Goal: Task Accomplishment & Management: Manage account settings

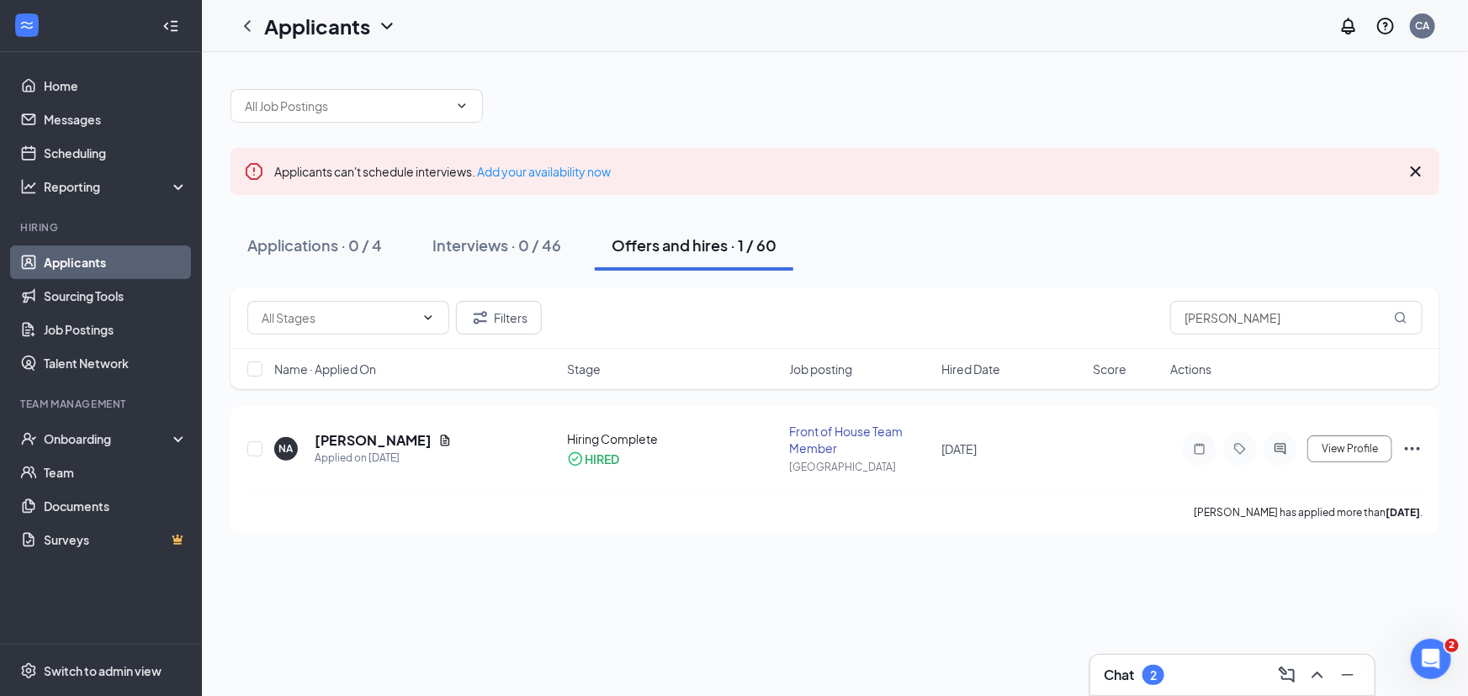
click at [664, 259] on button "Offers and hires · 1 / 60" at bounding box center [694, 245] width 199 height 50
click at [1338, 444] on span "View Profile" at bounding box center [1349, 449] width 56 height 12
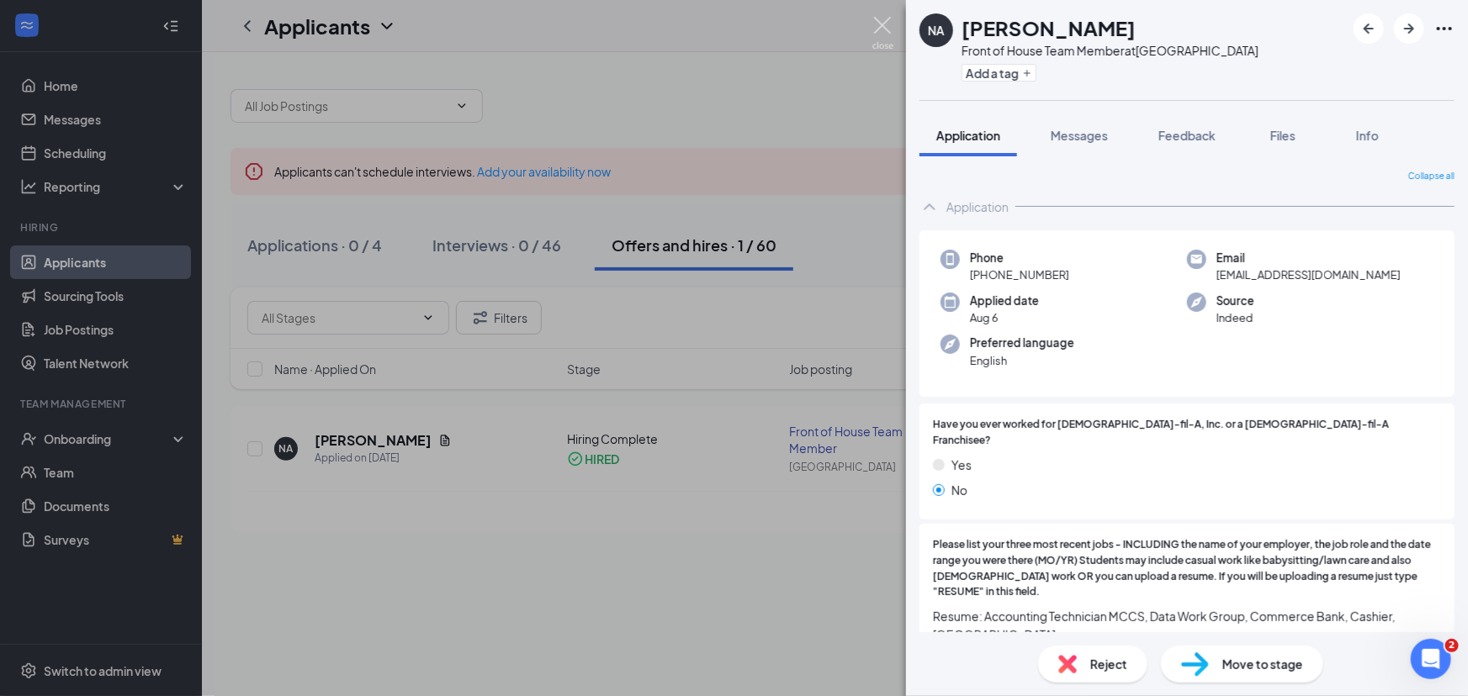
click at [887, 24] on img at bounding box center [882, 33] width 21 height 33
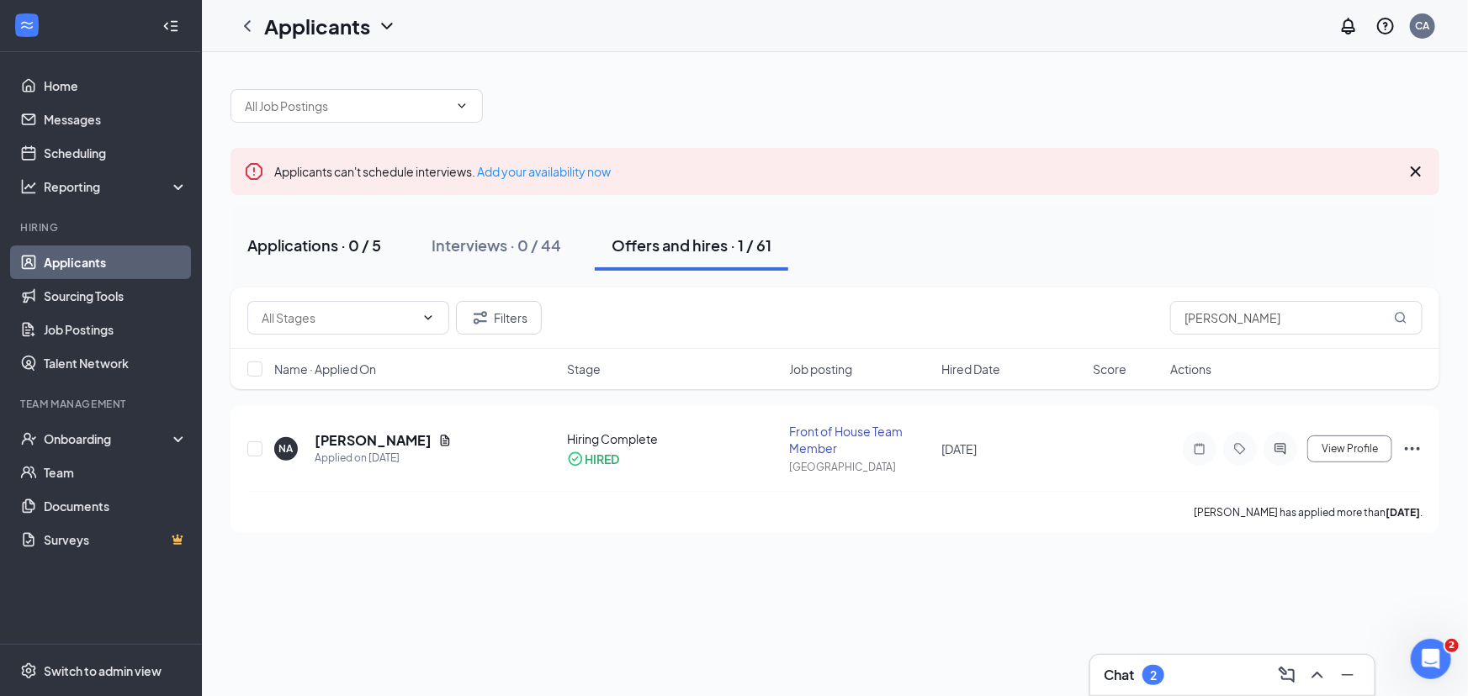
click at [313, 243] on div "Applications · 0 / 5" at bounding box center [314, 245] width 134 height 21
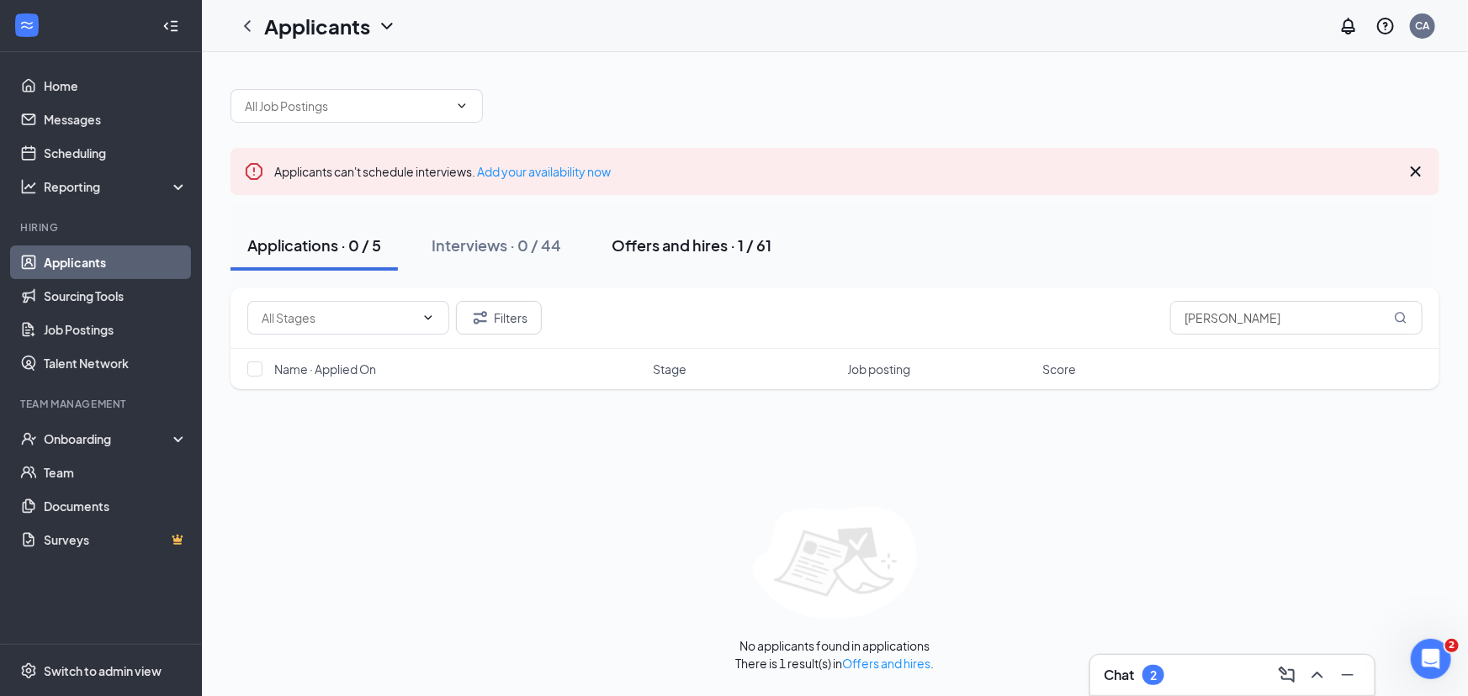
click at [701, 241] on div "Offers and hires · 1 / 61" at bounding box center [691, 245] width 160 height 21
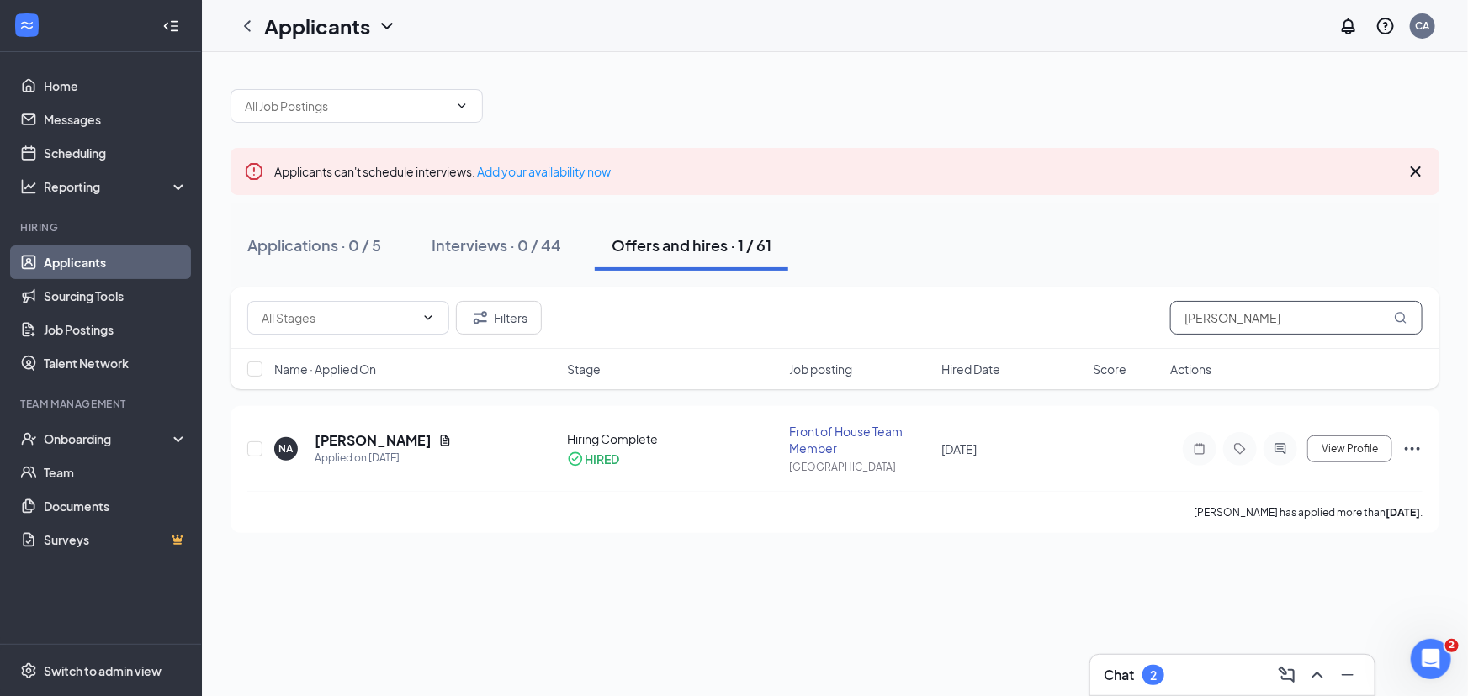
drag, startPoint x: 1261, startPoint y: 320, endPoint x: 971, endPoint y: 326, distance: 289.4
click at [975, 328] on div "Filters nancy" at bounding box center [834, 318] width 1175 height 34
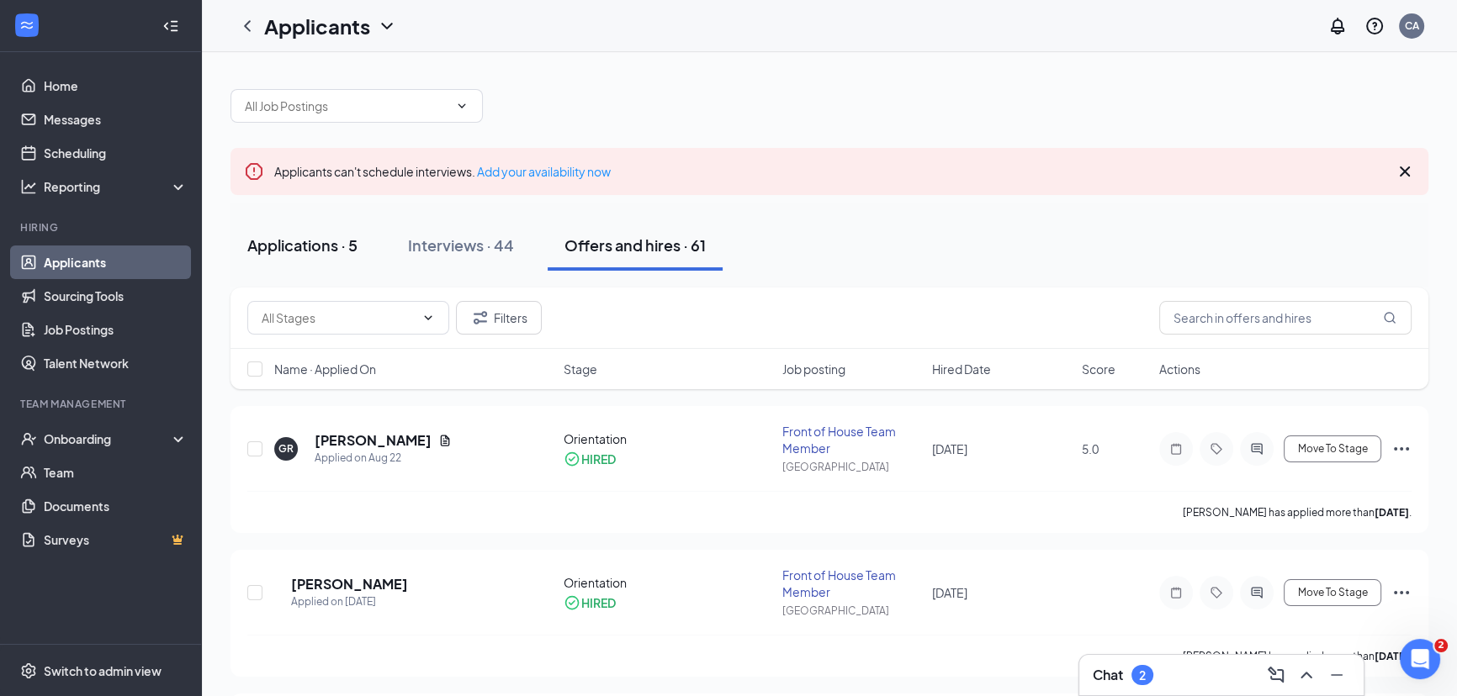
click at [299, 246] on div "Applications · 5" at bounding box center [302, 245] width 110 height 21
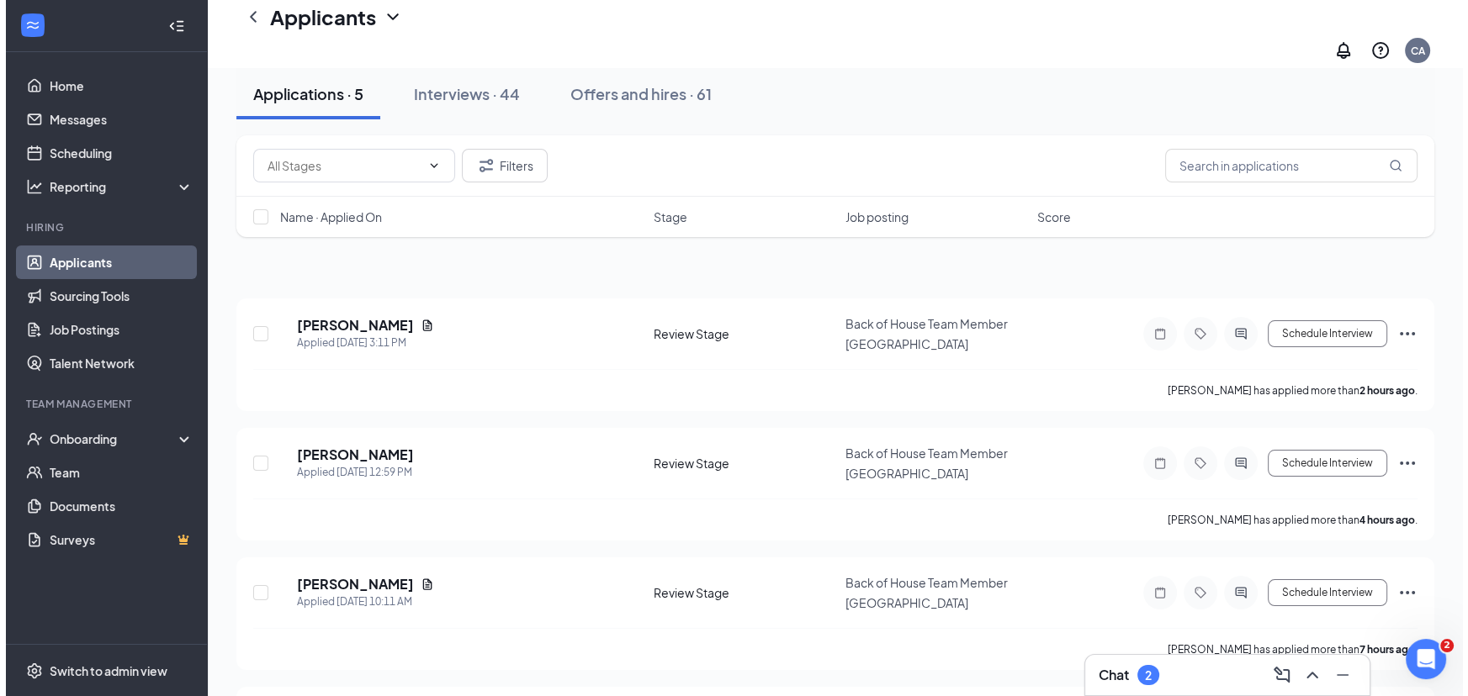
scroll to position [152, 0]
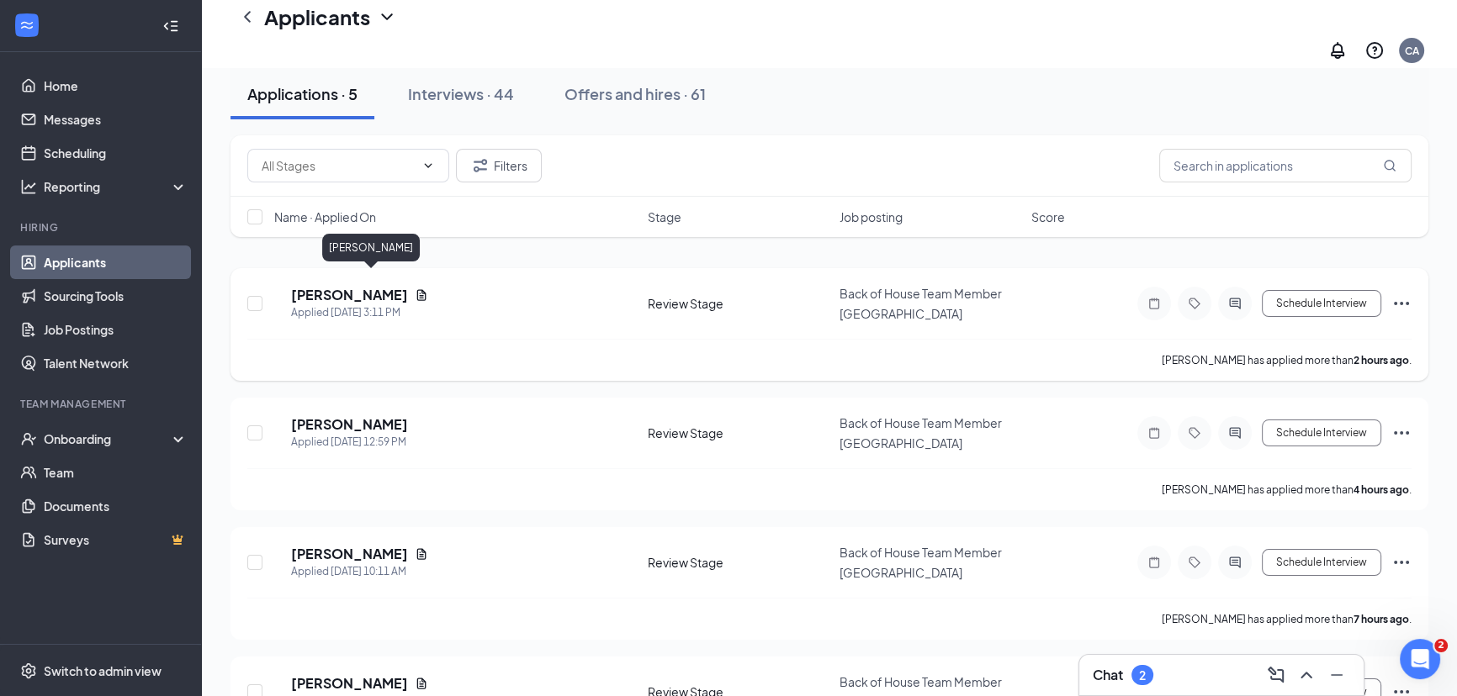
click at [370, 286] on h5 "Charlotte Peters" at bounding box center [349, 295] width 117 height 19
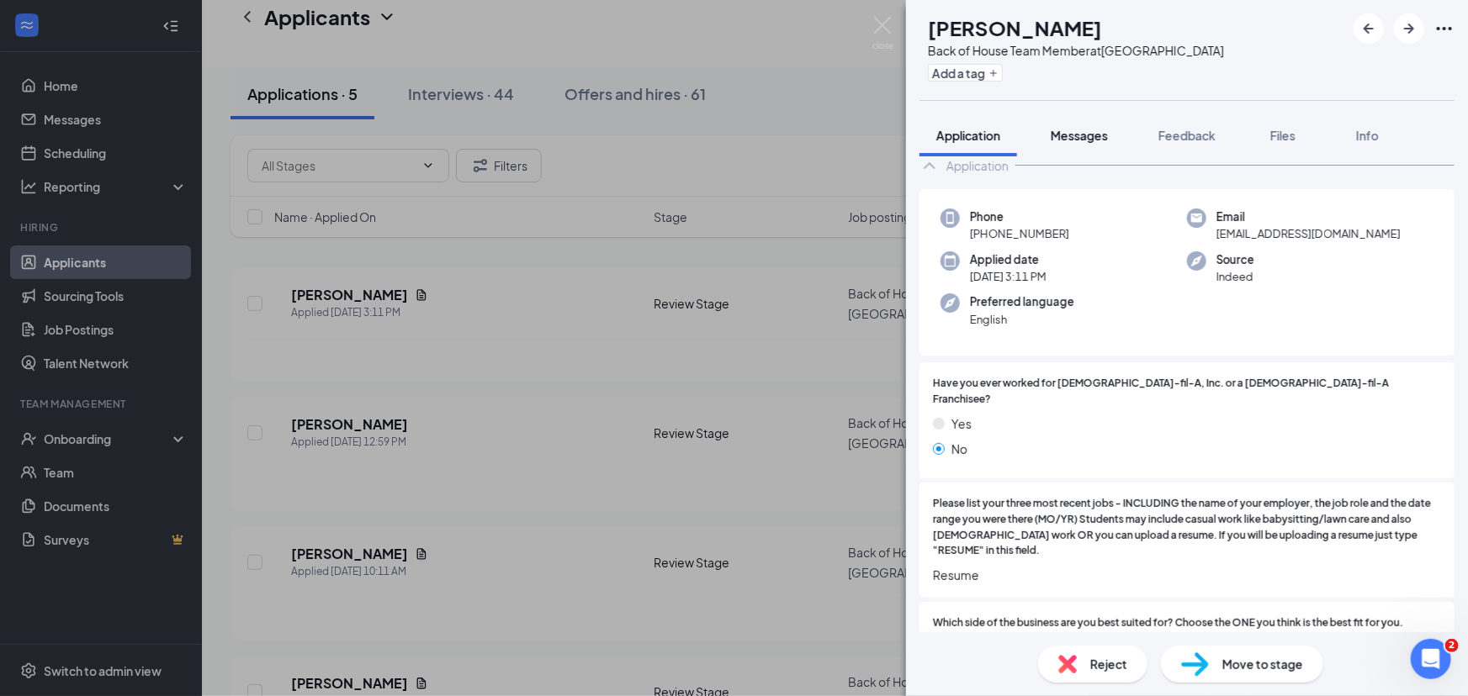
scroll to position [19, 0]
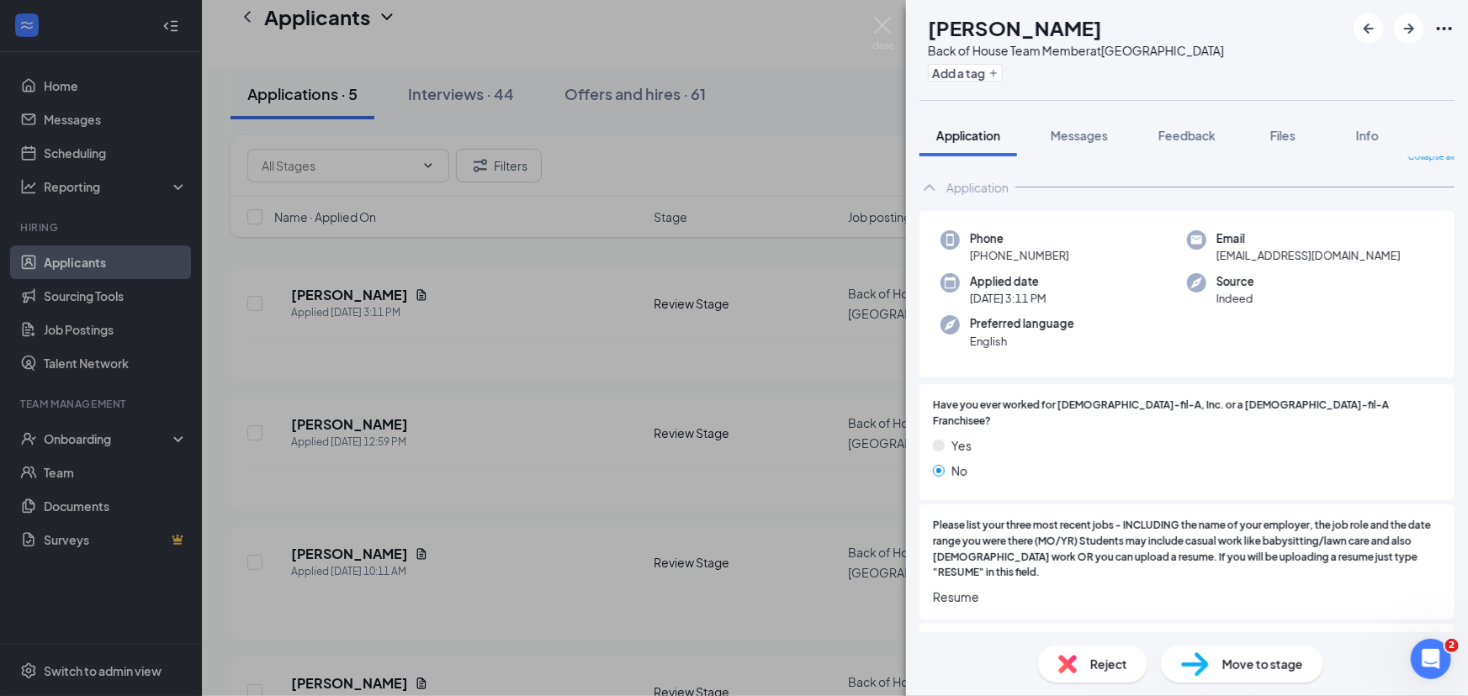
click at [548, 294] on div "CP Charlotte Peters Back of House Team Member at Independence Center Add a tag …" at bounding box center [734, 348] width 1468 height 696
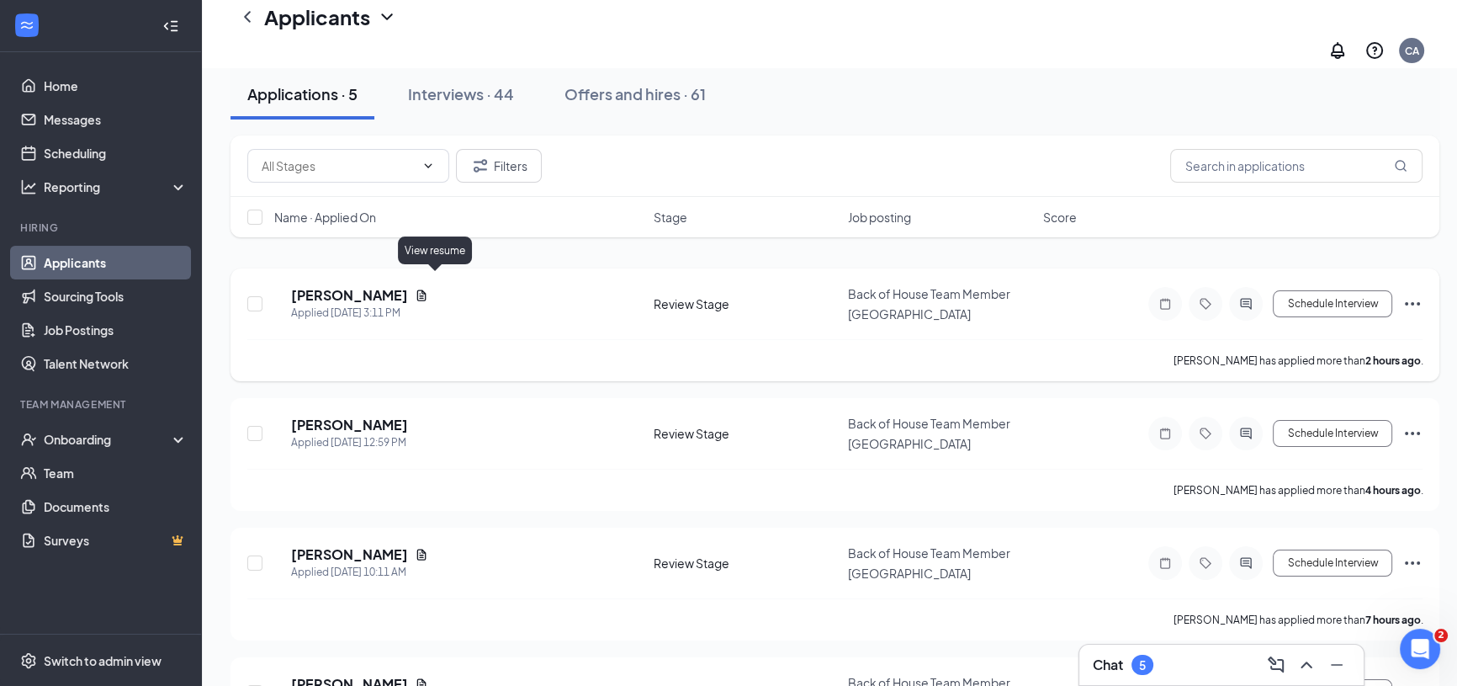
click at [426, 290] on icon "Document" at bounding box center [421, 295] width 9 height 11
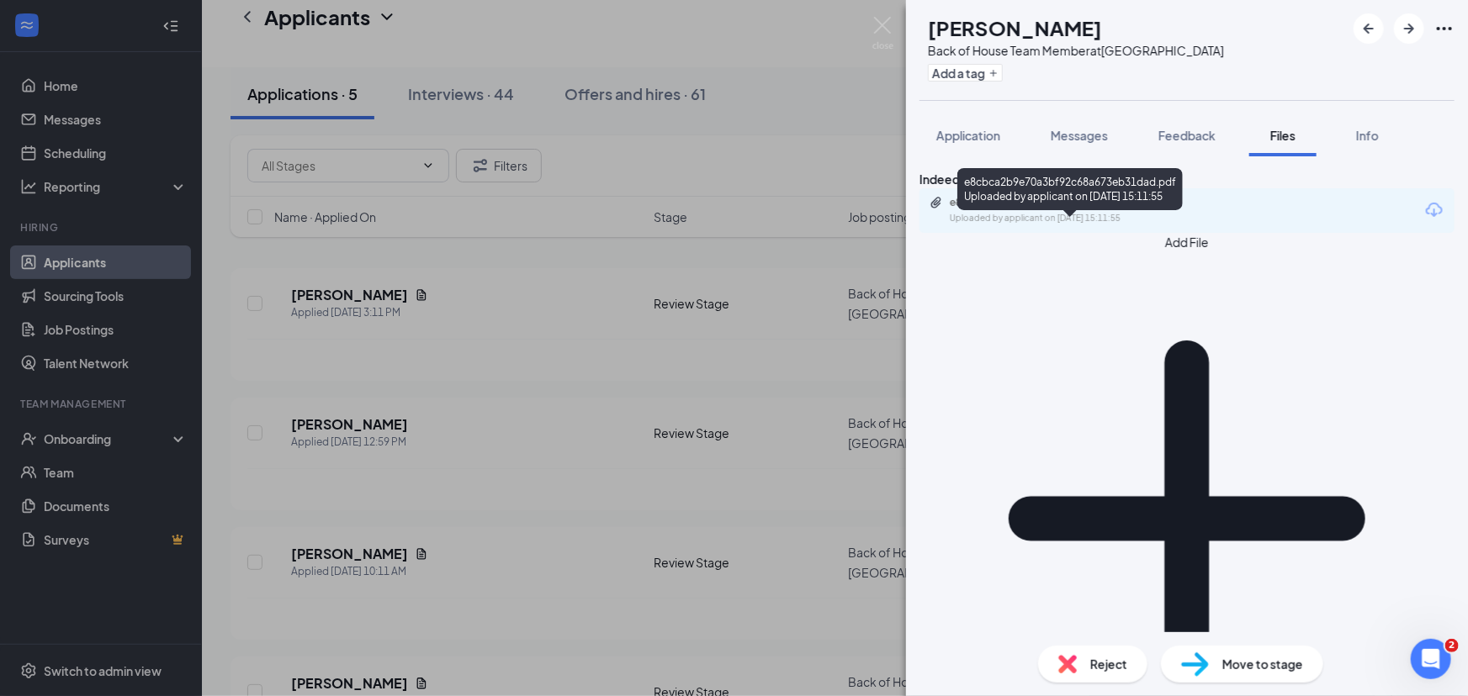
click at [1115, 211] on div "e8cbca2b9e70a3bf92c68a673eb31dad.pdf Uploaded by applicant on Aug 26, 2025 at 1…" at bounding box center [1069, 192] width 225 height 49
click at [1115, 209] on div "e8cbca2b9e70a3bf92c68a673eb31dad.pdf" at bounding box center [1068, 202] width 236 height 13
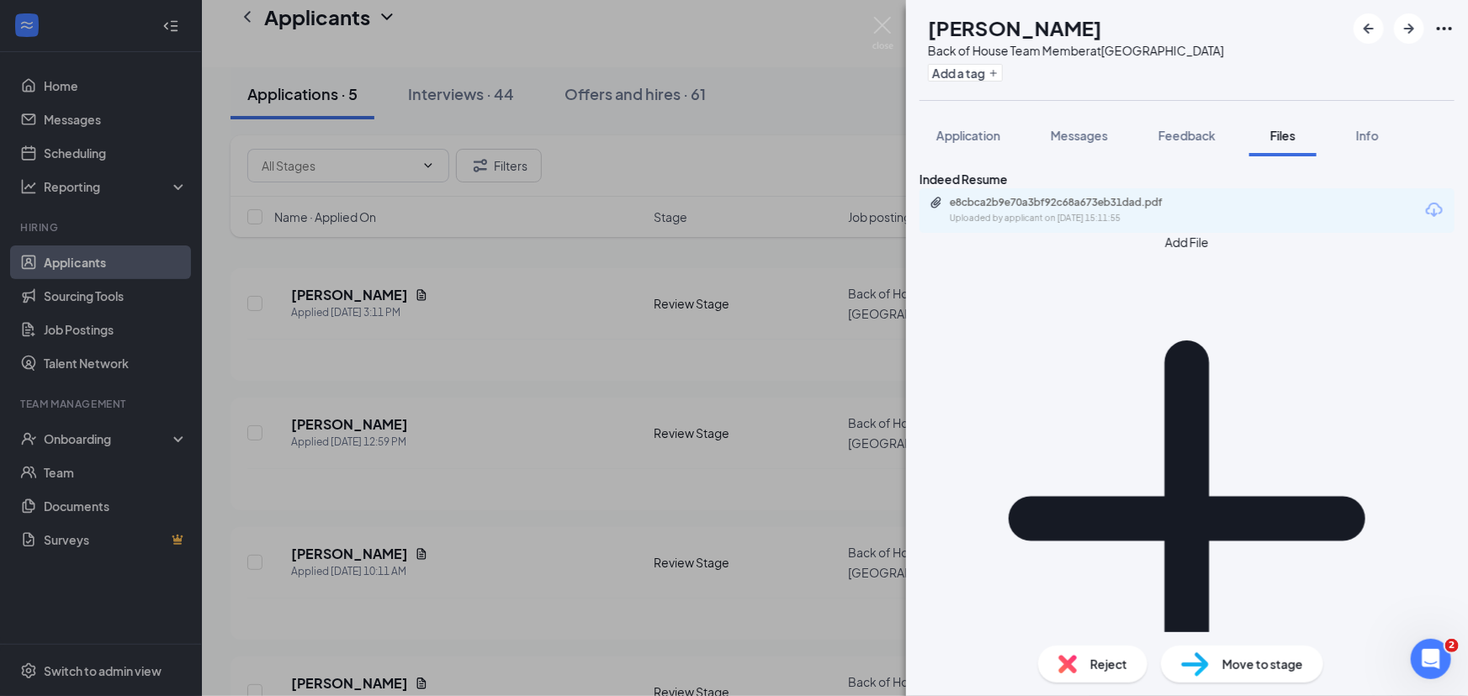
click at [1202, 659] on img at bounding box center [1195, 665] width 28 height 24
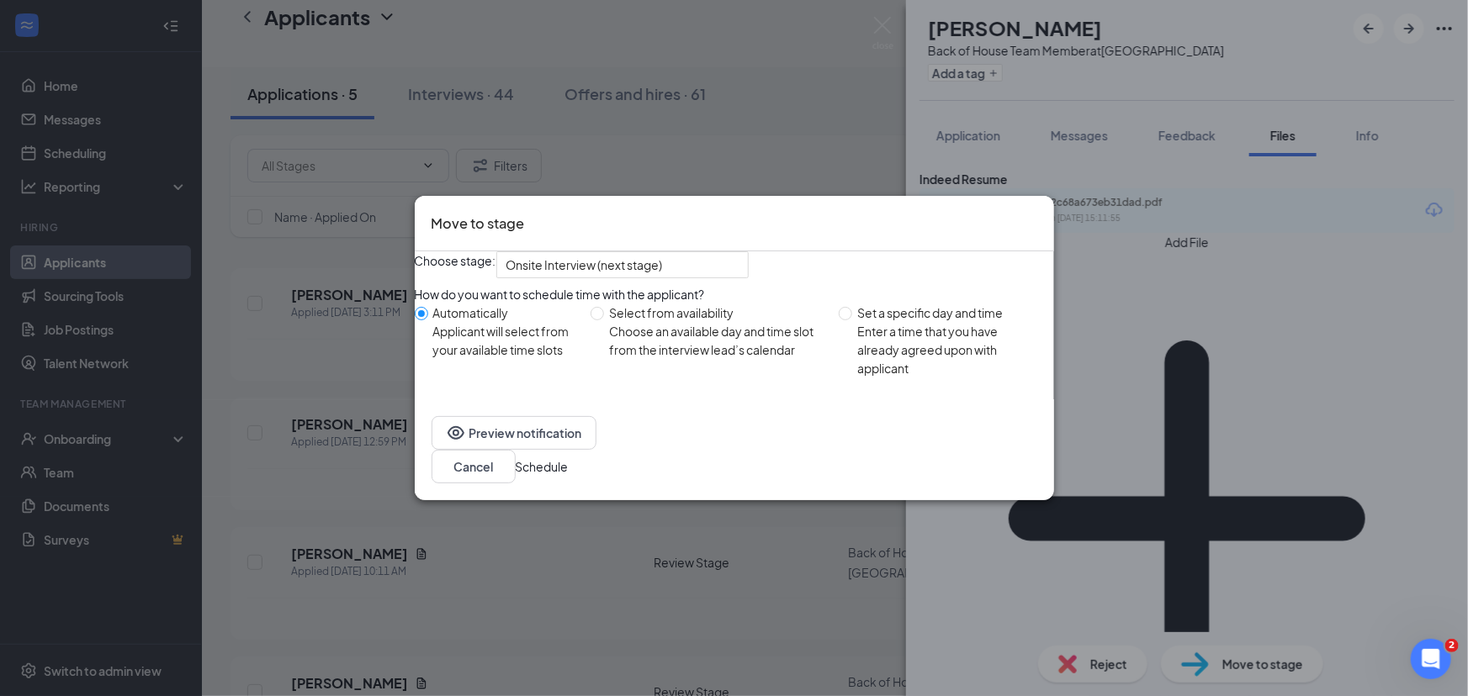
click at [569, 474] on button "Schedule" at bounding box center [542, 467] width 53 height 19
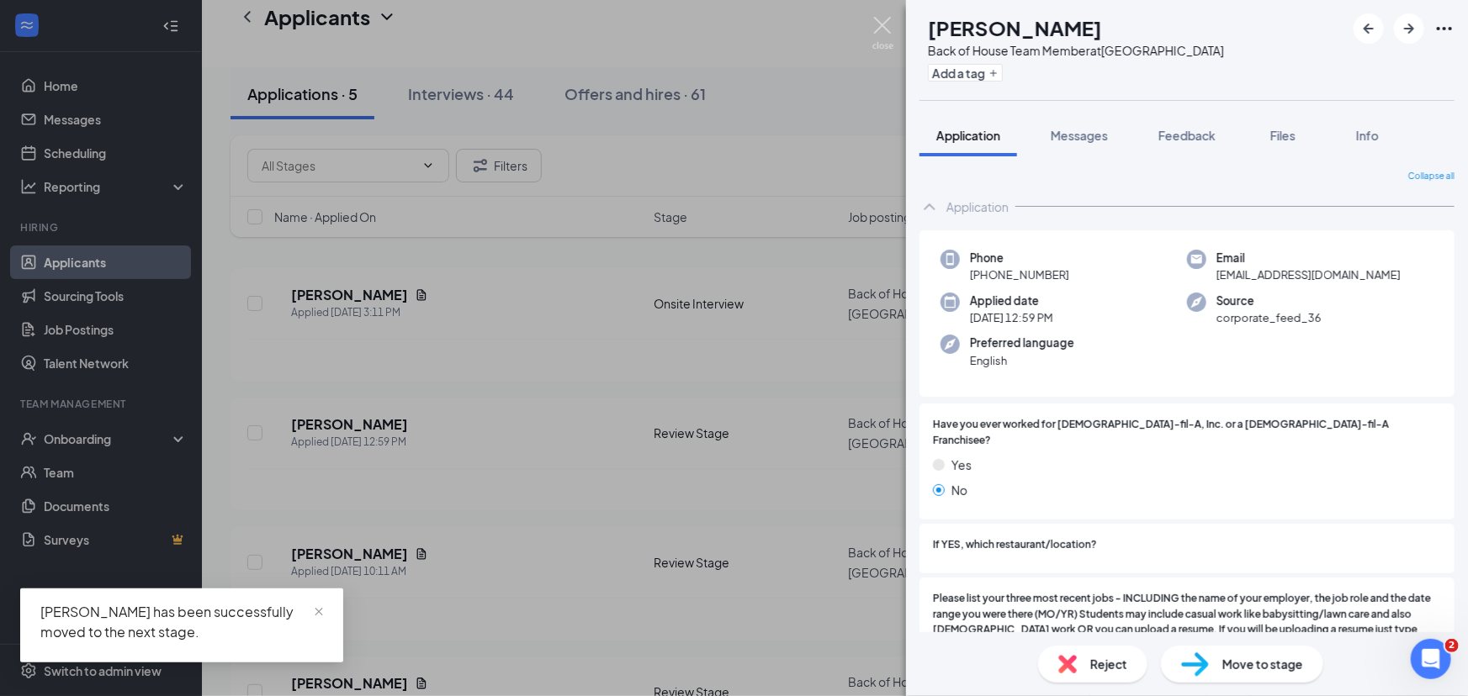
click at [882, 22] on img at bounding box center [882, 33] width 21 height 33
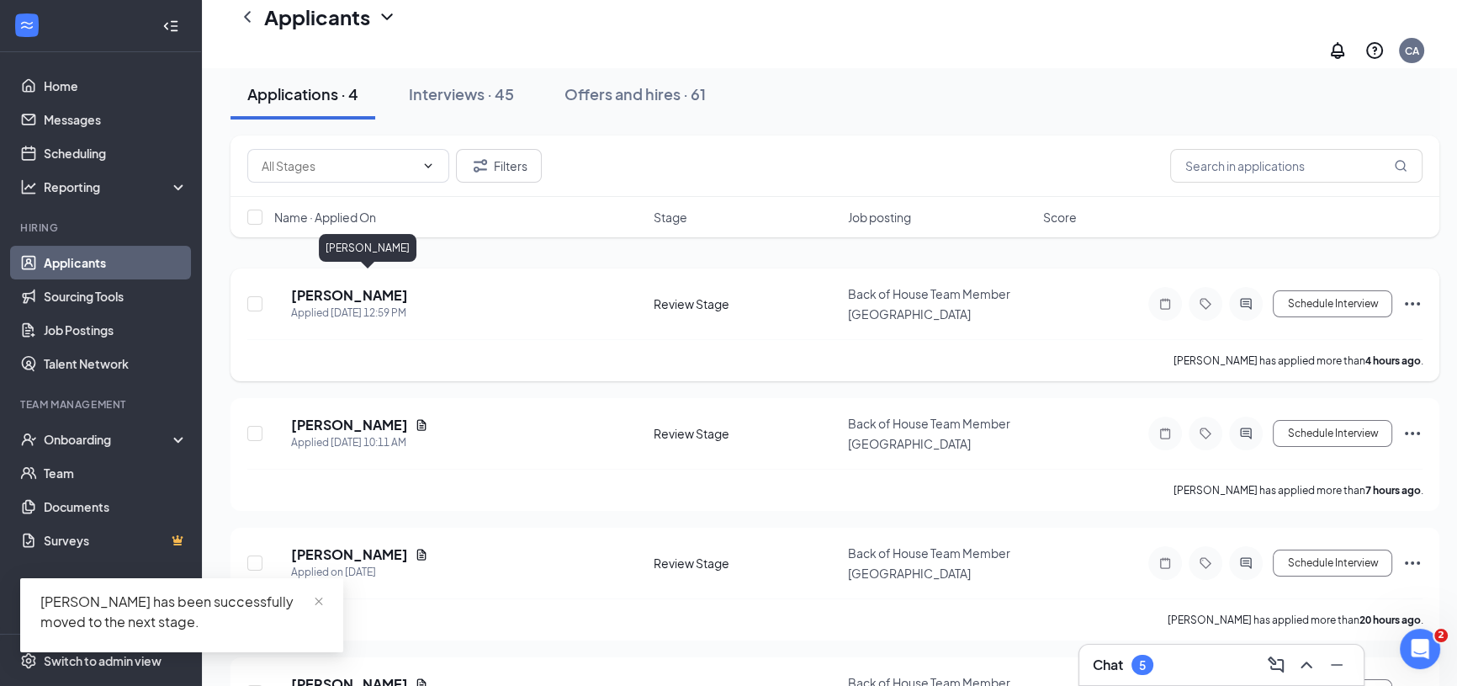
click at [353, 286] on h5 "Jaliyah Stow" at bounding box center [349, 295] width 117 height 19
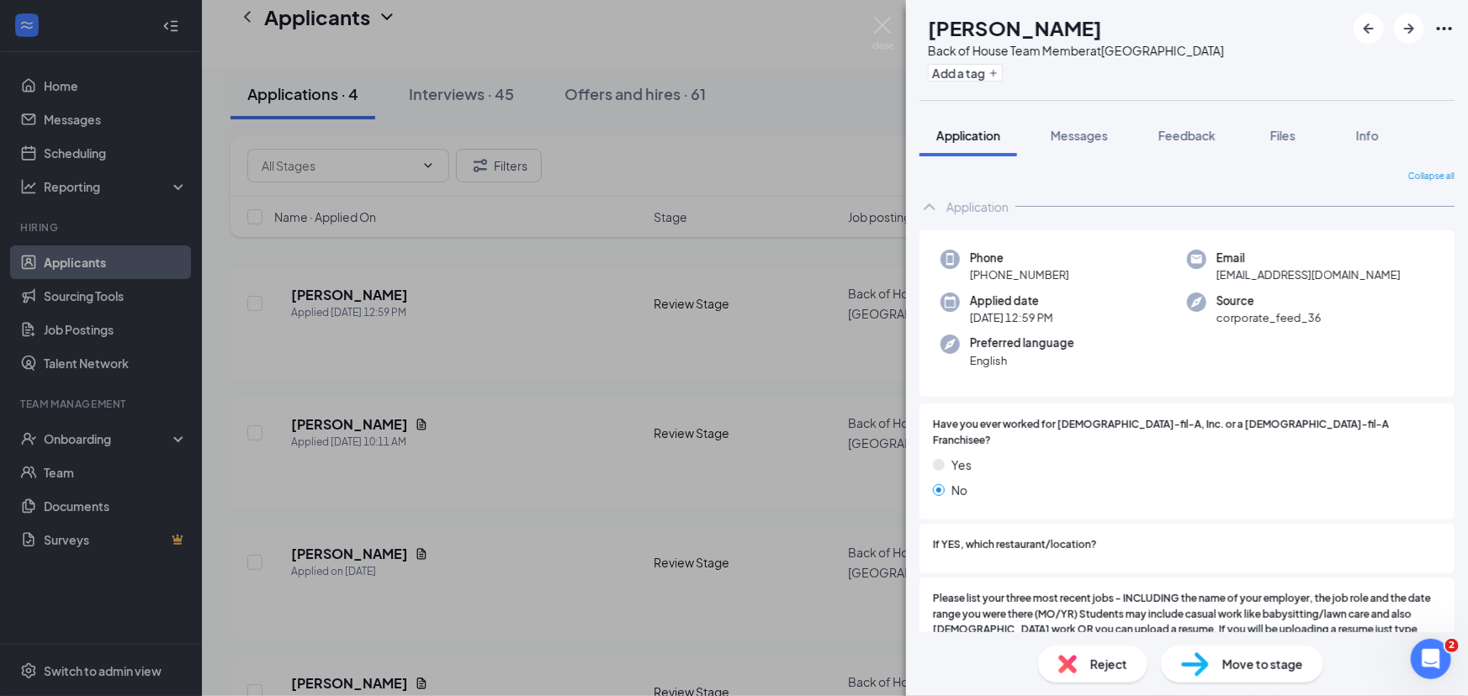
drag, startPoint x: 353, startPoint y: 283, endPoint x: 1140, endPoint y: 390, distance: 793.8
drag, startPoint x: 1140, startPoint y: 390, endPoint x: 1090, endPoint y: 406, distance: 52.1
click at [1090, 406] on div "Have you ever worked for Chick-fil-A, Inc. or a Chick-fil-A Franchisee? Yes No" at bounding box center [1186, 462] width 535 height 116
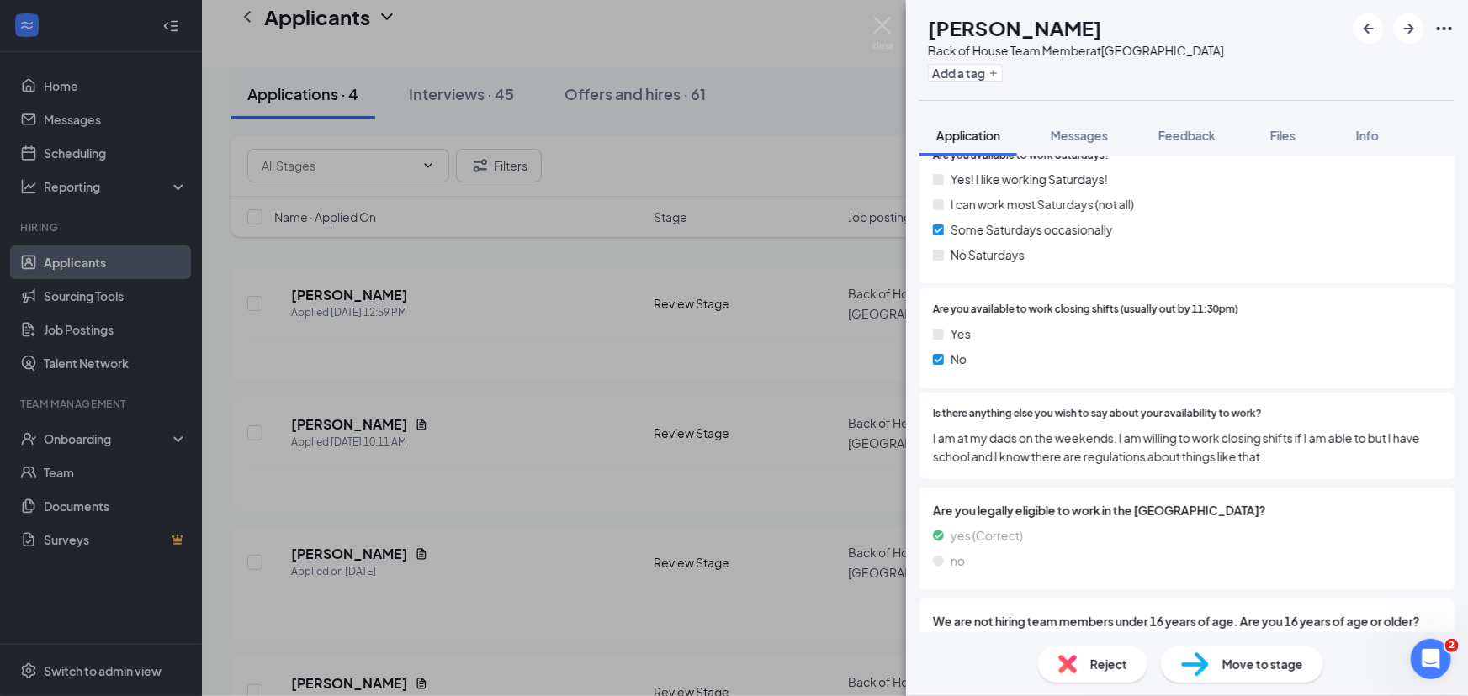
scroll to position [1682, 0]
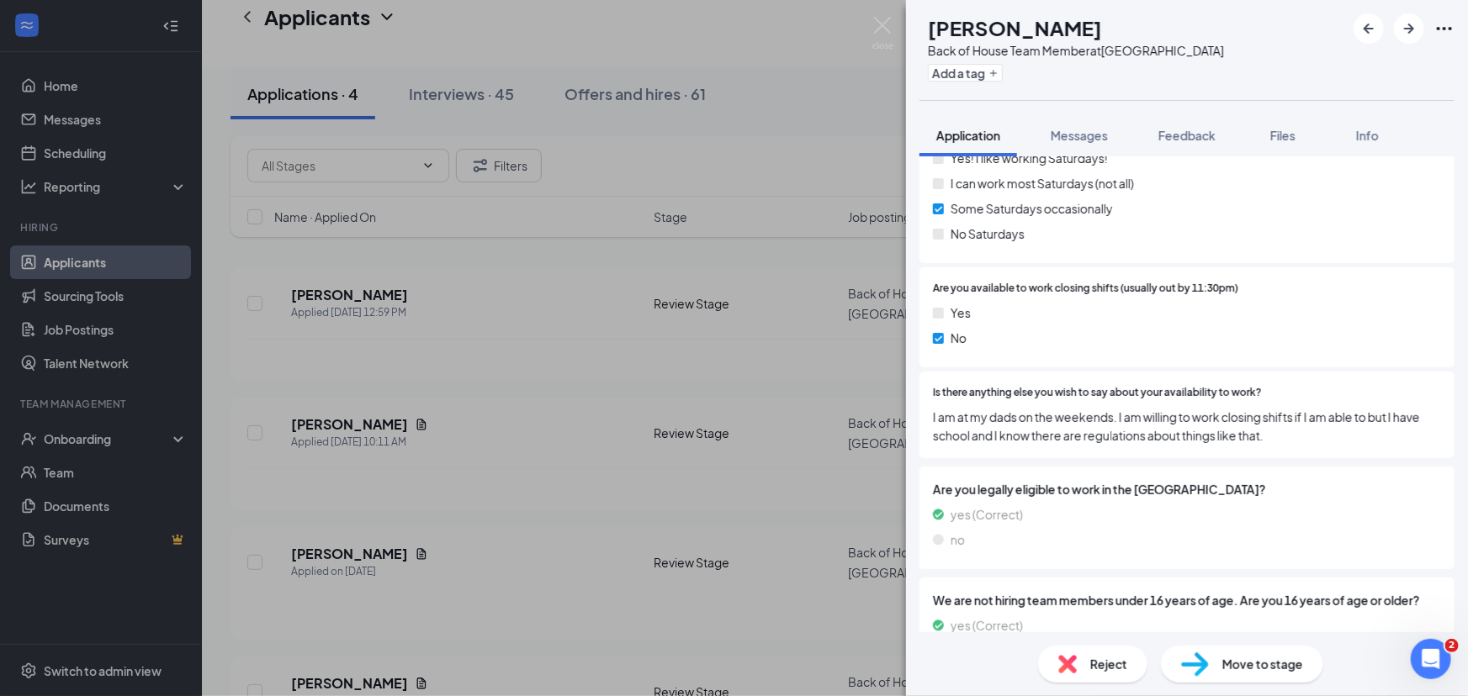
drag, startPoint x: 1090, startPoint y: 407, endPoint x: 1026, endPoint y: 438, distance: 71.1
drag, startPoint x: 1026, startPoint y: 438, endPoint x: 991, endPoint y: 453, distance: 38.1
click at [991, 467] on div "Are you legally eligible to work in the US? yes (Correct) no" at bounding box center [1186, 518] width 535 height 103
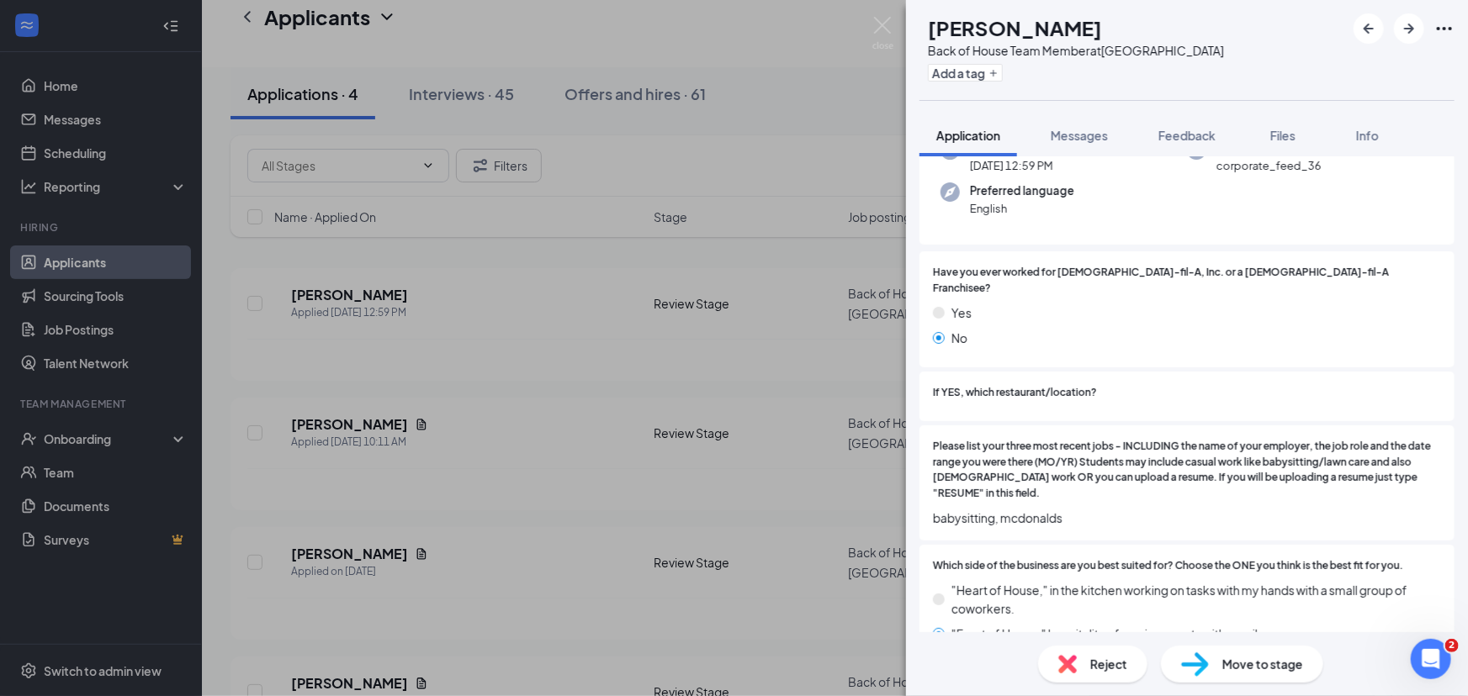
scroll to position [0, 0]
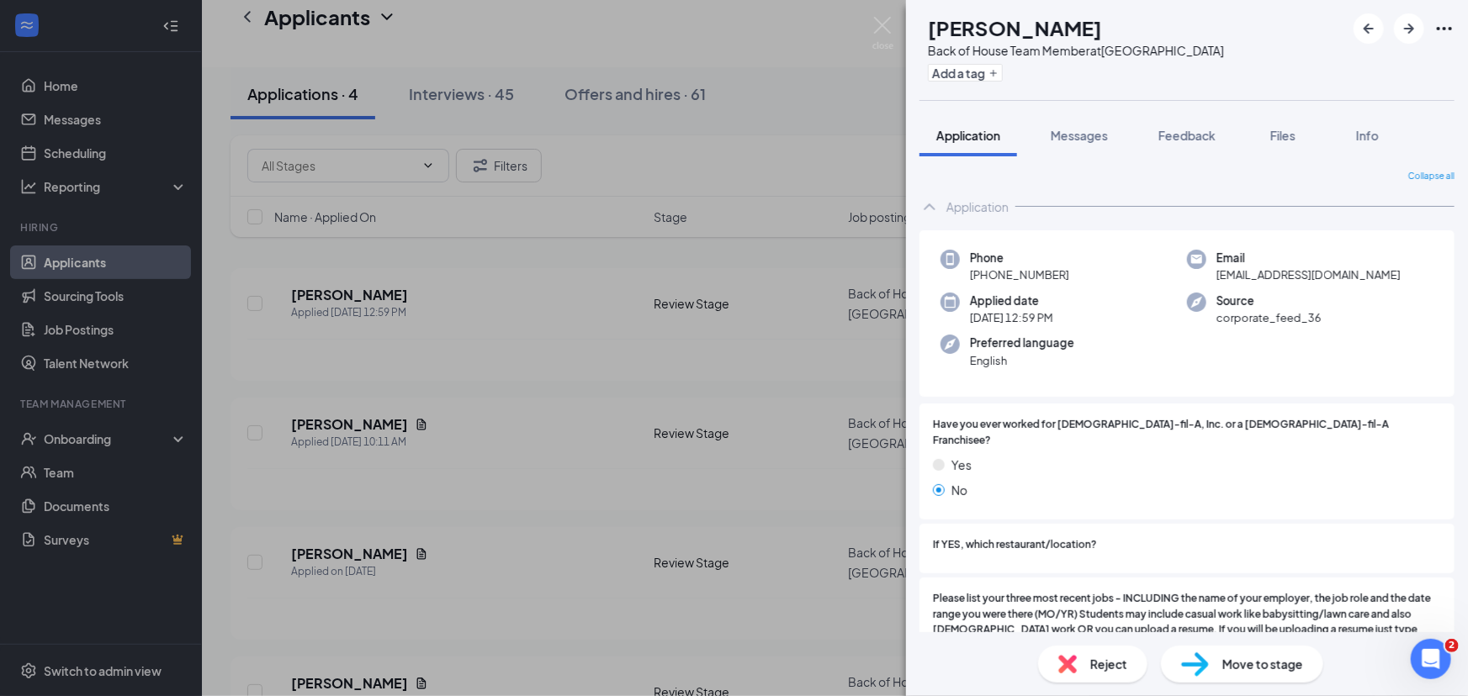
click at [1070, 664] on img at bounding box center [1067, 664] width 19 height 19
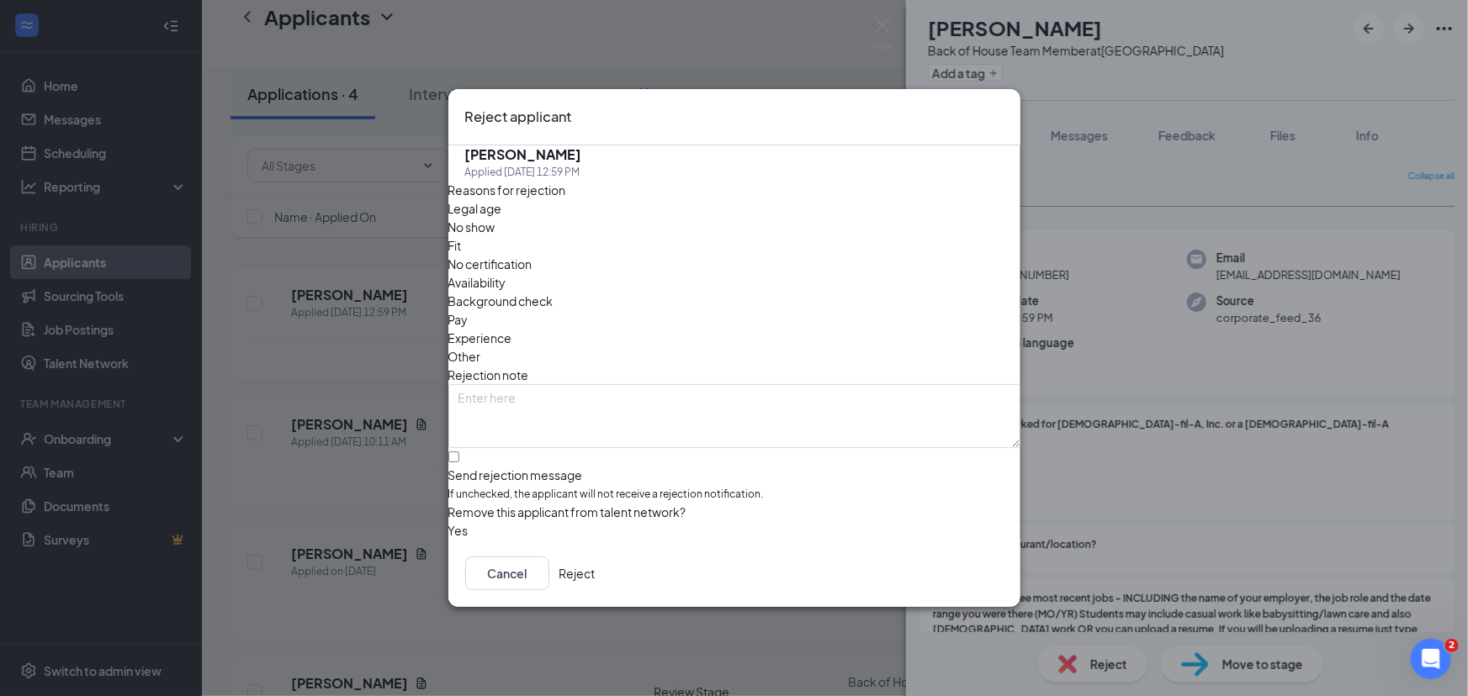
click at [506, 273] on span "Availability" at bounding box center [477, 282] width 58 height 19
drag, startPoint x: 982, startPoint y: 576, endPoint x: 403, endPoint y: 408, distance: 603.4
click at [403, 408] on div "Reject applicant JS Jaliyah Stow Applied Today 12:59 PM Reasons for rejection L…" at bounding box center [734, 348] width 1468 height 696
click at [459, 452] on input "Send rejection message If unchecked, the applicant will not receive a rejection…" at bounding box center [453, 457] width 11 height 11
checkbox input "true"
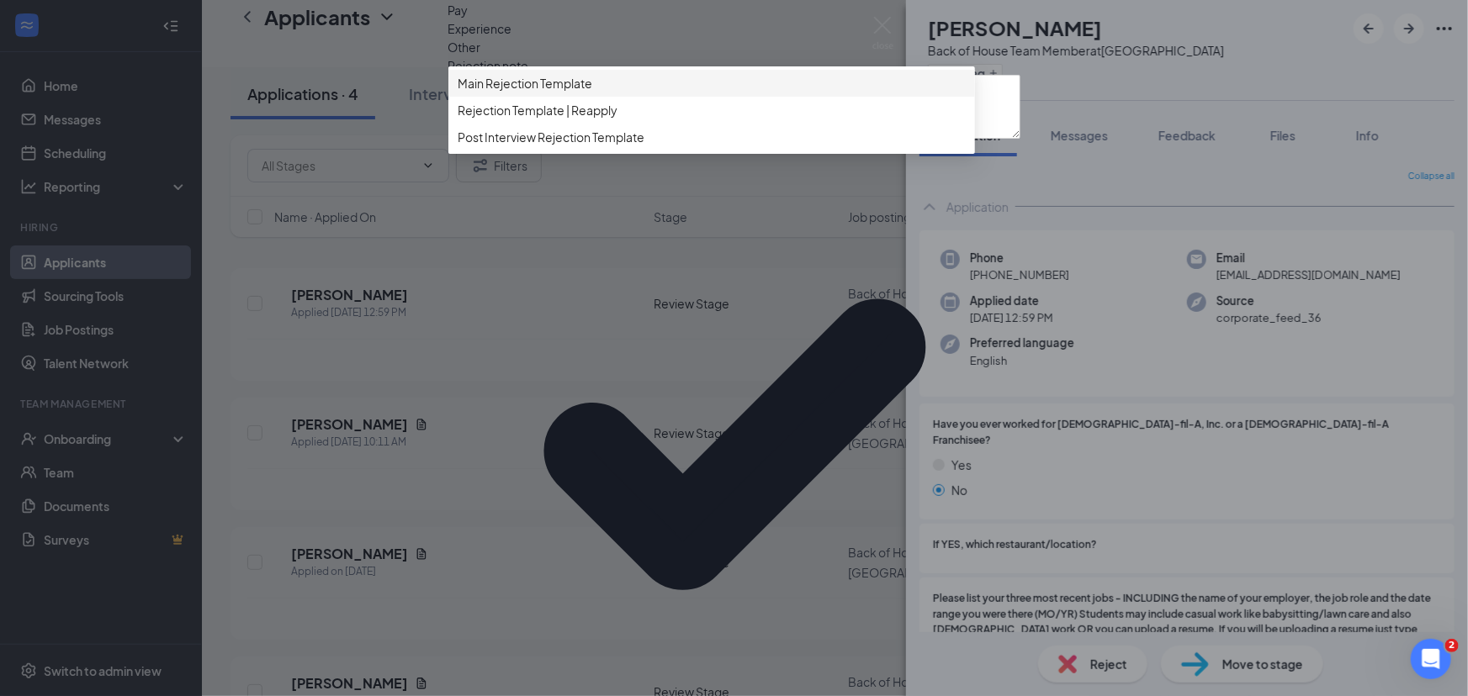
click at [843, 93] on span "Main Rejection Template" at bounding box center [711, 83] width 506 height 19
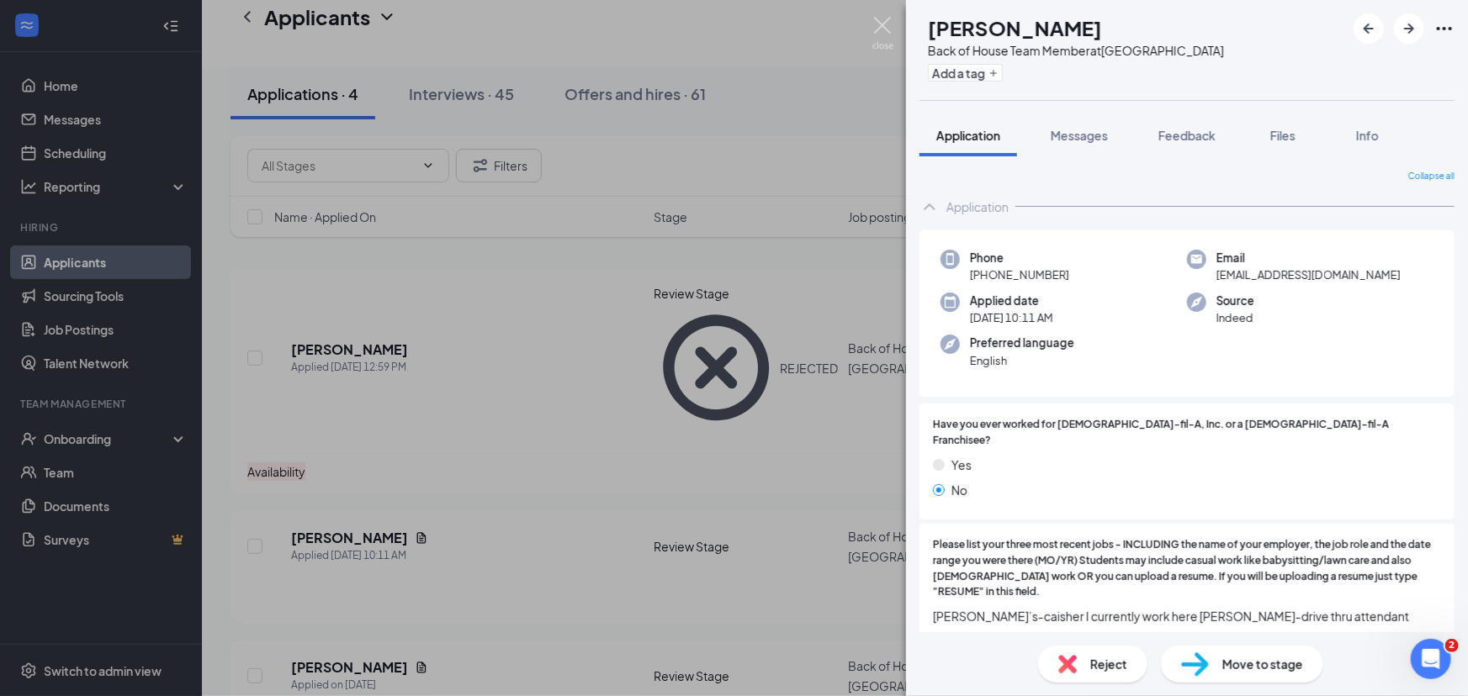
click at [876, 25] on img at bounding box center [882, 33] width 21 height 33
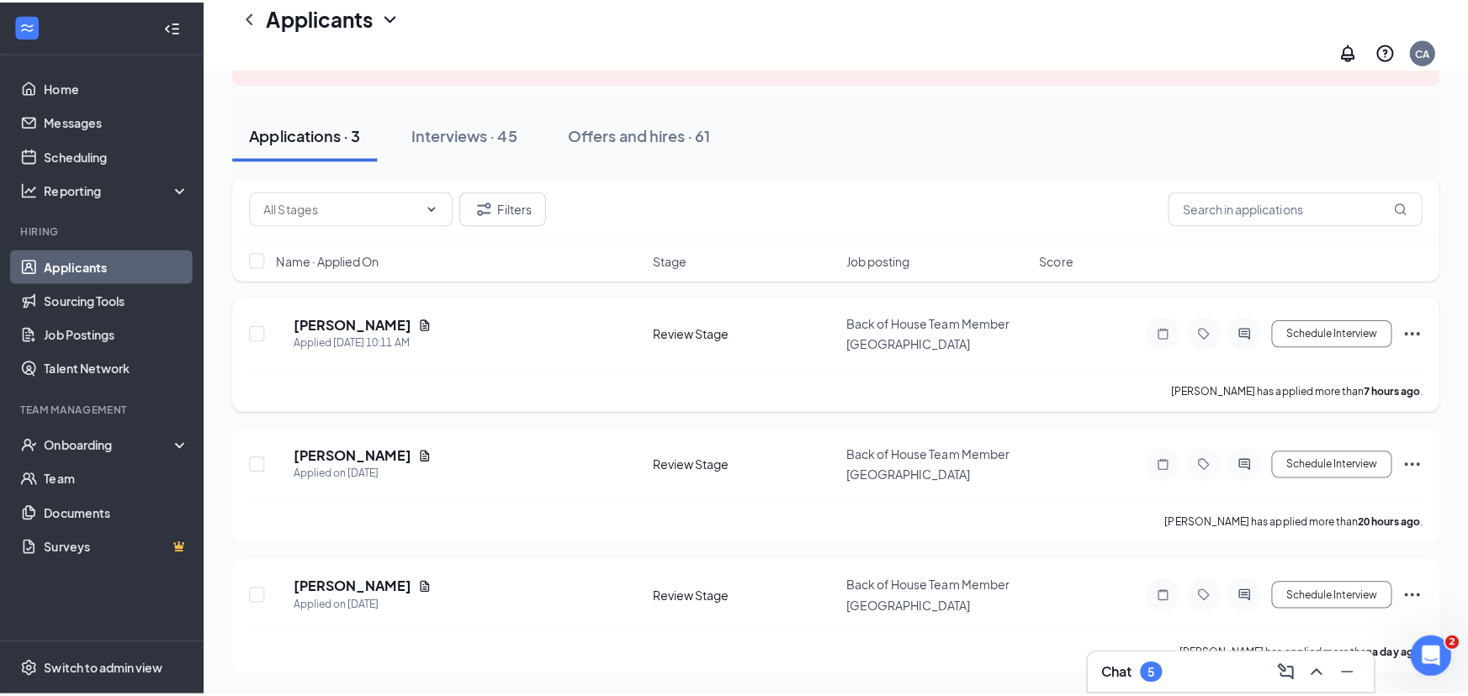
scroll to position [103, 0]
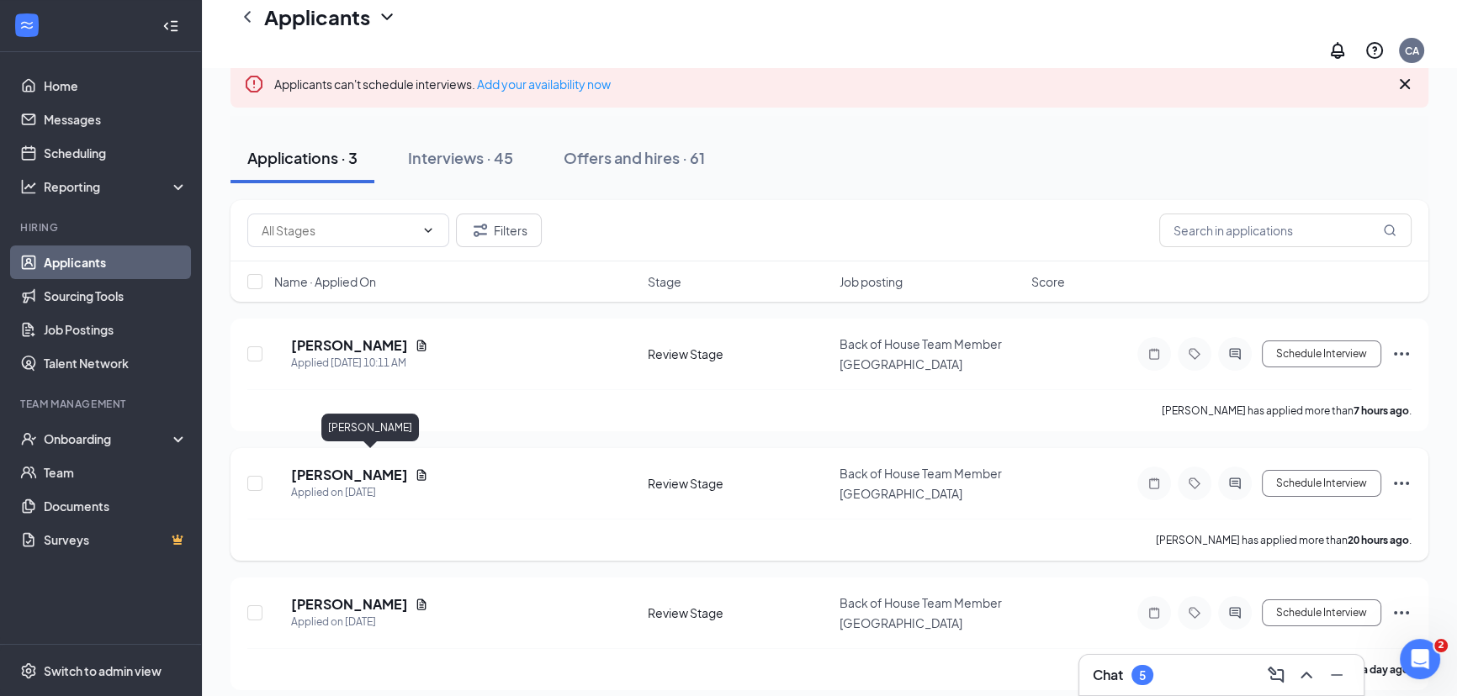
click at [355, 466] on h5 "Hu'Lonna Burns" at bounding box center [349, 475] width 117 height 19
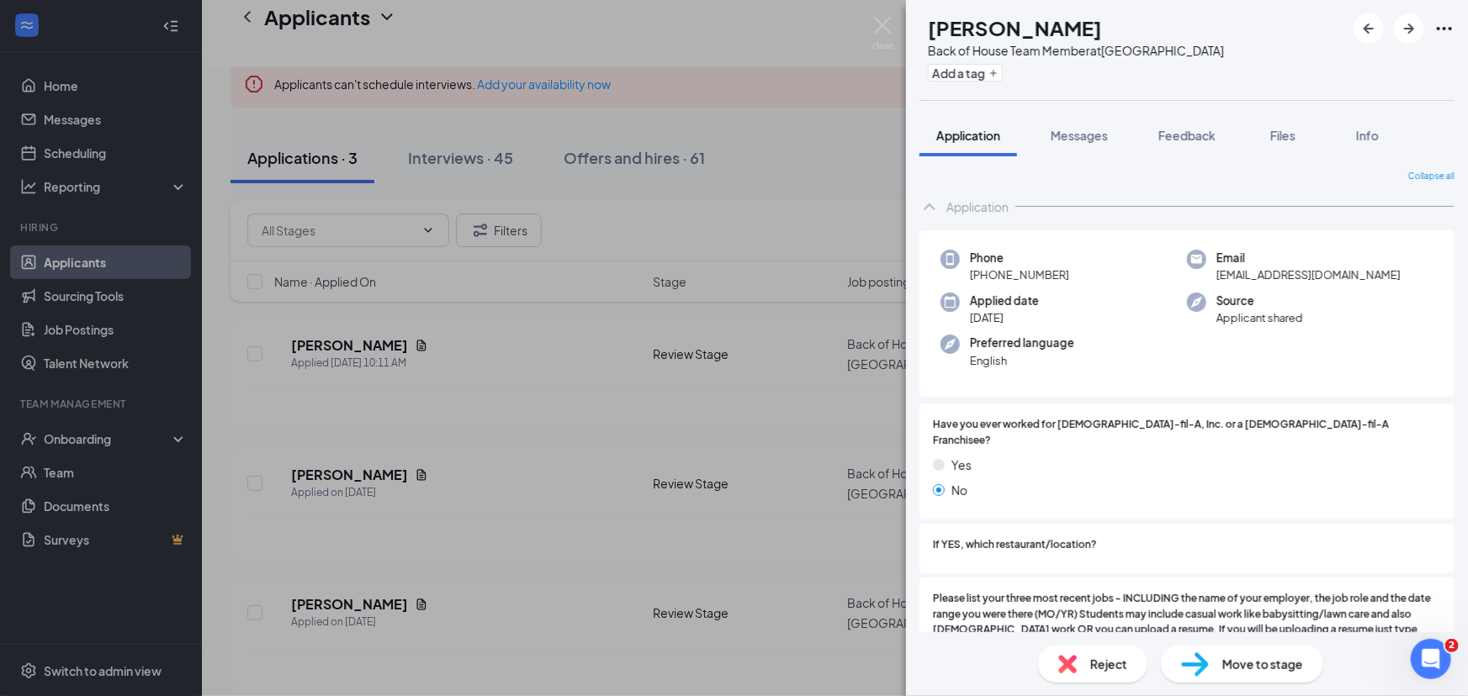
drag, startPoint x: 1162, startPoint y: 306, endPoint x: 1130, endPoint y: 345, distance: 50.2
click at [1130, 345] on div "Preferred language English" at bounding box center [1063, 352] width 246 height 34
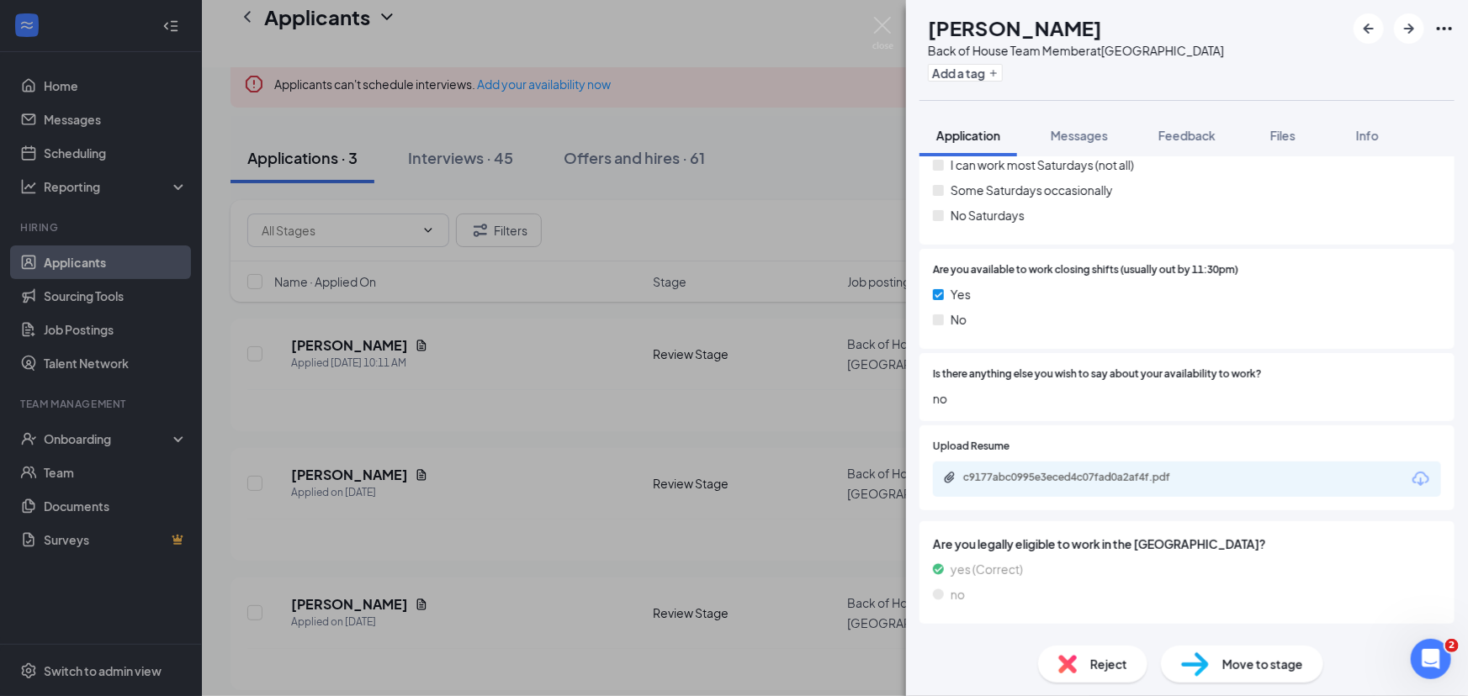
scroll to position [1772, 0]
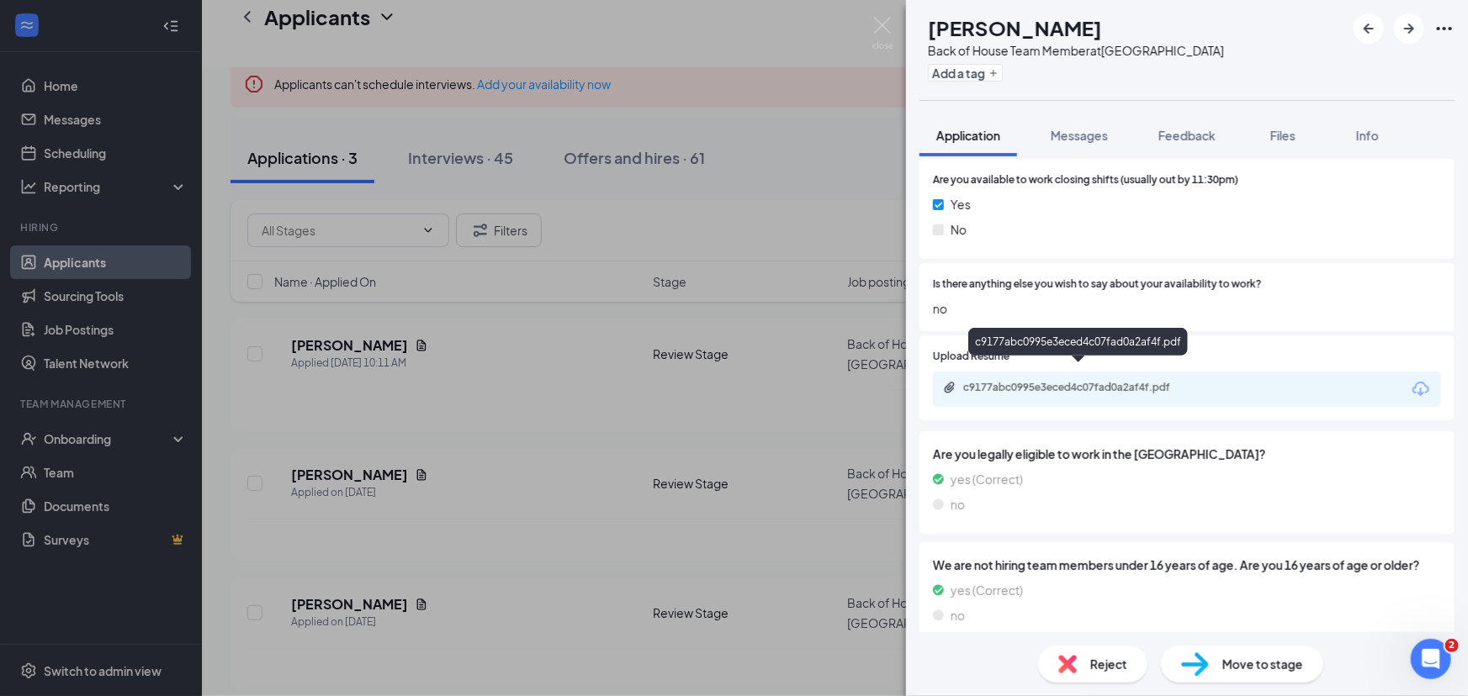
click at [1108, 381] on div "c9177abc0995e3eced4c07fad0a2af4f.pdf" at bounding box center [1079, 389] width 273 height 16
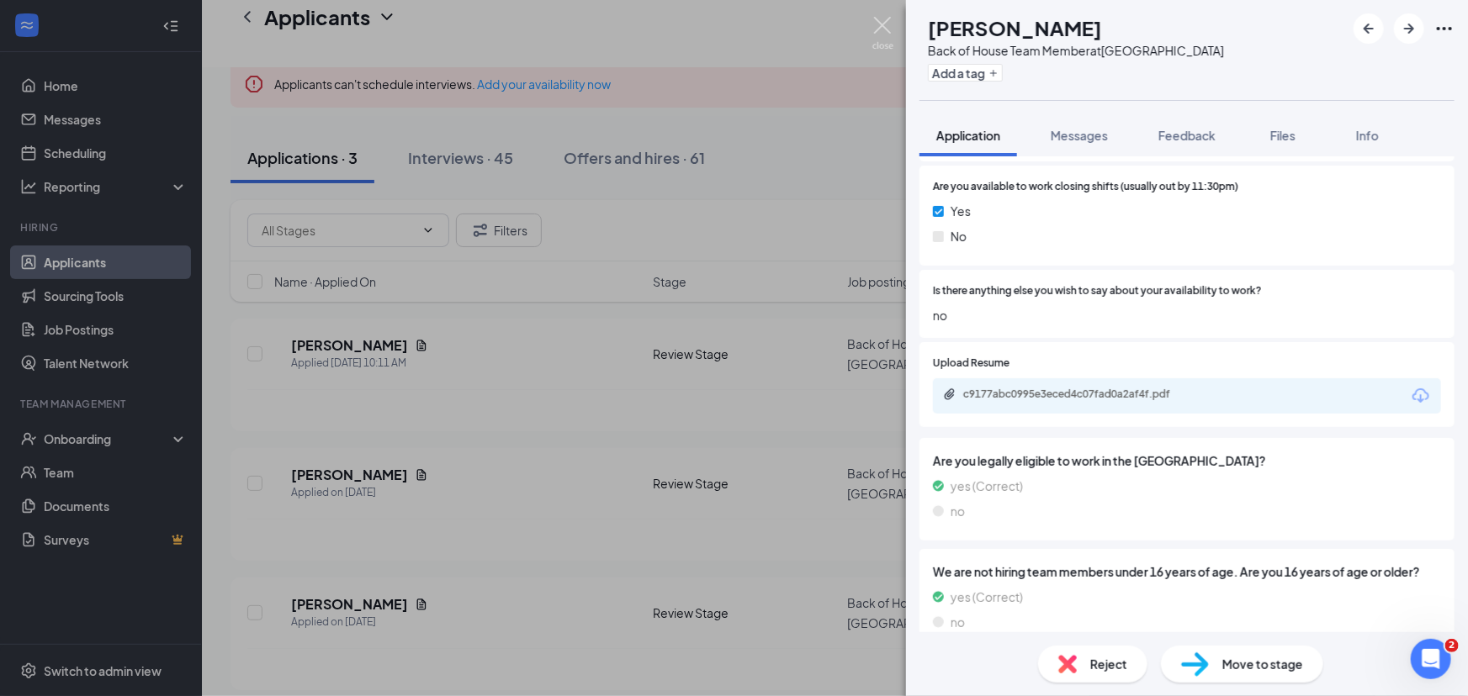
click at [879, 22] on img at bounding box center [882, 33] width 21 height 33
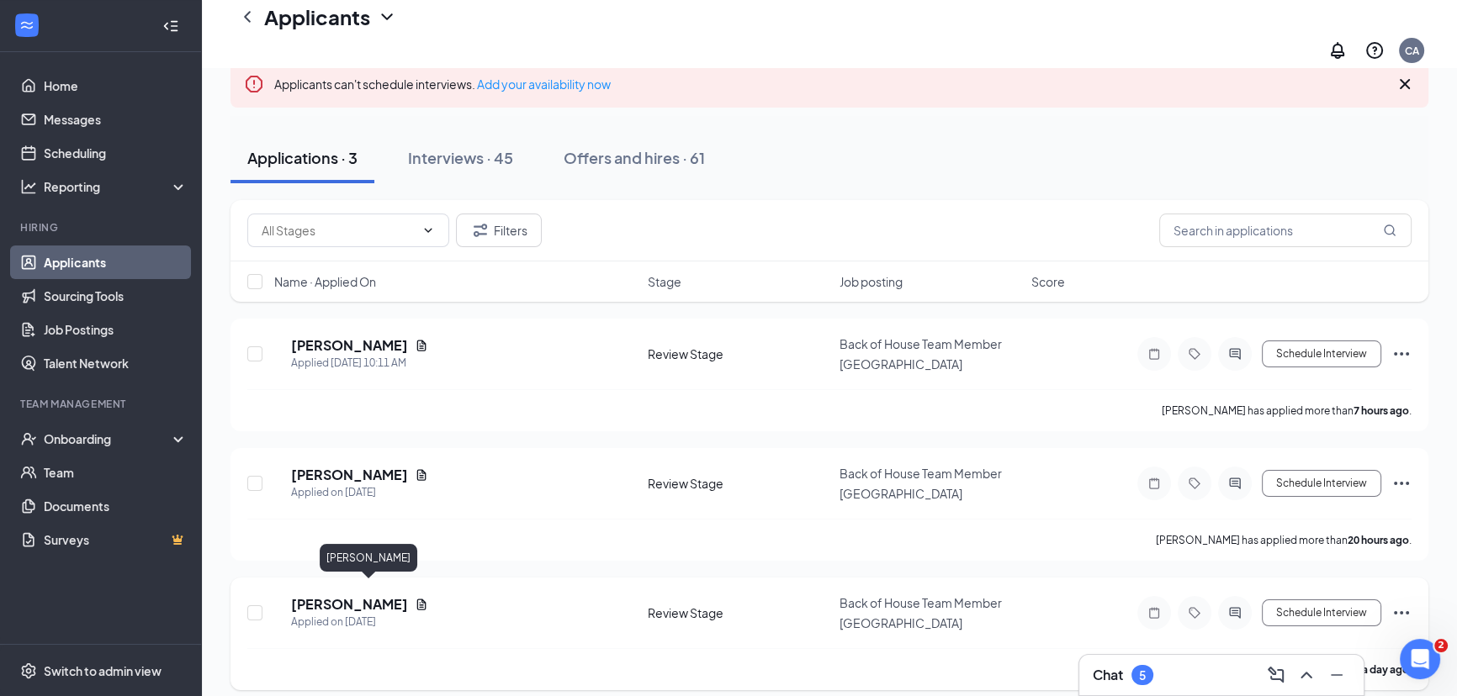
click at [363, 596] on h5 "Marina Davila" at bounding box center [349, 605] width 117 height 19
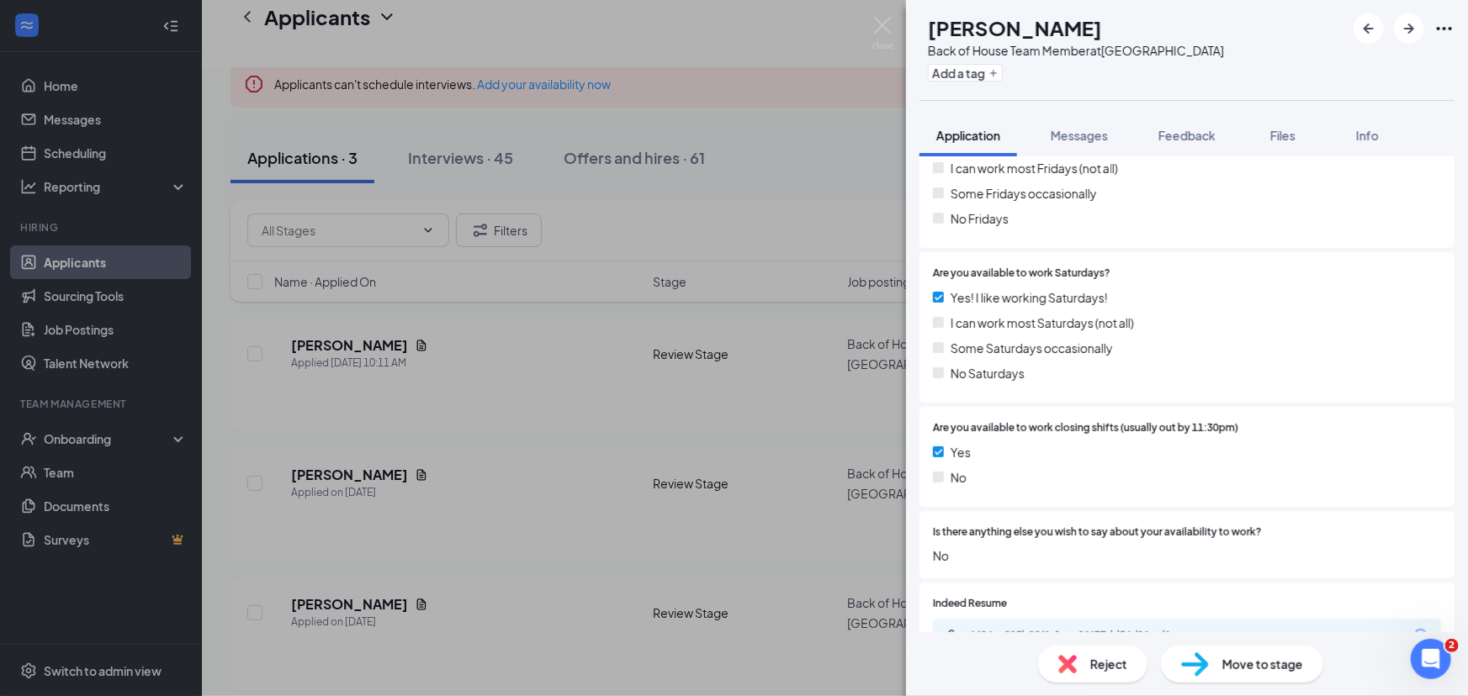
scroll to position [1512, 0]
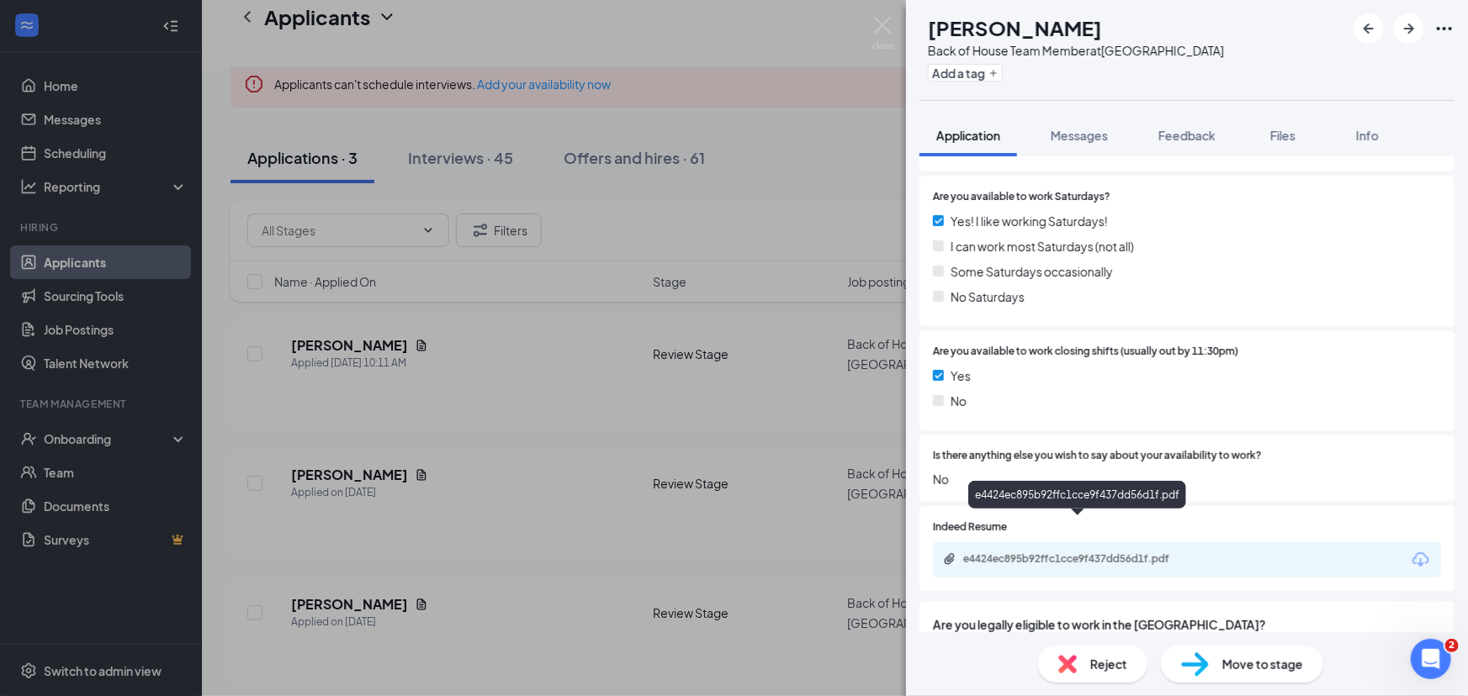
click at [1036, 553] on div "e4424ec895b92ffc1cce9f437dd56d1f.pdf" at bounding box center [1081, 559] width 236 height 13
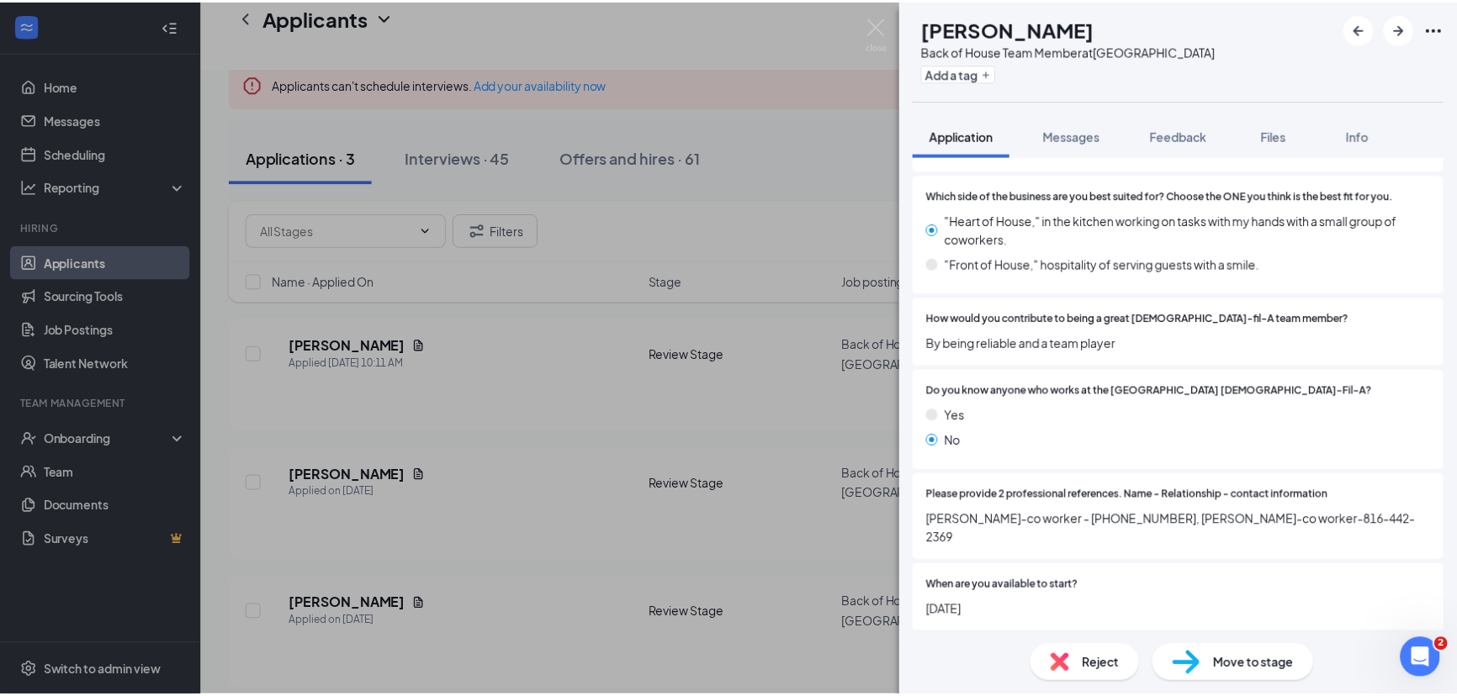
scroll to position [518, 0]
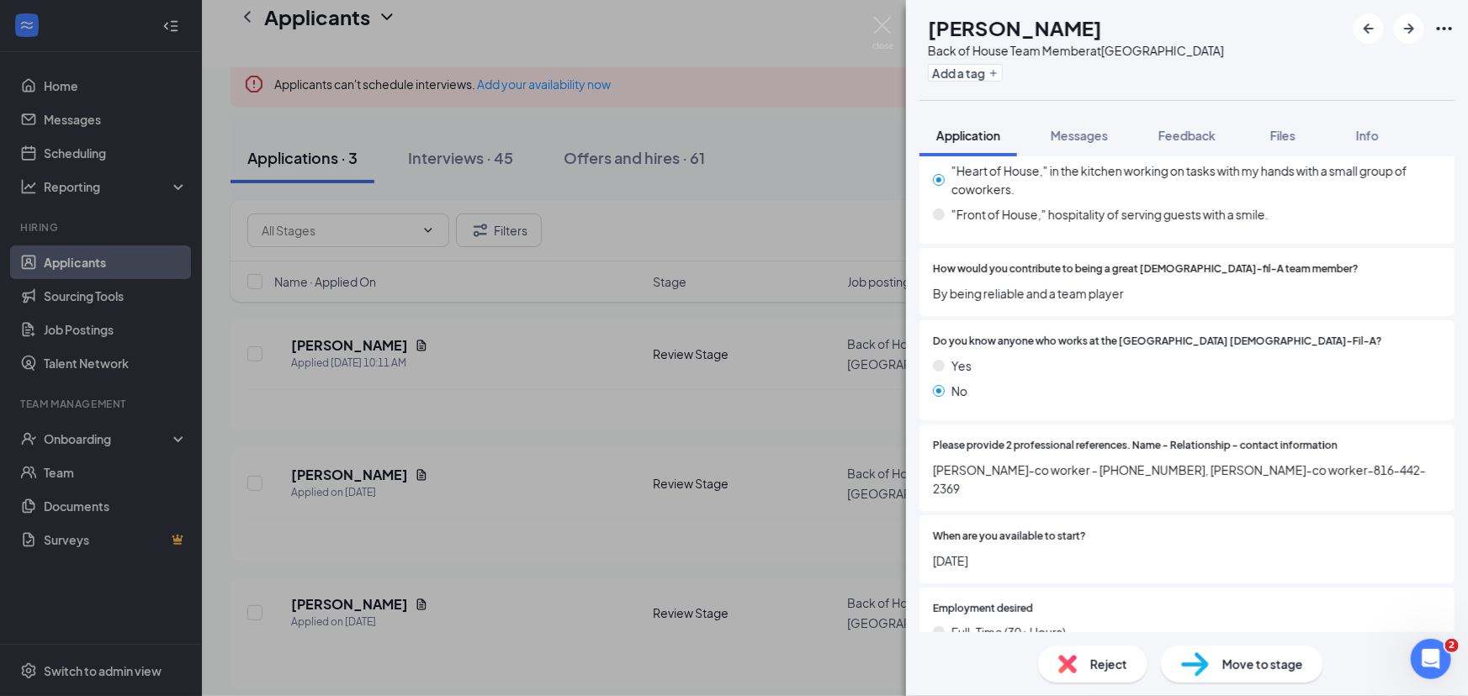
click at [1228, 665] on span "Move to stage" at bounding box center [1262, 664] width 81 height 19
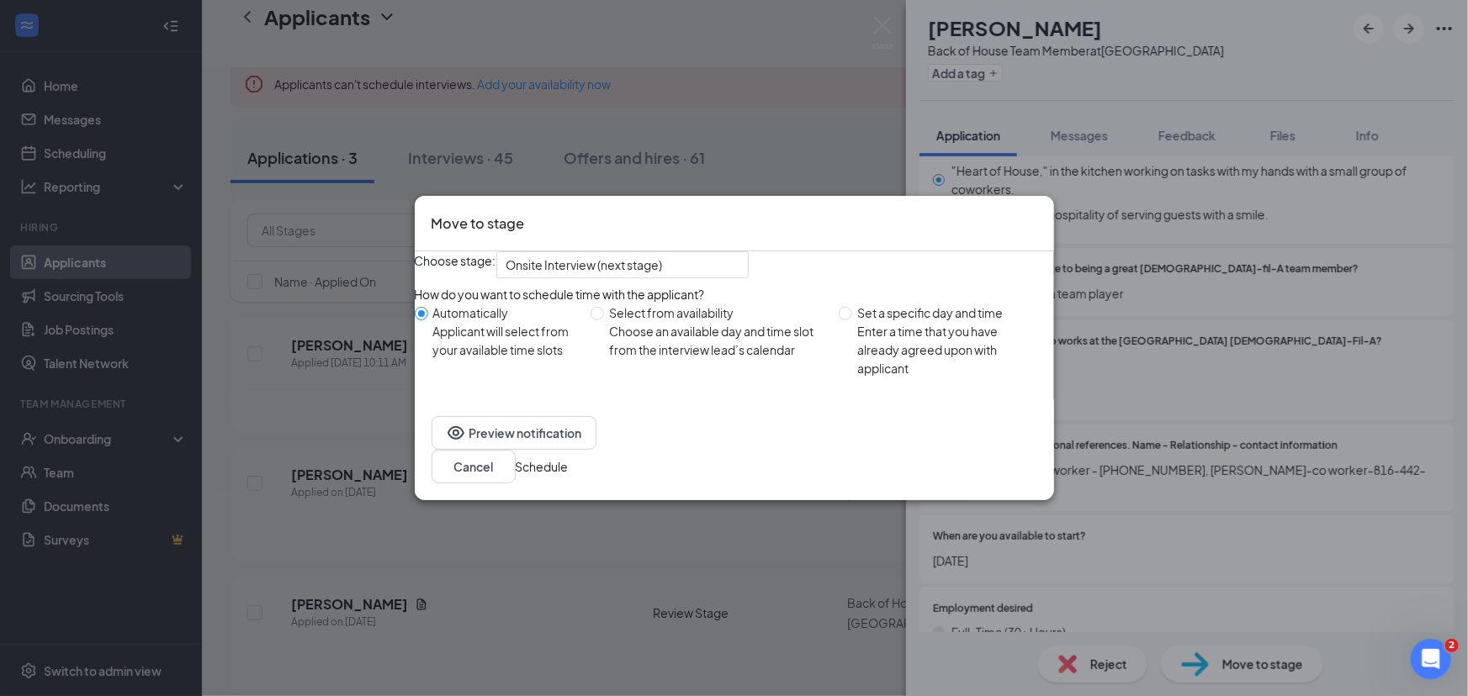
click at [569, 474] on button "Schedule" at bounding box center [542, 467] width 53 height 19
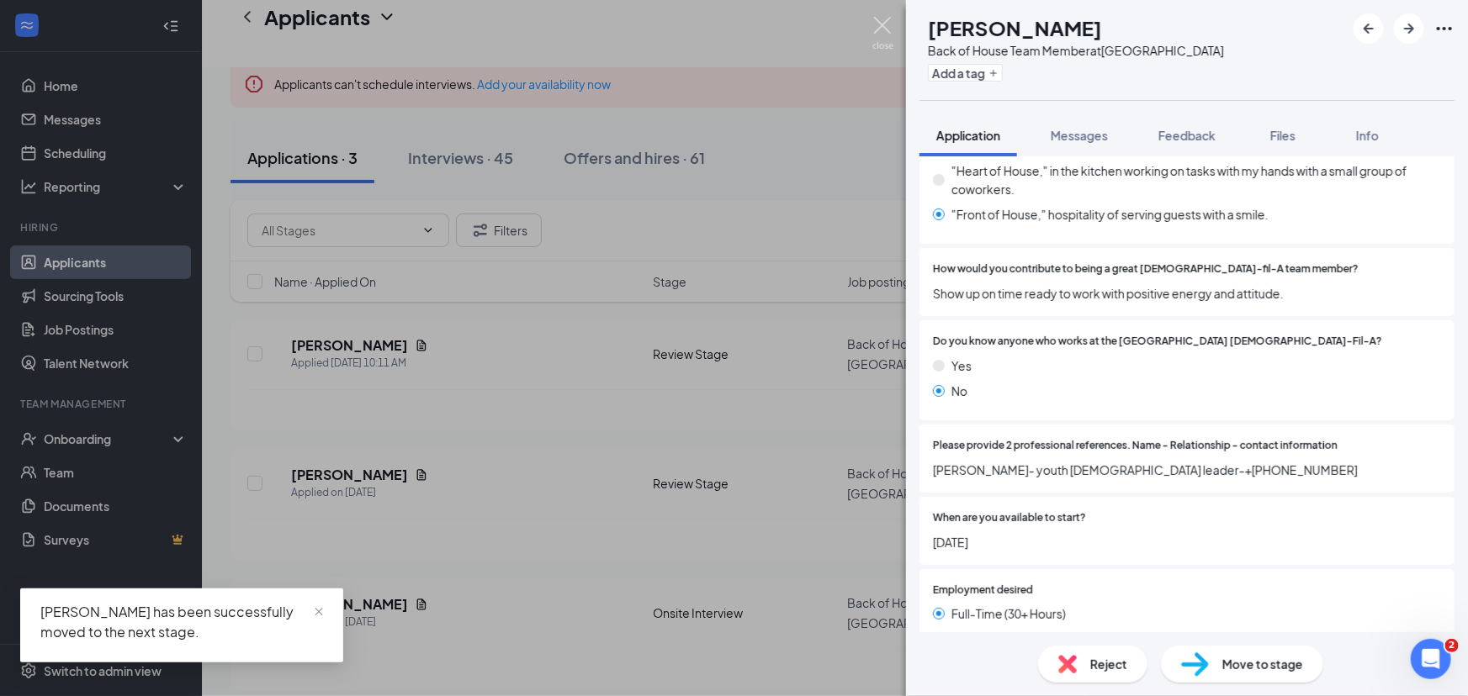
click at [884, 29] on img at bounding box center [882, 33] width 21 height 33
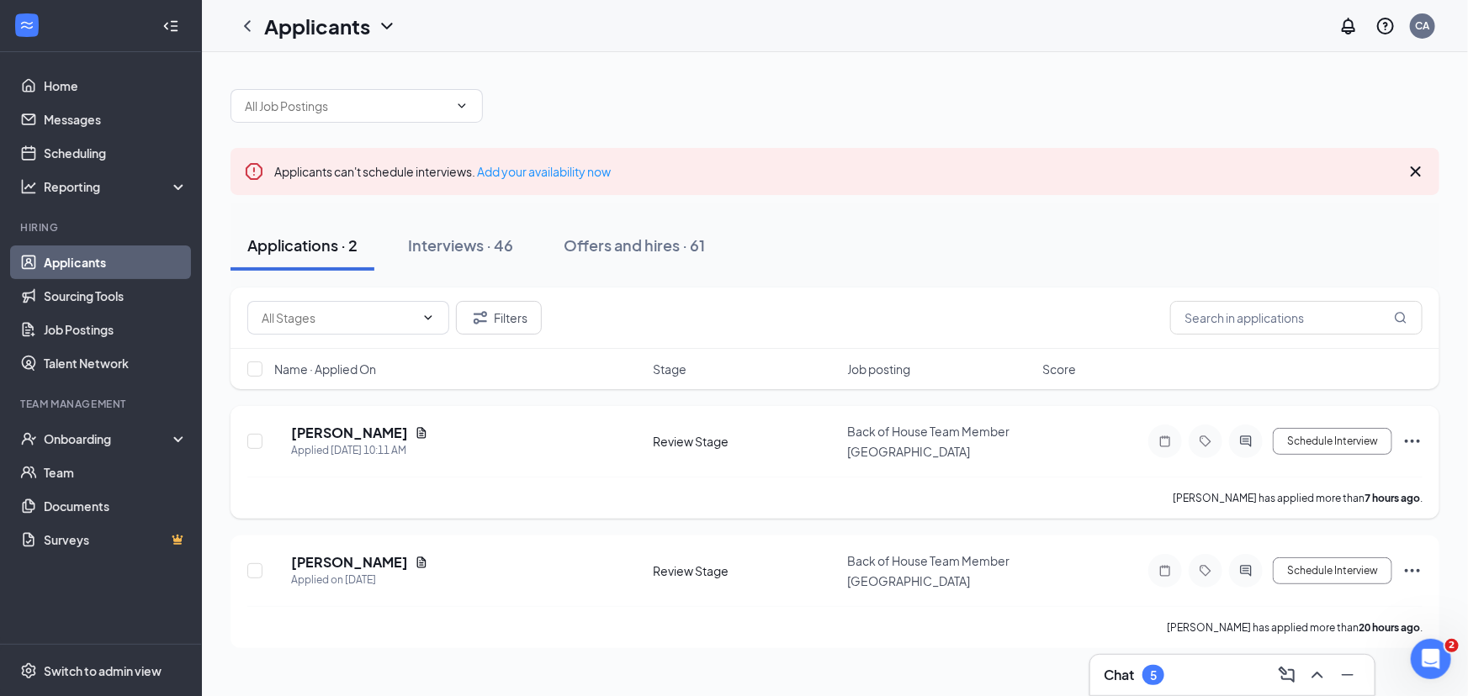
drag, startPoint x: 1111, startPoint y: 389, endPoint x: 656, endPoint y: 446, distance: 458.6
drag, startPoint x: 656, startPoint y: 446, endPoint x: 369, endPoint y: 436, distance: 287.0
click at [369, 436] on h5 "Conner Johnson" at bounding box center [349, 433] width 117 height 19
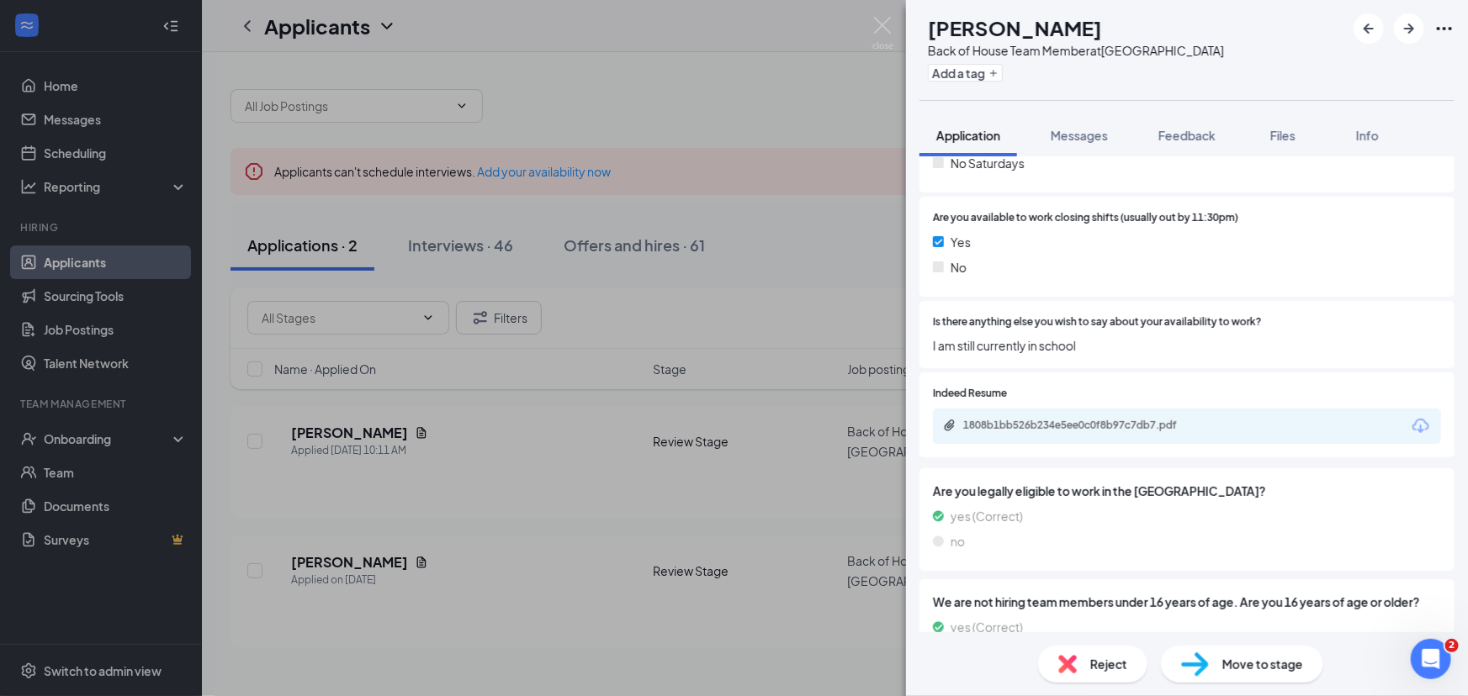
scroll to position [1665, 0]
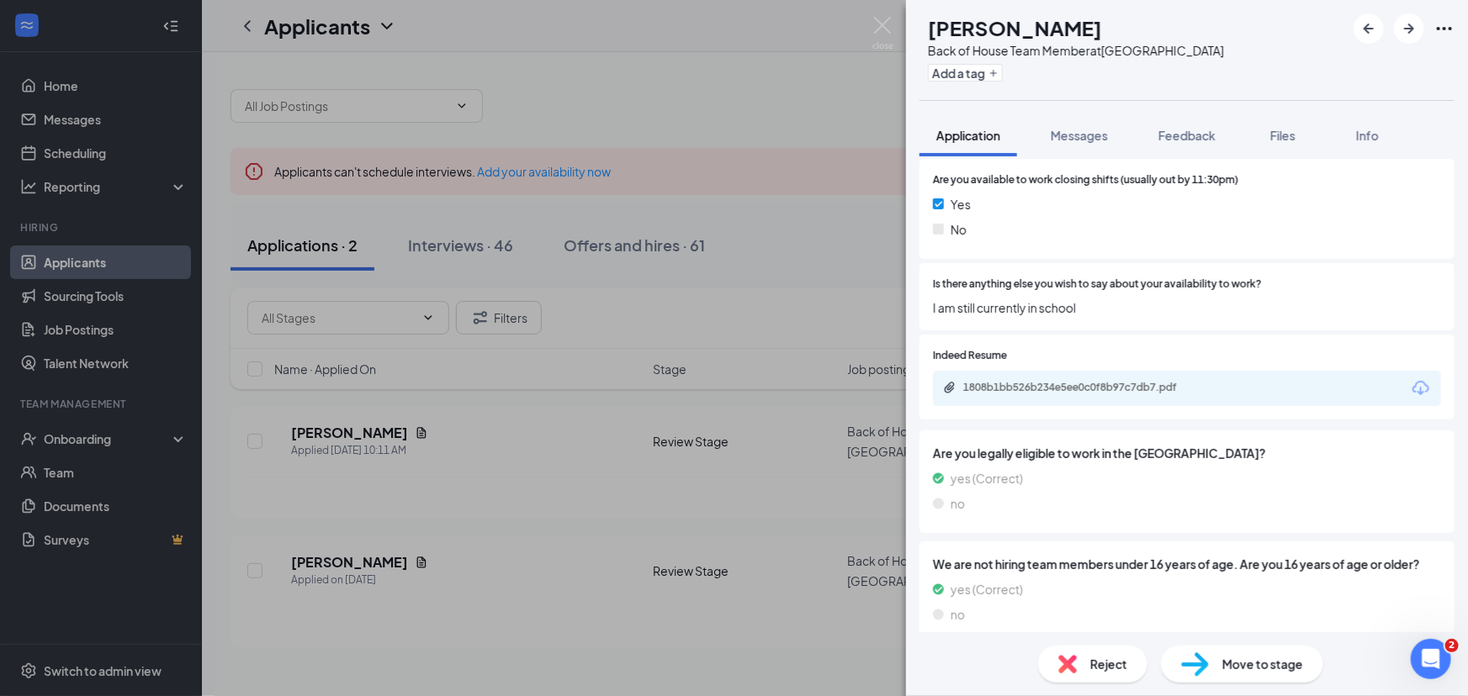
click at [1243, 664] on span "Move to stage" at bounding box center [1262, 664] width 81 height 19
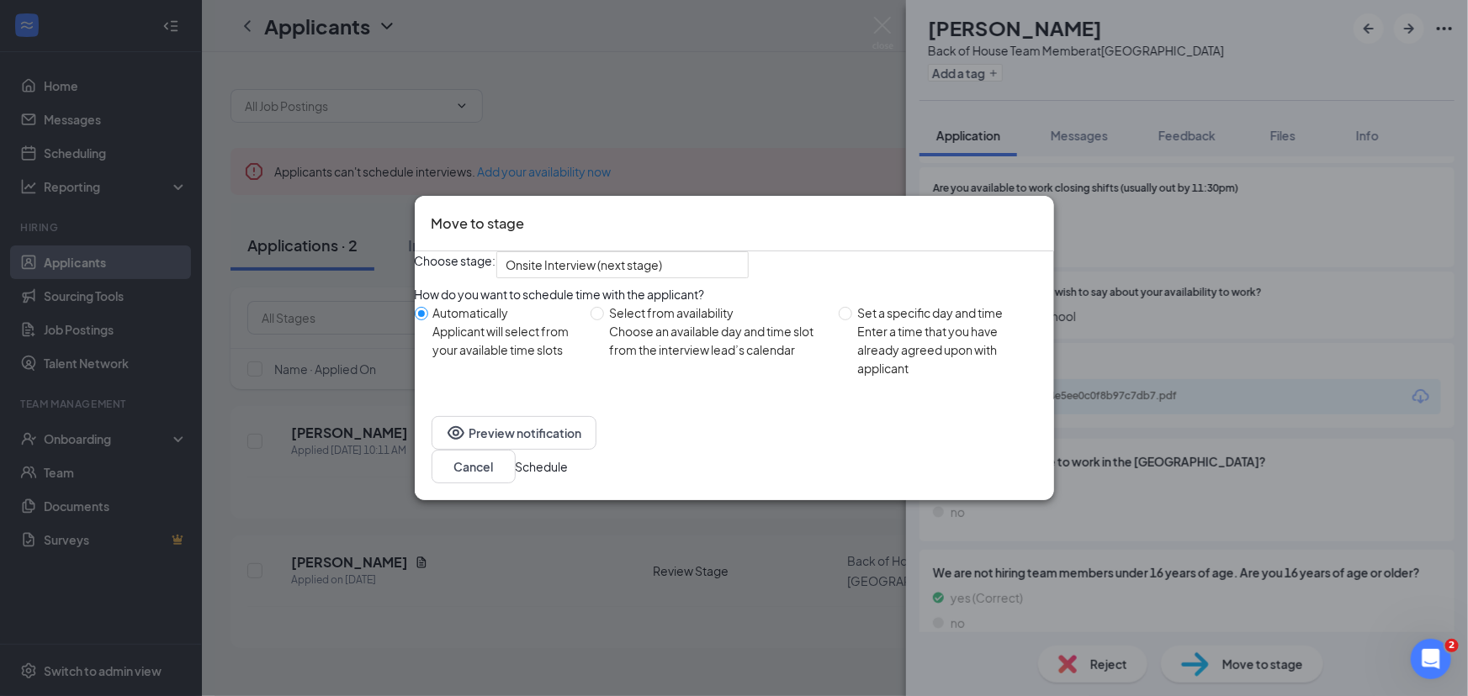
click at [569, 470] on button "Schedule" at bounding box center [542, 467] width 53 height 19
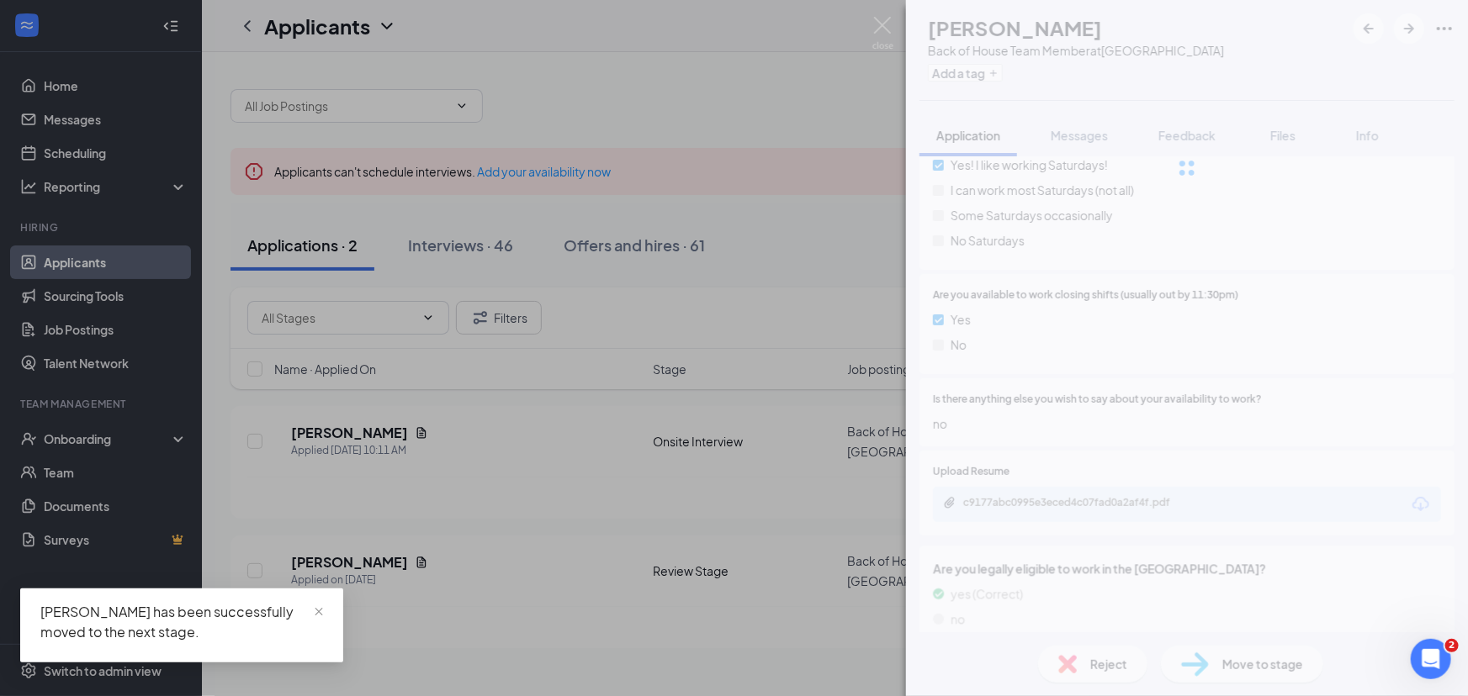
scroll to position [1455, 0]
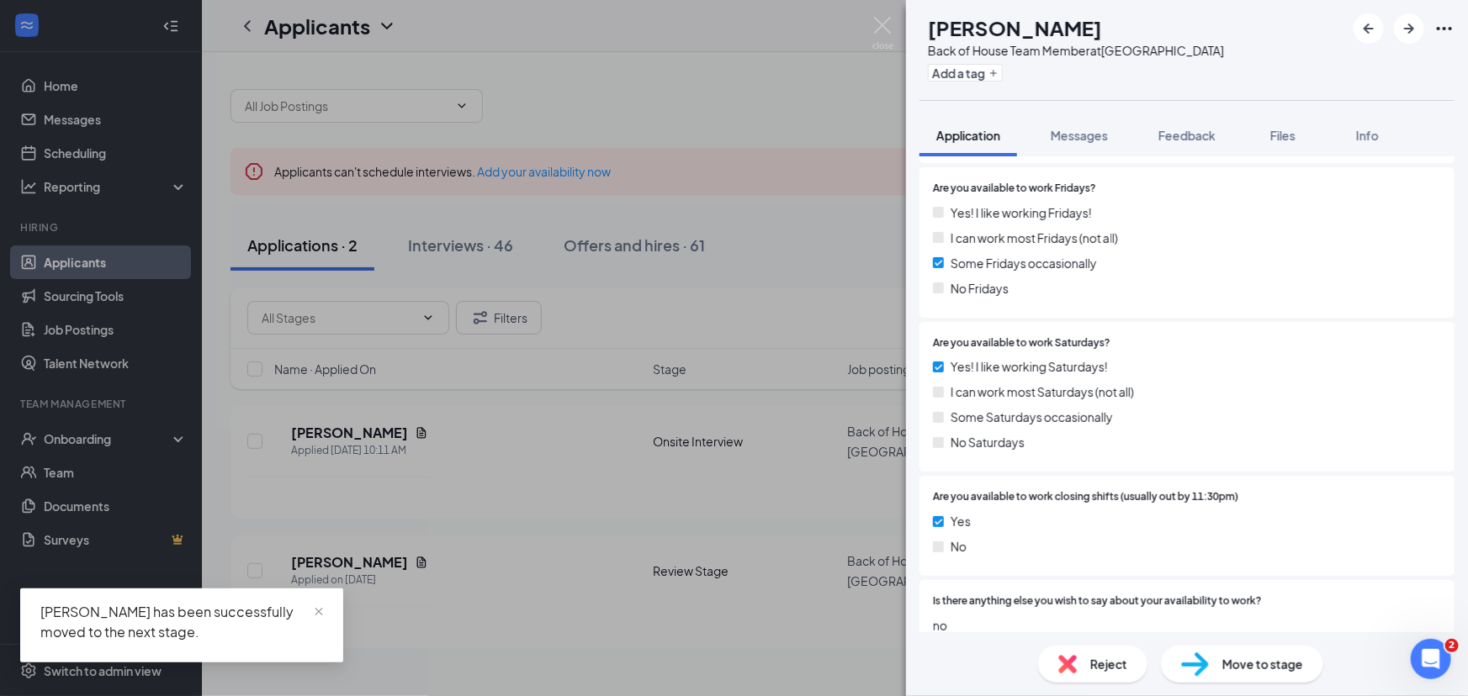
drag, startPoint x: 980, startPoint y: 464, endPoint x: 516, endPoint y: 479, distance: 464.5
click at [516, 479] on div "HB Hu'Lonna Burns Back of House Team Member at Independence Center Add a tag Ap…" at bounding box center [734, 348] width 1468 height 696
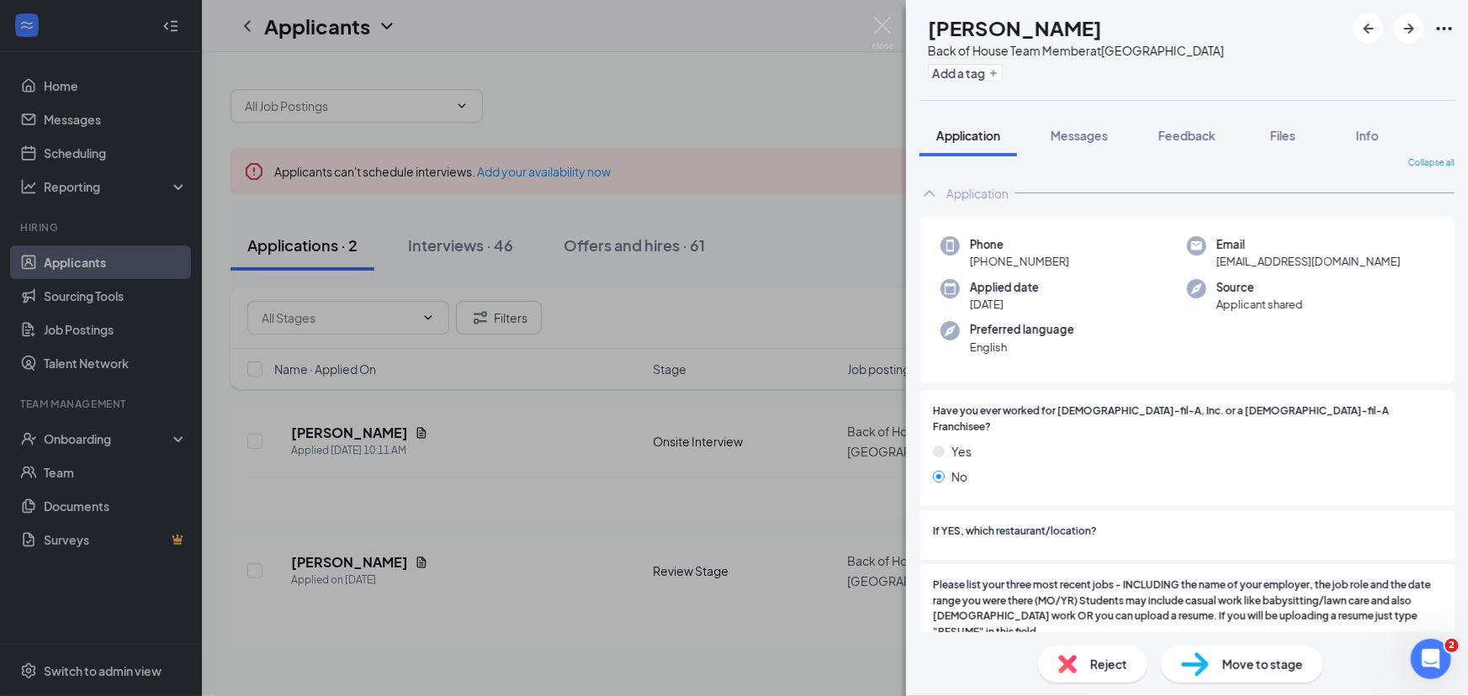
scroll to position [0, 0]
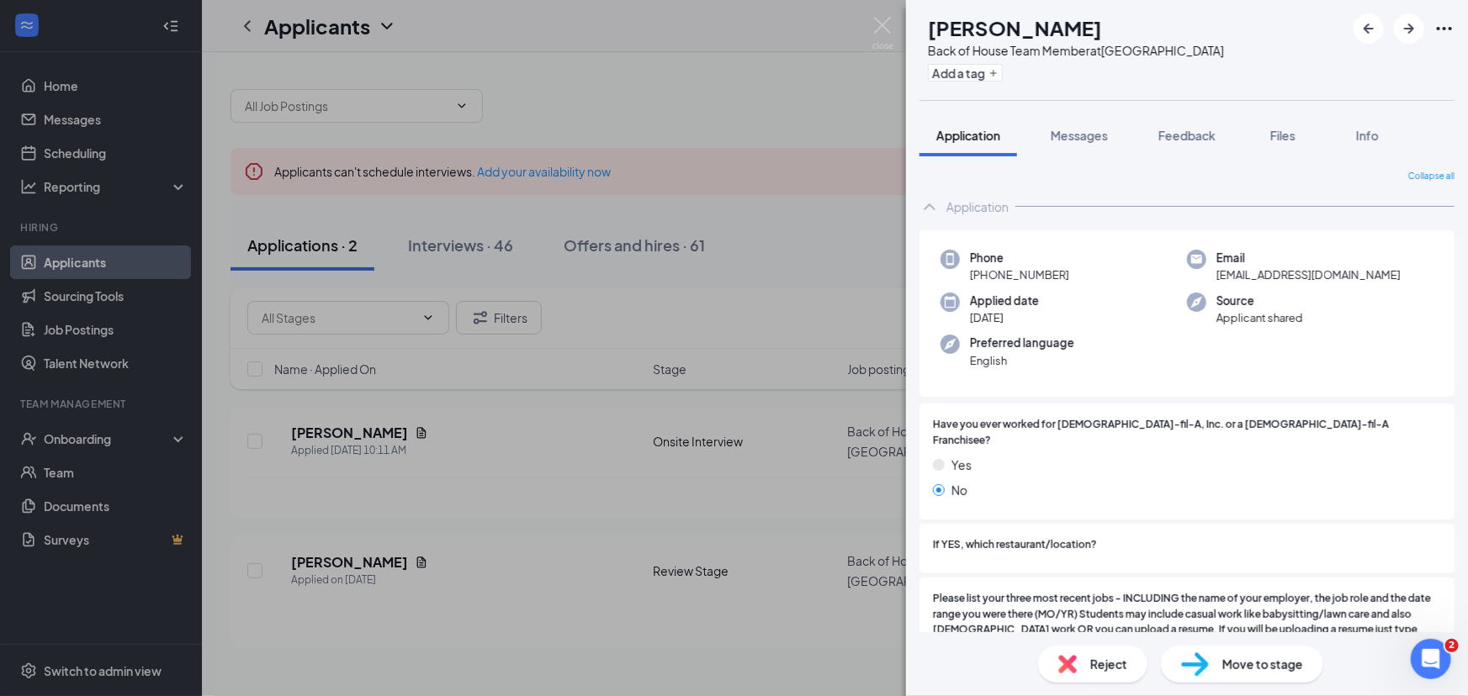
drag, startPoint x: 1178, startPoint y: 296, endPoint x: 980, endPoint y: 432, distance: 240.1
drag, startPoint x: 980, startPoint y: 432, endPoint x: 1002, endPoint y: 480, distance: 52.7
click at [1002, 481] on div "No" at bounding box center [1187, 490] width 508 height 19
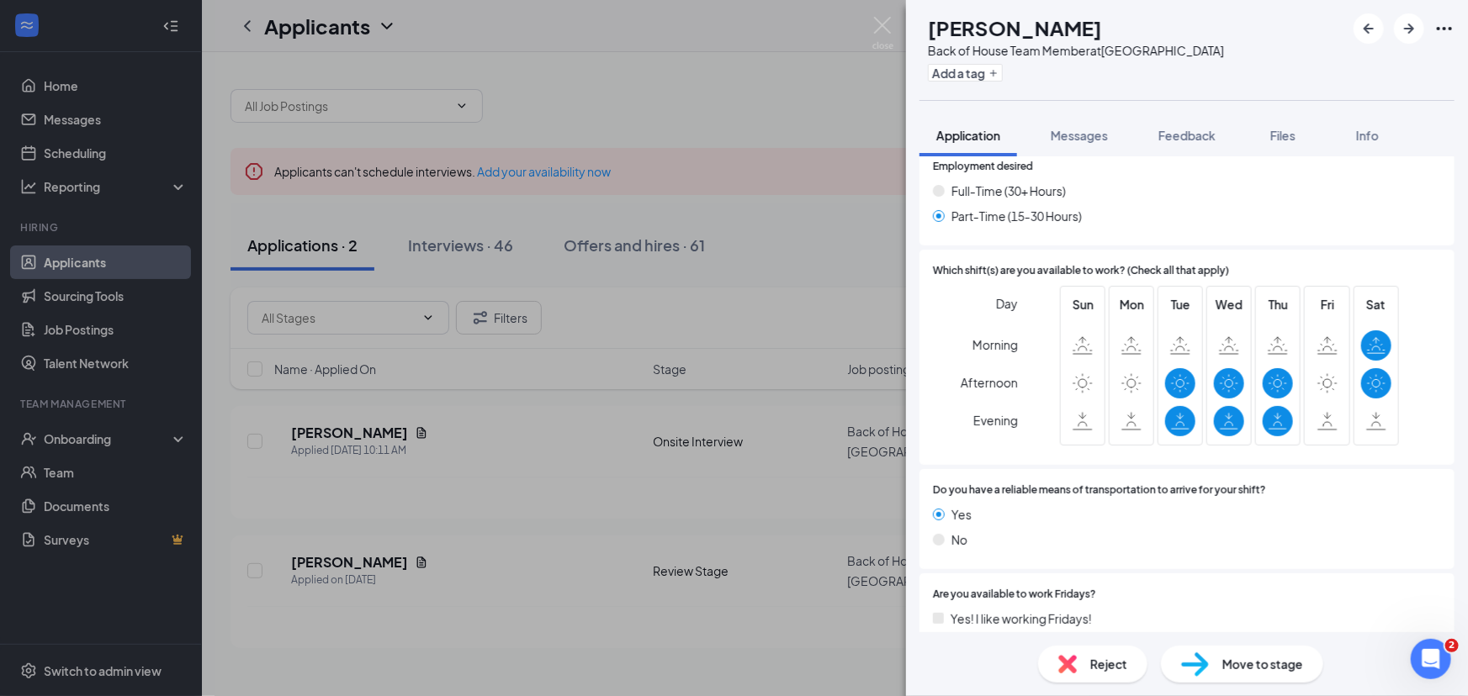
scroll to position [1070, 0]
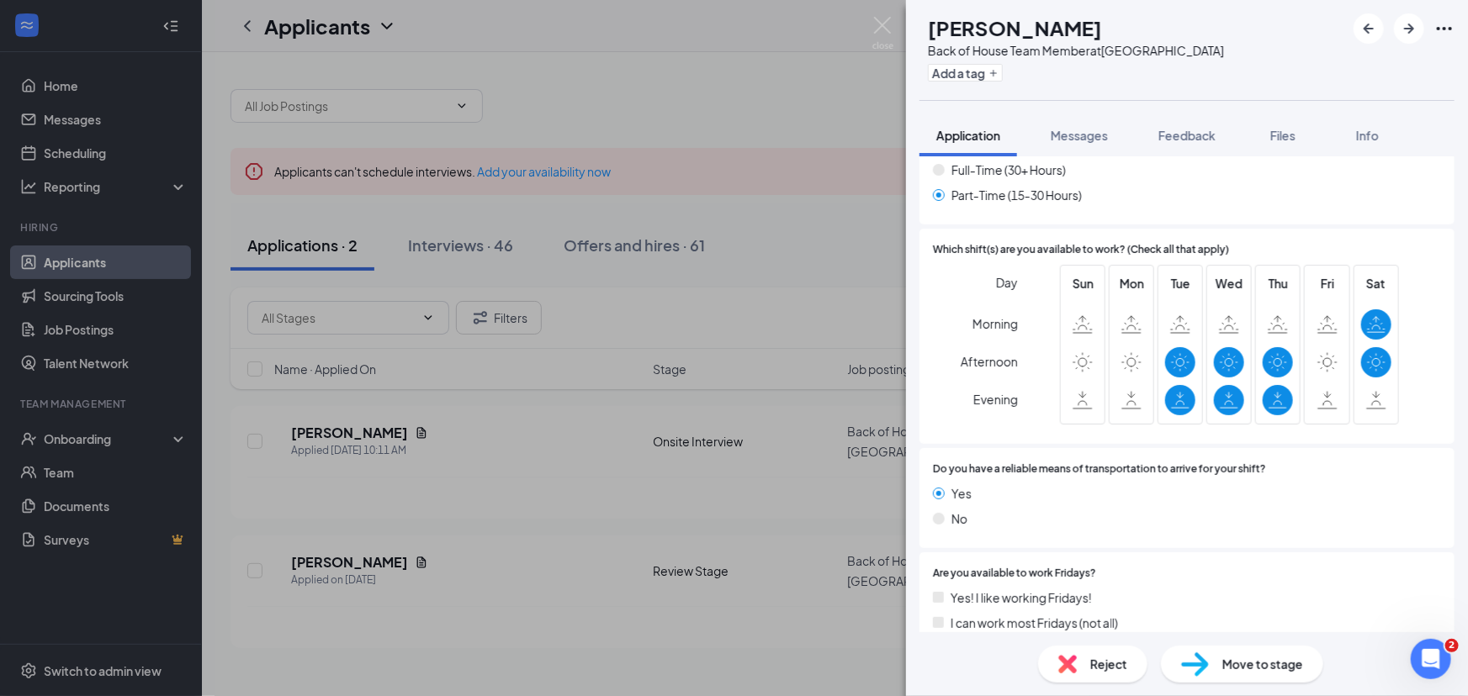
click at [1077, 654] on div "Reject" at bounding box center [1092, 664] width 109 height 37
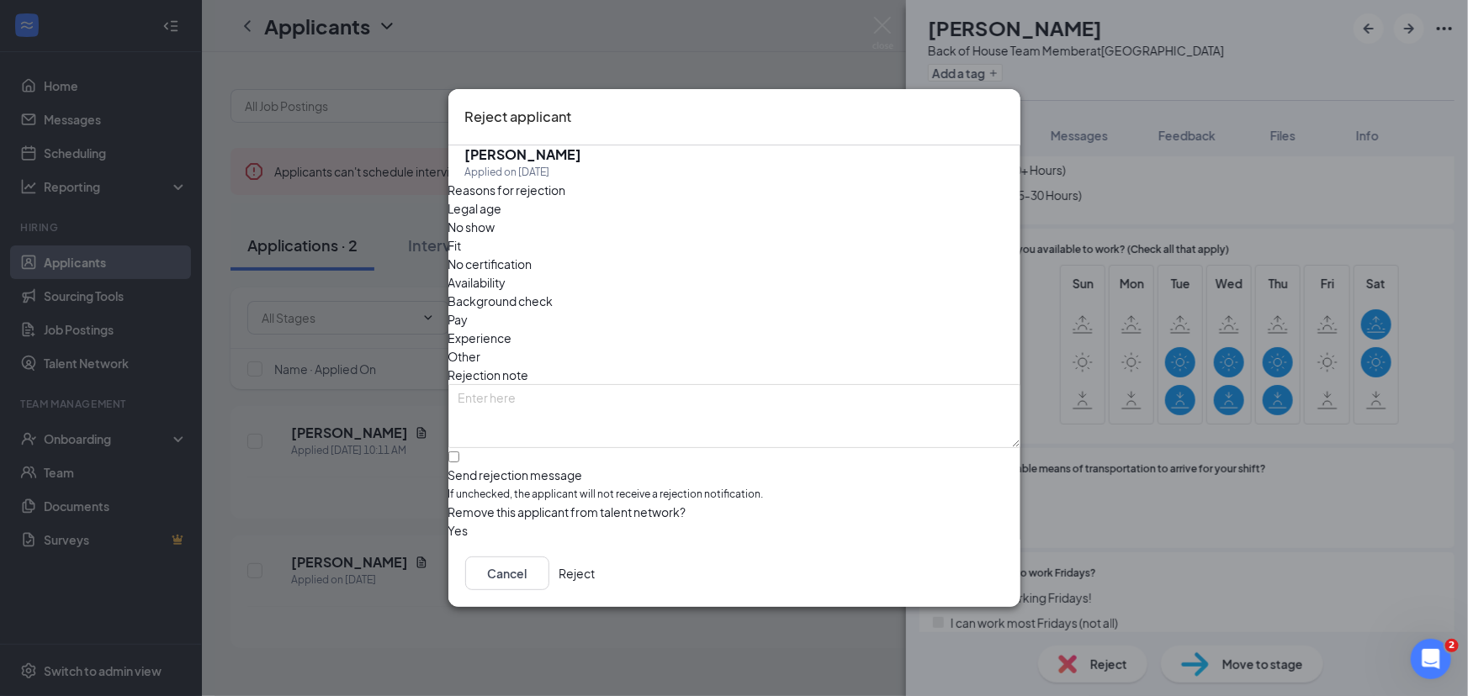
click at [506, 273] on span "Availability" at bounding box center [477, 282] width 58 height 19
click at [459, 452] on input "Send rejection message If unchecked, the applicant will not receive a rejection…" at bounding box center [453, 457] width 11 height 11
checkbox input "true"
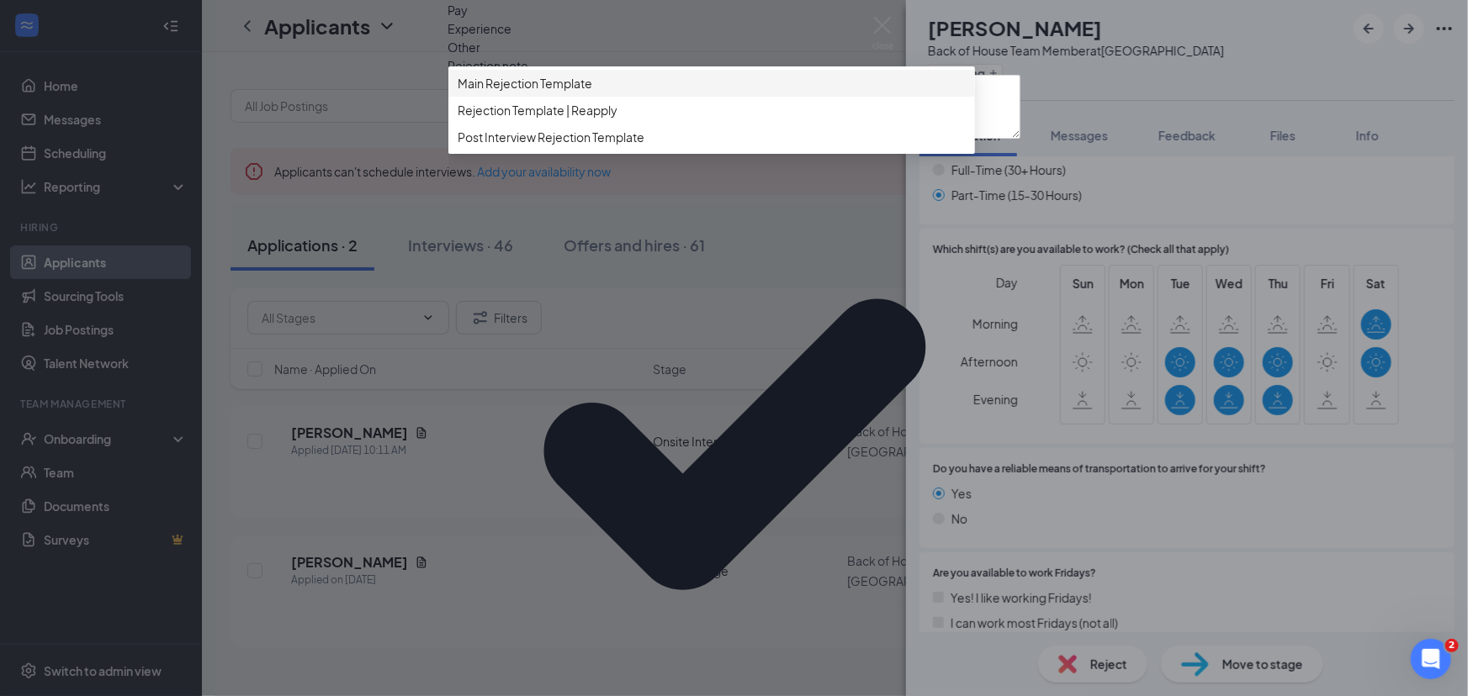
click at [790, 93] on span "Main Rejection Template" at bounding box center [711, 83] width 506 height 19
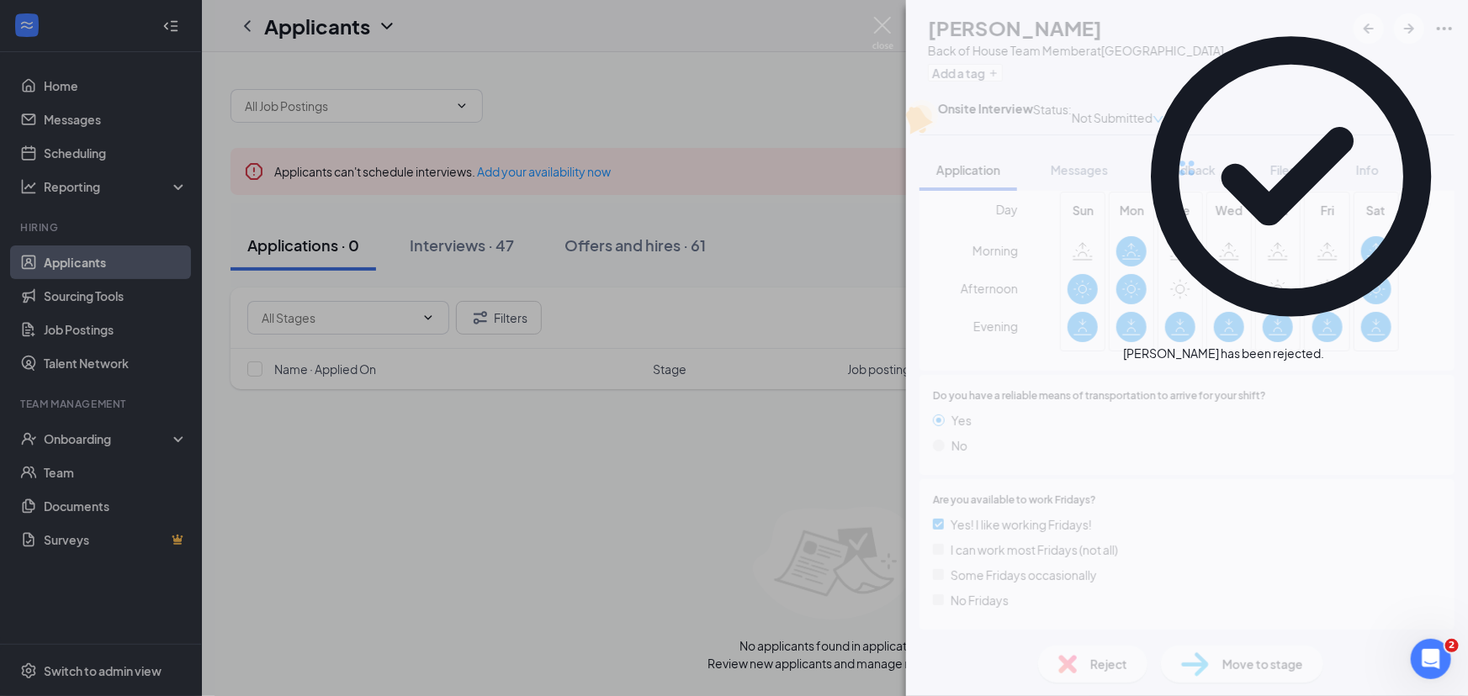
scroll to position [1287, 0]
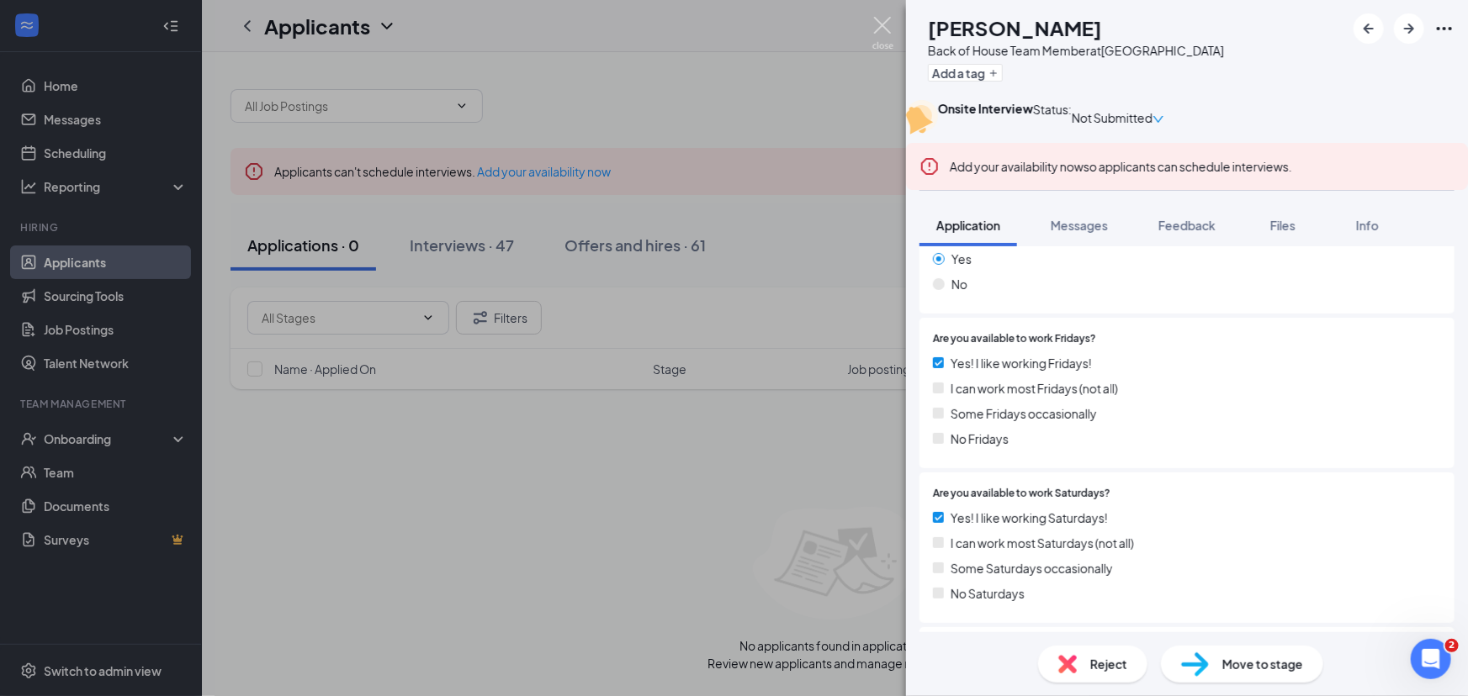
click at [876, 27] on img at bounding box center [882, 33] width 21 height 33
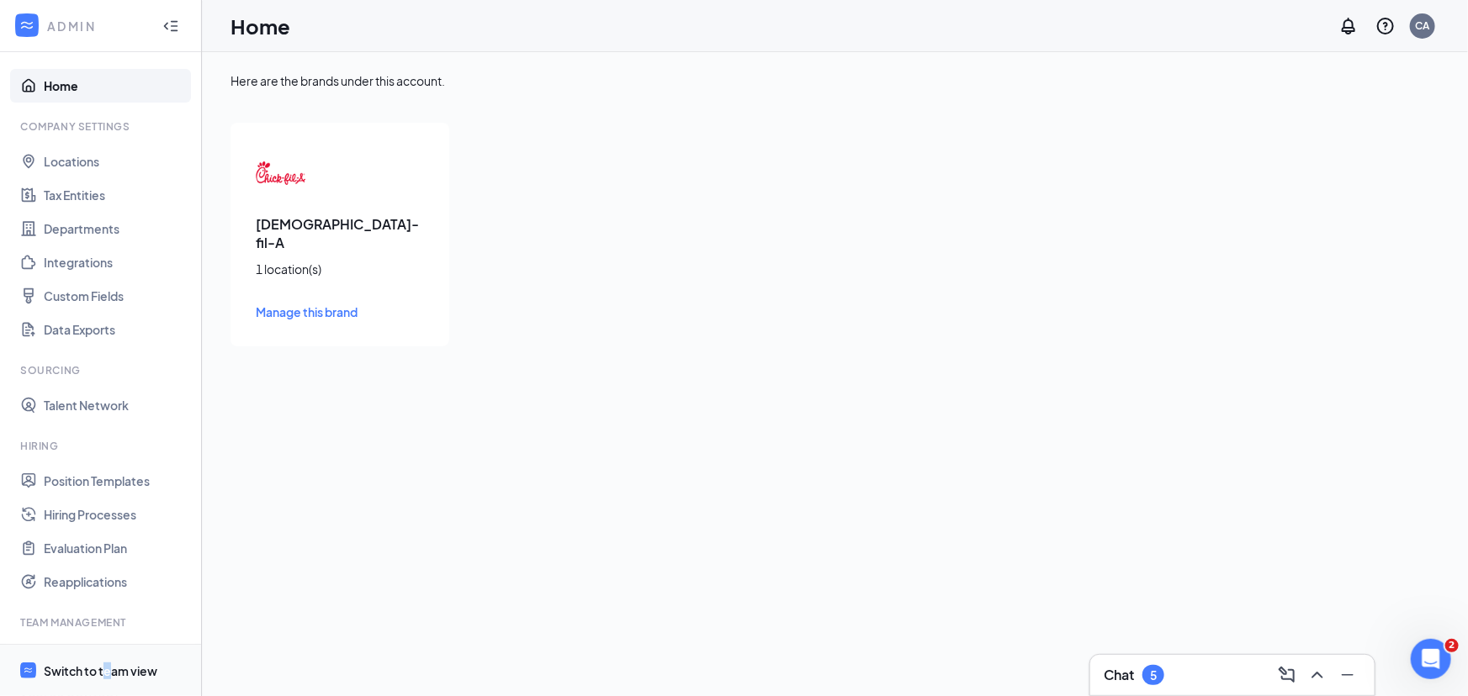
click at [108, 663] on div "Switch to team view" at bounding box center [101, 671] width 114 height 17
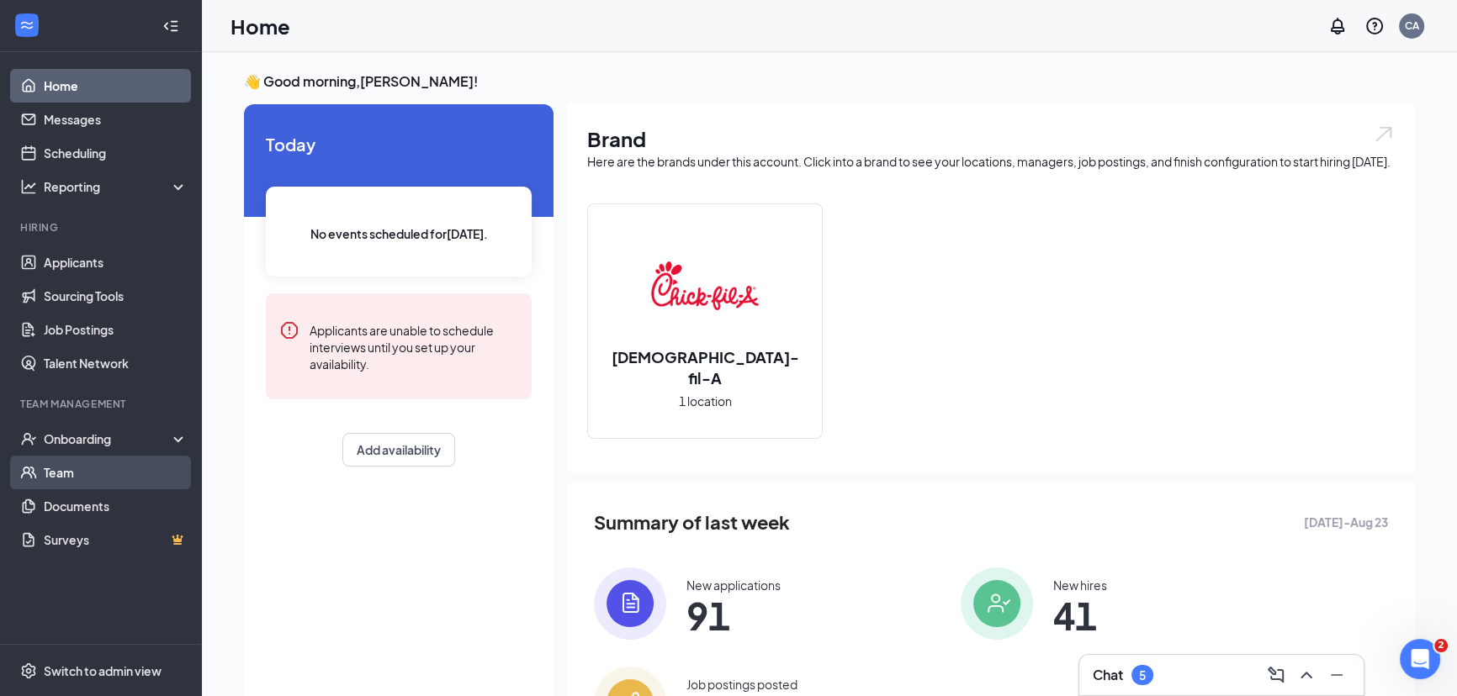
click at [55, 467] on link "Team" at bounding box center [116, 473] width 144 height 34
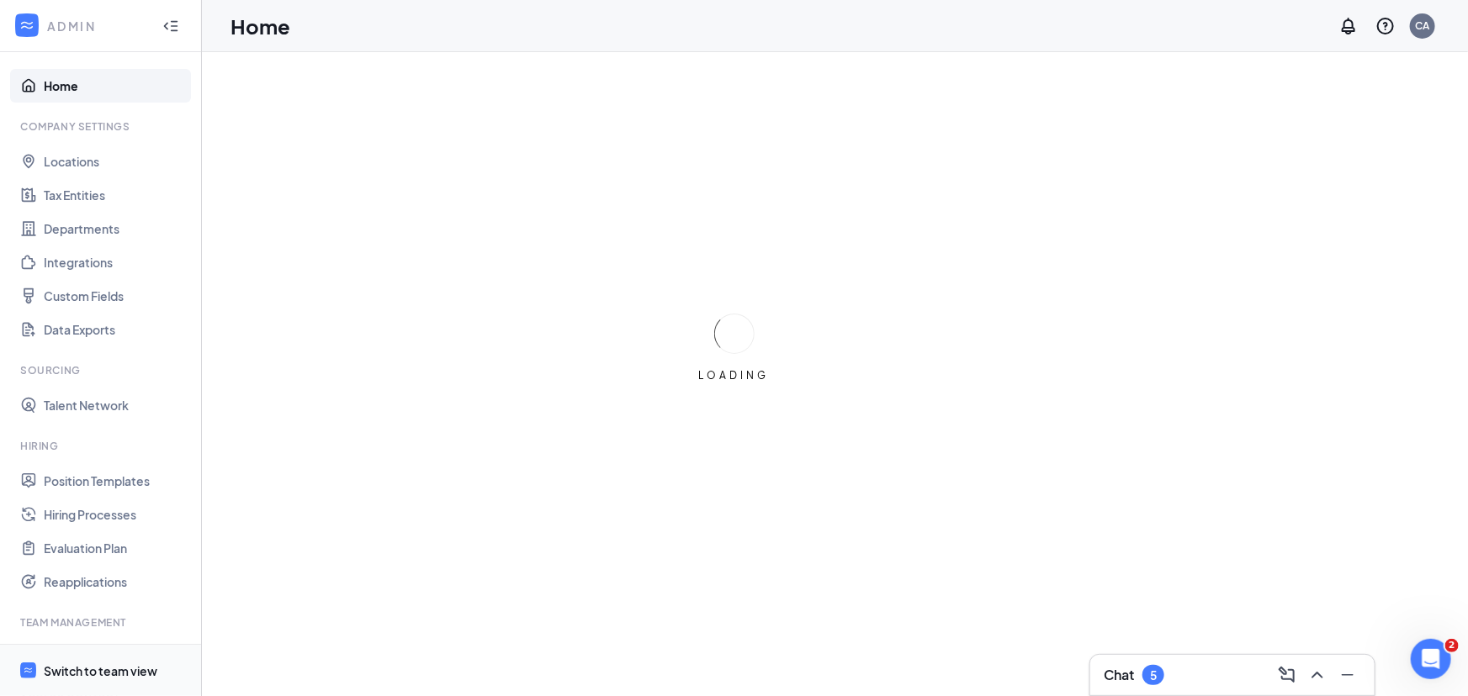
drag, startPoint x: 83, startPoint y: 665, endPoint x: 86, endPoint y: 654, distance: 11.2
click at [83, 665] on div "Switch to team view" at bounding box center [101, 671] width 114 height 17
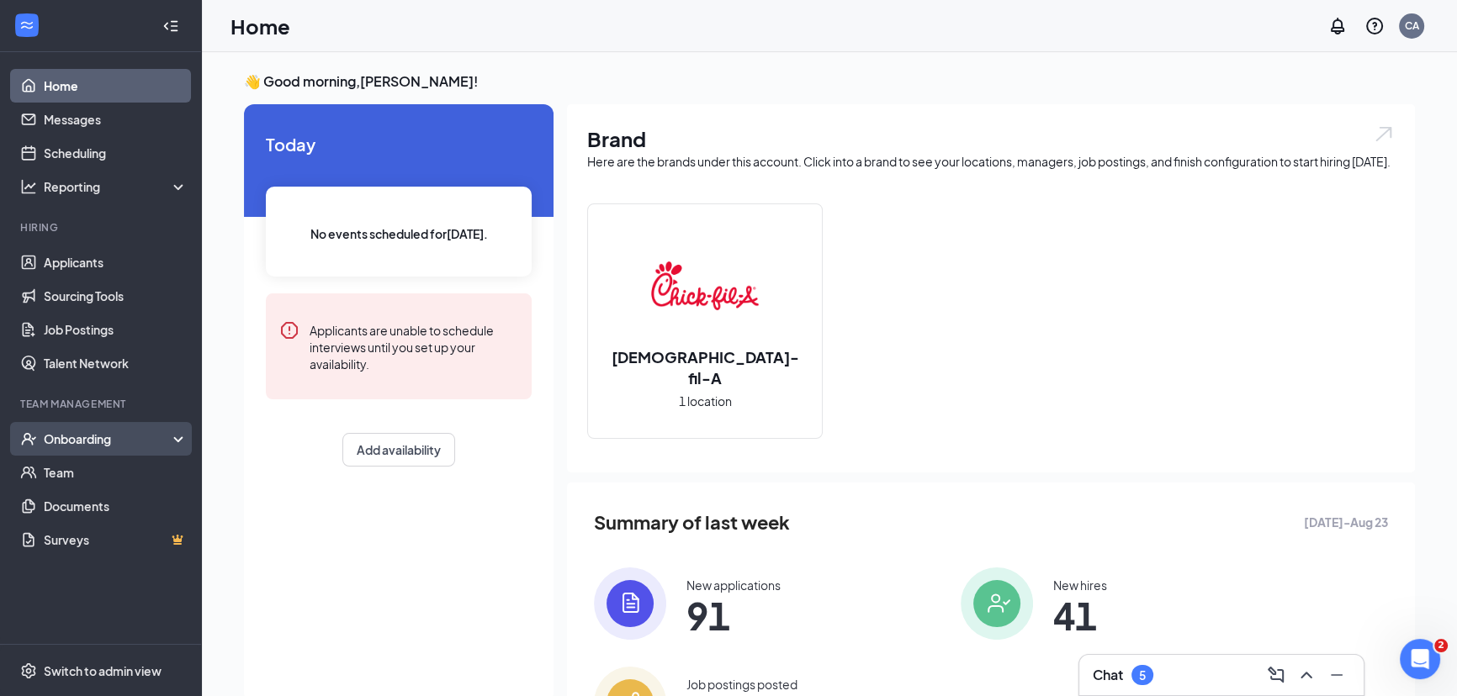
click at [84, 446] on div "Onboarding" at bounding box center [109, 439] width 130 height 17
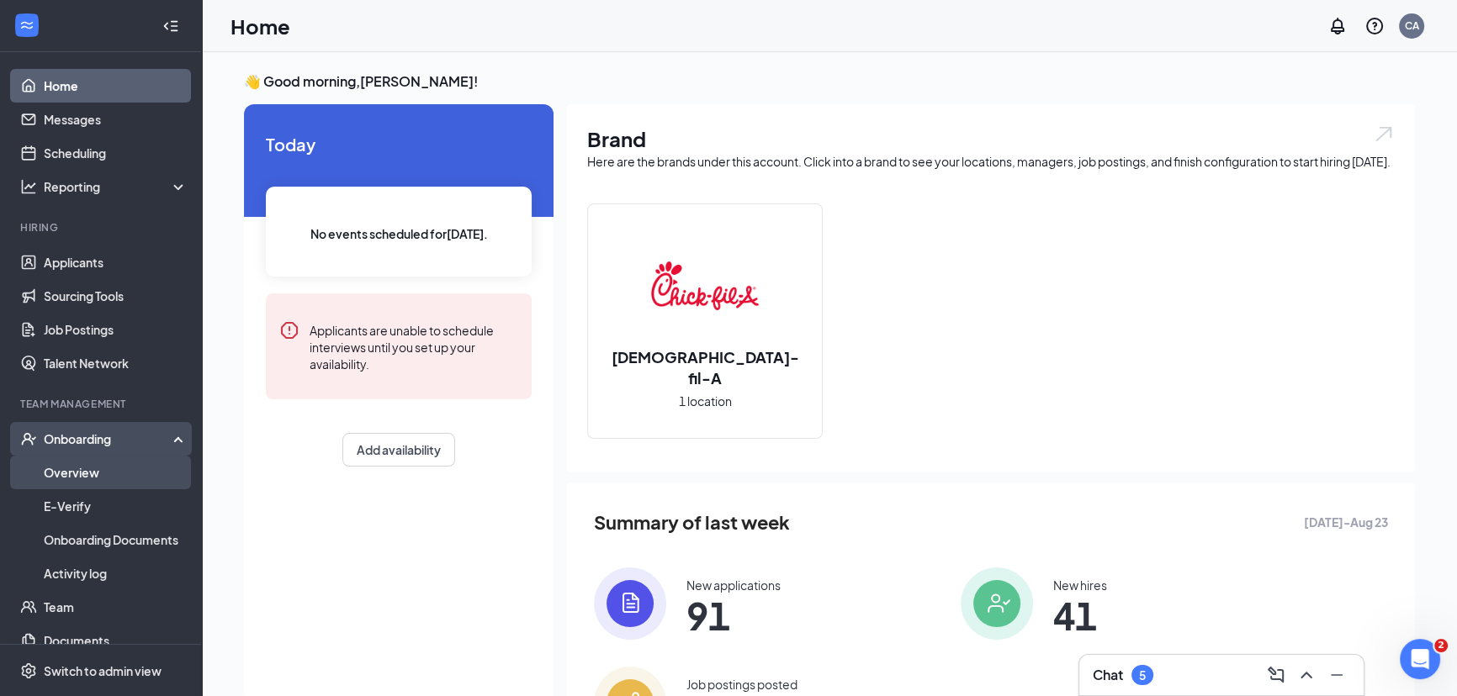
scroll to position [53, 0]
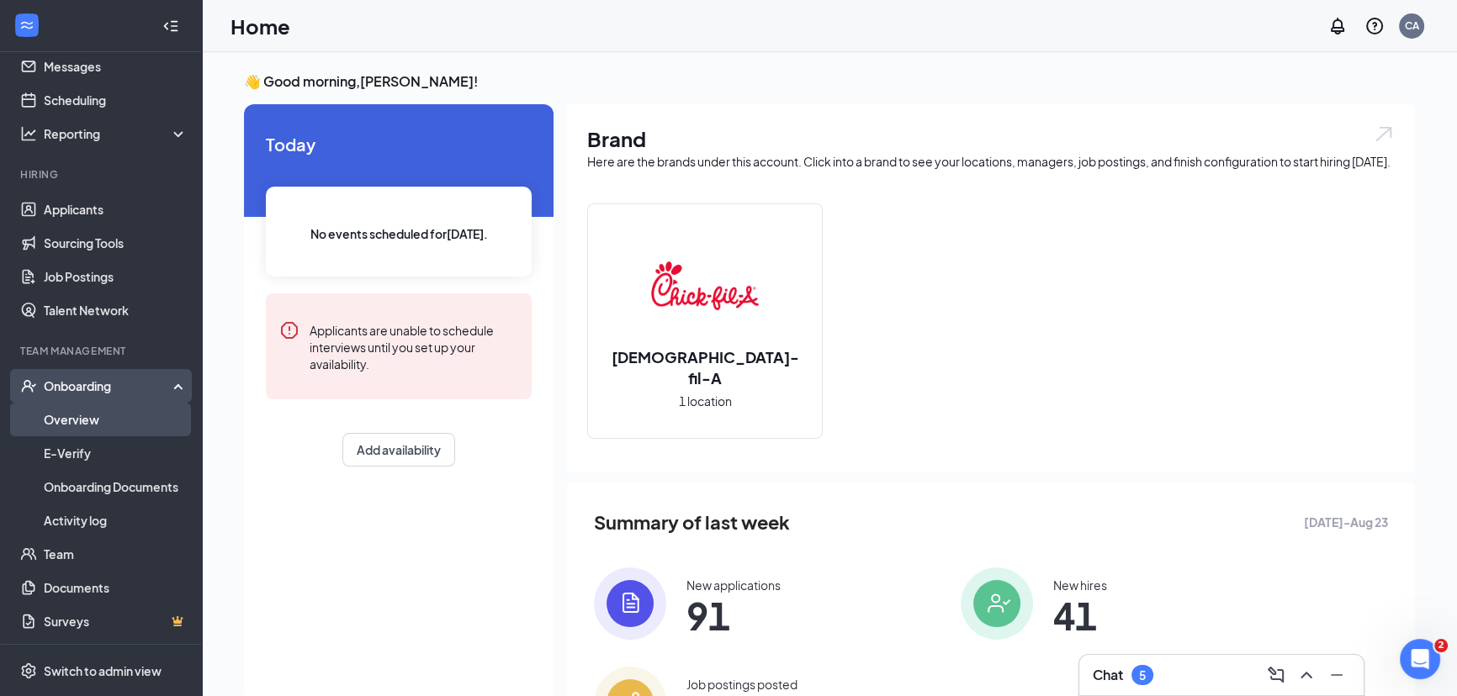
click at [80, 426] on link "Overview" at bounding box center [116, 420] width 144 height 34
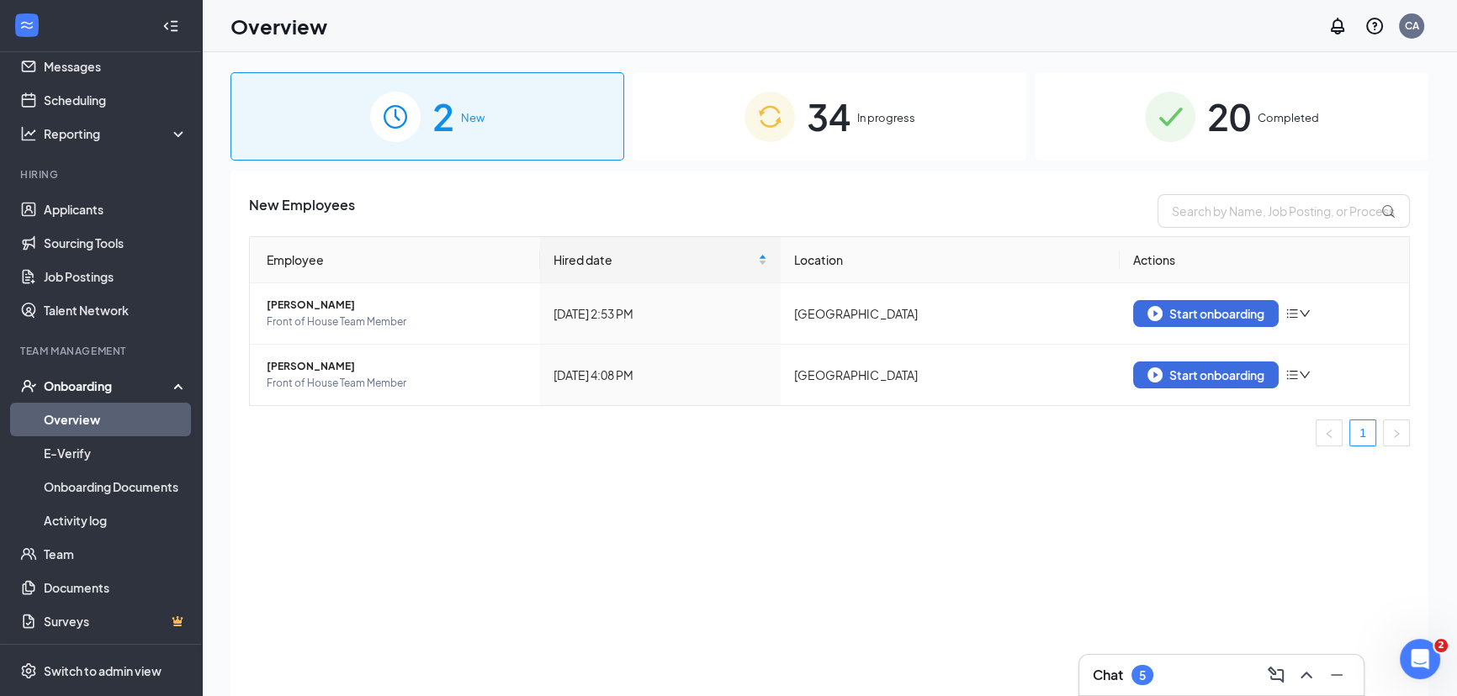
click at [802, 123] on div "34 In progress" at bounding box center [830, 116] width 394 height 88
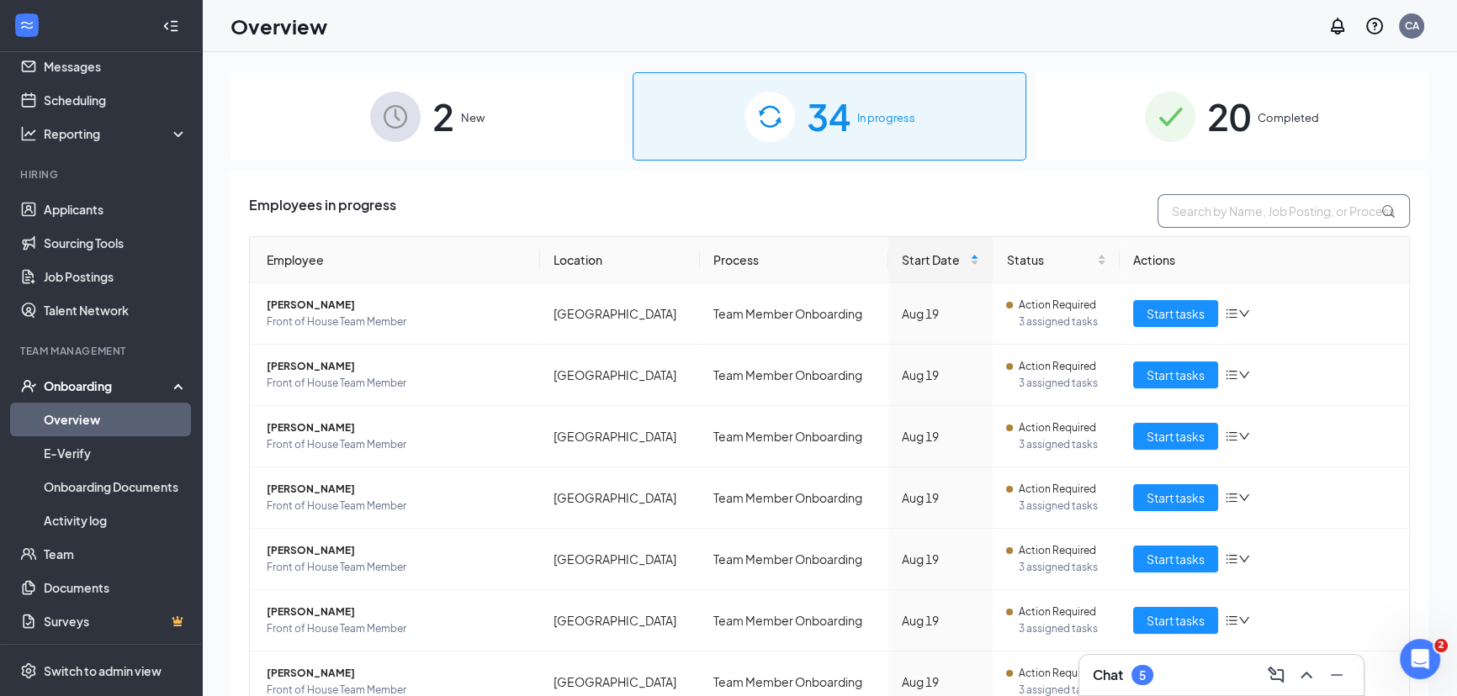
click at [1243, 204] on input "text" at bounding box center [1283, 211] width 252 height 34
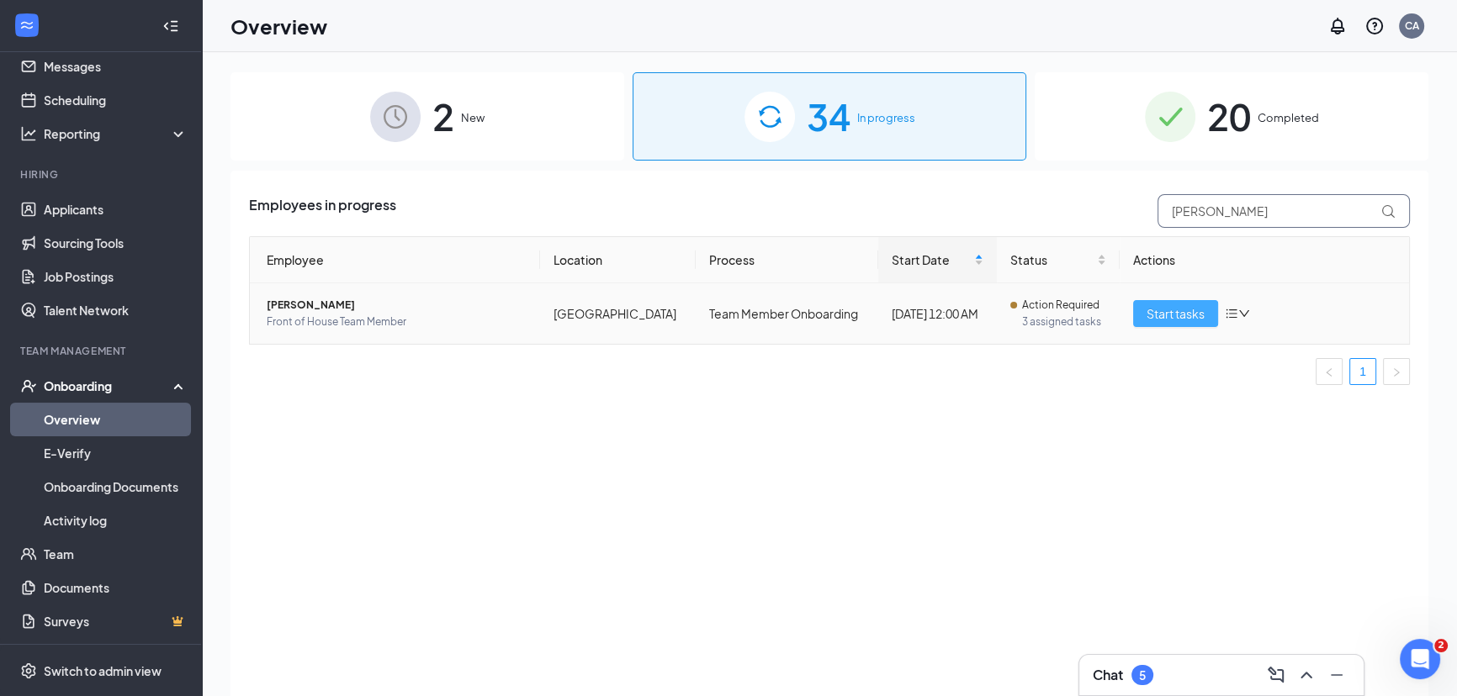
type input "ruth"
click at [1199, 315] on span "Start tasks" at bounding box center [1175, 313] width 58 height 19
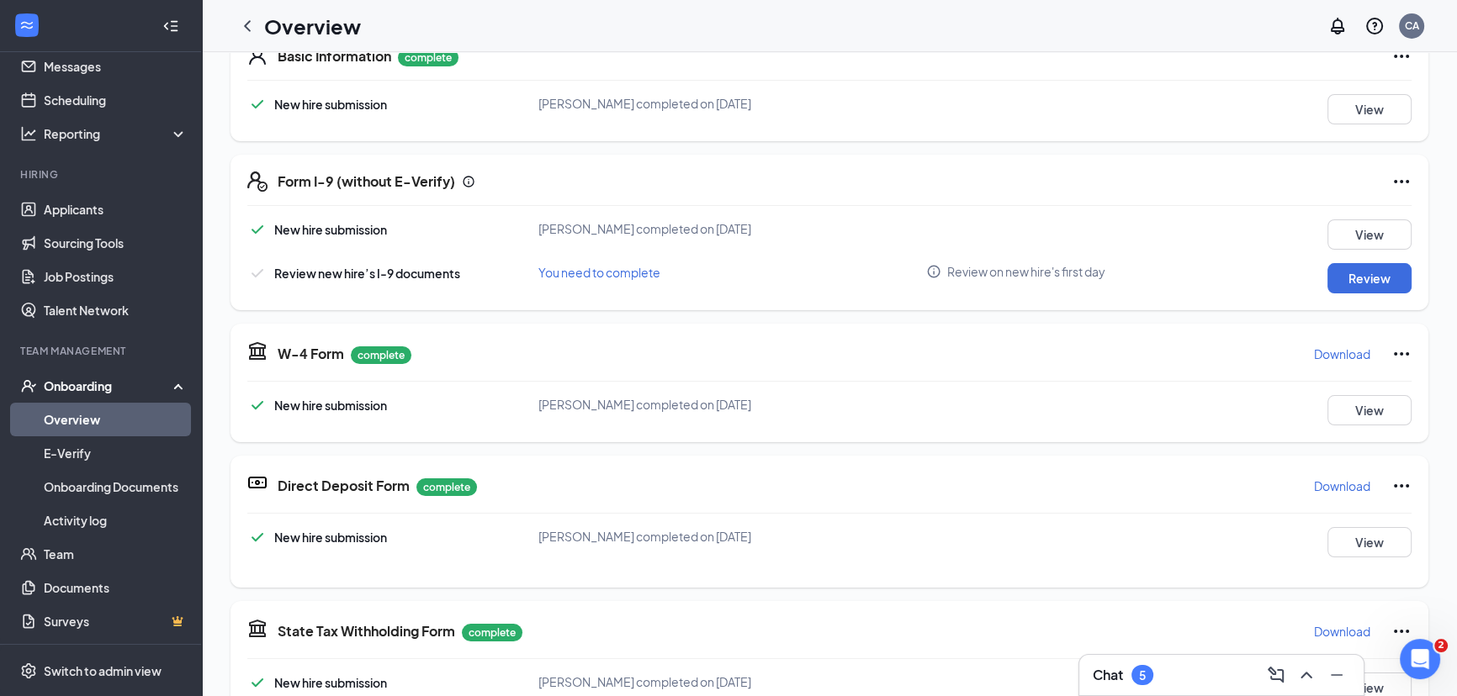
scroll to position [305, 0]
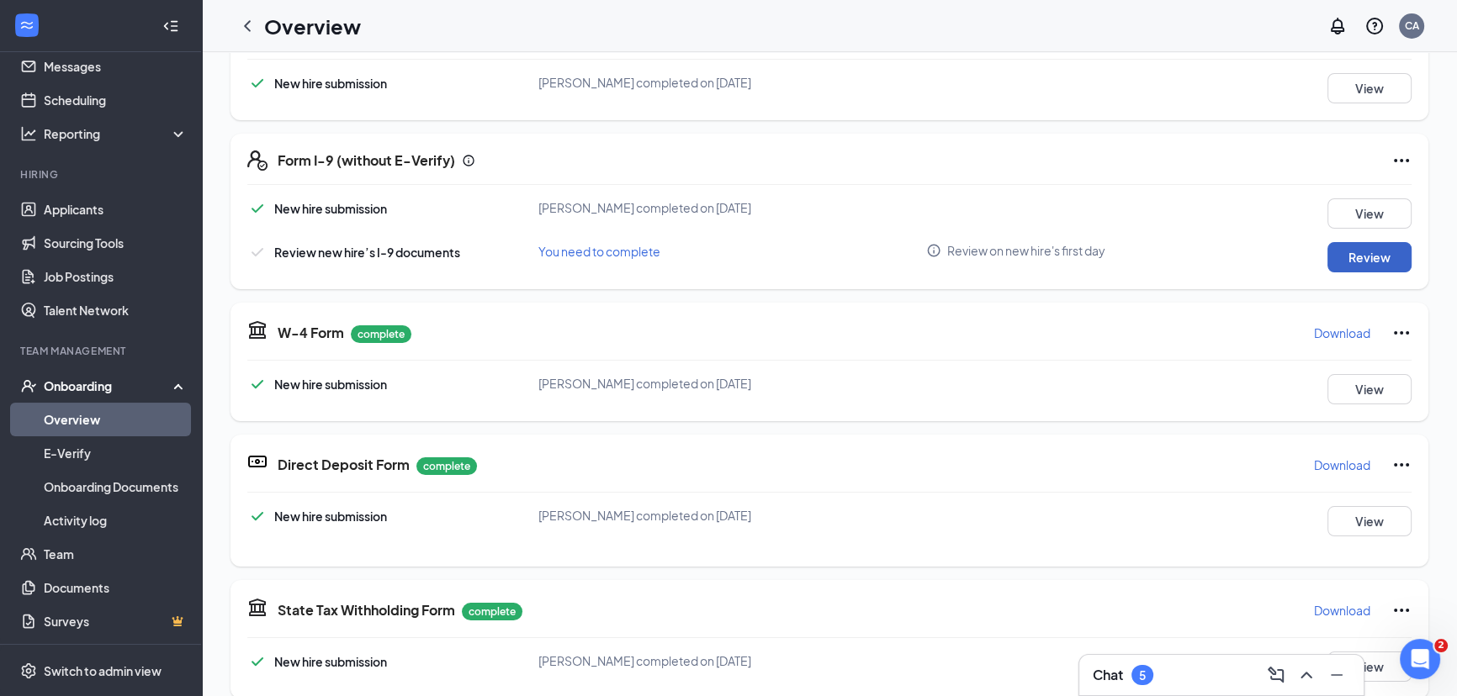
click at [1363, 261] on button "Review" at bounding box center [1369, 257] width 84 height 30
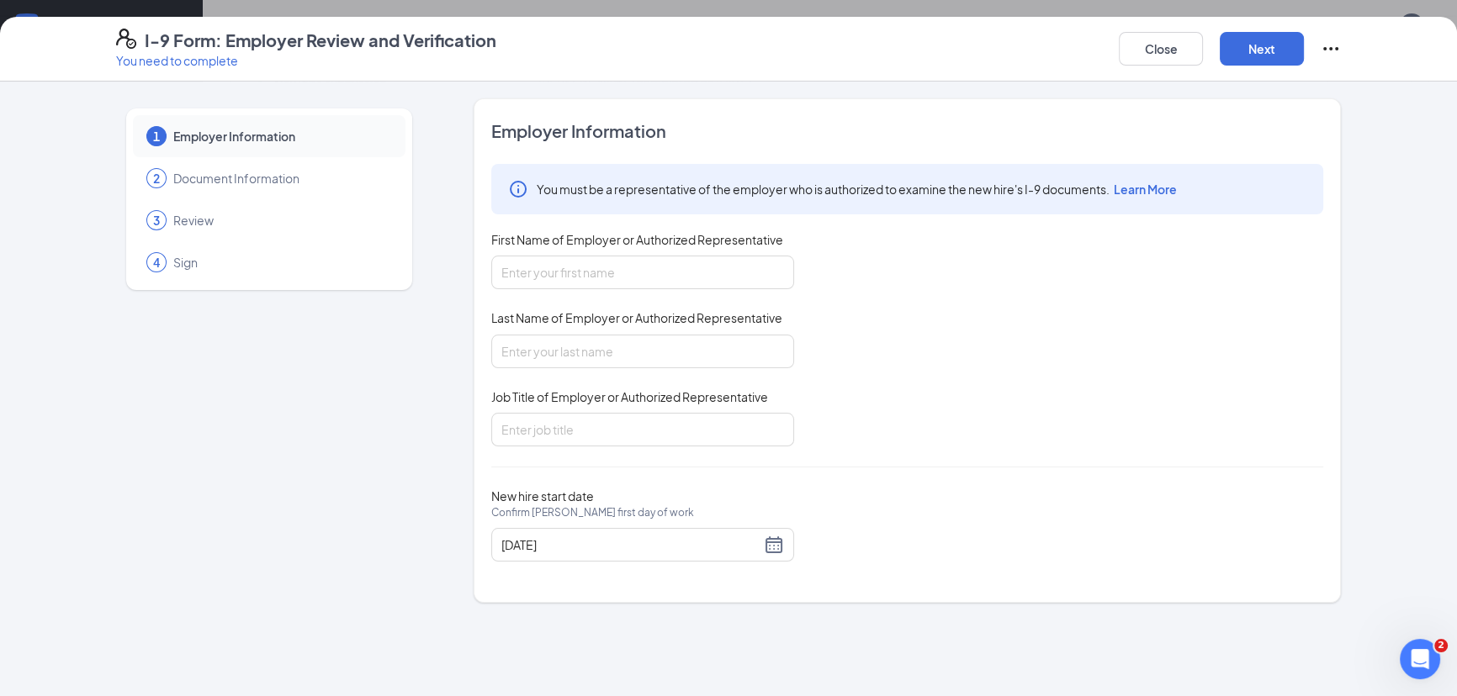
drag, startPoint x: 1309, startPoint y: 270, endPoint x: 933, endPoint y: 303, distance: 377.4
click at [943, 305] on div "You must be a representative of the employer who is authorized to examine the n…" at bounding box center [907, 305] width 832 height 283
click at [766, 276] on input "First Name of Employer or Authorized Representative" at bounding box center [642, 273] width 303 height 34
type input "[PERSON_NAME]"
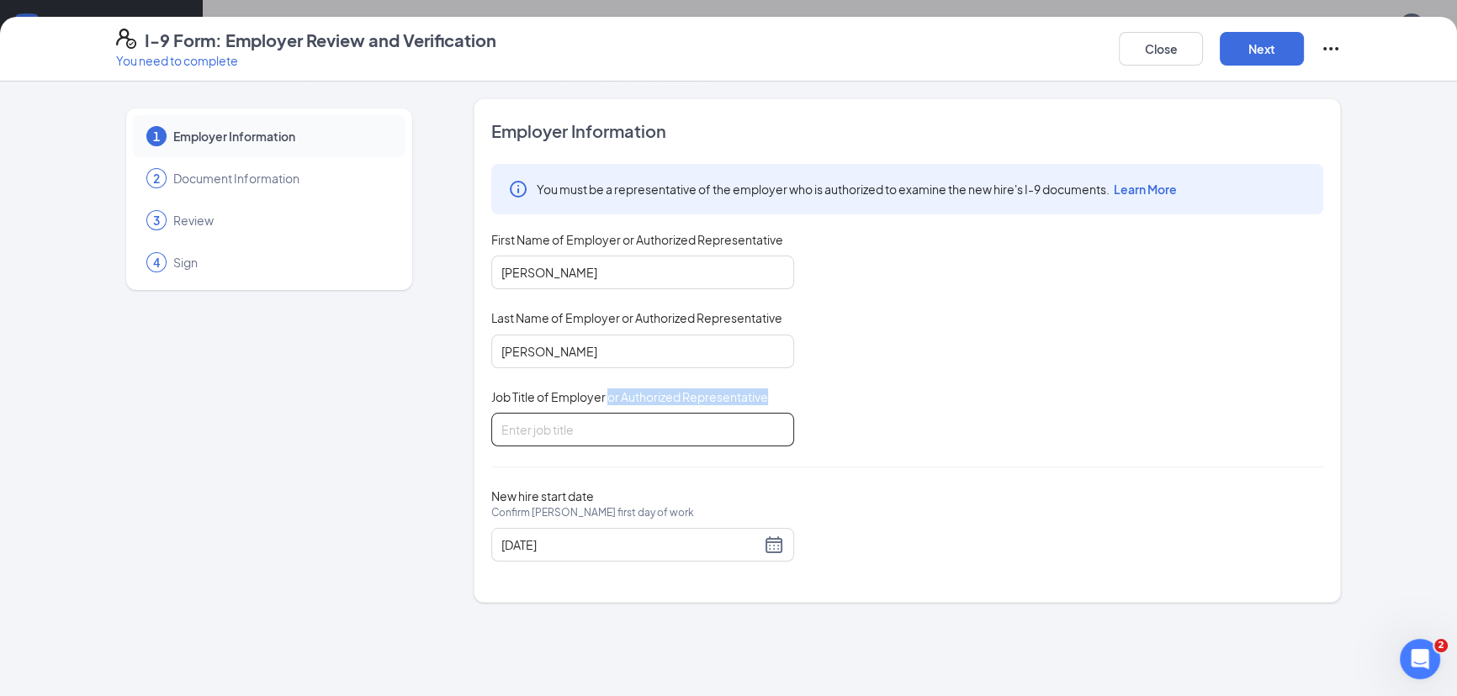
drag, startPoint x: 611, startPoint y: 401, endPoint x: 609, endPoint y: 414, distance: 12.7
click at [609, 412] on div "Job Title of Employer or Authorized Representative" at bounding box center [642, 418] width 303 height 58
click at [607, 426] on input "Job Title of Employer or Authorized Representative" at bounding box center [642, 430] width 303 height 34
type input "human resources"
drag, startPoint x: 935, startPoint y: 508, endPoint x: 1091, endPoint y: 283, distance: 273.9
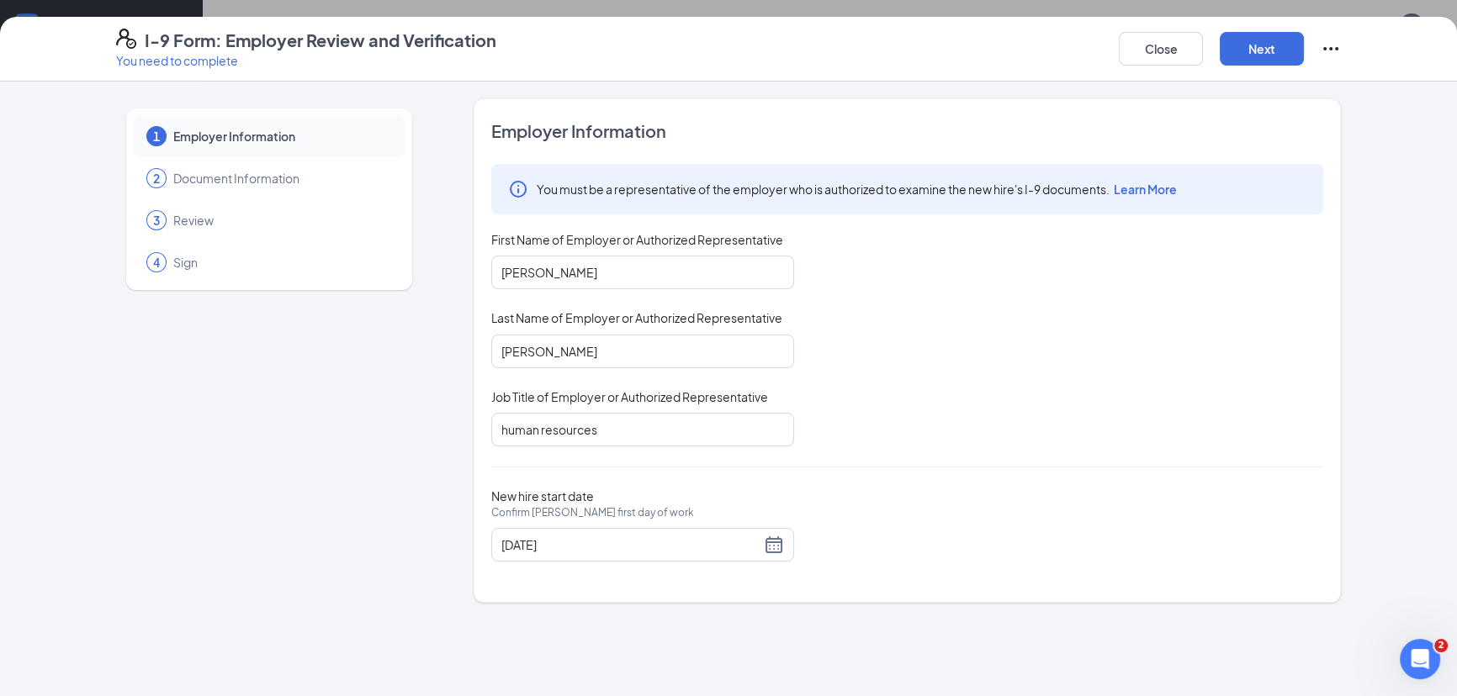
click at [935, 506] on div "New hire start date Confirm Ruth A Arnold's first day of work 08/26/2025" at bounding box center [907, 525] width 832 height 73
click at [1273, 44] on button "Next" at bounding box center [1262, 49] width 84 height 34
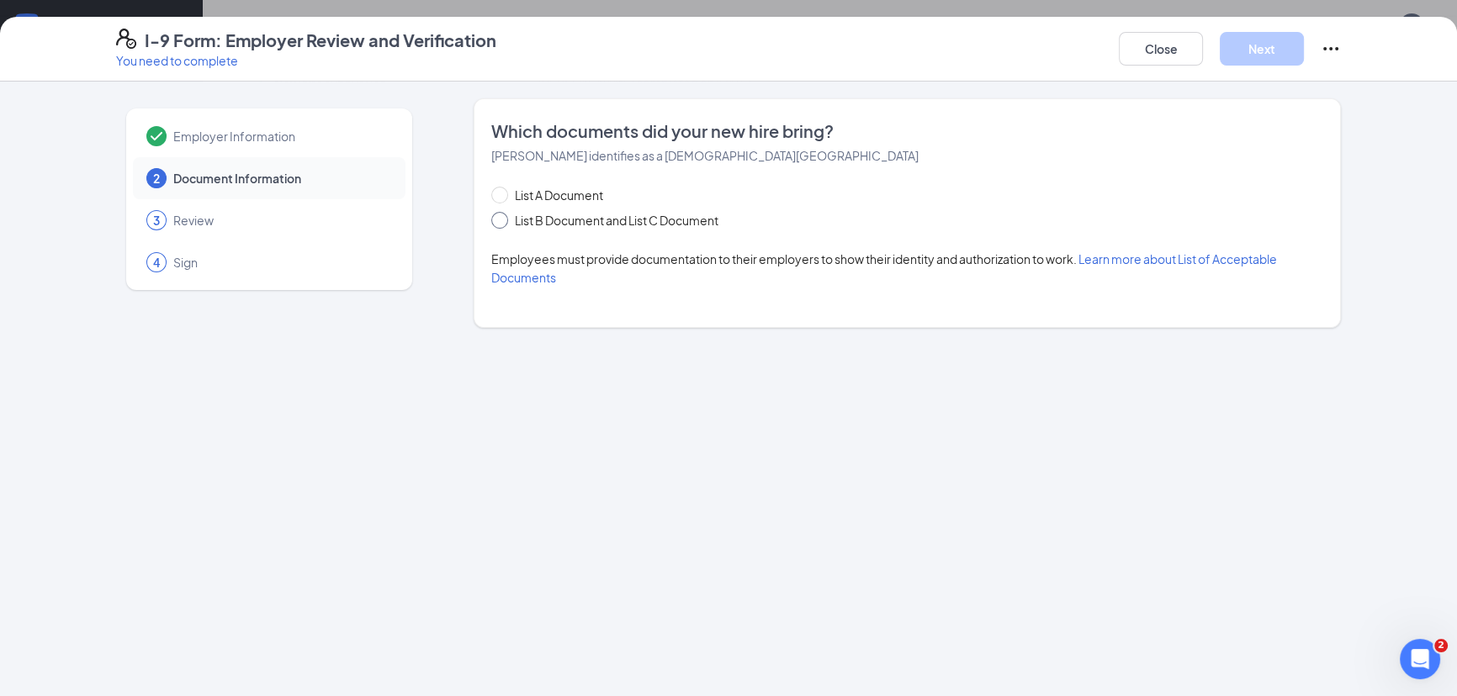
click at [498, 217] on input "List B Document and List C Document" at bounding box center [497, 218] width 12 height 12
radio input "true"
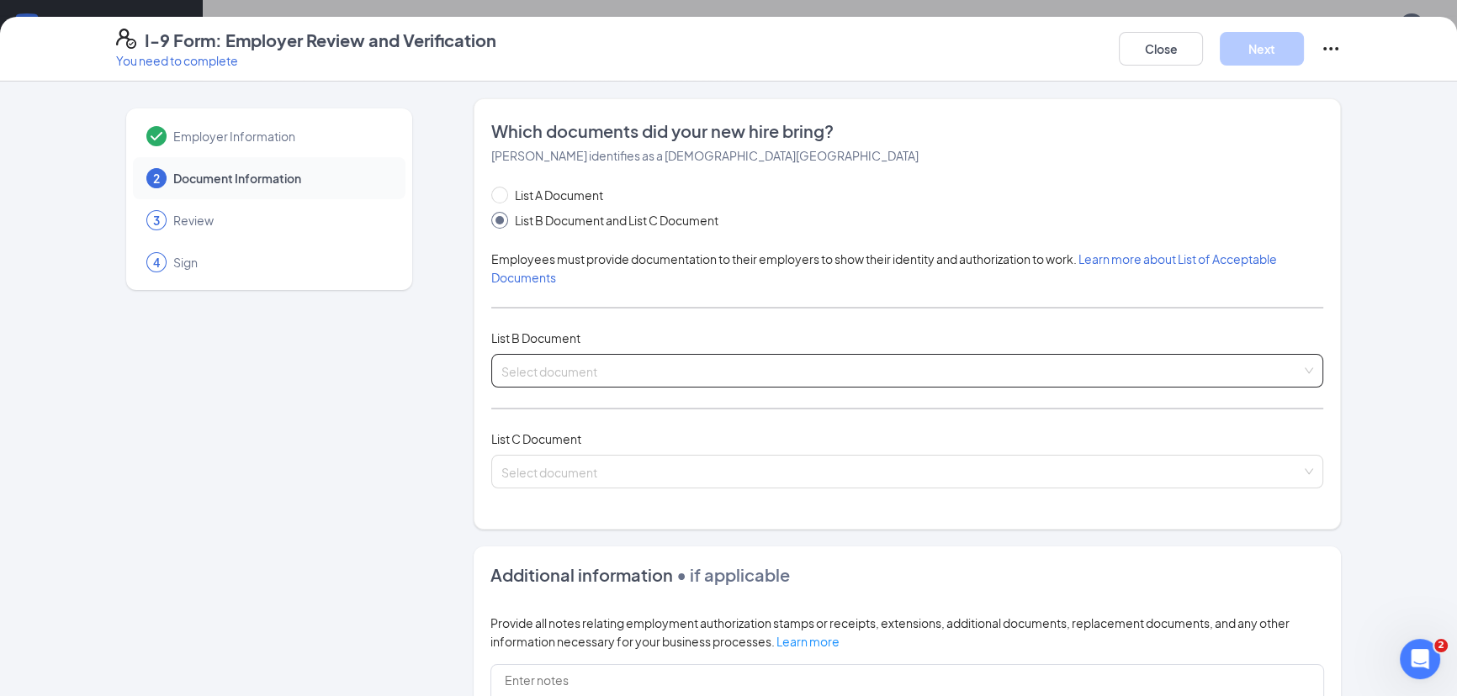
click at [553, 372] on input "search" at bounding box center [901, 367] width 800 height 25
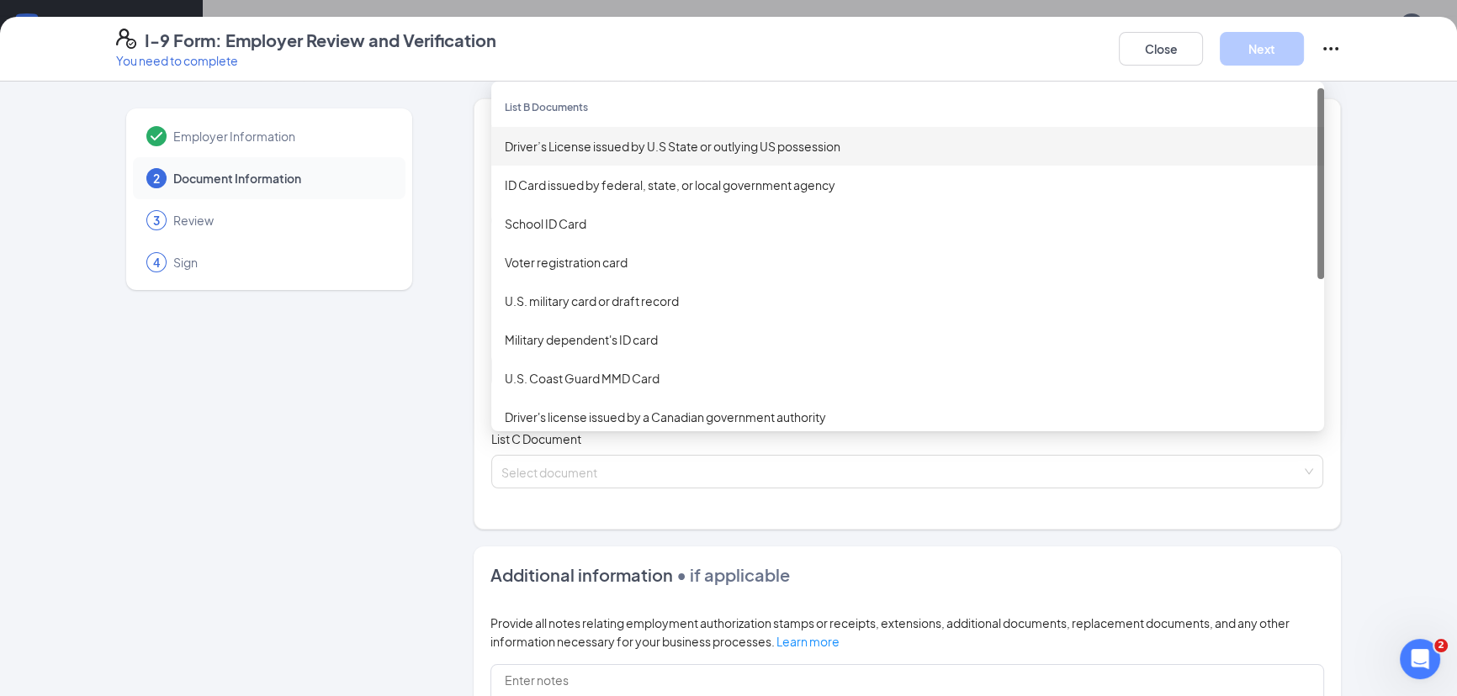
click at [600, 151] on div "Driver’s License issued by U.S State or outlying US possession" at bounding box center [908, 146] width 806 height 19
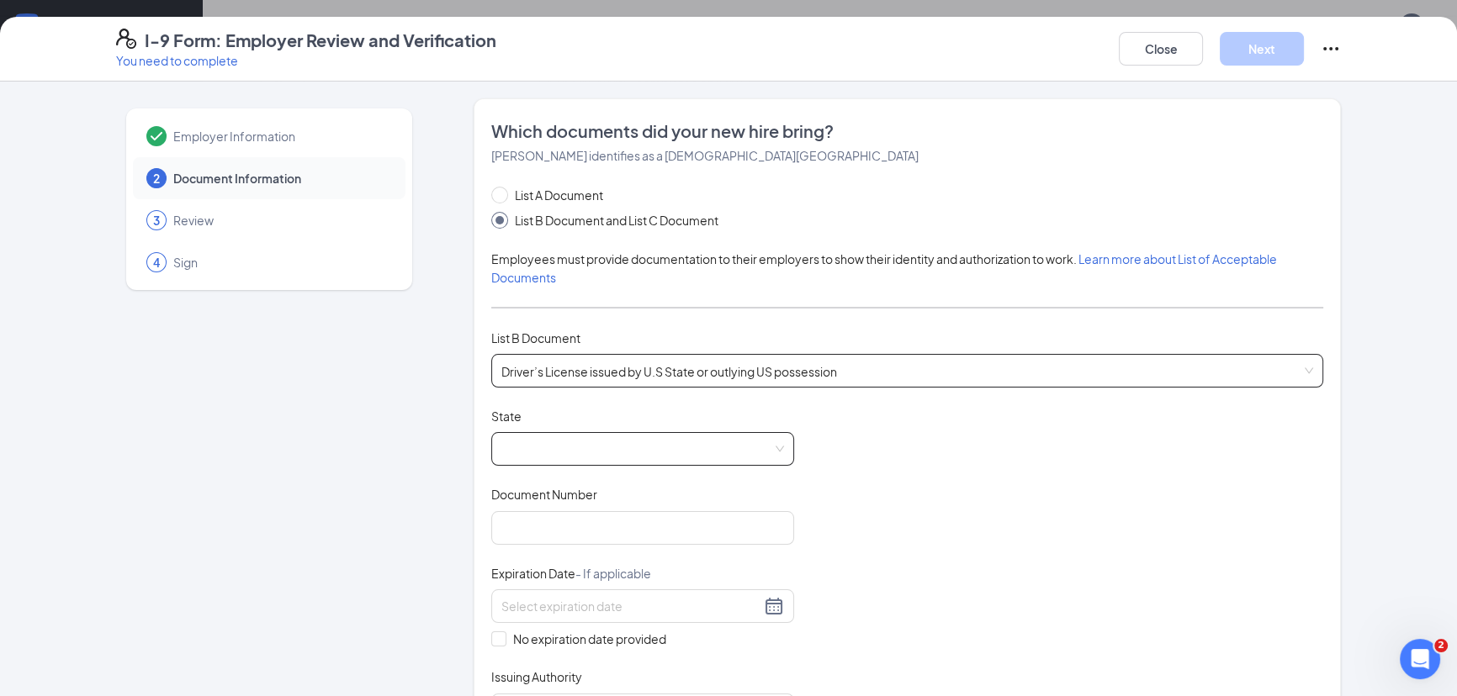
click at [661, 448] on span at bounding box center [642, 449] width 283 height 32
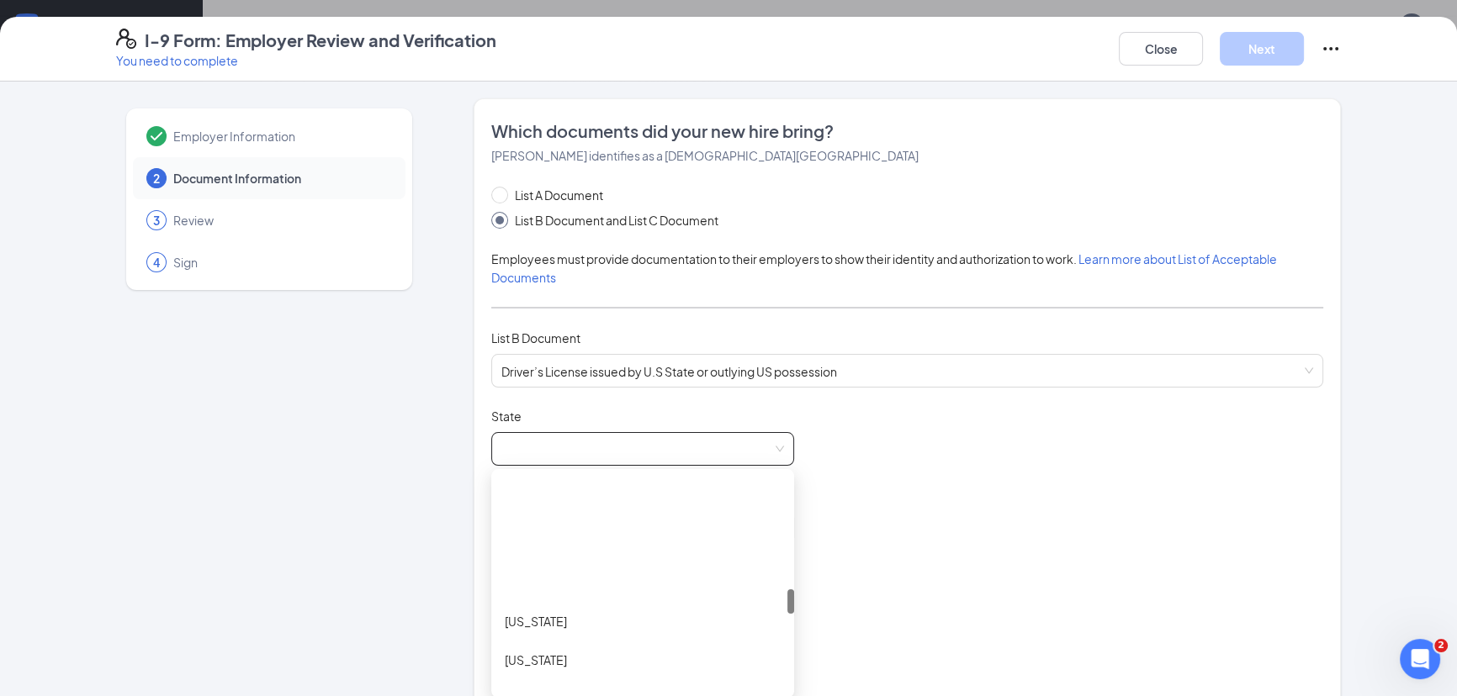
scroll to position [993, 0]
click at [558, 538] on div "[US_STATE]" at bounding box center [643, 546] width 276 height 19
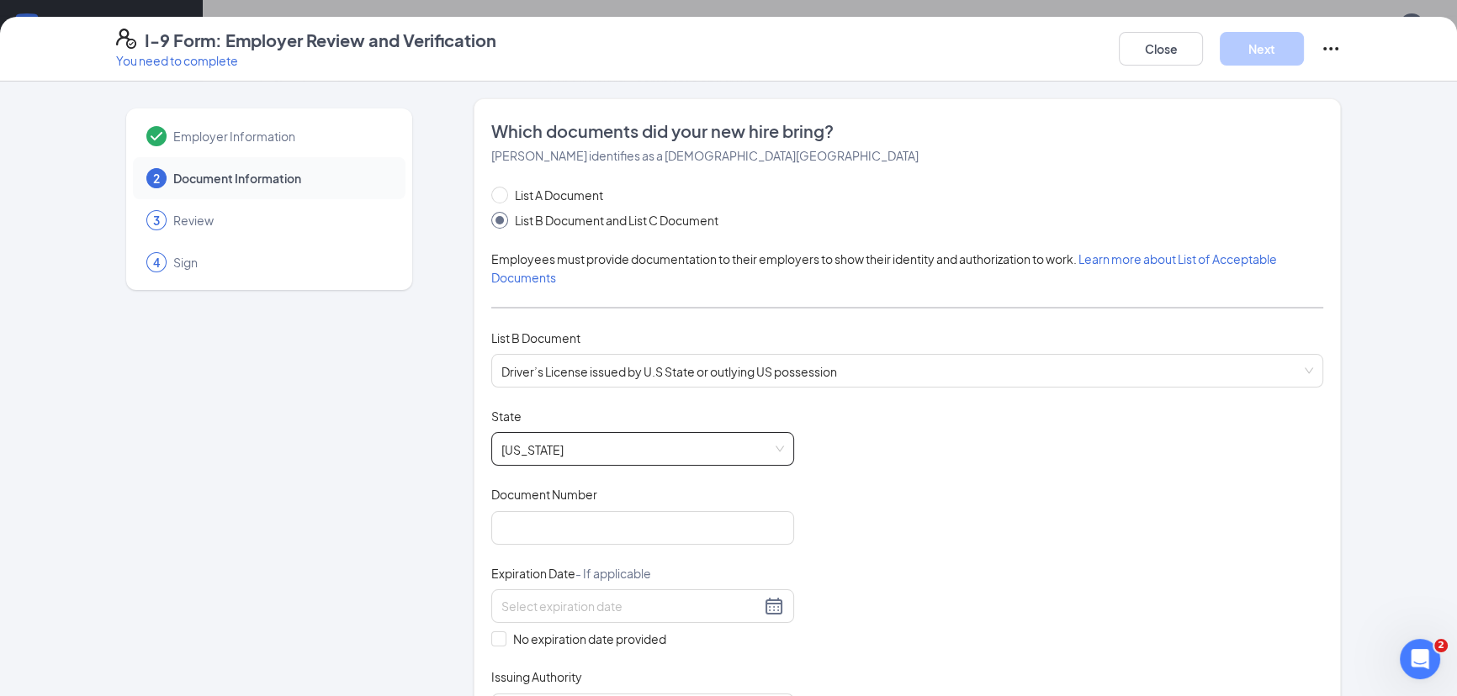
click at [571, 502] on div "Document Number" at bounding box center [642, 498] width 303 height 24
click at [571, 512] on input "Document Number" at bounding box center [642, 528] width 303 height 34
type input "136e201004"
click at [709, 607] on input at bounding box center [630, 606] width 259 height 19
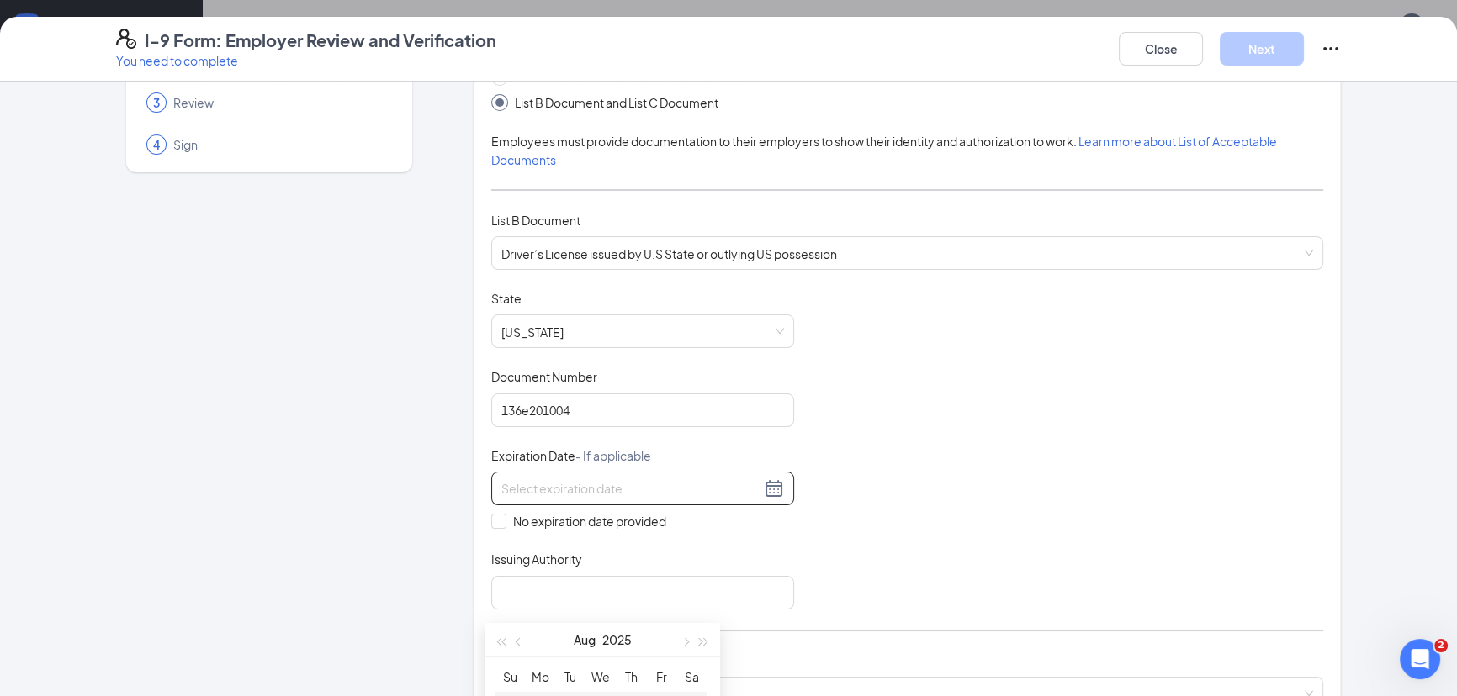
scroll to position [152, 0]
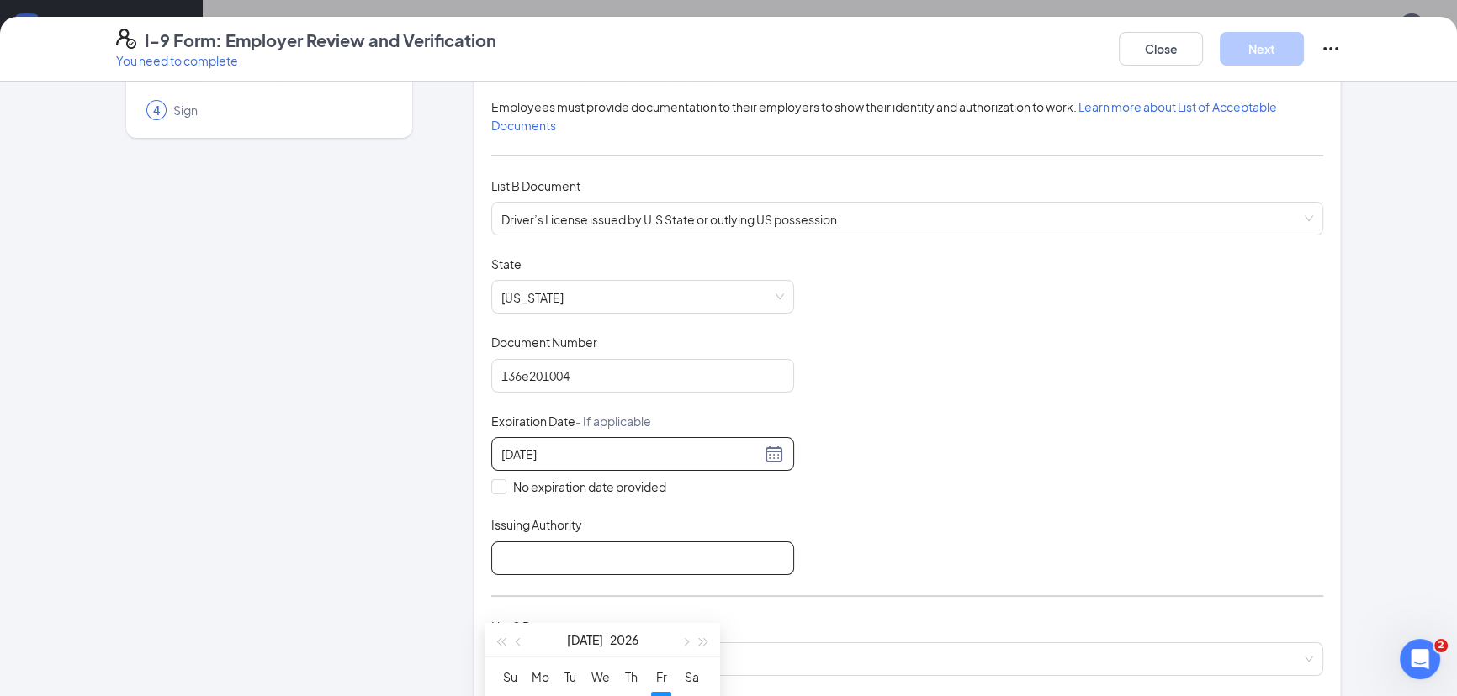
type input "07/03/2026"
click at [724, 561] on input "Issuing Authority" at bounding box center [642, 559] width 303 height 34
type input "MO"
drag, startPoint x: 866, startPoint y: 436, endPoint x: 870, endPoint y: 447, distance: 12.2
click at [866, 436] on div "Document Title Driver’s License issued by U.S State or outlying US possession S…" at bounding box center [907, 416] width 832 height 320
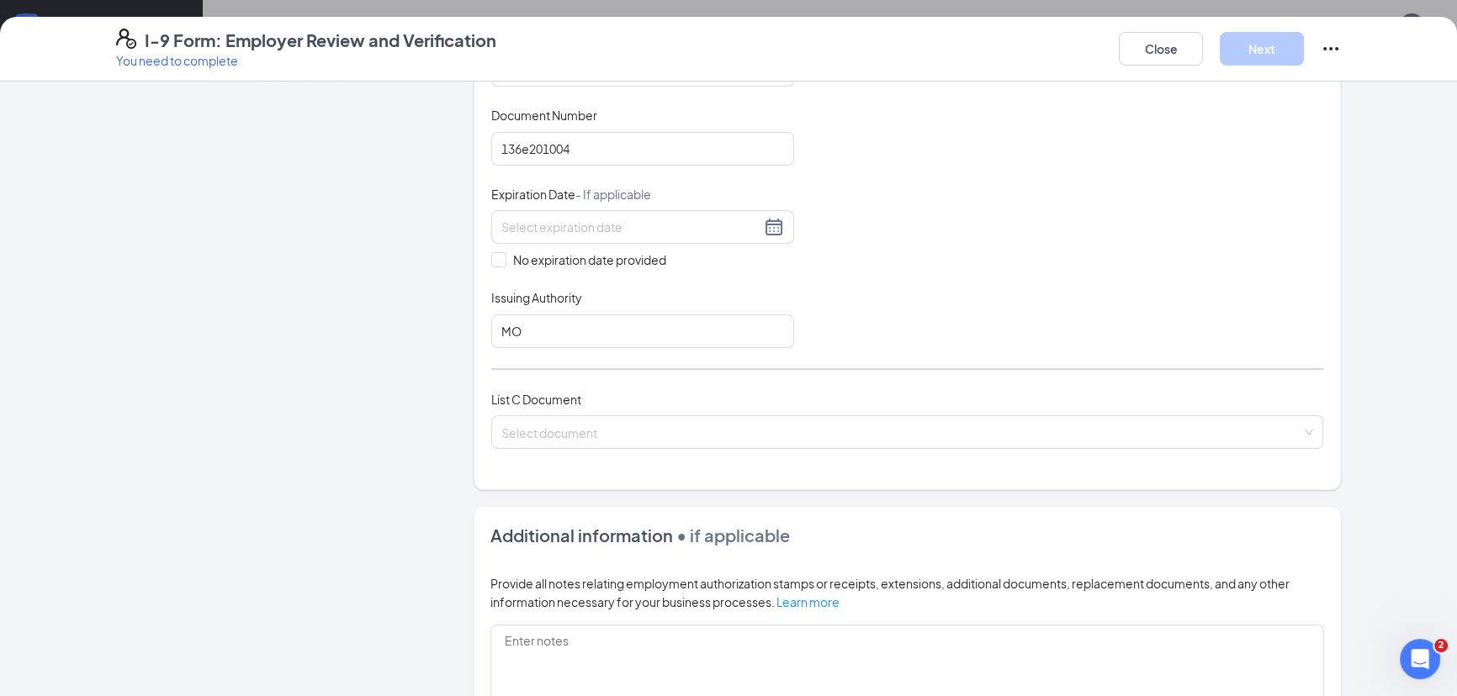
scroll to position [382, 0]
click at [814, 420] on input "search" at bounding box center [901, 426] width 800 height 25
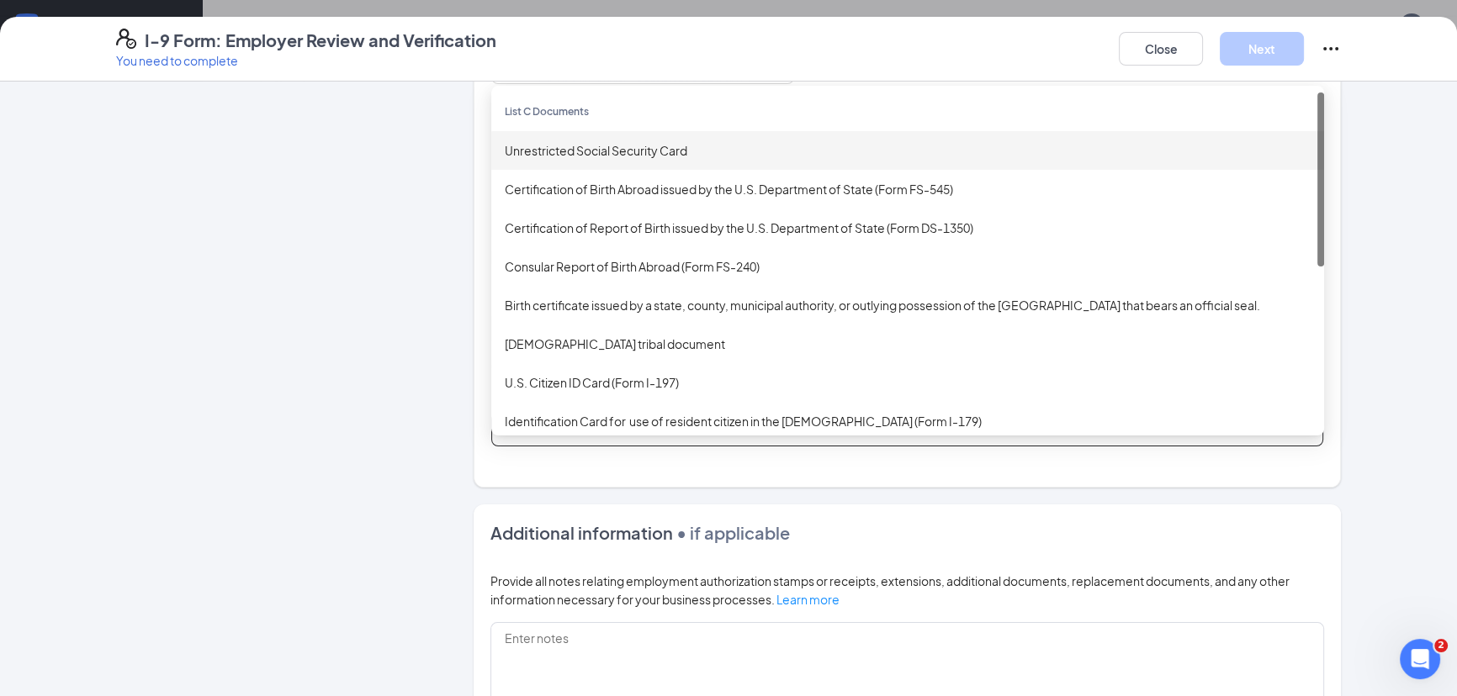
click at [653, 134] on div "Unrestricted Social Security Card" at bounding box center [907, 150] width 833 height 39
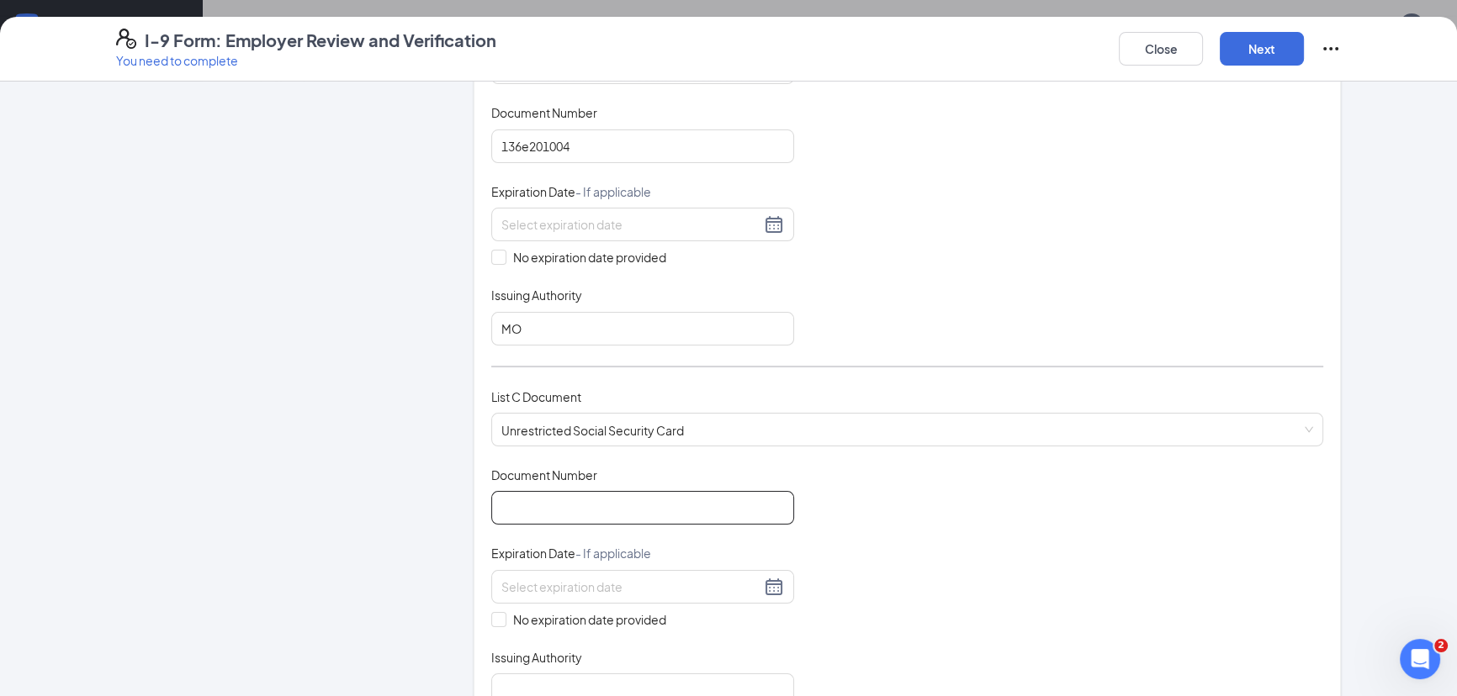
click at [562, 497] on input "Document Number" at bounding box center [642, 508] width 303 height 34
type input "442252800"
click at [626, 582] on input at bounding box center [630, 587] width 259 height 19
click at [876, 571] on div "Document Title Unrestricted Social Security Card Document Number 442252800 Expi…" at bounding box center [907, 587] width 832 height 241
click at [496, 612] on input "No expiration date provided" at bounding box center [497, 618] width 12 height 12
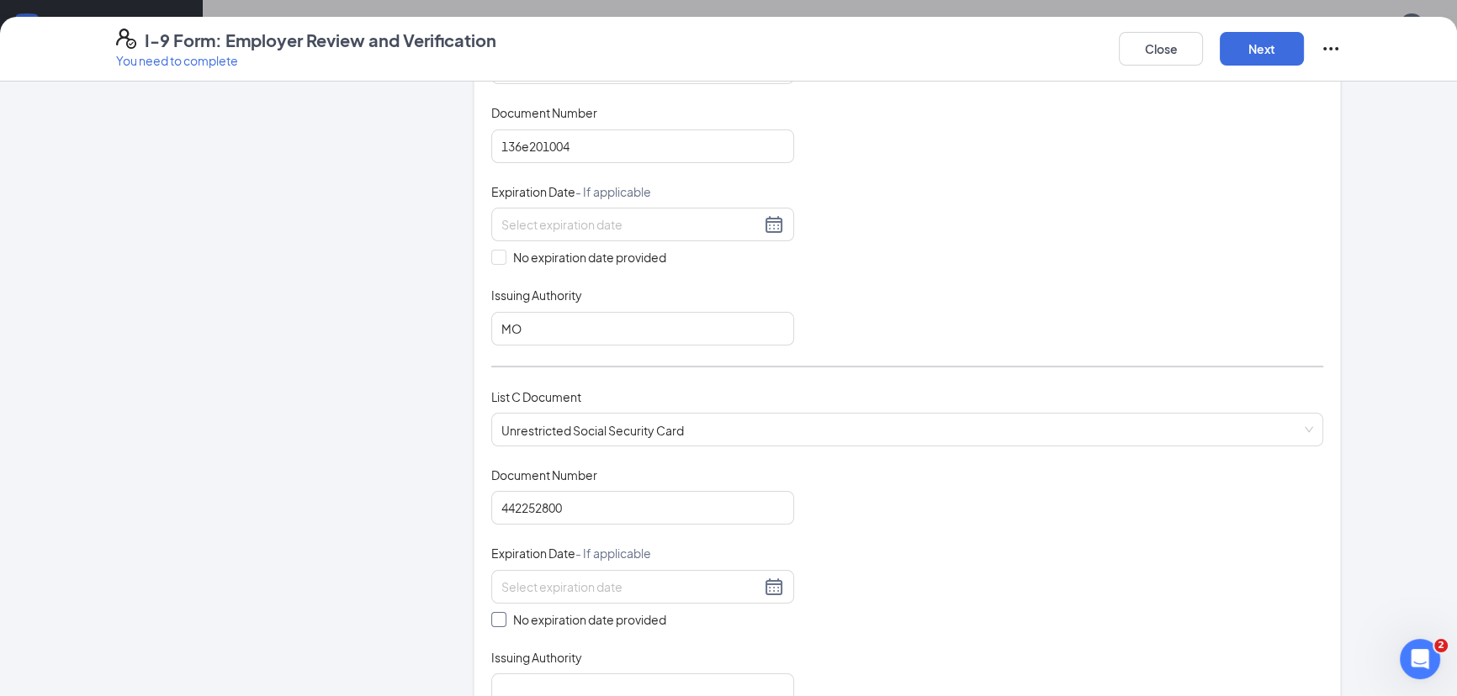
checkbox input "true"
click at [908, 598] on div "Document Title Unrestricted Social Security Card Document Number 442252800 Expi…" at bounding box center [907, 589] width 832 height 244
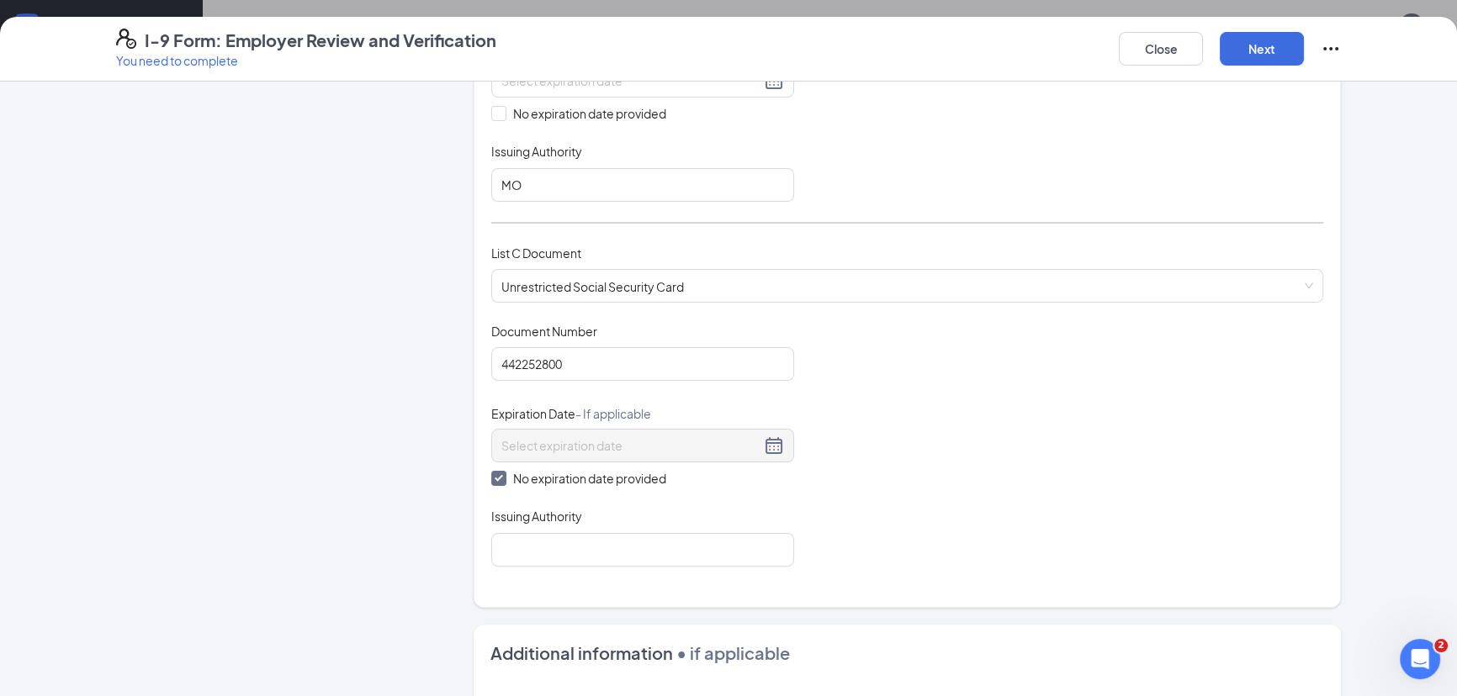
scroll to position [535, 0]
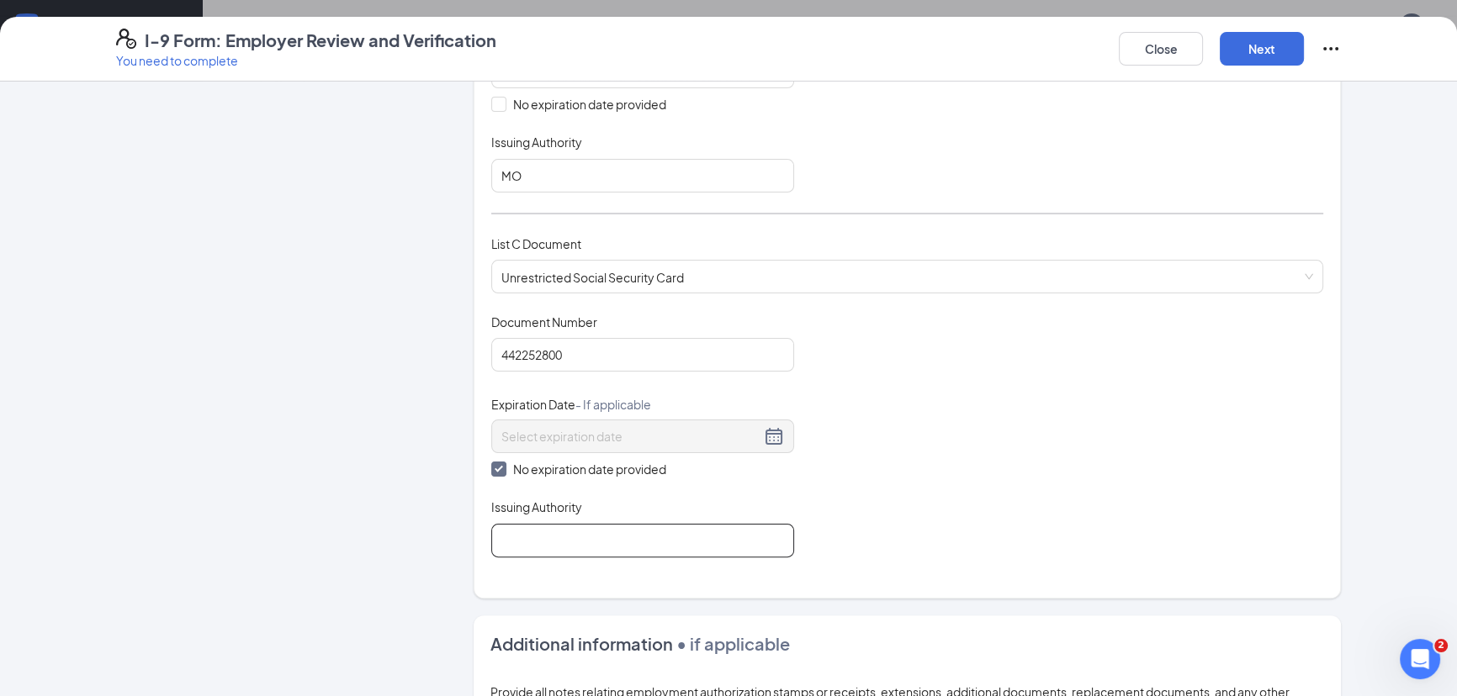
click at [525, 524] on input "Issuing Authority" at bounding box center [642, 541] width 303 height 34
type input "SSA"
click at [955, 548] on div "Document Title Unrestricted Social Security Card Document Number 442252800 Expi…" at bounding box center [907, 436] width 832 height 244
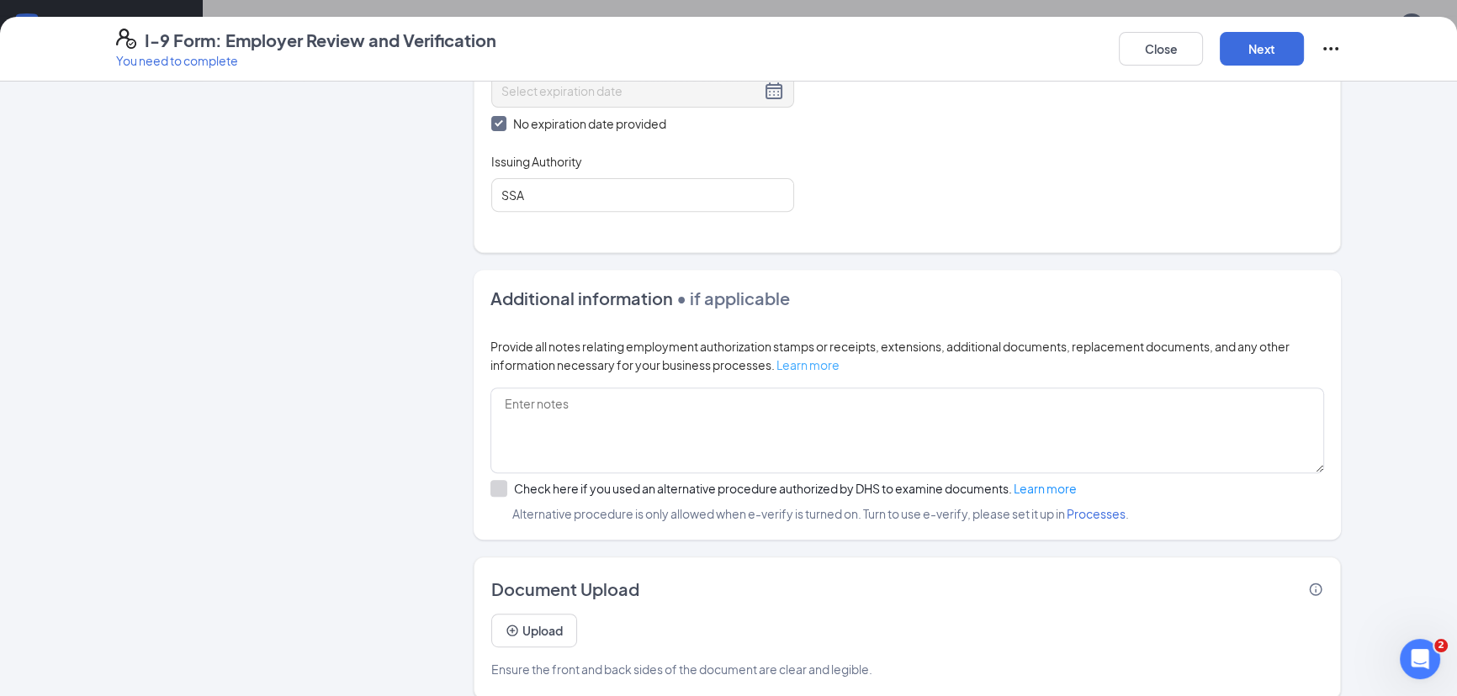
scroll to position [894, 0]
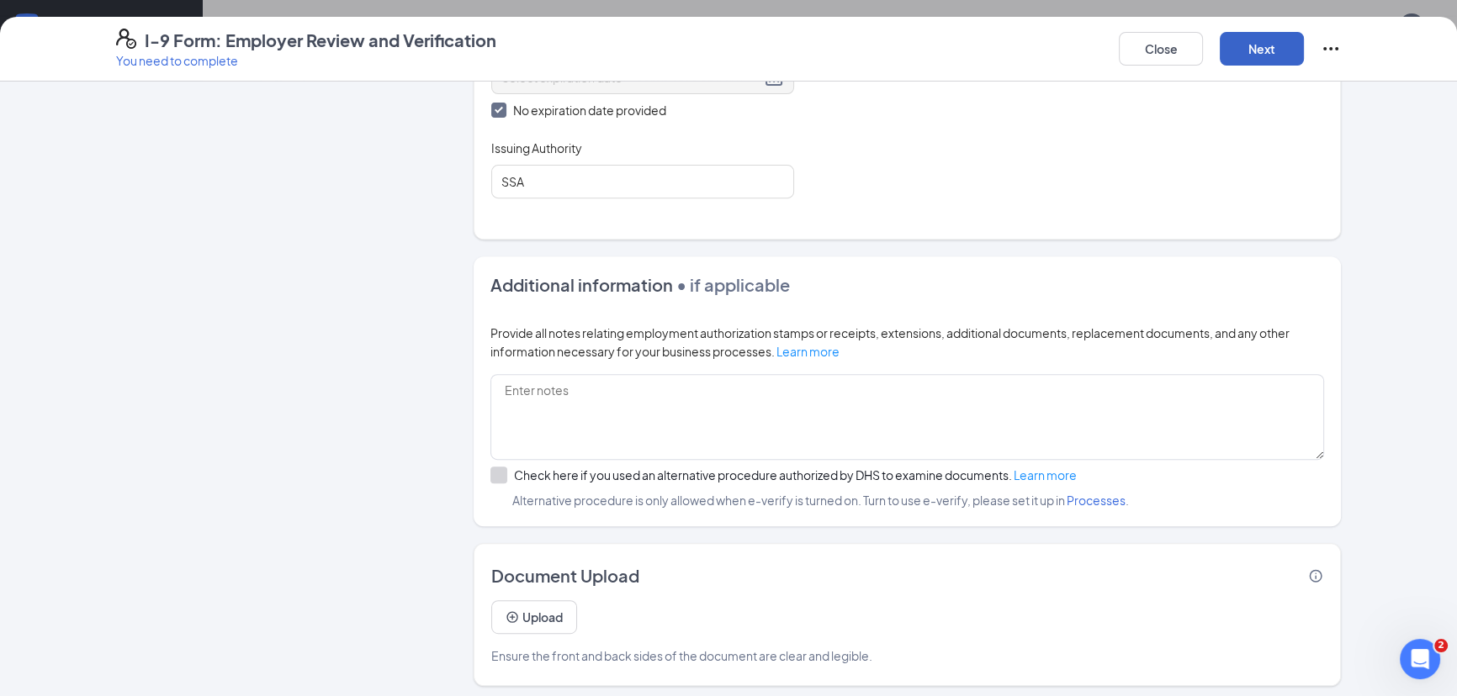
drag, startPoint x: 1263, startPoint y: 45, endPoint x: 1255, endPoint y: 50, distance: 10.3
click at [1263, 45] on button "Next" at bounding box center [1262, 49] width 84 height 34
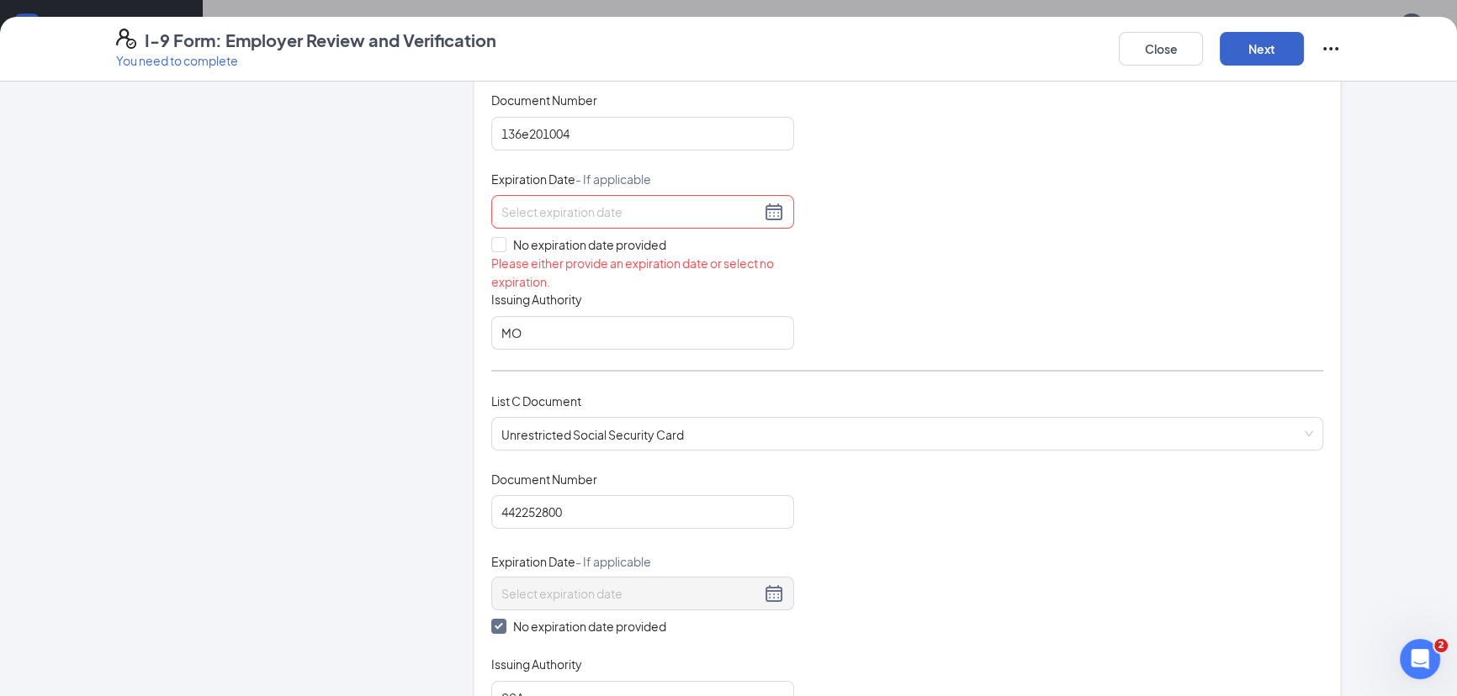
scroll to position [359, 0]
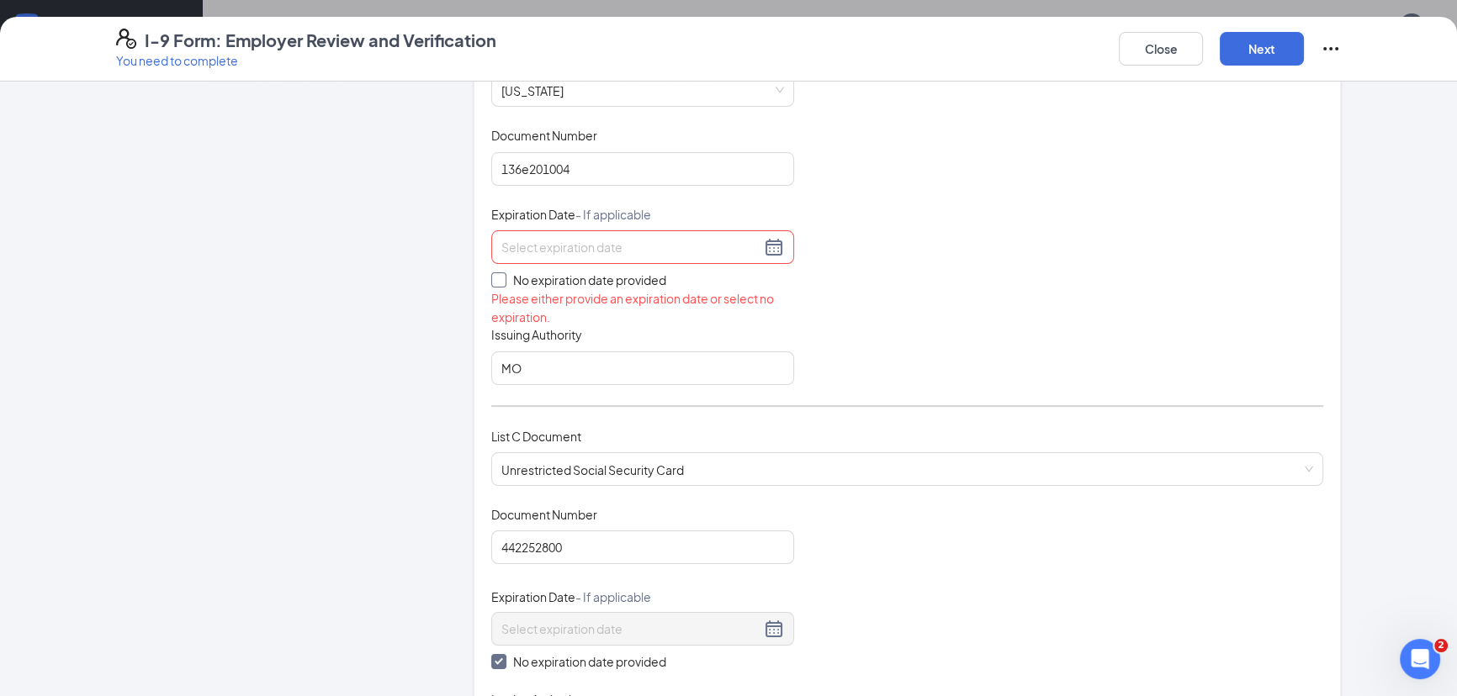
click at [491, 280] on input "No expiration date provided" at bounding box center [497, 279] width 12 height 12
checkbox input "true"
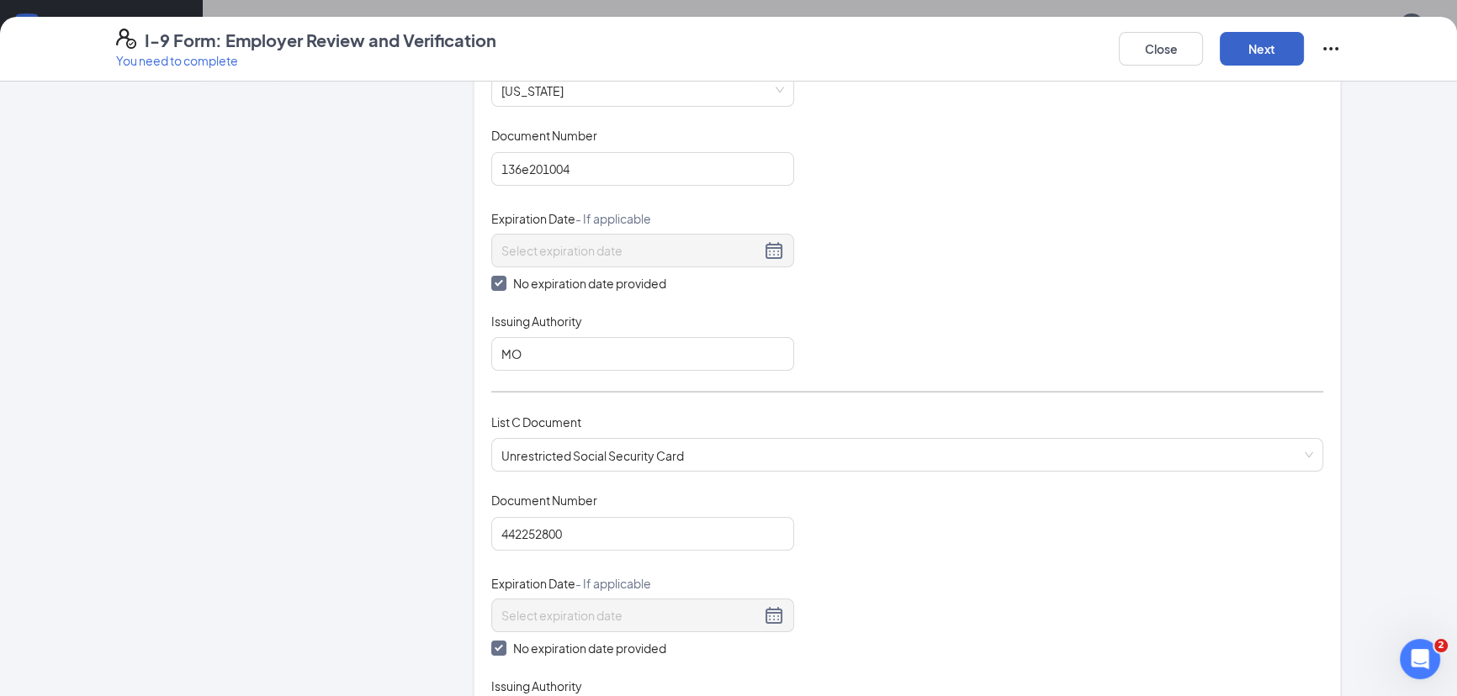
click at [1262, 53] on button "Next" at bounding box center [1262, 49] width 84 height 34
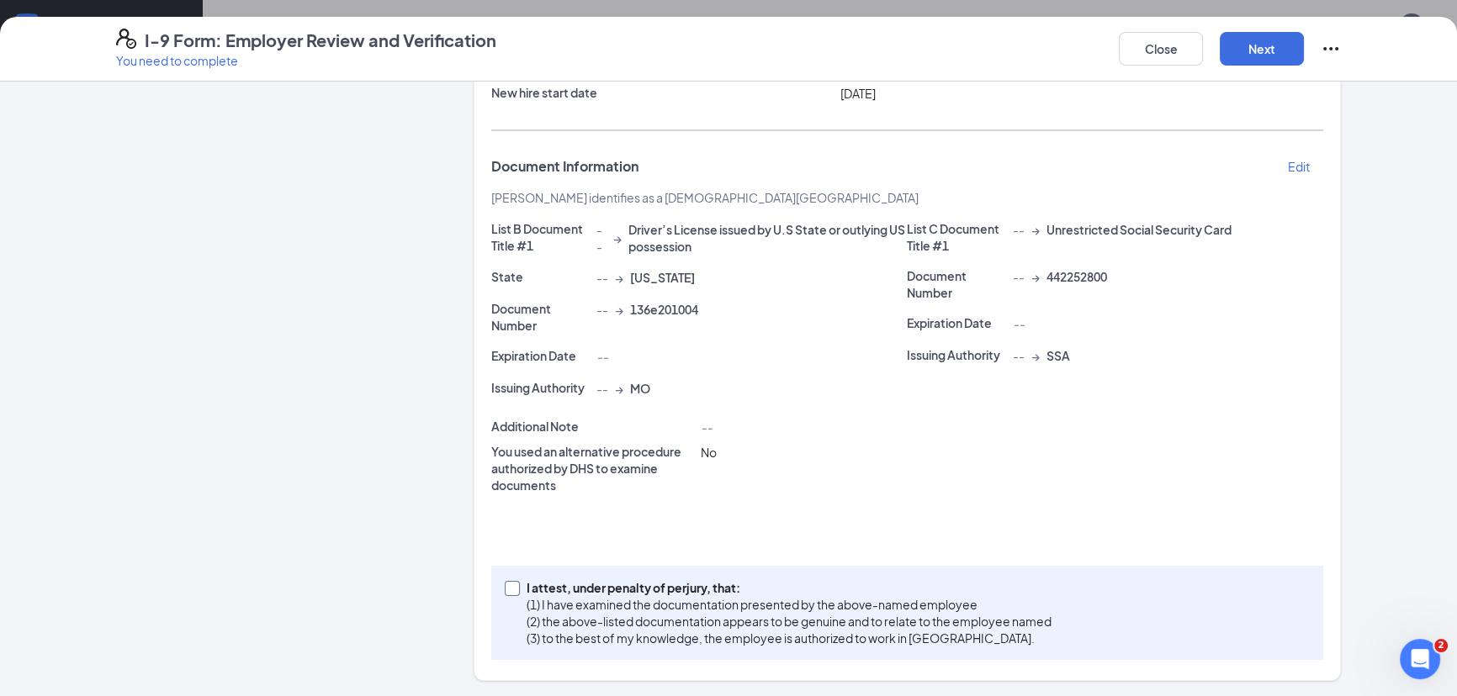
click at [510, 583] on input "I attest, under penalty of [PERSON_NAME], that: (1) I have examined the documen…" at bounding box center [511, 587] width 12 height 12
checkbox input "true"
click at [842, 505] on div "Additional Note -- You used an alternative procedure authorized by DHS to exami…" at bounding box center [907, 466] width 832 height 96
click at [1267, 50] on button "Next" at bounding box center [1262, 49] width 84 height 34
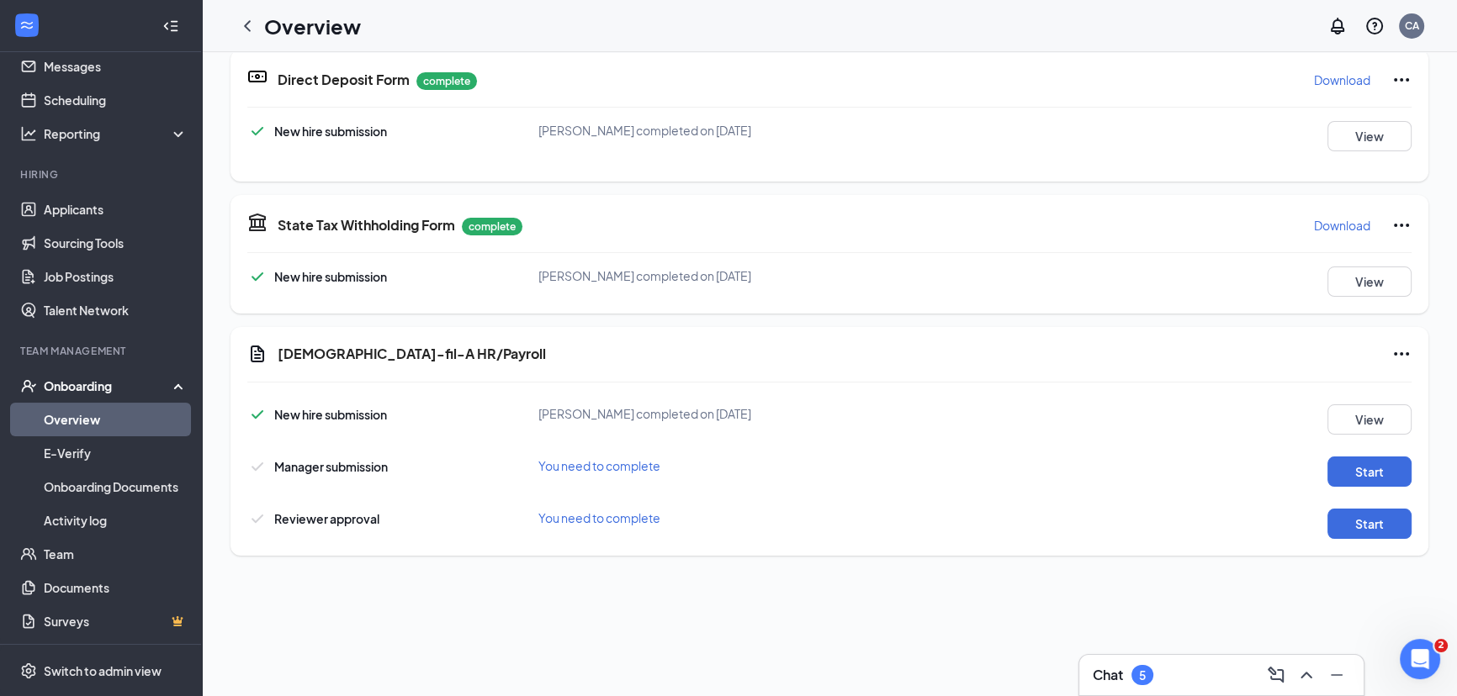
scroll to position [152, 0]
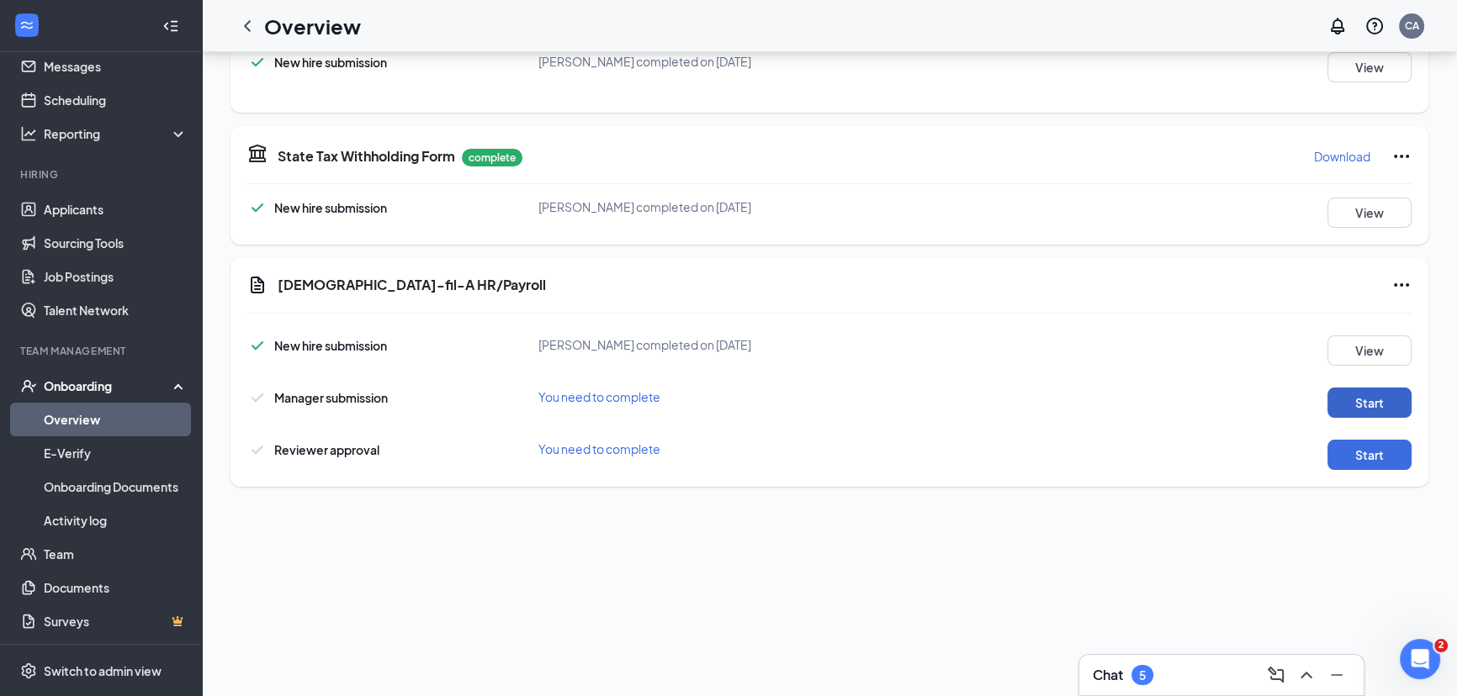
click at [1357, 394] on button "Start" at bounding box center [1369, 403] width 84 height 30
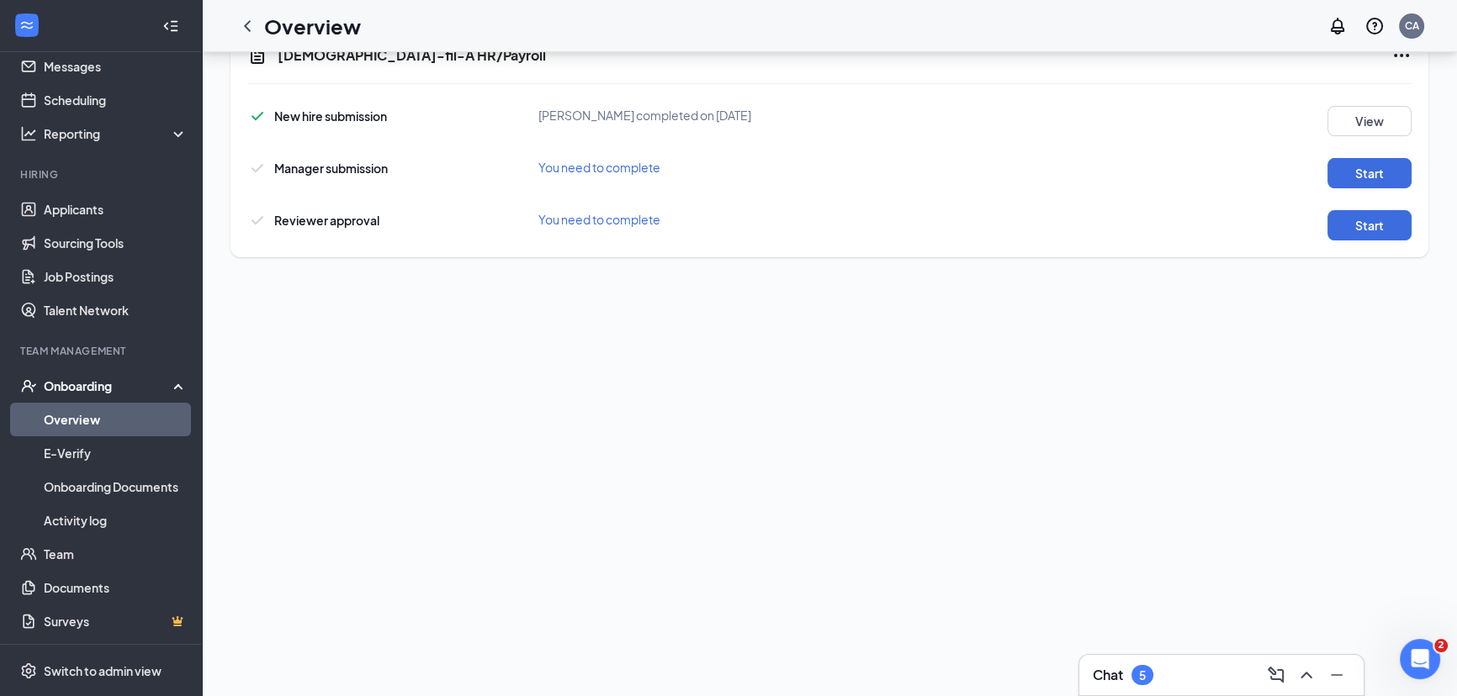
scroll to position [389, 0]
click at [1363, 217] on button "Start" at bounding box center [1369, 225] width 84 height 30
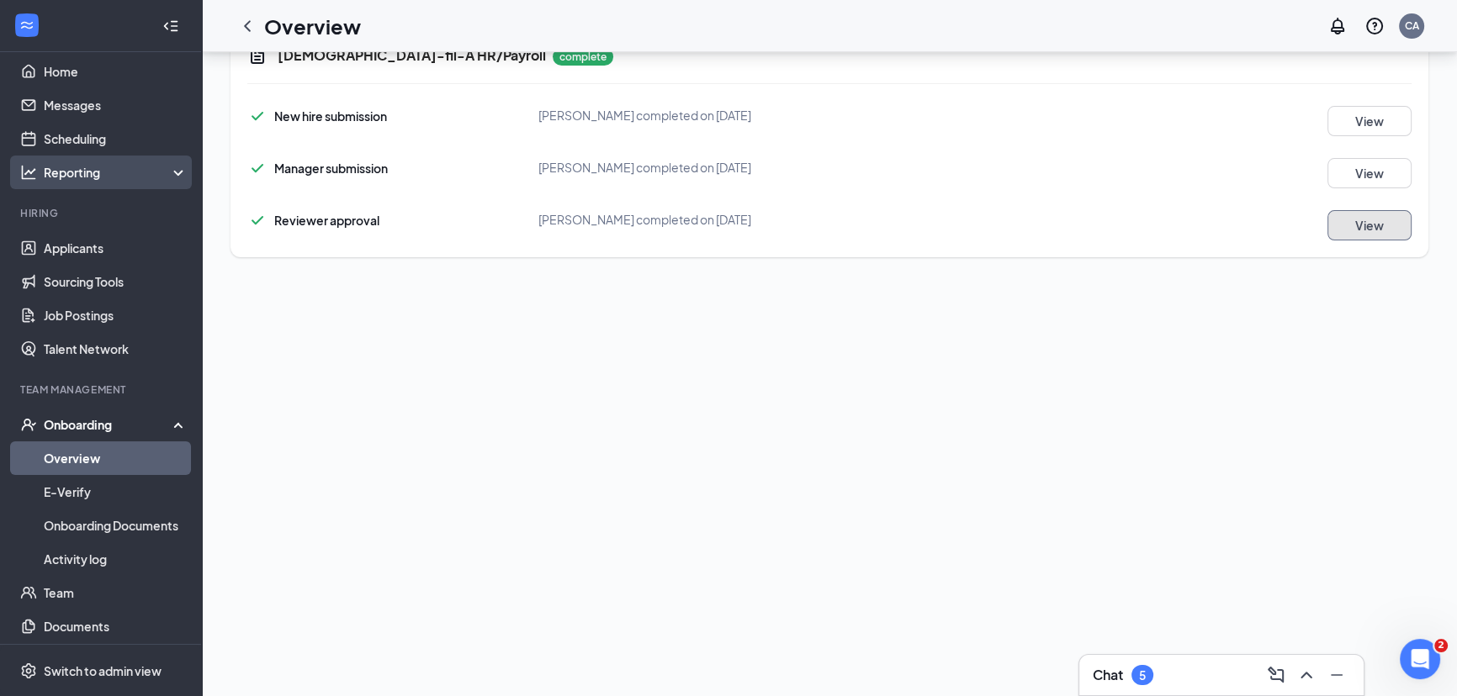
scroll to position [0, 0]
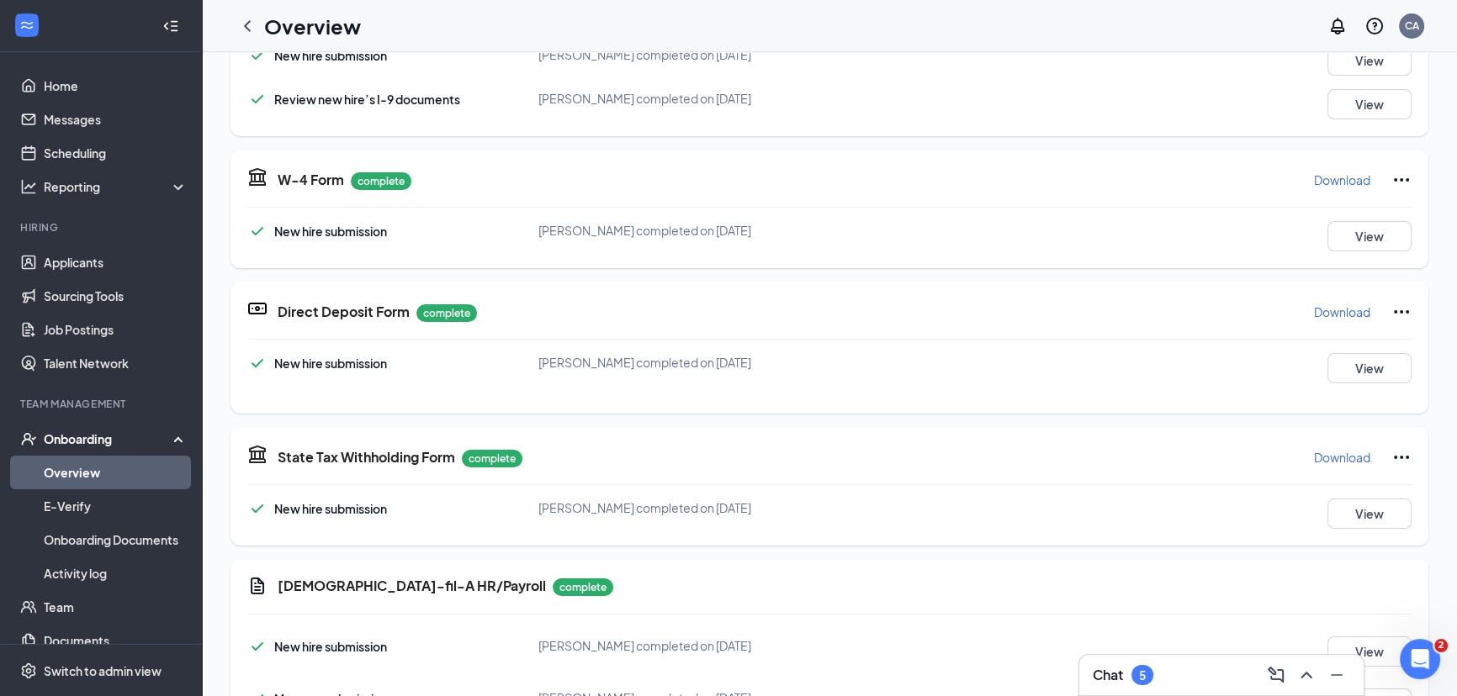
scroll to position [378, 0]
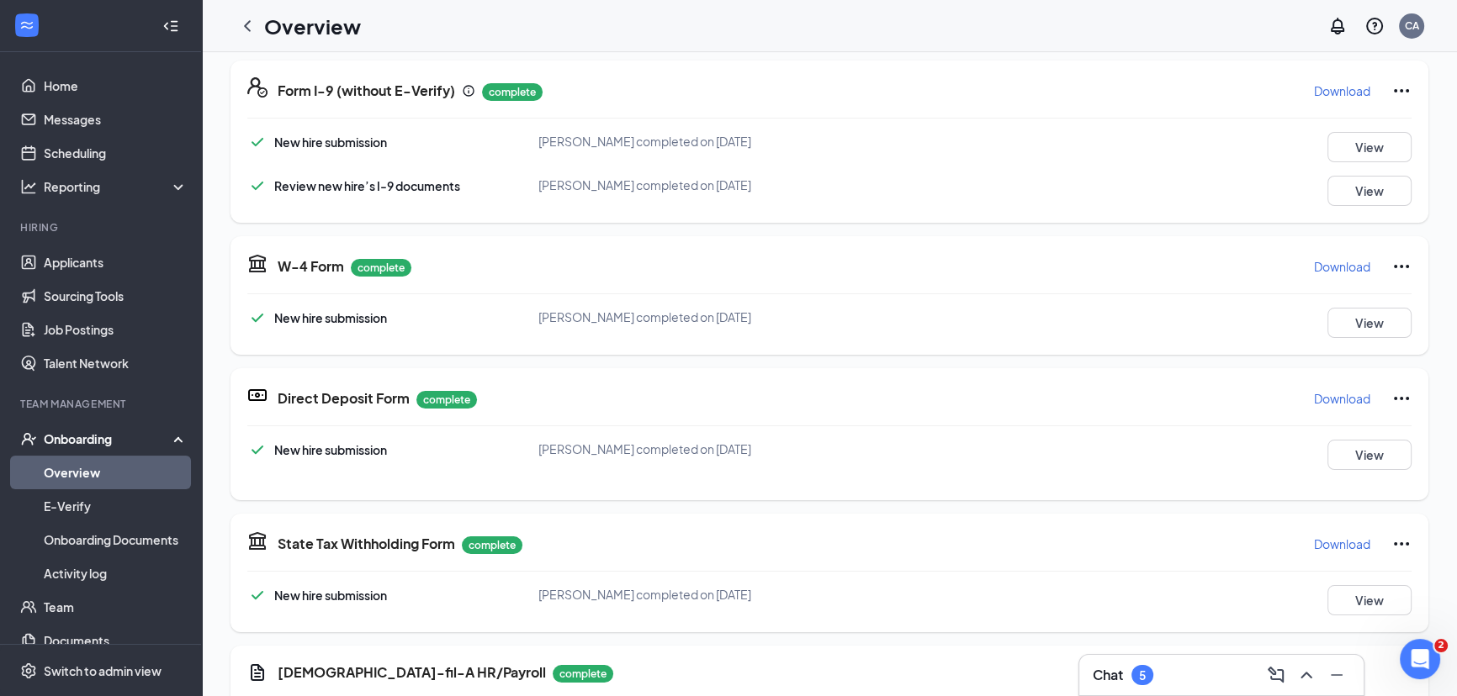
click at [93, 474] on link "Overview" at bounding box center [116, 473] width 144 height 34
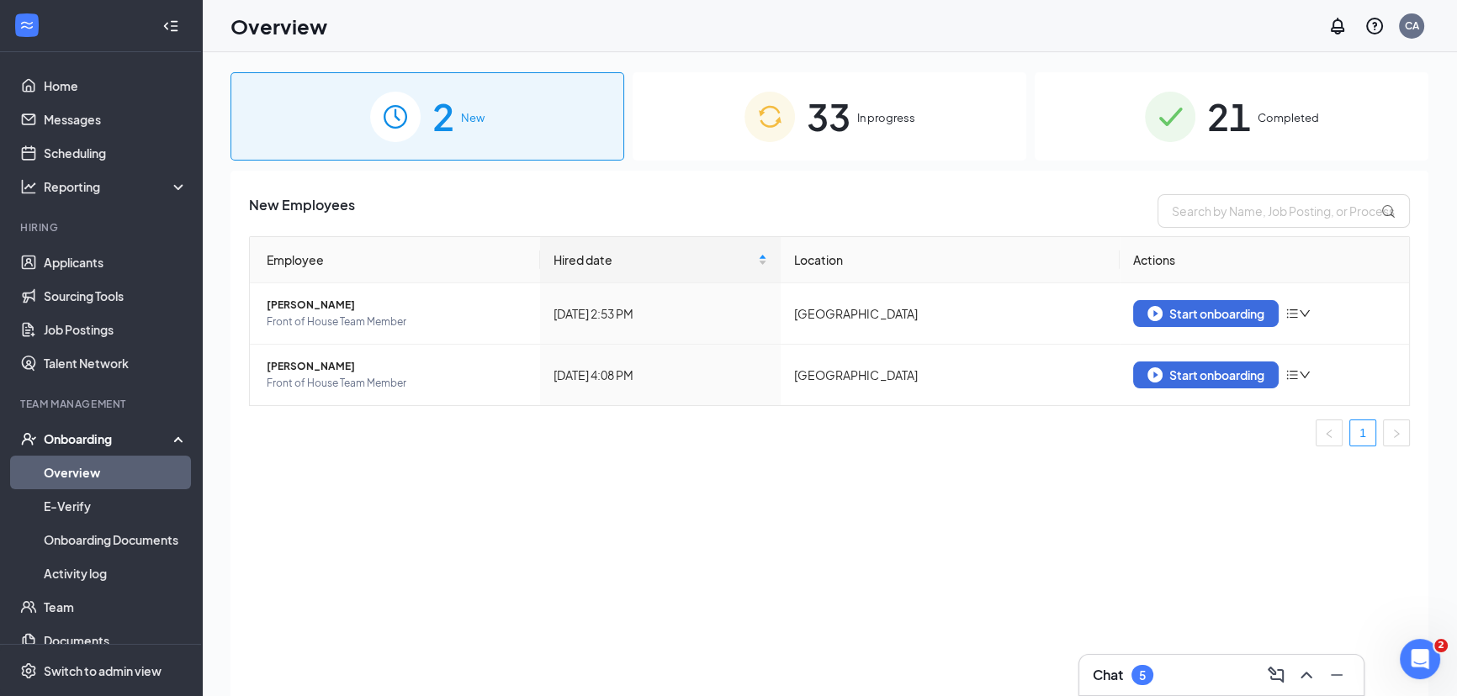
click at [815, 123] on span "33" at bounding box center [829, 116] width 44 height 58
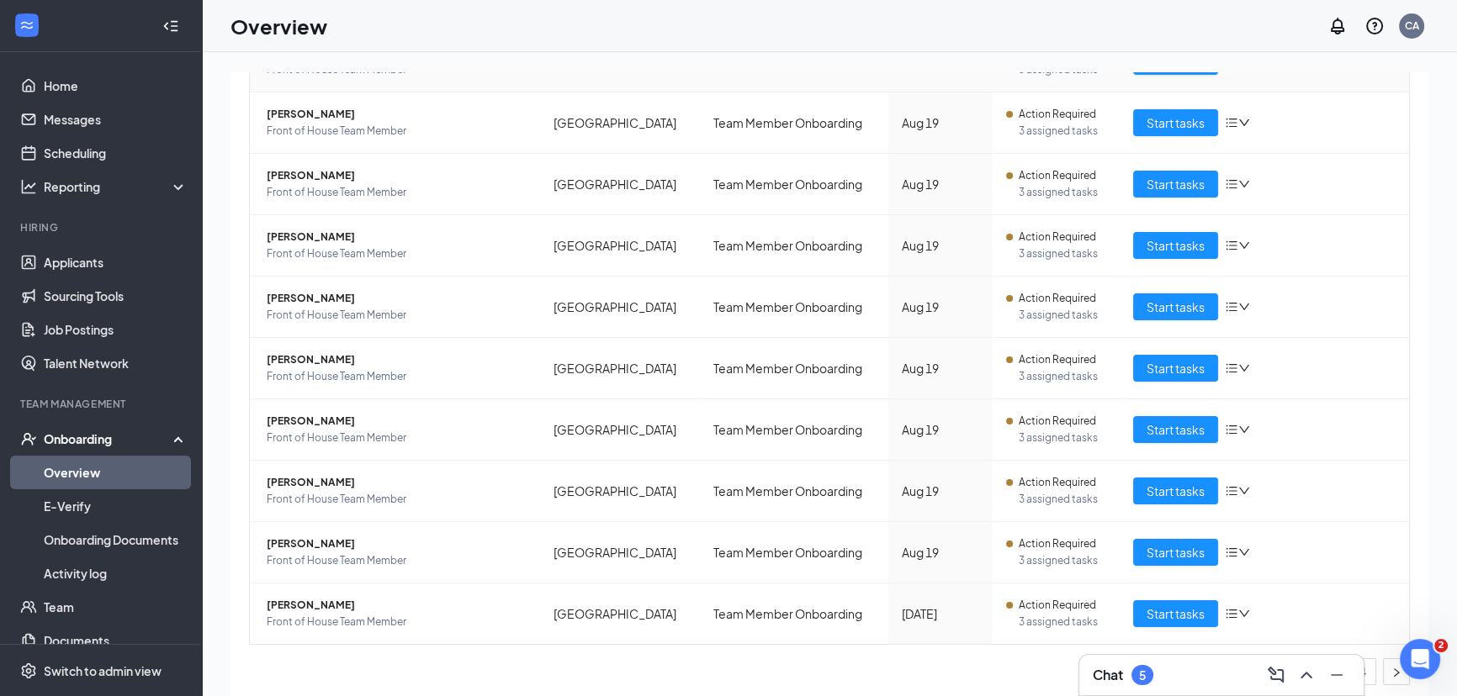
scroll to position [257, 0]
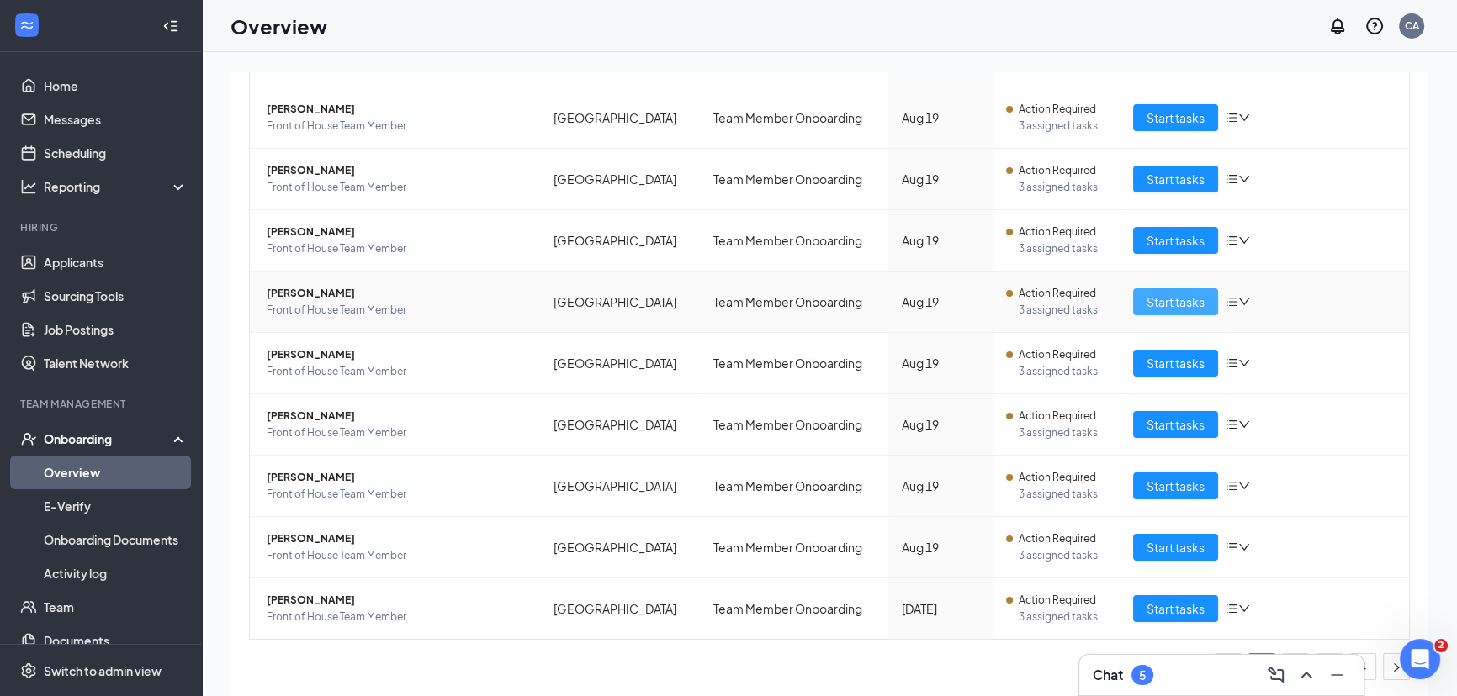
click at [1174, 299] on span "Start tasks" at bounding box center [1175, 302] width 58 height 19
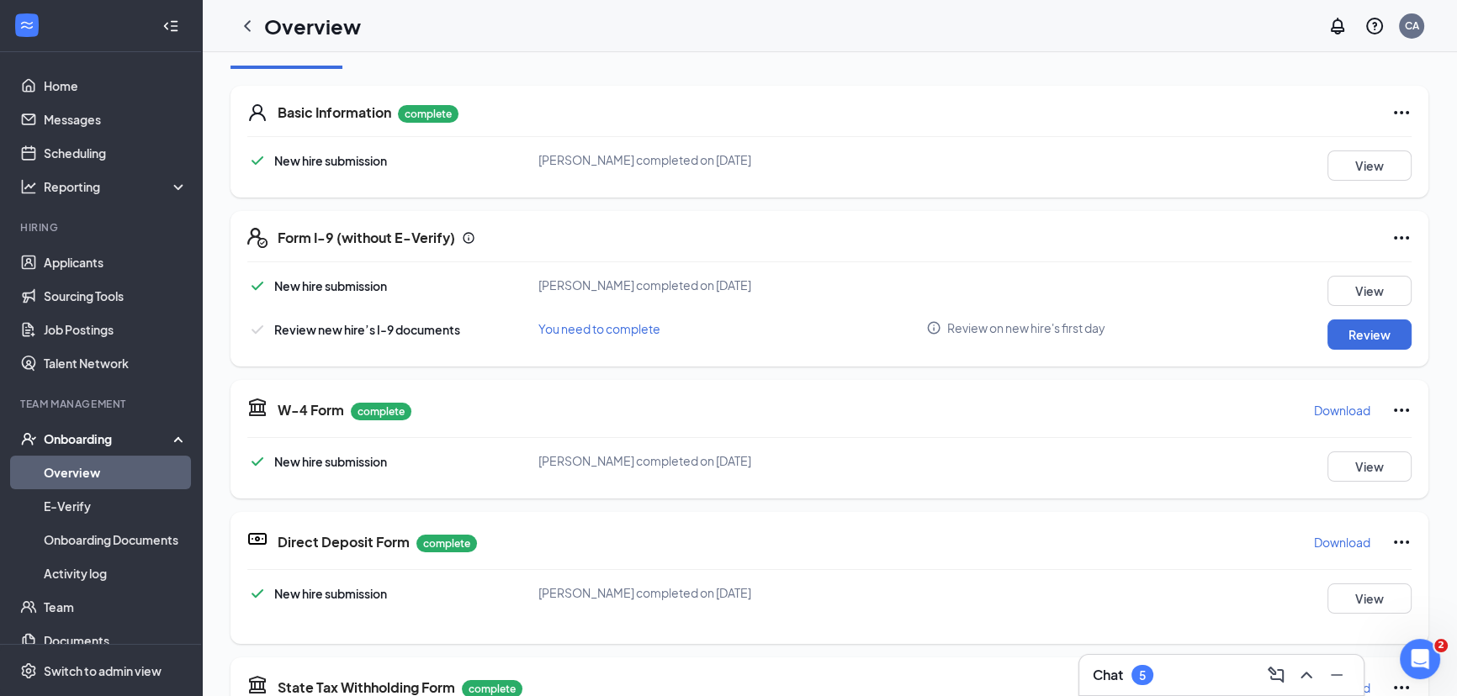
scroll to position [229, 0]
click at [1347, 328] on button "Review" at bounding box center [1369, 334] width 84 height 30
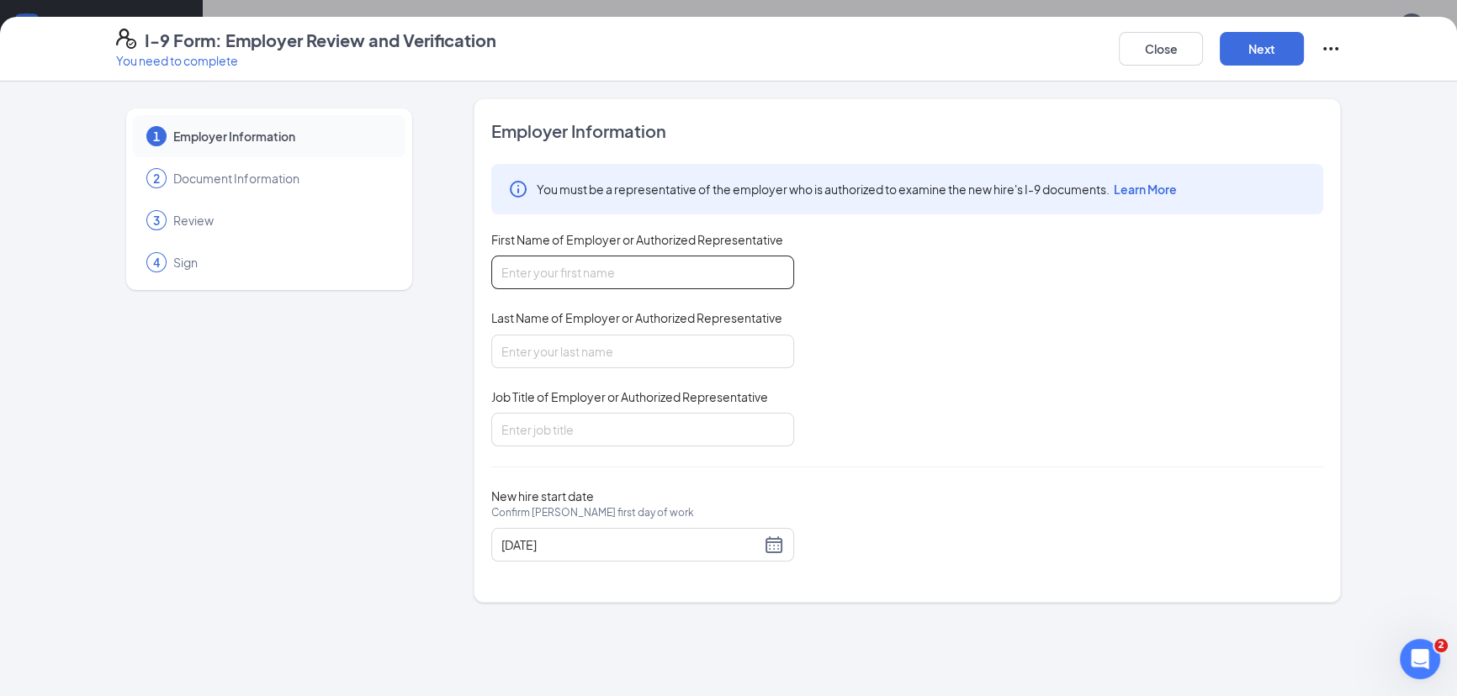
click at [660, 262] on input "First Name of Employer or Authorized Representative" at bounding box center [642, 273] width 303 height 34
type input "[PERSON_NAME]"
click at [633, 414] on input "Job Title of Employer or Authorized Representative" at bounding box center [642, 430] width 303 height 34
type input "human resources"
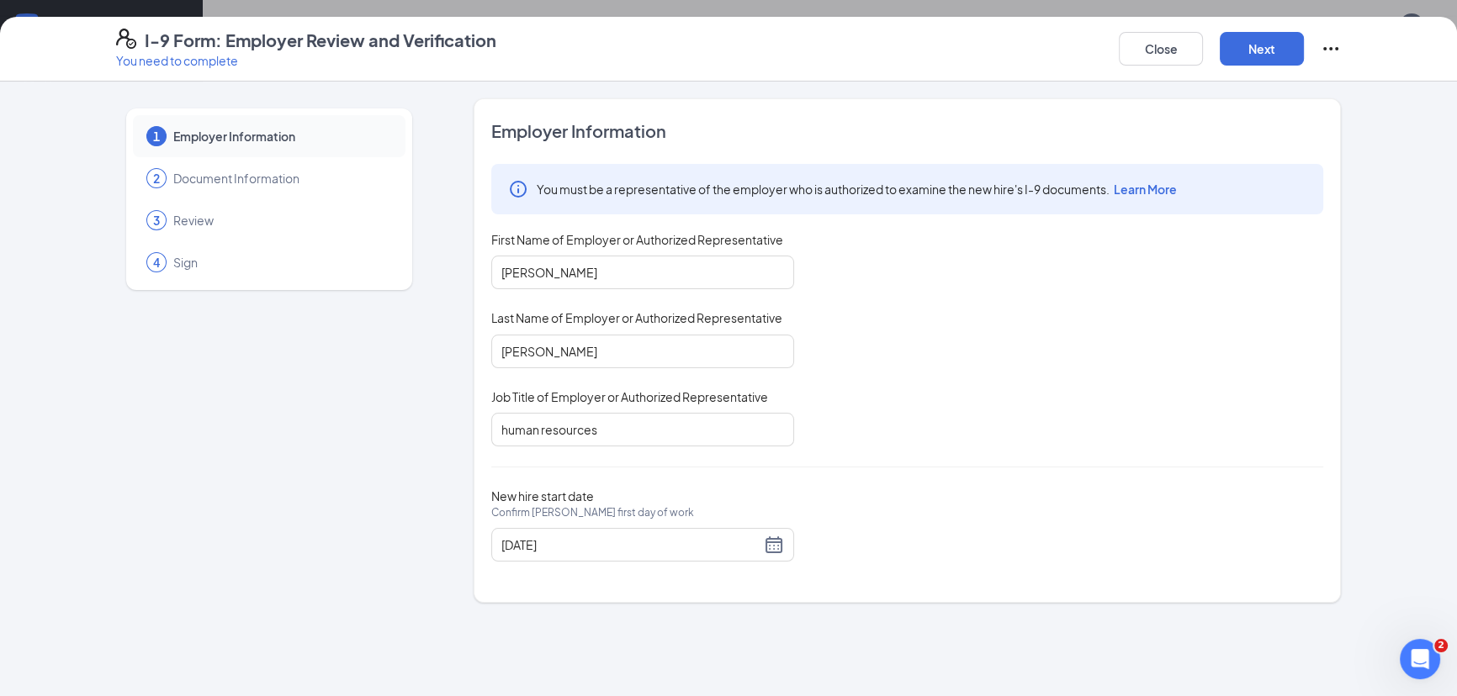
drag, startPoint x: 949, startPoint y: 461, endPoint x: 966, endPoint y: 418, distance: 46.1
click at [950, 454] on div "Employer Information You must be a representative of the employer who is author…" at bounding box center [907, 350] width 832 height 463
click at [1270, 45] on button "Next" at bounding box center [1262, 49] width 84 height 34
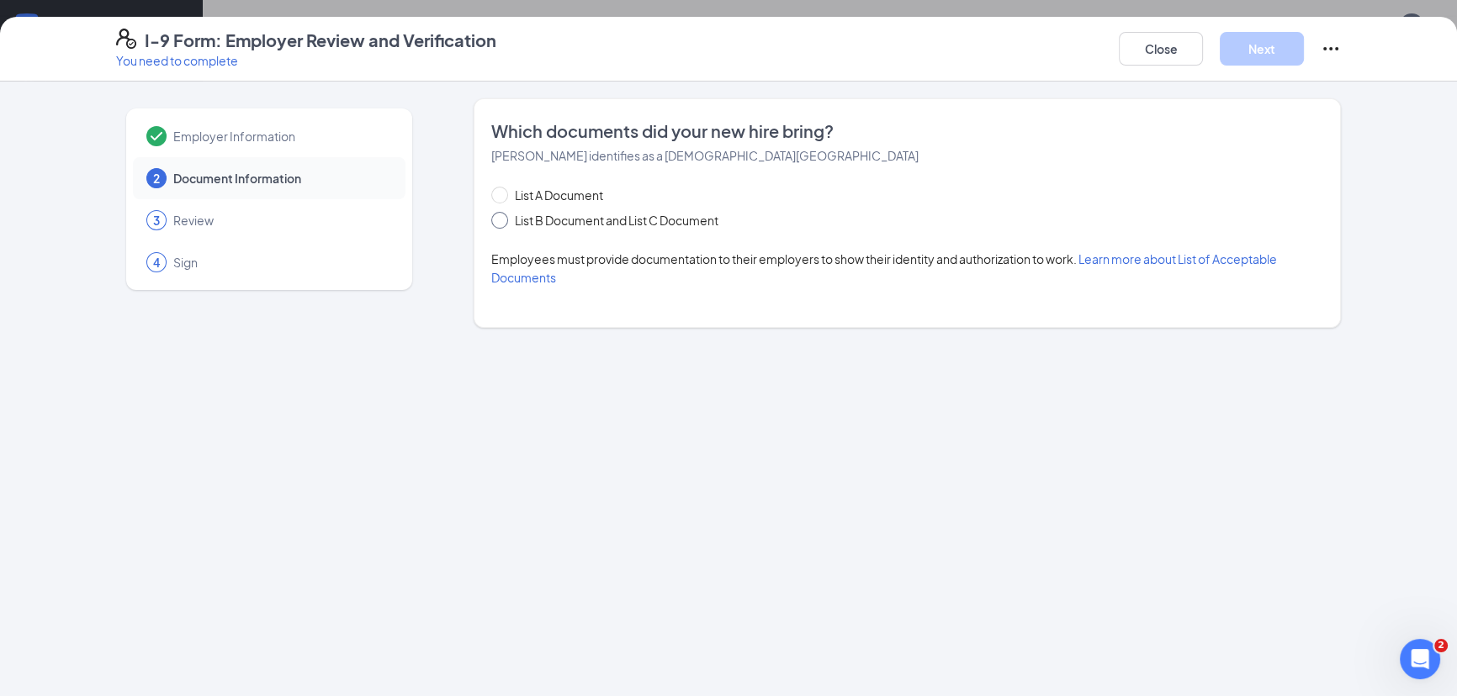
click at [499, 219] on input "List B Document and List C Document" at bounding box center [497, 218] width 12 height 12
radio input "true"
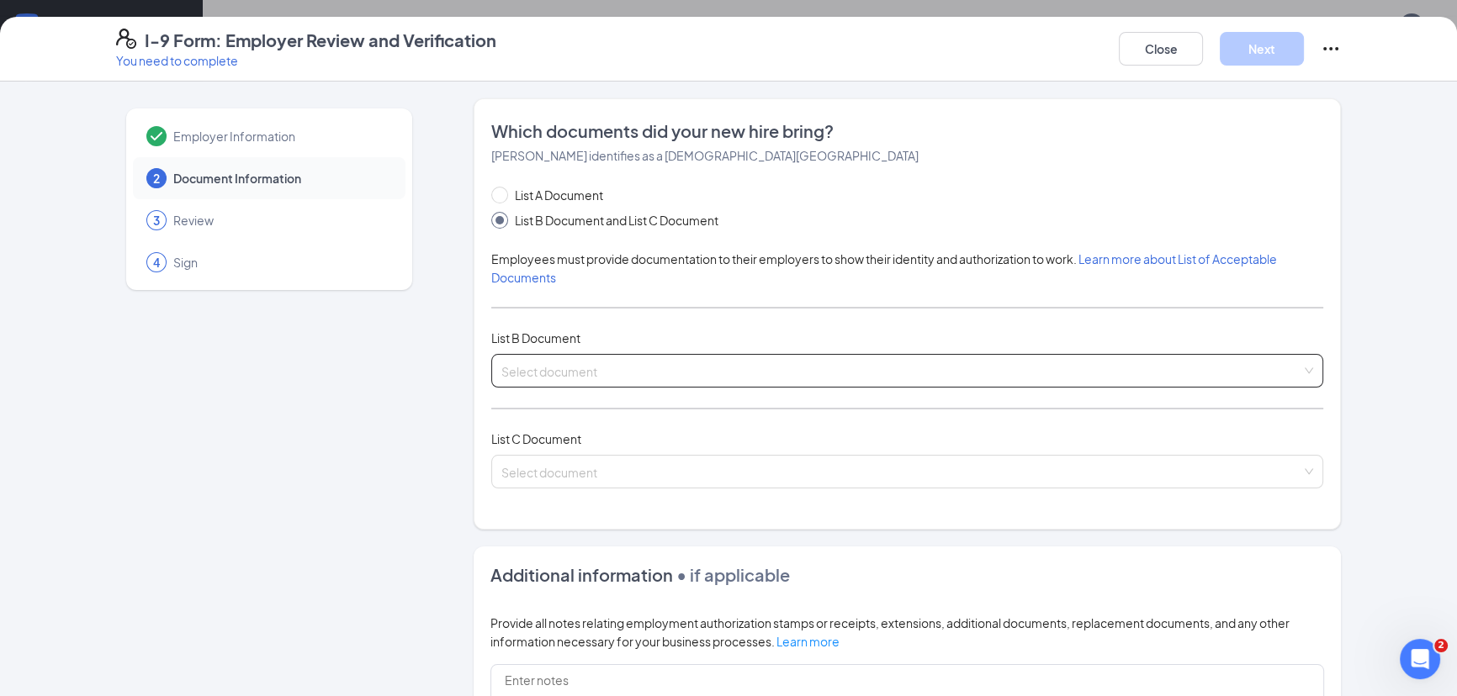
click at [603, 368] on input "search" at bounding box center [901, 367] width 800 height 25
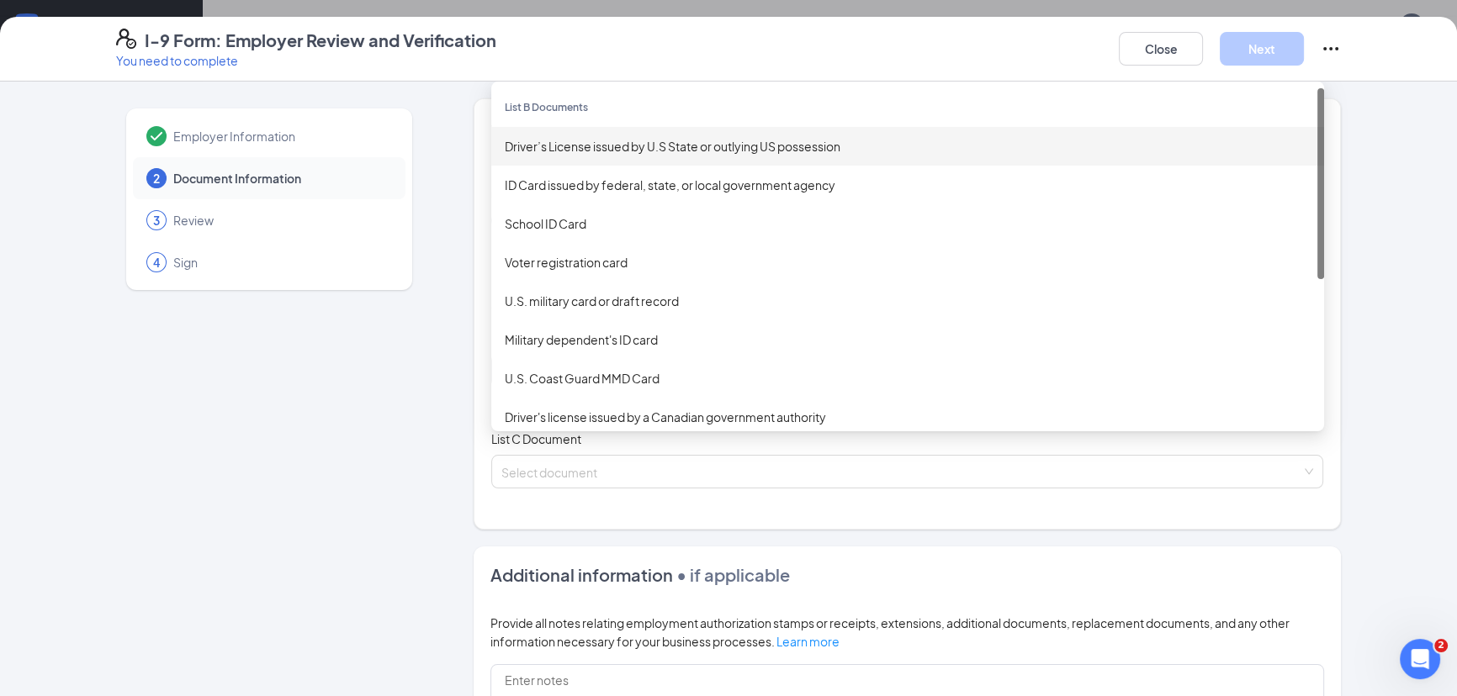
click at [656, 143] on div "Driver’s License issued by U.S State or outlying US possession" at bounding box center [908, 146] width 806 height 19
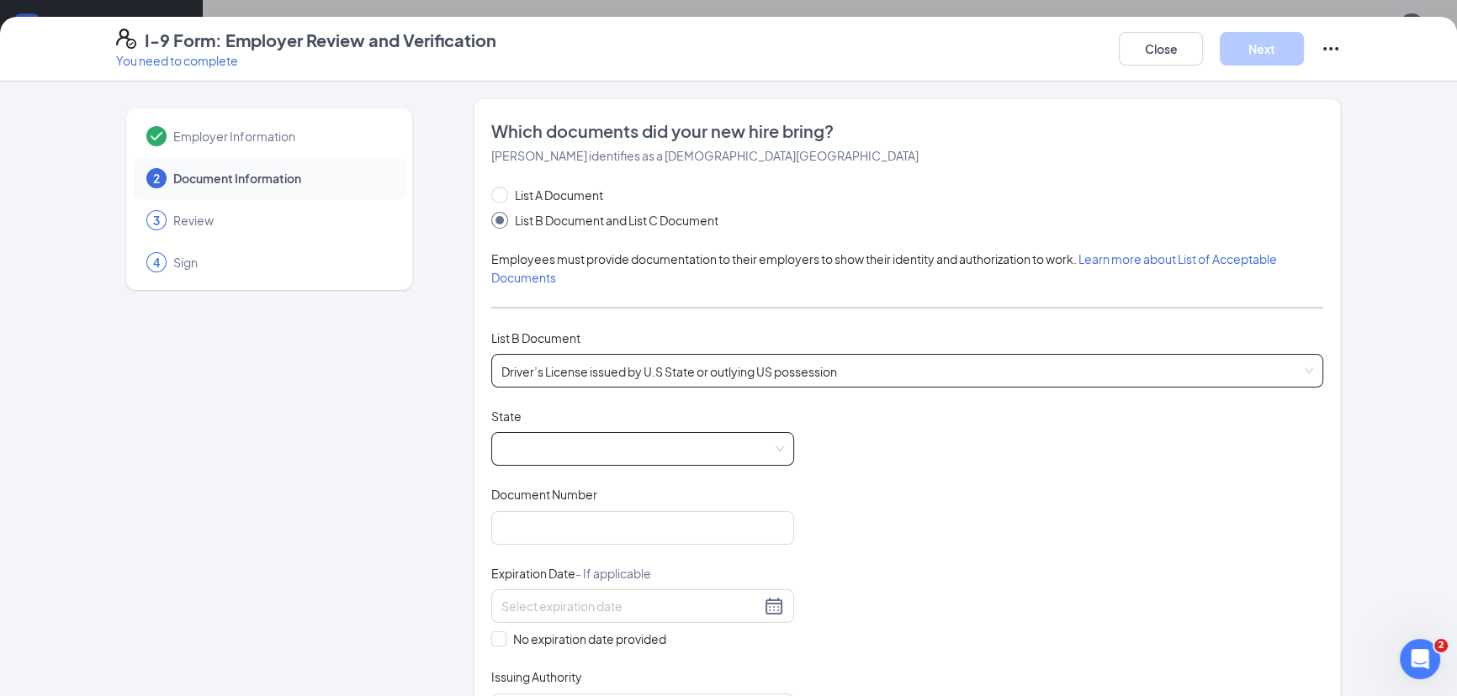
click at [549, 463] on span at bounding box center [642, 449] width 283 height 32
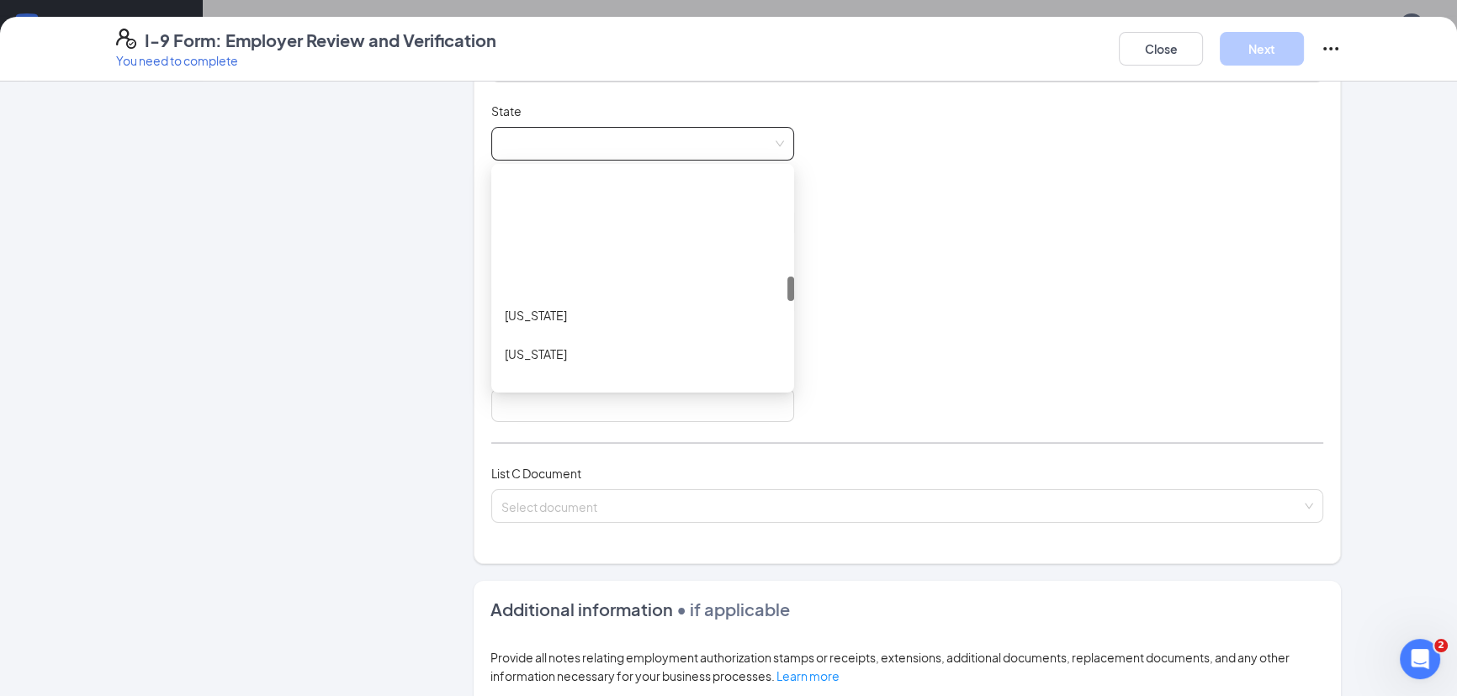
scroll to position [917, 0]
click at [619, 319] on div "[US_STATE]" at bounding box center [643, 318] width 276 height 19
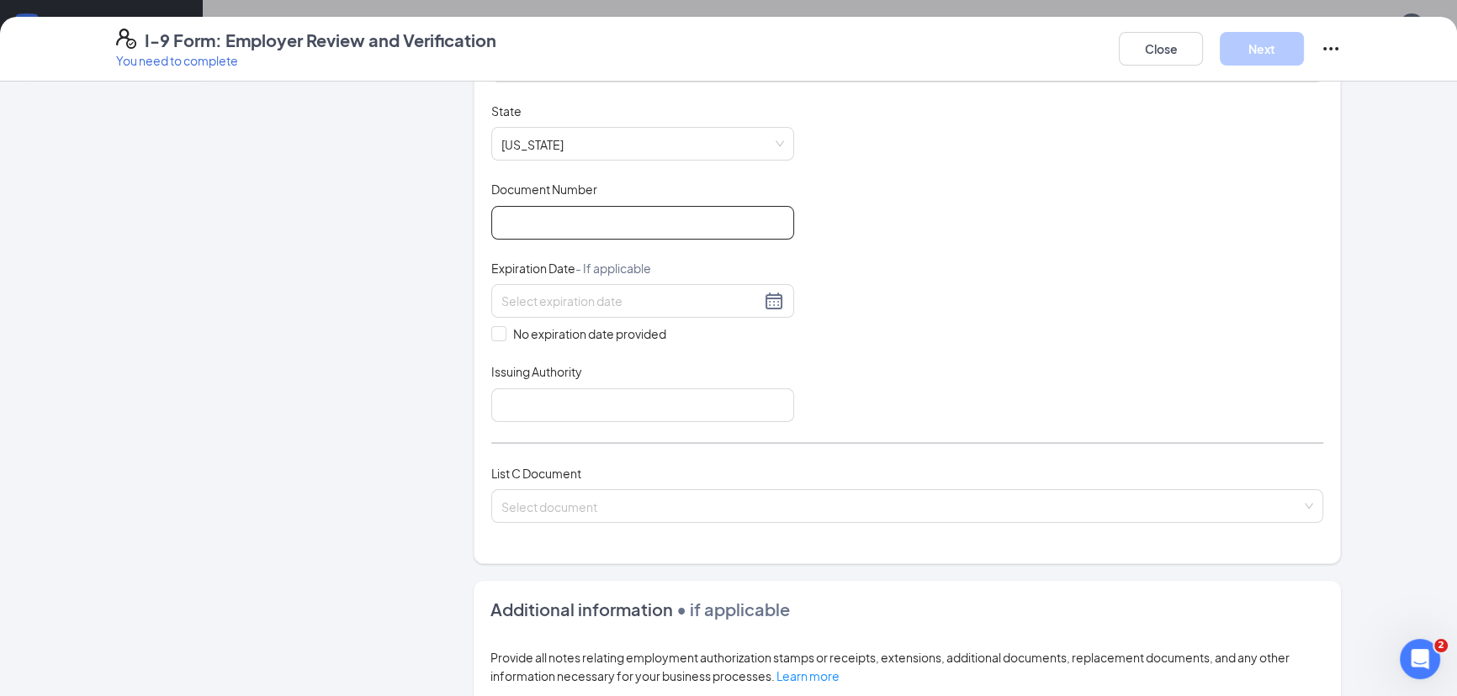
click at [616, 213] on input "Document Number" at bounding box center [642, 223] width 303 height 34
type input "201E325006"
click at [683, 295] on input at bounding box center [630, 301] width 259 height 19
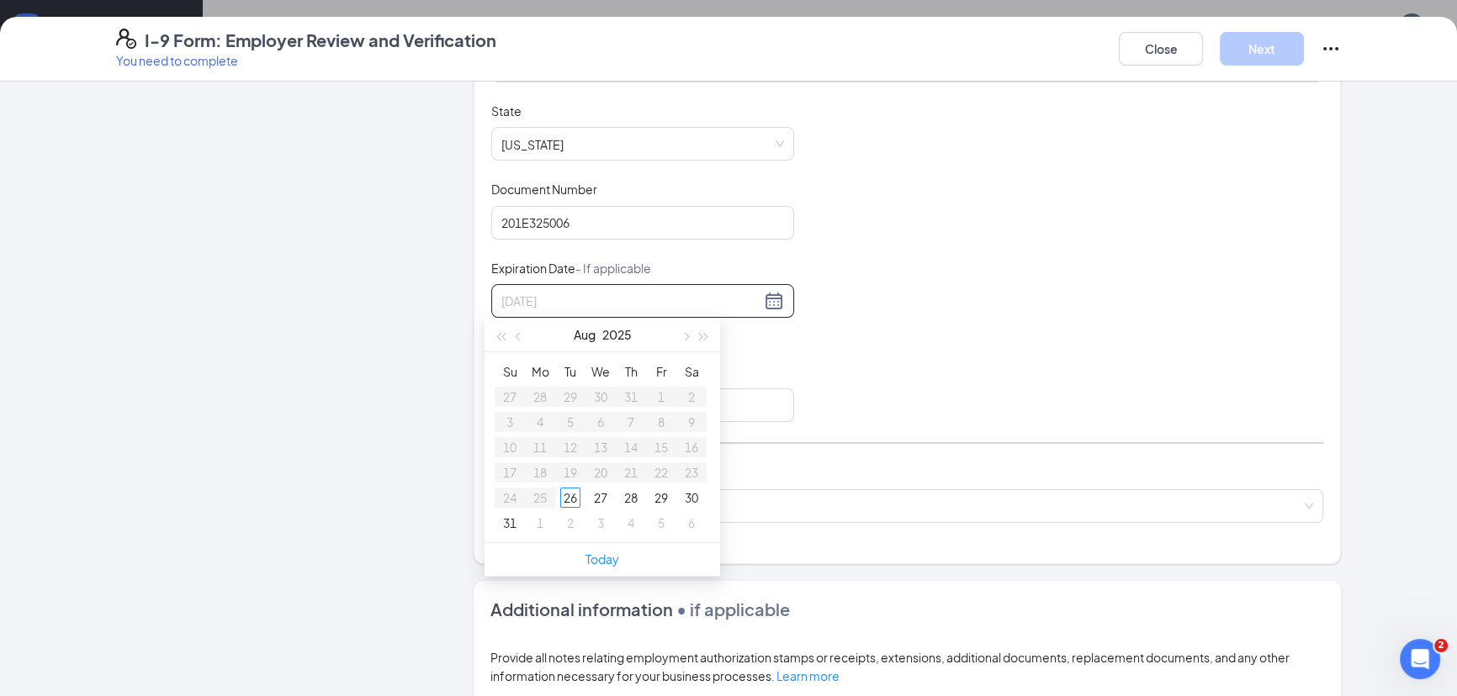
type input "08/28/2025"
click at [511, 412] on div "7" at bounding box center [510, 422] width 20 height 20
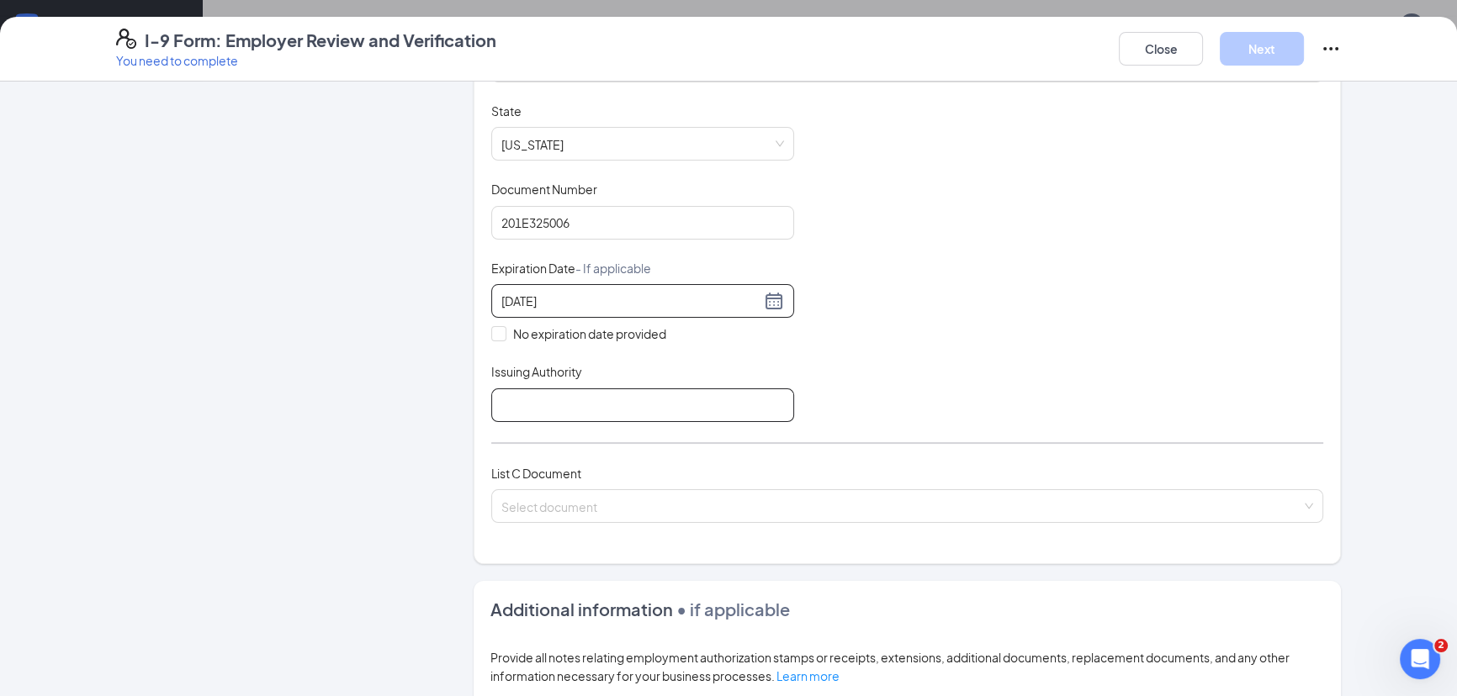
type input "03/07/2027"
click at [540, 389] on input "Issuing Authority" at bounding box center [642, 406] width 303 height 34
type input "MO"
click at [909, 426] on div "List A Document List B Document and List C Document Employees must provide docu…" at bounding box center [907, 212] width 832 height 663
click at [712, 495] on input "search" at bounding box center [901, 502] width 800 height 25
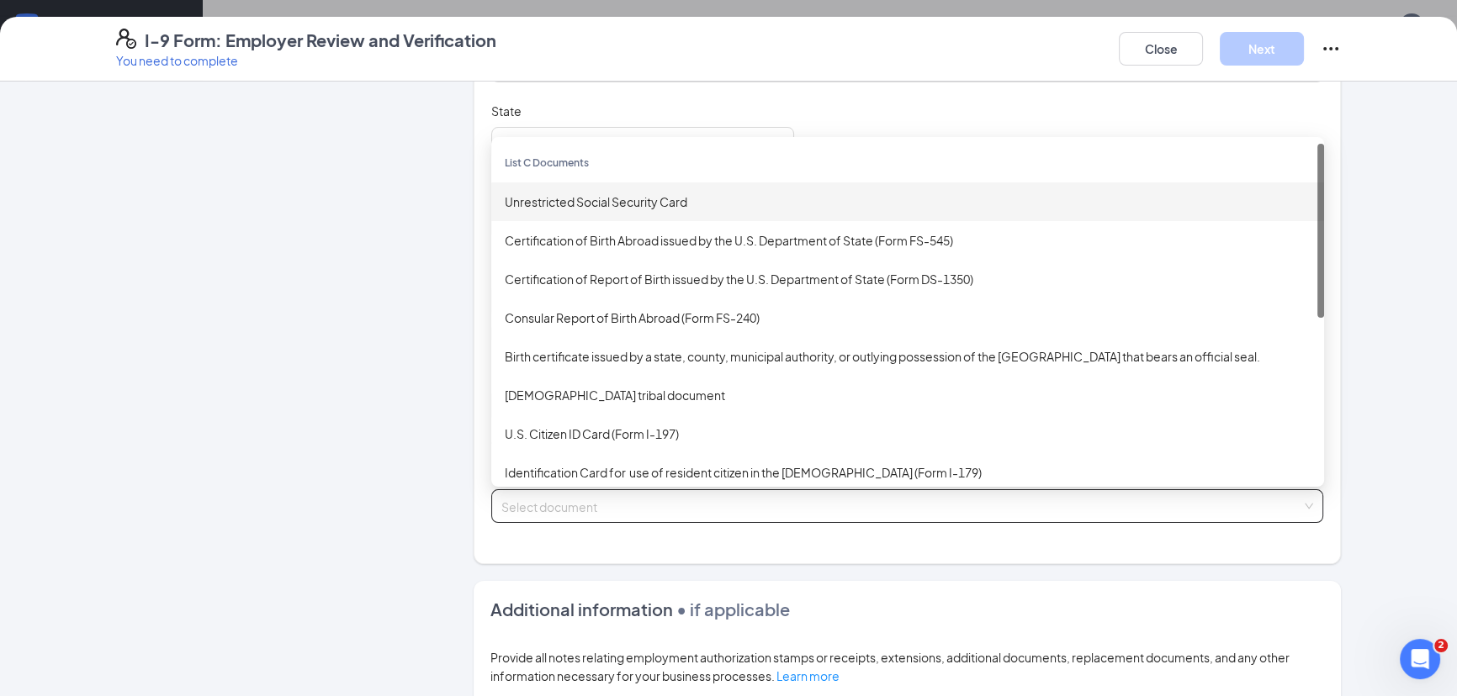
click at [659, 193] on div "Unrestricted Social Security Card" at bounding box center [908, 202] width 806 height 19
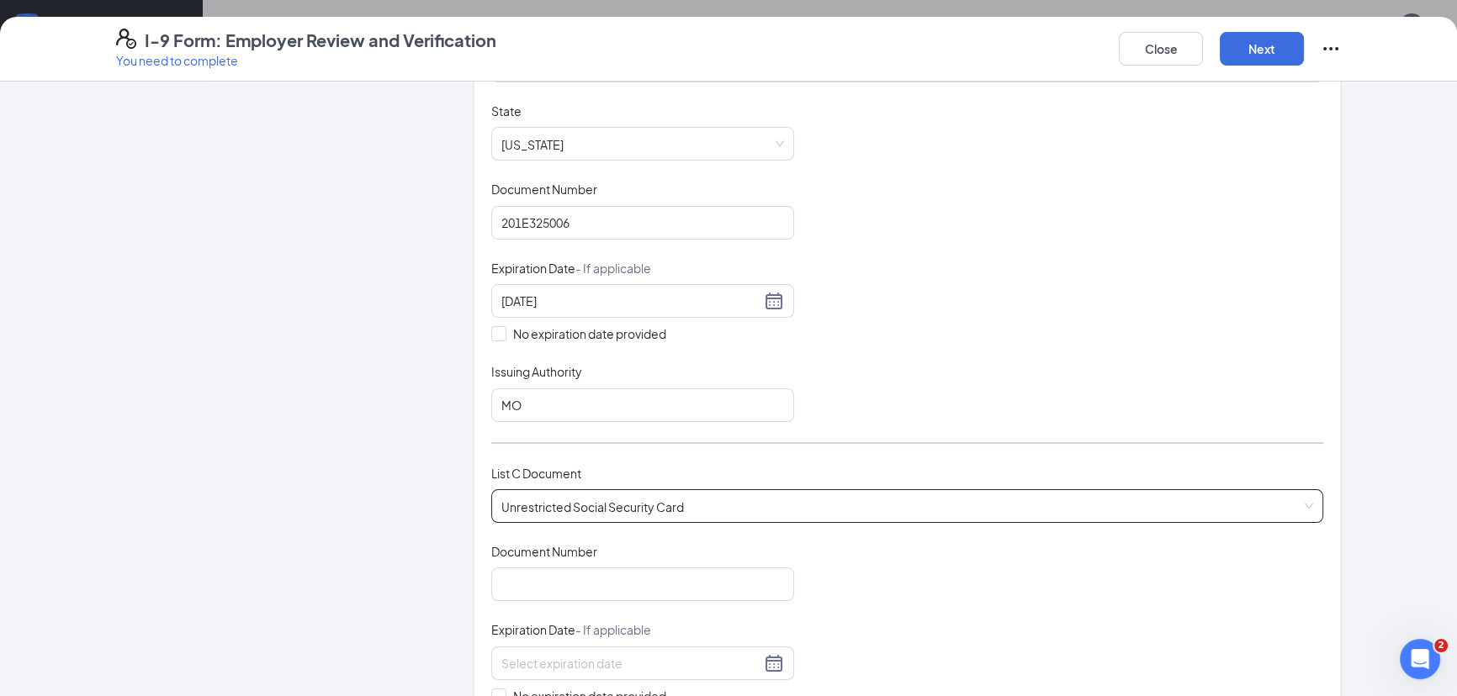
click at [748, 557] on div "Document Number" at bounding box center [642, 555] width 303 height 24
click at [701, 572] on input "Document Number" at bounding box center [642, 585] width 303 height 34
type input "492274195"
click at [842, 570] on div "Document Title Unrestricted Social Security Card Document Number 492274195 Expi…" at bounding box center [907, 663] width 832 height 241
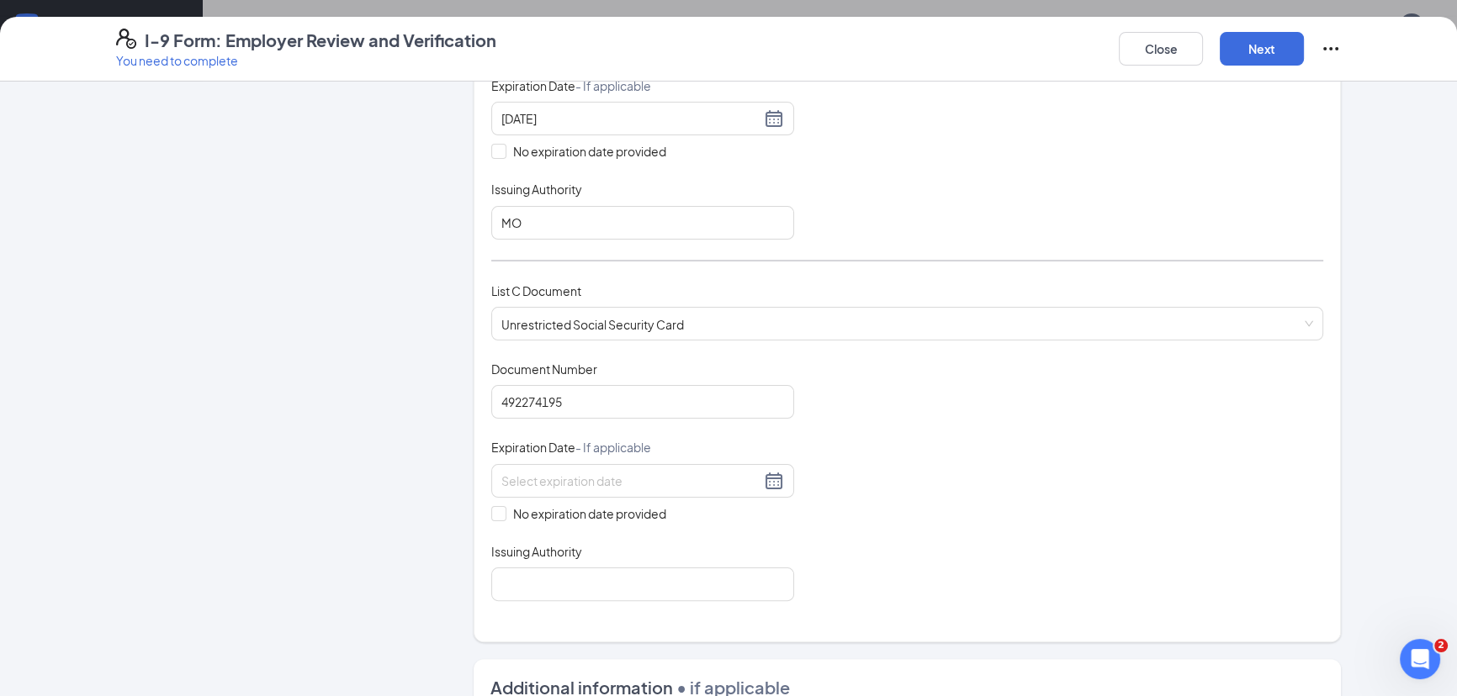
scroll to position [535, 0]
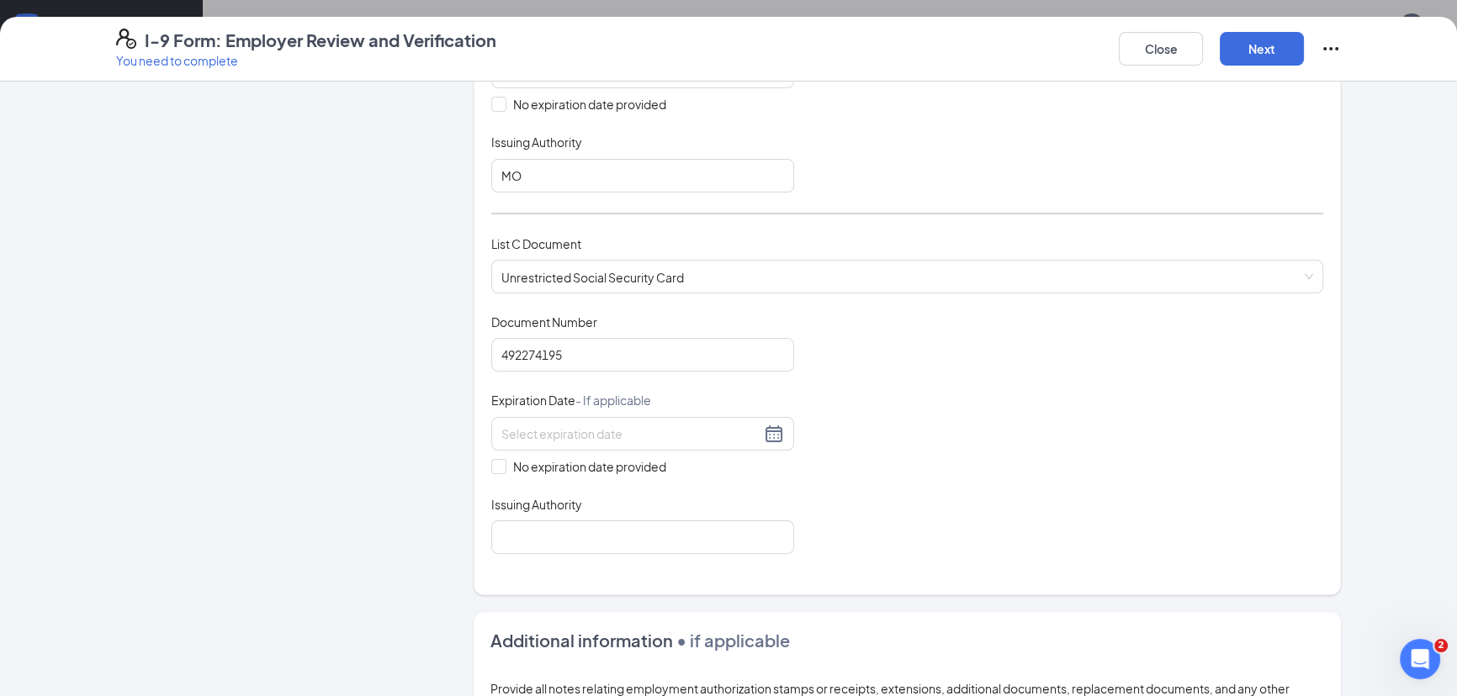
click at [516, 396] on span "Expiration Date - If applicable" at bounding box center [571, 400] width 160 height 17
click at [516, 417] on div at bounding box center [642, 434] width 303 height 34
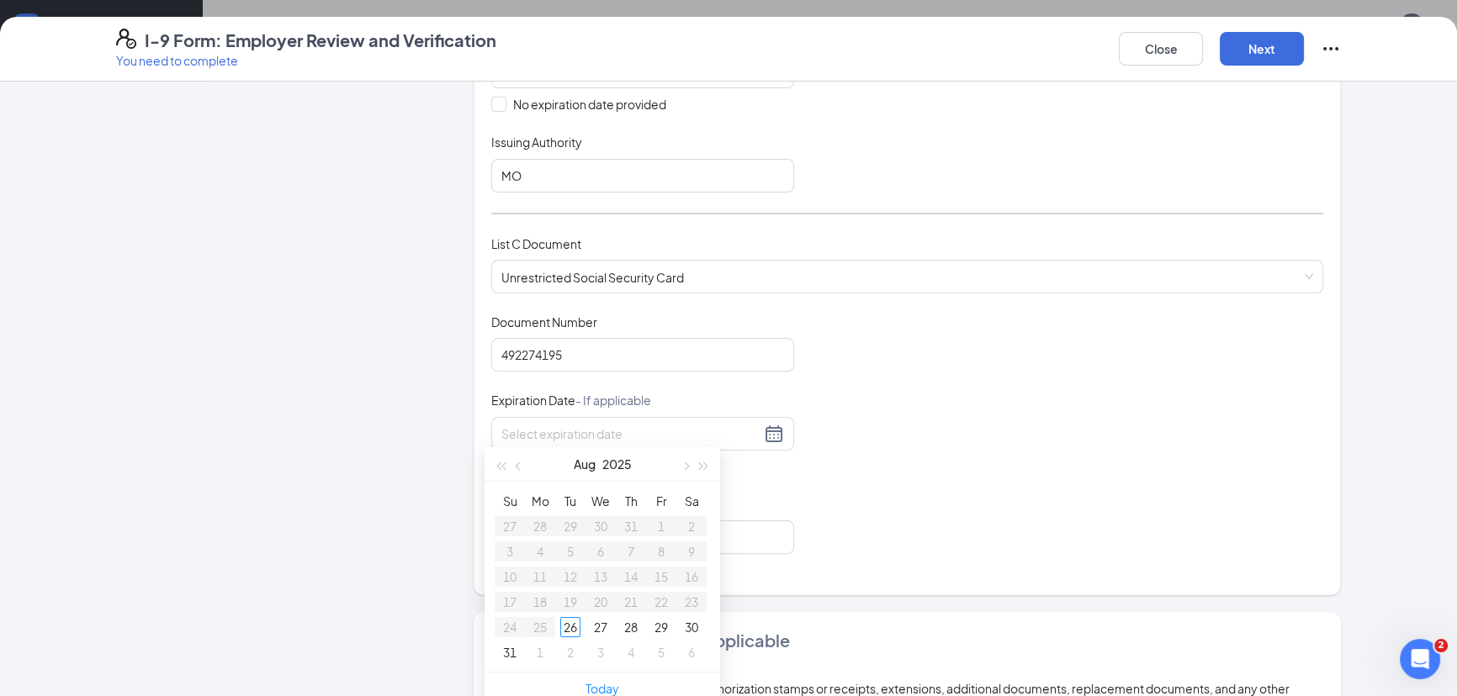
click at [866, 464] on div "Document Title Unrestricted Social Security Card Document Number 492274195 Expi…" at bounding box center [907, 434] width 832 height 241
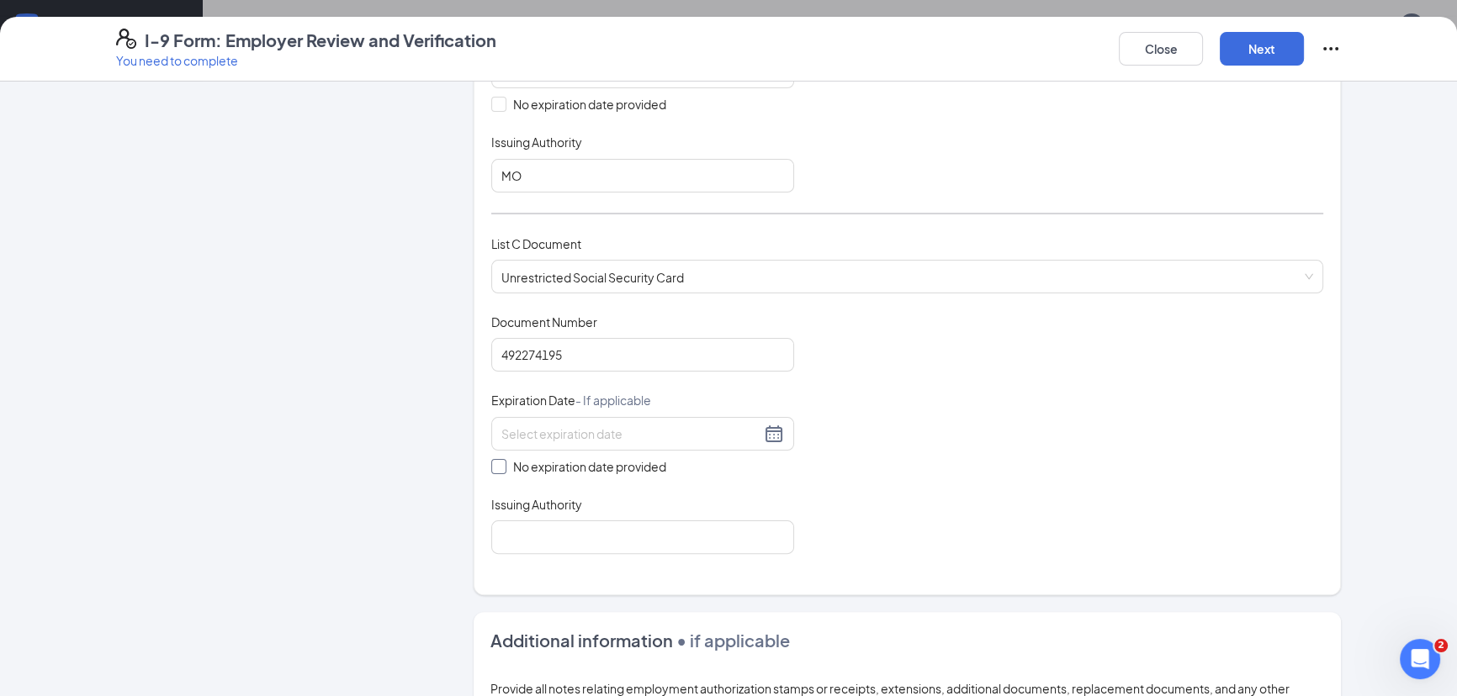
click at [491, 459] on input "No expiration date provided" at bounding box center [497, 465] width 12 height 12
checkbox input "true"
click at [584, 524] on input "Issuing Authority" at bounding box center [642, 541] width 303 height 34
type input "SSA"
click at [843, 564] on div "Which documents did your new hire bring? OWEN H HOLT identifies as a citizen of…" at bounding box center [907, 80] width 832 height 993
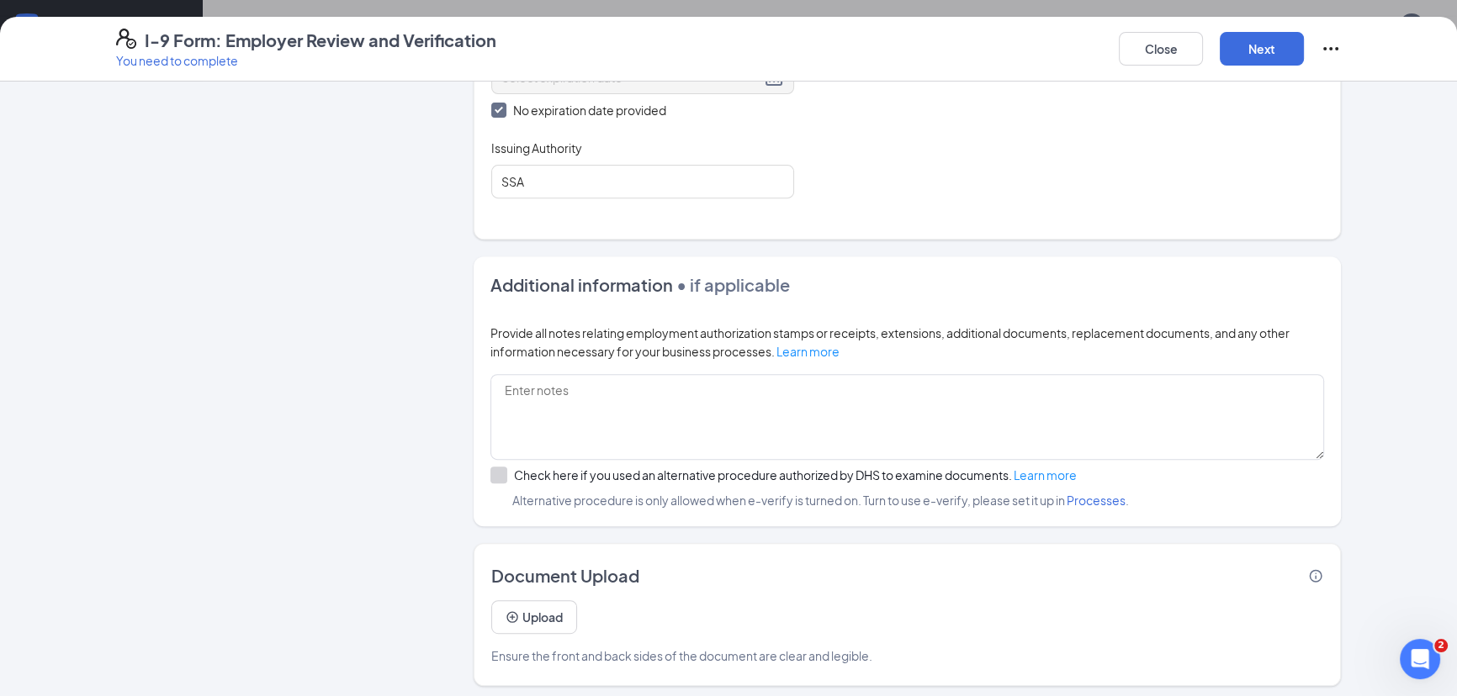
scroll to position [382, 0]
click at [1279, 45] on button "Next" at bounding box center [1262, 49] width 84 height 34
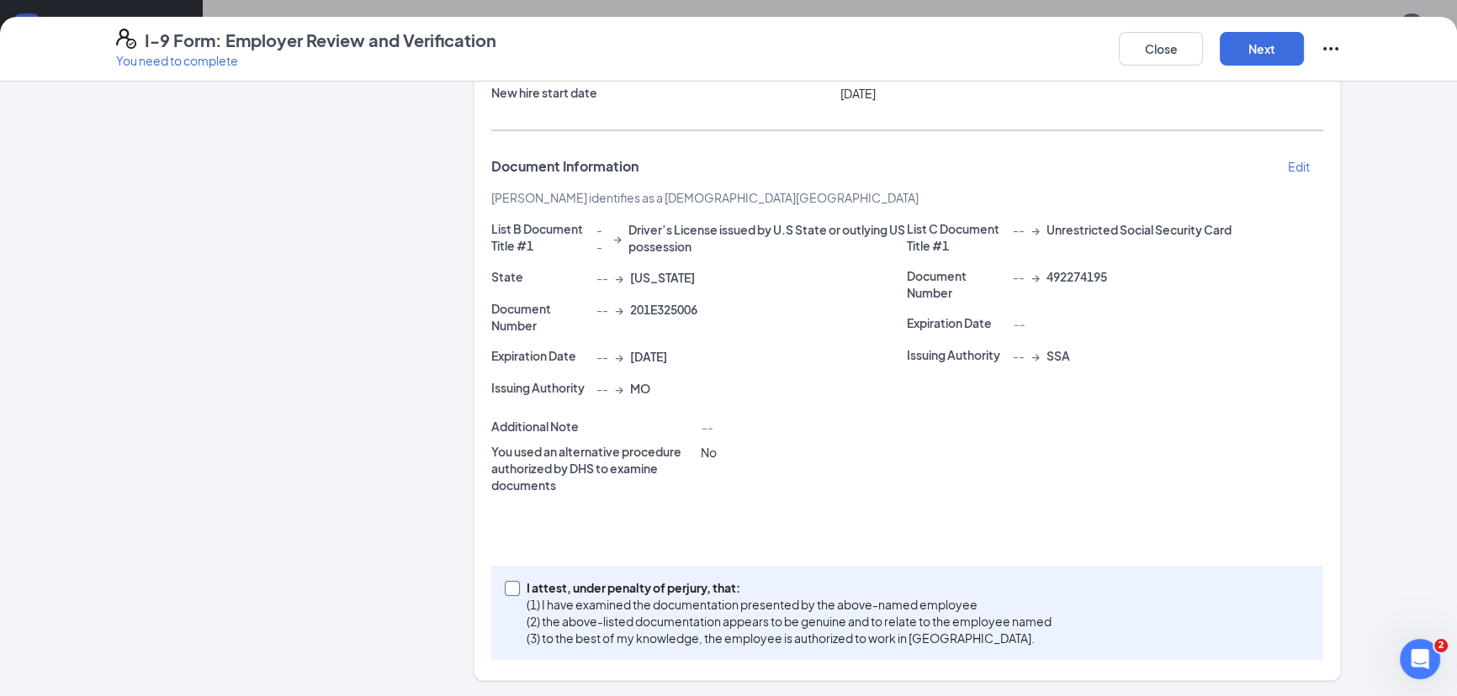
click at [506, 590] on input "I attest, under penalty of [PERSON_NAME], that: (1) I have examined the documen…" at bounding box center [511, 587] width 12 height 12
checkbox input "true"
click at [1272, 59] on button "Next" at bounding box center [1262, 49] width 84 height 34
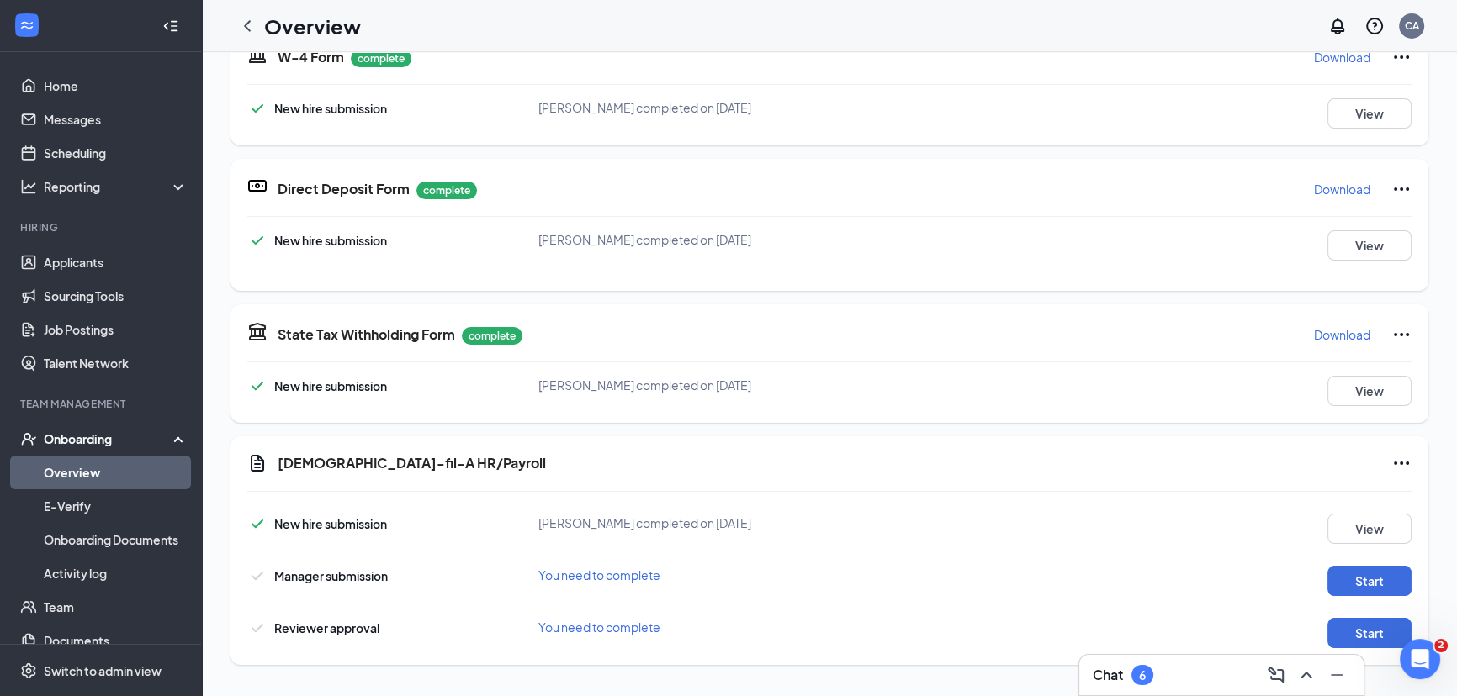
scroll to position [607, 0]
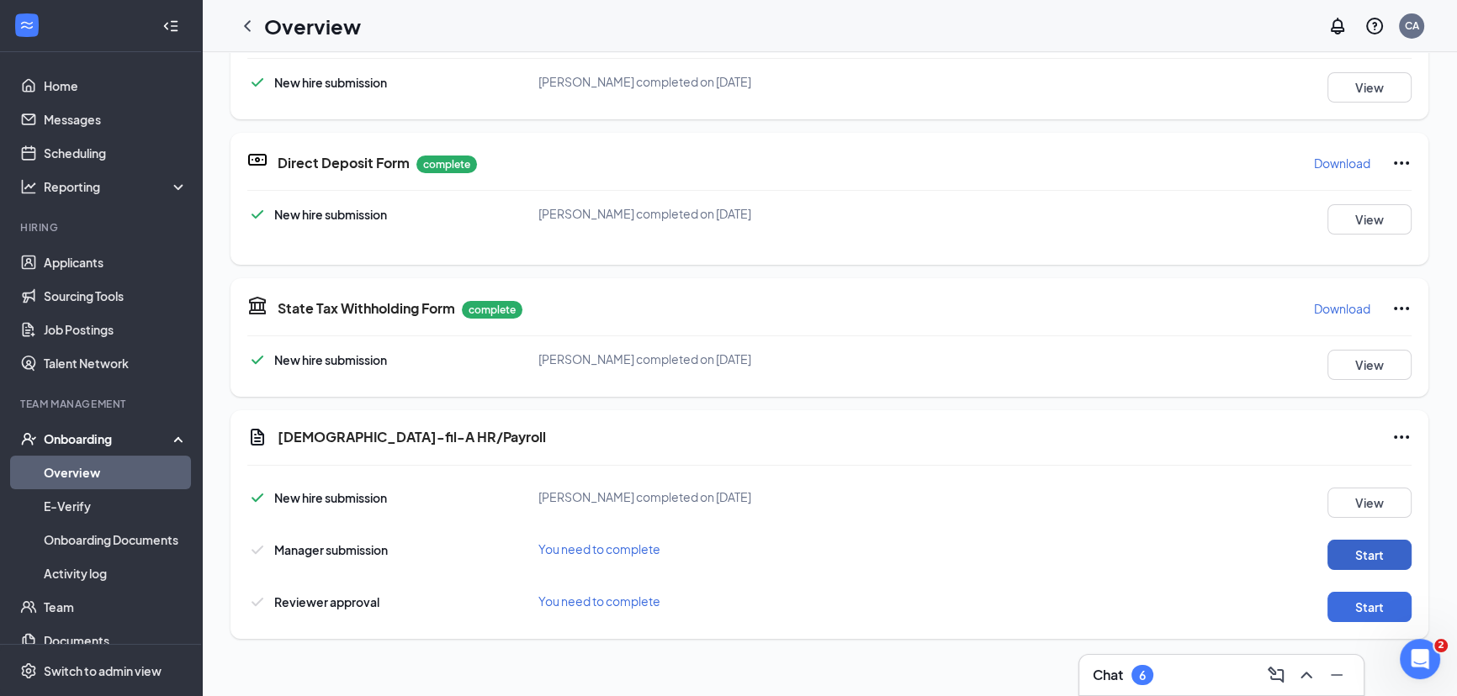
click at [1327, 550] on button "Start" at bounding box center [1369, 555] width 84 height 30
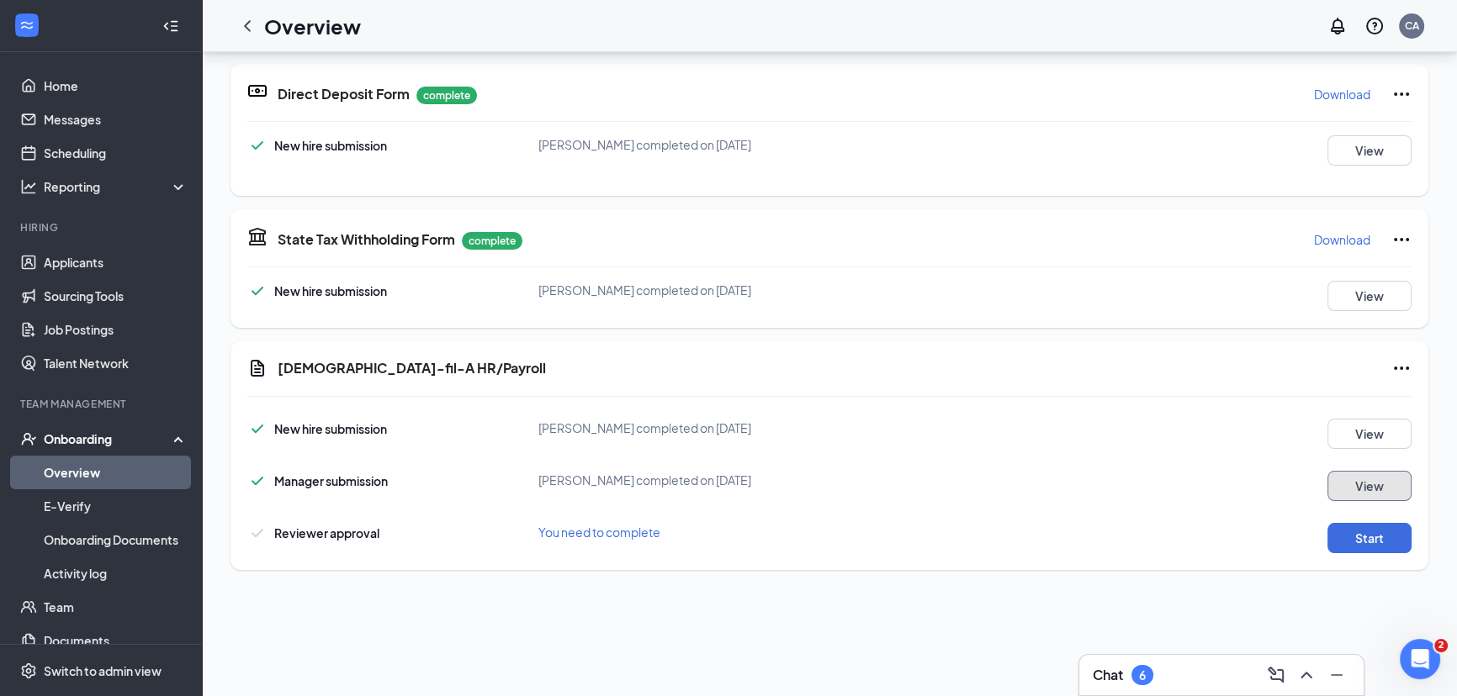
scroll to position [83, 0]
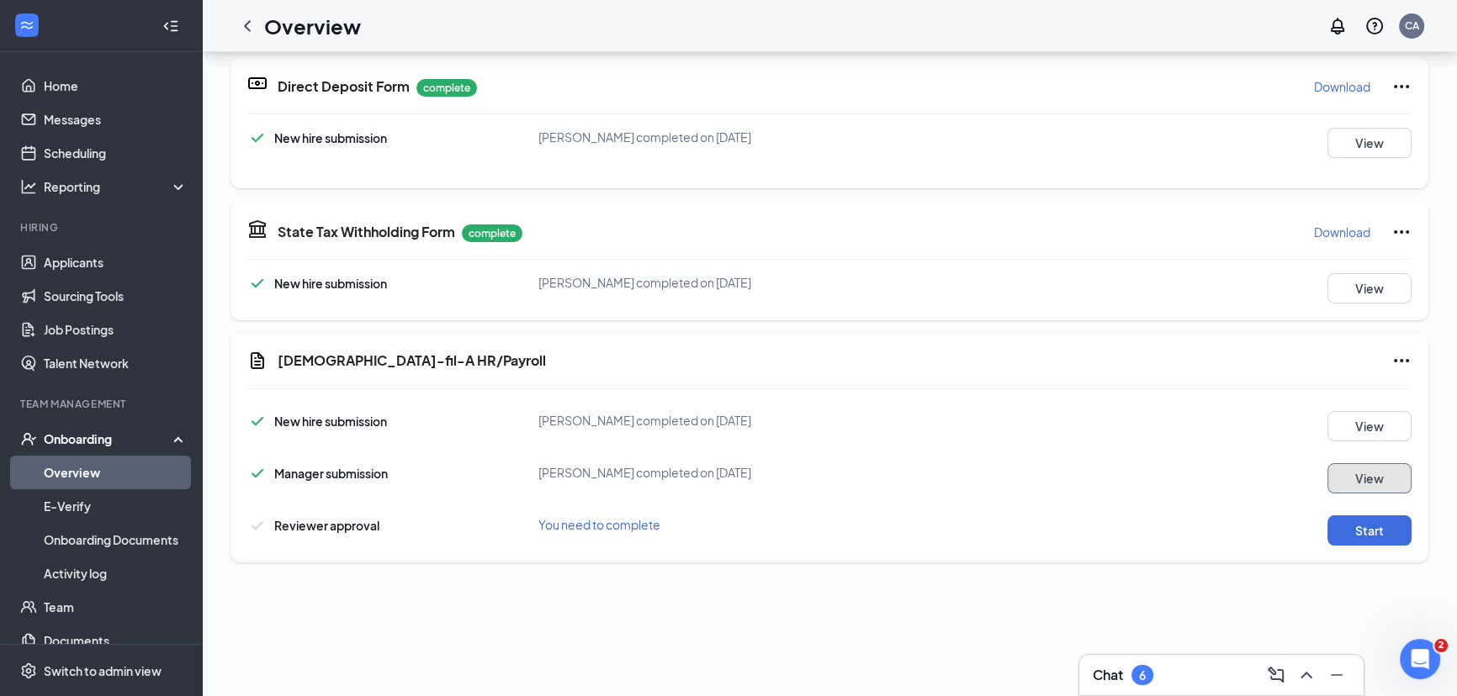
drag, startPoint x: 480, startPoint y: 61, endPoint x: 1239, endPoint y: 534, distance: 893.9
drag, startPoint x: 1239, startPoint y: 534, endPoint x: 1347, endPoint y: 533, distance: 107.7
click at [1347, 533] on button "Start" at bounding box center [1369, 531] width 84 height 30
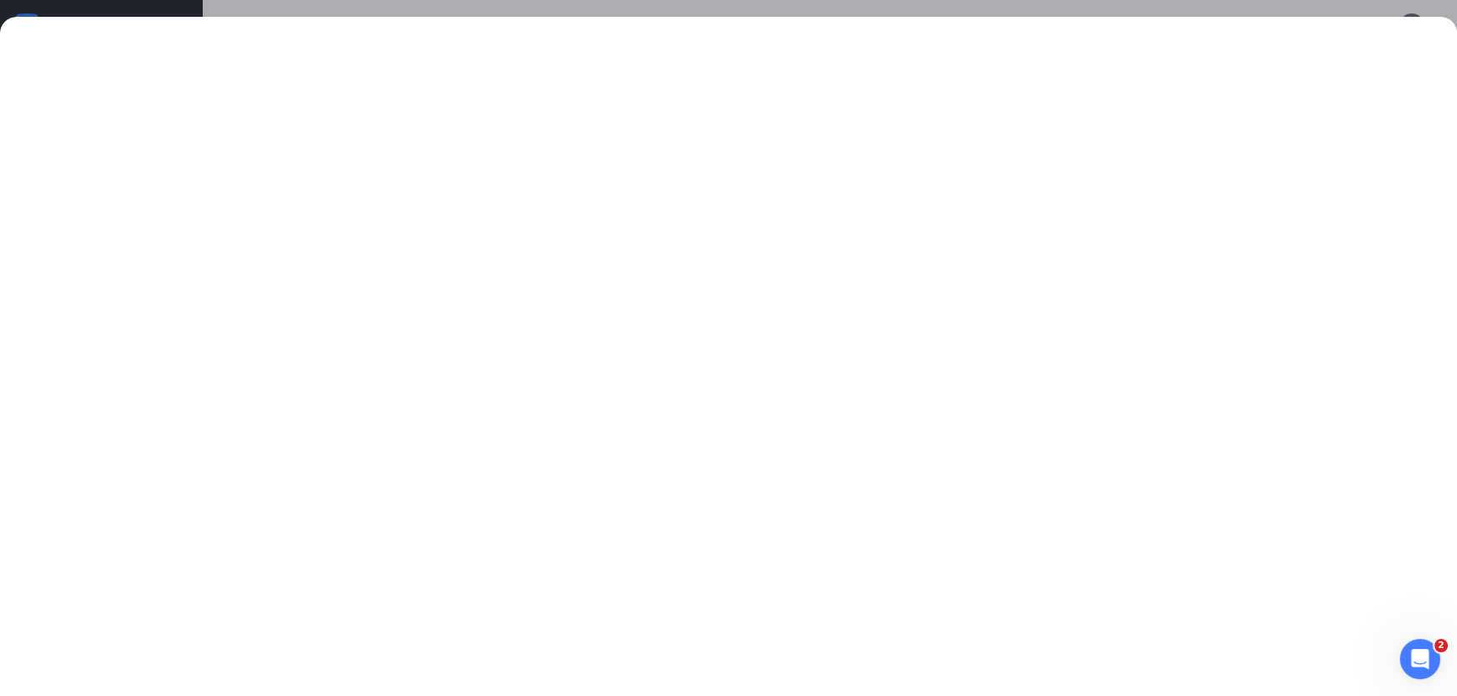
scroll to position [0, 0]
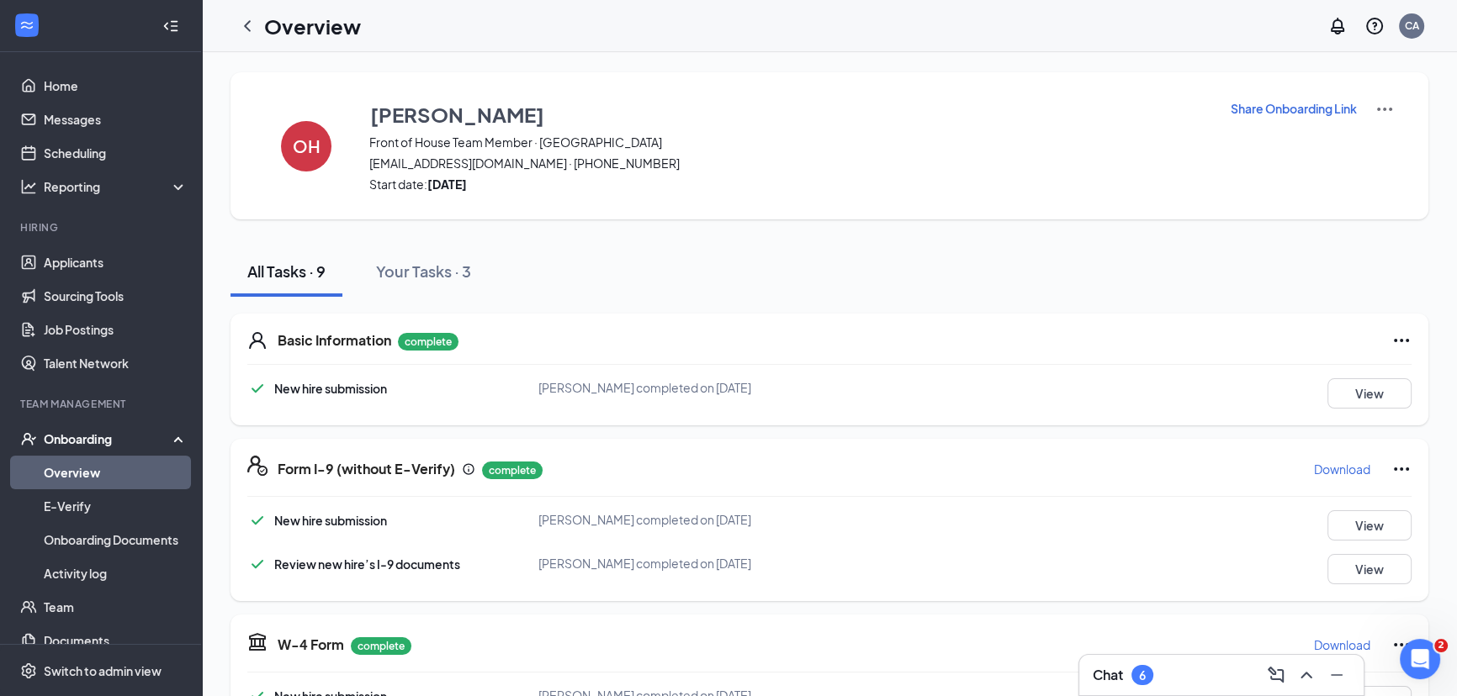
drag, startPoint x: 563, startPoint y: 428, endPoint x: 633, endPoint y: 402, distance: 75.3
drag, startPoint x: 633, startPoint y: 402, endPoint x: 941, endPoint y: 250, distance: 343.4
click at [941, 250] on div "All Tasks · 9 Your Tasks · 3" at bounding box center [829, 271] width 1198 height 50
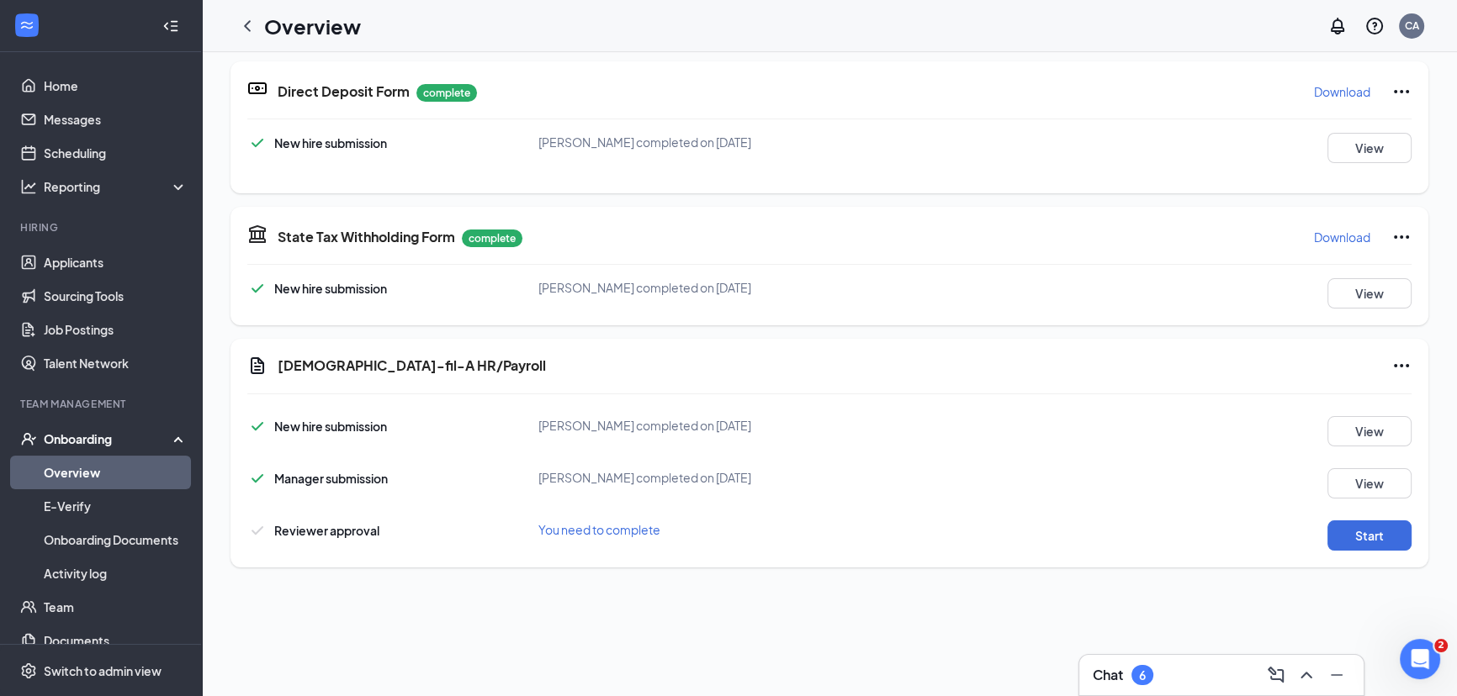
scroll to position [152, 0]
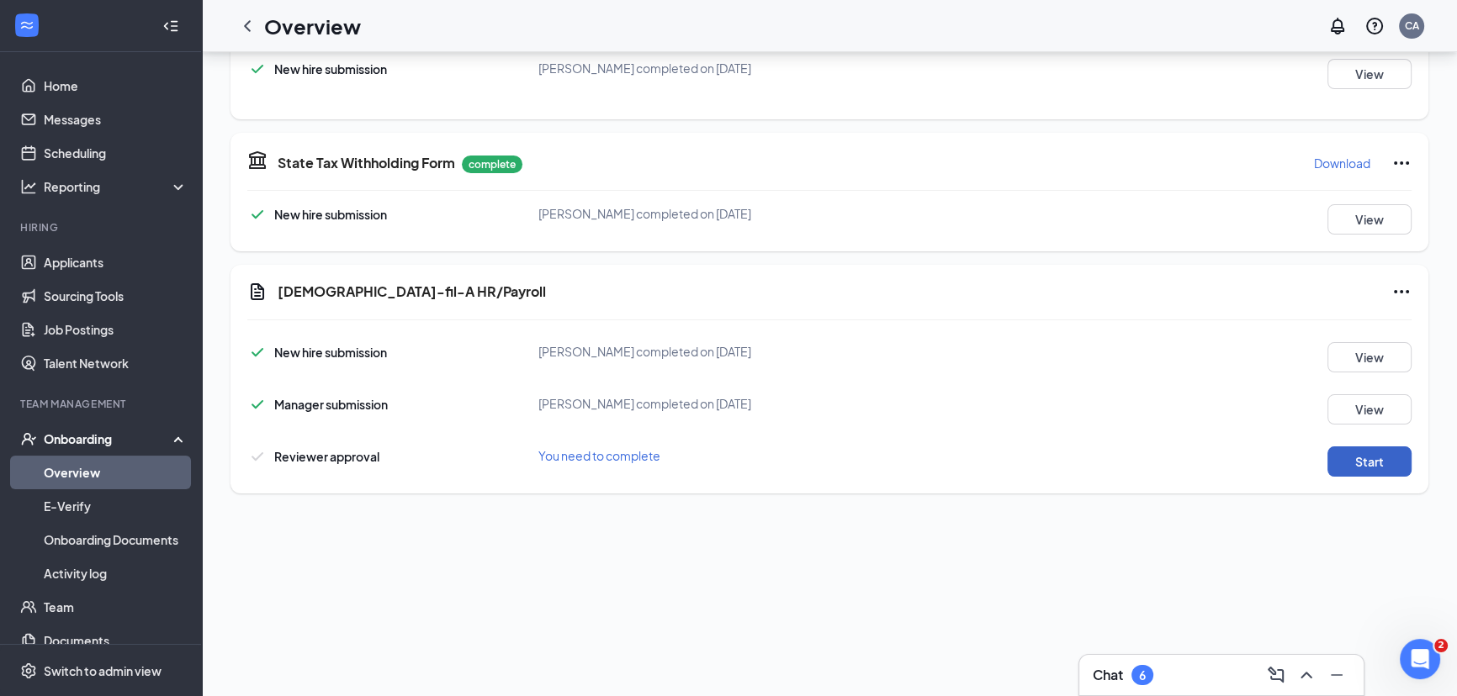
click at [1330, 455] on button "Start" at bounding box center [1369, 462] width 84 height 30
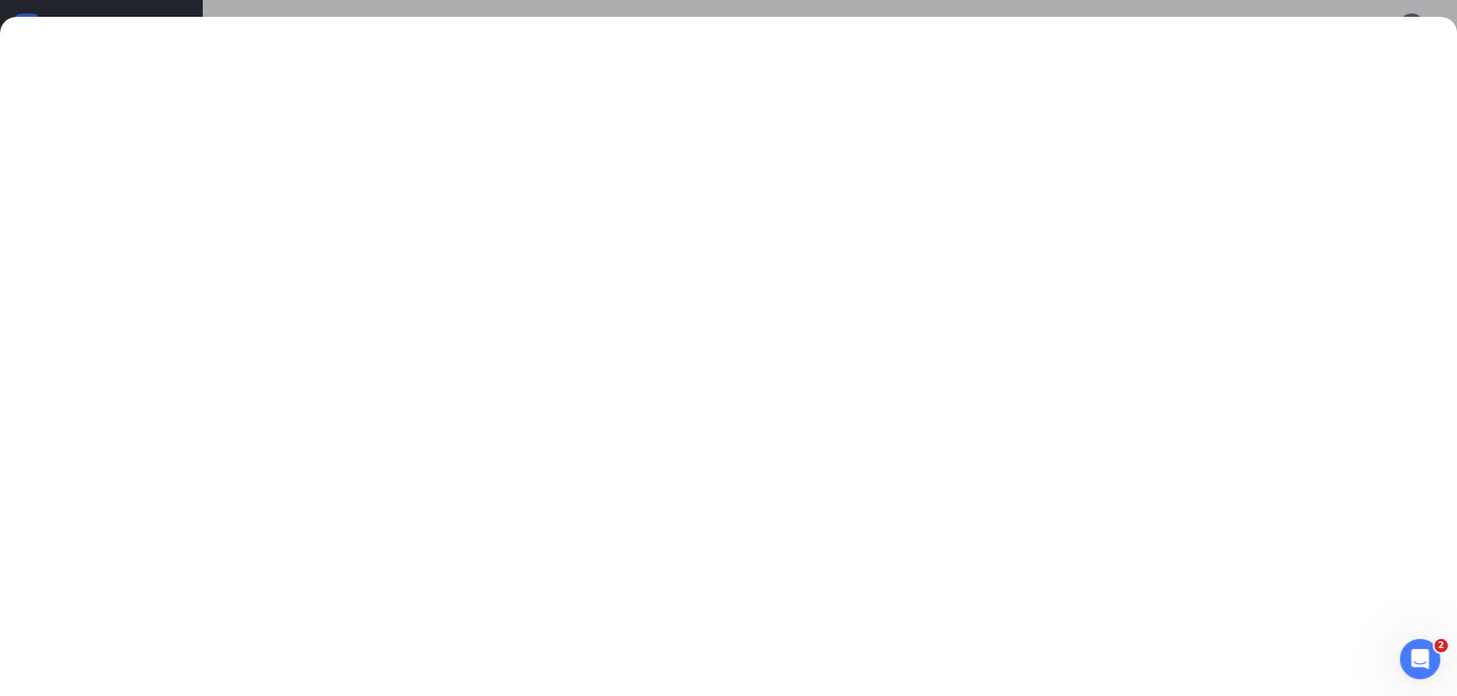
scroll to position [76, 0]
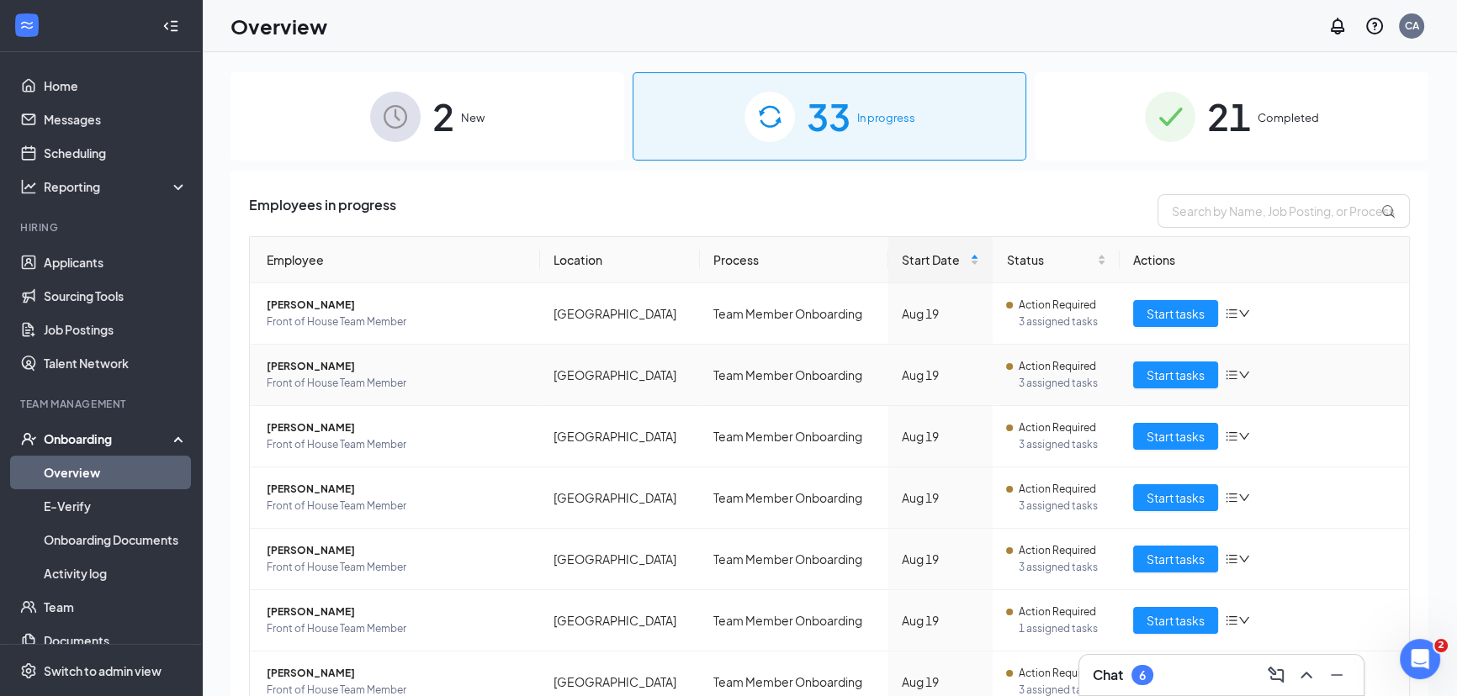
scroll to position [152, 0]
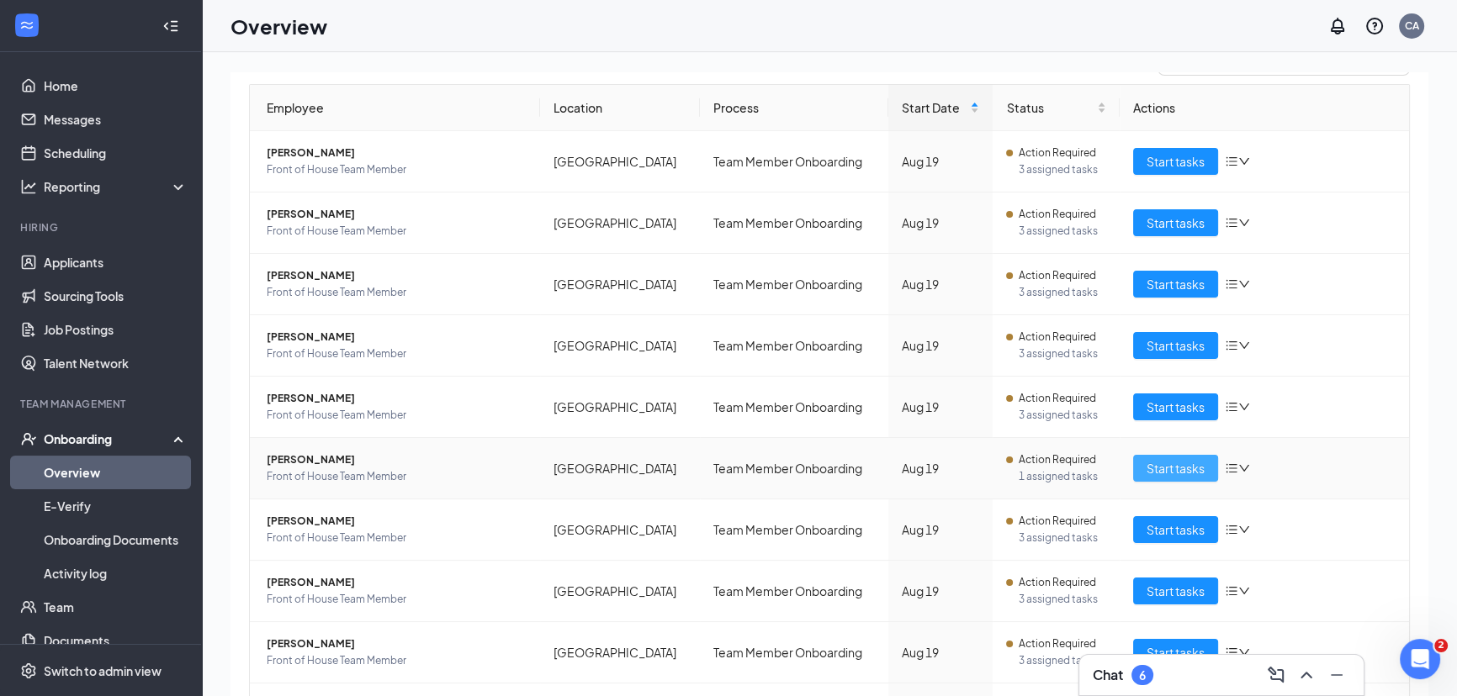
click at [1189, 470] on span "Start tasks" at bounding box center [1175, 468] width 58 height 19
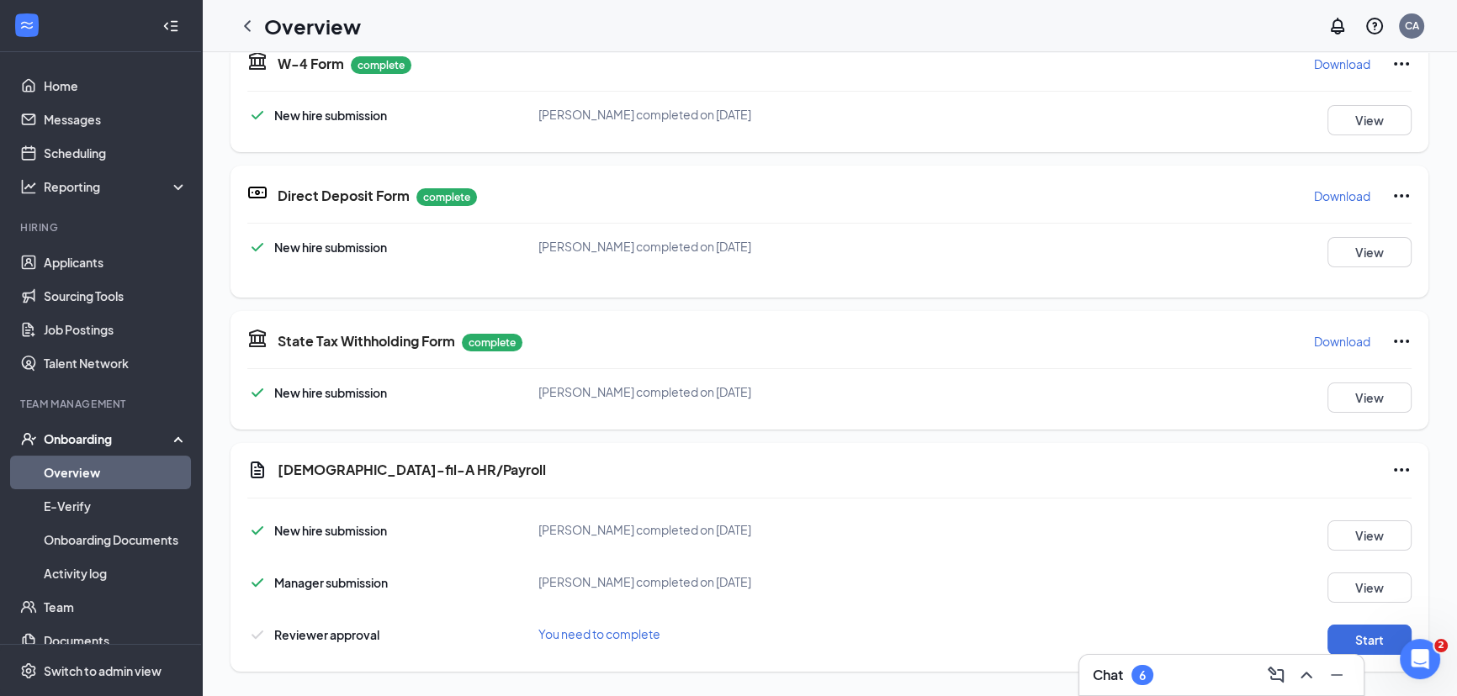
scroll to position [607, 0]
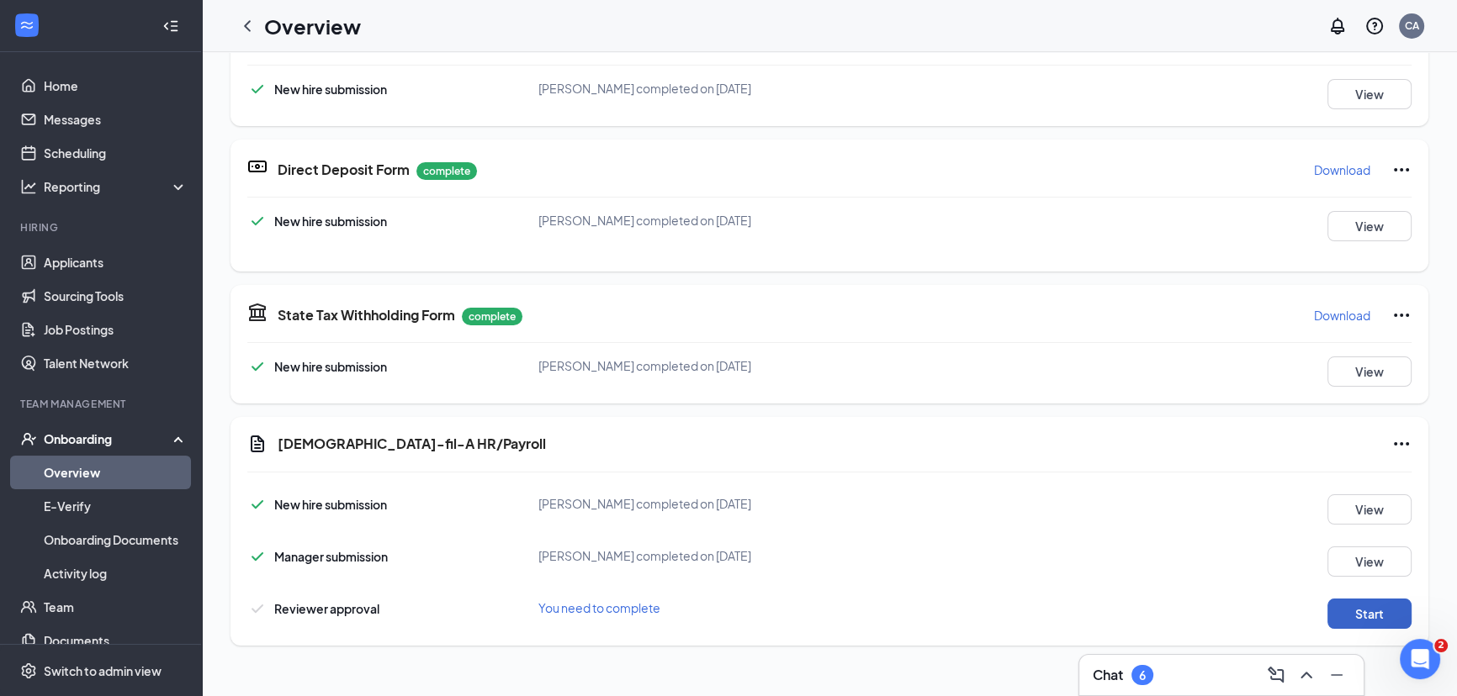
click at [1371, 618] on button "Start" at bounding box center [1369, 614] width 84 height 30
click at [95, 469] on link "Overview" at bounding box center [116, 473] width 144 height 34
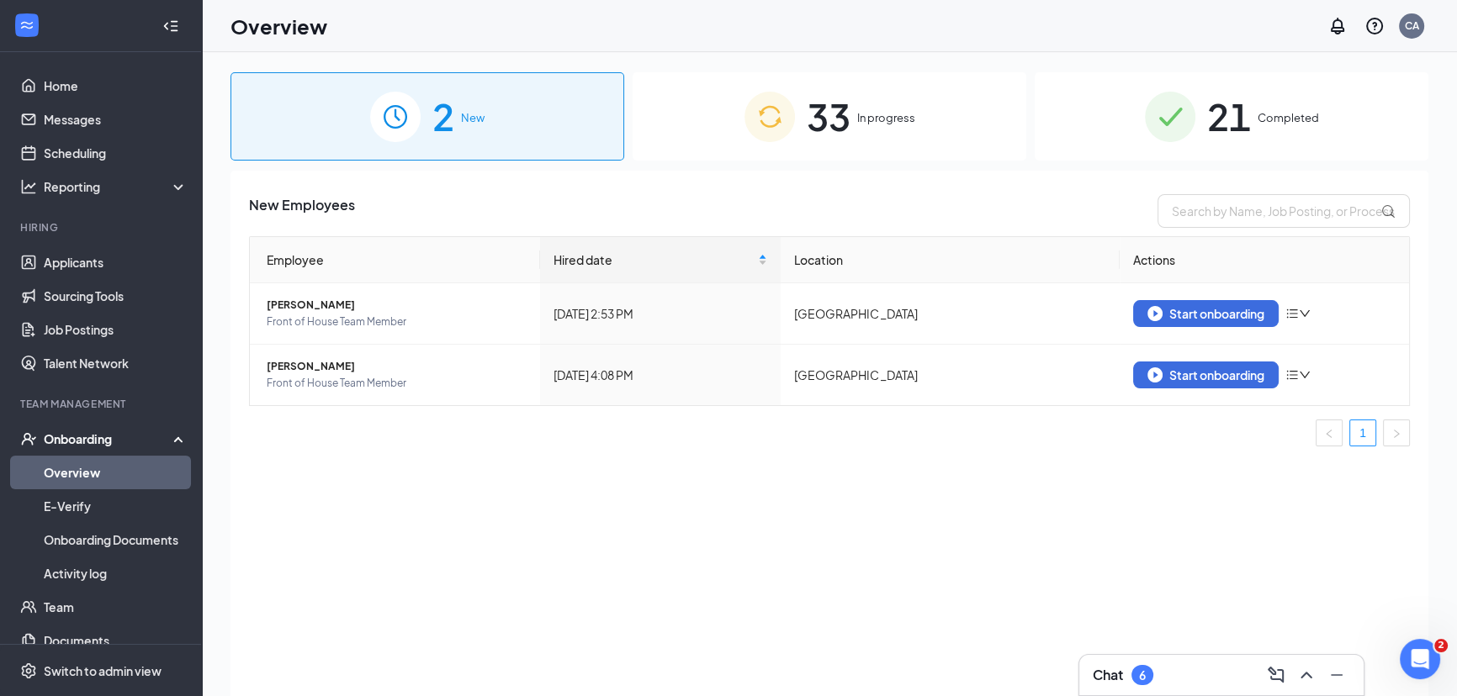
click at [876, 108] on div "33 In progress" at bounding box center [830, 116] width 394 height 88
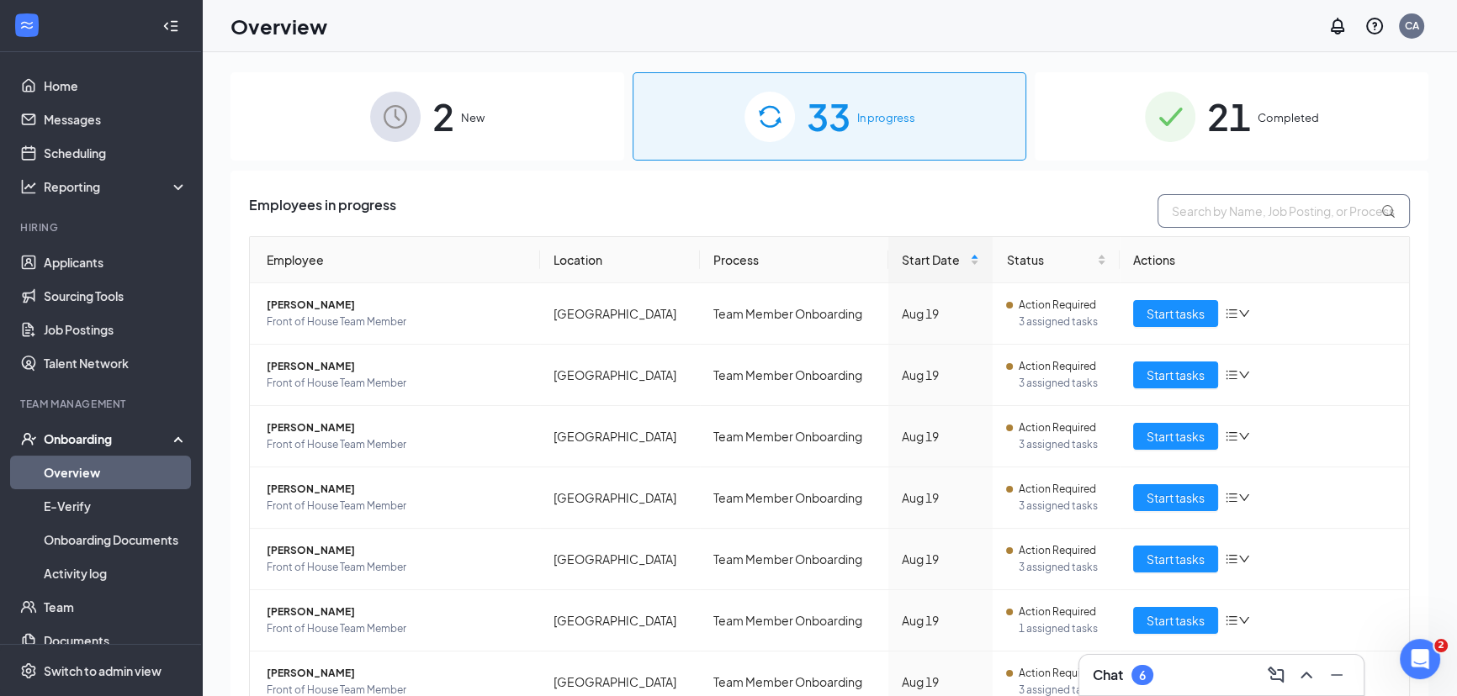
click at [1216, 215] on input "text" at bounding box center [1283, 211] width 252 height 34
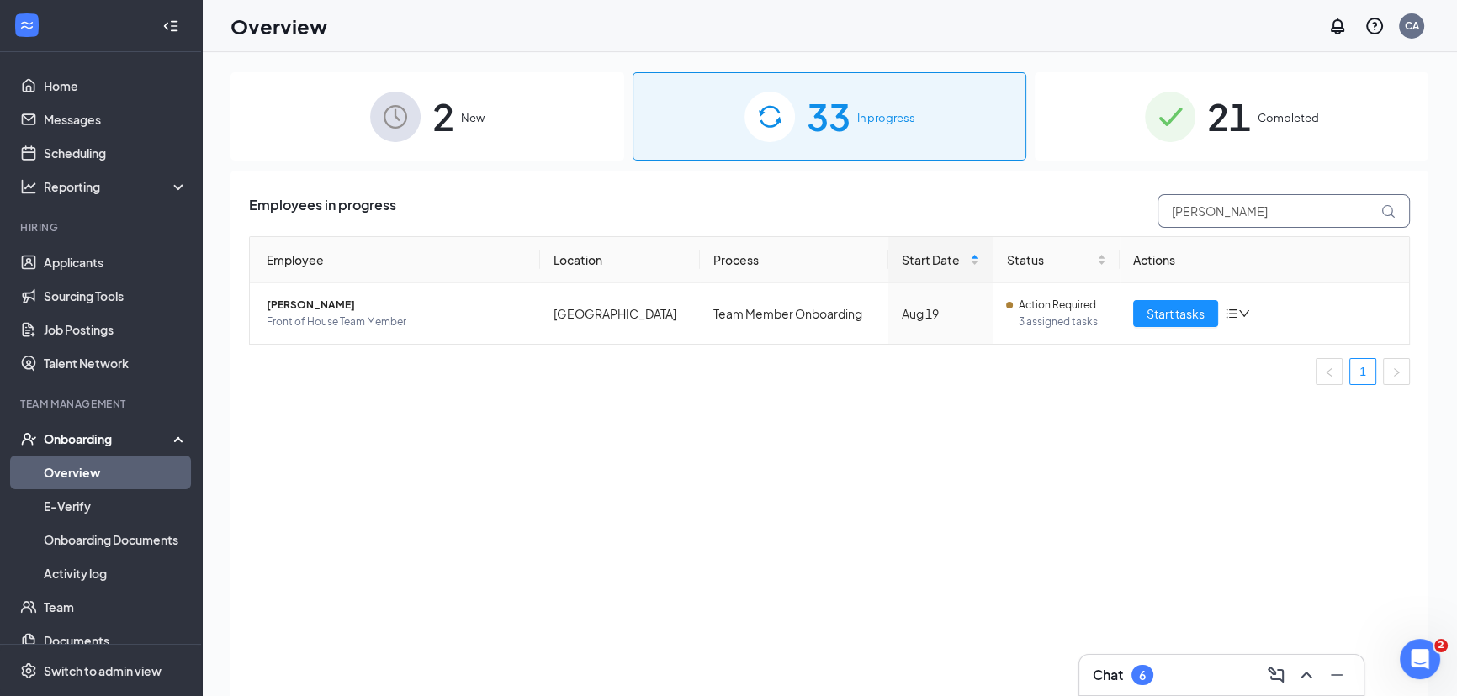
click at [1374, 209] on input "charles" at bounding box center [1283, 211] width 252 height 34
type input "charles"
click at [1191, 315] on span "Start tasks" at bounding box center [1175, 313] width 58 height 19
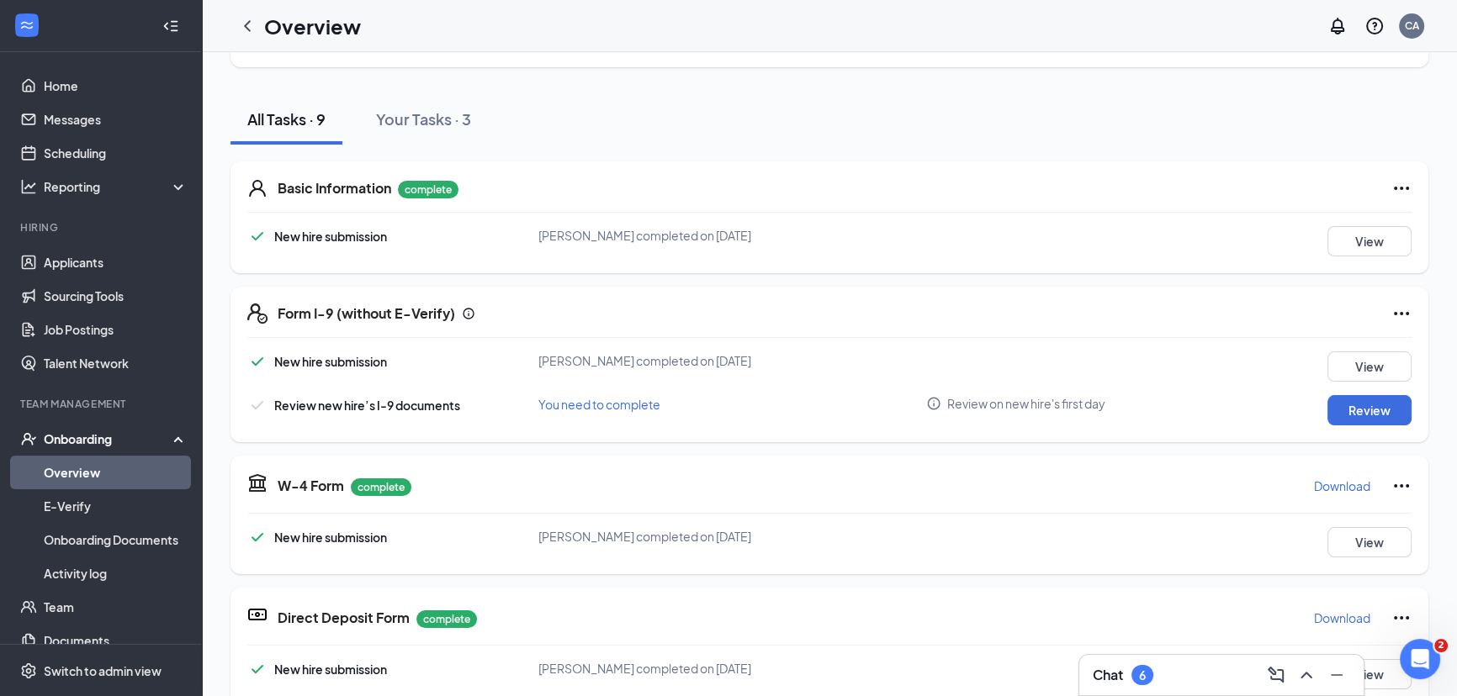
scroll to position [229, 0]
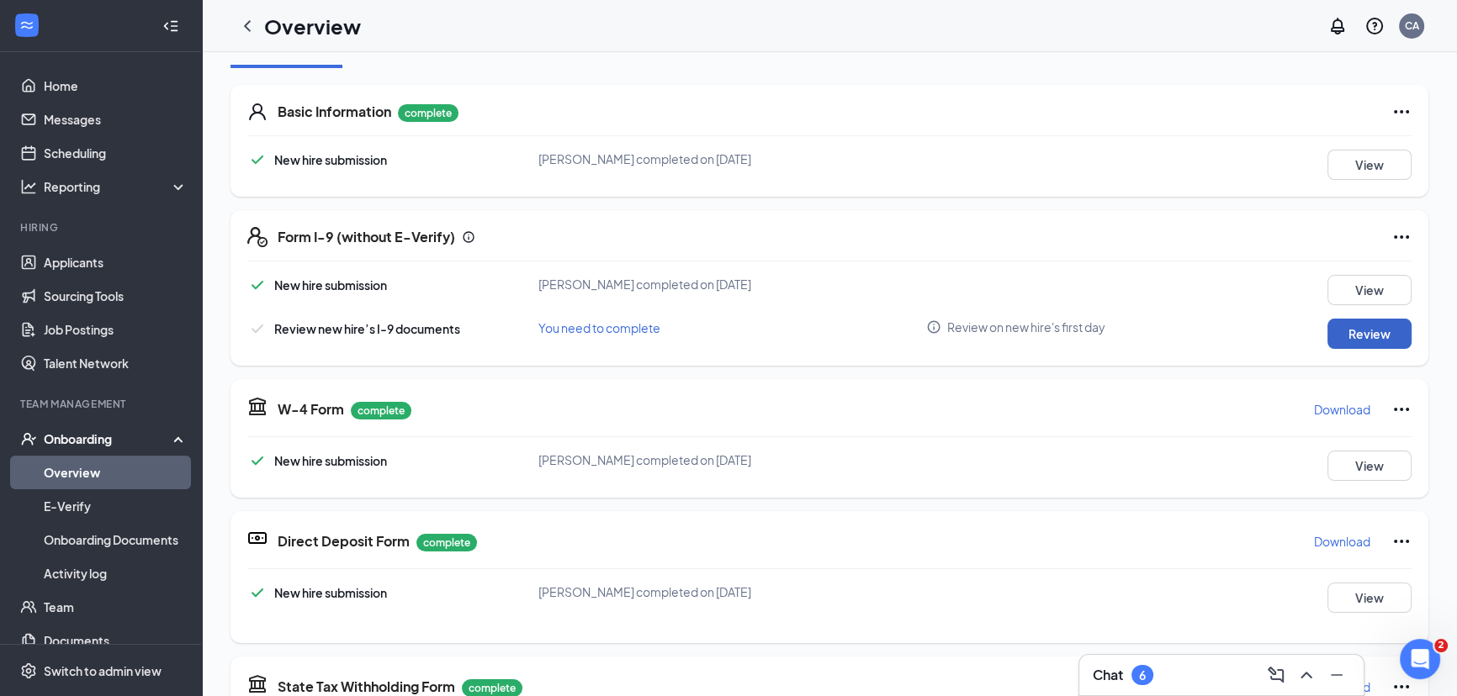
click at [1378, 333] on button "Review" at bounding box center [1369, 334] width 84 height 30
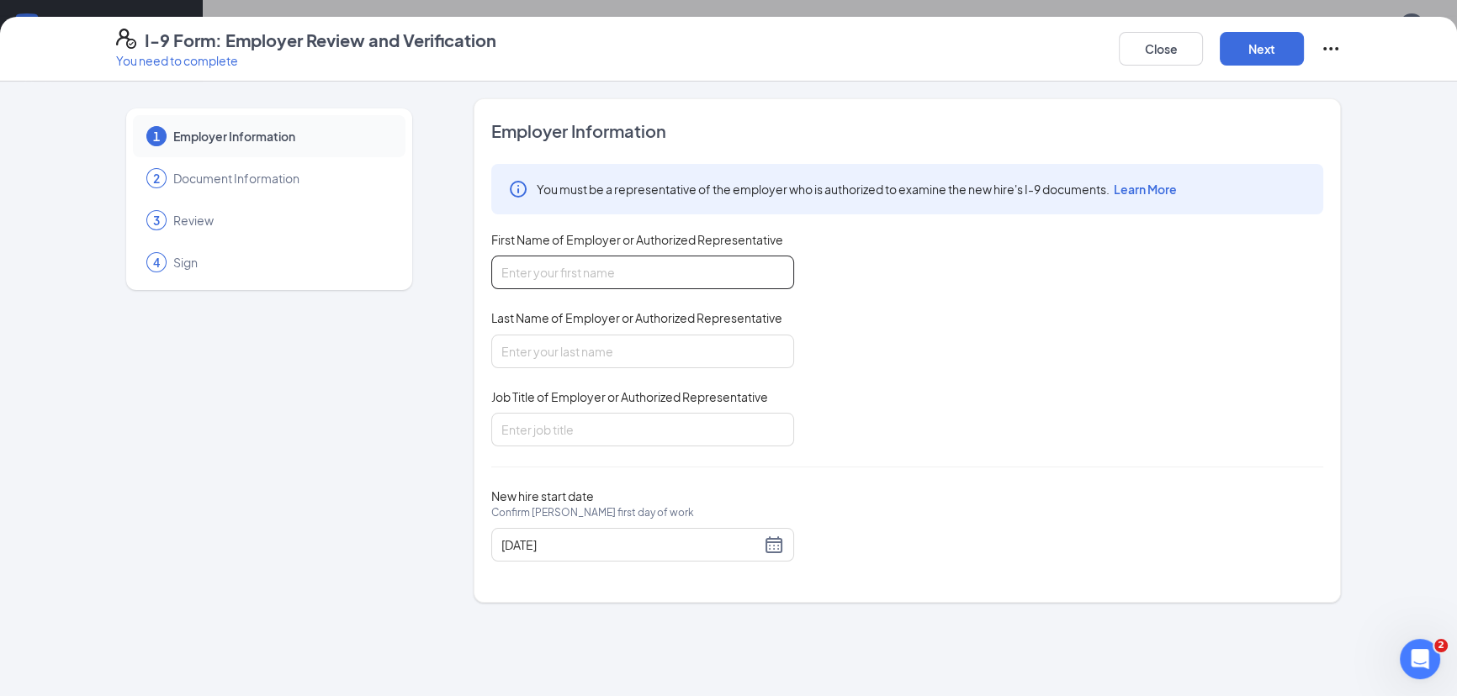
click at [632, 278] on input "First Name of Employer or Authorized Representative" at bounding box center [642, 273] width 303 height 34
type input "[PERSON_NAME]"
click at [611, 417] on input "Job Title of Employer or Authorized Representative" at bounding box center [642, 430] width 303 height 34
type input "human resources"
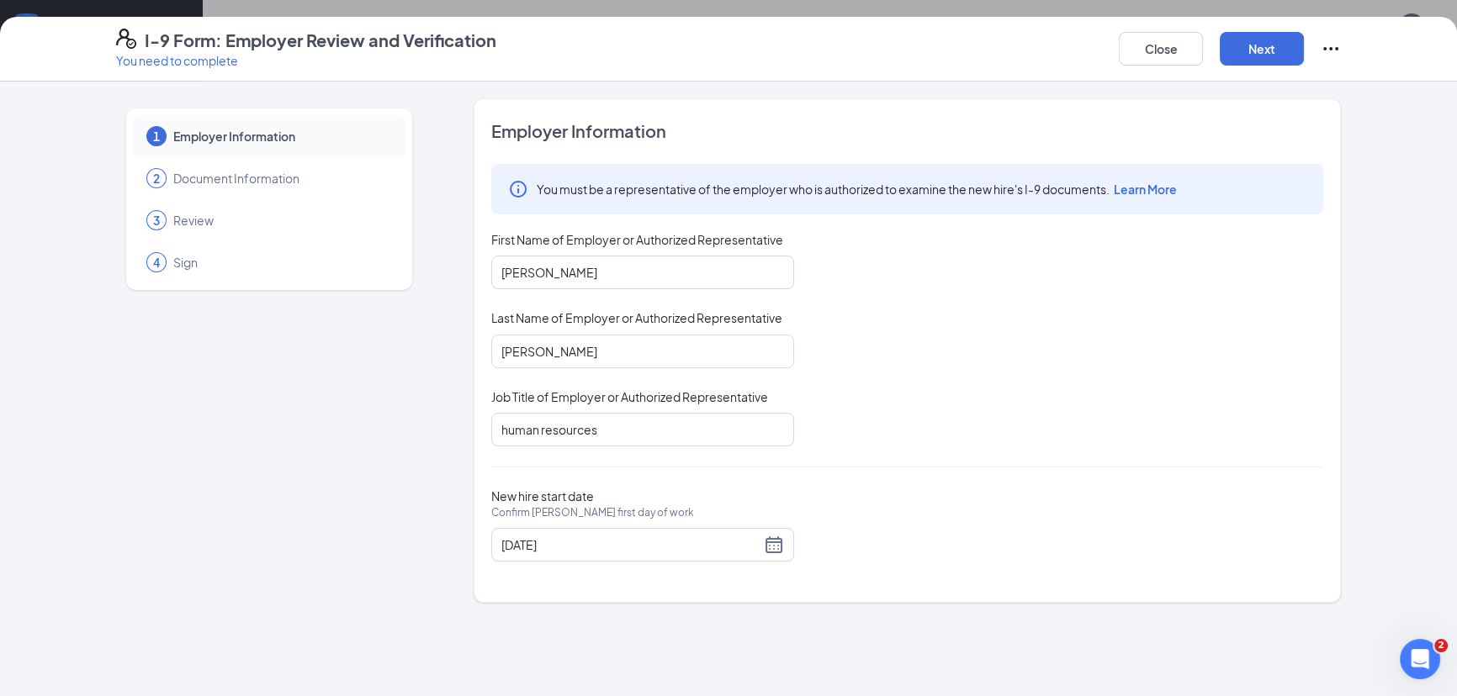
drag, startPoint x: 913, startPoint y: 368, endPoint x: 985, endPoint y: 255, distance: 133.9
click at [914, 363] on div "You must be a representative of the employer who is authorized to examine the n…" at bounding box center [907, 305] width 832 height 283
click at [1280, 43] on button "Next" at bounding box center [1262, 49] width 84 height 34
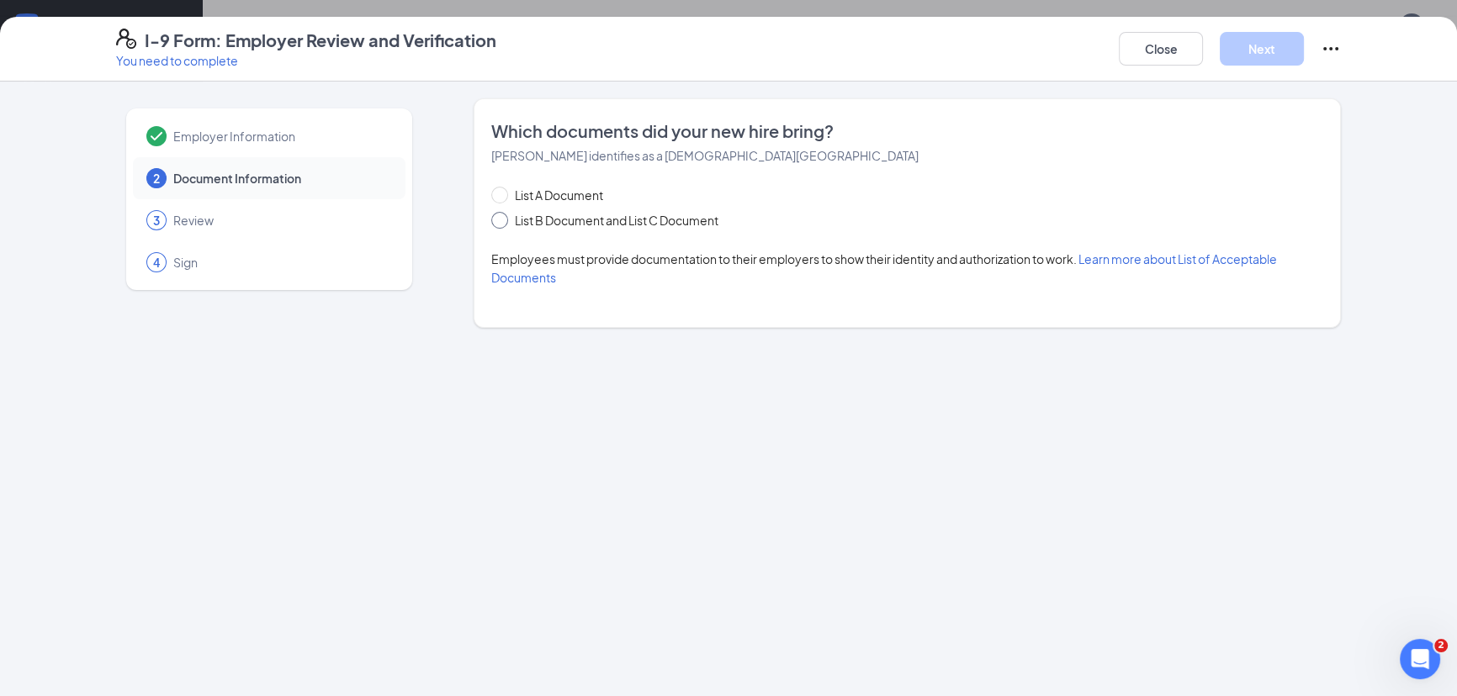
click at [491, 221] on input "List B Document and List C Document" at bounding box center [497, 218] width 12 height 12
radio input "true"
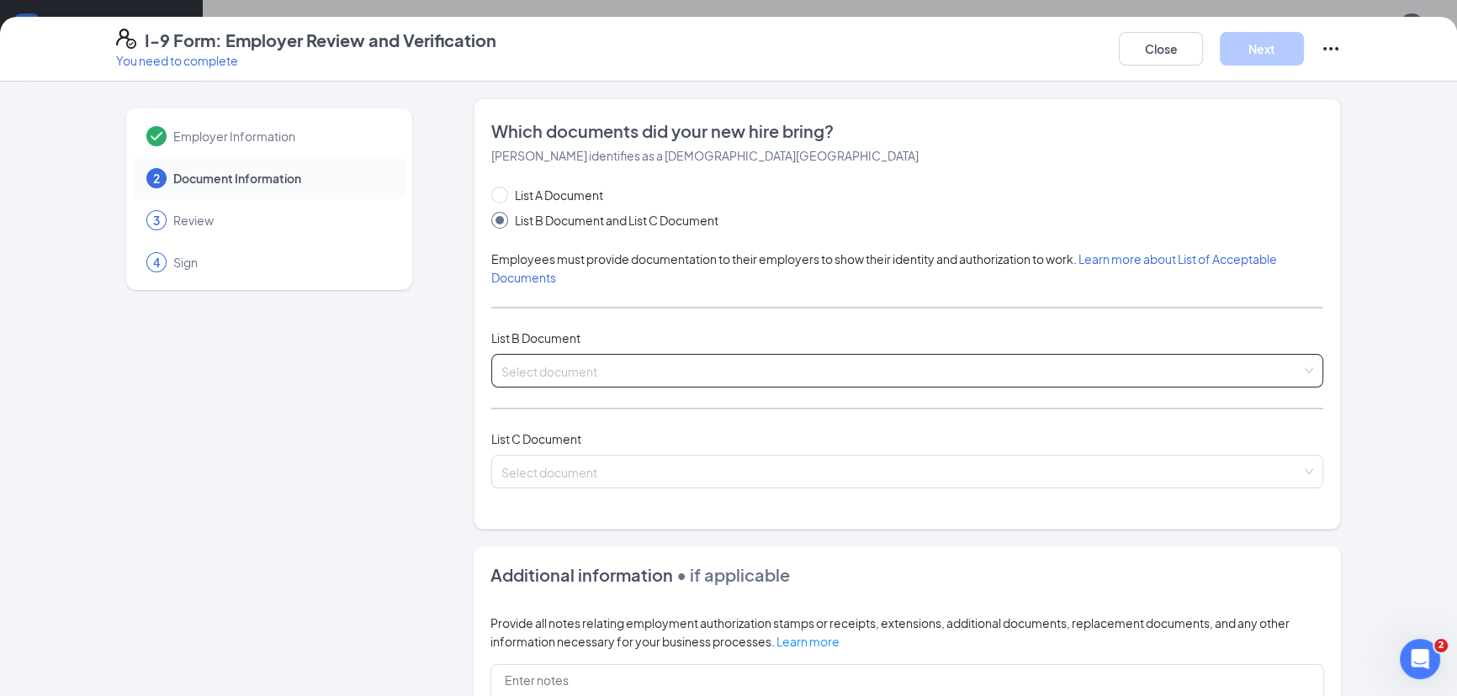
click at [553, 362] on input "search" at bounding box center [901, 367] width 800 height 25
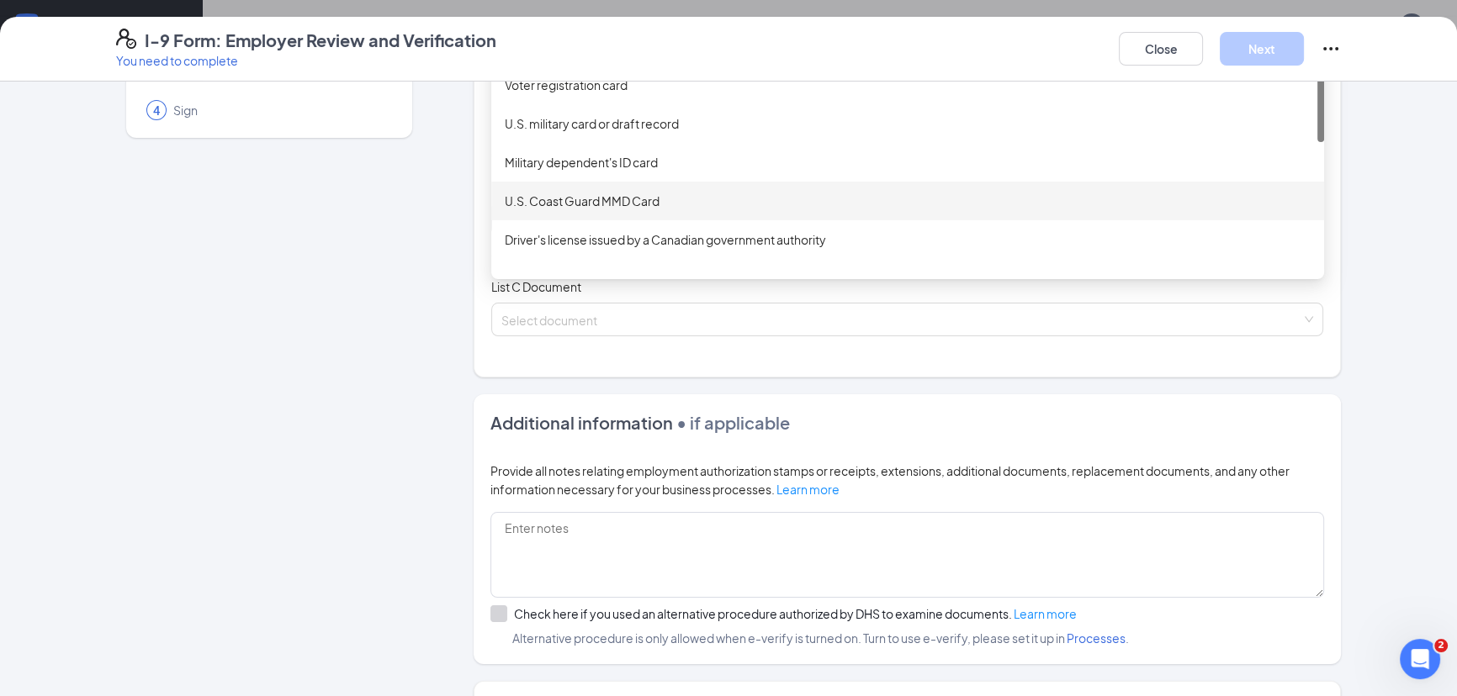
scroll to position [0, 0]
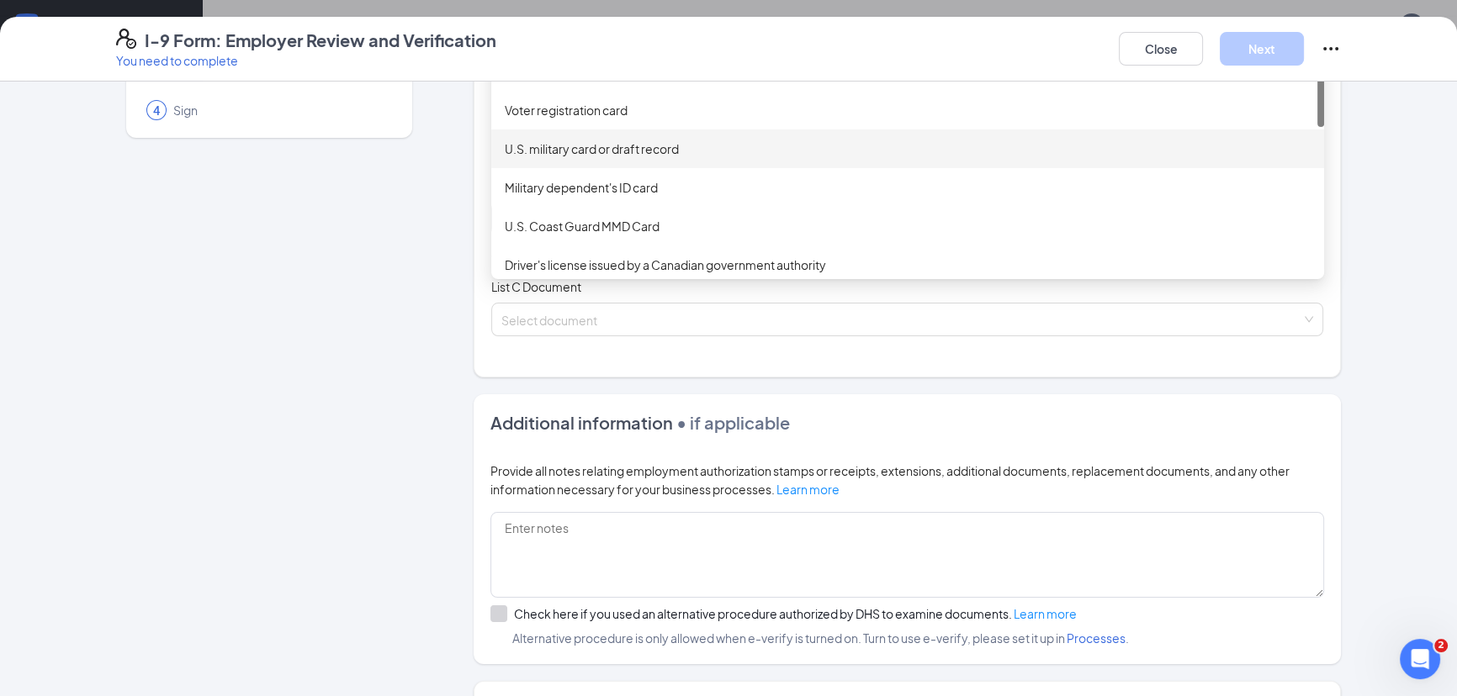
click at [557, 144] on div "U.S. military card or draft record" at bounding box center [908, 149] width 806 height 19
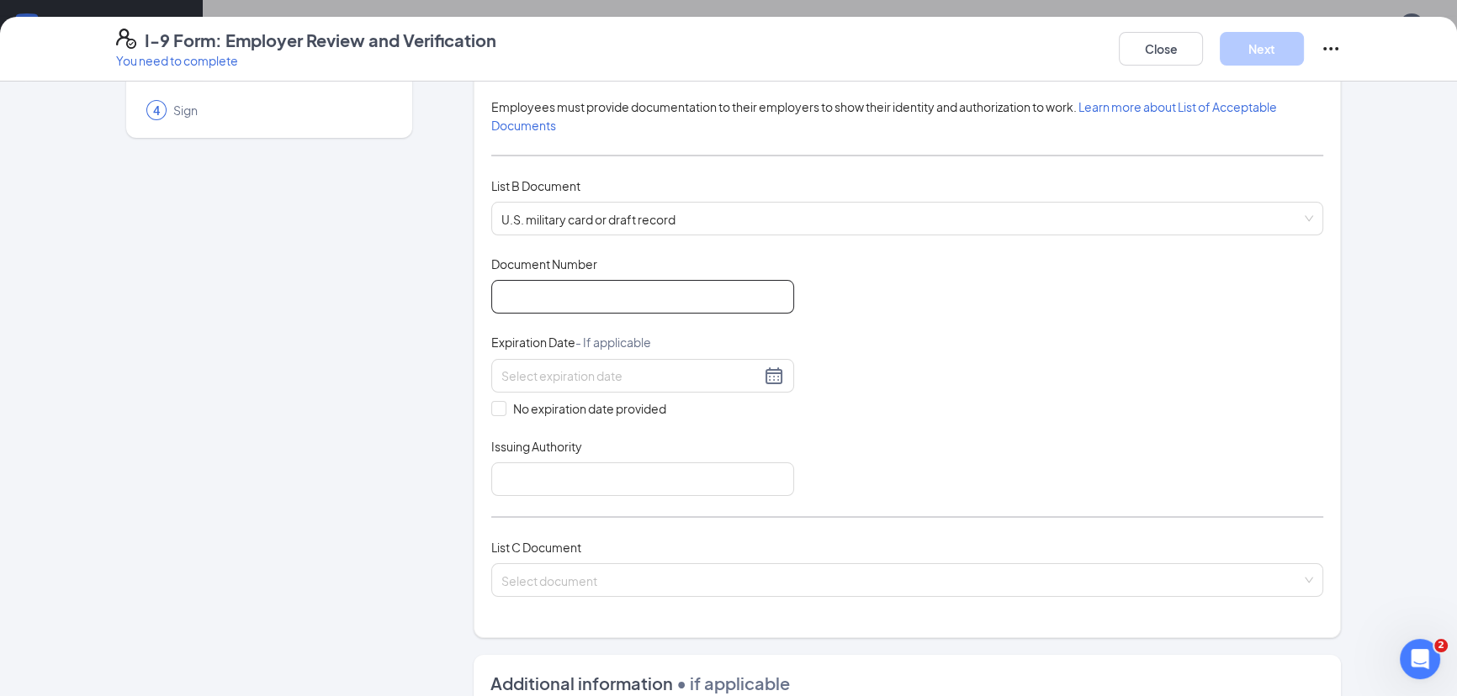
click at [532, 304] on input "Document Number" at bounding box center [642, 297] width 303 height 34
type input "1541144990"
click at [578, 370] on input at bounding box center [630, 376] width 259 height 19
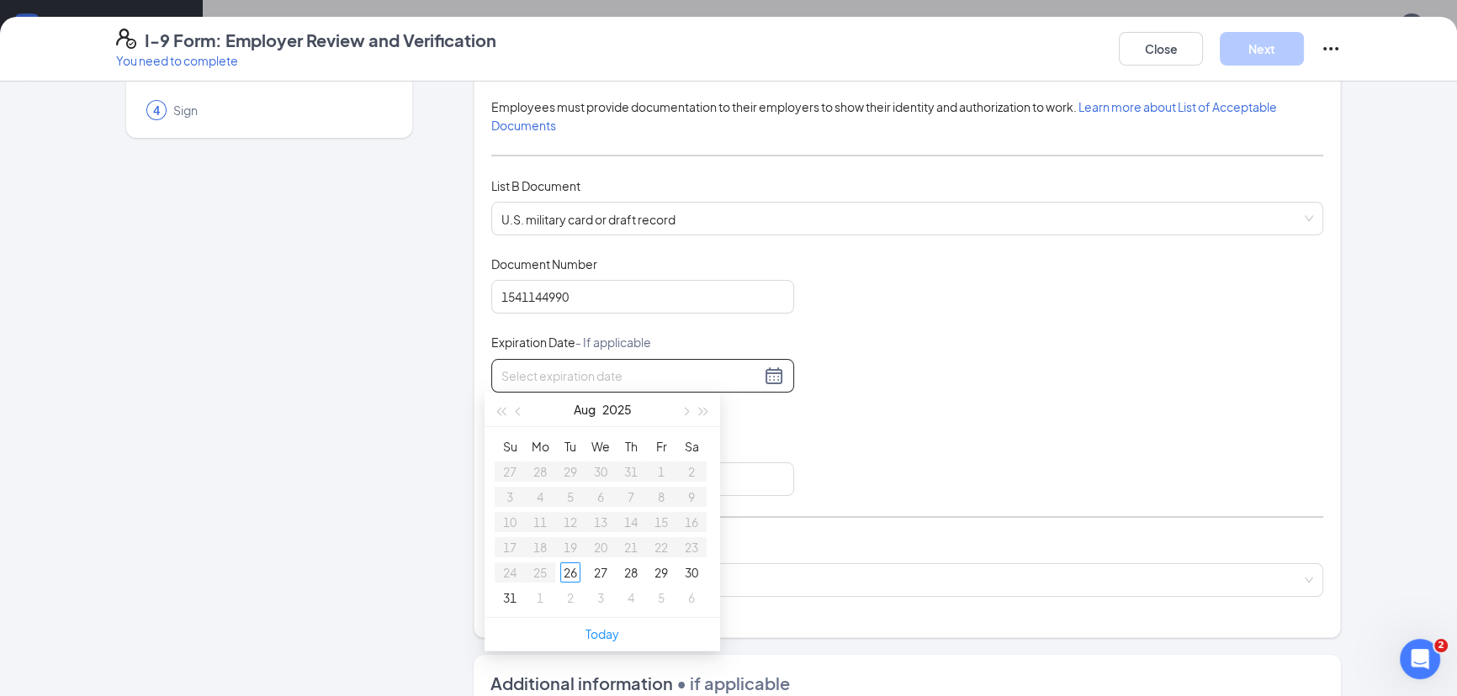
drag, startPoint x: 578, startPoint y: 370, endPoint x: 942, endPoint y: 277, distance: 376.0
click at [942, 277] on div "Document Title U.S. military card or draft record Document Number 1541144990 Ex…" at bounding box center [907, 376] width 832 height 241
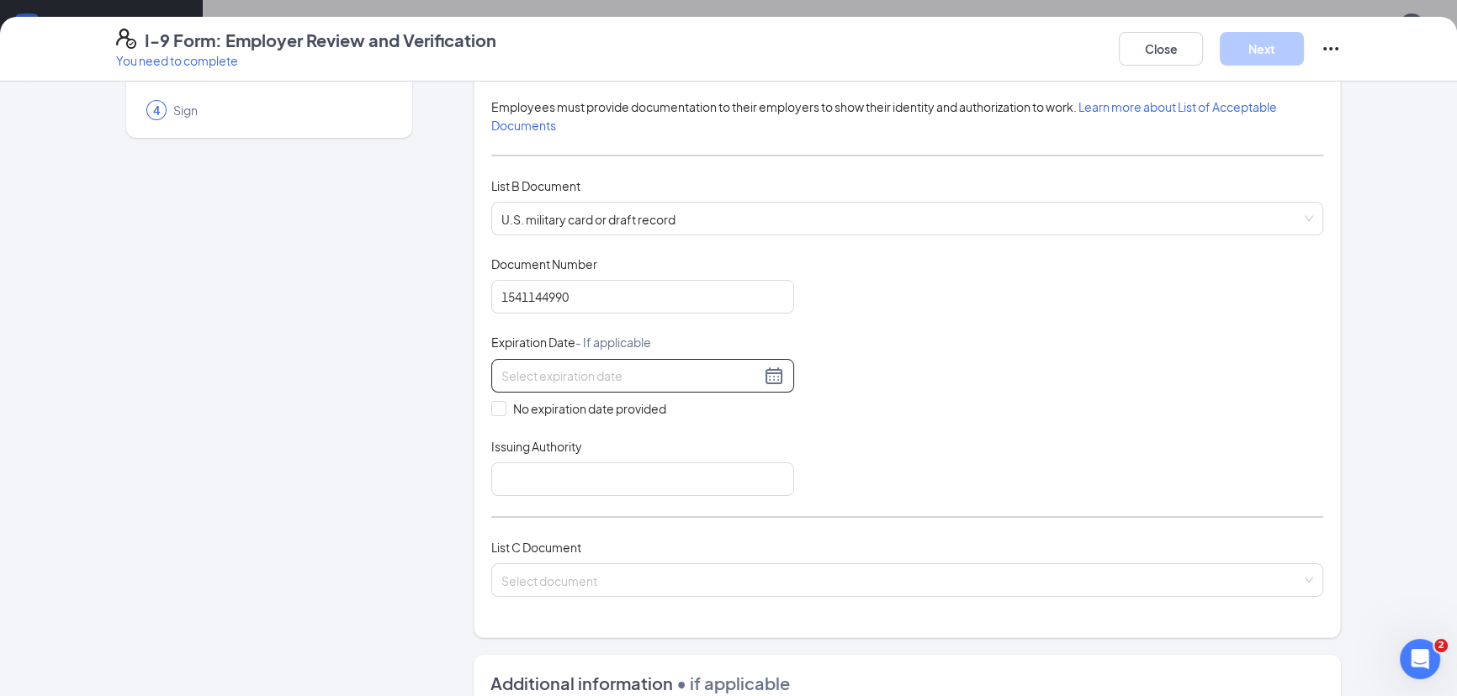
click at [659, 367] on input at bounding box center [630, 376] width 259 height 19
type input "01/11/2033"
click at [673, 408] on label "No expiration date provided" at bounding box center [642, 409] width 303 height 19
click at [503, 408] on input "No expiration date provided" at bounding box center [497, 407] width 12 height 12
checkbox input "true"
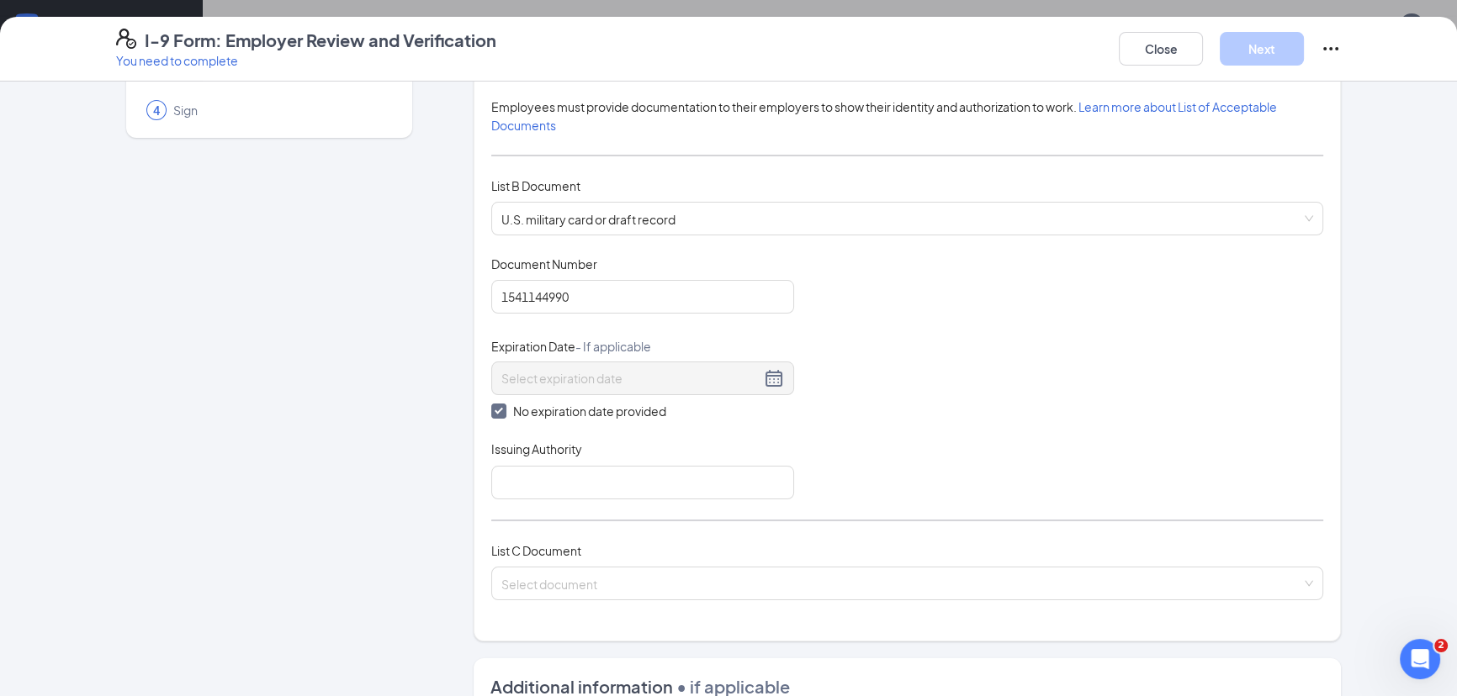
click at [492, 409] on input "No expiration date provided" at bounding box center [497, 410] width 12 height 12
checkbox input "false"
click at [513, 371] on input at bounding box center [630, 376] width 259 height 19
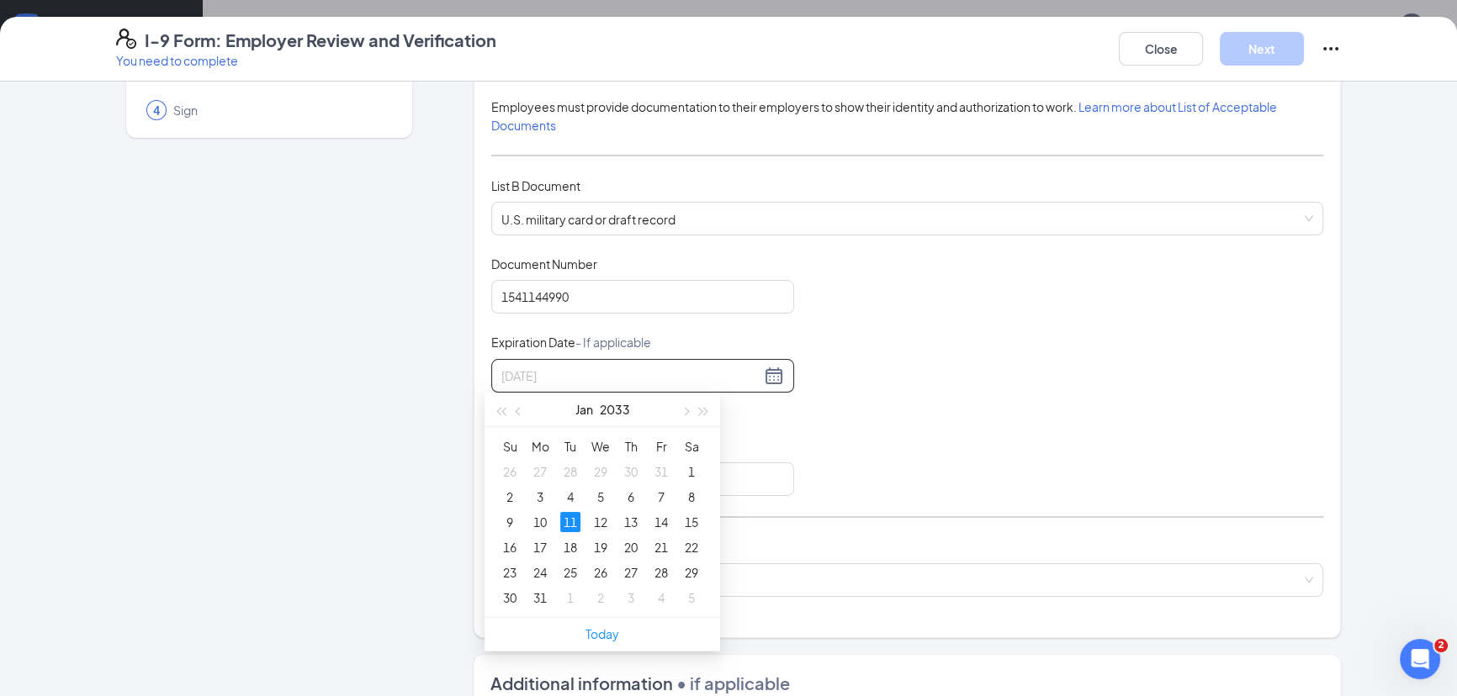
click at [571, 513] on div "11" at bounding box center [570, 522] width 20 height 20
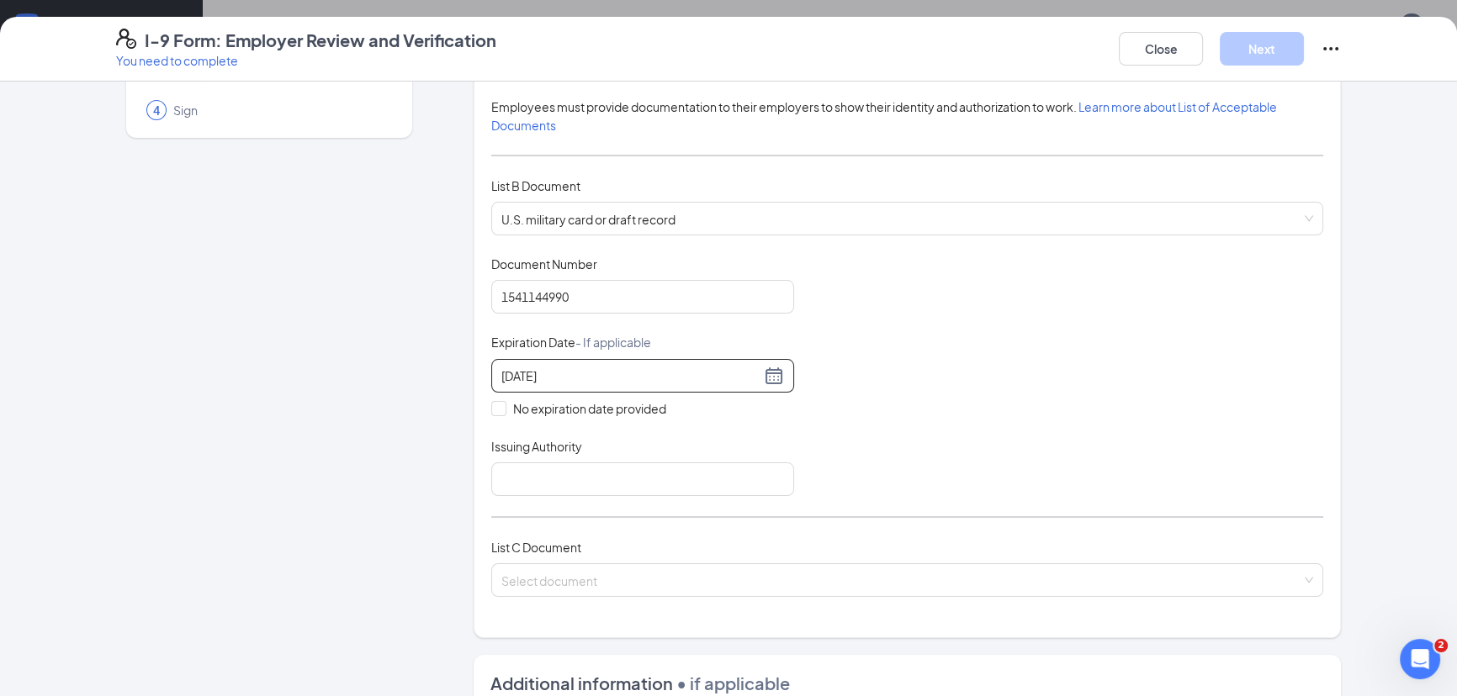
type input "01/11/2033"
click at [893, 479] on div "Document Title U.S. military card or draft record Document Number 1541144990 Ex…" at bounding box center [907, 376] width 832 height 241
click at [659, 494] on div "List A Document List B Document and List C Document Employees must provide docu…" at bounding box center [907, 326] width 832 height 584
click at [658, 481] on input "Issuing Authority" at bounding box center [642, 480] width 303 height 34
type input "DEPARTMENT OF VETERANS AFFAIRS"
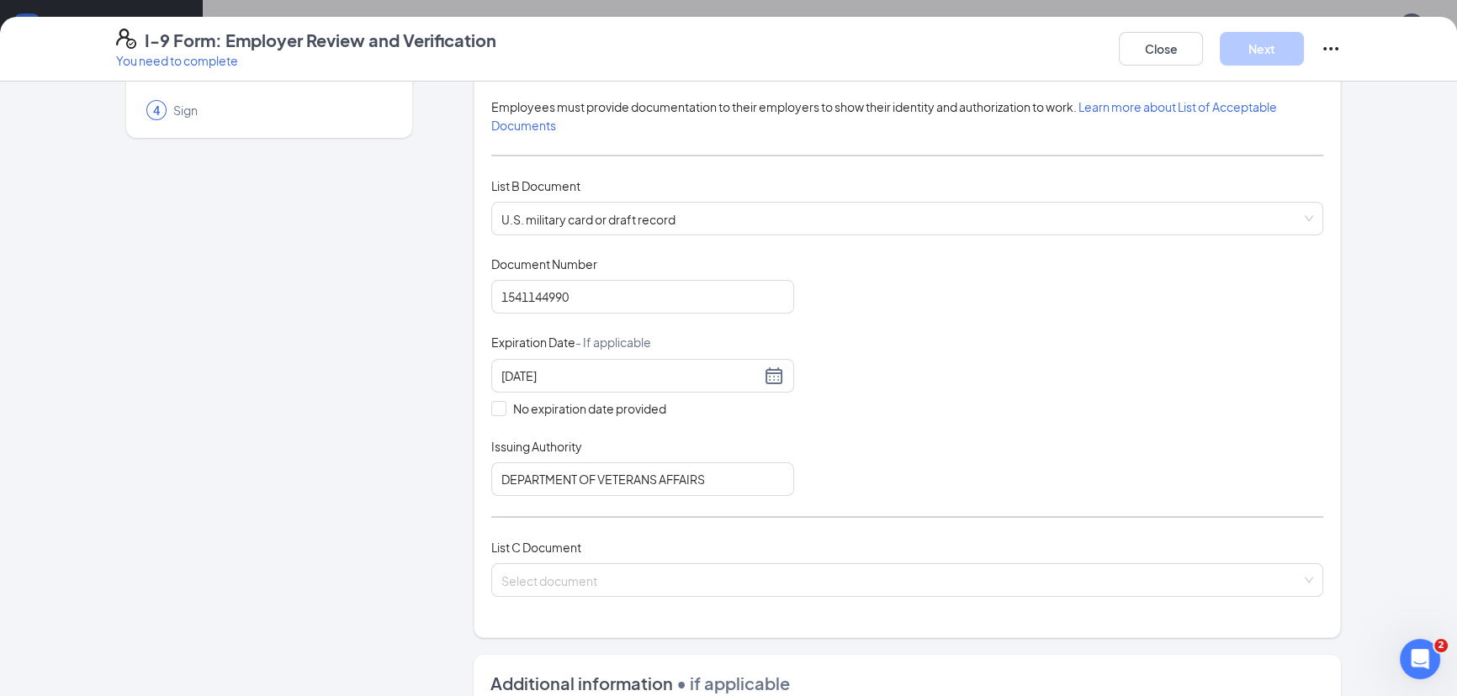
click at [872, 474] on div "Document Title U.S. military card or draft record Document Number 1541144990 Ex…" at bounding box center [907, 376] width 832 height 241
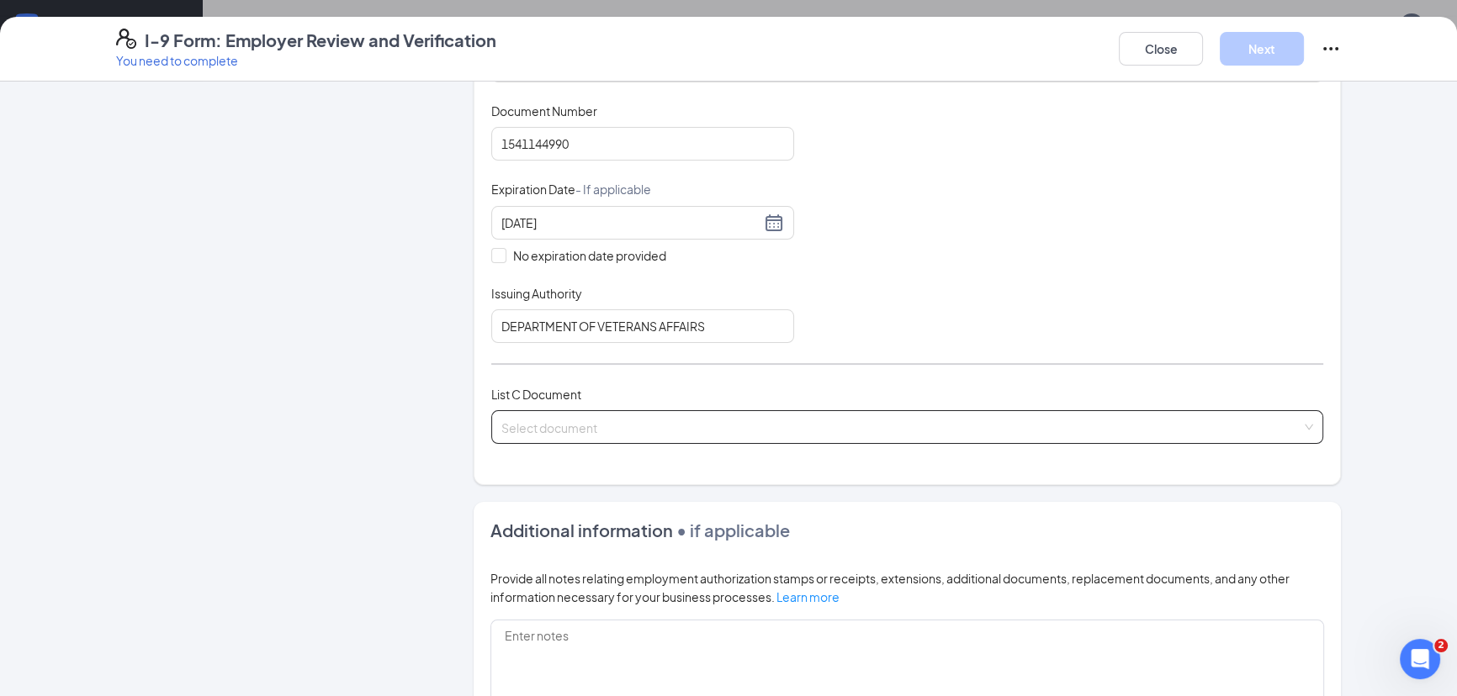
click at [589, 428] on input "search" at bounding box center [901, 423] width 800 height 25
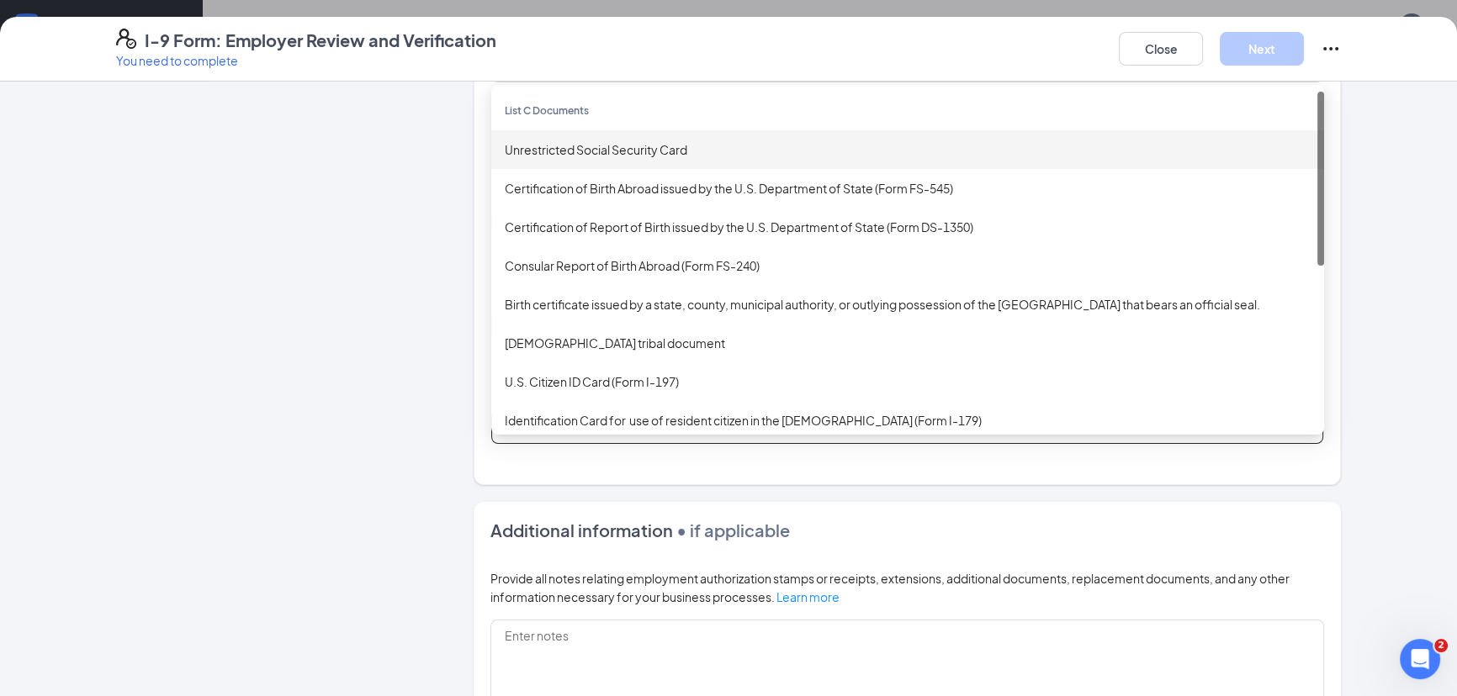
click at [601, 144] on div "Unrestricted Social Security Card" at bounding box center [908, 149] width 806 height 19
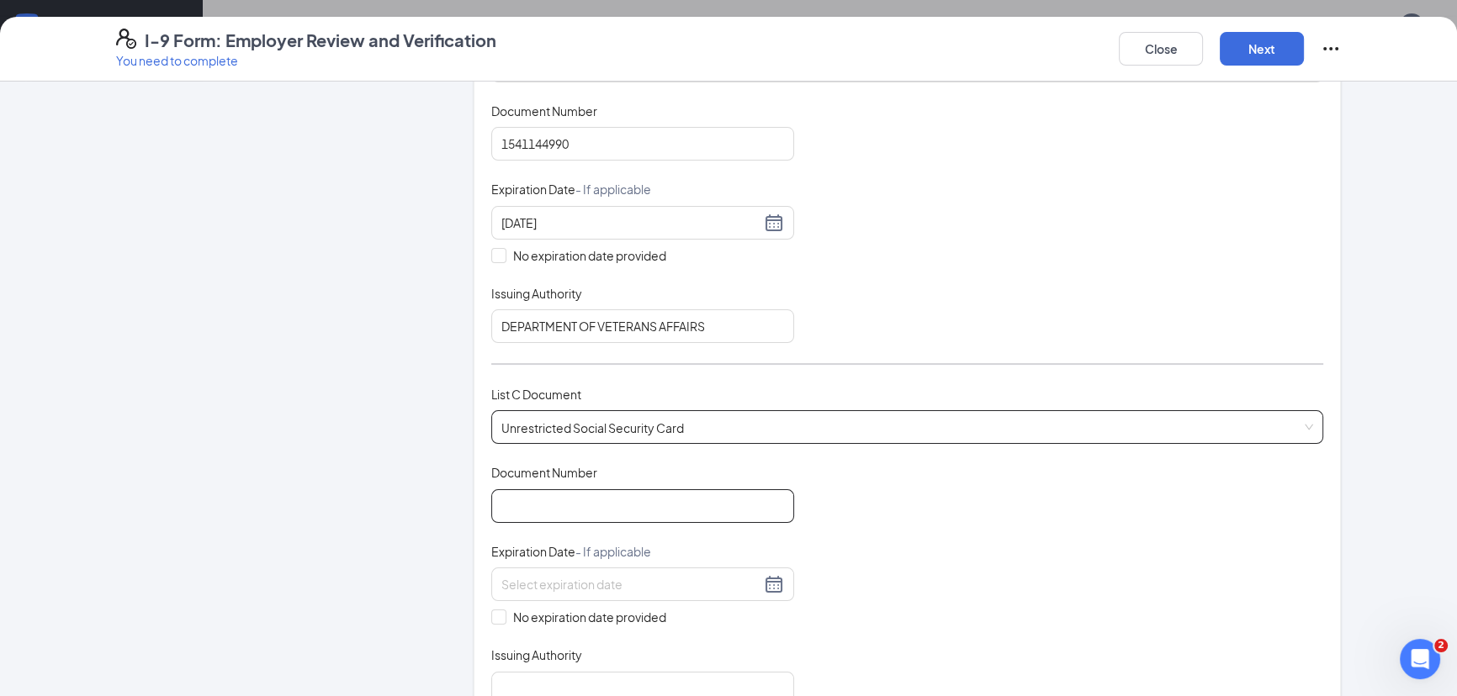
click at [589, 505] on input "Document Number" at bounding box center [642, 507] width 303 height 34
type input "629566184"
click at [564, 568] on div at bounding box center [642, 585] width 303 height 34
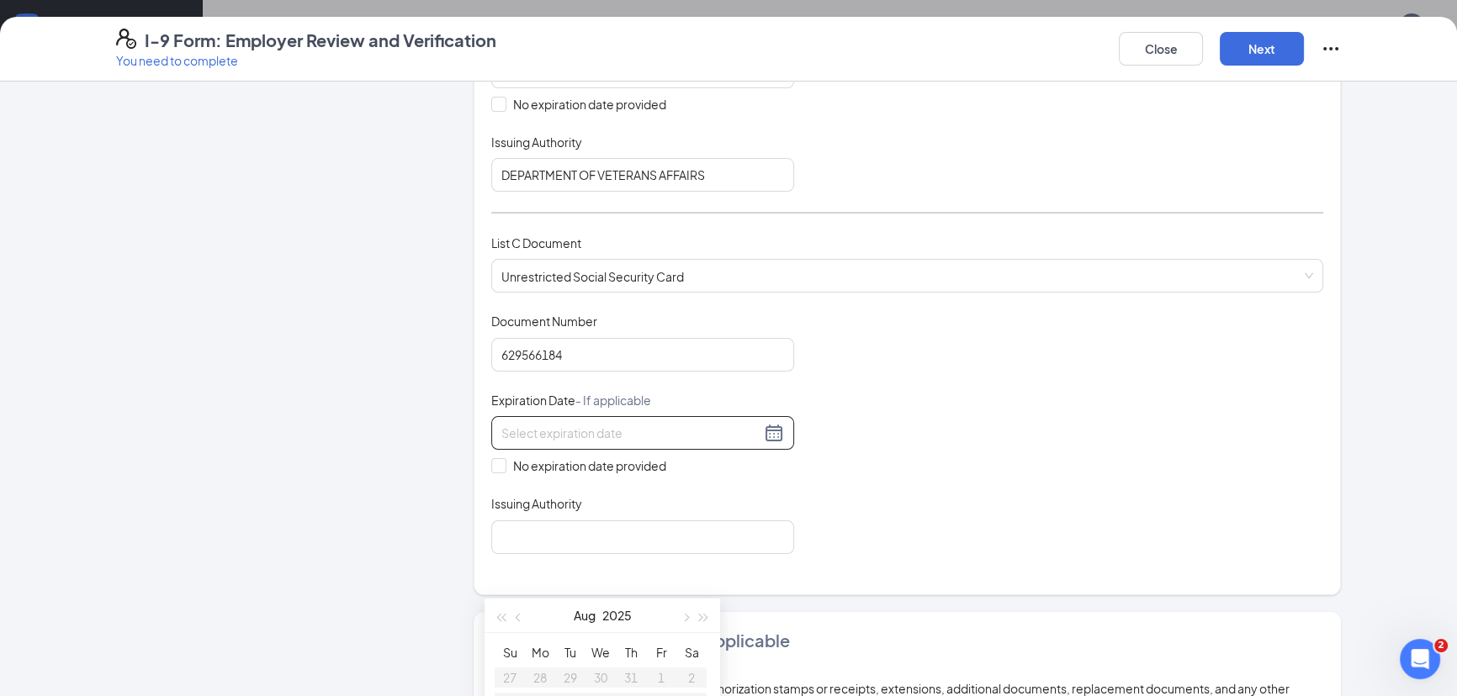
scroll to position [458, 0]
click at [495, 457] on input "No expiration date provided" at bounding box center [497, 463] width 12 height 12
checkbox input "true"
click at [518, 513] on div "Issuing Authority" at bounding box center [642, 509] width 303 height 24
click at [520, 536] on input "Issuing Authority" at bounding box center [642, 538] width 303 height 34
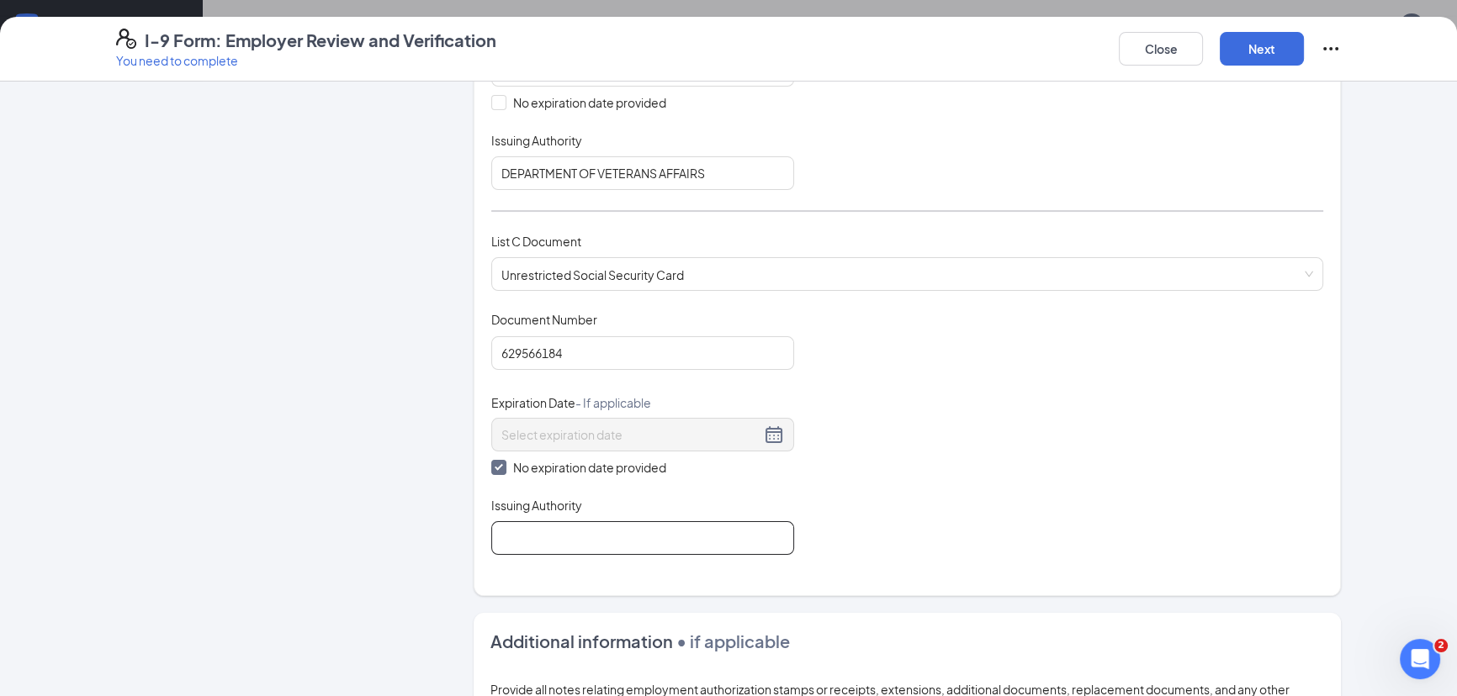
type input "SSA"
click at [878, 541] on div "Document Title Unrestricted Social Security Card Document Number 629566184 Expi…" at bounding box center [907, 433] width 832 height 244
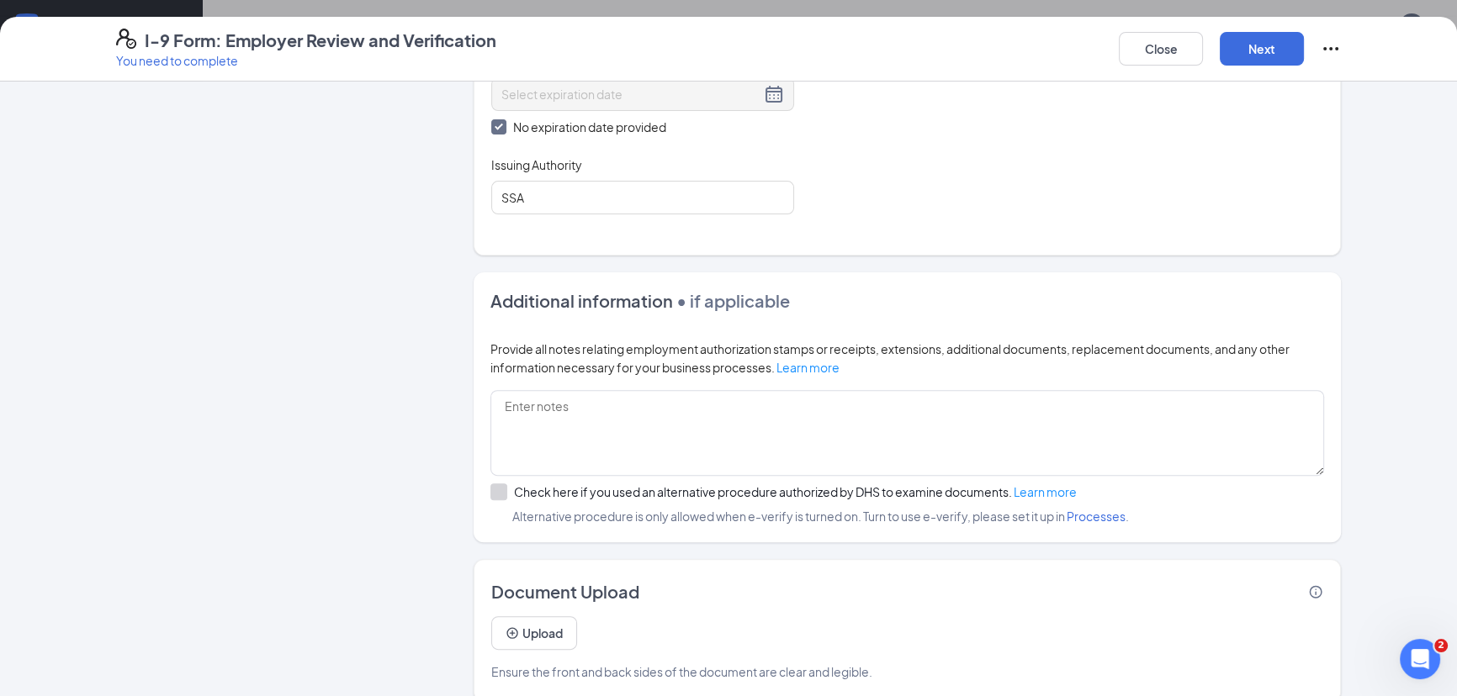
scroll to position [816, 0]
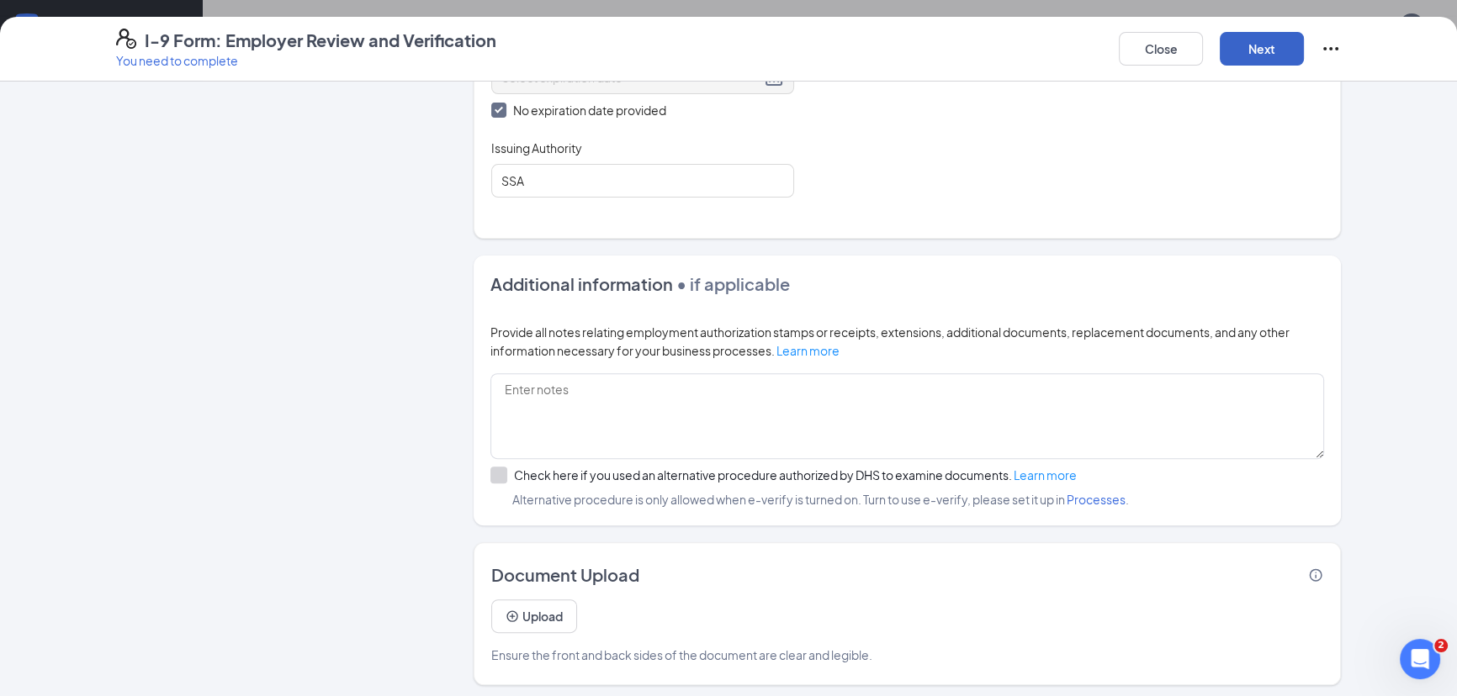
click at [1243, 45] on button "Next" at bounding box center [1262, 49] width 84 height 34
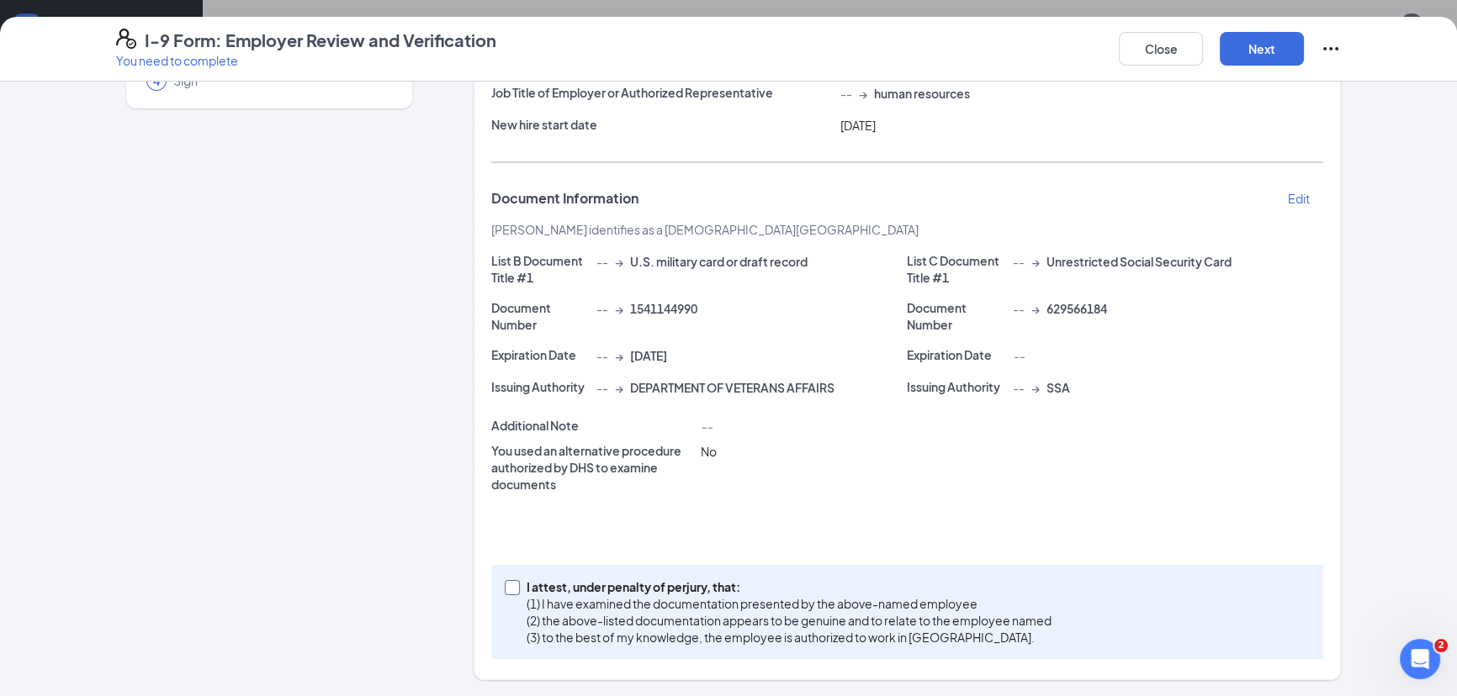
click at [509, 589] on input "I attest, under penalty of [PERSON_NAME], that: (1) I have examined the documen…" at bounding box center [511, 586] width 12 height 12
checkbox input "true"
click at [1247, 49] on button "Next" at bounding box center [1262, 49] width 84 height 34
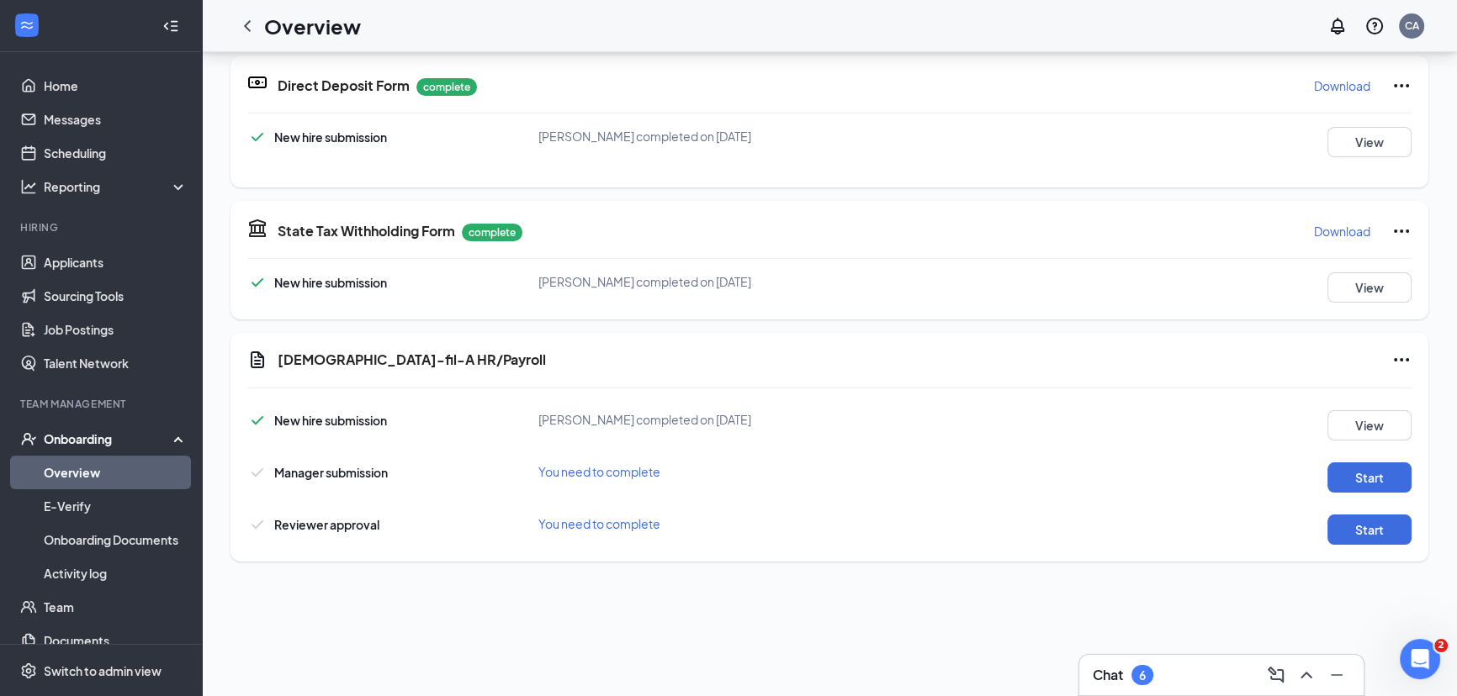
scroll to position [152, 0]
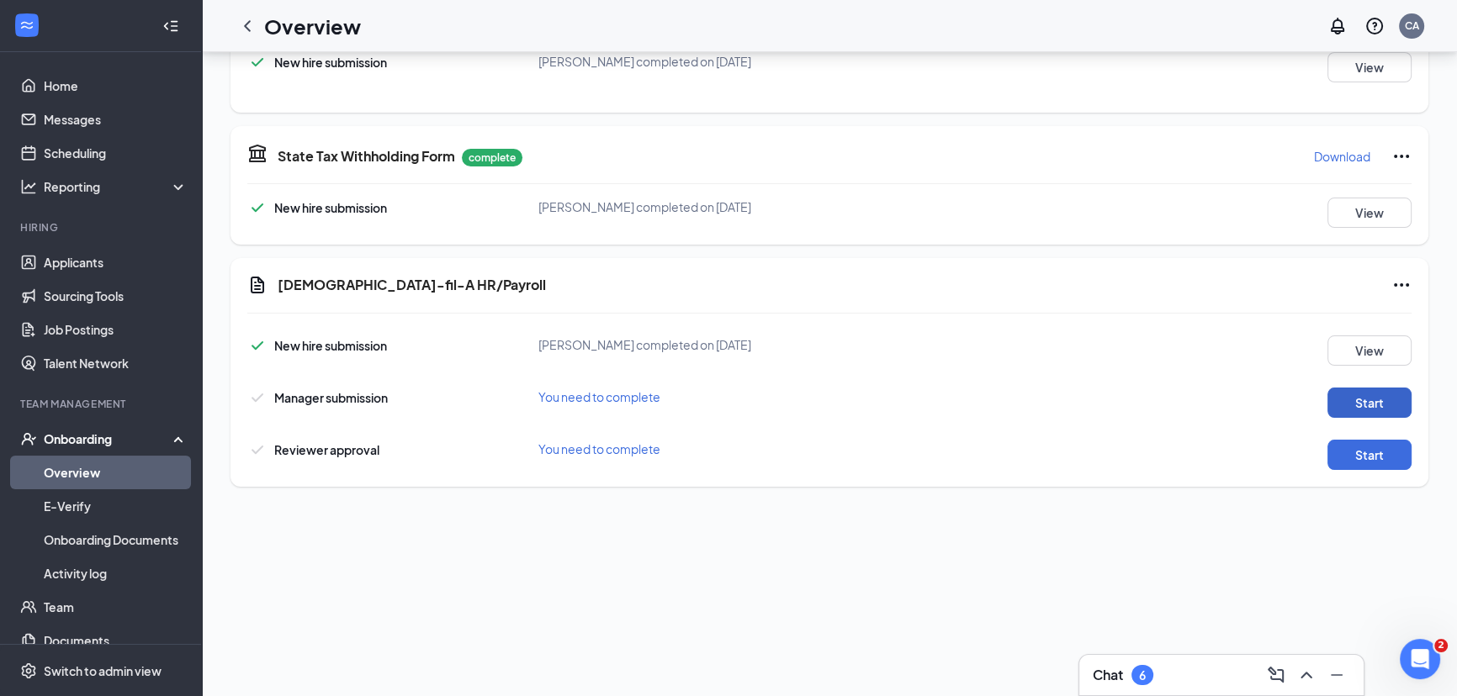
click at [1347, 403] on button "Start" at bounding box center [1369, 403] width 84 height 30
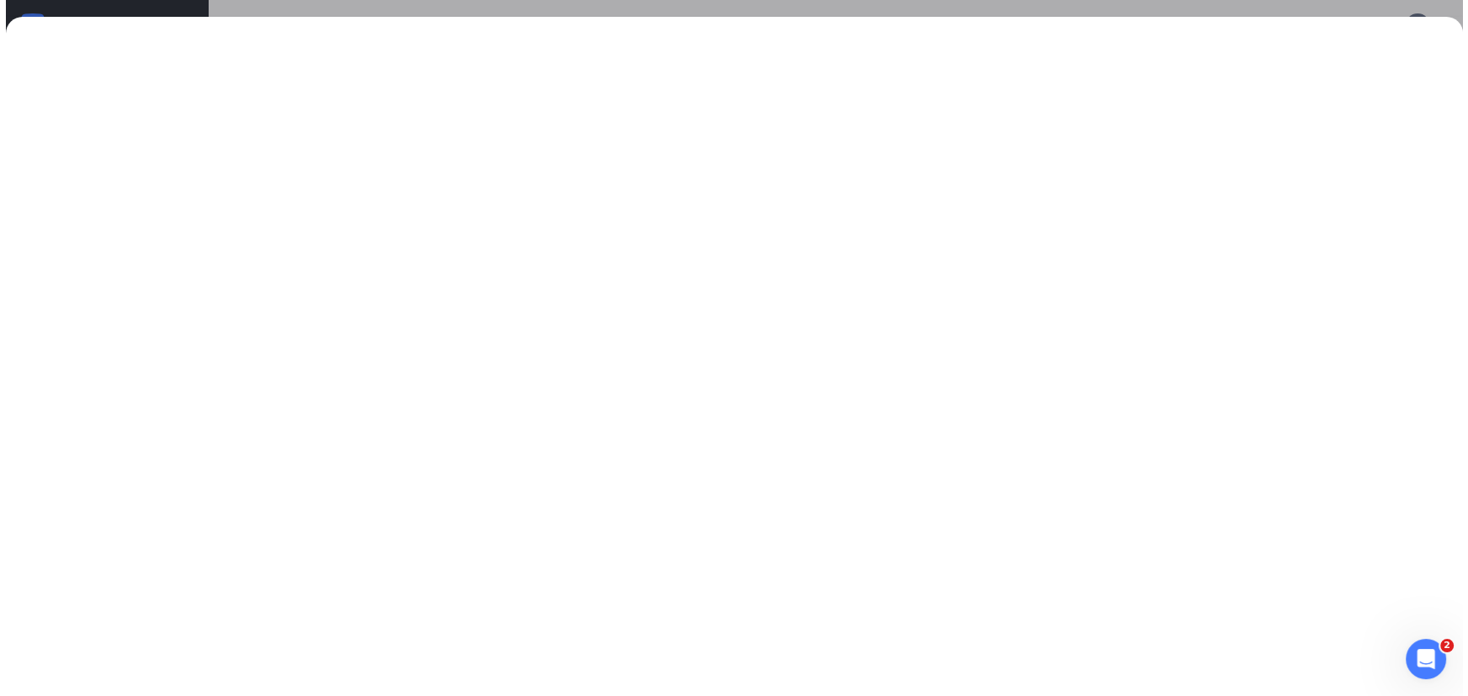
scroll to position [0, 0]
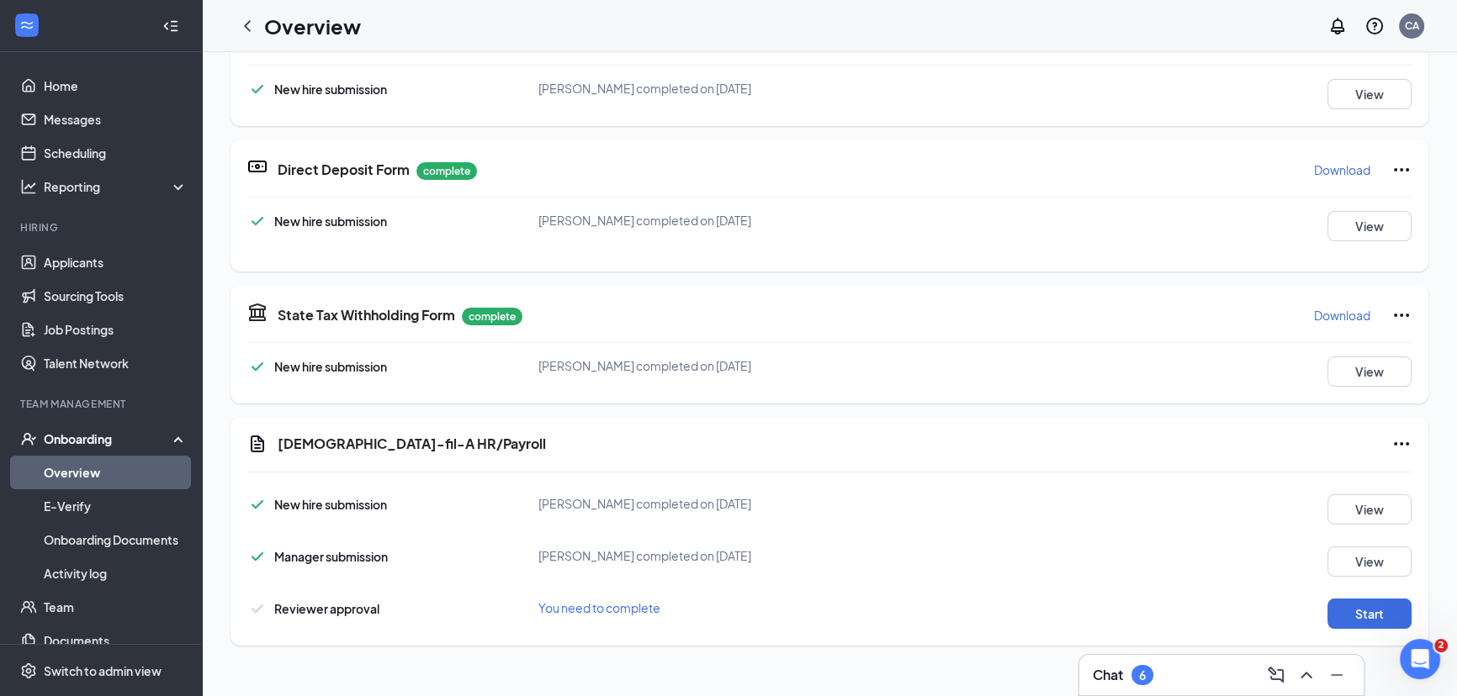
drag, startPoint x: 1035, startPoint y: 152, endPoint x: 915, endPoint y: 378, distance: 255.1
drag, startPoint x: 915, startPoint y: 378, endPoint x: 1326, endPoint y: 608, distance: 471.5
click at [1327, 608] on button "Start" at bounding box center [1369, 614] width 84 height 30
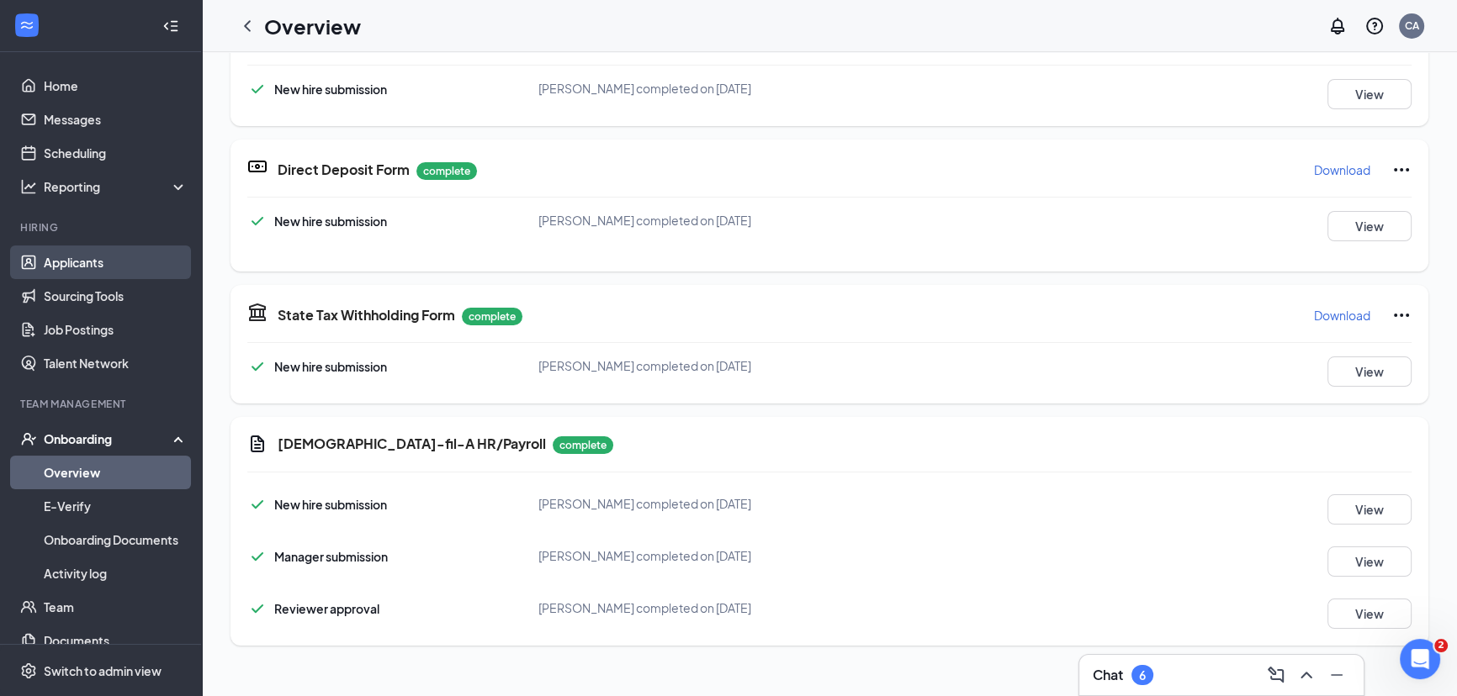
click at [101, 267] on link "Applicants" at bounding box center [116, 263] width 144 height 34
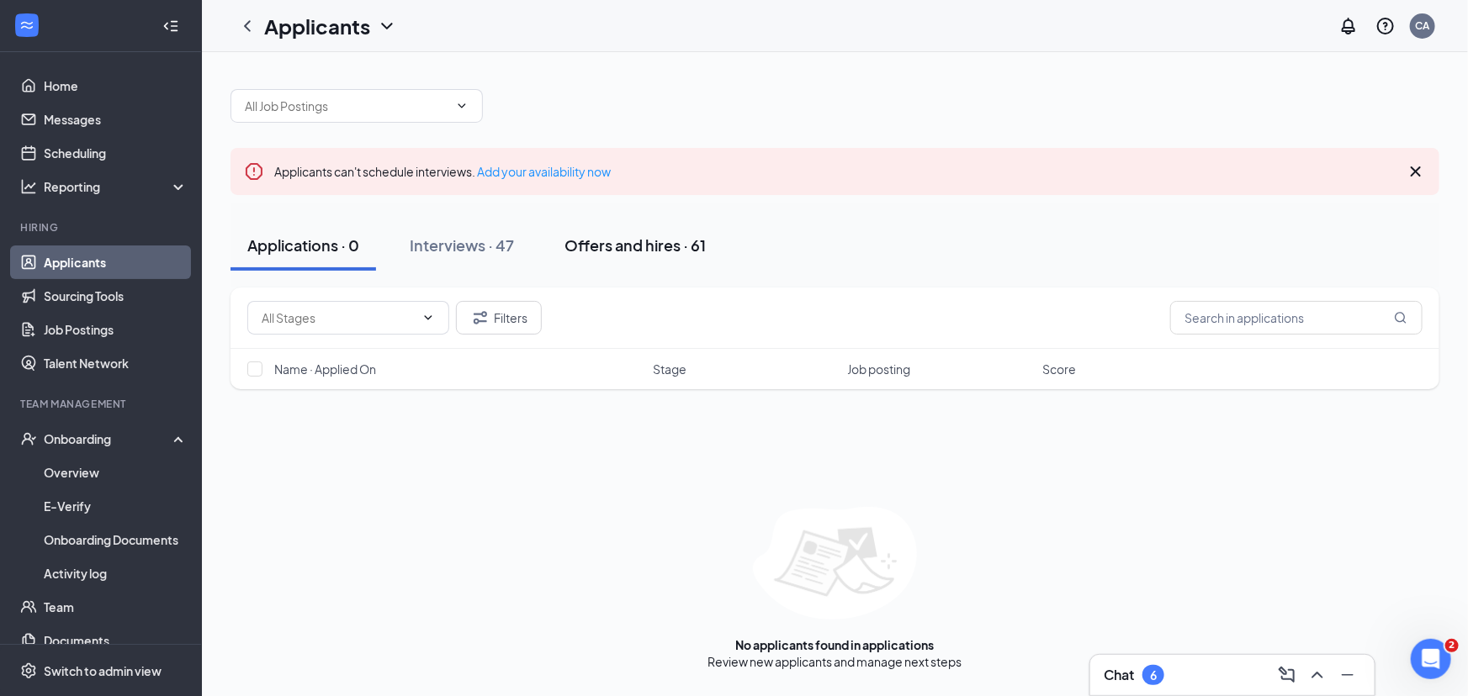
click at [634, 252] on div "Offers and hires · 61" at bounding box center [634, 245] width 141 height 21
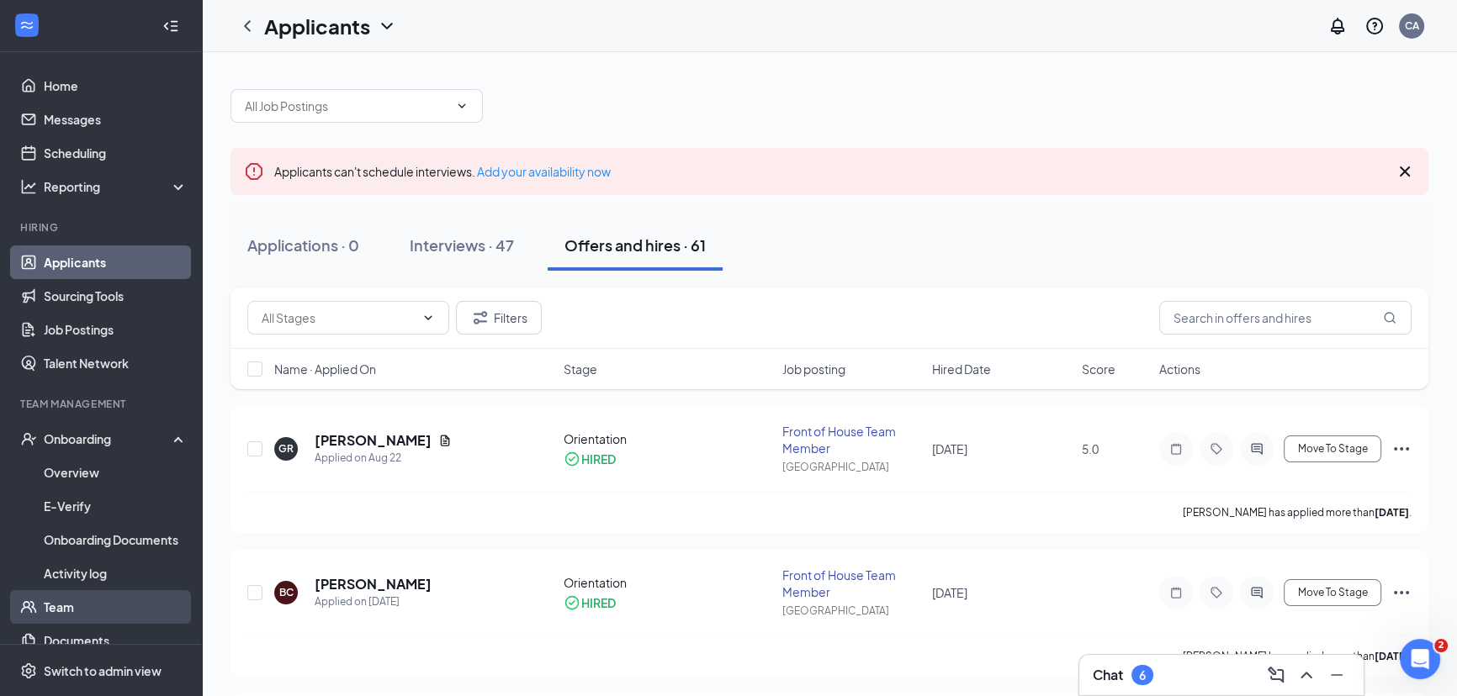
click at [57, 602] on link "Team" at bounding box center [116, 607] width 144 height 34
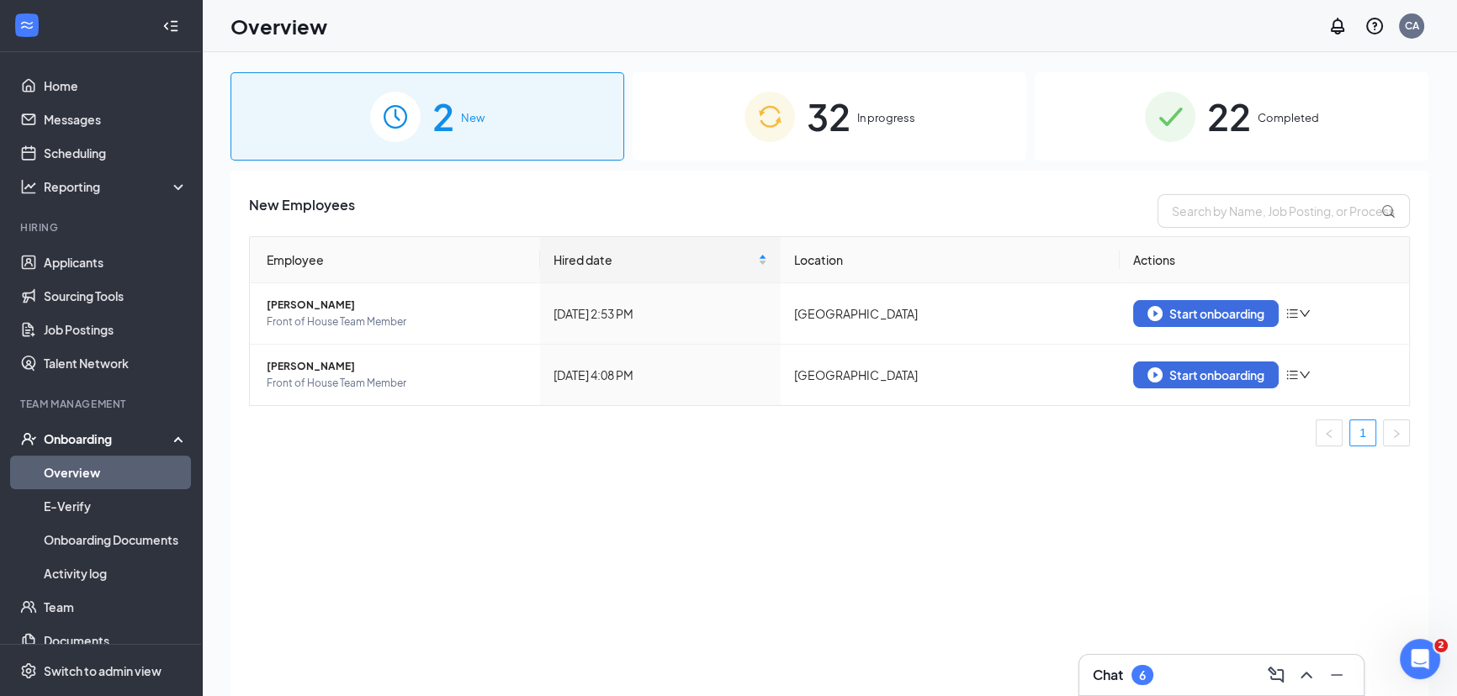
drag, startPoint x: 0, startPoint y: 0, endPoint x: 331, endPoint y: 511, distance: 609.4
drag, startPoint x: 331, startPoint y: 511, endPoint x: 282, endPoint y: 494, distance: 52.7
click at [282, 494] on div "New Employees Employee Hired date Location Actions [PERSON_NAME] Front of House…" at bounding box center [829, 455] width 1198 height 568
click at [840, 119] on span "32" at bounding box center [829, 116] width 44 height 58
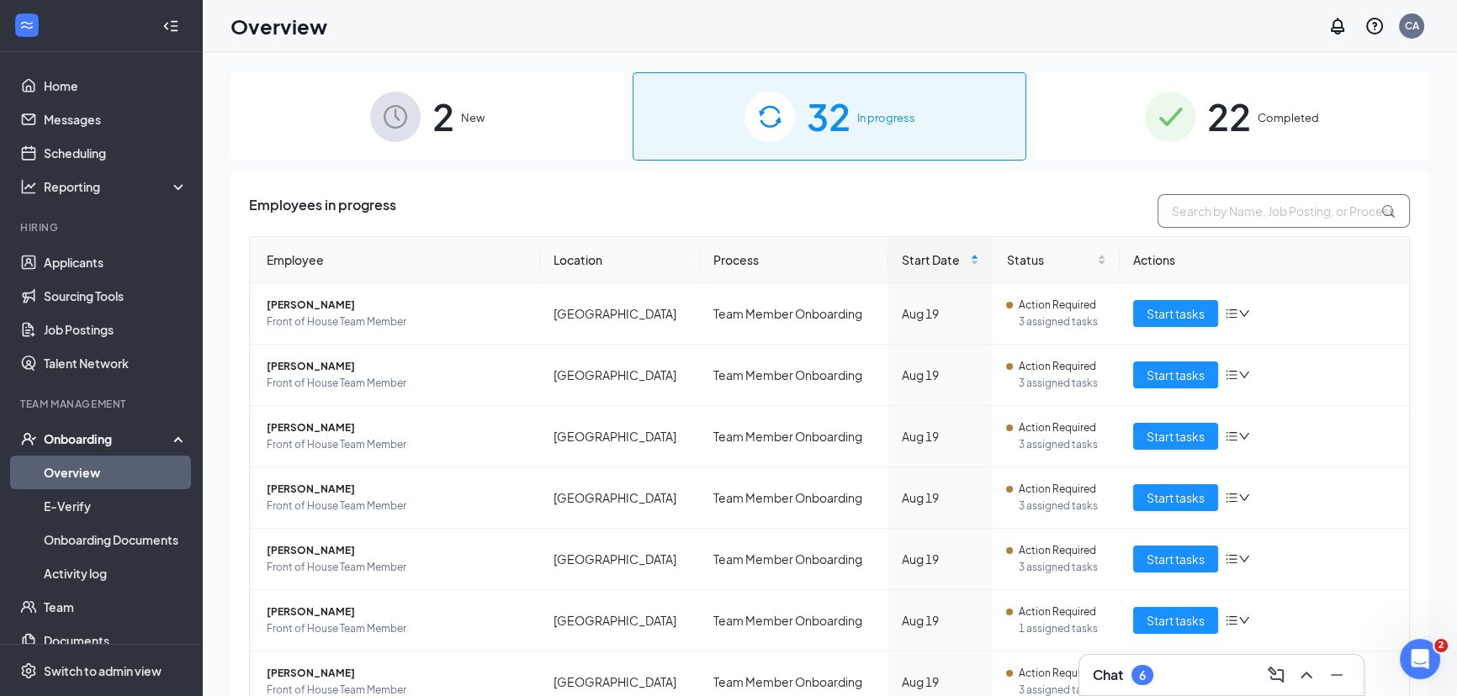
click at [1207, 213] on input "text" at bounding box center [1283, 211] width 252 height 34
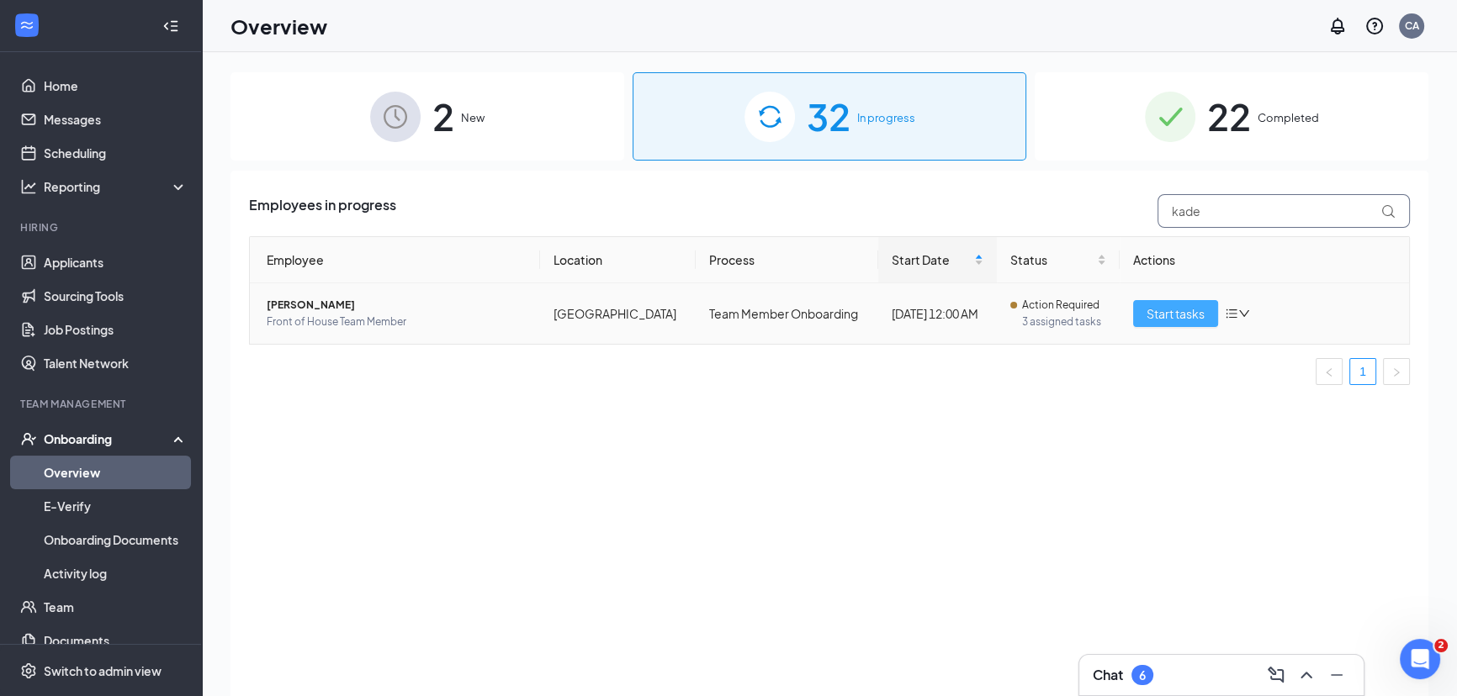
type input "kade"
click at [1165, 310] on span "Start tasks" at bounding box center [1175, 313] width 58 height 19
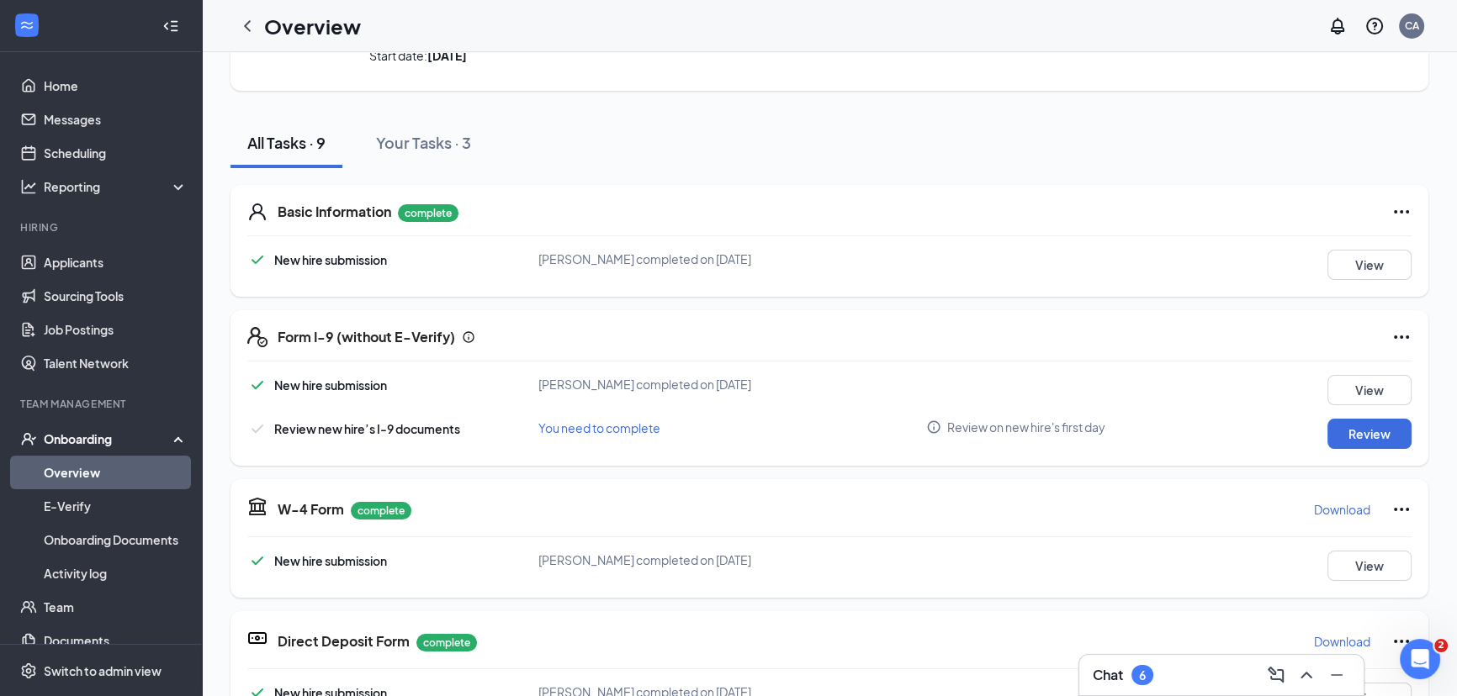
scroll to position [229, 0]
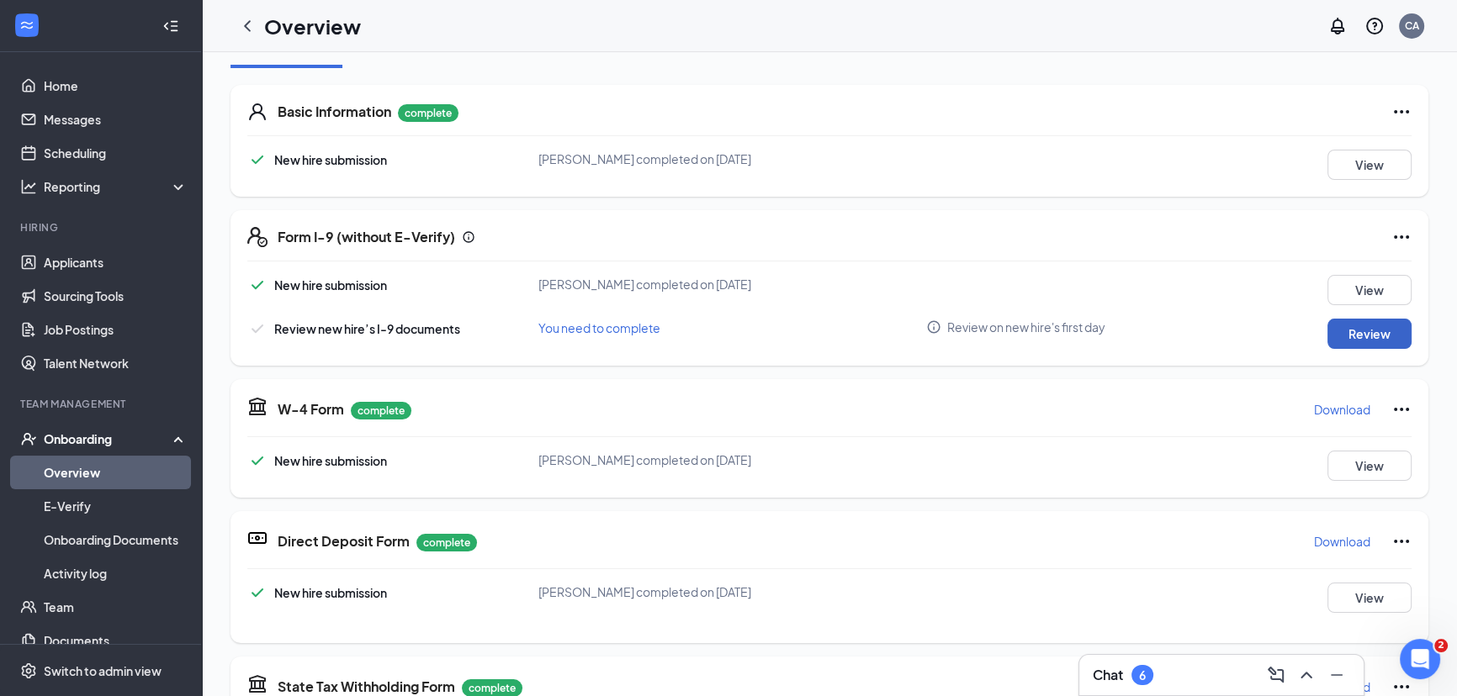
click at [1363, 330] on button "Review" at bounding box center [1369, 334] width 84 height 30
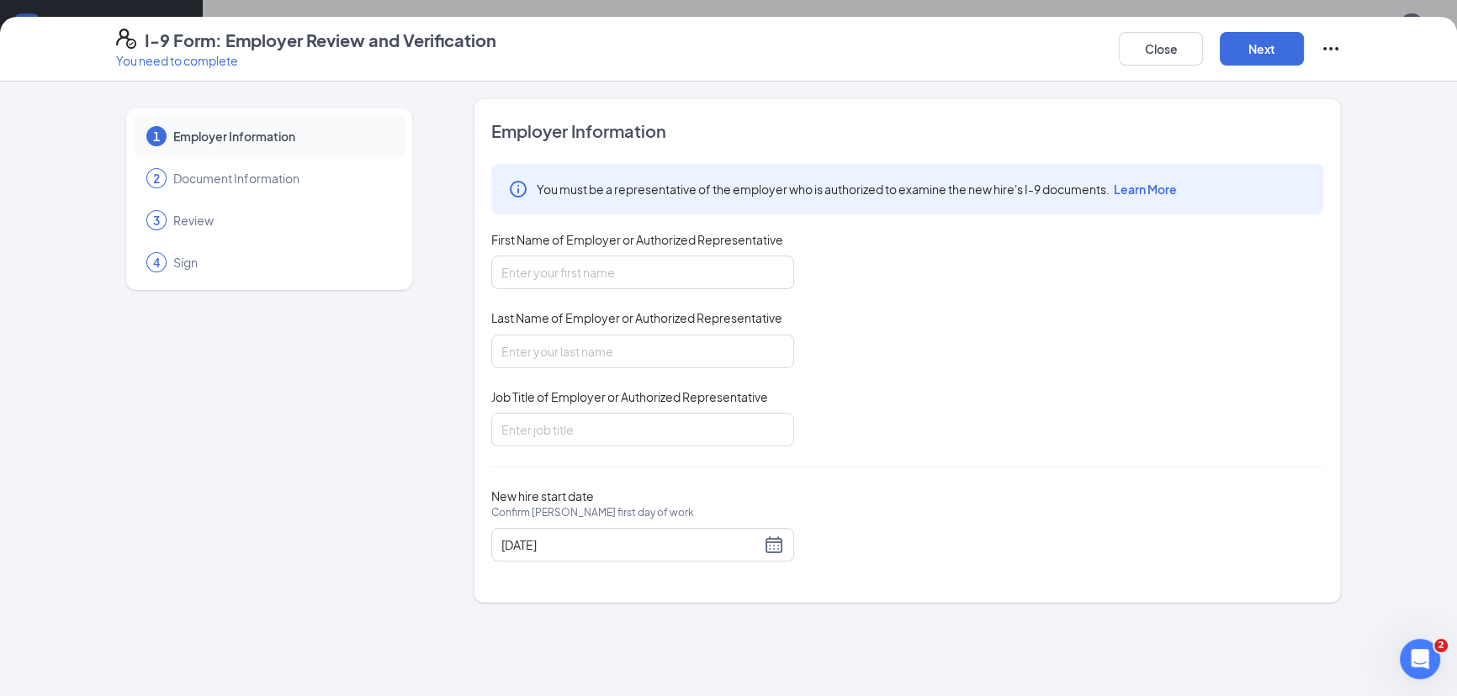
click at [641, 289] on div "You must be a representative of the employer who is authorized to examine the n…" at bounding box center [907, 305] width 832 height 283
click at [677, 273] on input "First Name of Employer or Authorized Representative" at bounding box center [642, 273] width 303 height 34
type input "[PERSON_NAME]"
click at [648, 419] on input "Job Title of Employer or Authorized Representative" at bounding box center [642, 430] width 303 height 34
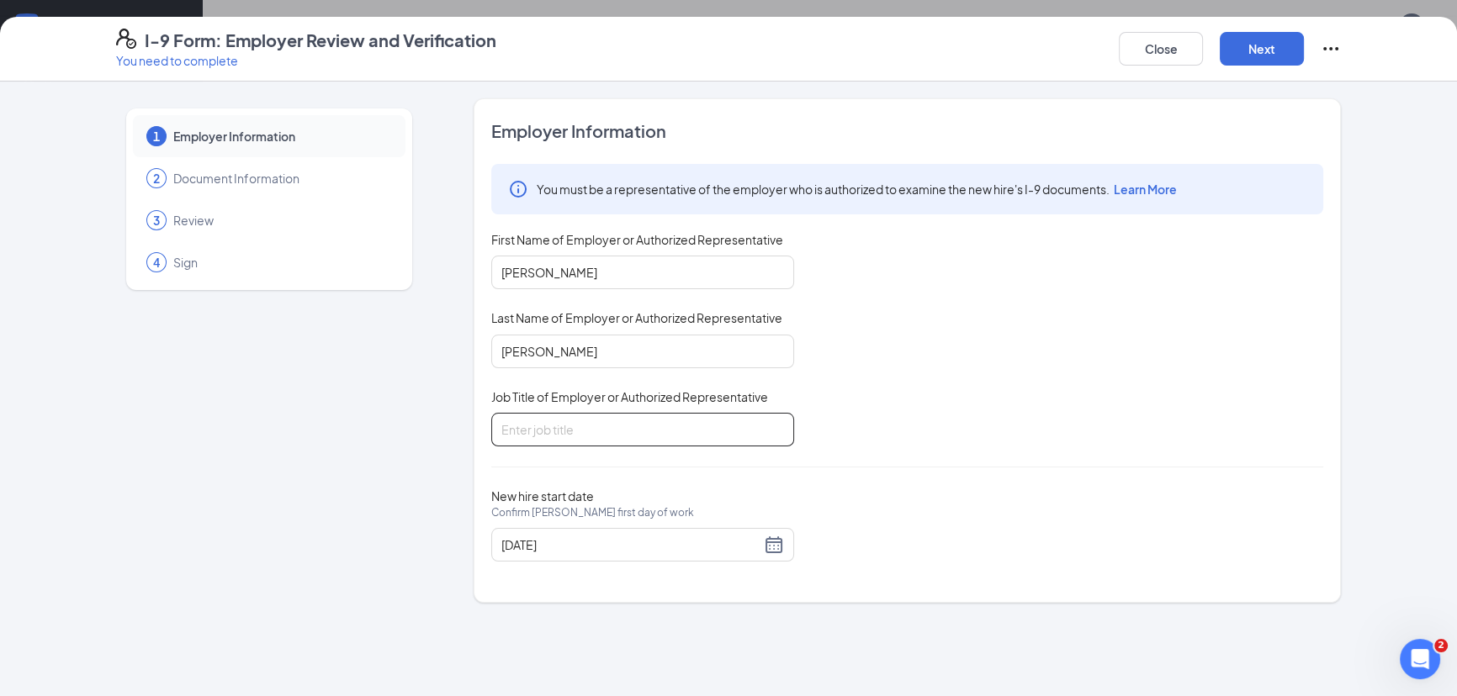
type input "human resources"
drag, startPoint x: 831, startPoint y: 479, endPoint x: 860, endPoint y: 374, distance: 108.4
click at [847, 446] on div "Employer Information You must be a representative of the employer who is author…" at bounding box center [907, 350] width 832 height 463
click at [1287, 32] on button "Next" at bounding box center [1262, 49] width 84 height 34
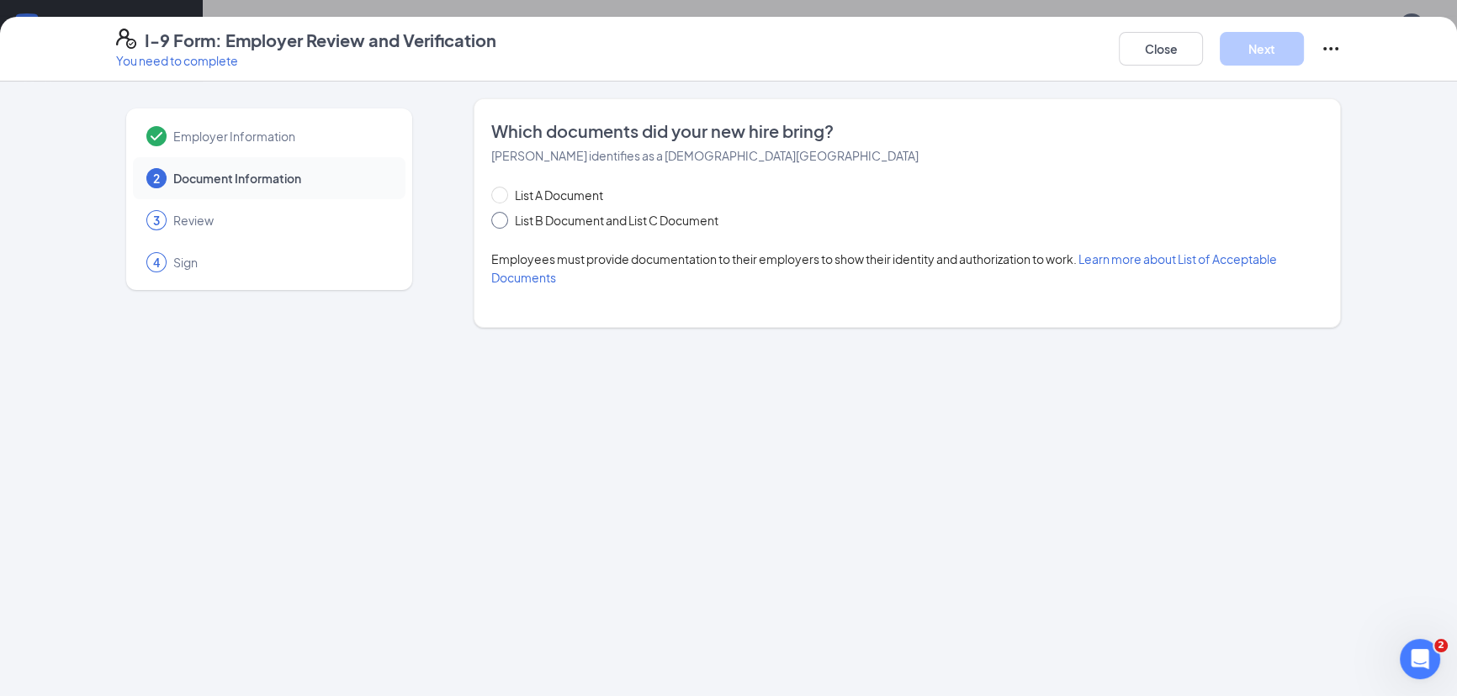
click at [504, 221] on span at bounding box center [499, 220] width 17 height 17
click at [503, 221] on input "List B Document and List C Document" at bounding box center [497, 218] width 12 height 12
radio input "true"
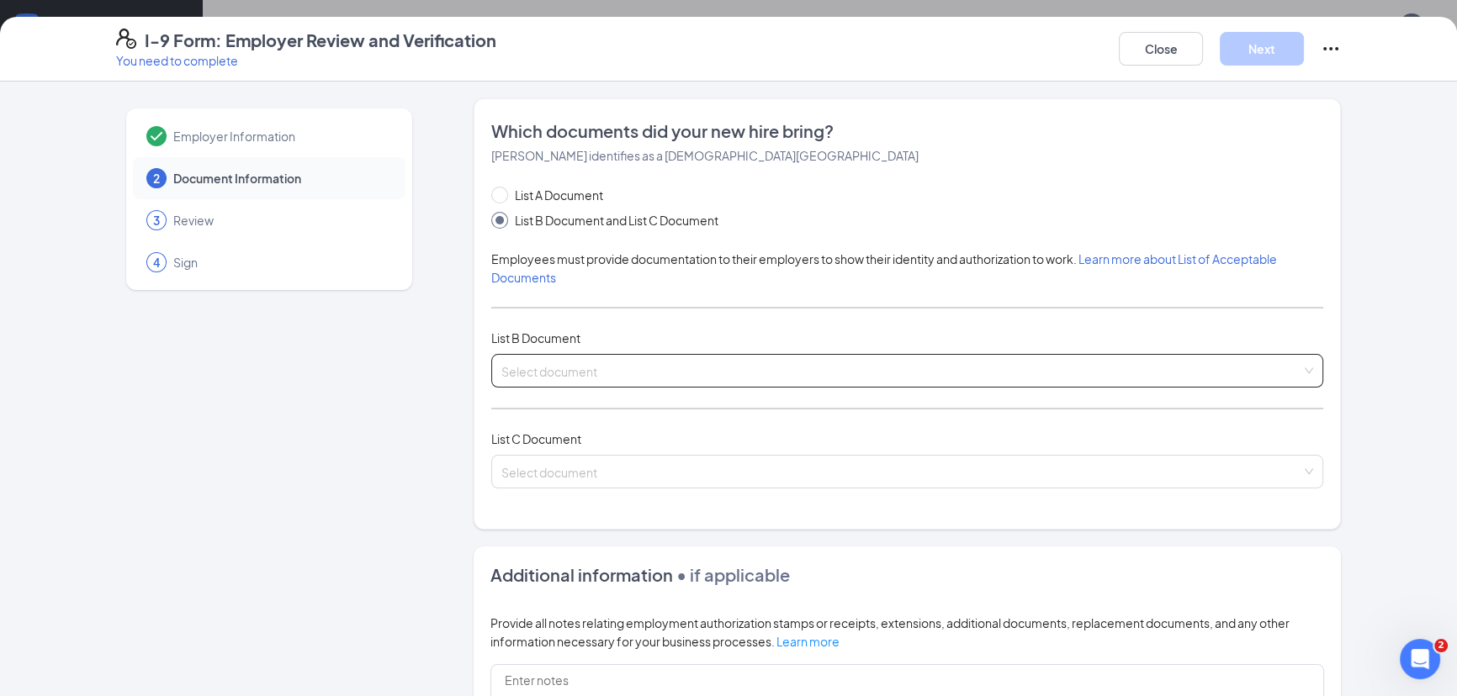
click at [723, 363] on input "search" at bounding box center [901, 367] width 800 height 25
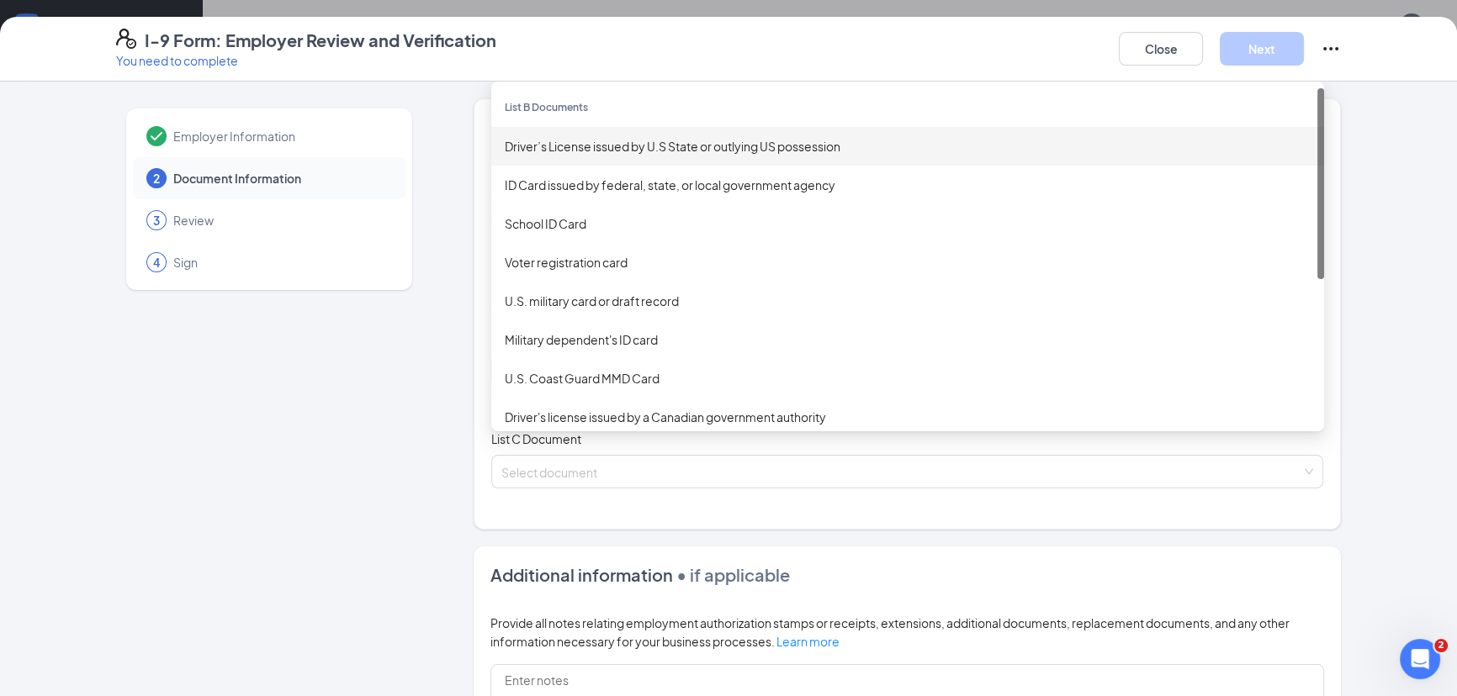
click at [714, 148] on div "Driver’s License issued by U.S State or outlying US possession" at bounding box center [908, 146] width 806 height 19
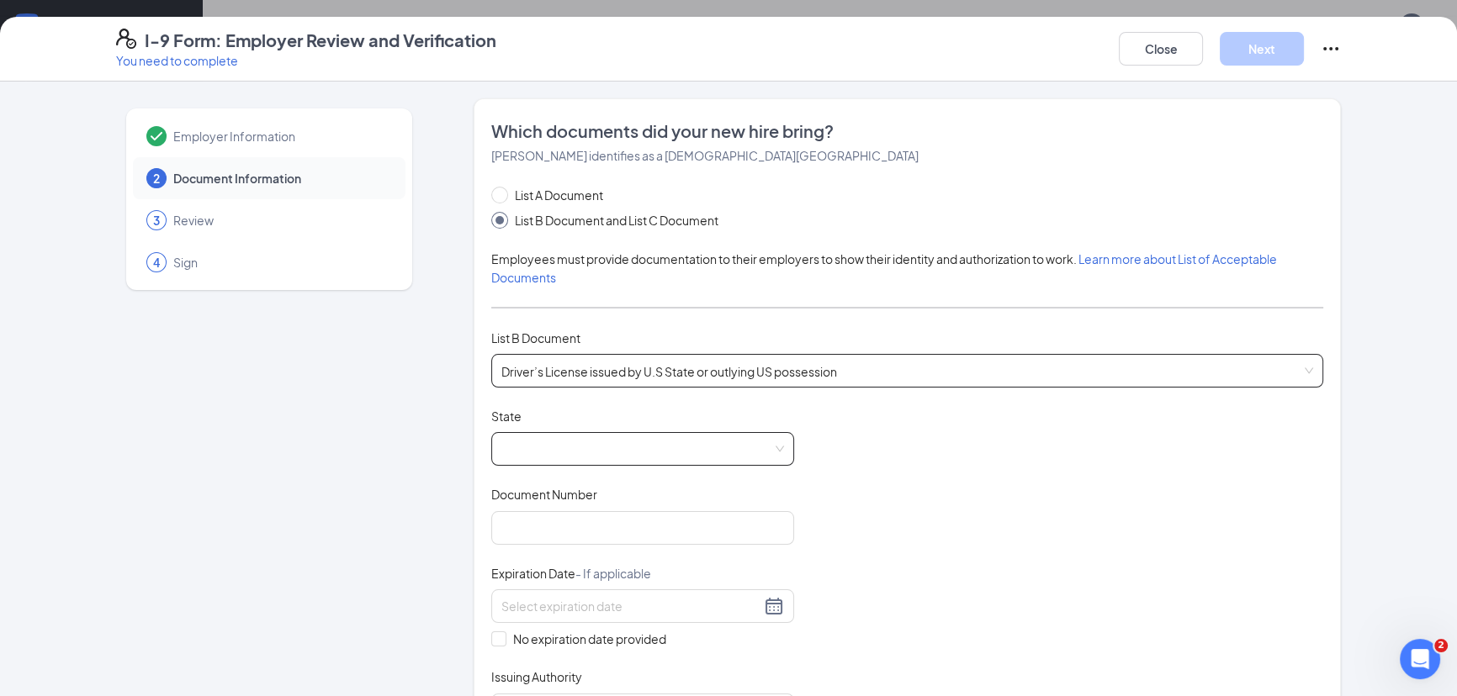
click at [637, 442] on span at bounding box center [642, 449] width 283 height 32
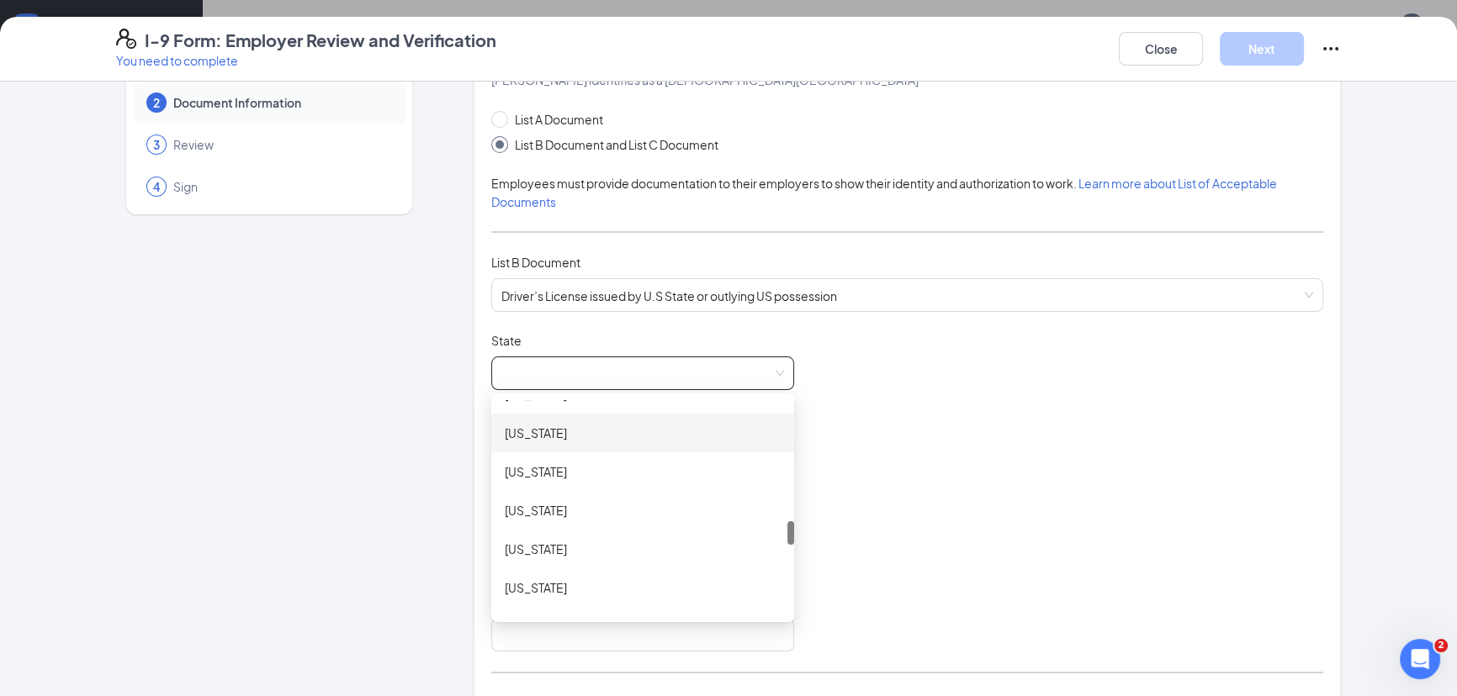
scroll to position [993, 0]
click at [612, 457] on div "[US_STATE]" at bounding box center [642, 471] width 303 height 39
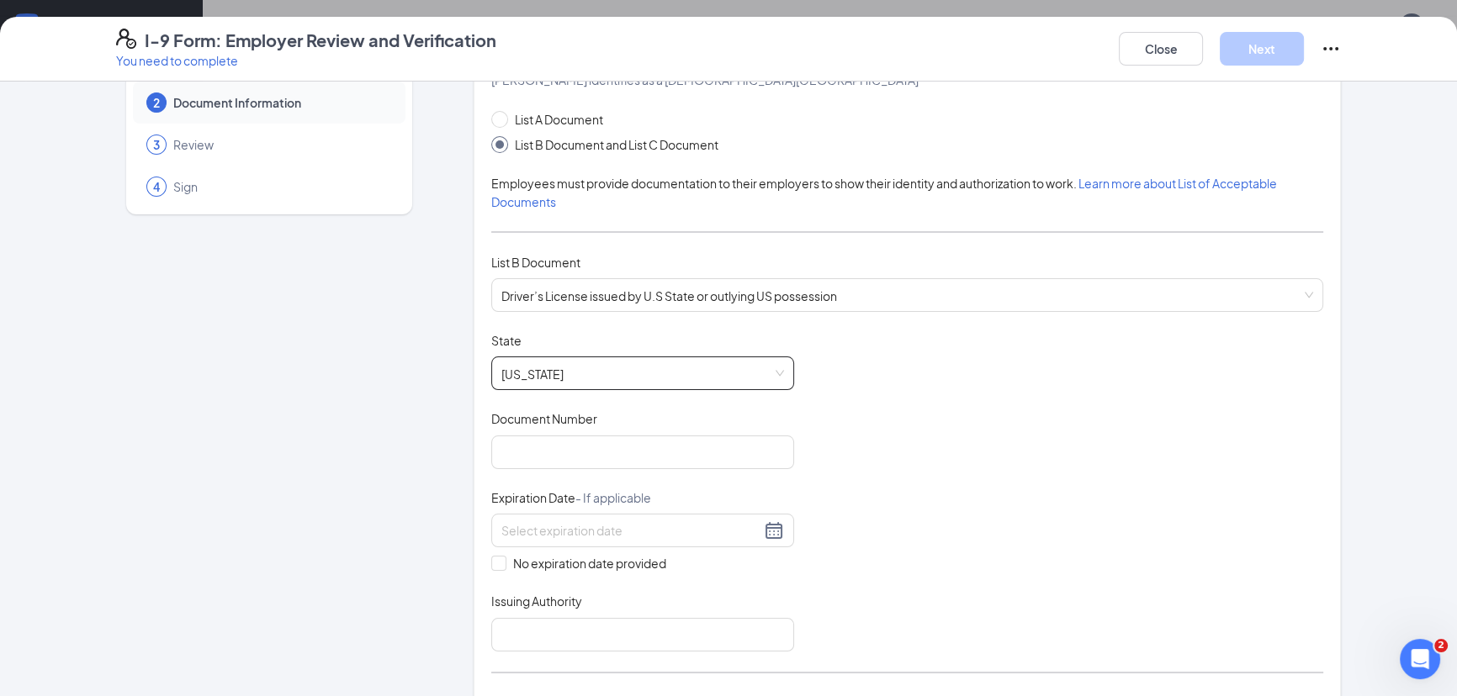
click at [945, 373] on div "Document Title Driver’s License issued by U.S State or outlying US possession S…" at bounding box center [907, 492] width 832 height 320
click at [669, 455] on input "Document Number" at bounding box center [642, 453] width 303 height 34
type input "490272126"
click at [696, 523] on input at bounding box center [630, 530] width 259 height 19
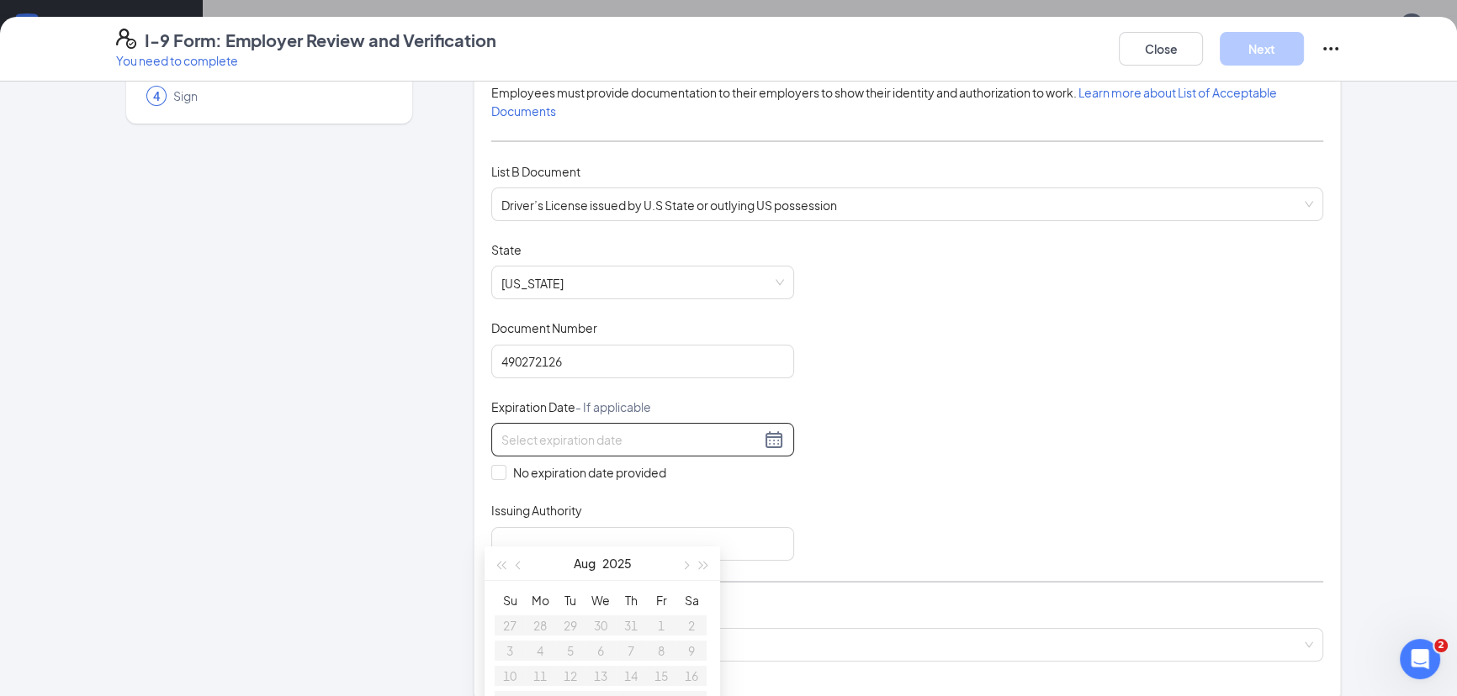
scroll to position [152, 0]
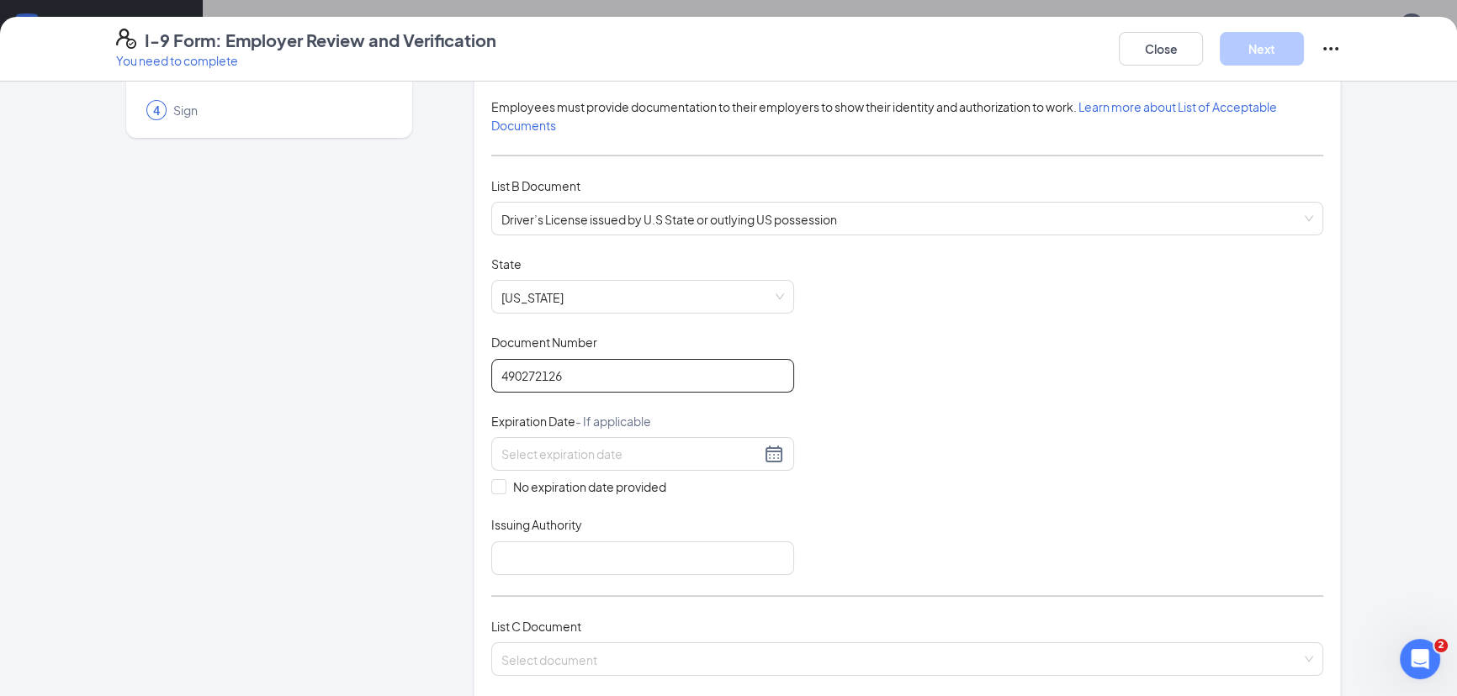
drag, startPoint x: 608, startPoint y: 376, endPoint x: 394, endPoint y: 358, distance: 214.4
click at [394, 358] on div "Employer Information 2 Document Information 3 Review 4 Sign Which documents did…" at bounding box center [728, 555] width 1225 height 1218
type input "213e331013"
click at [597, 456] on input at bounding box center [630, 454] width 259 height 19
click at [532, 600] on div "12" at bounding box center [540, 600] width 20 height 20
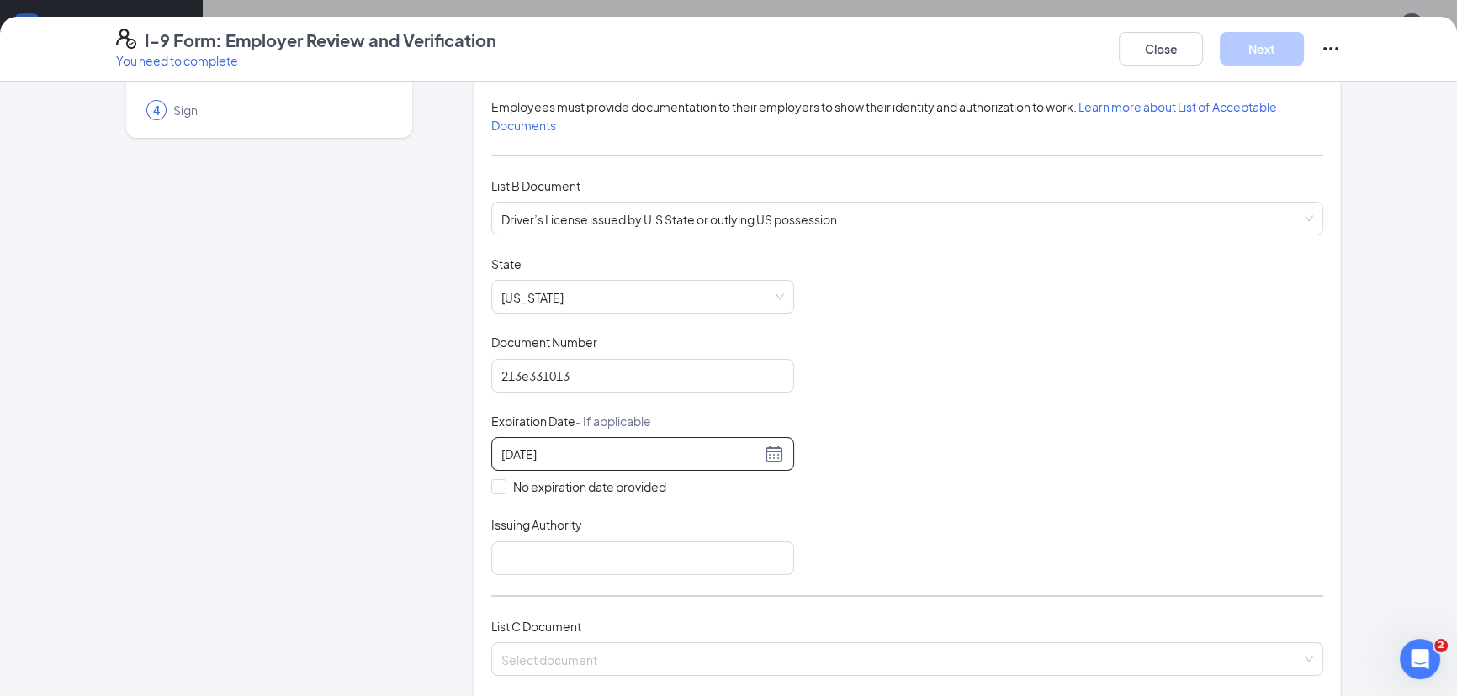
type input "[DATE]"
click at [811, 501] on div "Document Title Driver’s License issued by U.S State or outlying US possession S…" at bounding box center [907, 416] width 832 height 320
click at [584, 554] on input "Issuing Authority" at bounding box center [642, 559] width 303 height 34
type input "MO"
click at [857, 441] on div "Document Title Driver’s License issued by U.S State or outlying US possession S…" at bounding box center [907, 416] width 832 height 320
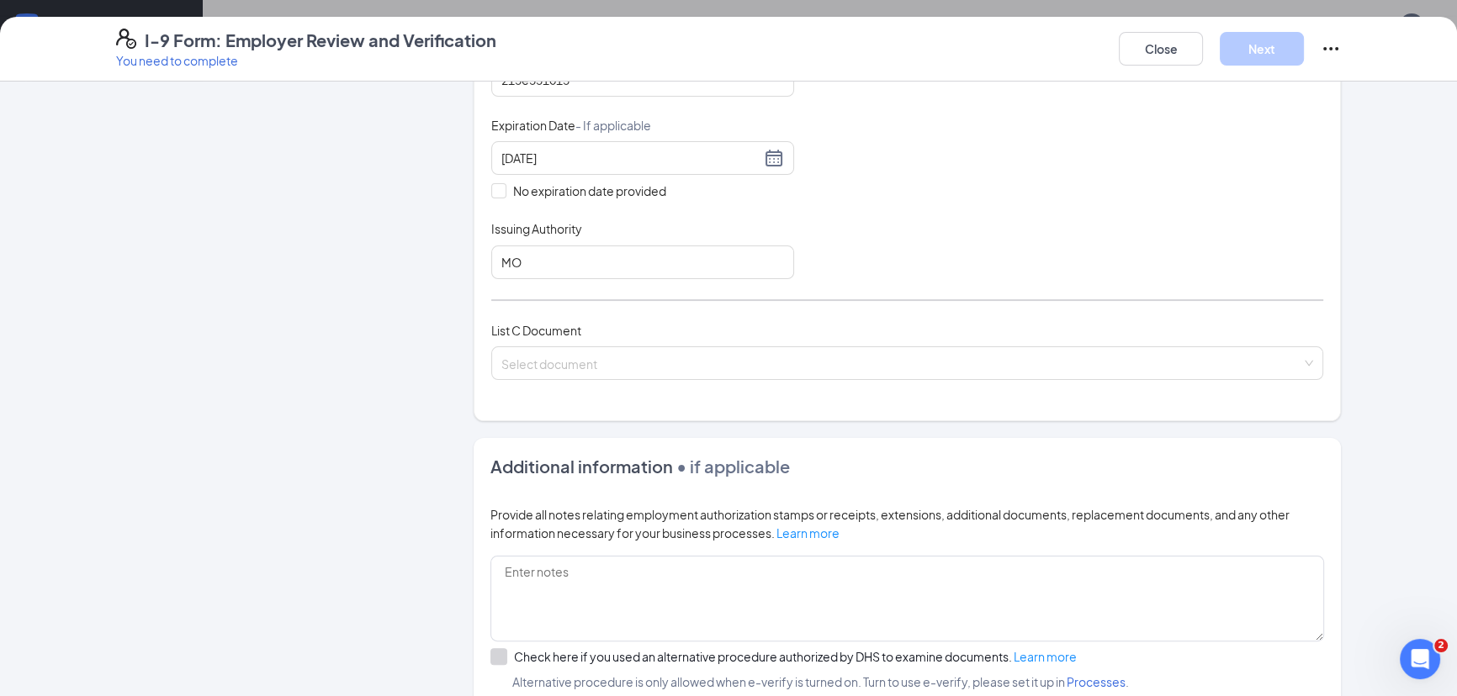
scroll to position [458, 0]
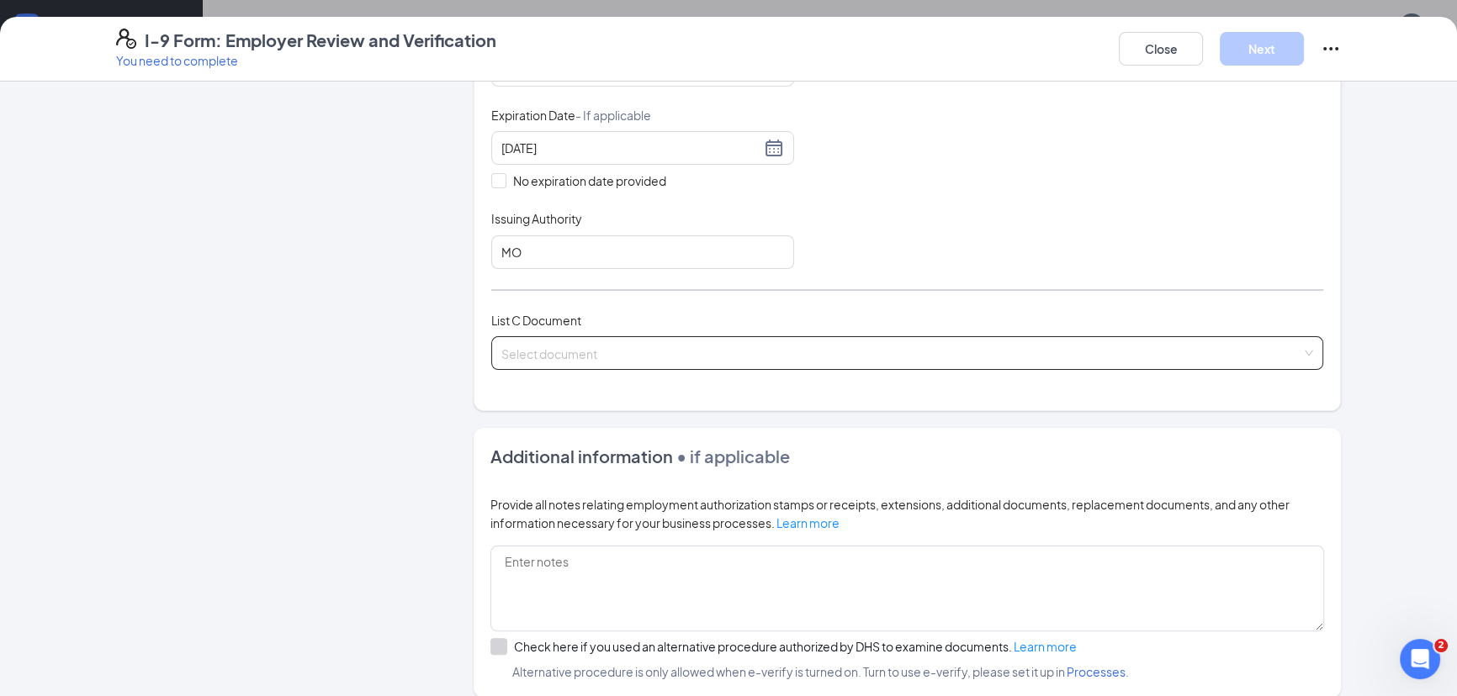
click at [592, 349] on div "Select document List C Documents Unrestricted Social Security Card Certificatio…" at bounding box center [907, 353] width 832 height 34
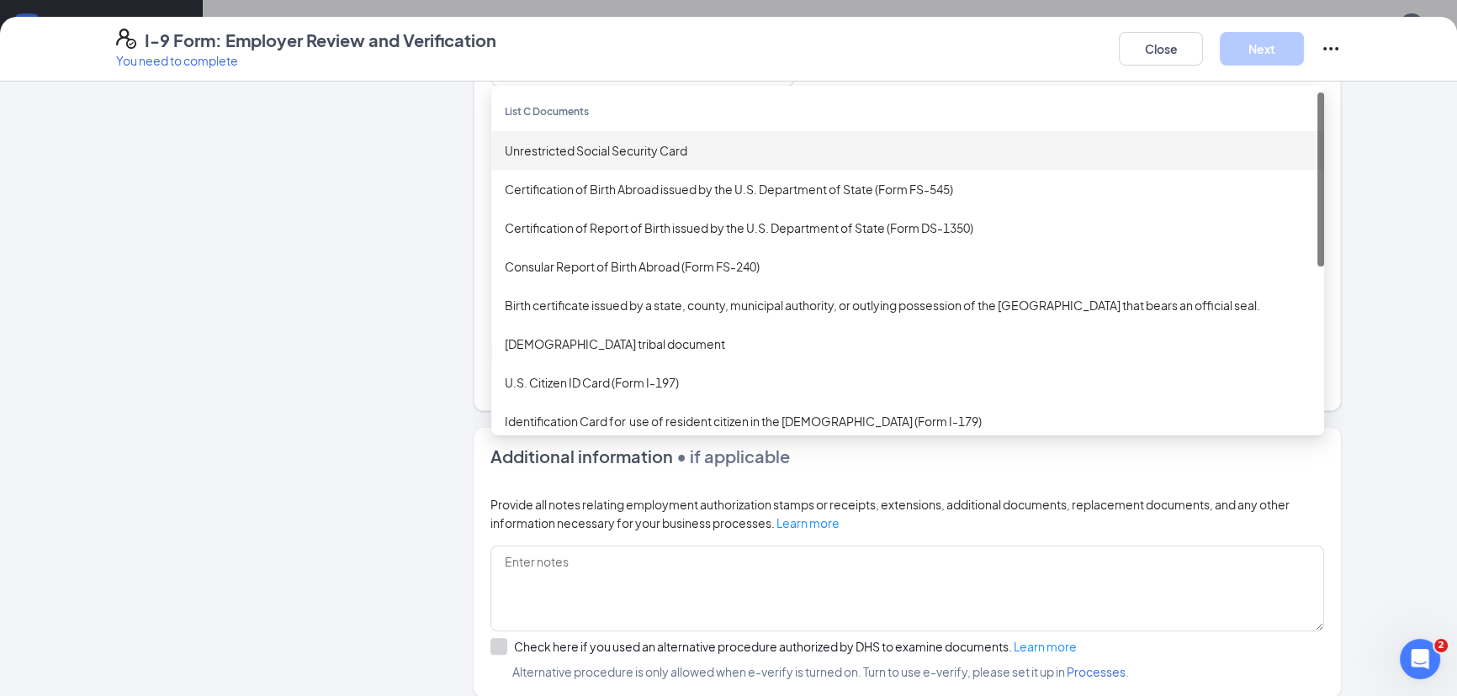
click at [620, 157] on div "Unrestricted Social Security Card" at bounding box center [907, 150] width 833 height 39
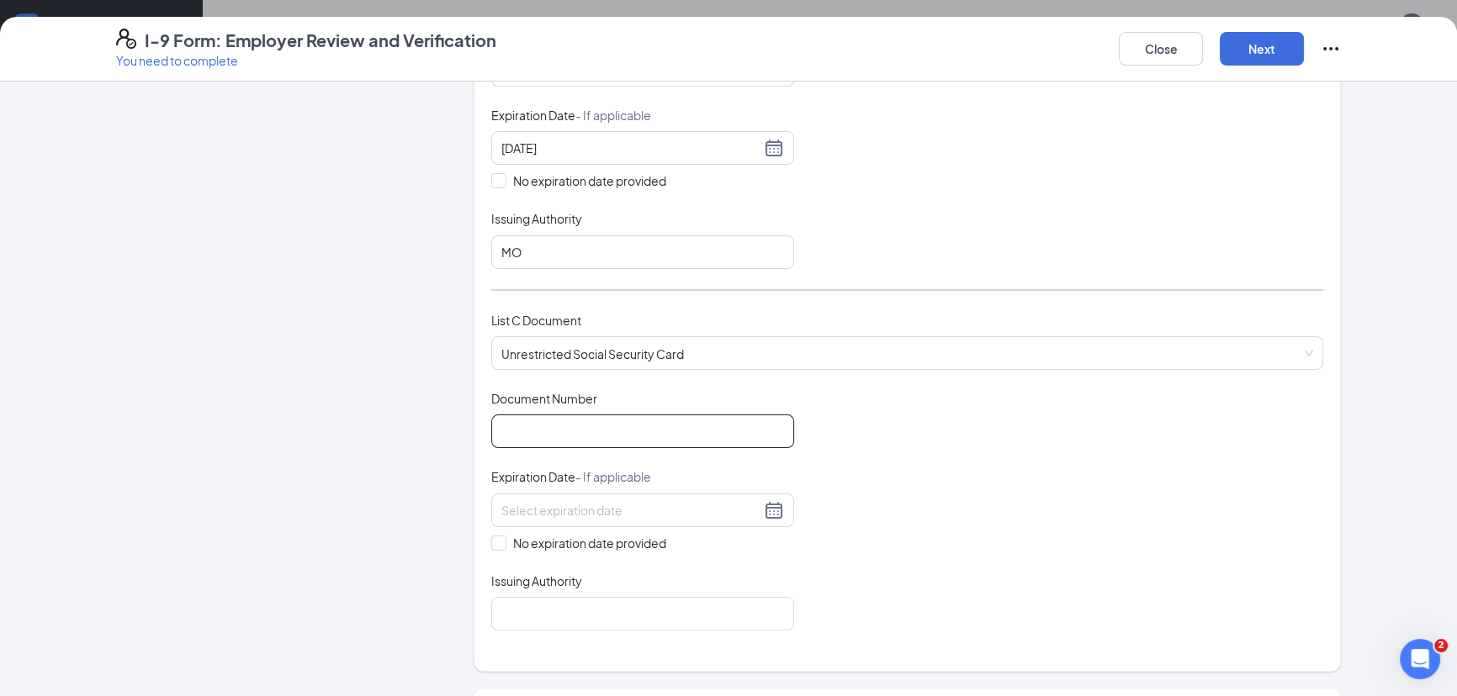
click at [538, 433] on input "Document Number" at bounding box center [642, 432] width 303 height 34
paste input "490272126"
type input "490272126"
click at [866, 415] on div "Document Title Unrestricted Social Security Card Document Number 490272126 Expi…" at bounding box center [907, 510] width 832 height 241
click at [701, 521] on div "No expiration date provided" at bounding box center [642, 523] width 303 height 59
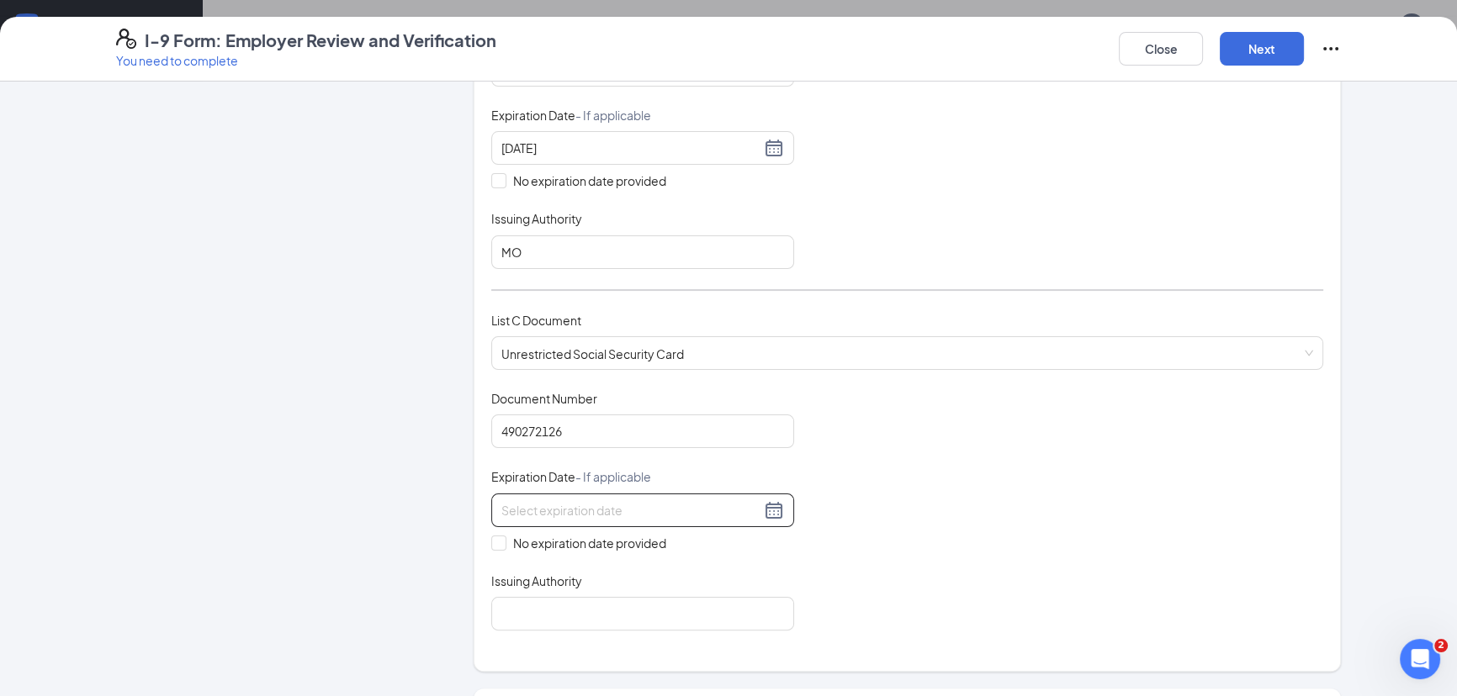
click at [750, 508] on input at bounding box center [630, 510] width 259 height 19
click at [873, 557] on div "Document Title Unrestricted Social Security Card Document Number 490272126 Expi…" at bounding box center [907, 510] width 832 height 241
click at [491, 538] on input "No expiration date provided" at bounding box center [497, 542] width 12 height 12
checkbox input "true"
click at [839, 554] on div "Document Title Unrestricted Social Security Card Document Number 490272126 Expi…" at bounding box center [907, 512] width 832 height 244
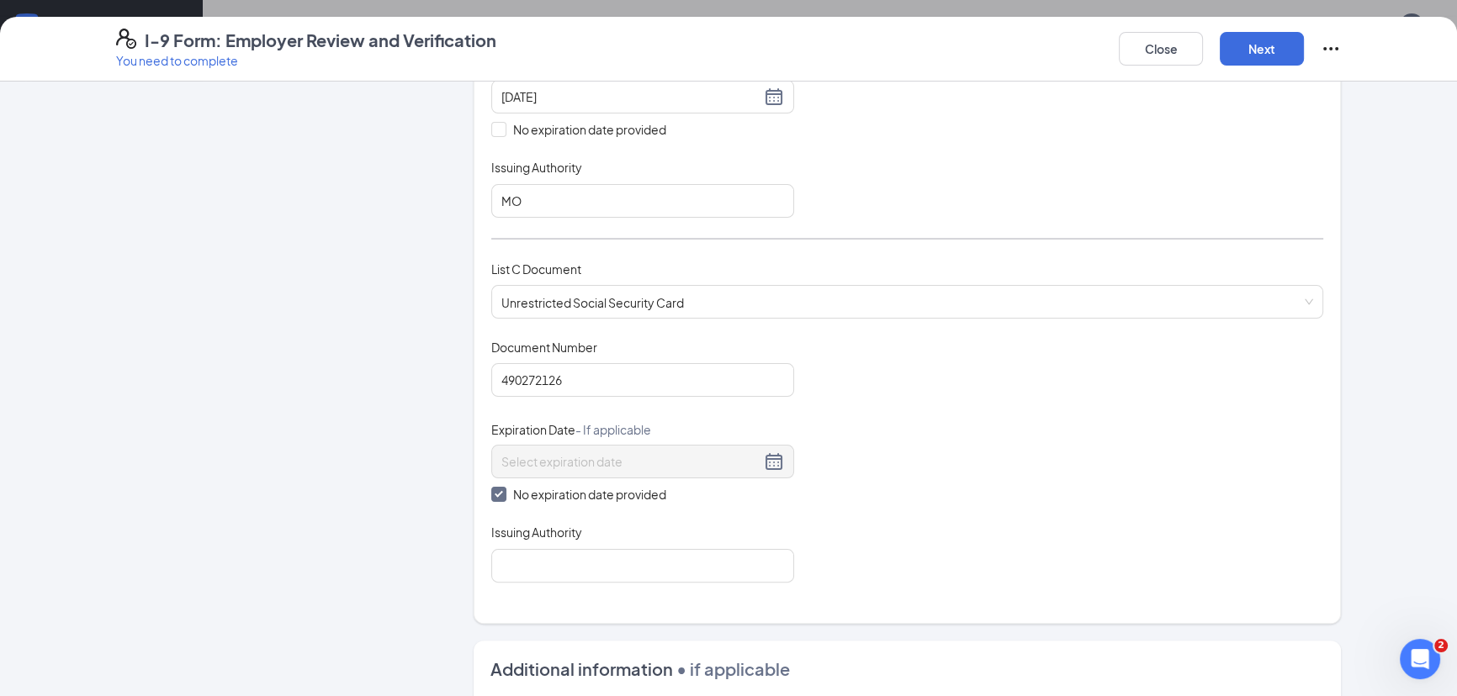
scroll to position [535, 0]
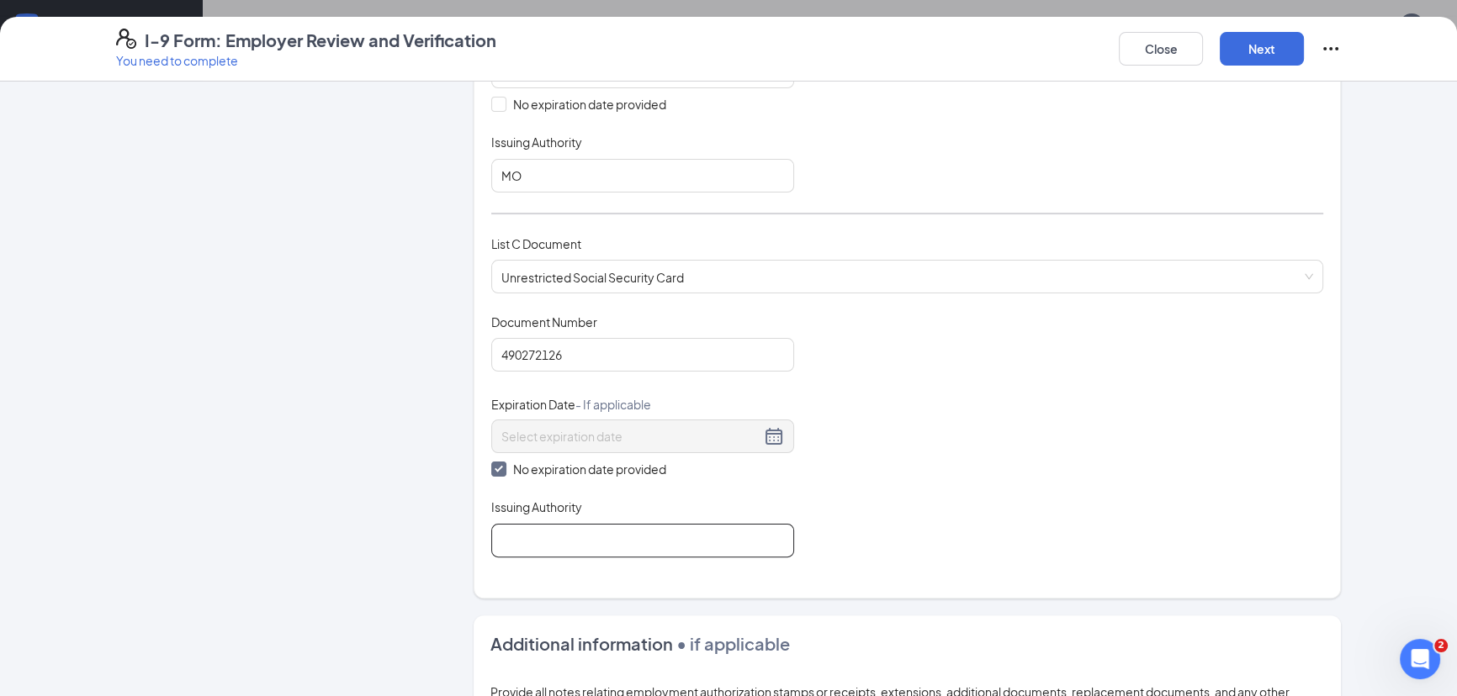
click at [549, 538] on input "Issuing Authority" at bounding box center [642, 541] width 303 height 34
type input "SSA"
click at [904, 521] on div "Document Title Unrestricted Social Security Card Document Number 490272126 Expi…" at bounding box center [907, 436] width 832 height 244
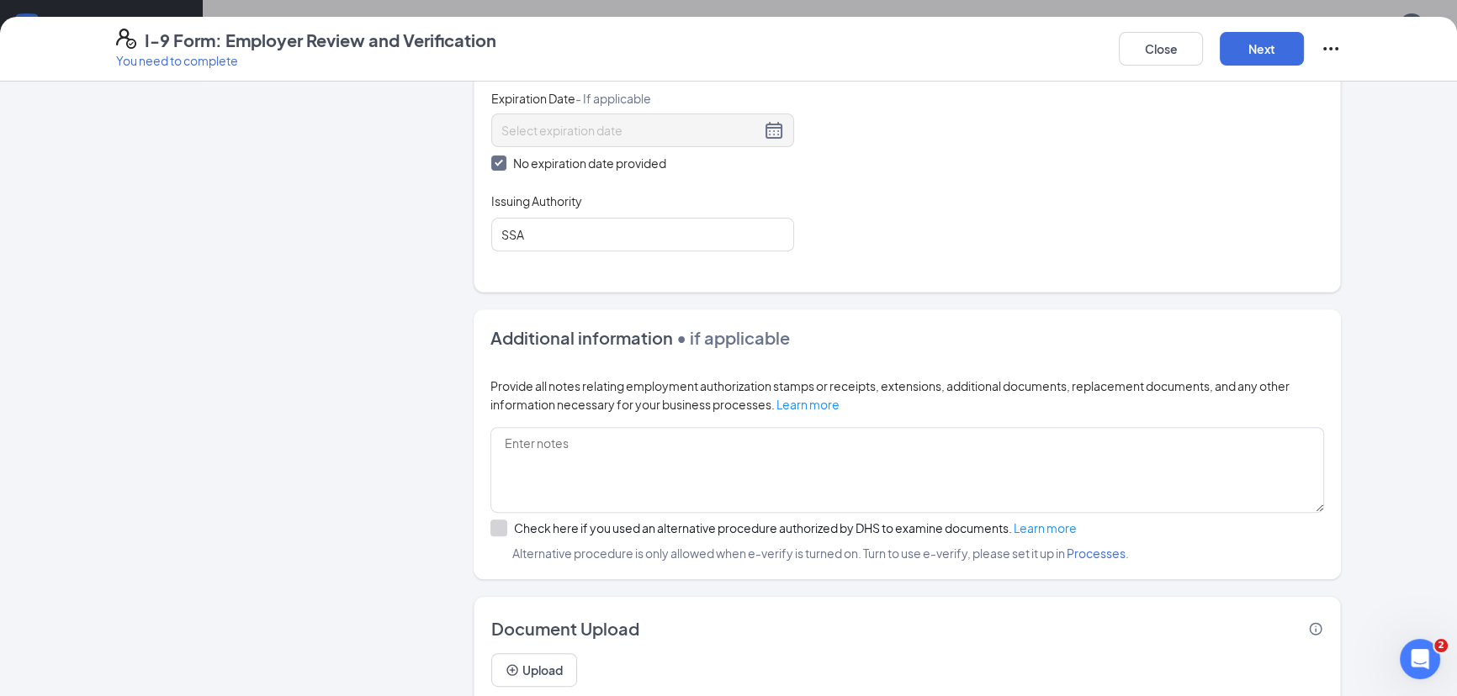
scroll to position [894, 0]
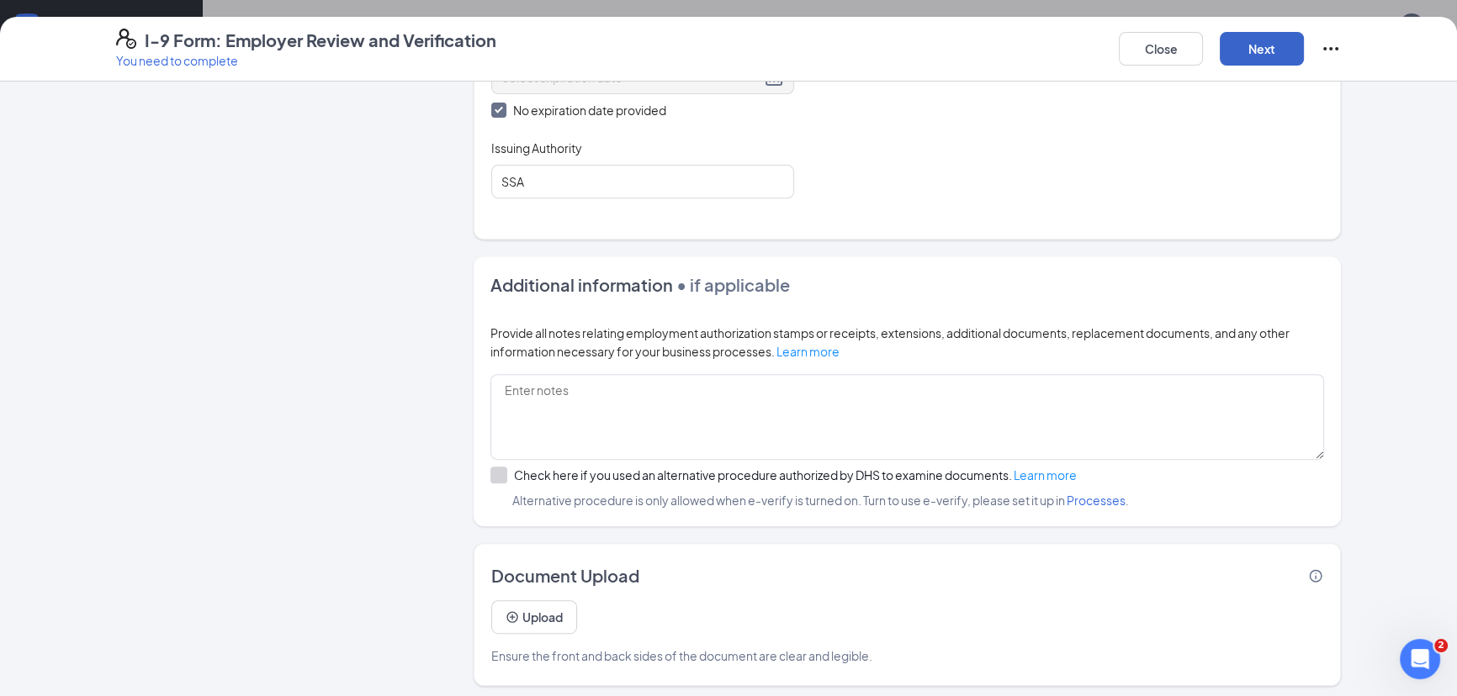
click at [1242, 55] on button "Next" at bounding box center [1262, 49] width 84 height 34
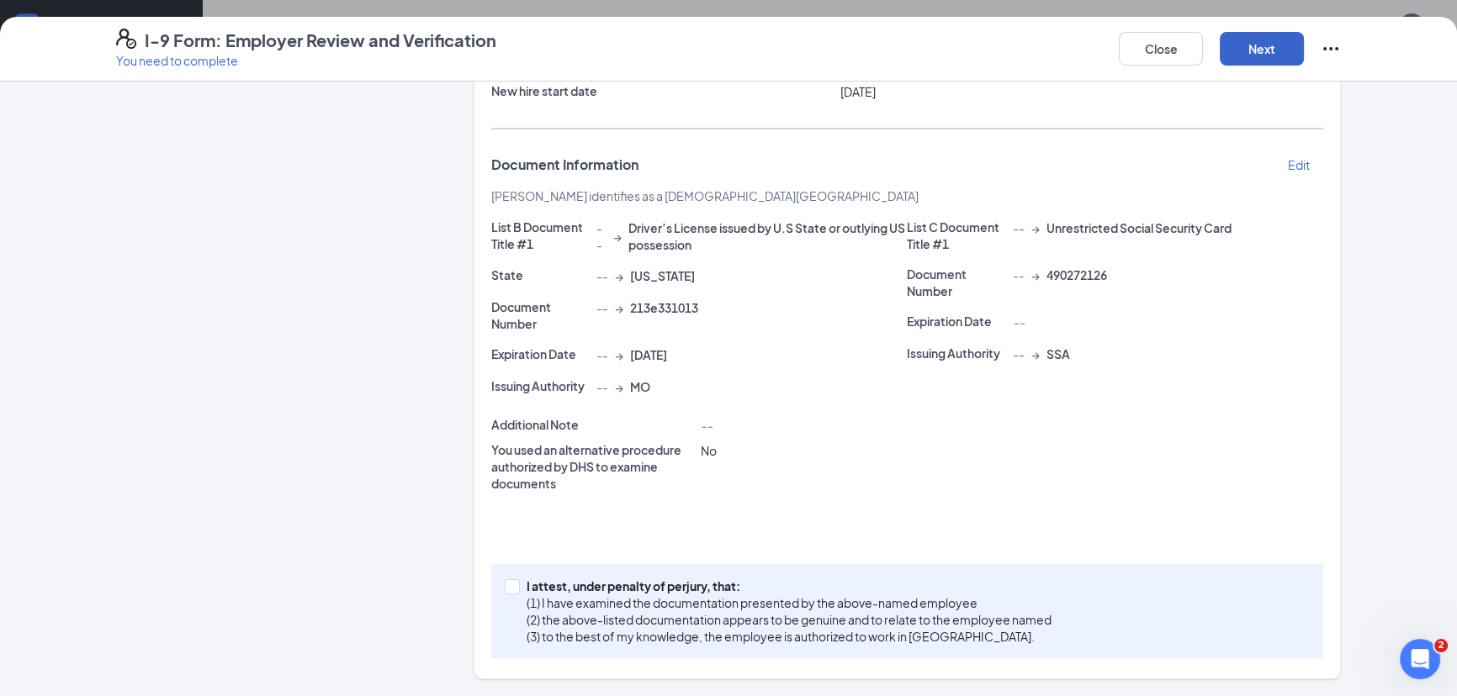
scroll to position [214, 0]
click at [505, 586] on input "I attest, under penalty of [PERSON_NAME], that: (1) I have examined the documen…" at bounding box center [511, 587] width 12 height 12
checkbox input "true"
click at [1255, 48] on button "Next" at bounding box center [1262, 49] width 84 height 34
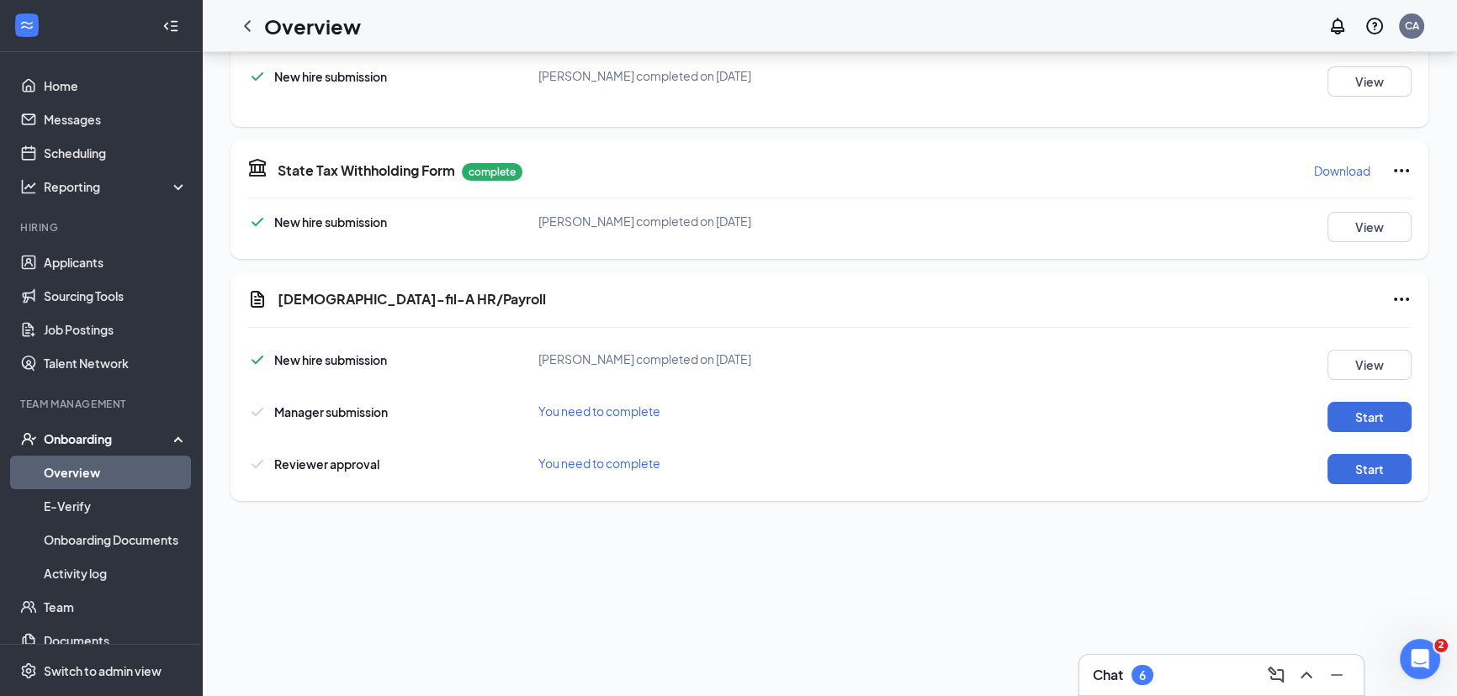
scroll to position [152, 0]
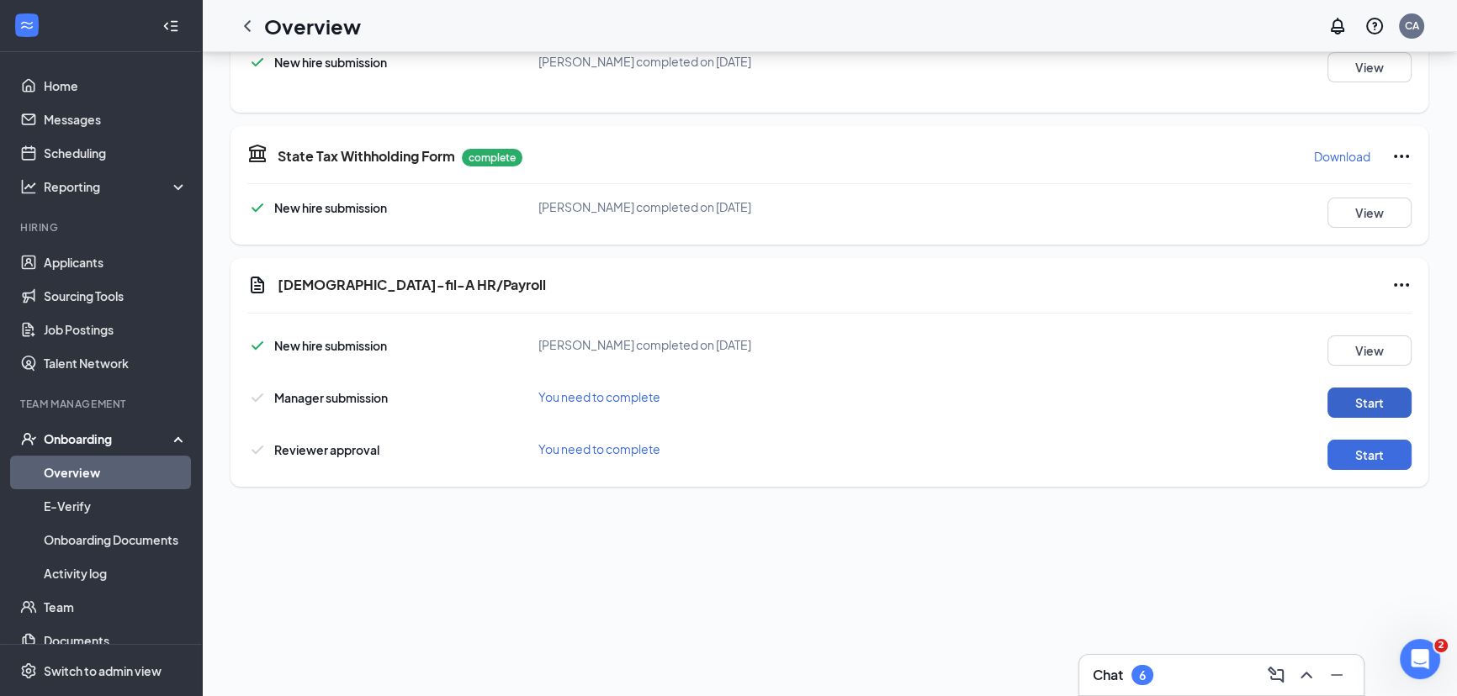
click at [1337, 404] on button "Start" at bounding box center [1369, 403] width 84 height 30
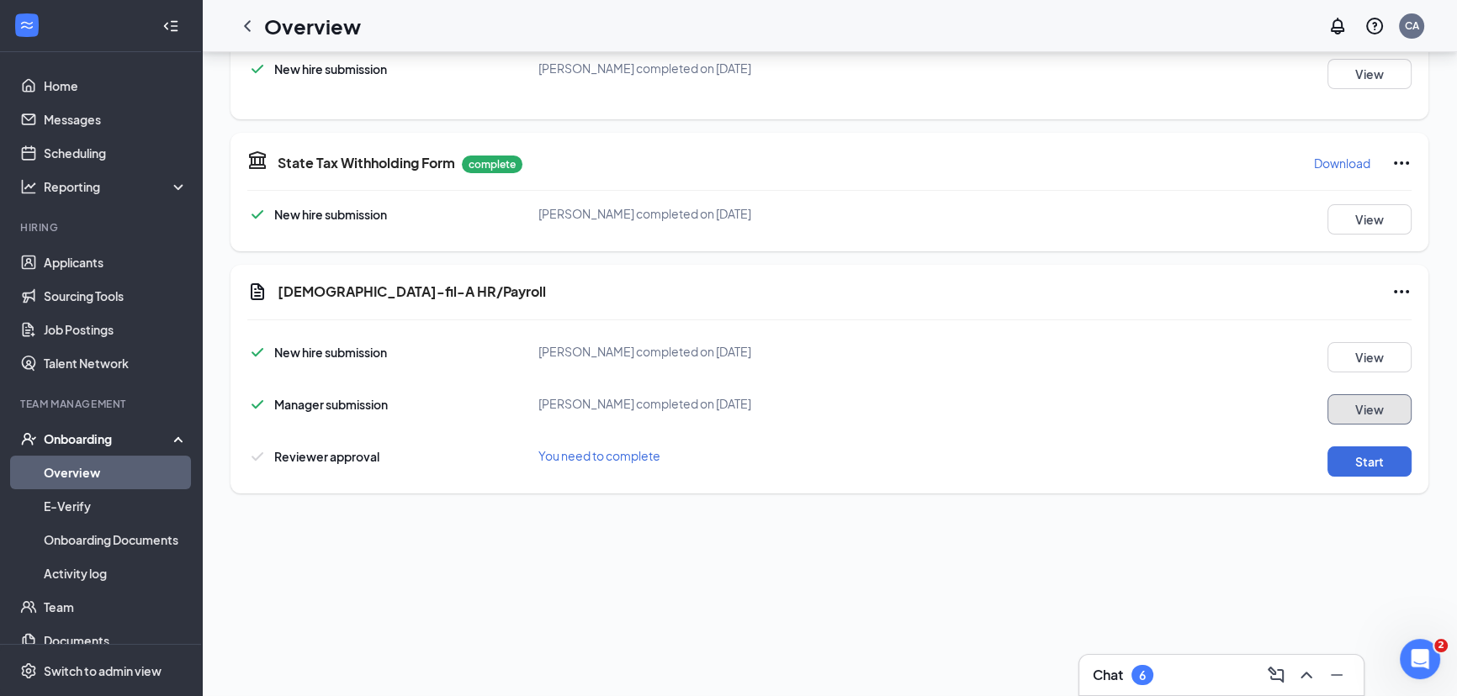
scroll to position [160, 0]
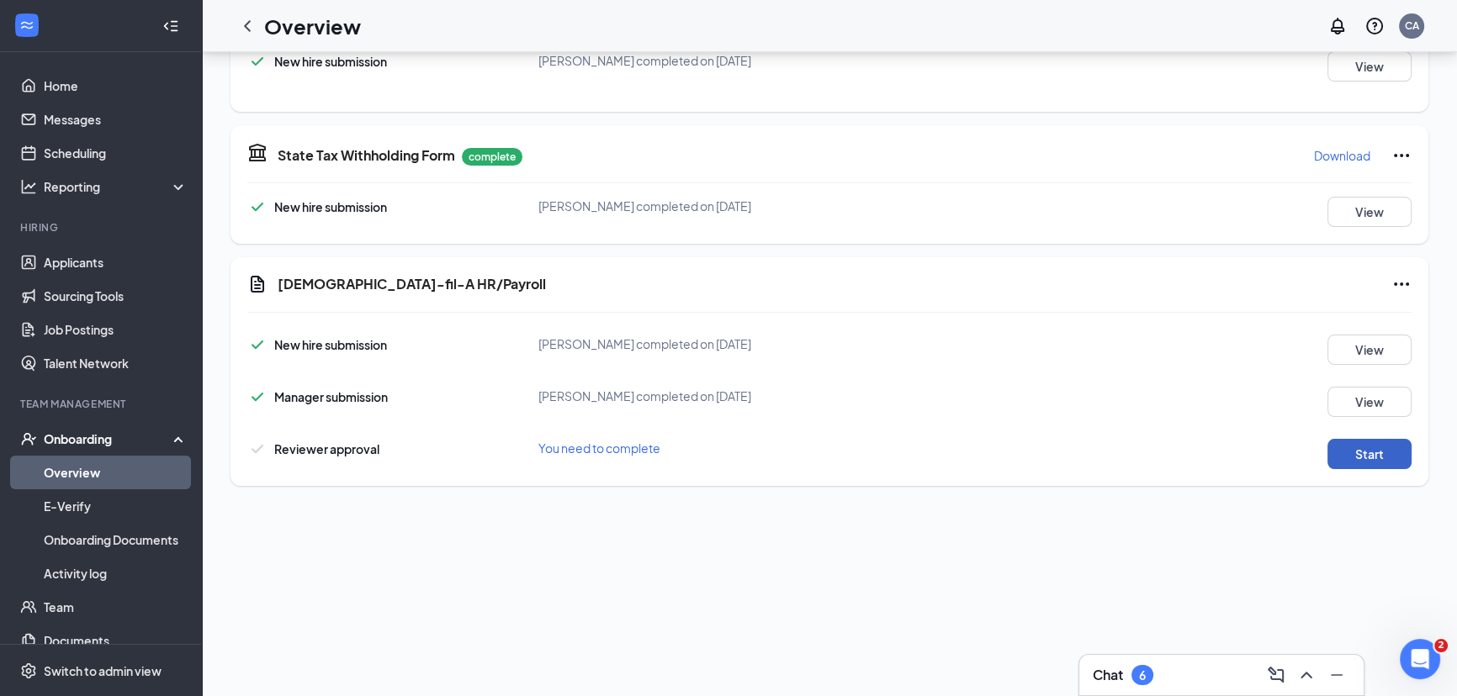
click at [1353, 453] on button "Start" at bounding box center [1369, 454] width 84 height 30
drag, startPoint x: 1188, startPoint y: 236, endPoint x: 873, endPoint y: 547, distance: 443.1
drag, startPoint x: 873, startPoint y: 547, endPoint x: 801, endPoint y: 585, distance: 82.0
click at [801, 585] on div "Chat 6 [PERSON_NAME] [PERSON_NAME] Front of House Team Member · [GEOGRAPHIC_DAT…" at bounding box center [829, 509] width 1255 height 1235
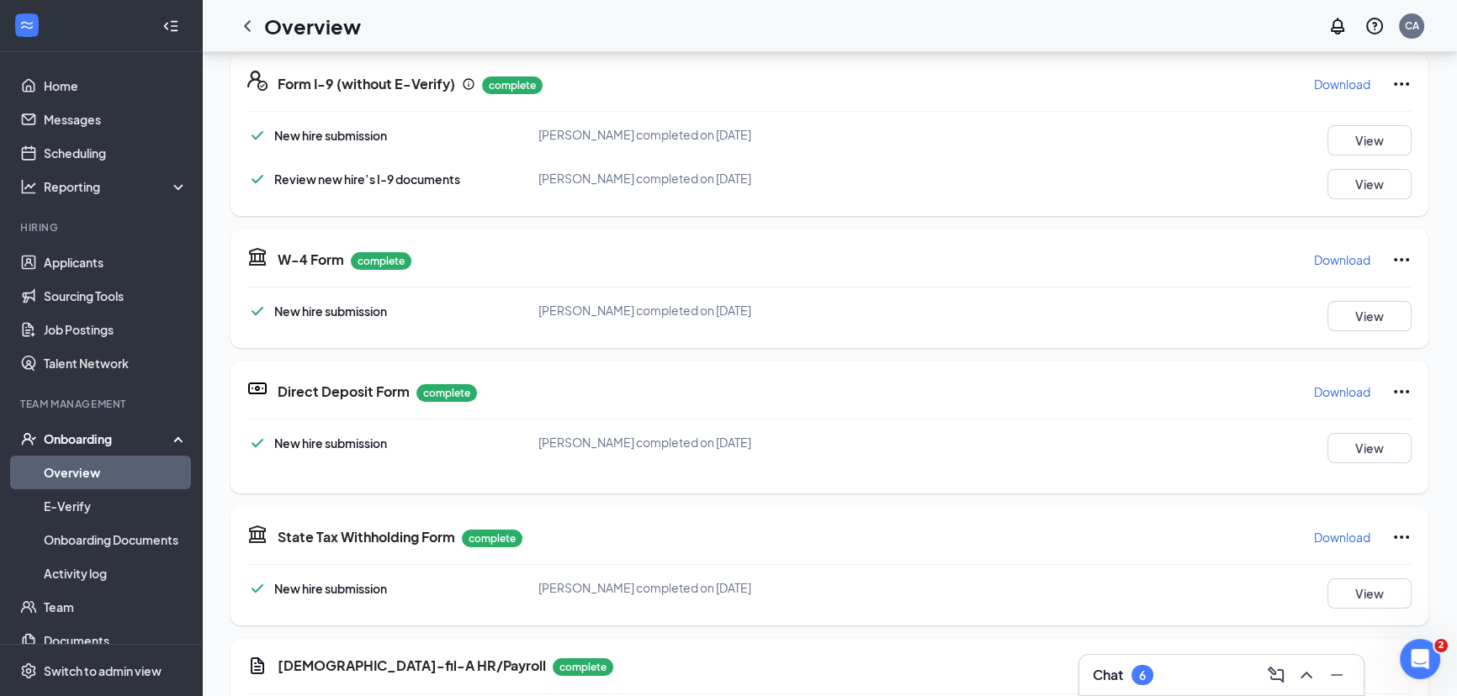
scroll to position [0, 0]
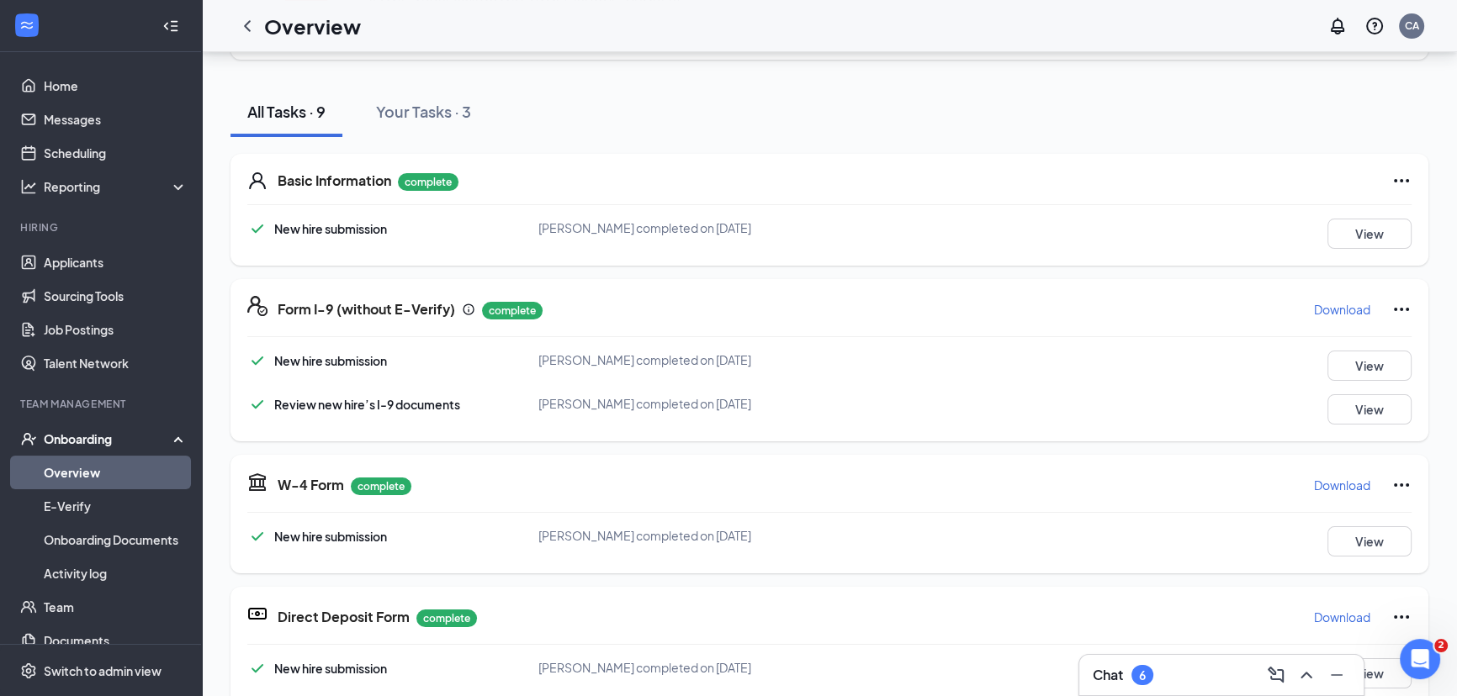
drag, startPoint x: 249, startPoint y: 28, endPoint x: 272, endPoint y: 40, distance: 26.0
click at [249, 28] on icon "ChevronLeft" at bounding box center [247, 26] width 20 height 20
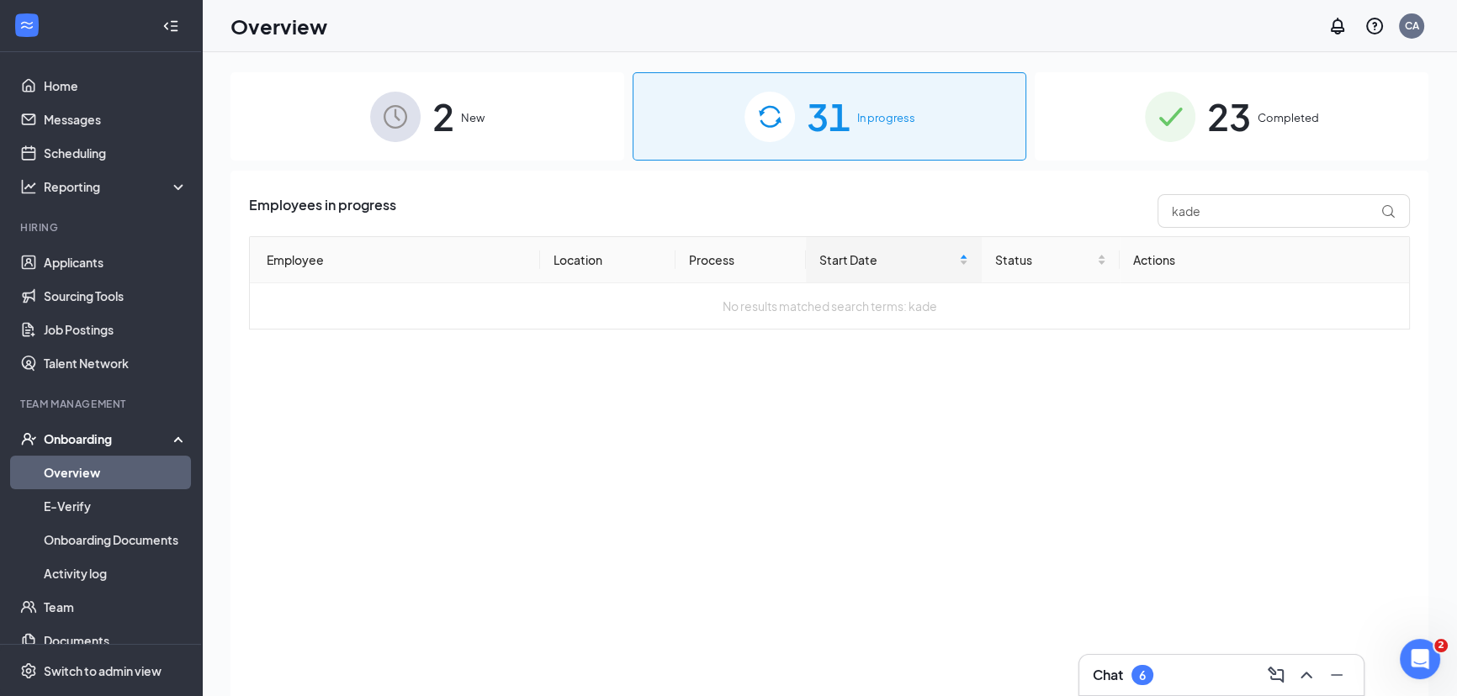
click at [840, 124] on span "31" at bounding box center [829, 116] width 44 height 58
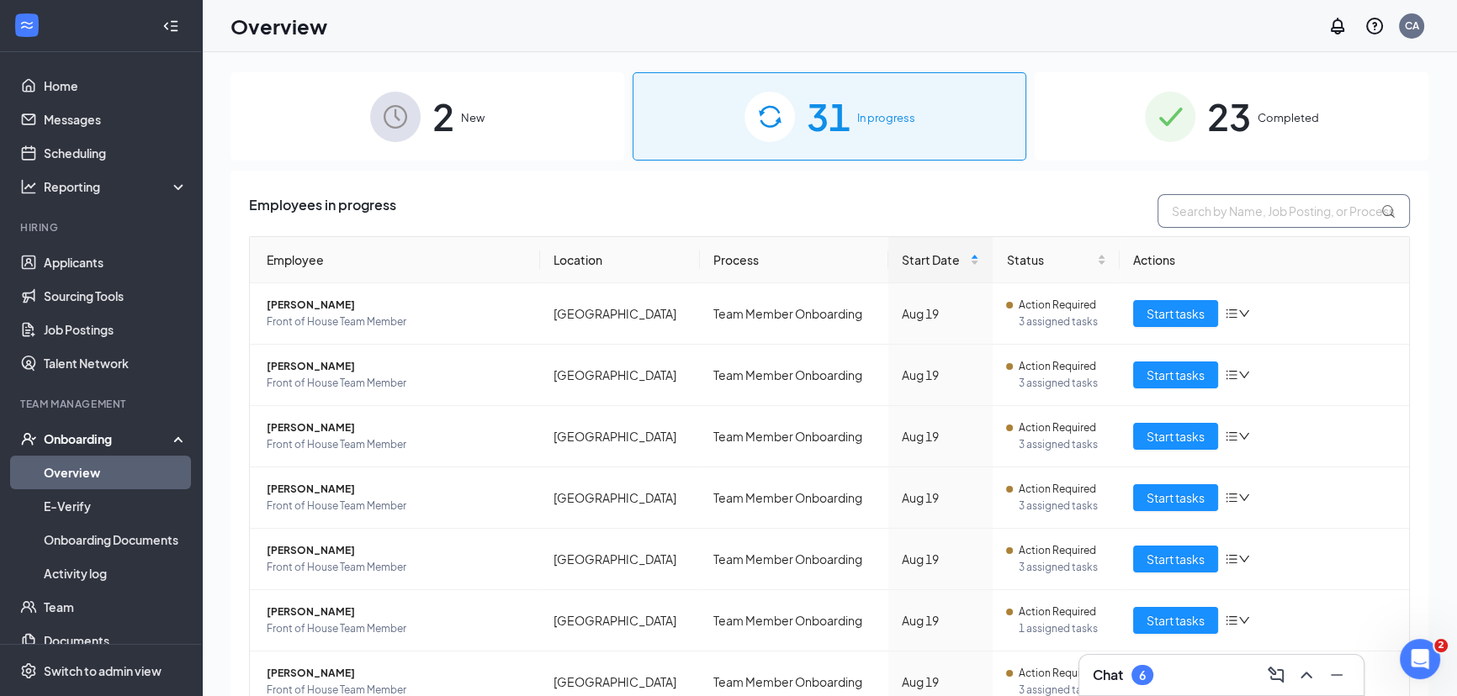
click at [1225, 210] on input "text" at bounding box center [1283, 211] width 252 height 34
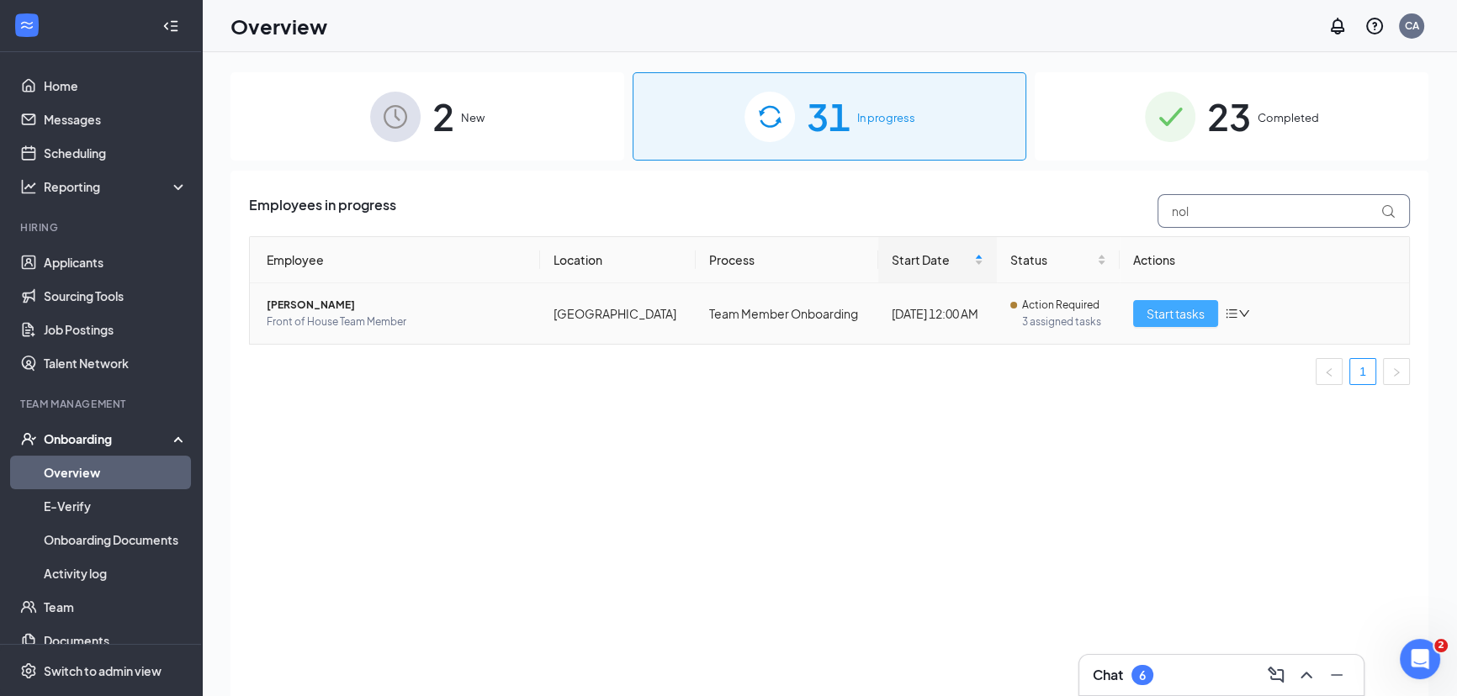
type input "nol"
click at [1188, 317] on span "Start tasks" at bounding box center [1175, 313] width 58 height 19
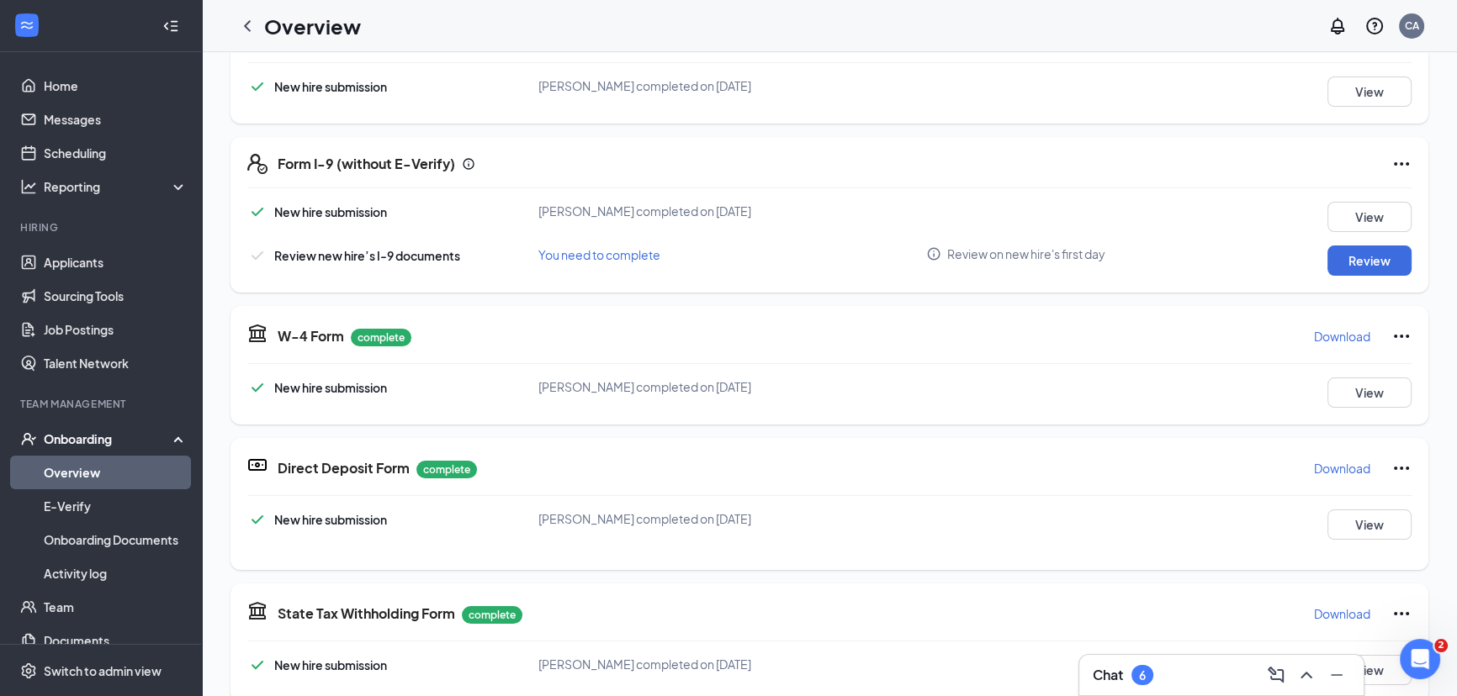
scroll to position [305, 0]
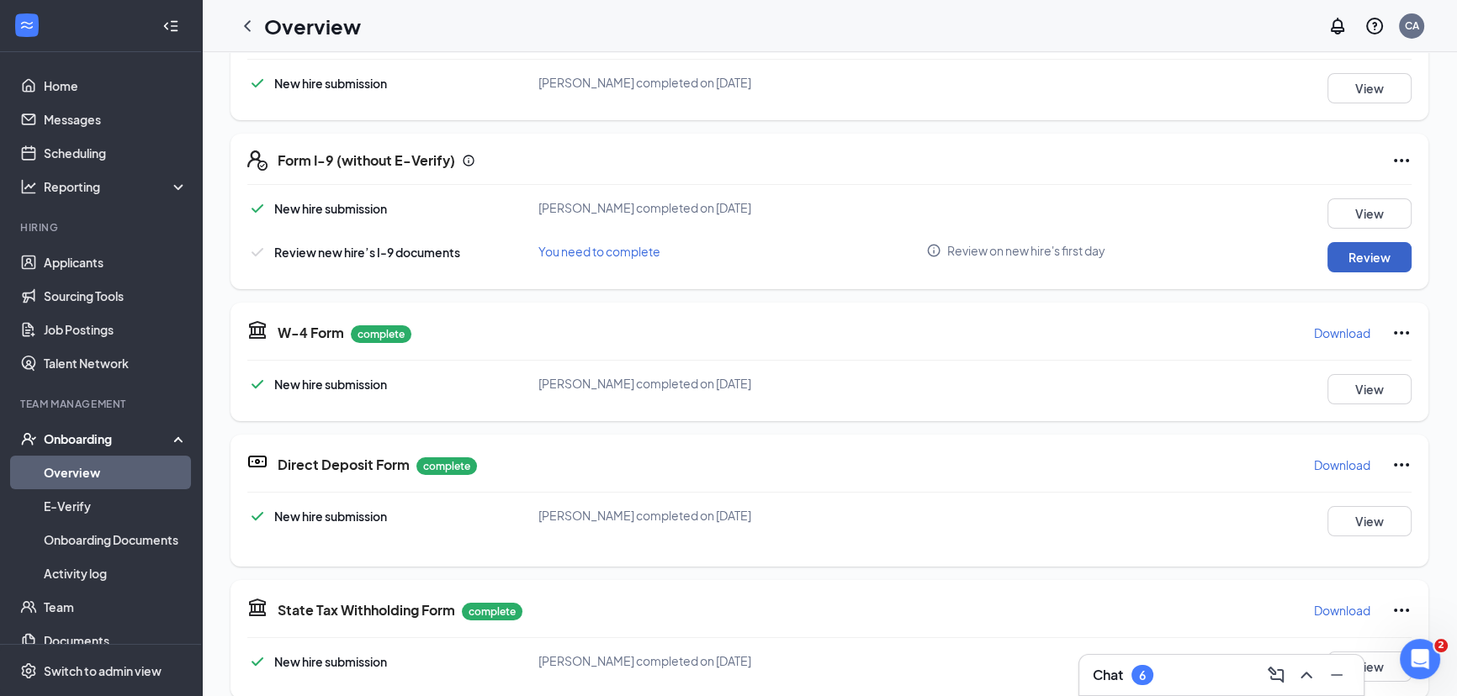
click at [1337, 257] on button "Review" at bounding box center [1369, 257] width 84 height 30
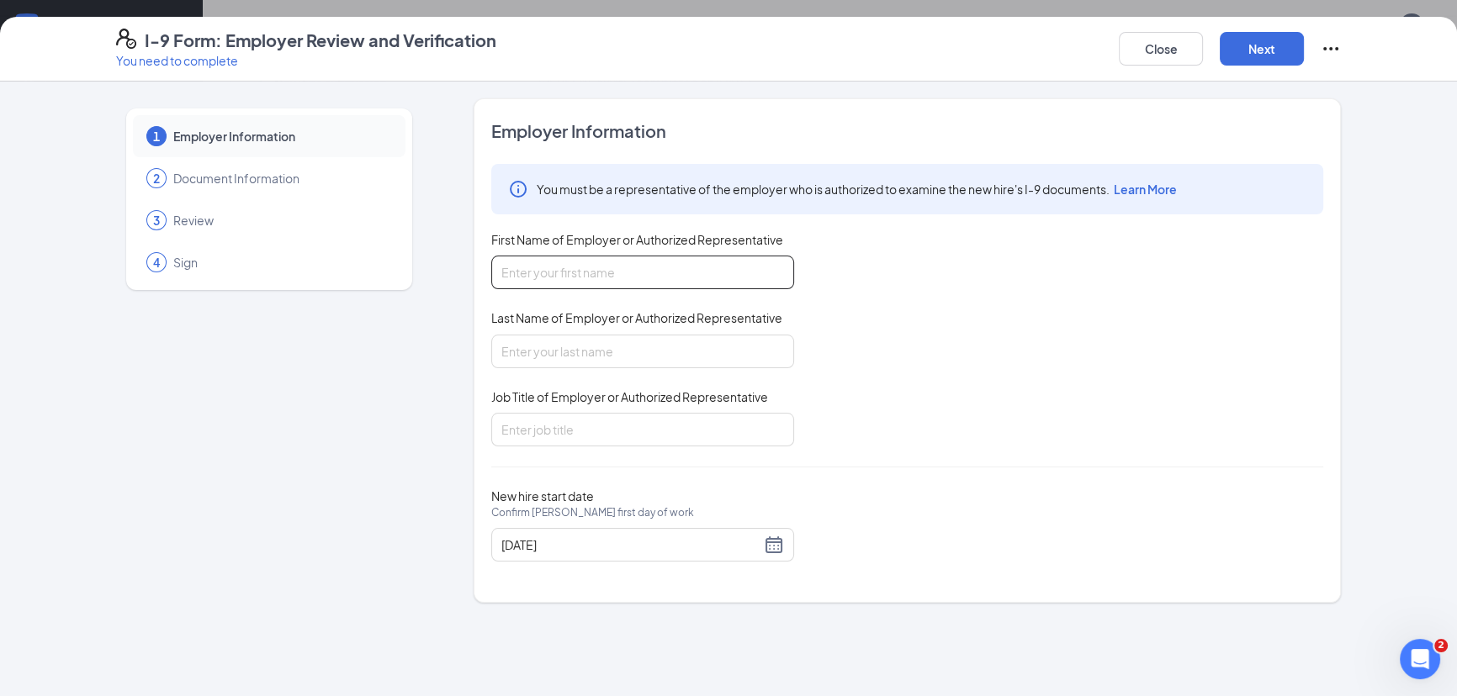
click at [680, 269] on input "First Name of Employer or Authorized Representative" at bounding box center [642, 273] width 303 height 34
type input "[PERSON_NAME]"
click at [645, 426] on input "Job Title of Employer or Authorized Representative" at bounding box center [642, 430] width 303 height 34
type input "human resources"
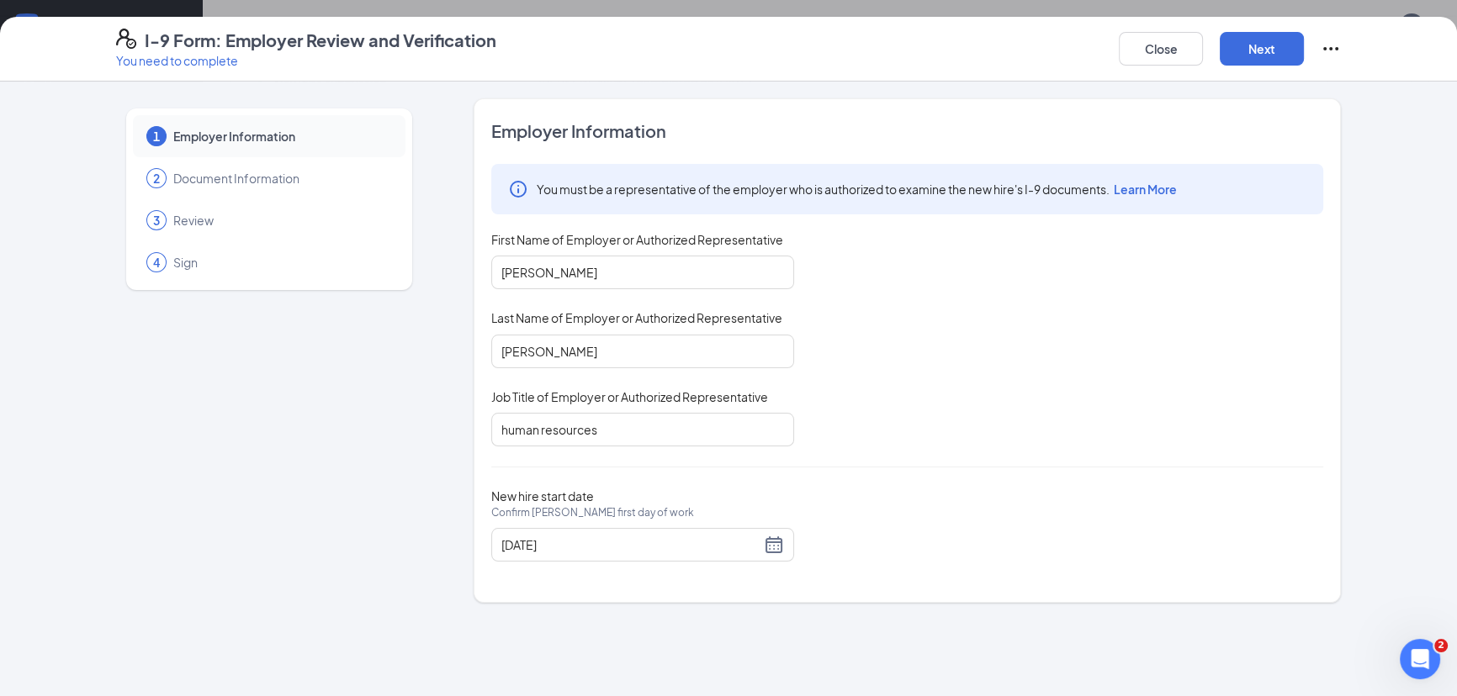
drag, startPoint x: 1063, startPoint y: 454, endPoint x: 1100, endPoint y: 378, distance: 84.3
click at [1064, 453] on div "Employer Information You must be a representative of the employer who is author…" at bounding box center [907, 350] width 832 height 463
drag, startPoint x: 1258, startPoint y: 49, endPoint x: 1256, endPoint y: 90, distance: 41.3
click at [1257, 52] on button "Next" at bounding box center [1262, 49] width 84 height 34
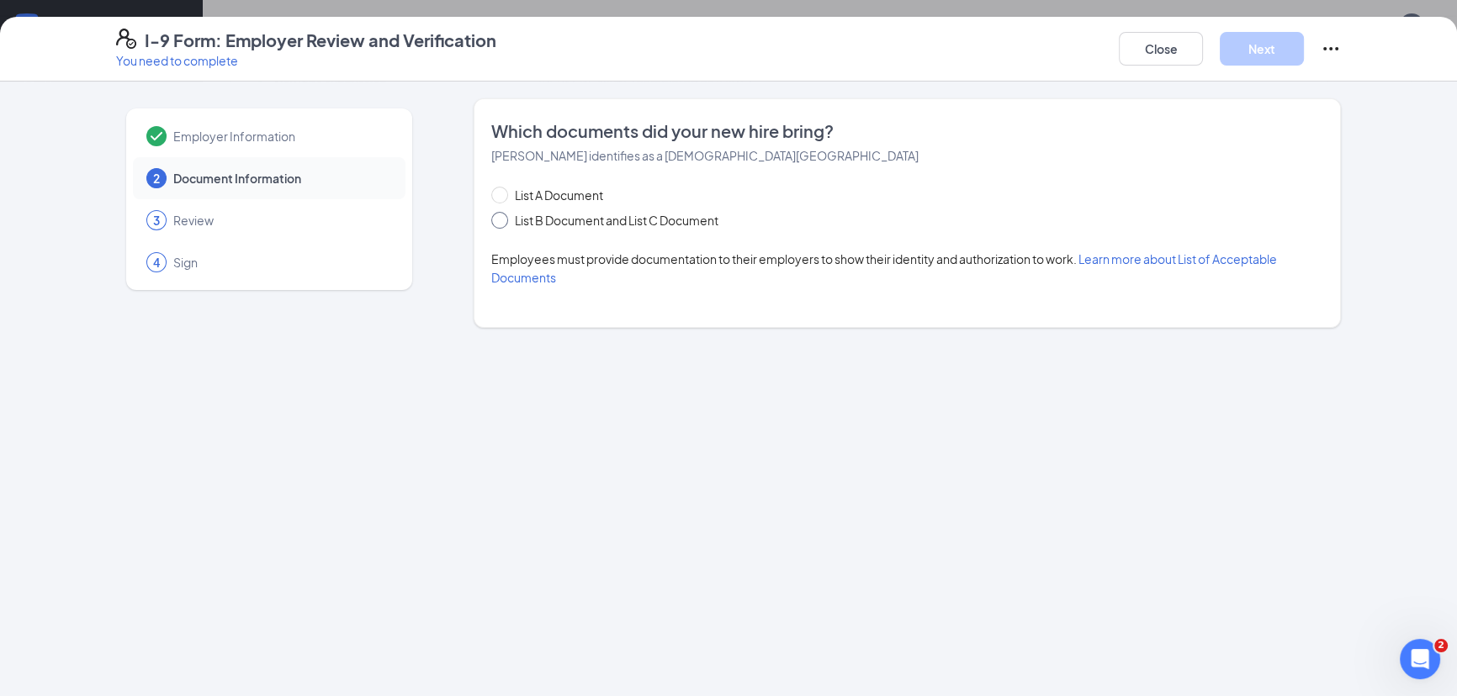
click at [499, 217] on input "List B Document and List C Document" at bounding box center [497, 218] width 12 height 12
radio input "true"
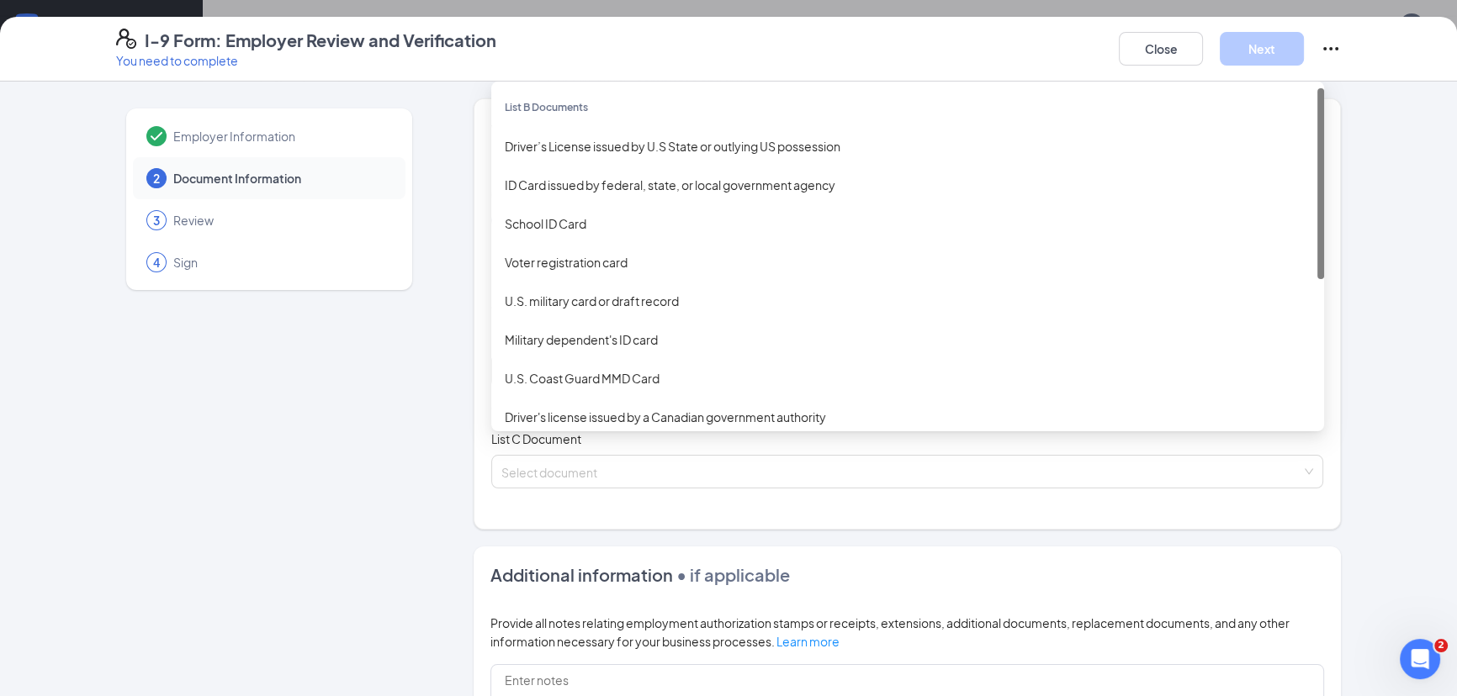
click at [561, 367] on div "Select document List B Documents Driver’s License issued by U.S State or outlyi…" at bounding box center [907, 371] width 832 height 34
click at [651, 161] on div "Driver’s License issued by U.S State or outlying US possession" at bounding box center [907, 146] width 833 height 39
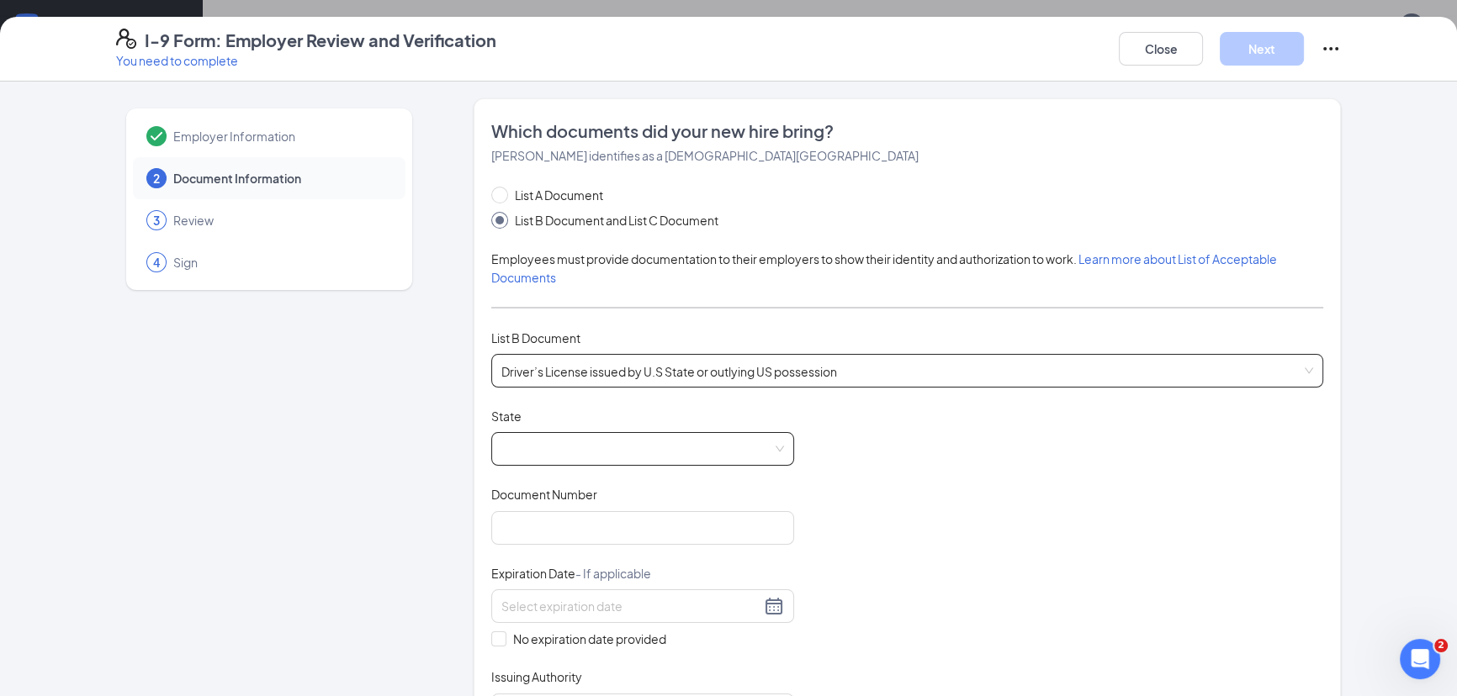
click at [555, 439] on span at bounding box center [642, 449] width 283 height 32
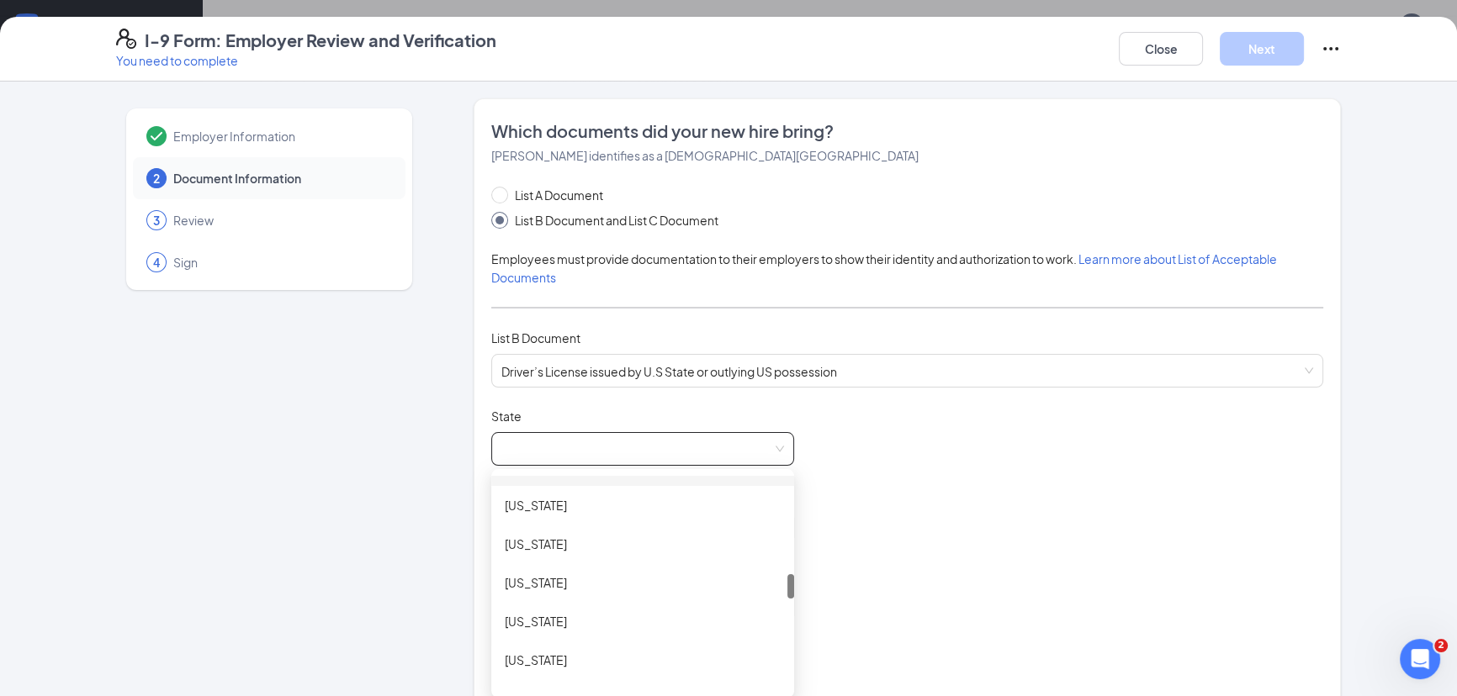
scroll to position [917, 0]
click at [523, 622] on div "[US_STATE]" at bounding box center [643, 623] width 276 height 19
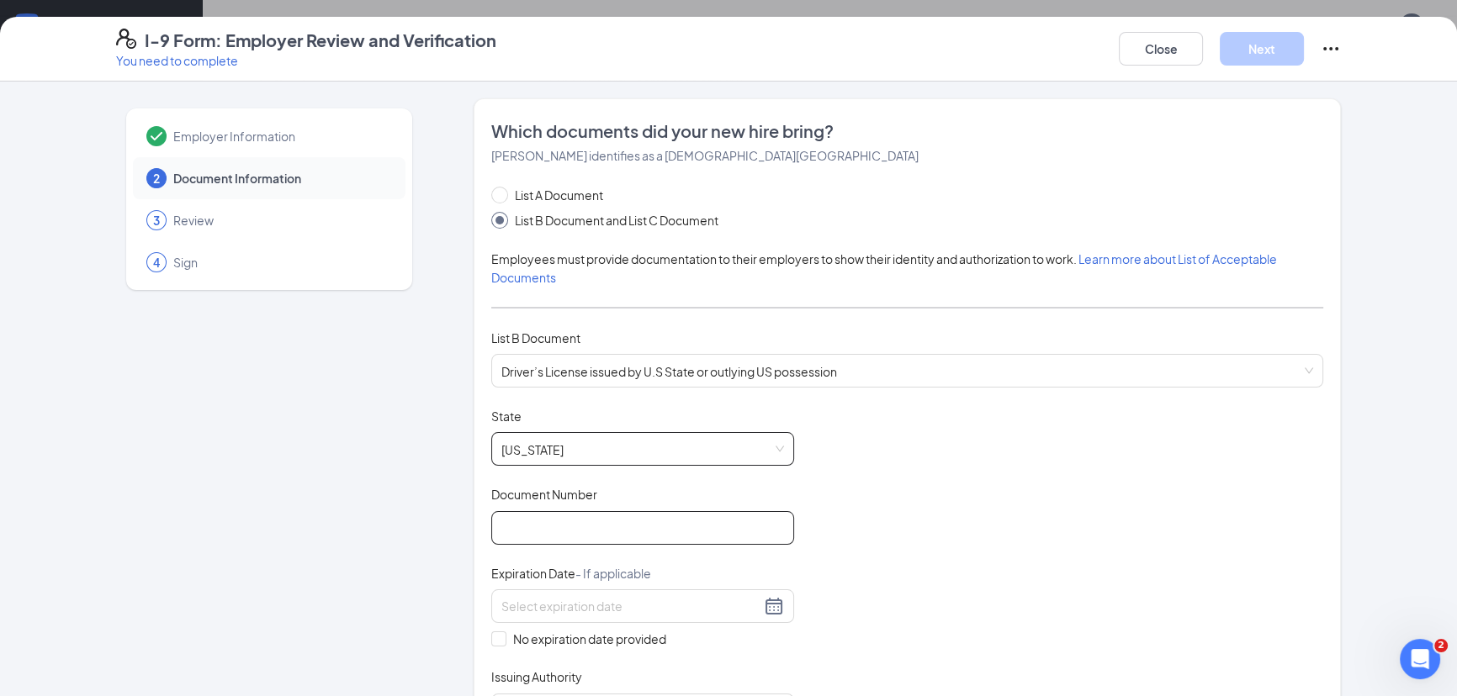
click at [559, 527] on input "Document Number" at bounding box center [642, 528] width 303 height 34
type input "201f076004"
click at [557, 597] on input at bounding box center [630, 606] width 259 height 19
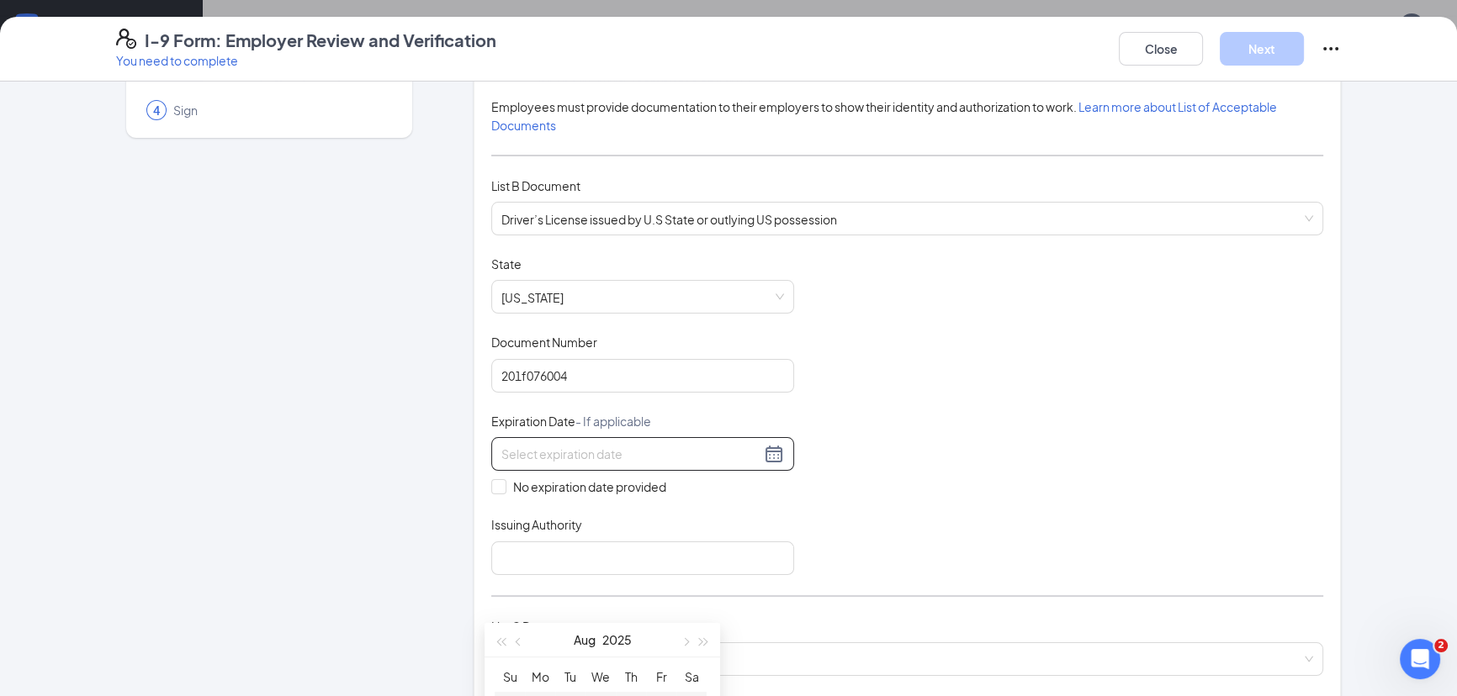
scroll to position [229, 0]
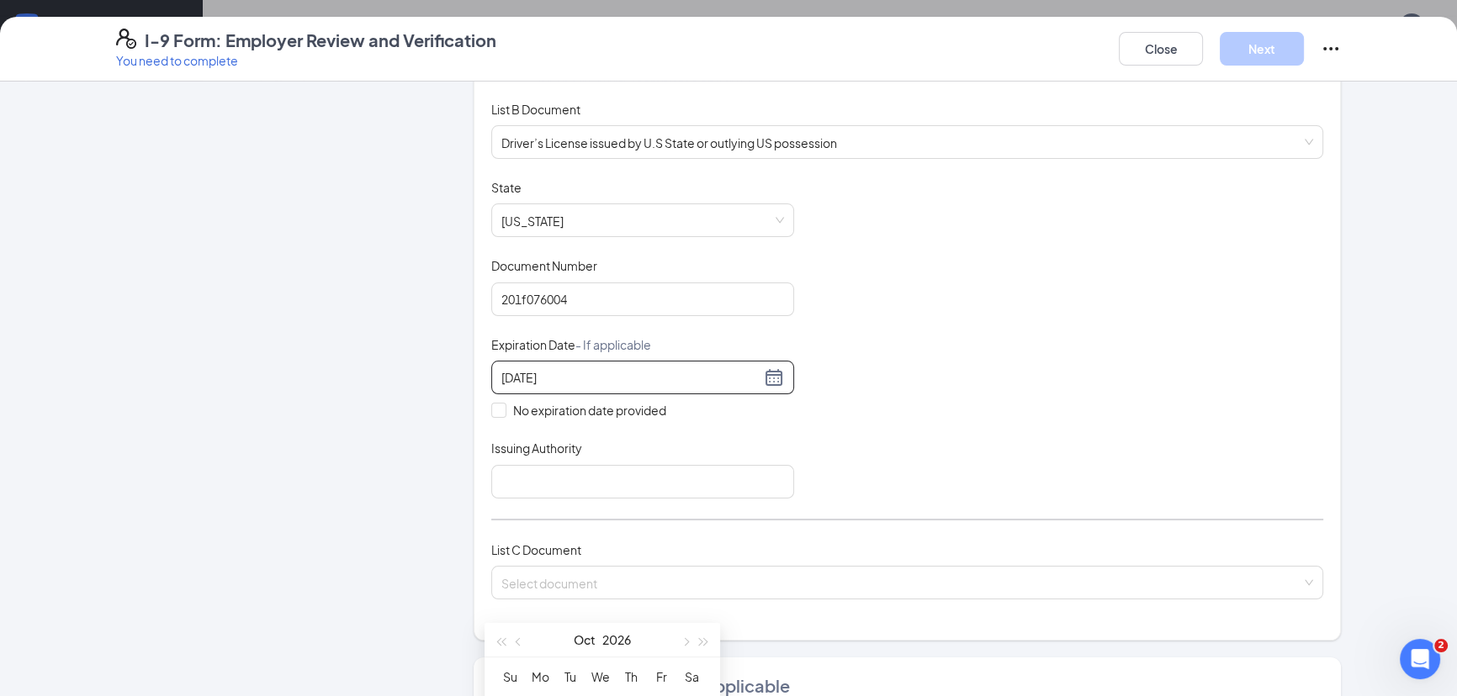
type input "[DATE]"
click at [892, 386] on div "Document Title Driver’s License issued by U.S State or outlying US possession S…" at bounding box center [907, 339] width 832 height 320
click at [707, 370] on input at bounding box center [630, 377] width 259 height 19
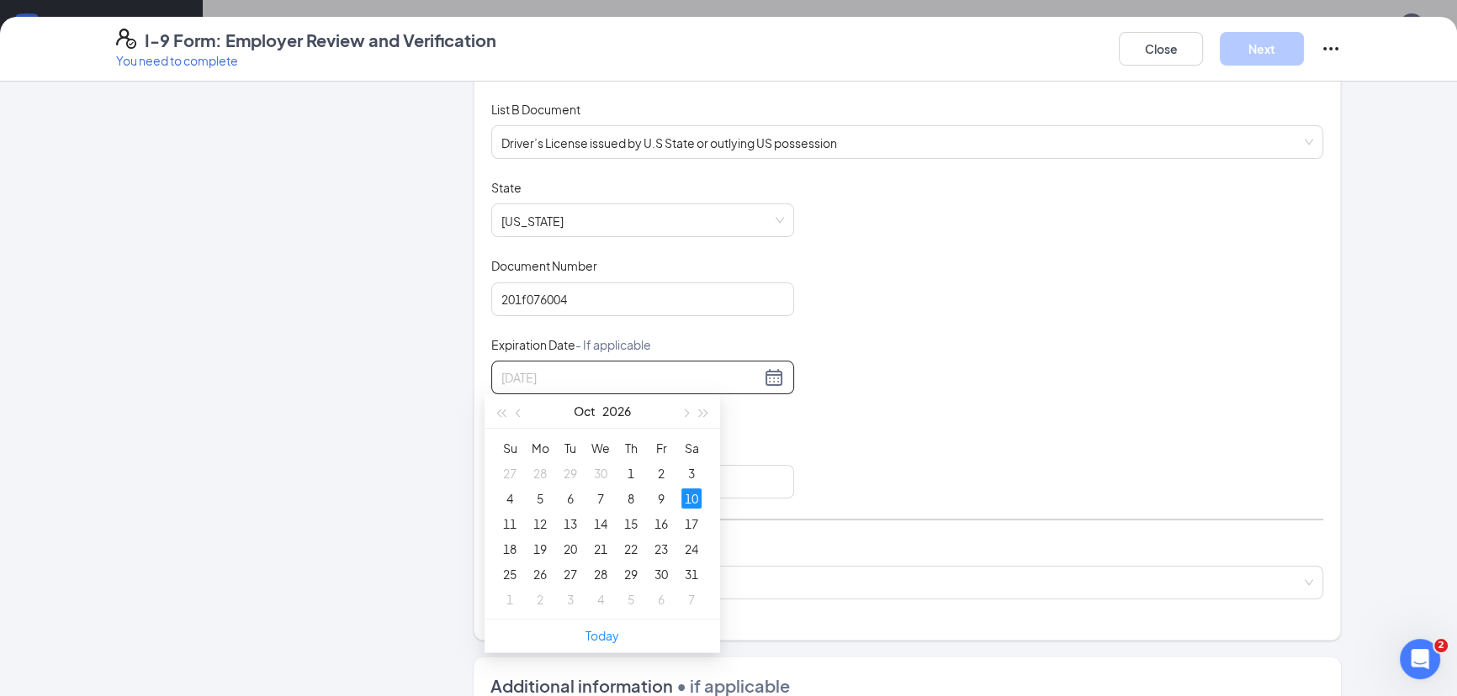
click at [687, 492] on div "10" at bounding box center [691, 499] width 20 height 20
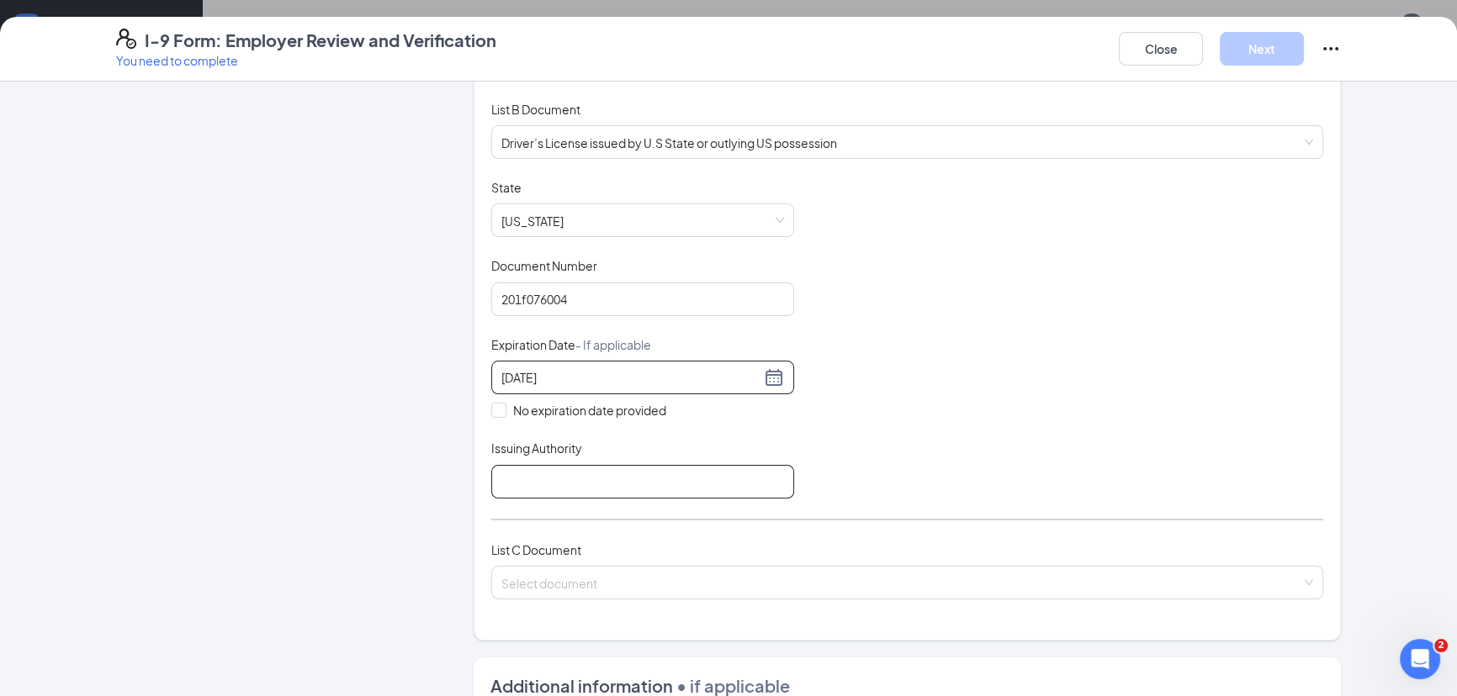
type input "[DATE]"
click at [614, 478] on input "Issuing Authority" at bounding box center [642, 482] width 303 height 34
type input "MO"
click at [857, 492] on div "Document Title Driver’s License issued by U.S State or outlying US possession S…" at bounding box center [907, 339] width 832 height 320
click at [664, 567] on input "search" at bounding box center [901, 579] width 800 height 25
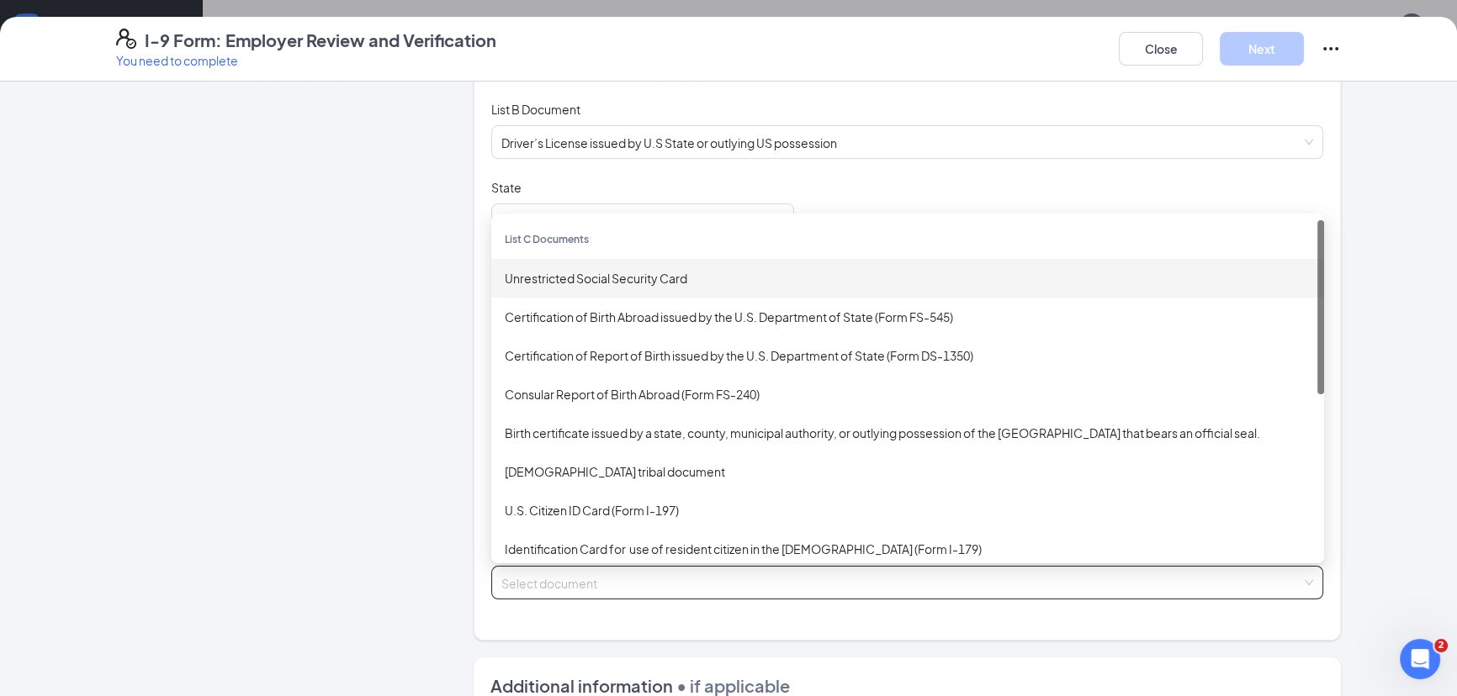
click at [650, 282] on div "Unrestricted Social Security Card" at bounding box center [908, 278] width 806 height 19
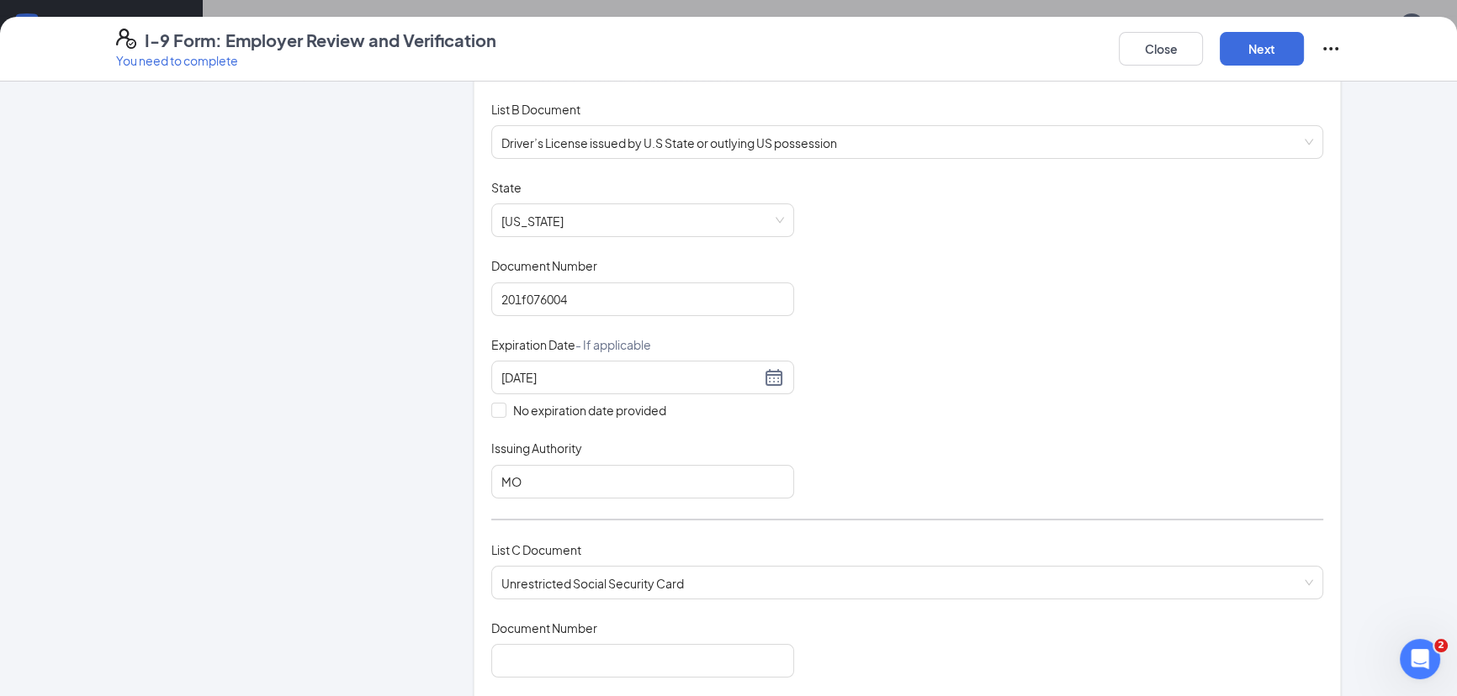
click at [977, 462] on div "Document Title Driver’s License issued by U.S State or outlying US possession S…" at bounding box center [907, 339] width 832 height 320
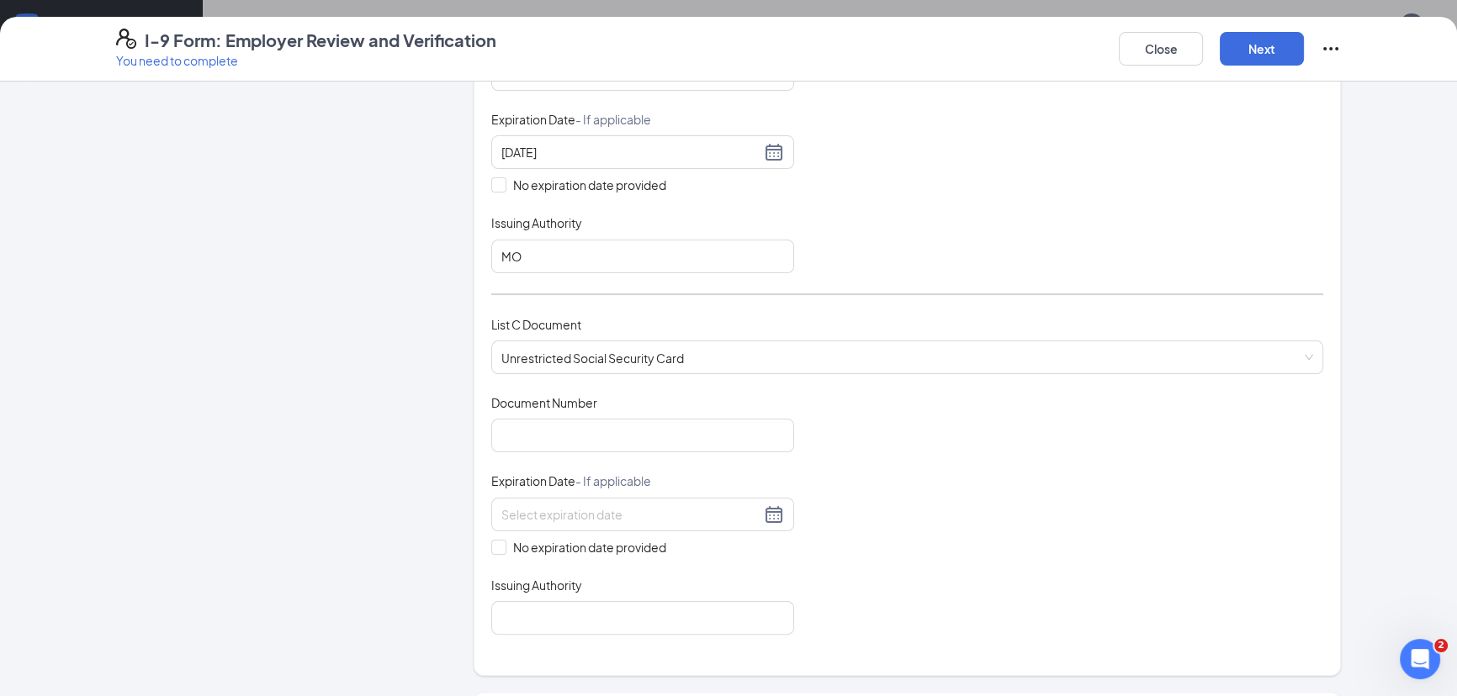
scroll to position [458, 0]
click at [664, 420] on input "Document Number" at bounding box center [642, 432] width 303 height 34
type input "487270335"
click at [491, 538] on input "No expiration date provided" at bounding box center [497, 542] width 12 height 12
checkbox input "true"
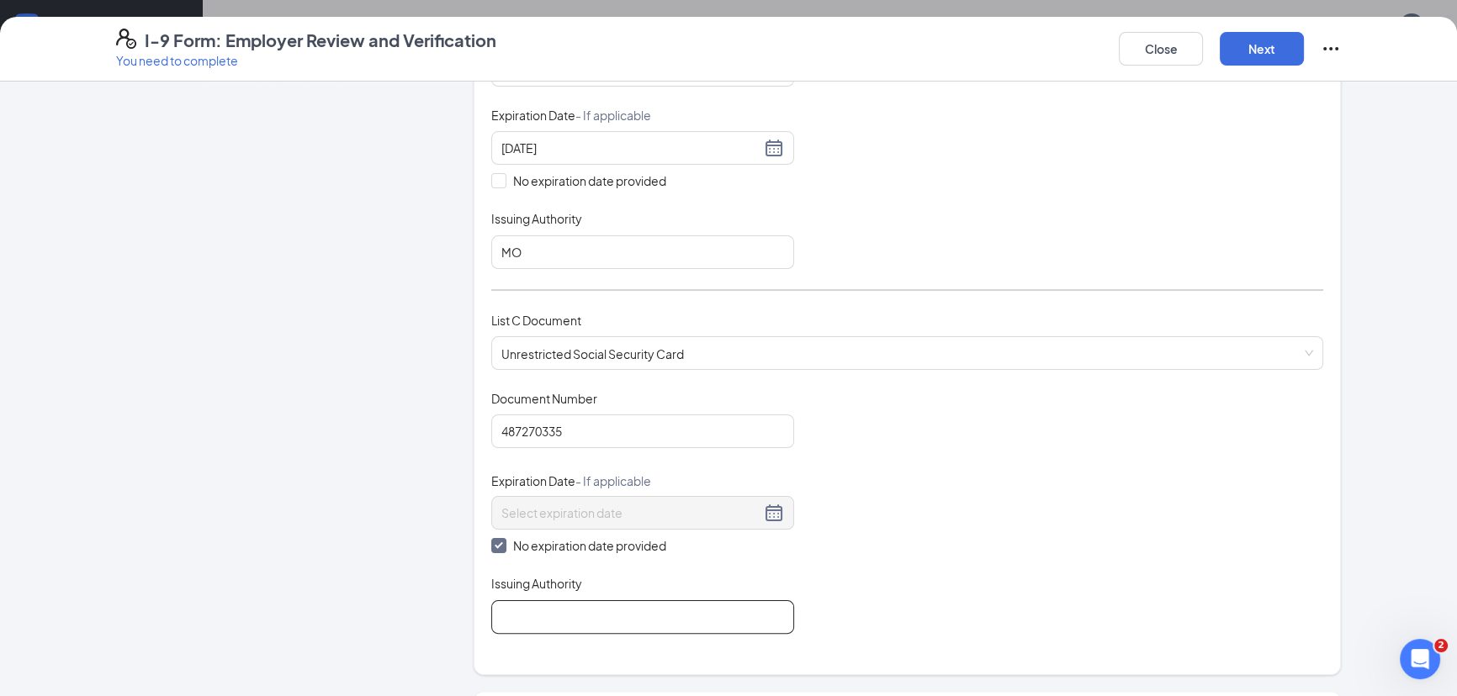
click at [532, 611] on input "Issuing Authority" at bounding box center [642, 618] width 303 height 34
type input "SSA"
click at [865, 581] on div "Document Title Unrestricted Social Security Card Document Number 487270335 Expi…" at bounding box center [907, 512] width 832 height 244
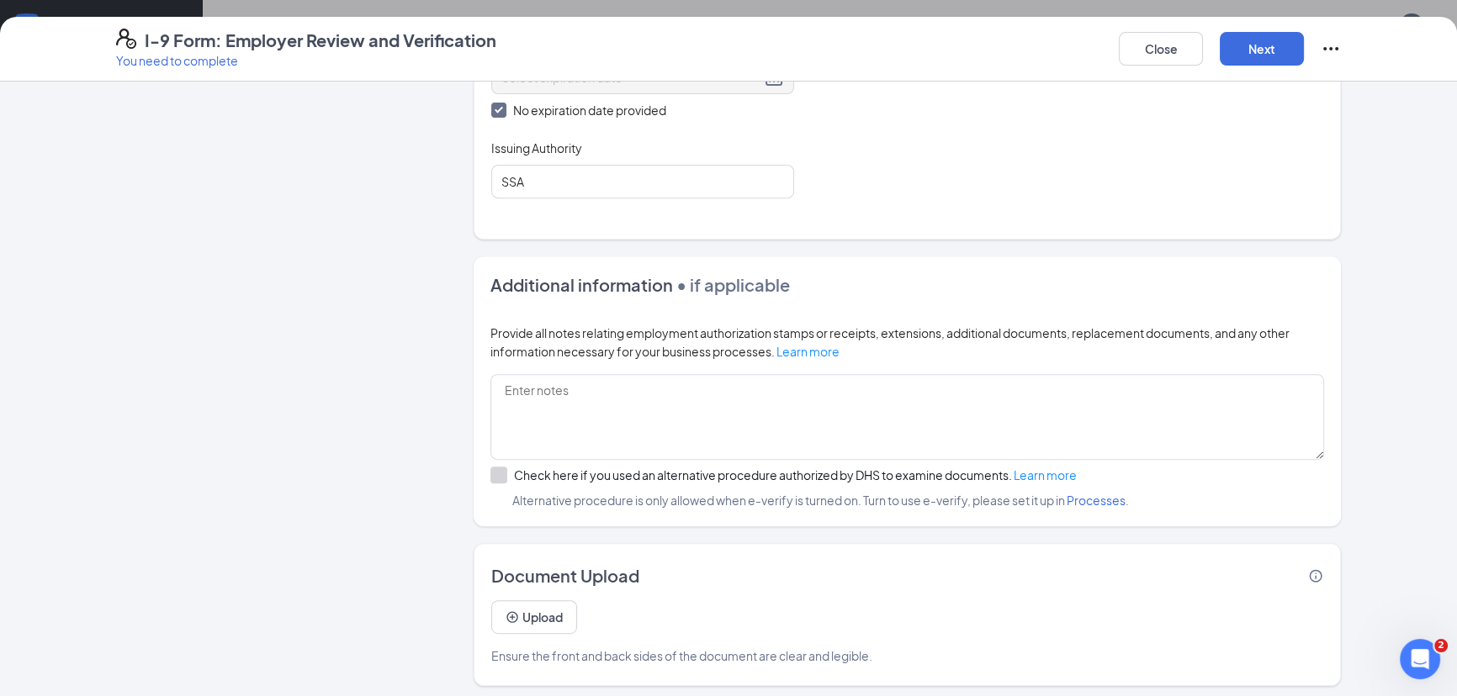
scroll to position [229, 0]
click at [1279, 43] on button "Next" at bounding box center [1262, 49] width 84 height 34
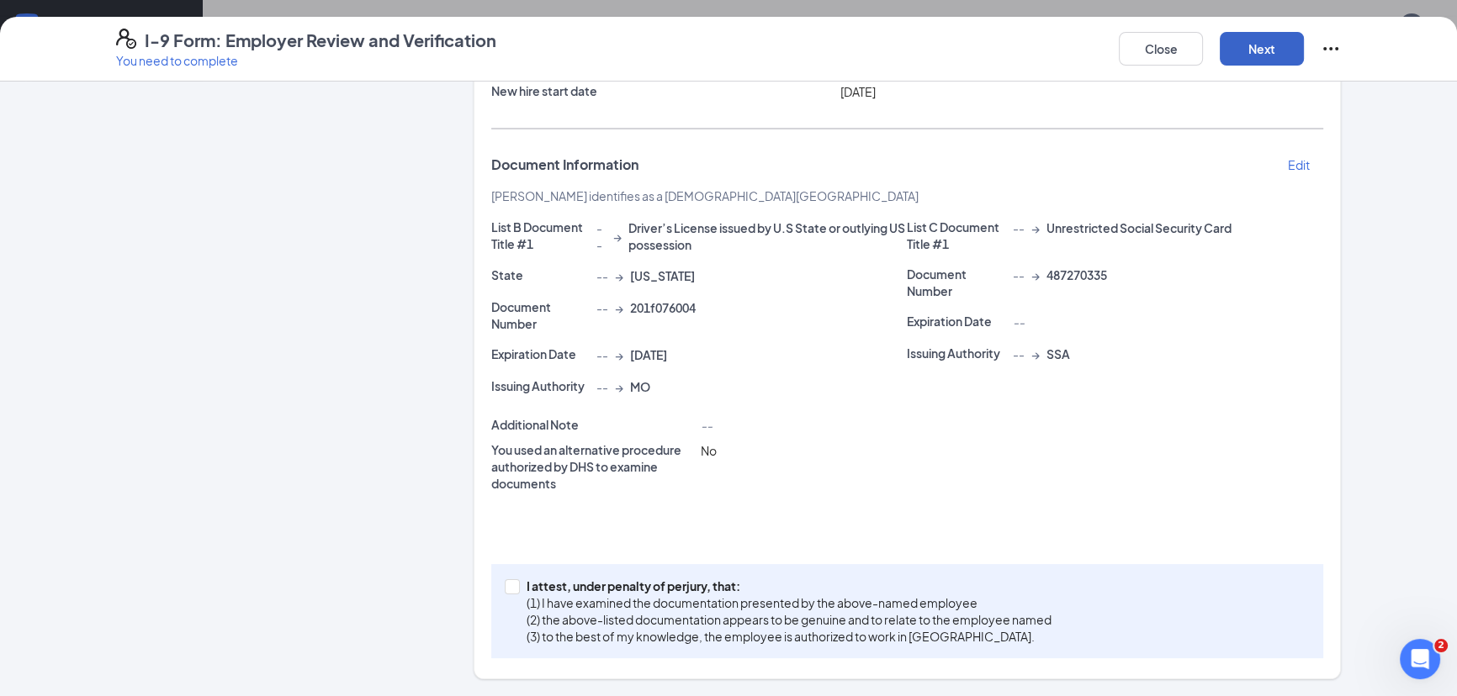
scroll to position [214, 0]
click at [505, 583] on input "I attest, under penalty of perjury, that: (1) I have examined the documentation…" at bounding box center [511, 587] width 12 height 12
checkbox input "true"
click at [1271, 42] on button "Next" at bounding box center [1262, 49] width 84 height 34
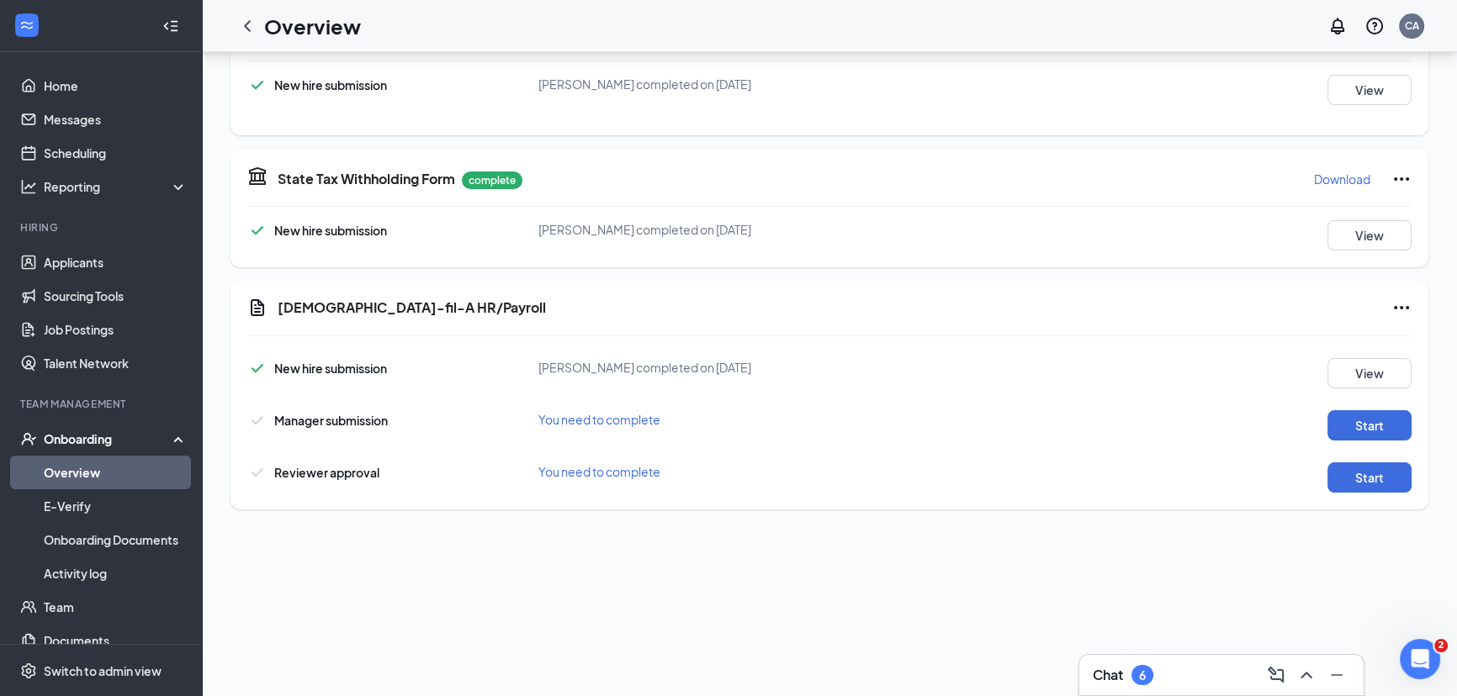
scroll to position [535, 0]
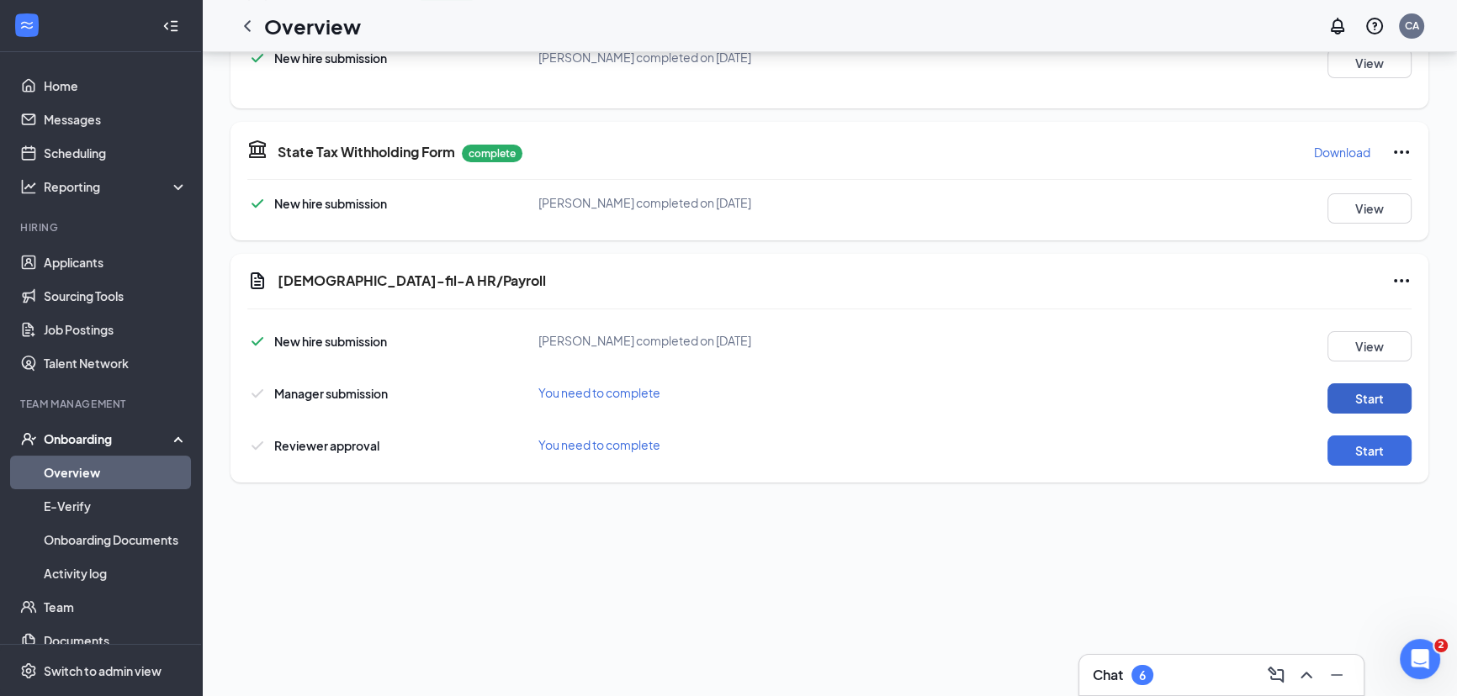
click at [1353, 394] on button "Start" at bounding box center [1369, 399] width 84 height 30
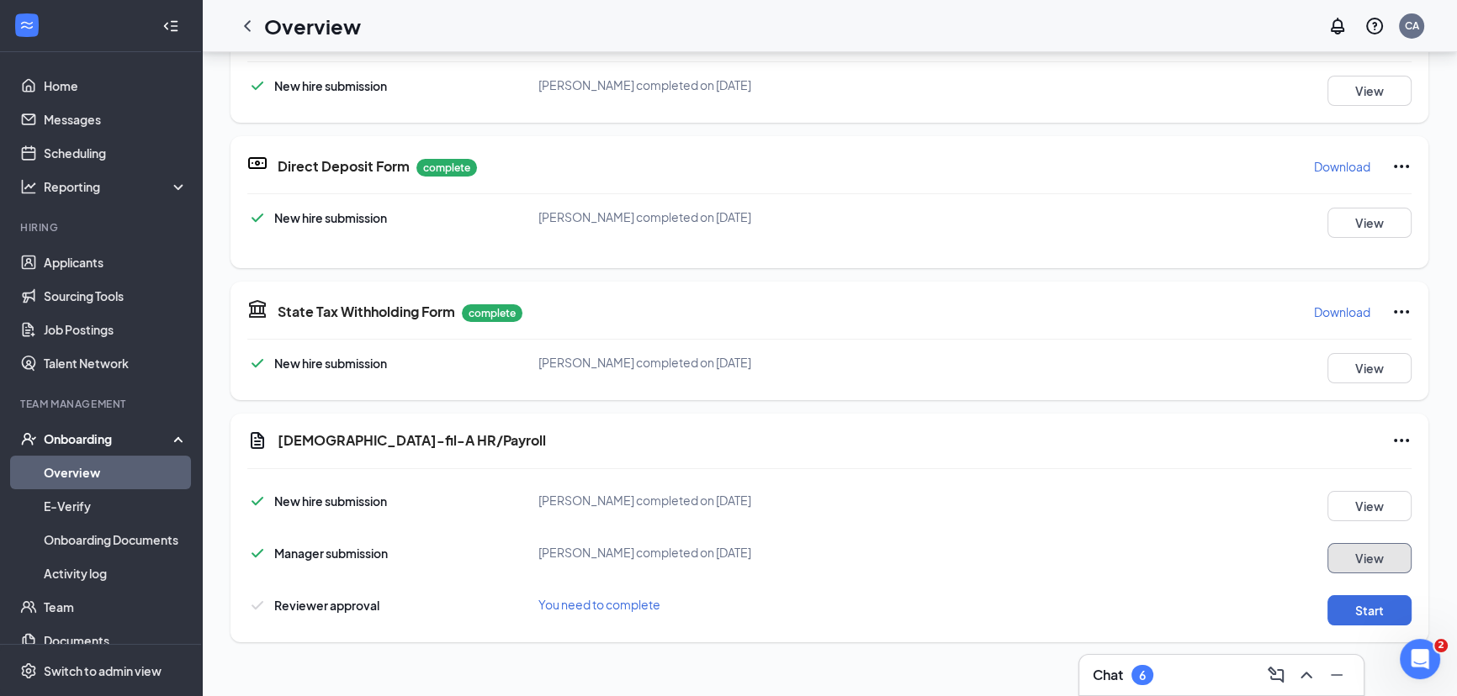
scroll to position [83, 0]
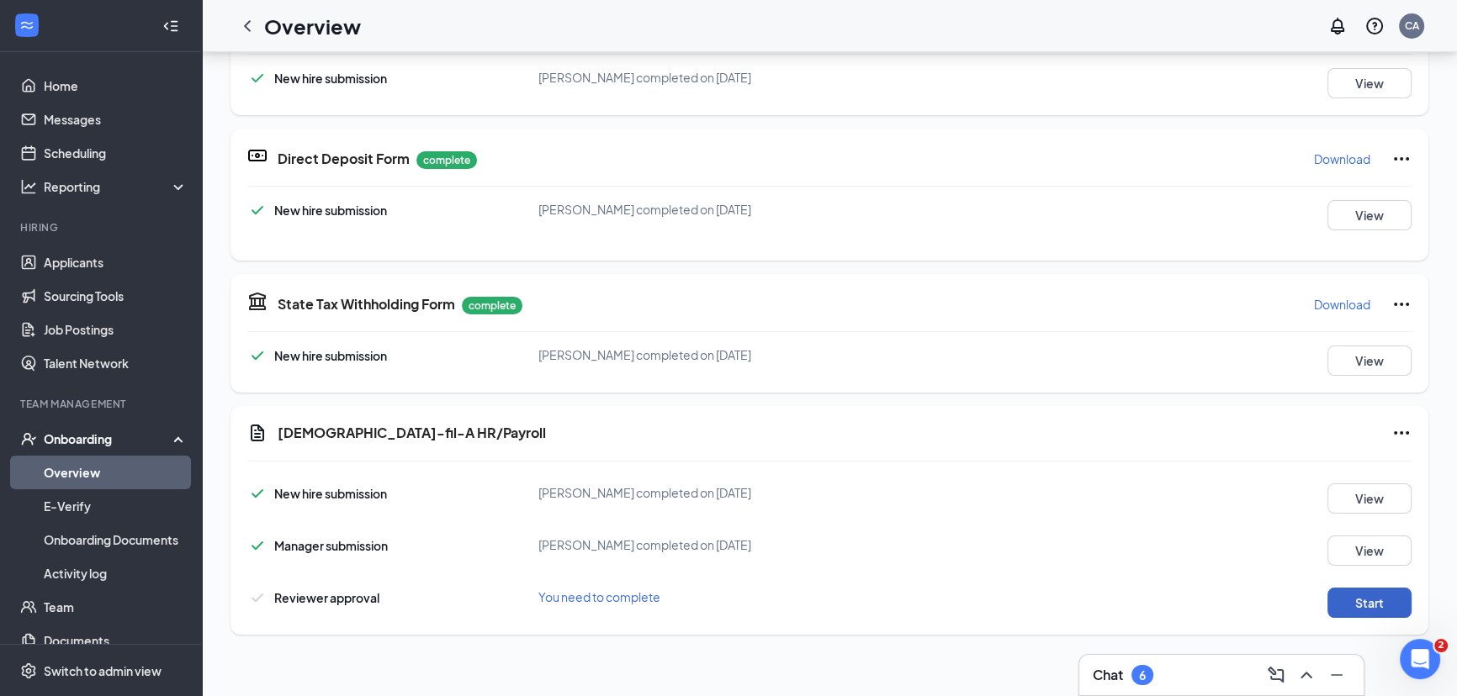
click at [1376, 596] on button "Start" at bounding box center [1369, 603] width 84 height 30
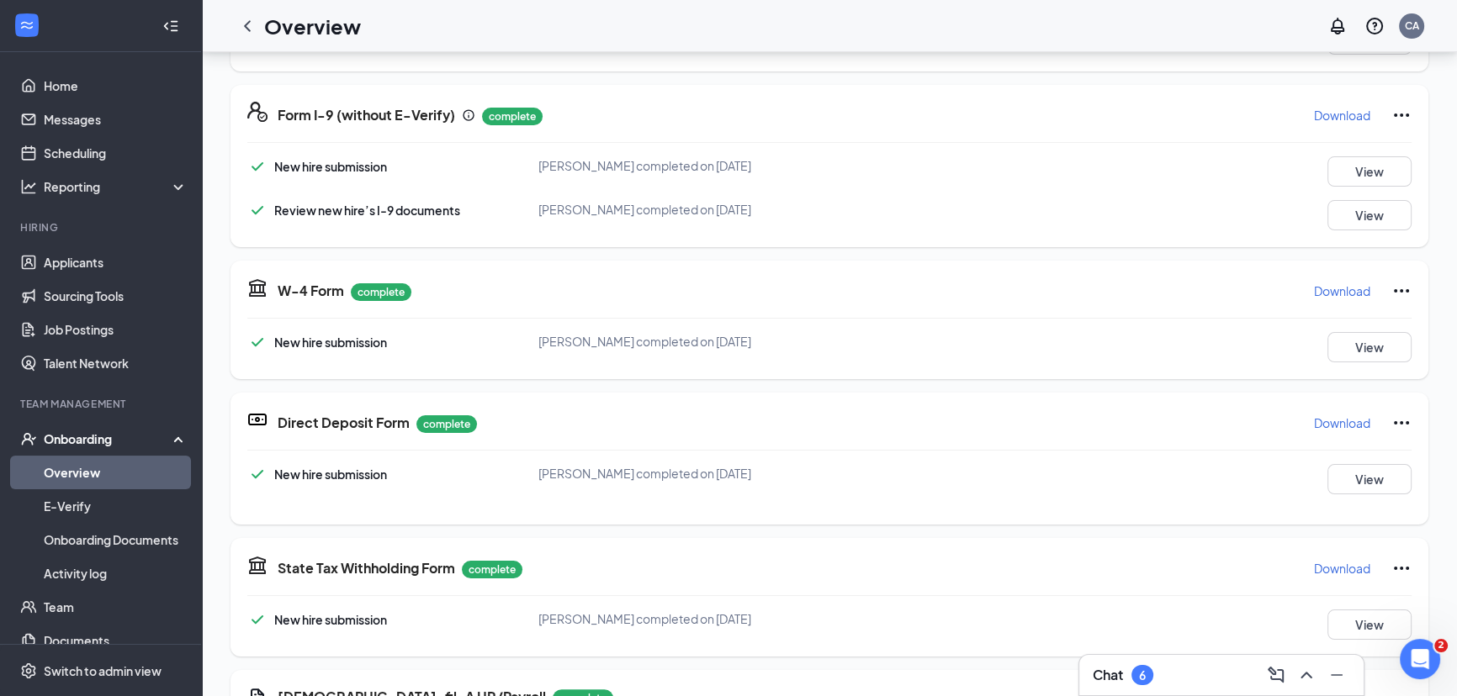
scroll to position [0, 0]
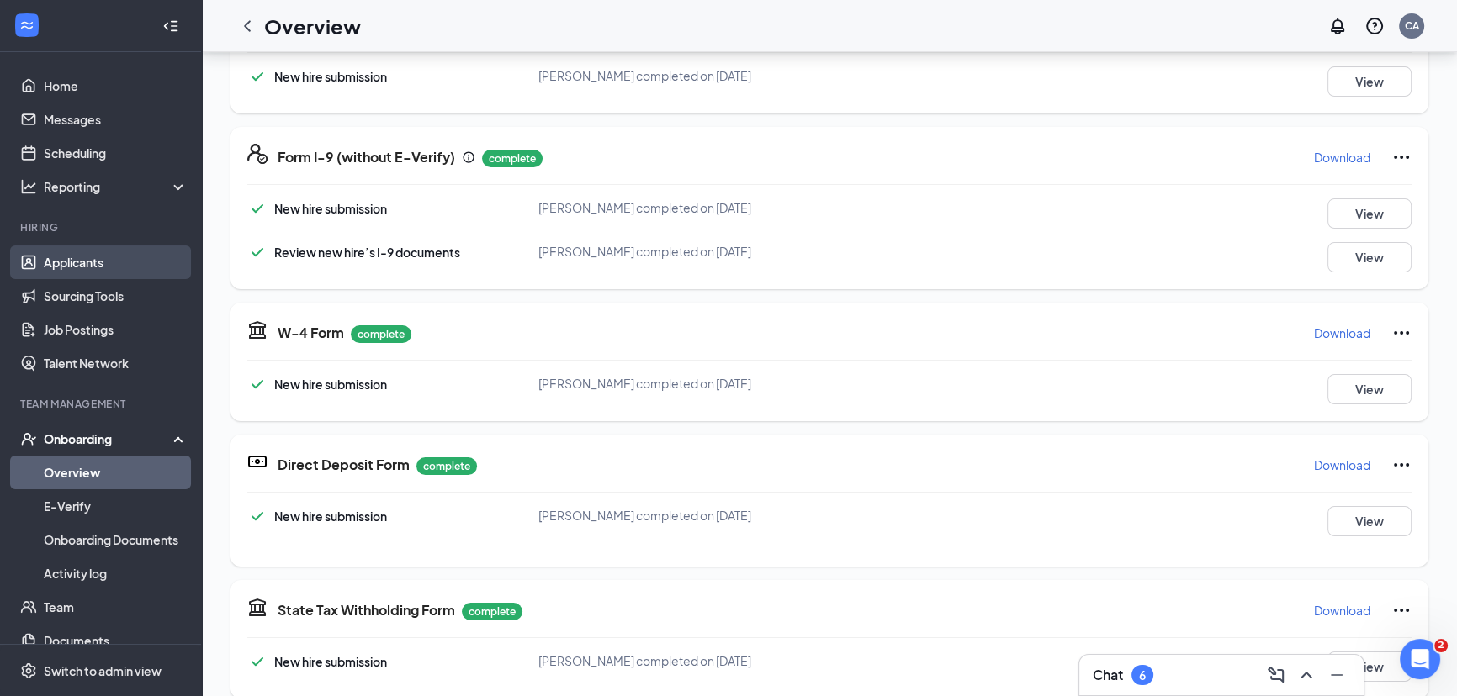
click at [94, 264] on link "Applicants" at bounding box center [116, 263] width 144 height 34
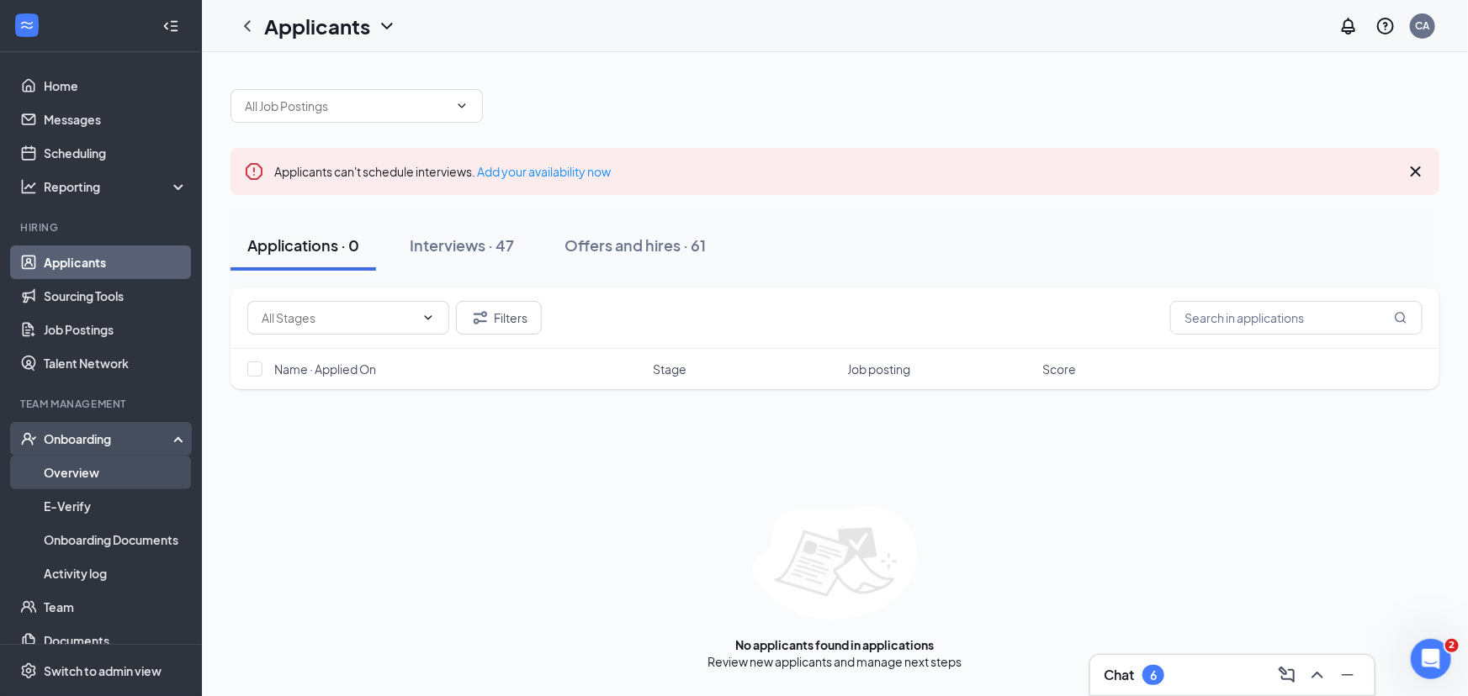
click at [96, 478] on link "Overview" at bounding box center [116, 473] width 144 height 34
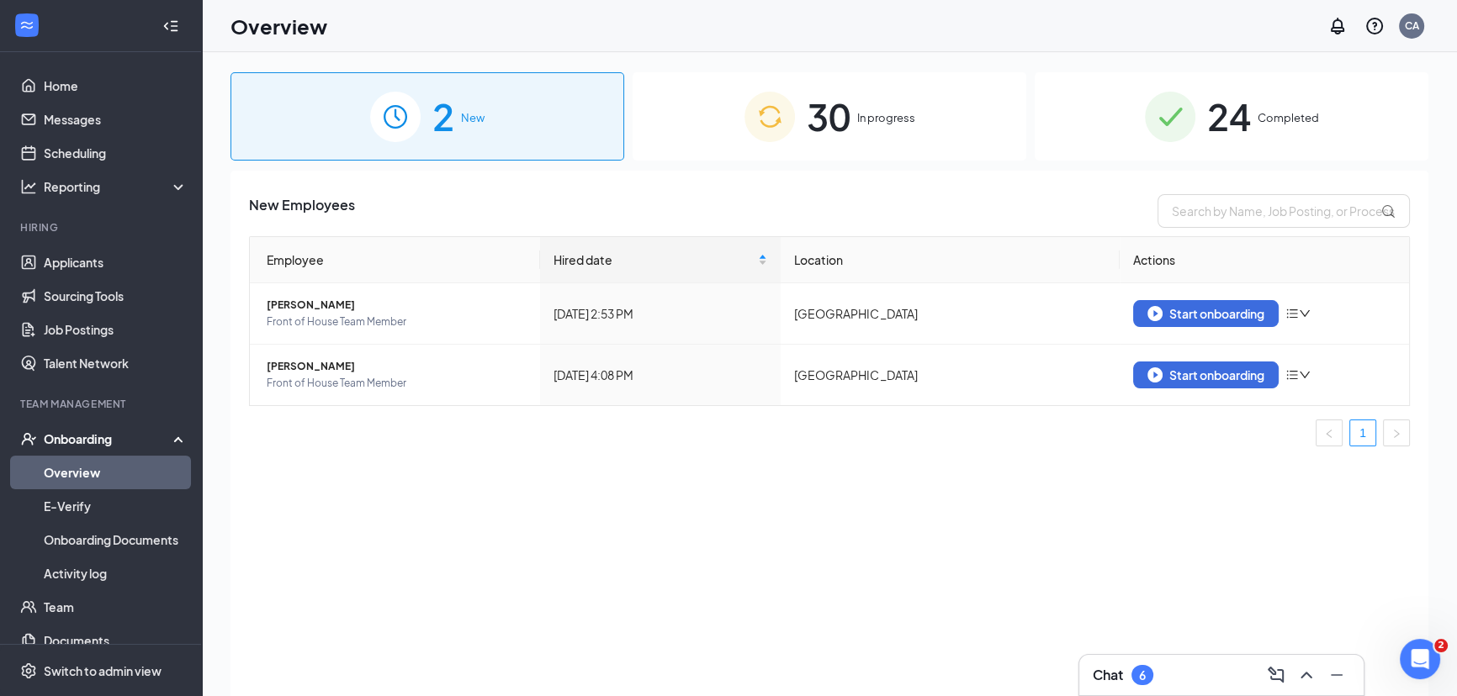
click at [115, 445] on div "Onboarding" at bounding box center [109, 439] width 130 height 17
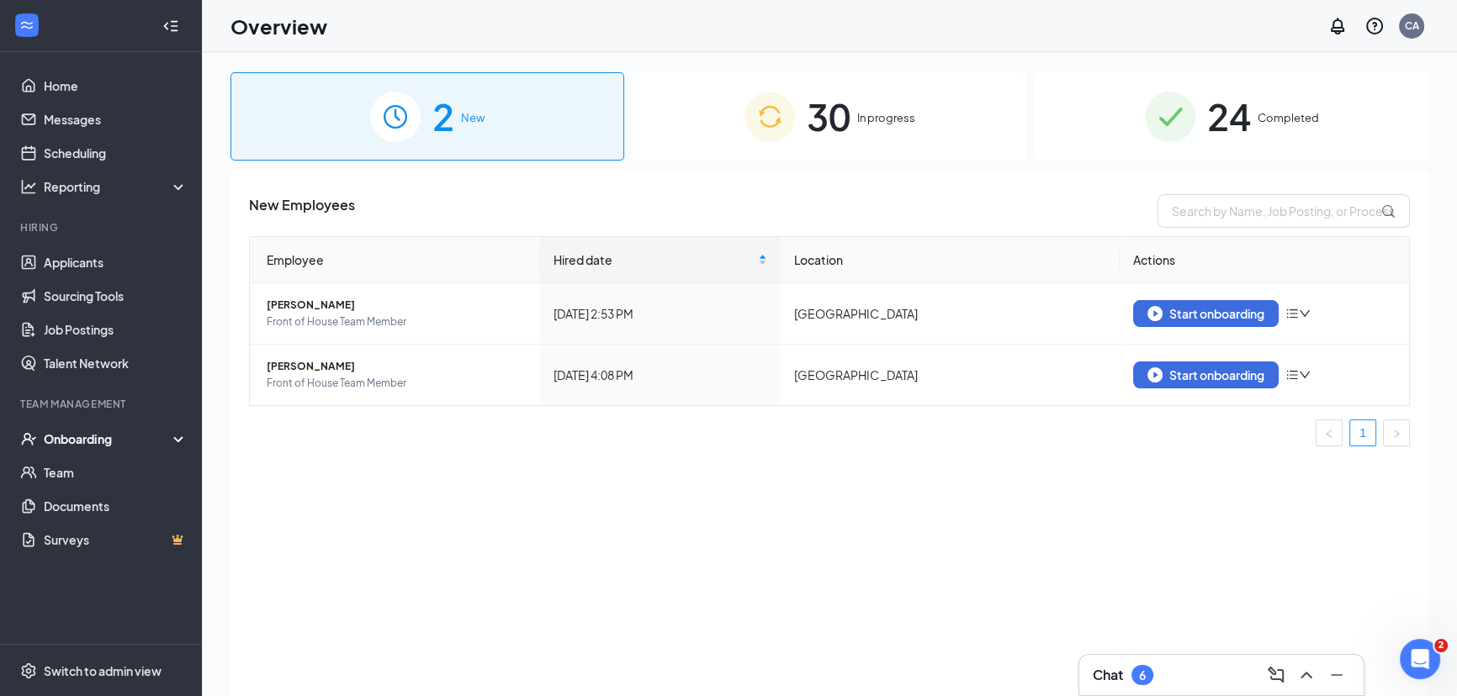
click at [115, 445] on div "Onboarding" at bounding box center [109, 439] width 130 height 17
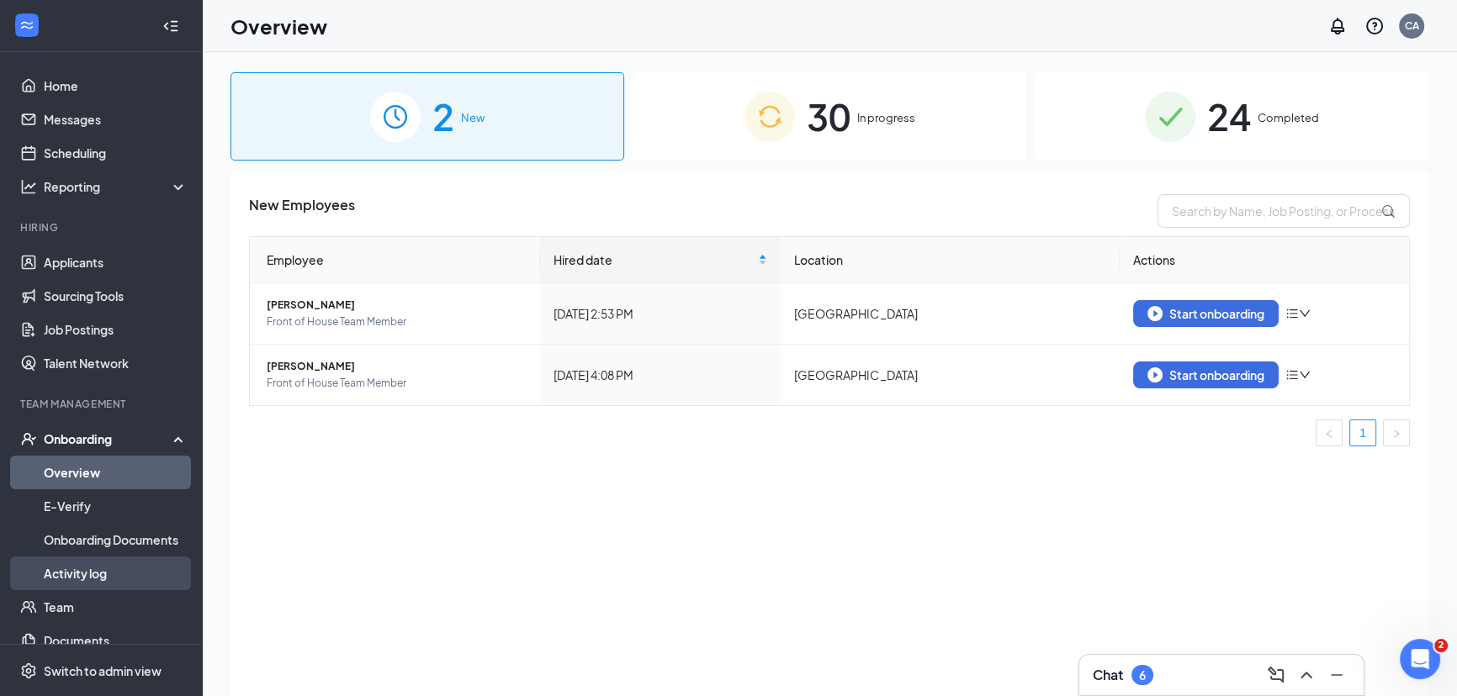
scroll to position [53, 0]
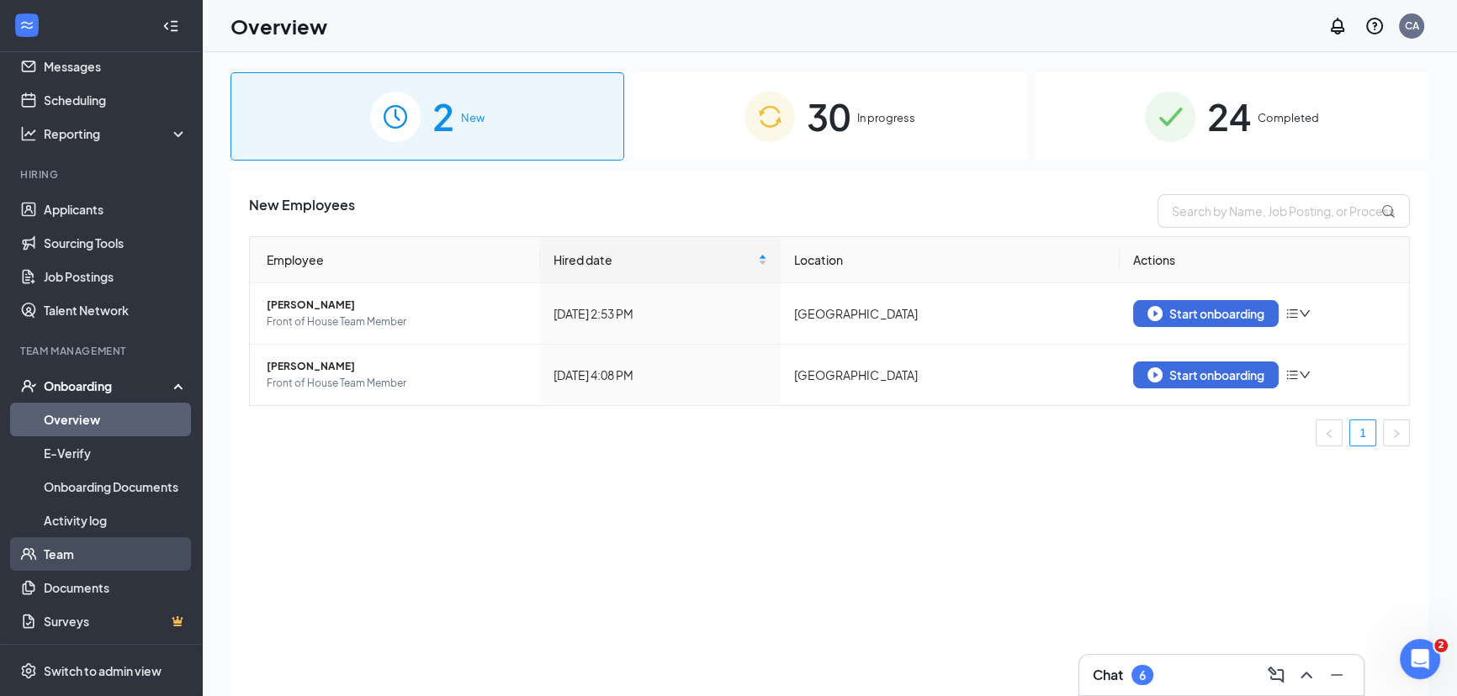
click at [90, 549] on link "Team" at bounding box center [116, 554] width 144 height 34
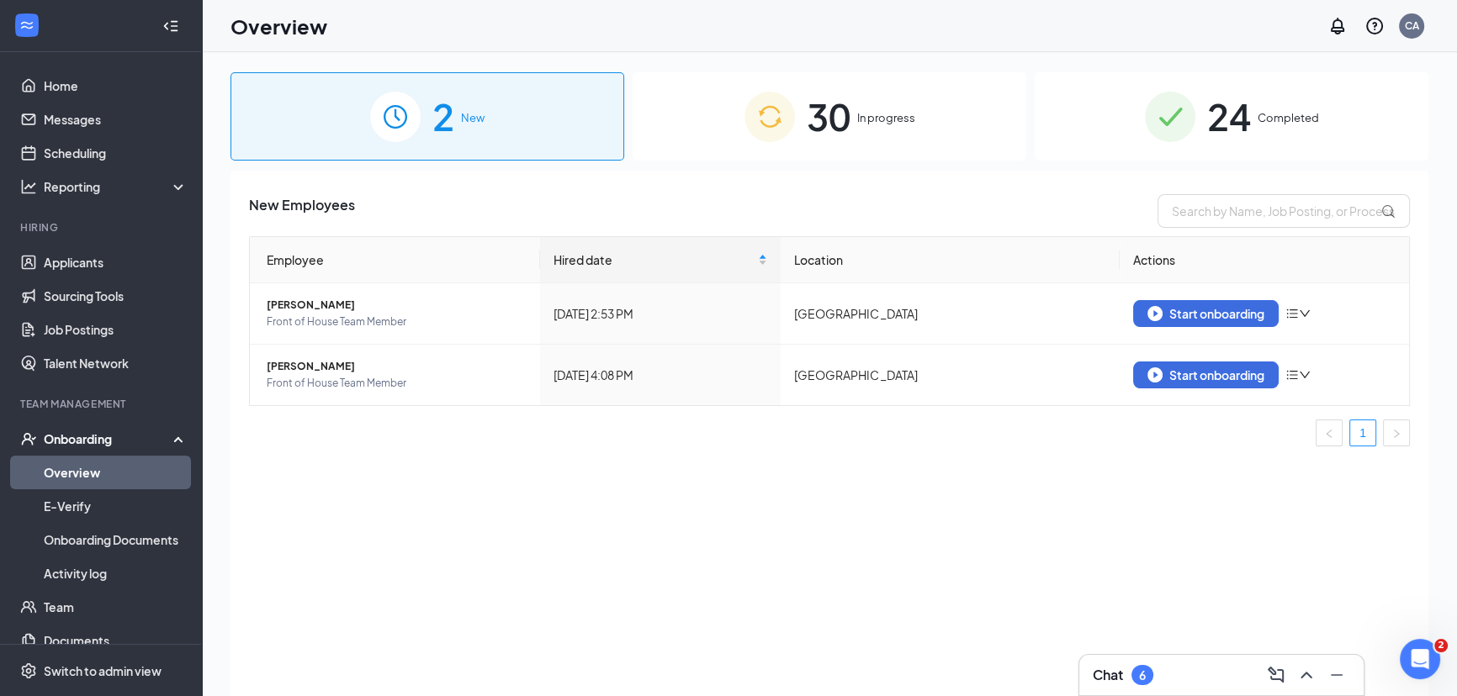
click at [760, 129] on img at bounding box center [769, 117] width 50 height 50
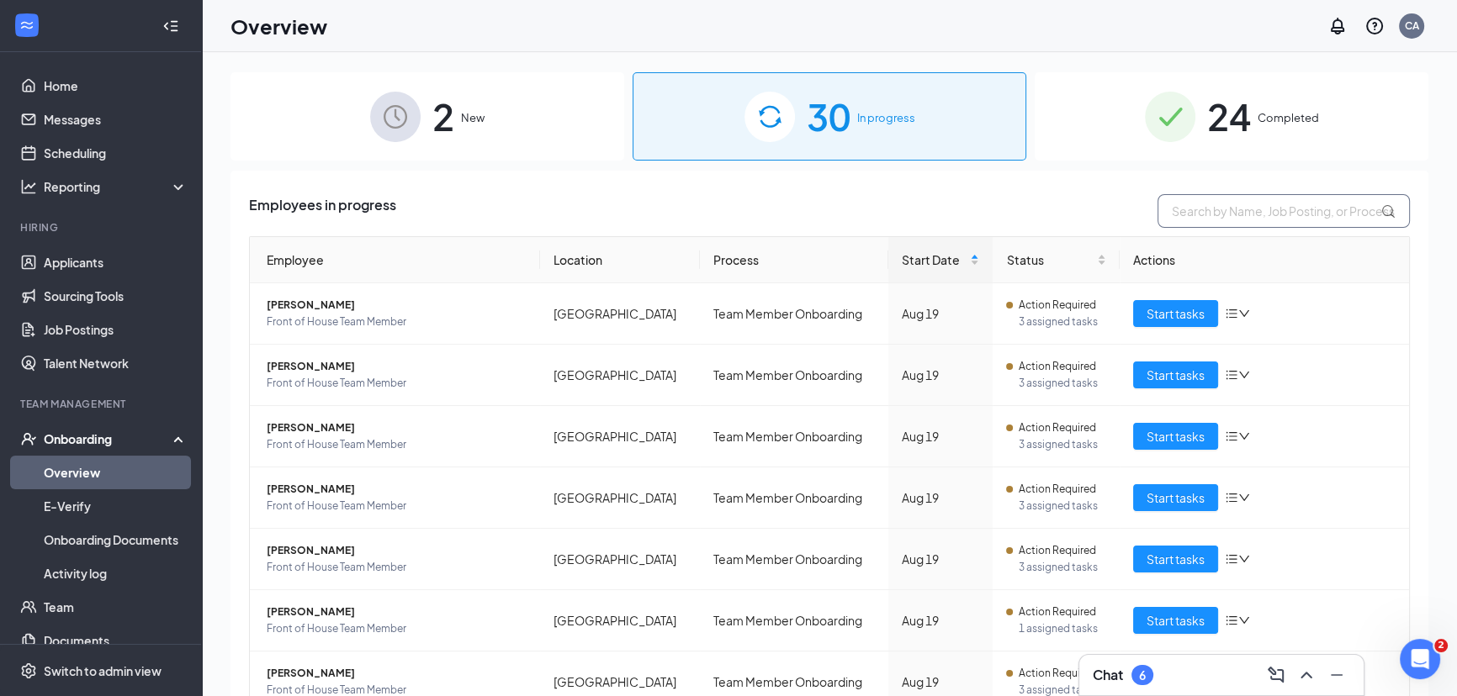
click at [1159, 223] on input "text" at bounding box center [1283, 211] width 252 height 34
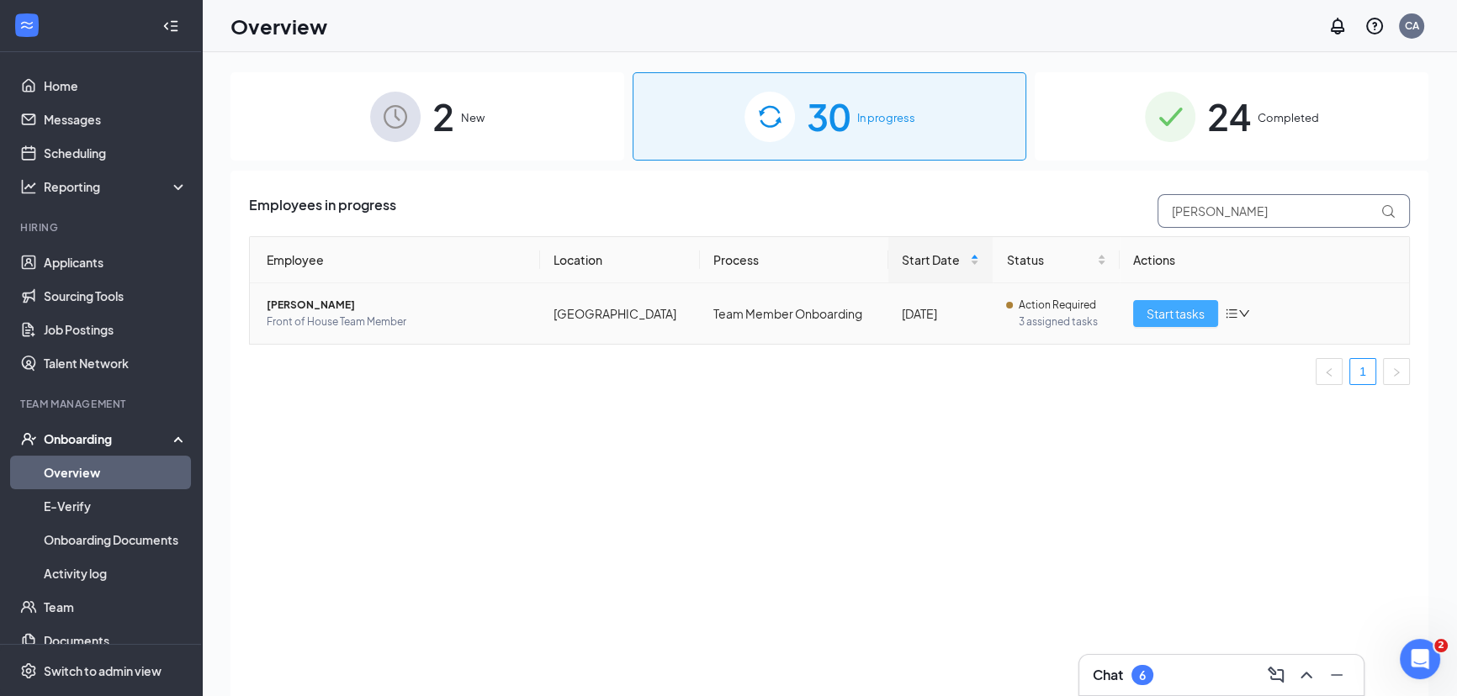
type input "burton"
click at [1163, 300] on button "Start tasks" at bounding box center [1175, 313] width 85 height 27
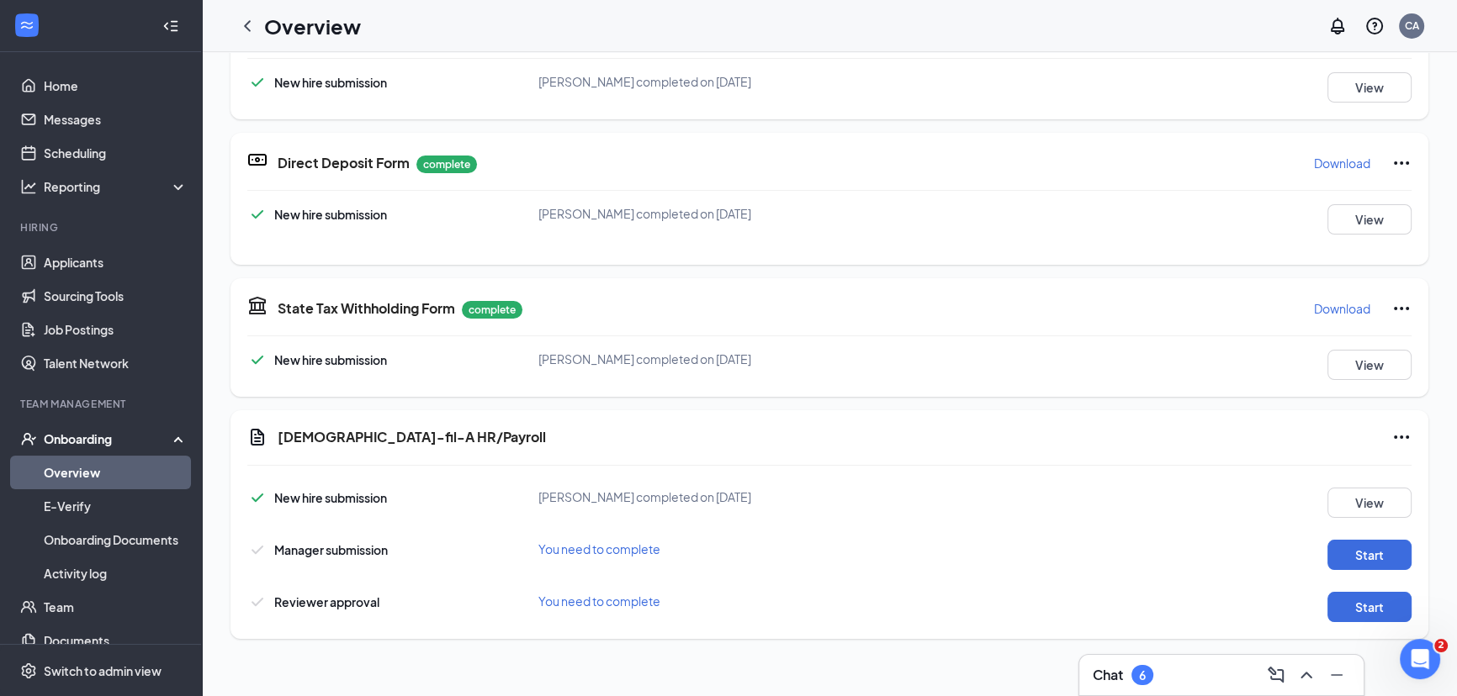
scroll to position [531, 0]
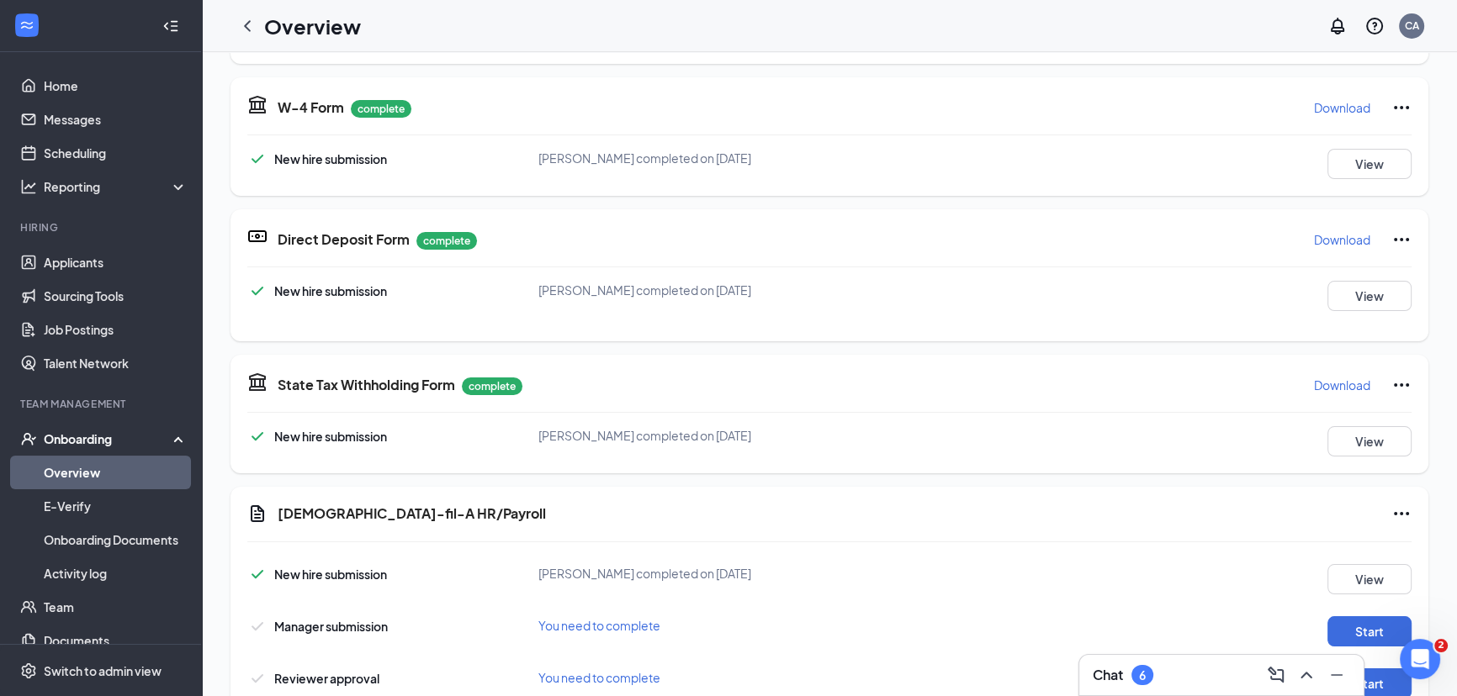
click at [1391, 378] on icon "Ellipses" at bounding box center [1401, 385] width 20 height 20
click at [1220, 402] on div "State Tax Withholding Form complete Download New hire submission Bailey N Burto…" at bounding box center [829, 414] width 1198 height 119
click at [1335, 624] on button "Start" at bounding box center [1369, 632] width 84 height 30
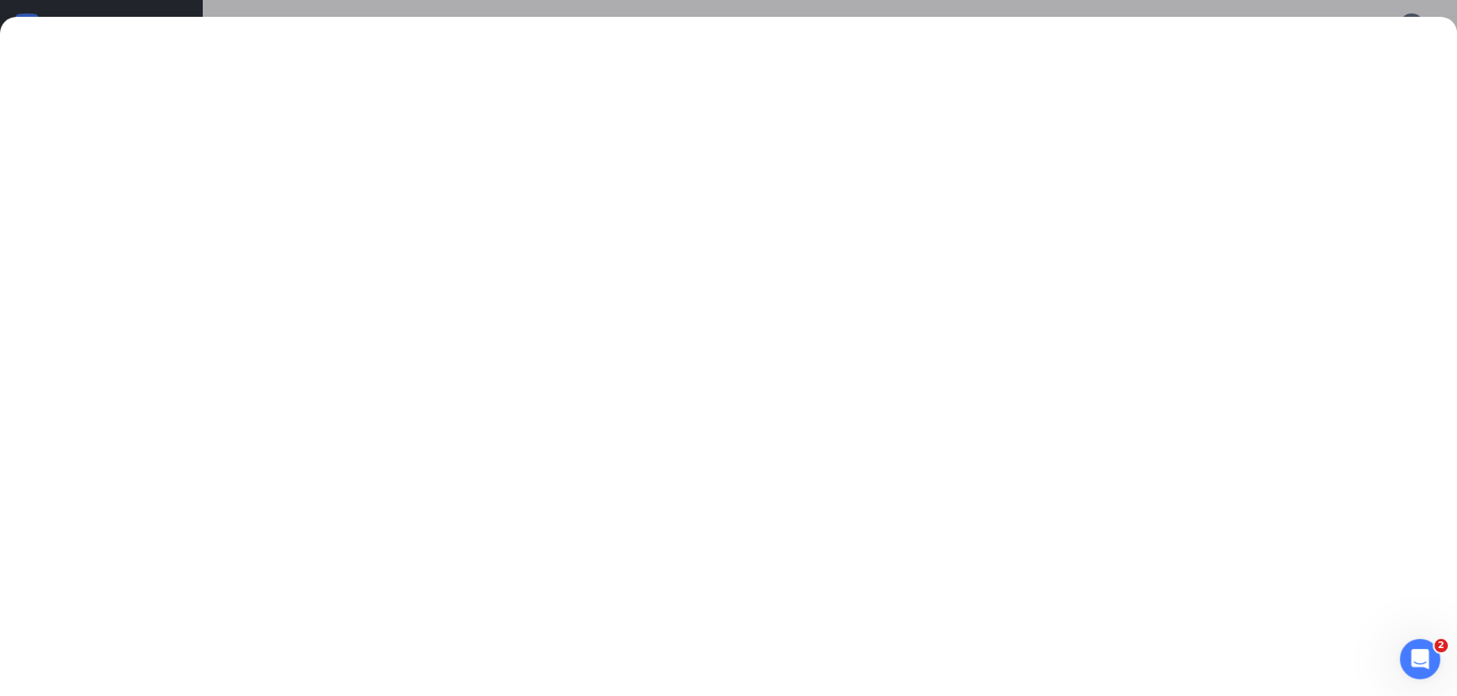
scroll to position [76, 0]
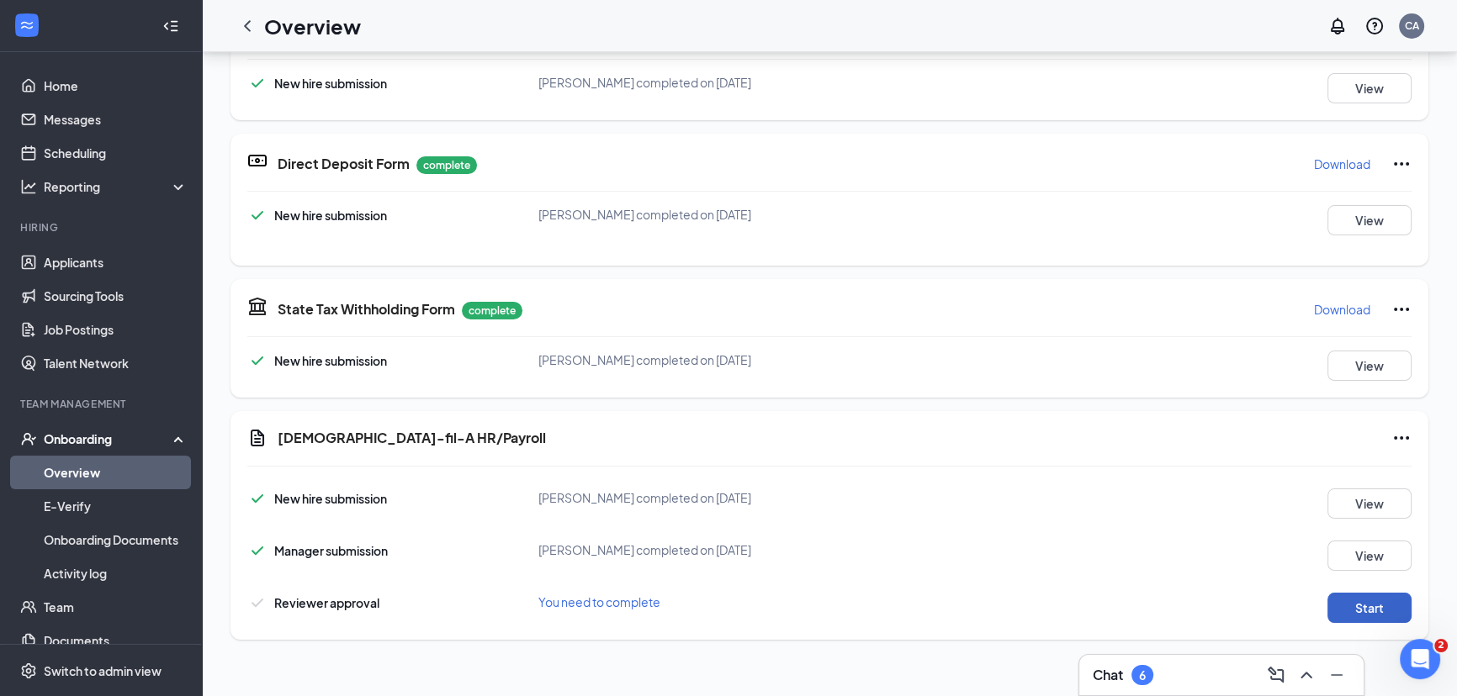
click at [1342, 611] on button "Start" at bounding box center [1369, 608] width 84 height 30
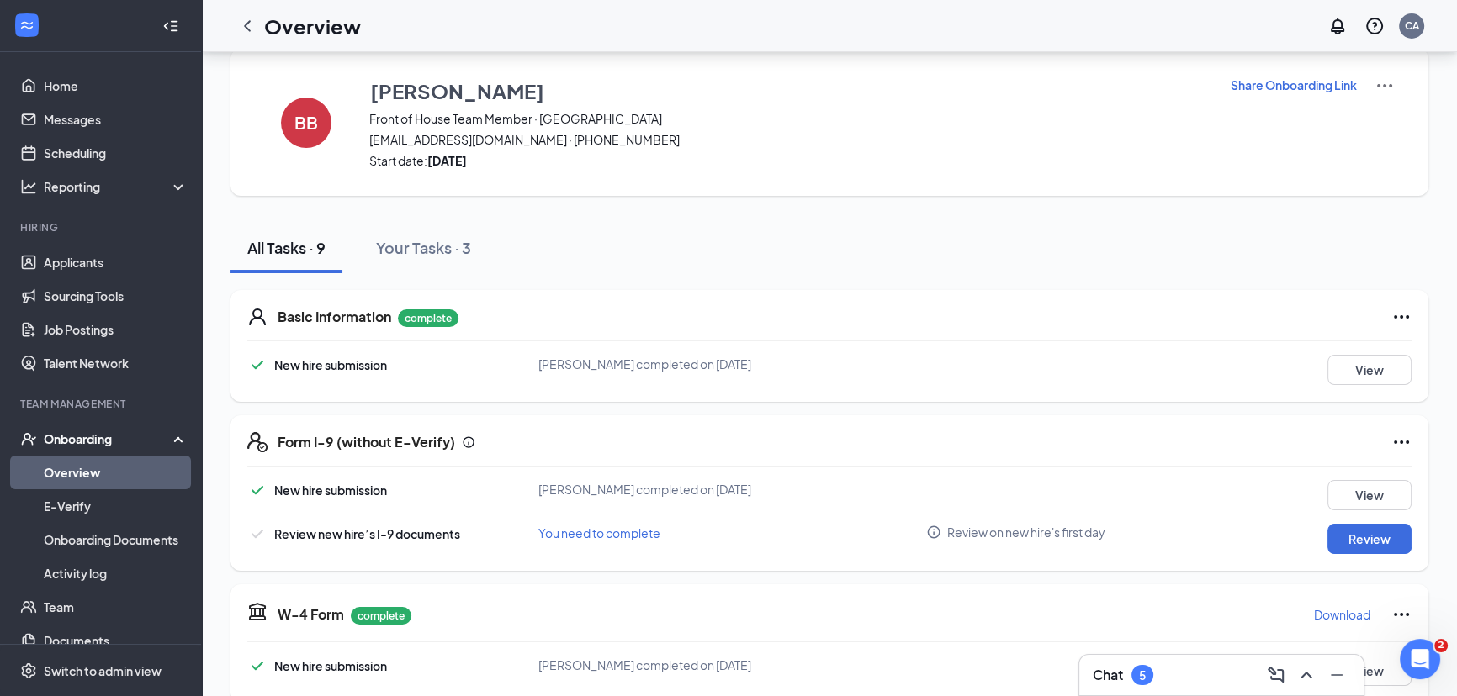
scroll to position [0, 0]
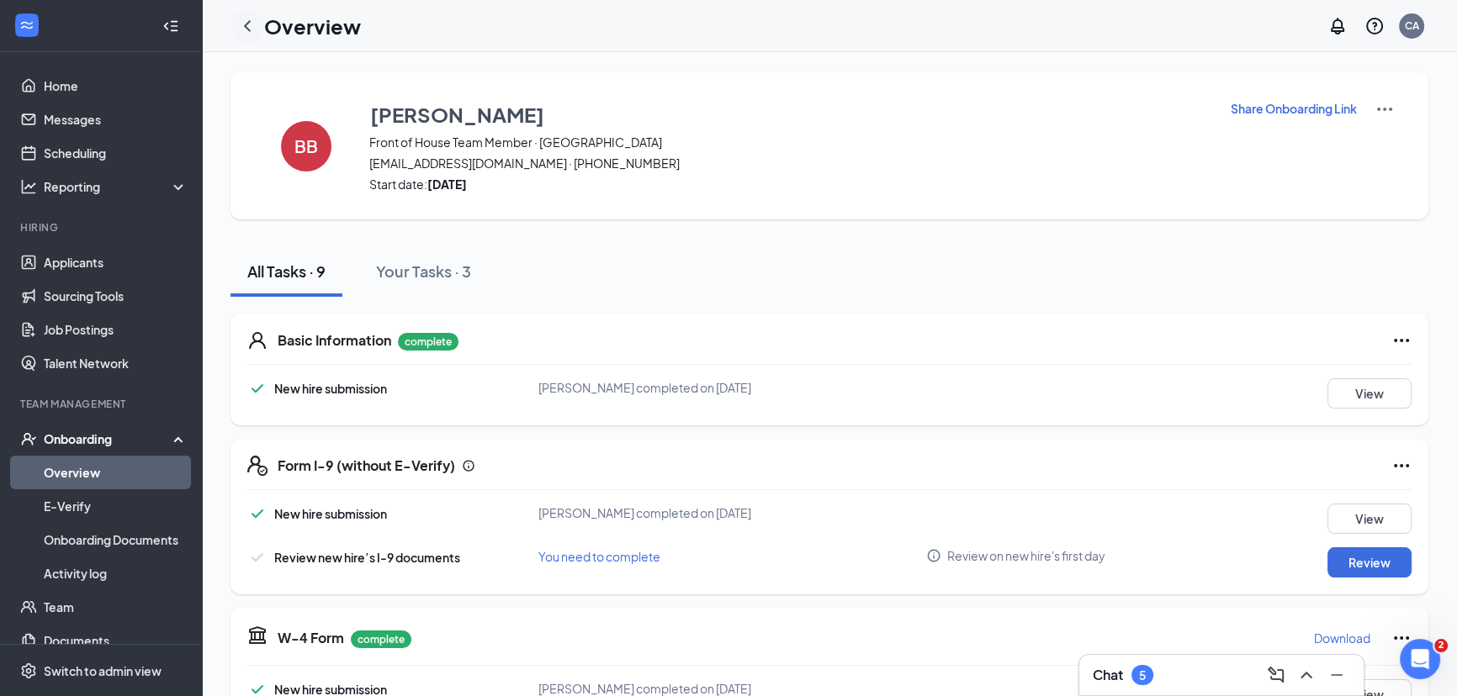
click at [247, 18] on icon "ChevronLeft" at bounding box center [247, 26] width 20 height 20
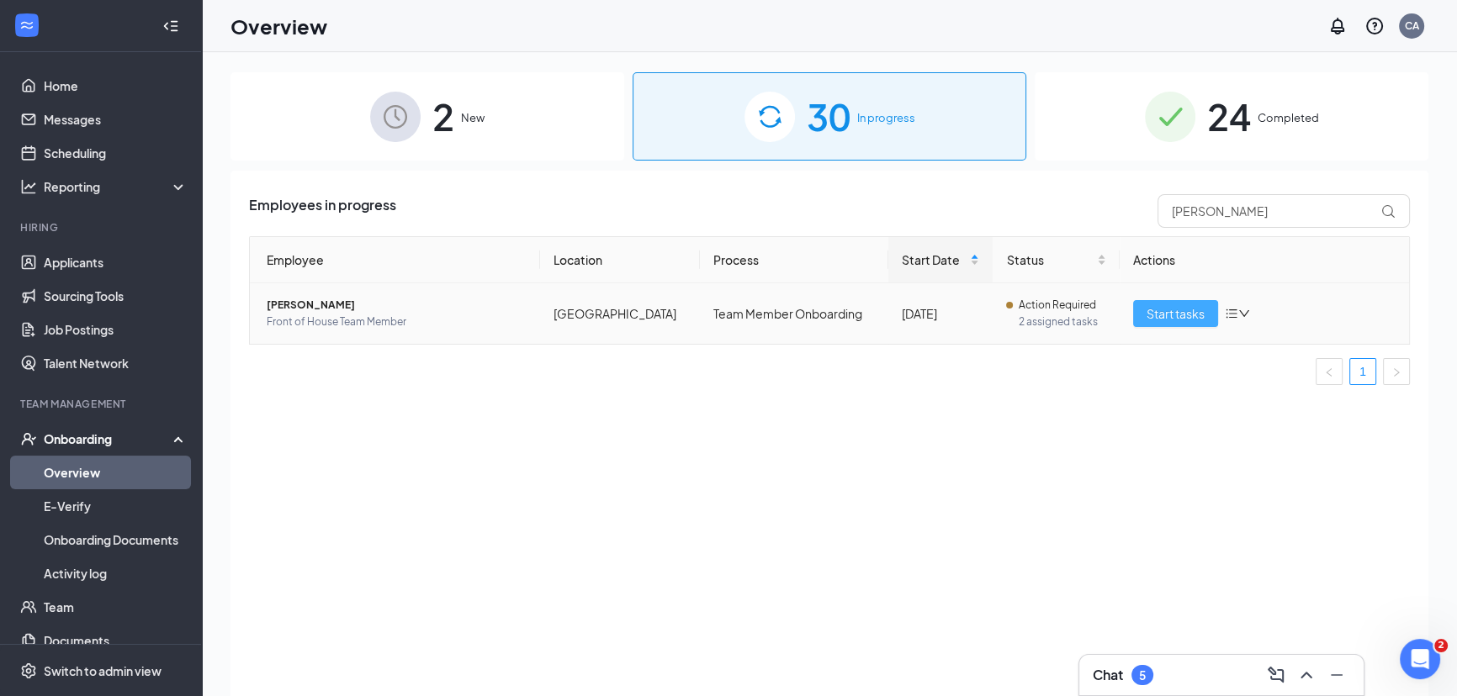
click at [1162, 311] on span "Start tasks" at bounding box center [1175, 313] width 58 height 19
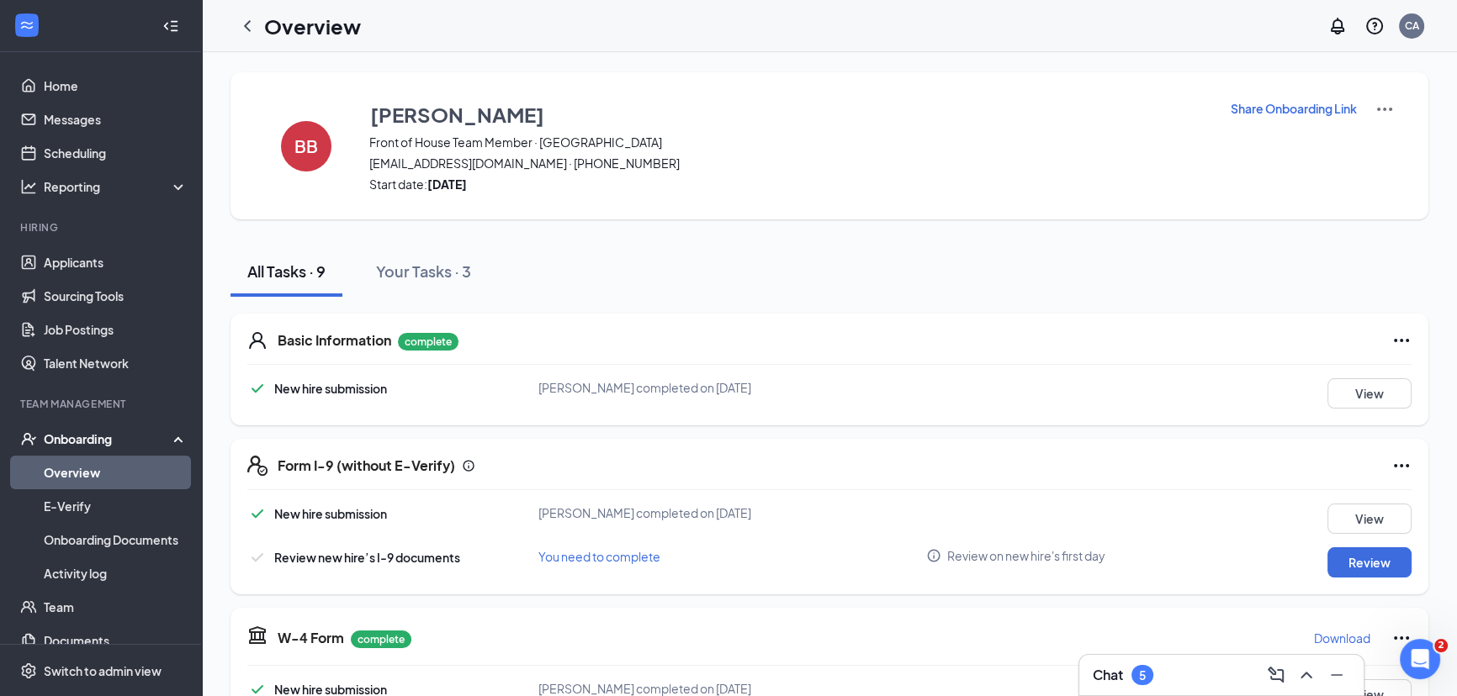
click at [914, 283] on div "All Tasks · 9 Your Tasks · 3" at bounding box center [829, 271] width 1198 height 50
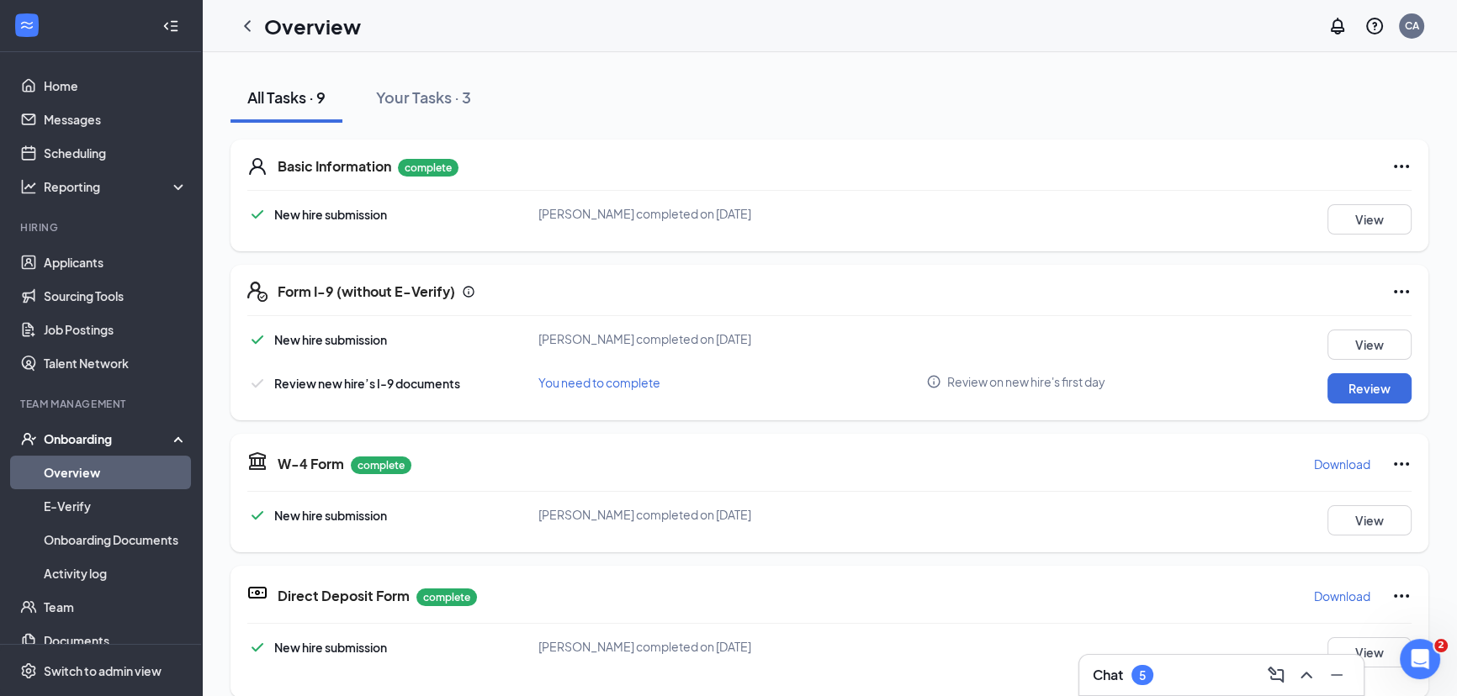
scroll to position [229, 0]
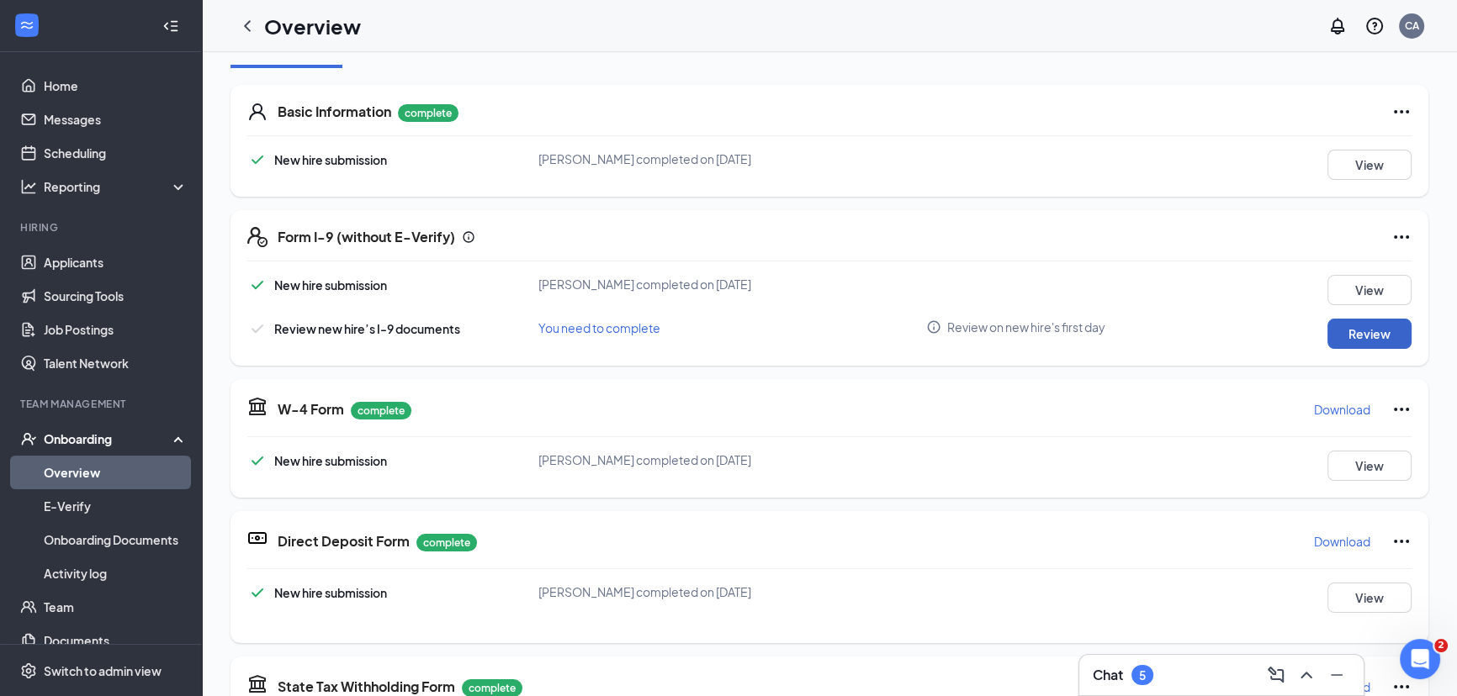
click at [1388, 331] on button "Review" at bounding box center [1369, 334] width 84 height 30
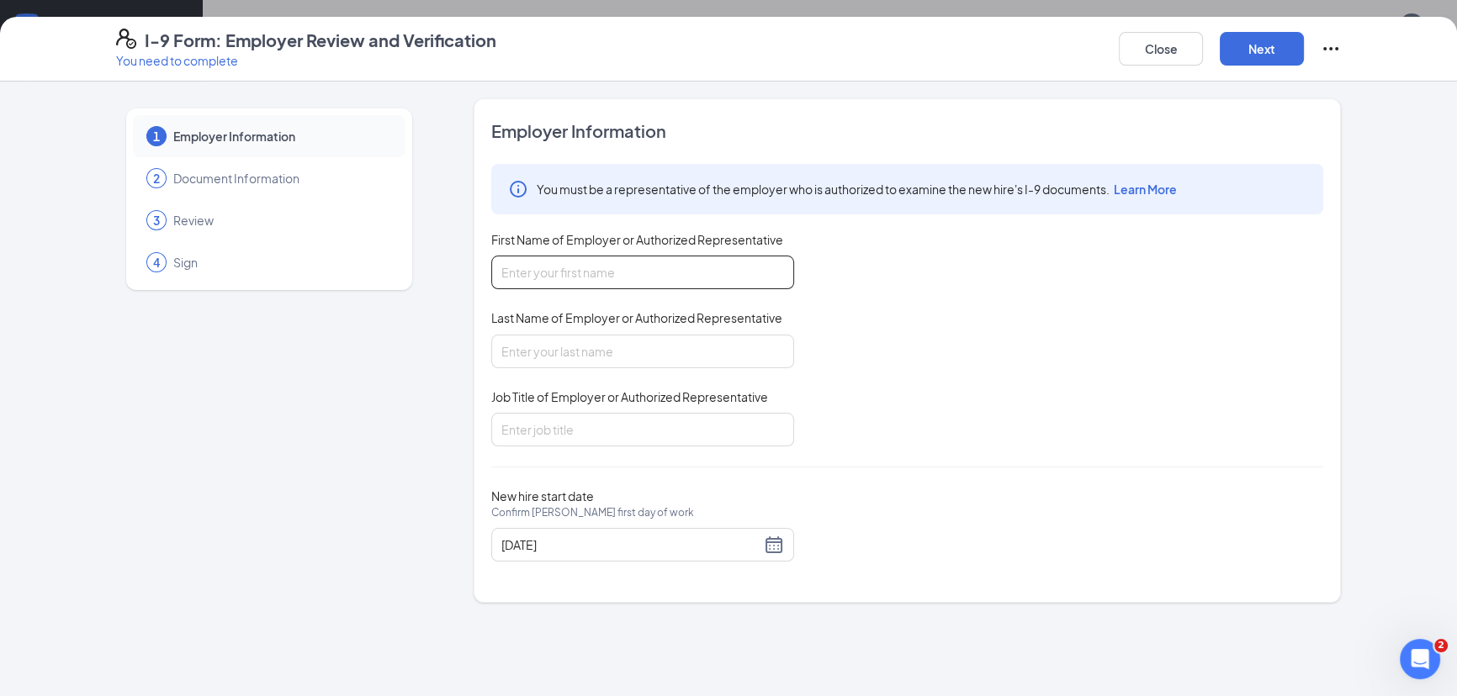
click at [598, 282] on input "First Name of Employer or Authorized Representative" at bounding box center [642, 273] width 303 height 34
type input "[PERSON_NAME]"
drag, startPoint x: 899, startPoint y: 326, endPoint x: 853, endPoint y: 353, distance: 53.5
click at [896, 330] on div "You must be a representative of the employer who is authorized to examine the n…" at bounding box center [907, 305] width 832 height 283
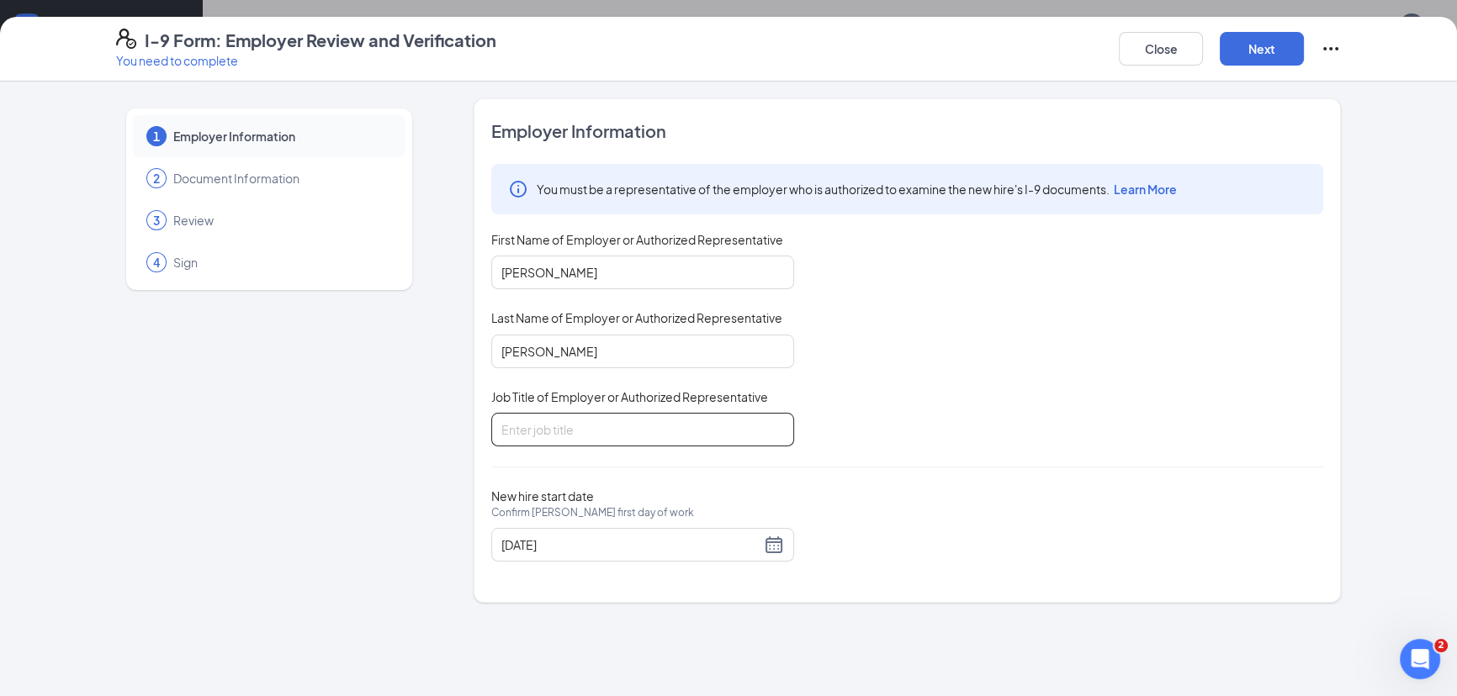
click at [752, 433] on input "Job Title of Employer or Authorized Representative" at bounding box center [642, 430] width 303 height 34
type input "human resources"
drag, startPoint x: 891, startPoint y: 446, endPoint x: 1002, endPoint y: 369, distance: 134.9
click at [891, 445] on div "Employer Information You must be a representative of the employer who is author…" at bounding box center [907, 350] width 832 height 463
click at [1284, 42] on button "Next" at bounding box center [1262, 49] width 84 height 34
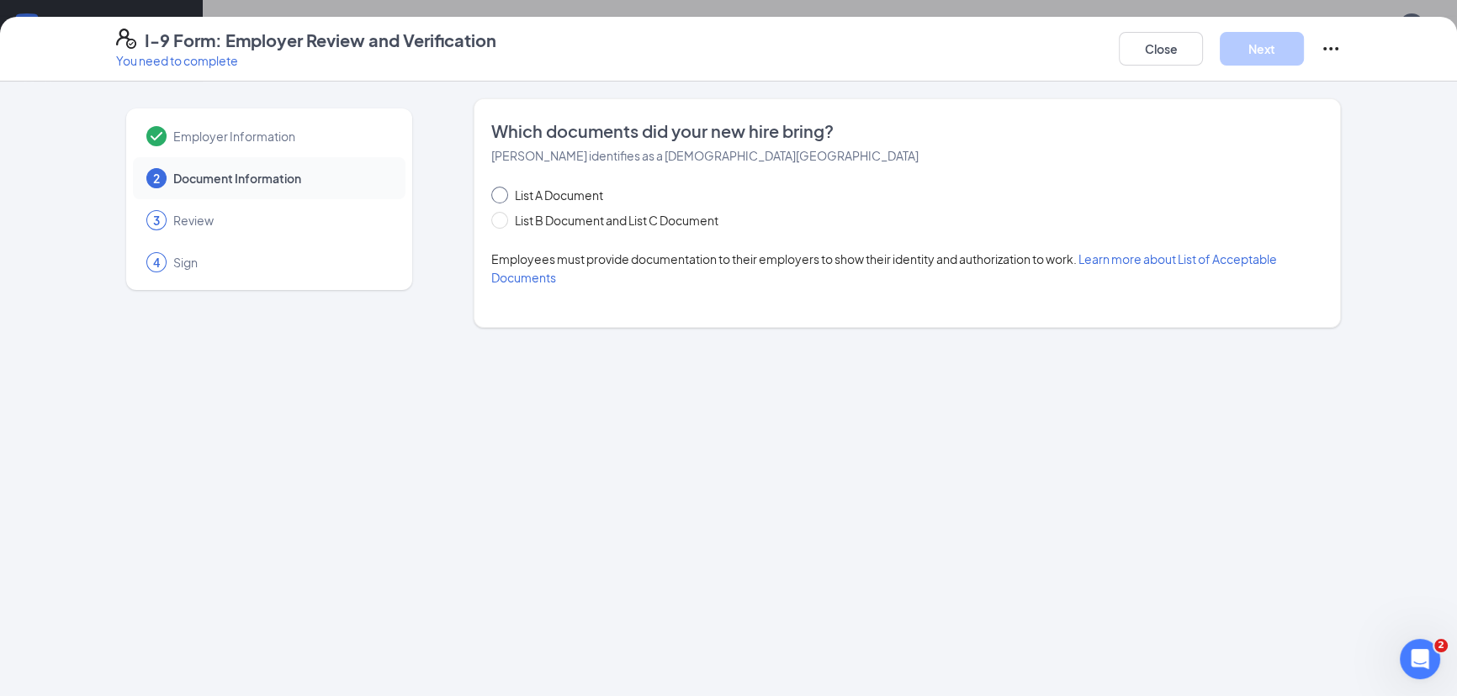
drag, startPoint x: 500, startPoint y: 190, endPoint x: 511, endPoint y: 167, distance: 25.2
click at [511, 167] on div "Which documents did your new hire bring? Bailey N Burton identifies as a citize…" at bounding box center [907, 213] width 832 height 188
drag, startPoint x: 511, startPoint y: 167, endPoint x: 454, endPoint y: 209, distance: 70.3
click at [454, 209] on div "Employer Information 2 Document Information 3 Review 4 Sign Which documents did…" at bounding box center [728, 213] width 1225 height 230
click at [496, 199] on span at bounding box center [499, 195] width 17 height 17
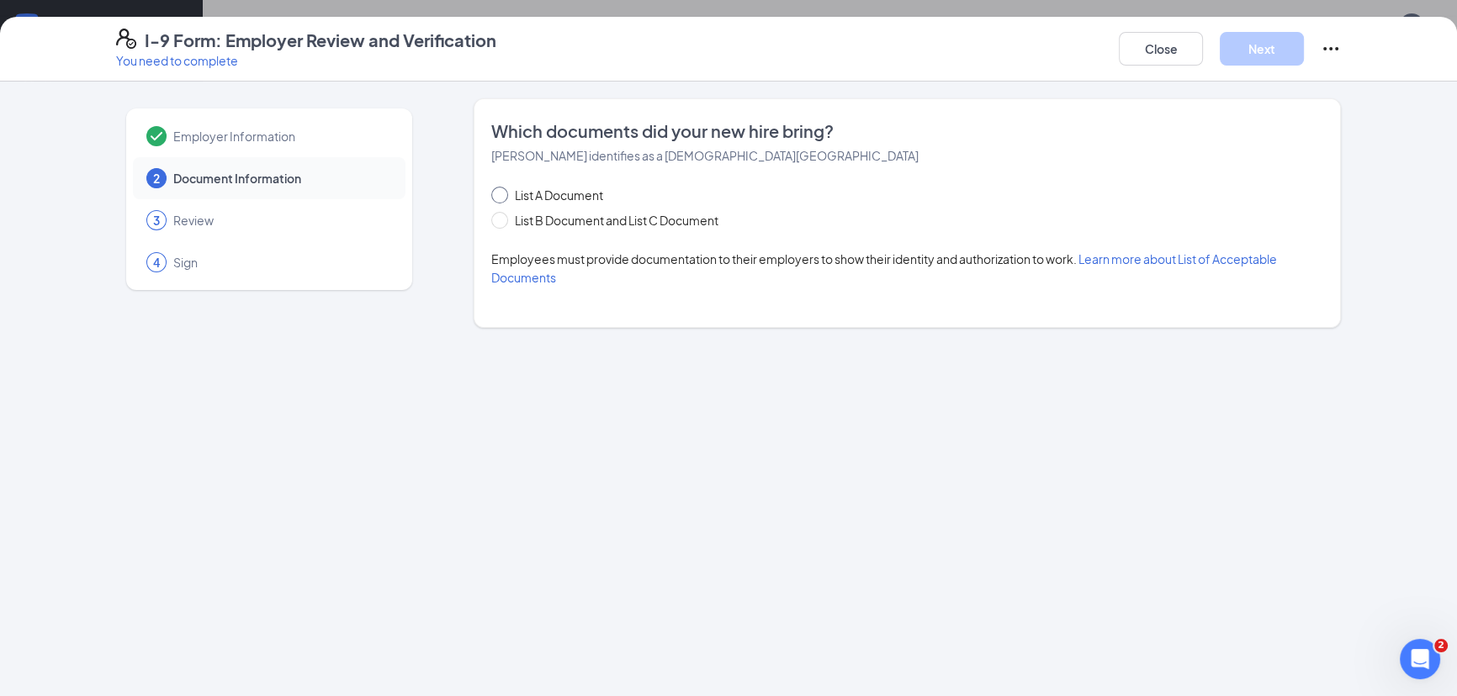
click at [496, 199] on input "List A Document" at bounding box center [497, 193] width 12 height 12
radio input "true"
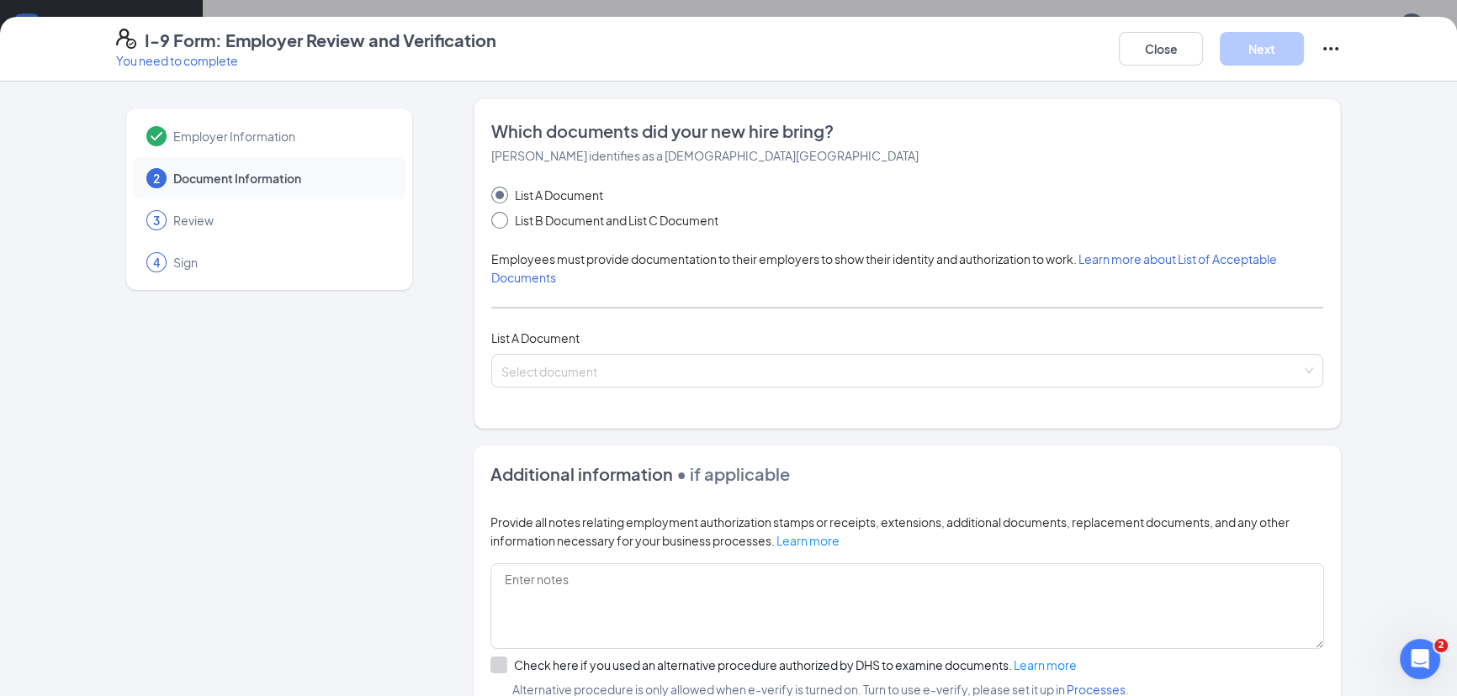
click at [501, 219] on span at bounding box center [499, 220] width 17 height 17
click at [501, 219] on input "List B Document and List C Document" at bounding box center [497, 218] width 12 height 12
radio input "true"
radio input "false"
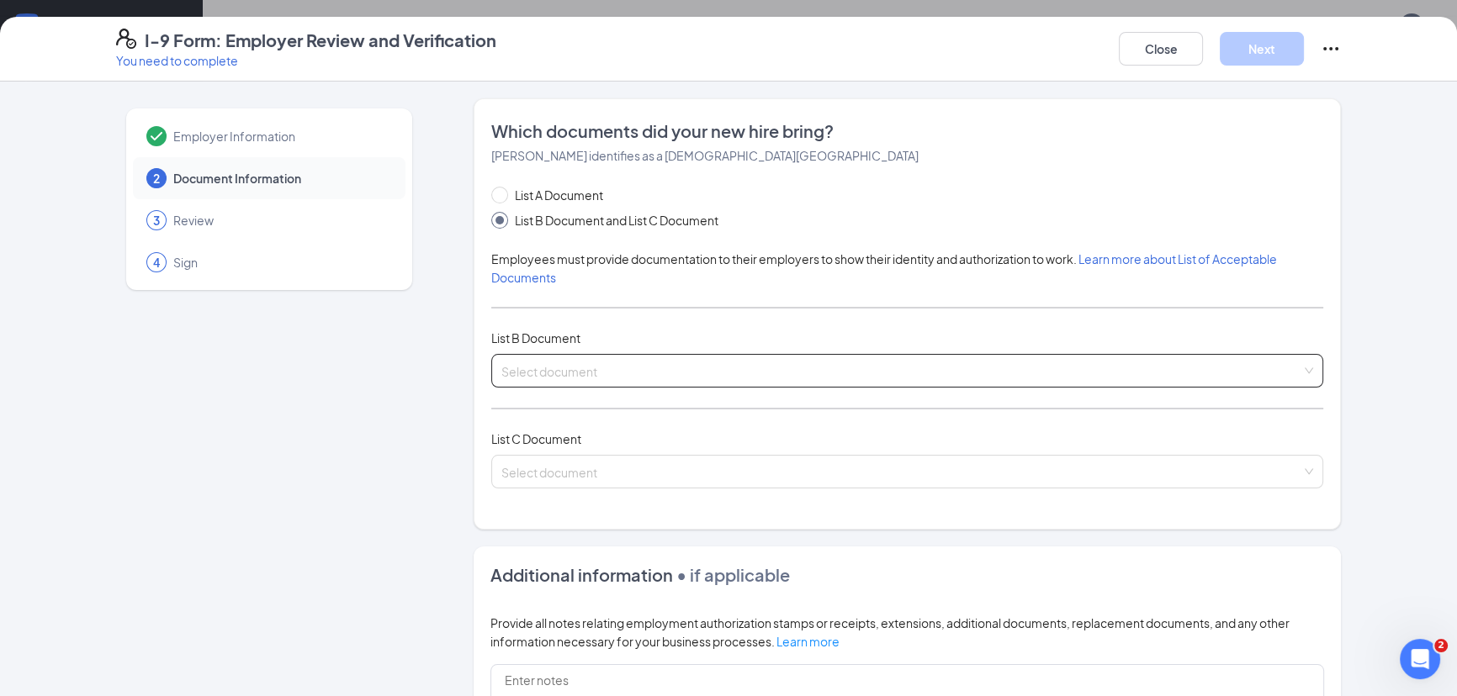
click at [623, 363] on input "search" at bounding box center [901, 367] width 800 height 25
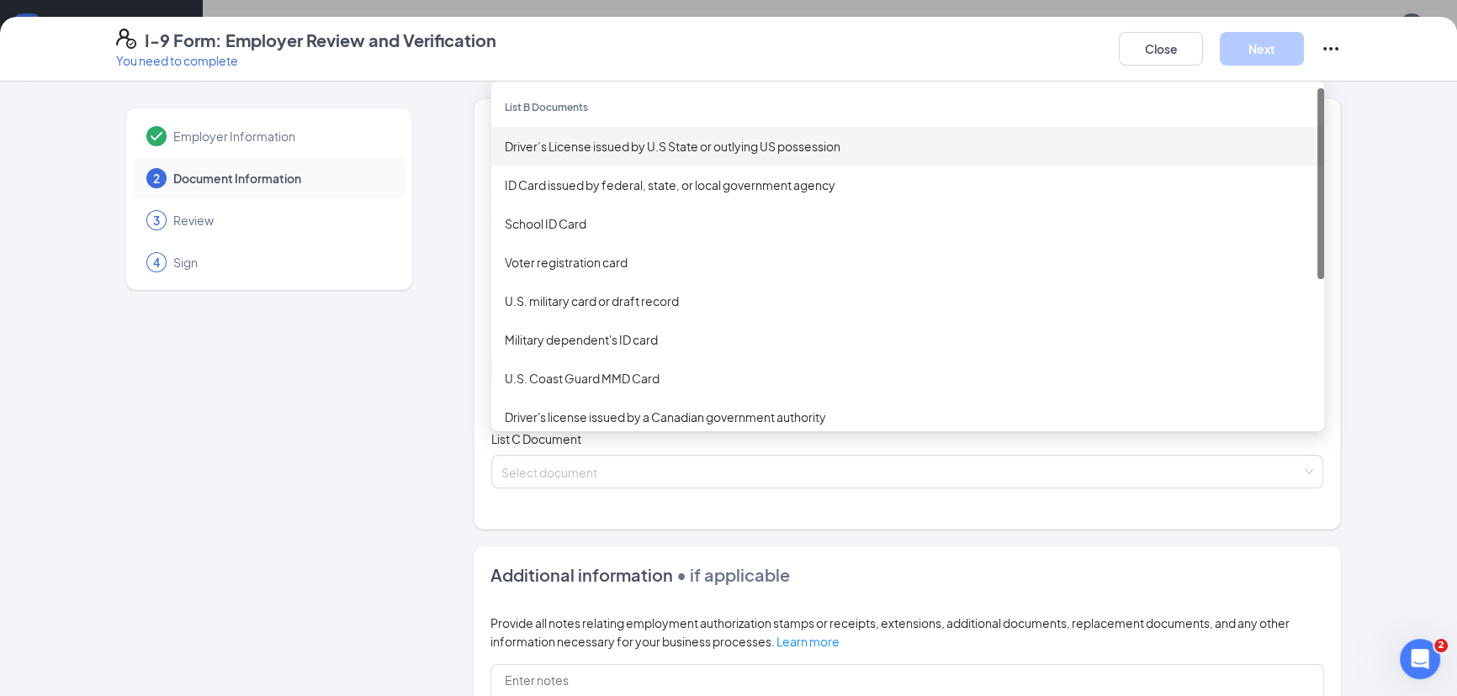
click at [631, 138] on div "Driver’s License issued by U.S State or outlying US possession" at bounding box center [908, 146] width 806 height 19
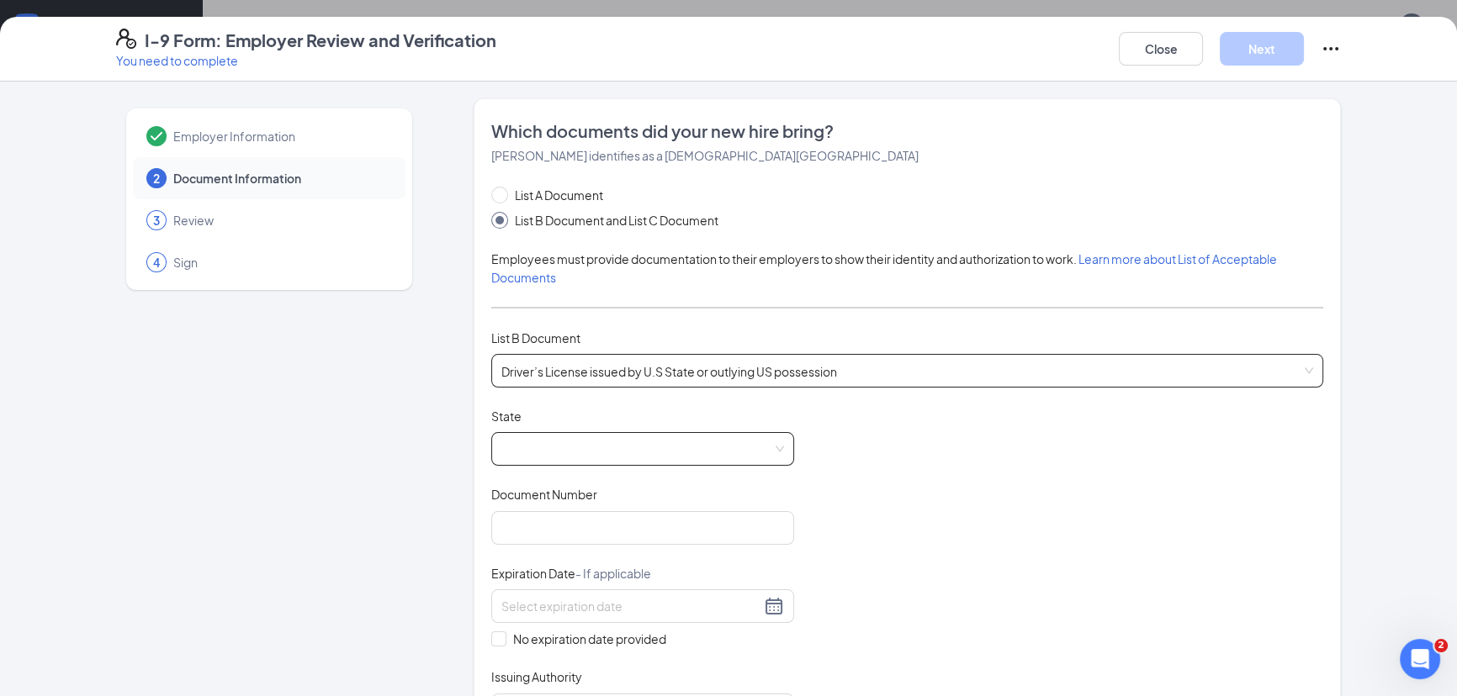
click at [538, 442] on span at bounding box center [642, 449] width 283 height 32
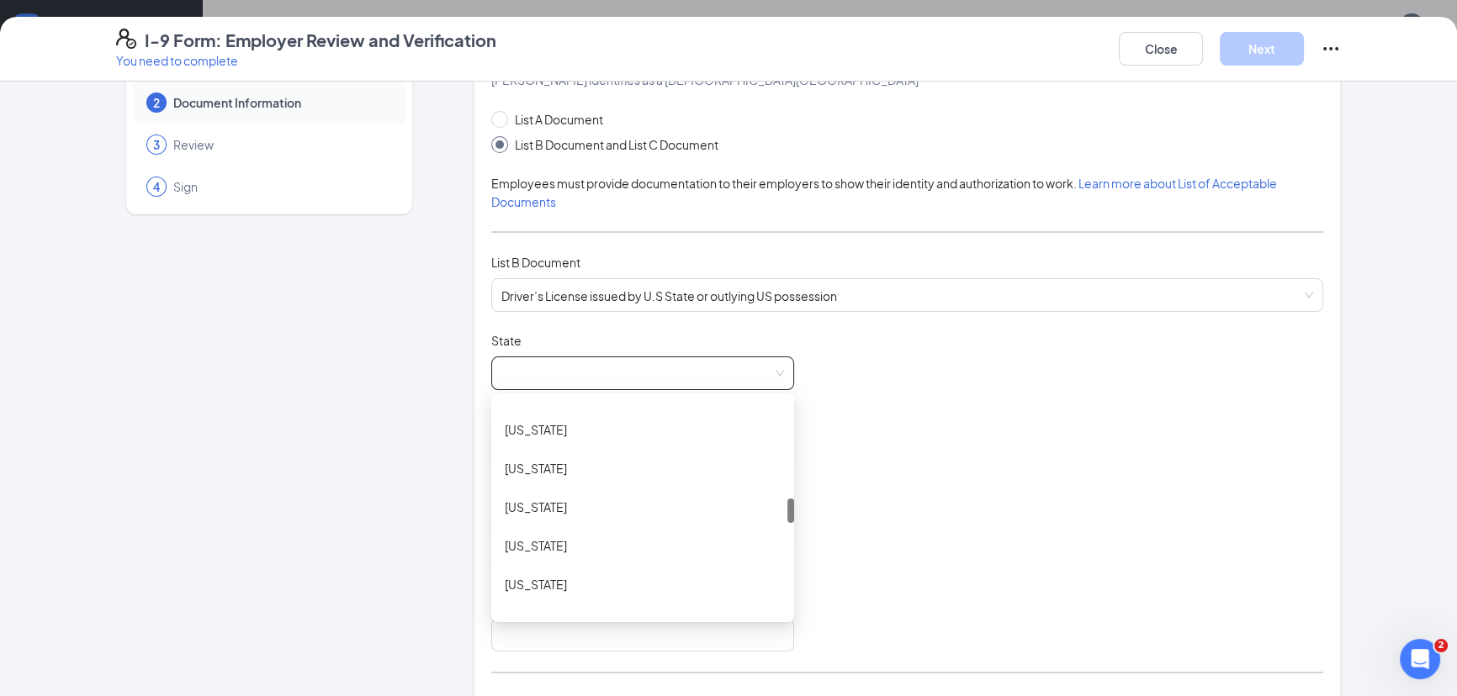
scroll to position [917, 0]
drag, startPoint x: 522, startPoint y: 530, endPoint x: 521, endPoint y: 541, distance: 11.1
click at [521, 541] on div "Missouri" at bounding box center [643, 547] width 276 height 19
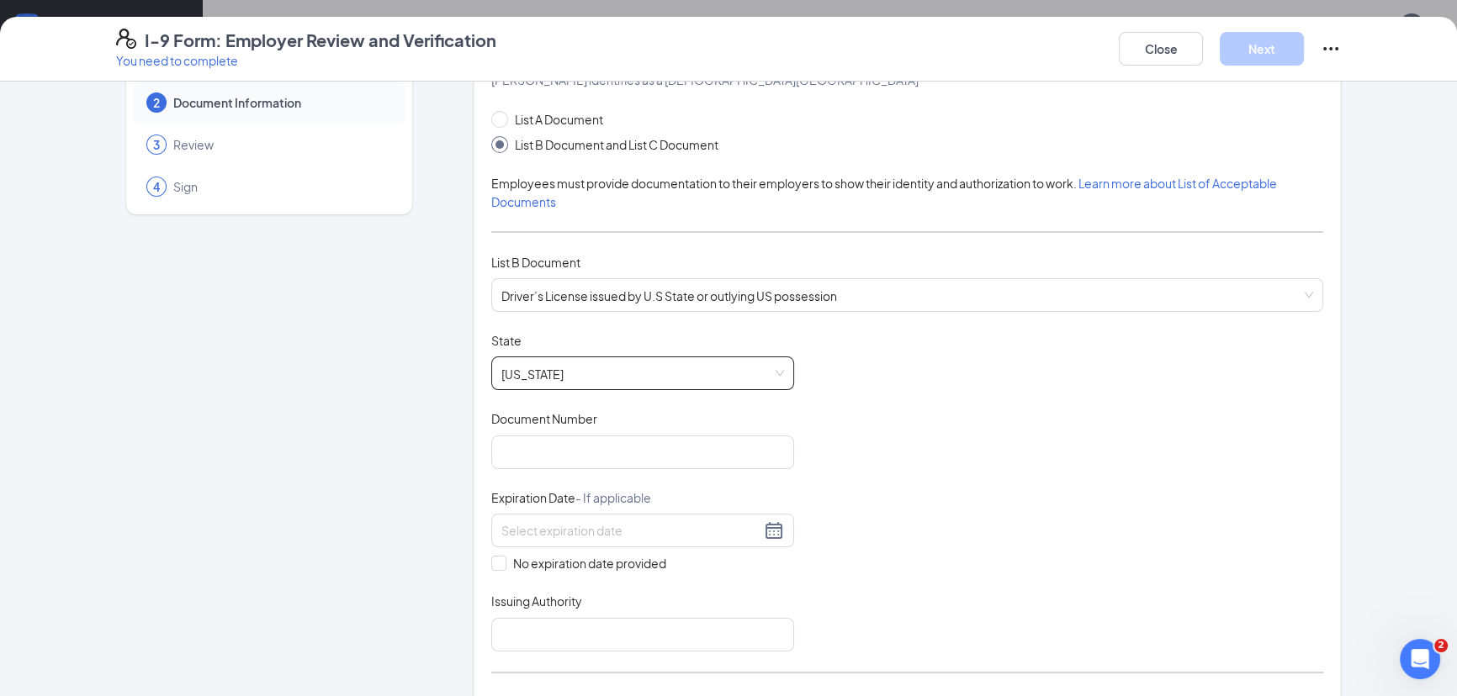
drag, startPoint x: 933, startPoint y: 379, endPoint x: 797, endPoint y: 413, distance: 140.4
click at [916, 379] on div "Document Title Driver’s License issued by U.S State or outlying US possession S…" at bounding box center [907, 492] width 832 height 320
click at [698, 436] on input "Document Number" at bounding box center [642, 453] width 303 height 34
type input "a201311002"
click at [749, 531] on input at bounding box center [630, 530] width 259 height 19
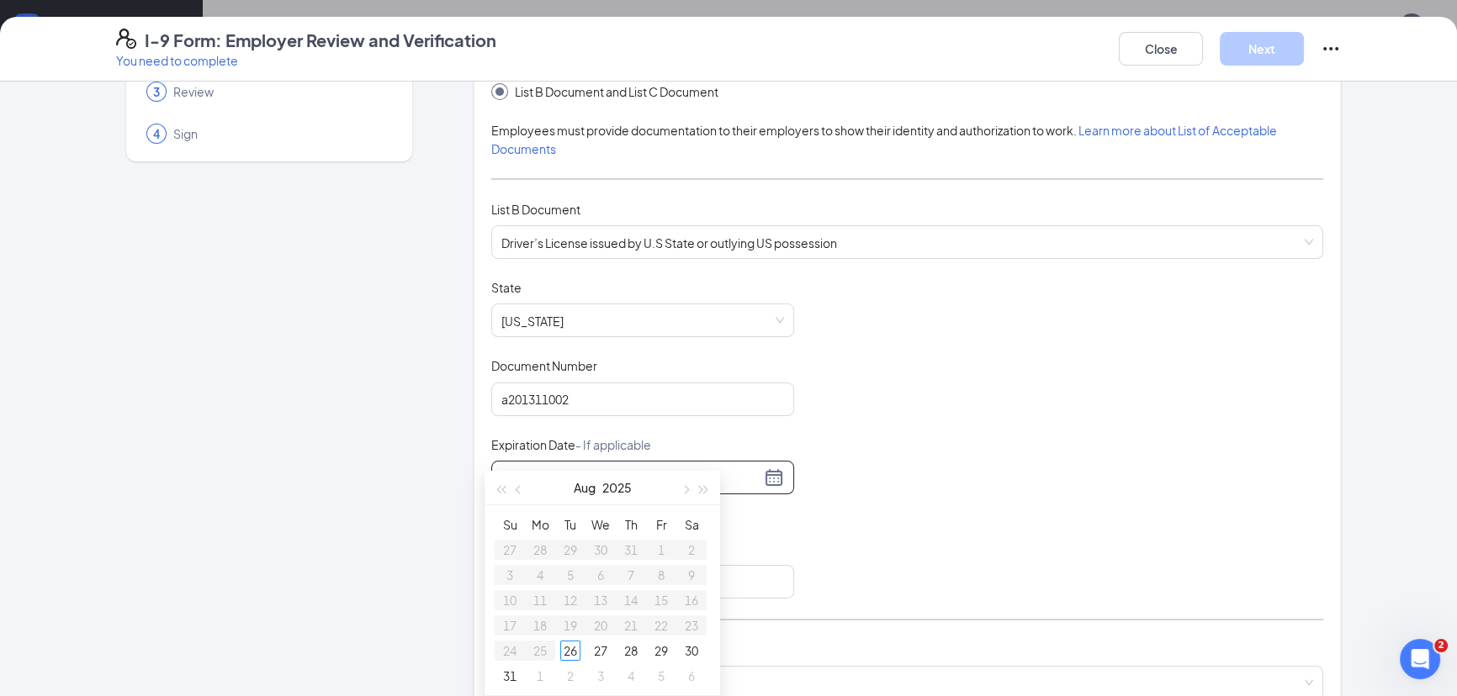
scroll to position [152, 0]
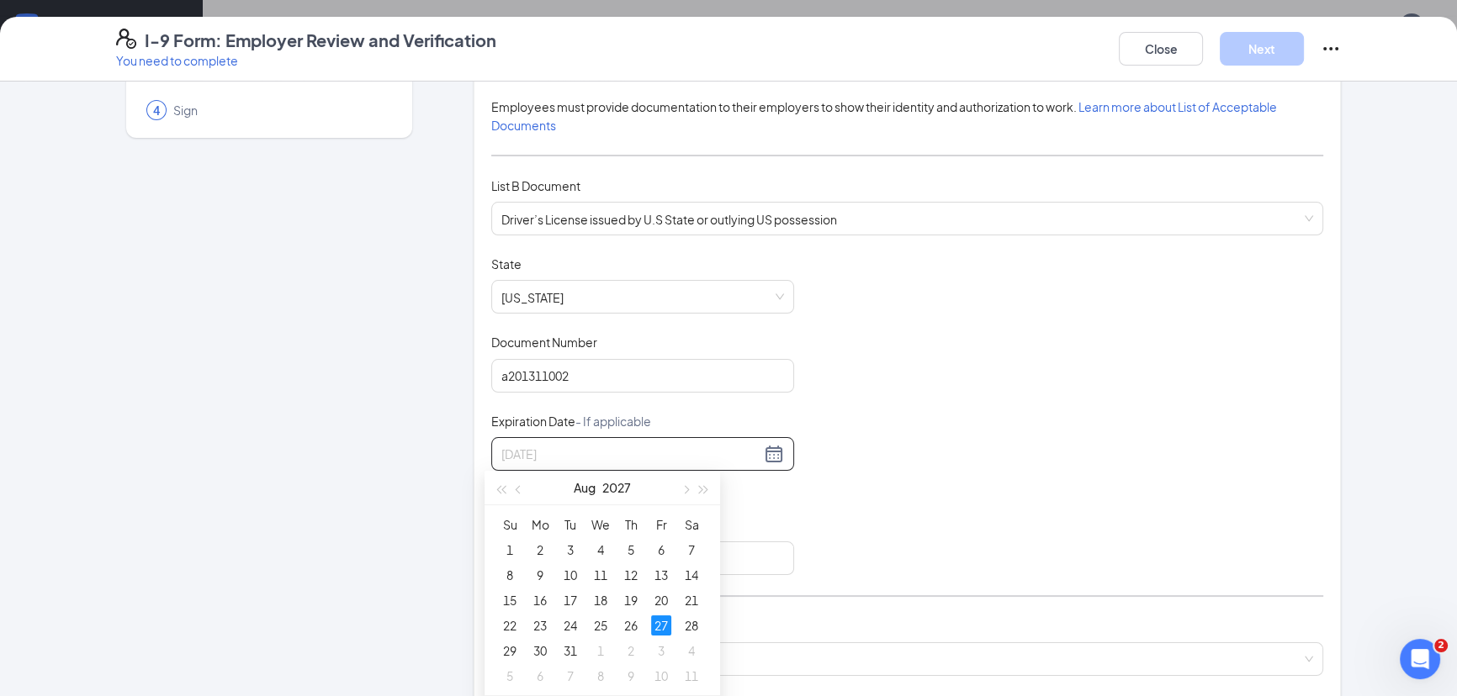
click at [662, 622] on div "27" at bounding box center [661, 626] width 20 height 20
type input "08/27/2027"
click at [866, 518] on div "Document Title Driver’s License issued by U.S State or outlying US possession S…" at bounding box center [907, 416] width 832 height 320
click at [683, 563] on input "Issuing Authority" at bounding box center [642, 559] width 303 height 34
type input "MO"
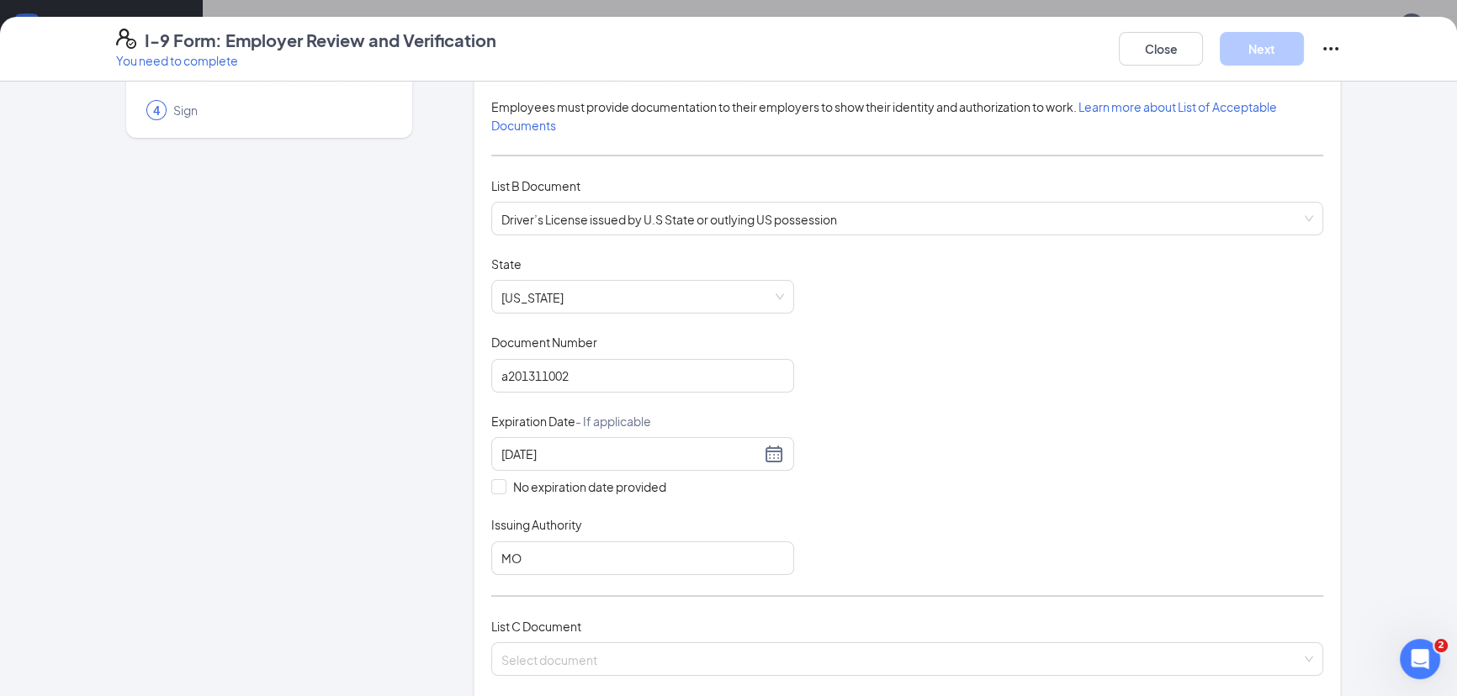
click at [866, 445] on div "Document Title Driver’s License issued by U.S State or outlying US possession S…" at bounding box center [907, 416] width 832 height 320
click at [613, 654] on input "search" at bounding box center [901, 655] width 800 height 25
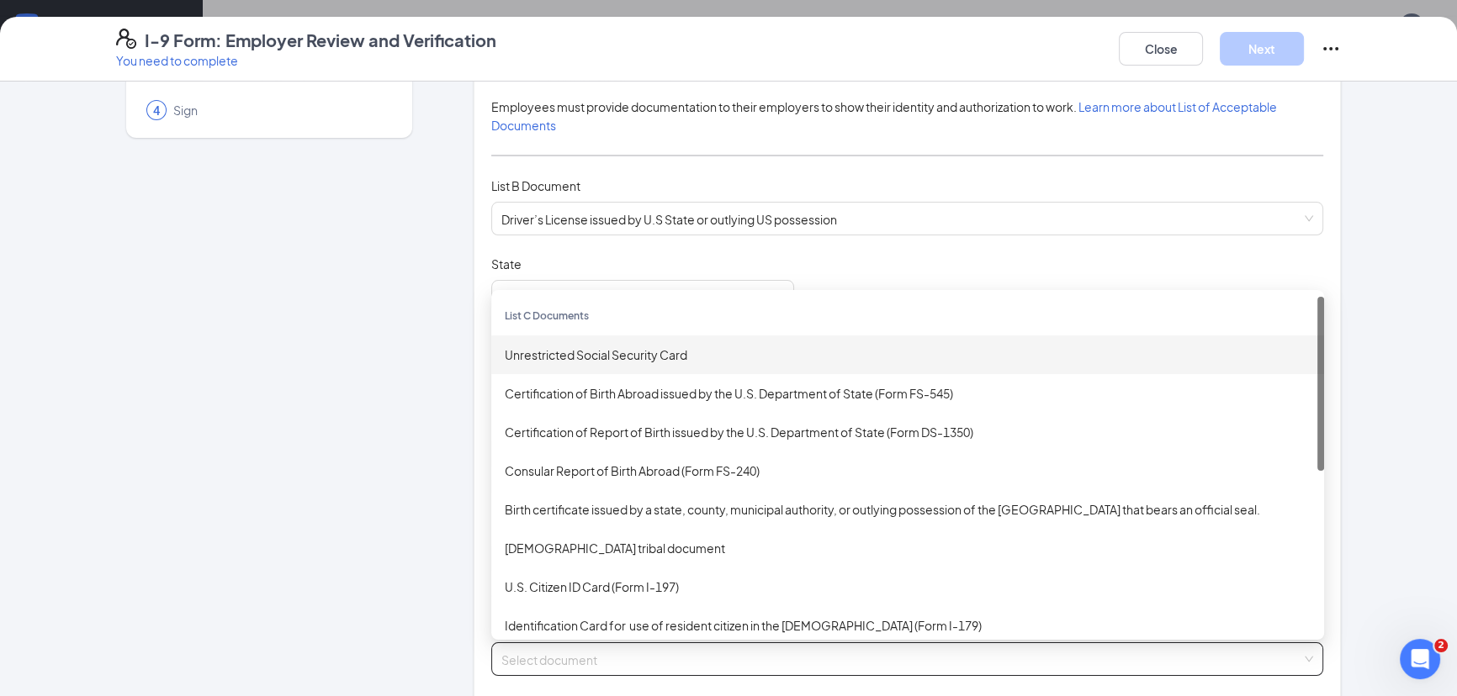
click at [681, 336] on div "Unrestricted Social Security Card" at bounding box center [907, 355] width 833 height 39
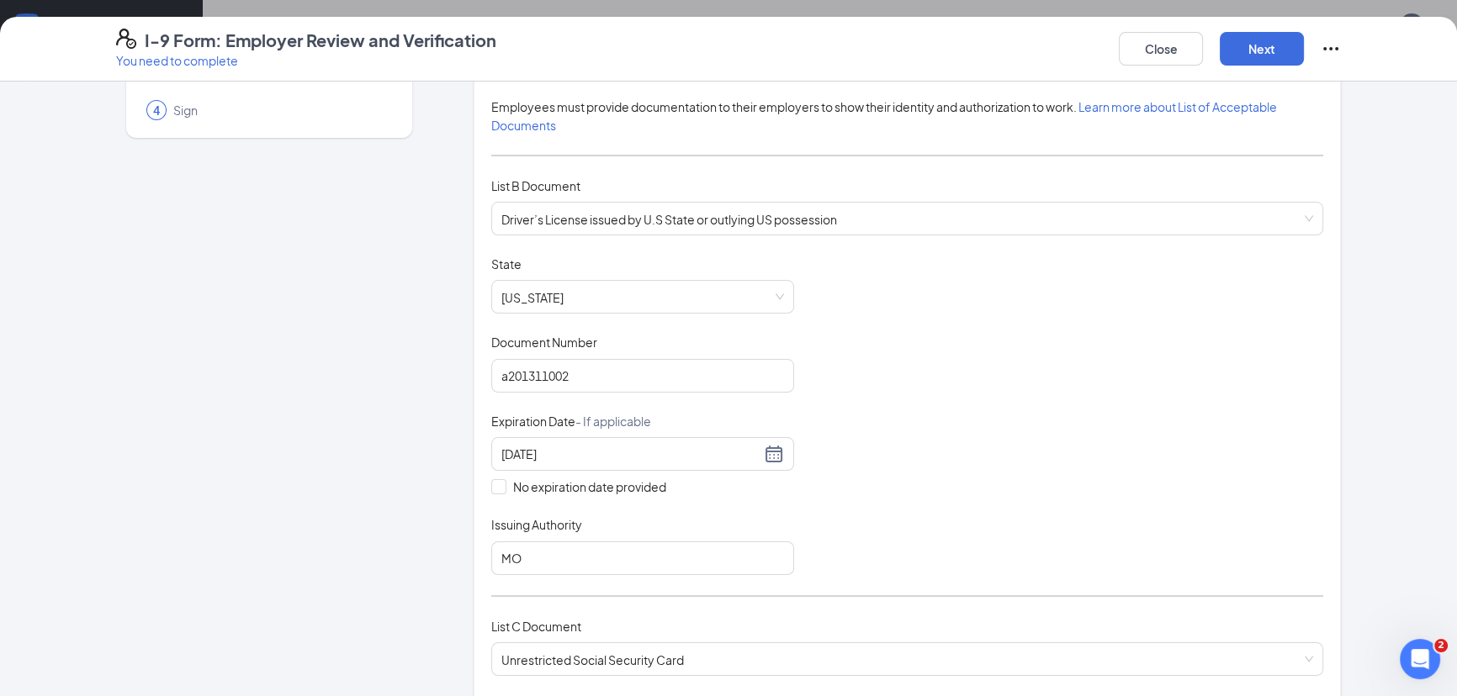
click at [454, 639] on div "Employer Information 2 Document Information 3 Review 4 Sign Which documents did…" at bounding box center [728, 685] width 1225 height 1479
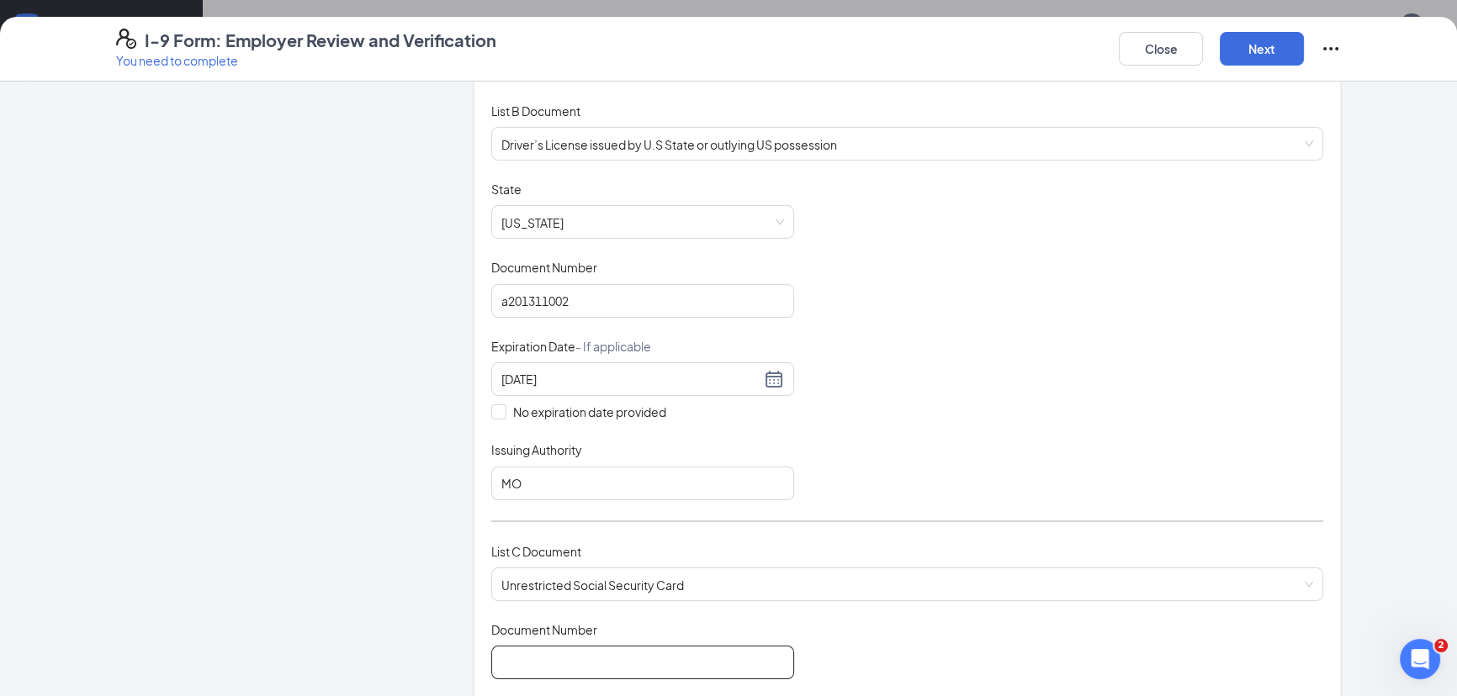
scroll to position [305, 0]
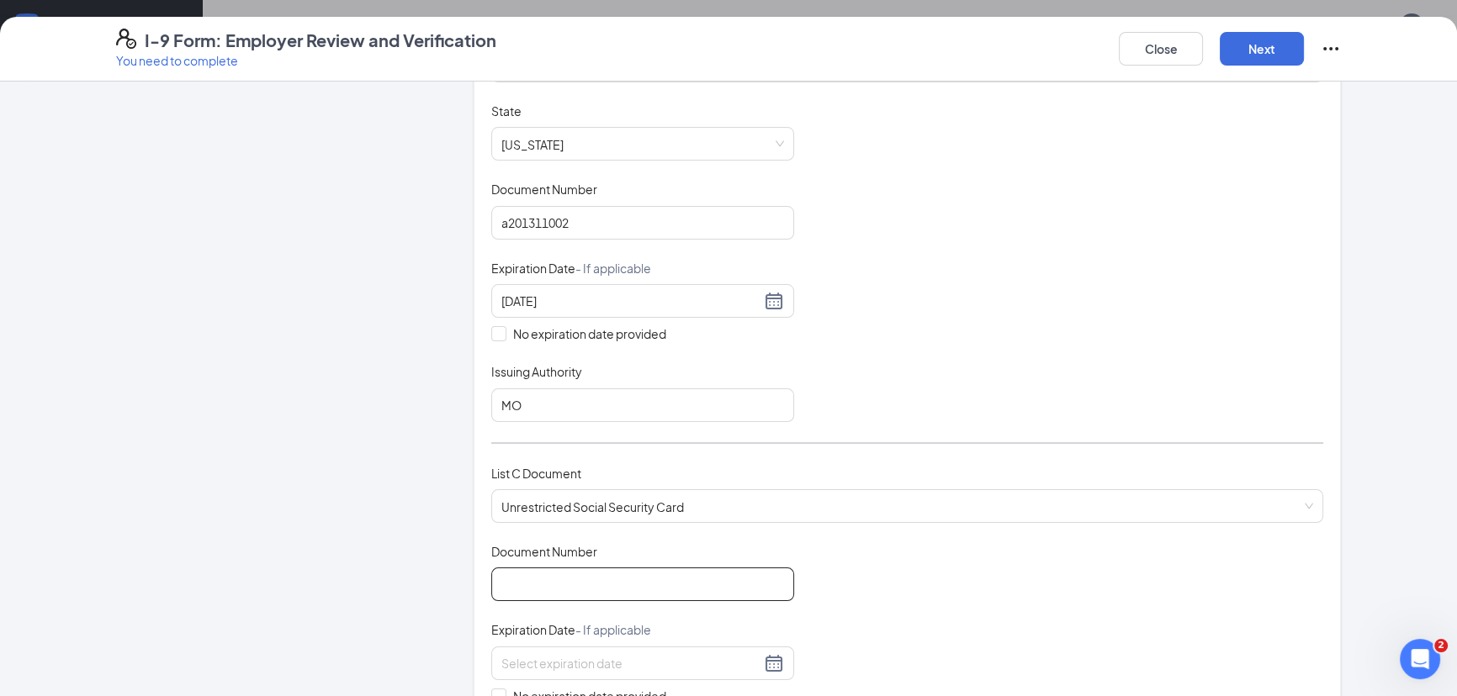
click at [592, 570] on input "Document Number" at bounding box center [642, 585] width 303 height 34
type input "499156064"
click at [908, 653] on div "Document Title Unrestricted Social Security Card Document Number 499156064 Expi…" at bounding box center [907, 663] width 832 height 241
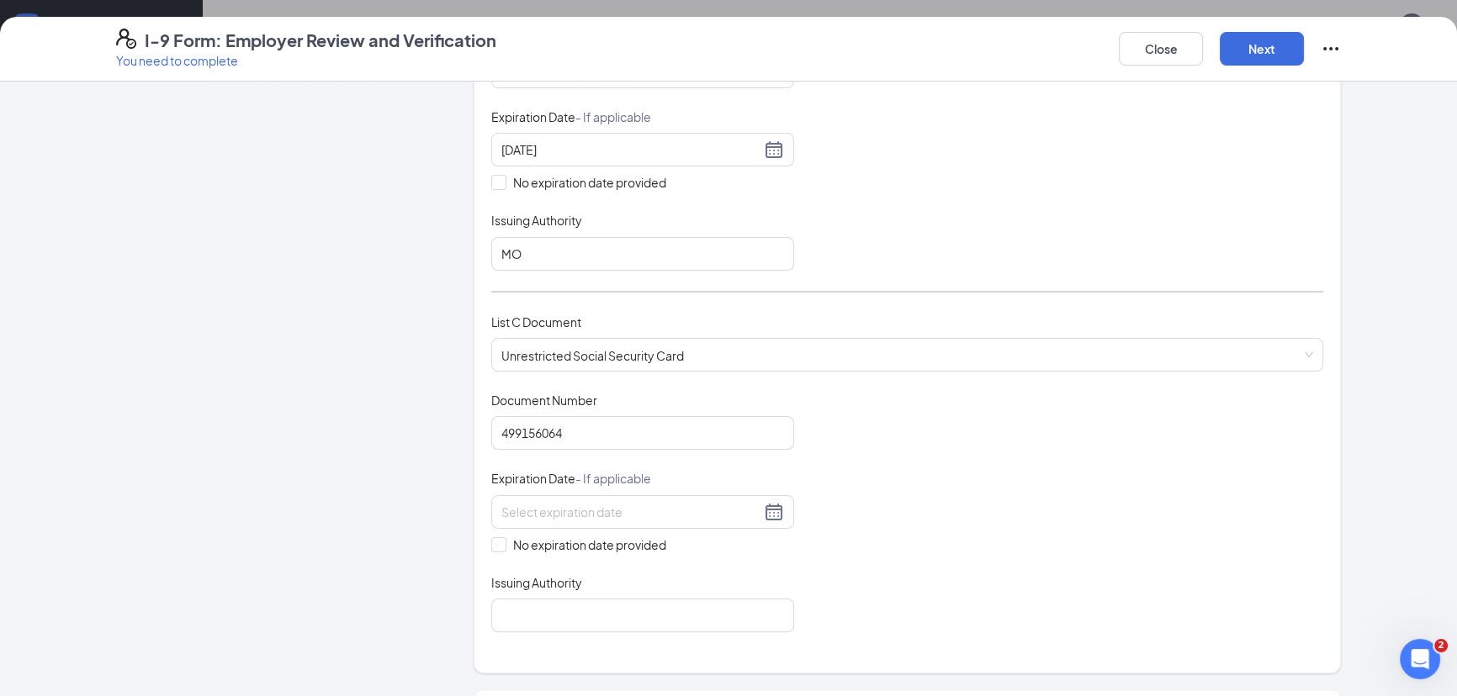
scroll to position [458, 0]
click at [771, 511] on div at bounding box center [642, 510] width 283 height 20
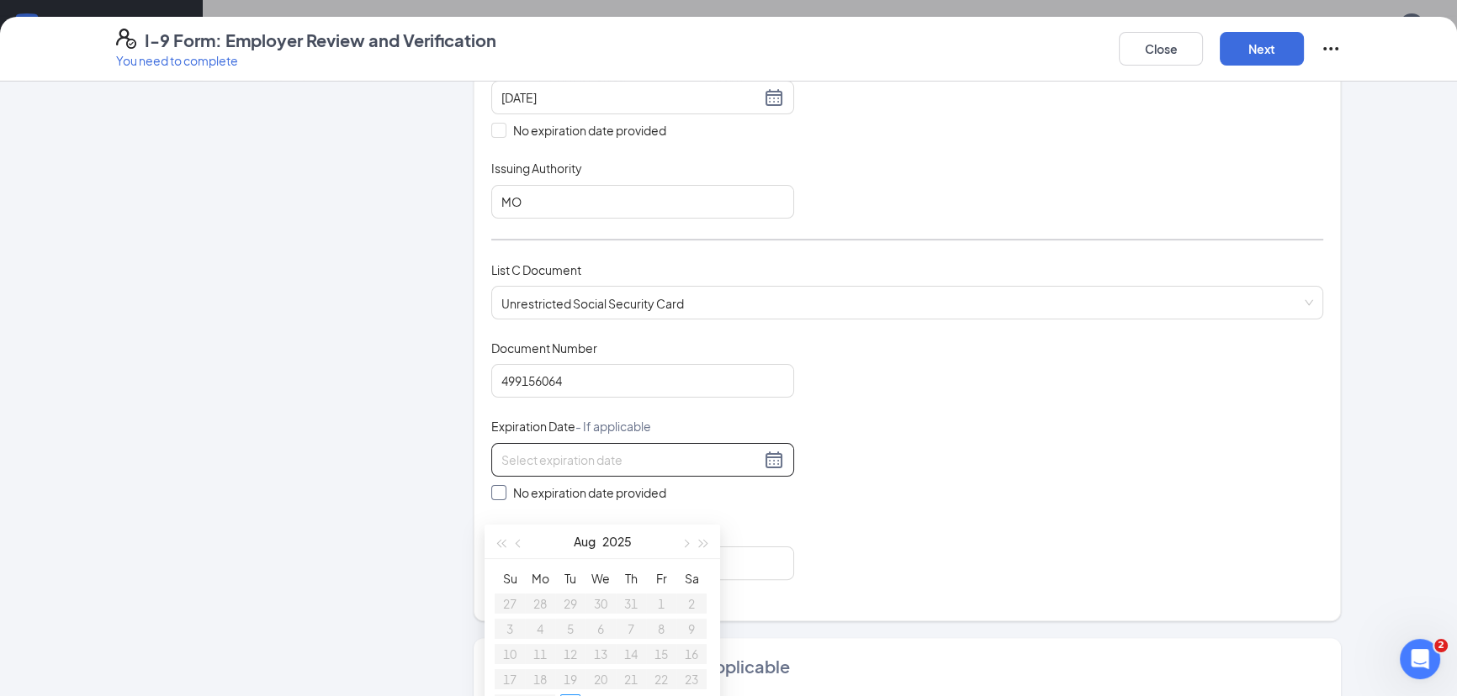
scroll to position [535, 0]
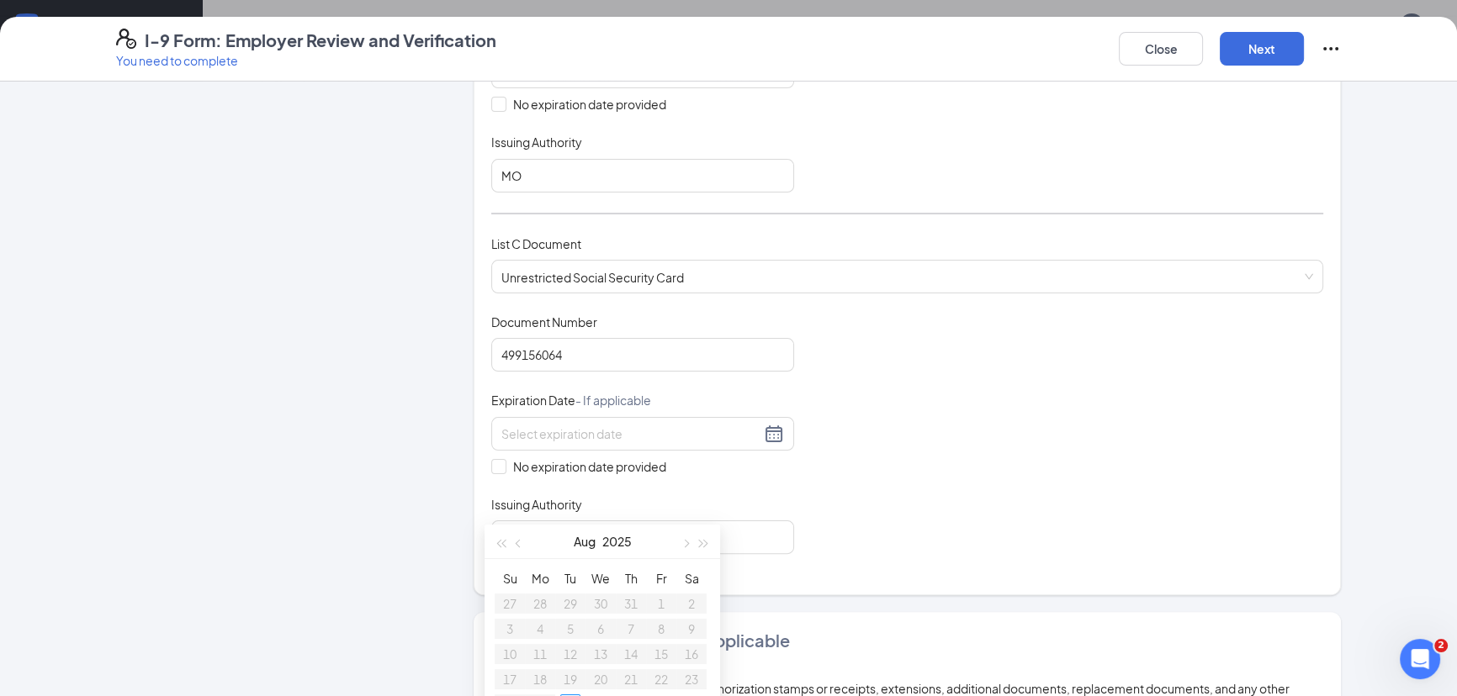
click at [868, 516] on div "Document Title Unrestricted Social Security Card Document Number 499156064 Expi…" at bounding box center [907, 434] width 832 height 241
click at [498, 459] on span at bounding box center [498, 466] width 15 height 15
click at [498, 459] on input "No expiration date provided" at bounding box center [497, 465] width 12 height 12
checkbox input "true"
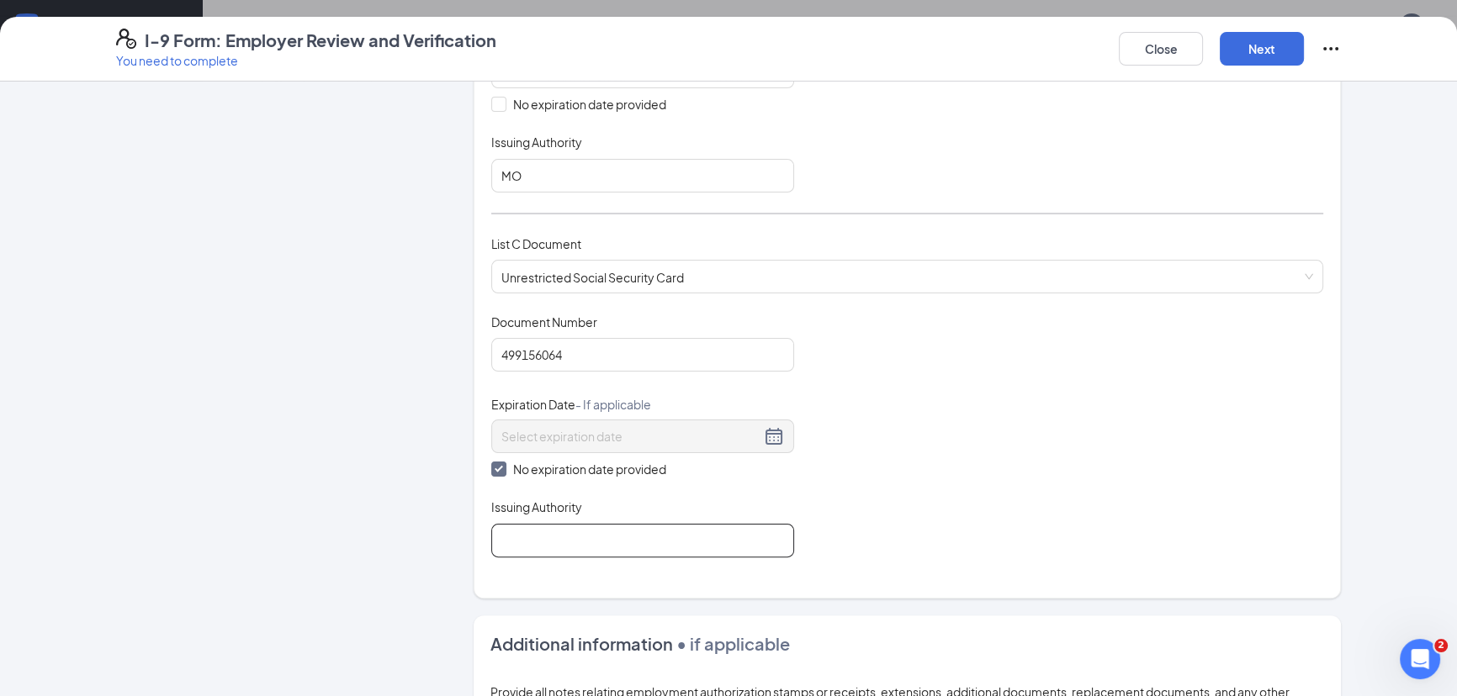
click at [722, 530] on input "Issuing Authority" at bounding box center [642, 541] width 303 height 34
type input "SSA"
click at [848, 543] on div "Document Title Unrestricted Social Security Card Document Number 499156064 Expi…" at bounding box center [907, 436] width 832 height 244
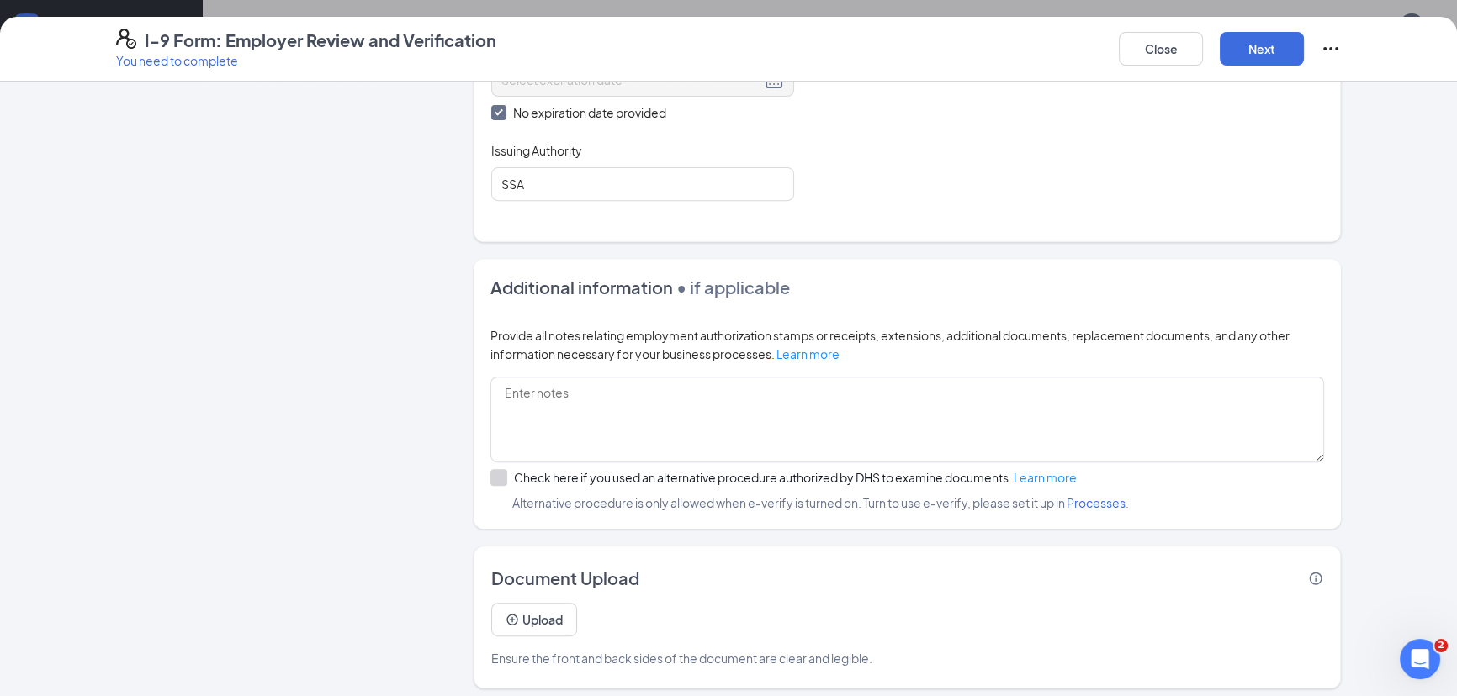
scroll to position [894, 0]
click at [1230, 54] on button "Next" at bounding box center [1262, 49] width 84 height 34
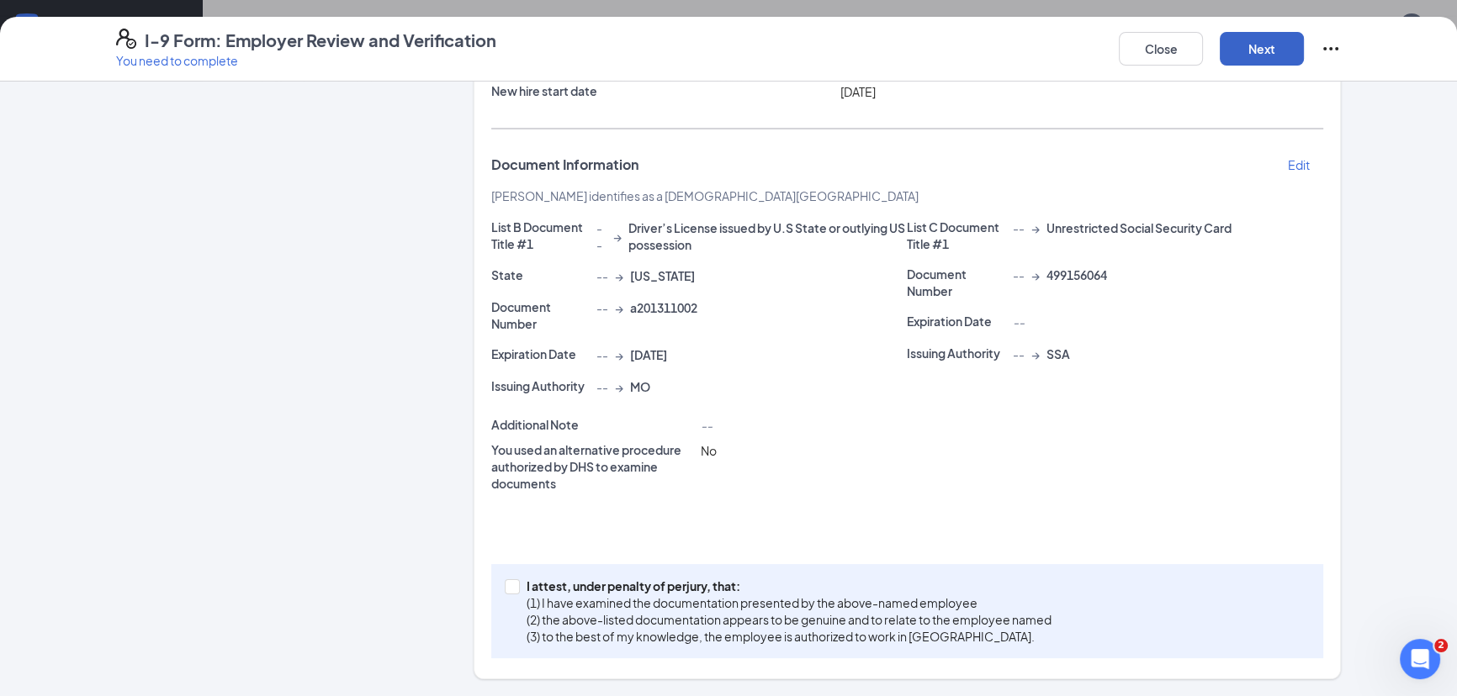
scroll to position [214, 0]
click at [506, 588] on input "I attest, under penalty of perjury, that: (1) I have examined the documentation…" at bounding box center [511, 587] width 12 height 12
checkbox input "true"
click at [1279, 56] on button "Next" at bounding box center [1262, 49] width 84 height 34
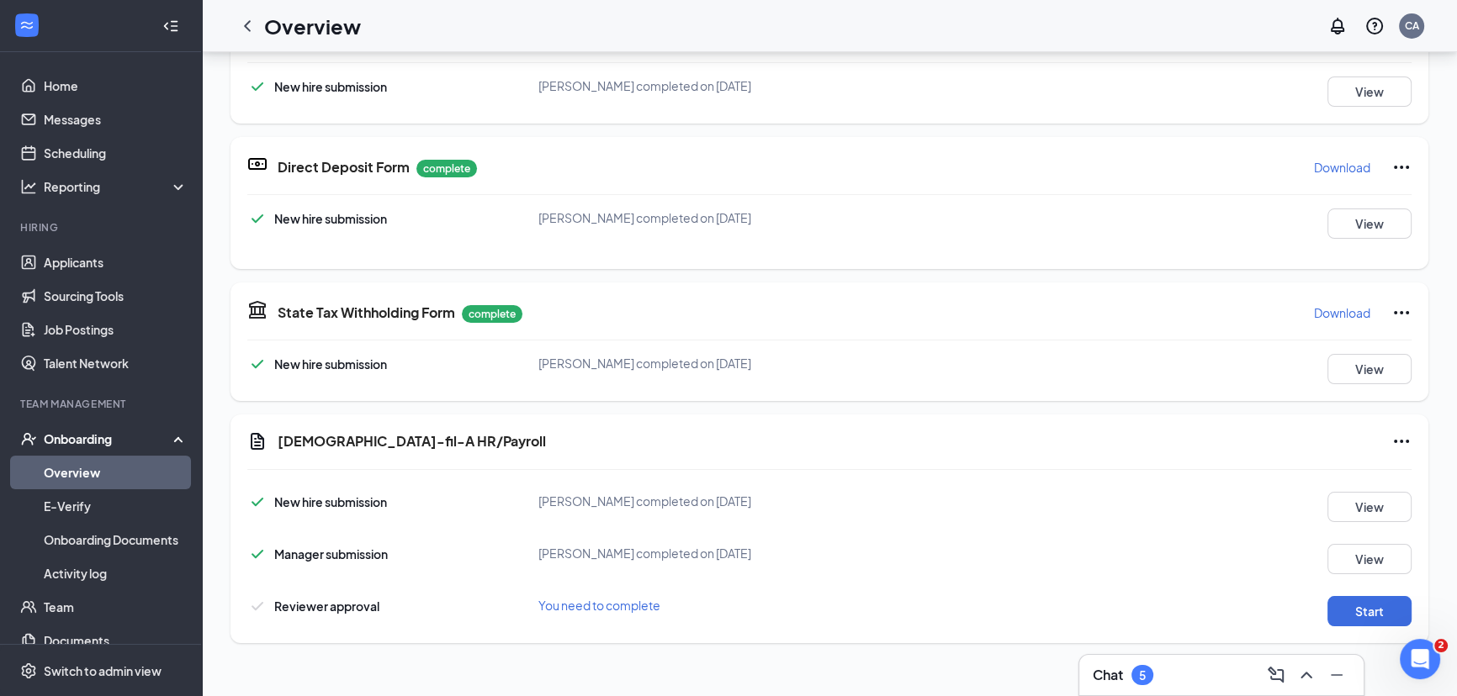
scroll to position [607, 0]
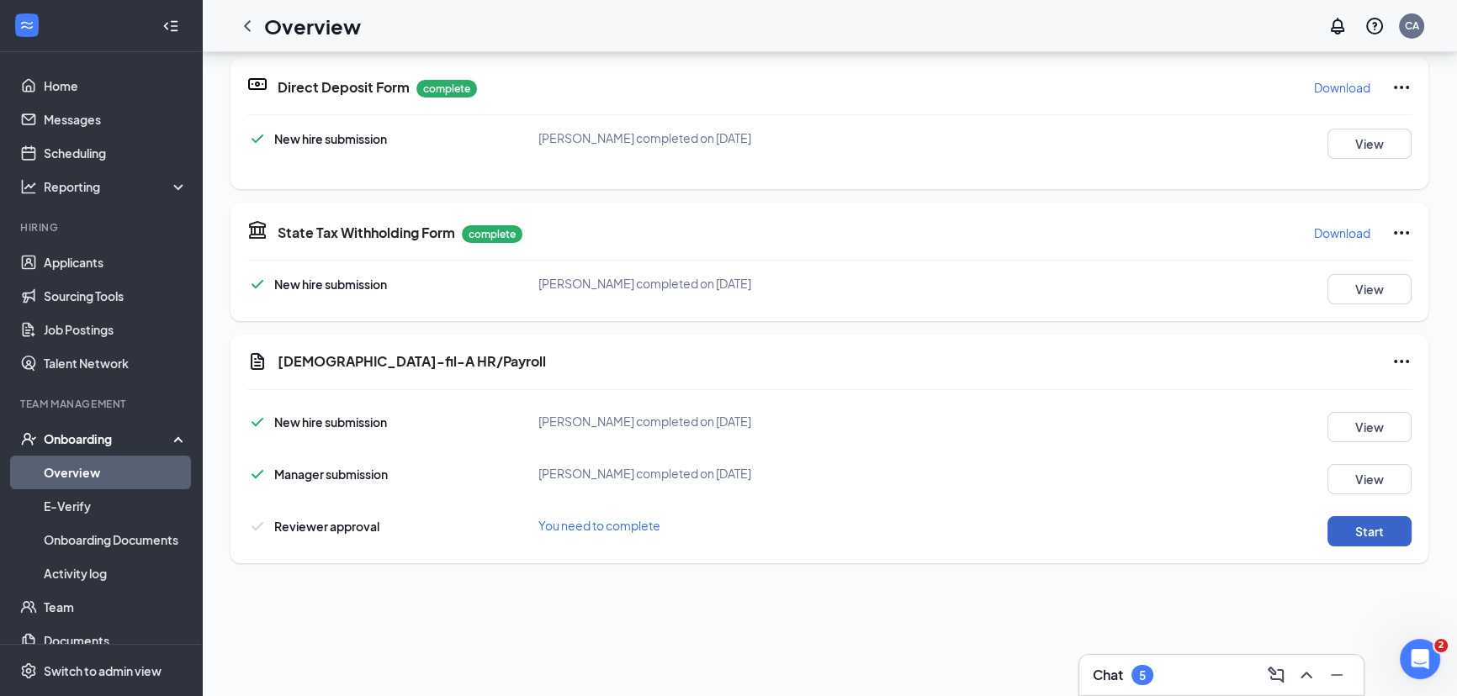
click at [1359, 523] on button "Start" at bounding box center [1369, 531] width 84 height 30
click at [601, 519] on span "You need to complete" at bounding box center [599, 525] width 122 height 15
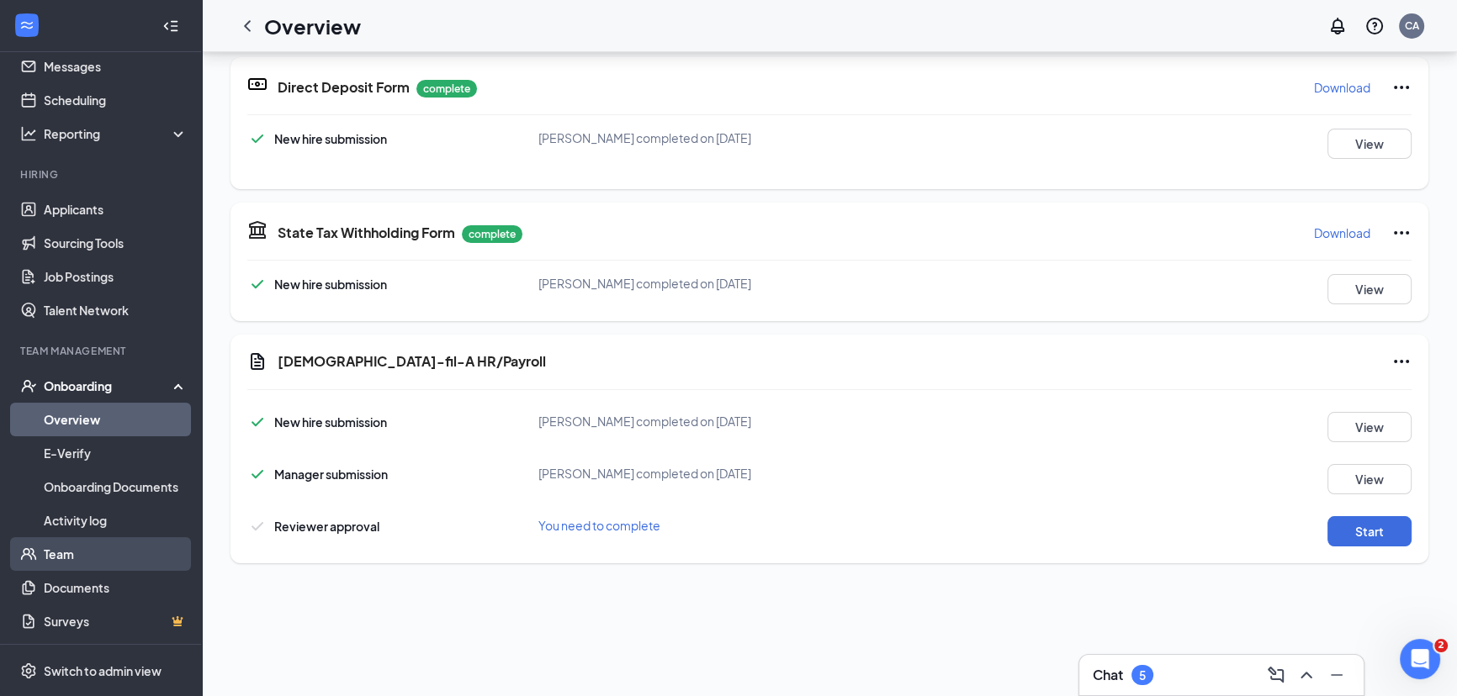
click at [87, 553] on link "Team" at bounding box center [116, 554] width 144 height 34
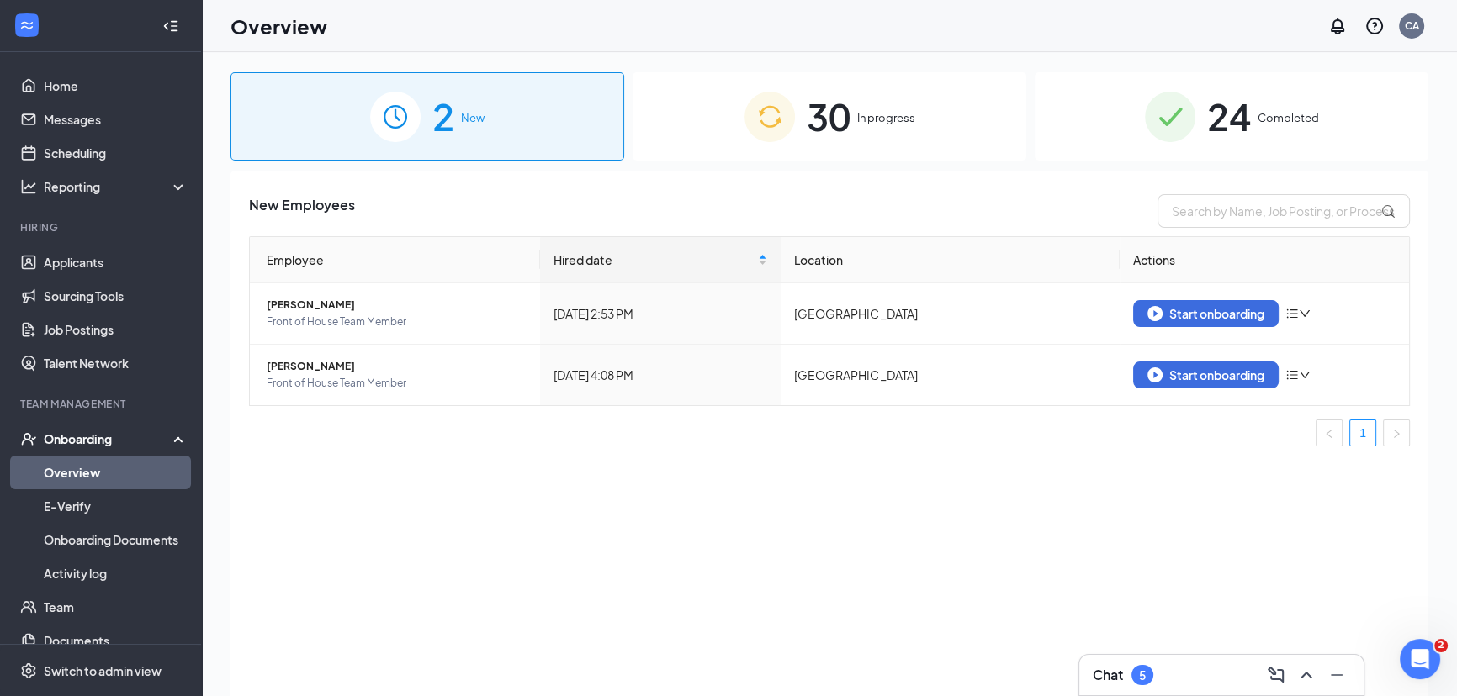
click at [876, 112] on span "In progress" at bounding box center [886, 117] width 58 height 17
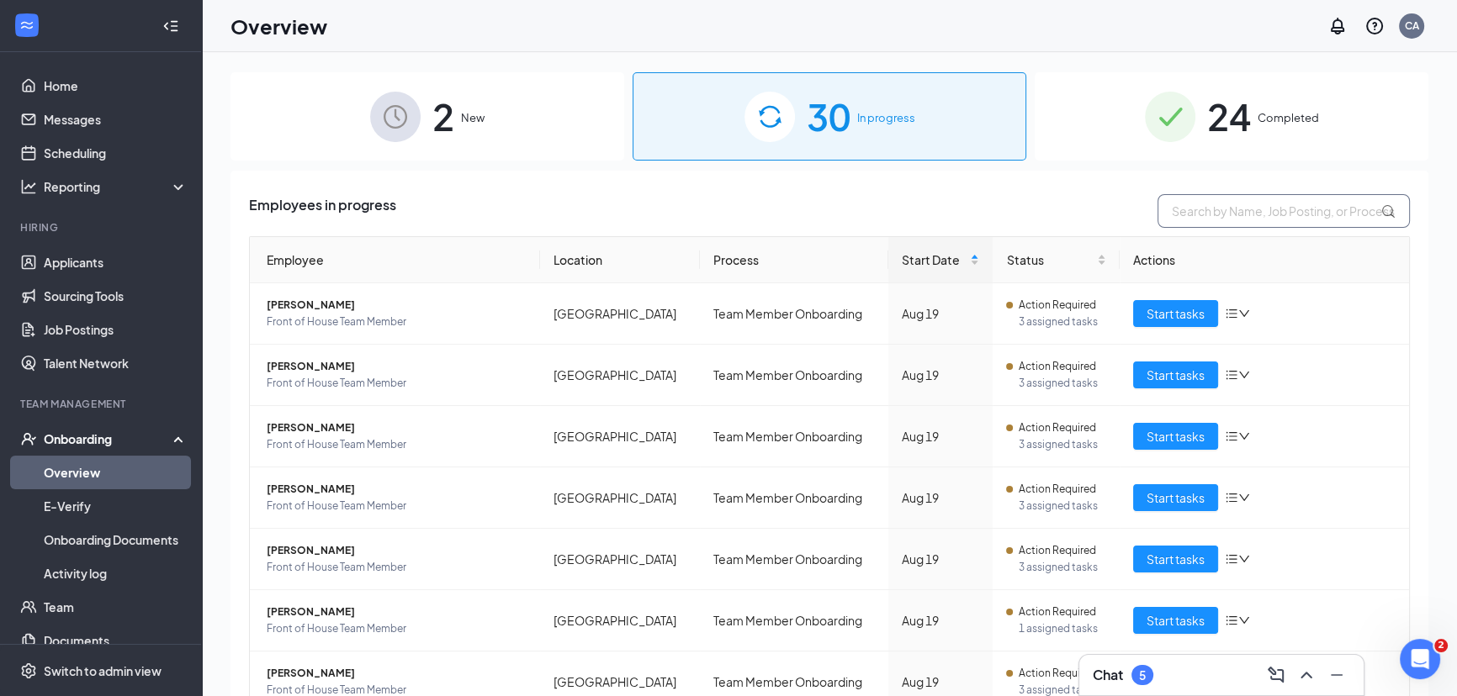
click at [1230, 213] on input "text" at bounding box center [1283, 211] width 252 height 34
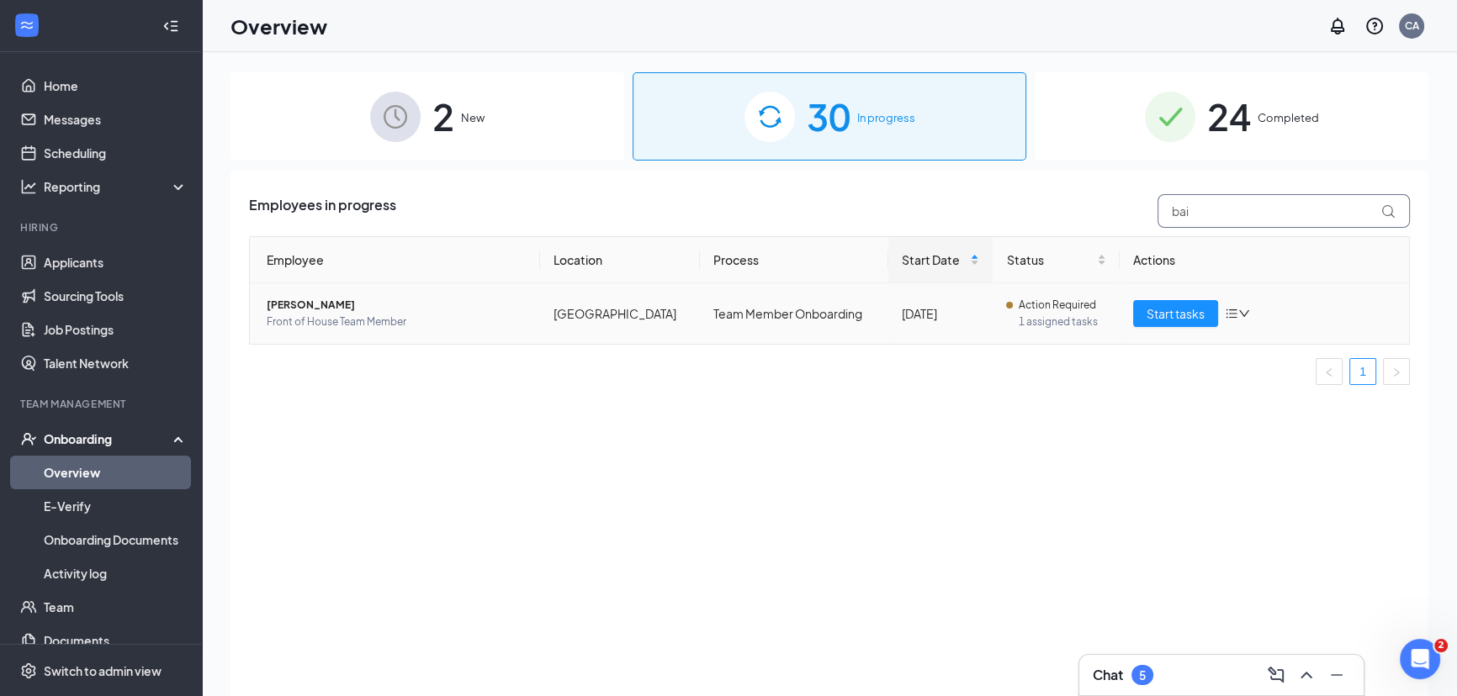
type input "bai"
click at [1241, 311] on icon "down" at bounding box center [1244, 313] width 10 height 7
click at [1243, 383] on div "Change process" at bounding box center [1326, 384] width 182 height 17
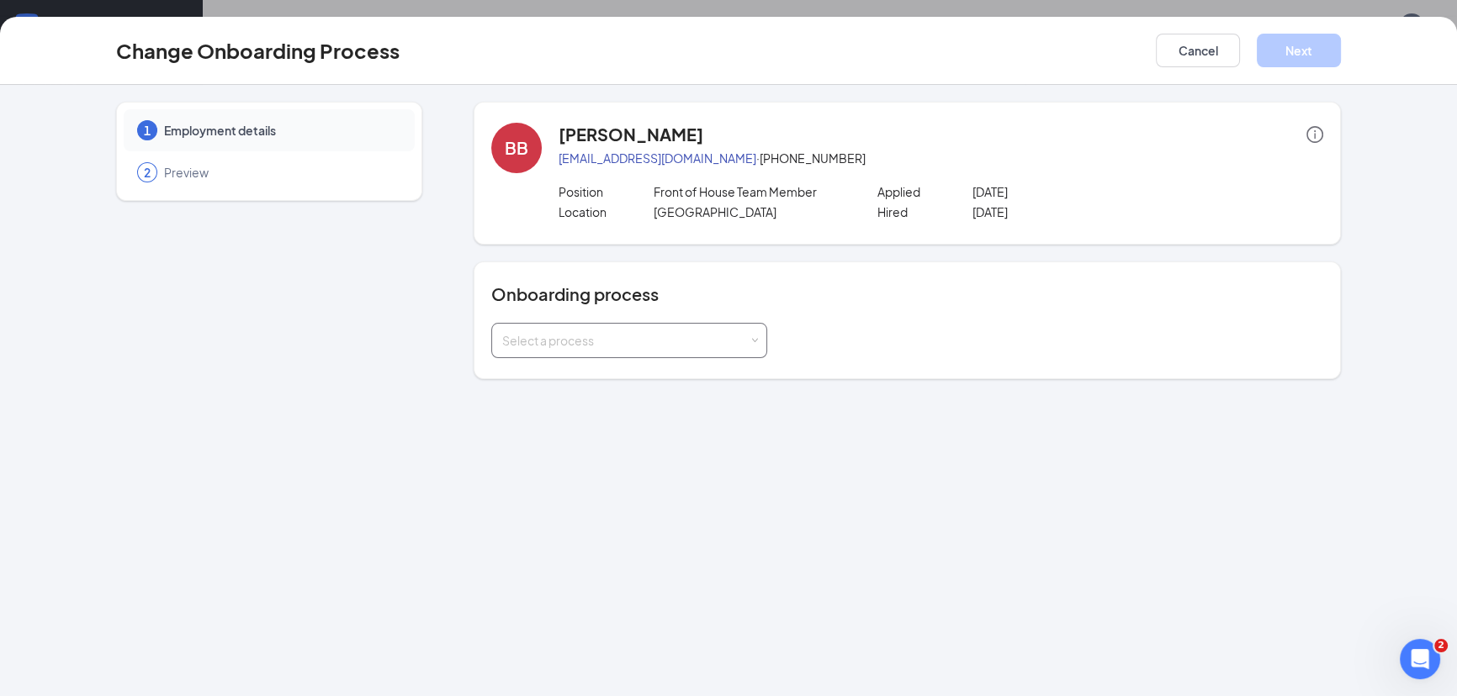
click at [698, 334] on div "Select a process" at bounding box center [625, 340] width 246 height 17
click at [906, 323] on div "Select a process" at bounding box center [907, 340] width 832 height 35
click at [1195, 54] on button "Cancel" at bounding box center [1198, 51] width 84 height 34
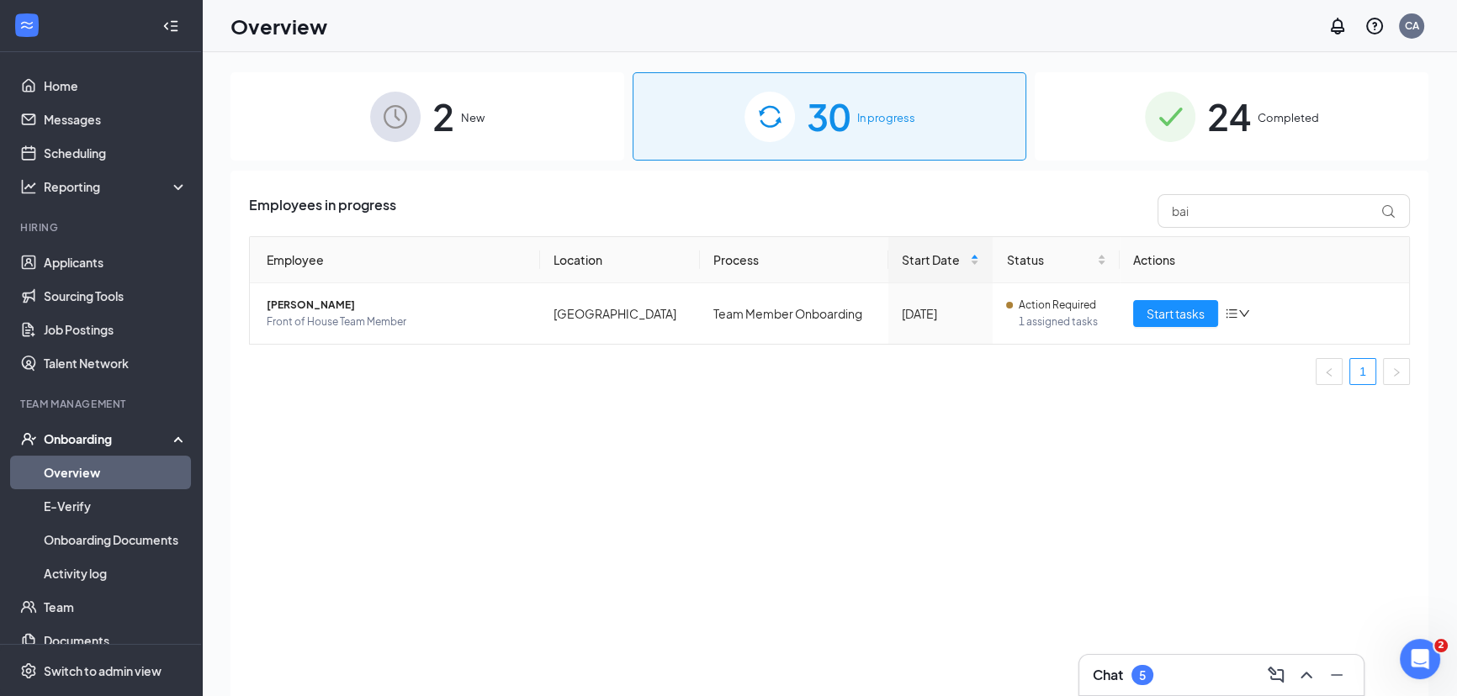
click at [68, 431] on div "Onboarding" at bounding box center [109, 439] width 130 height 17
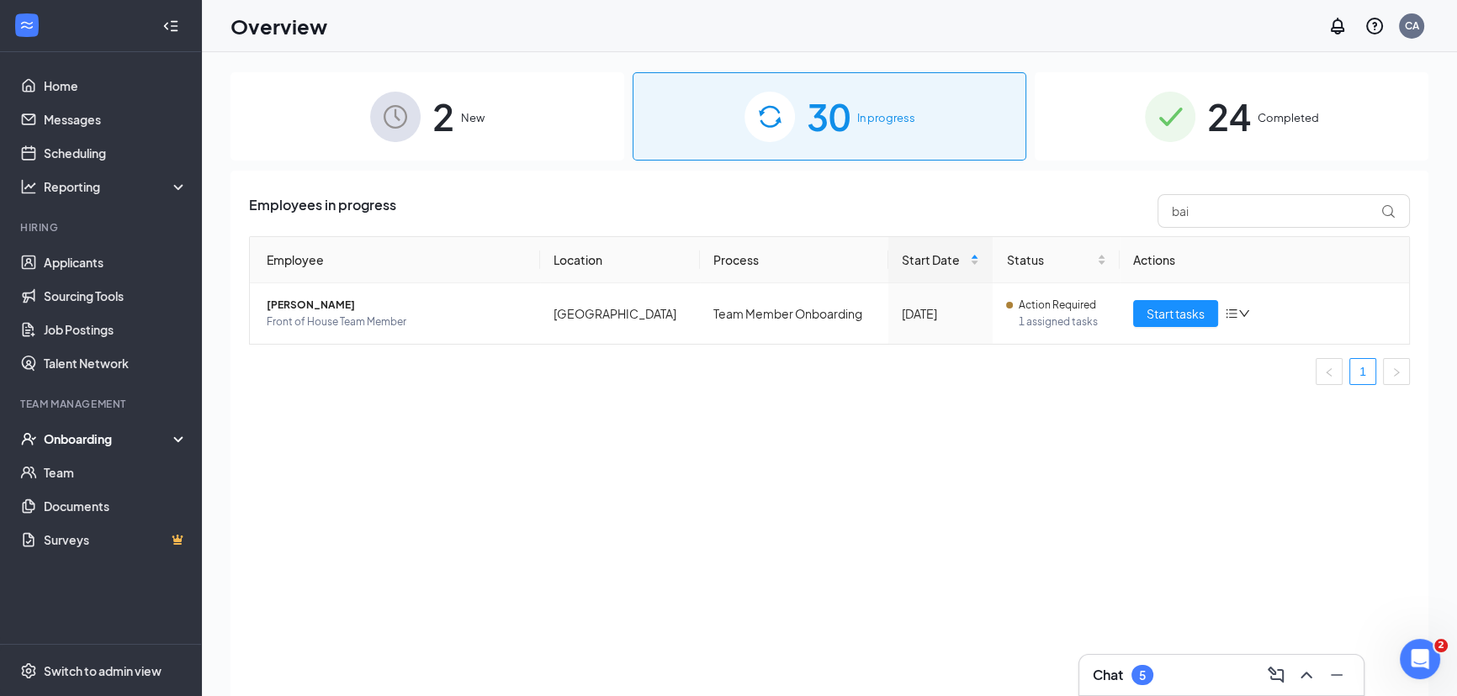
click at [68, 431] on div "Onboarding" at bounding box center [109, 439] width 130 height 17
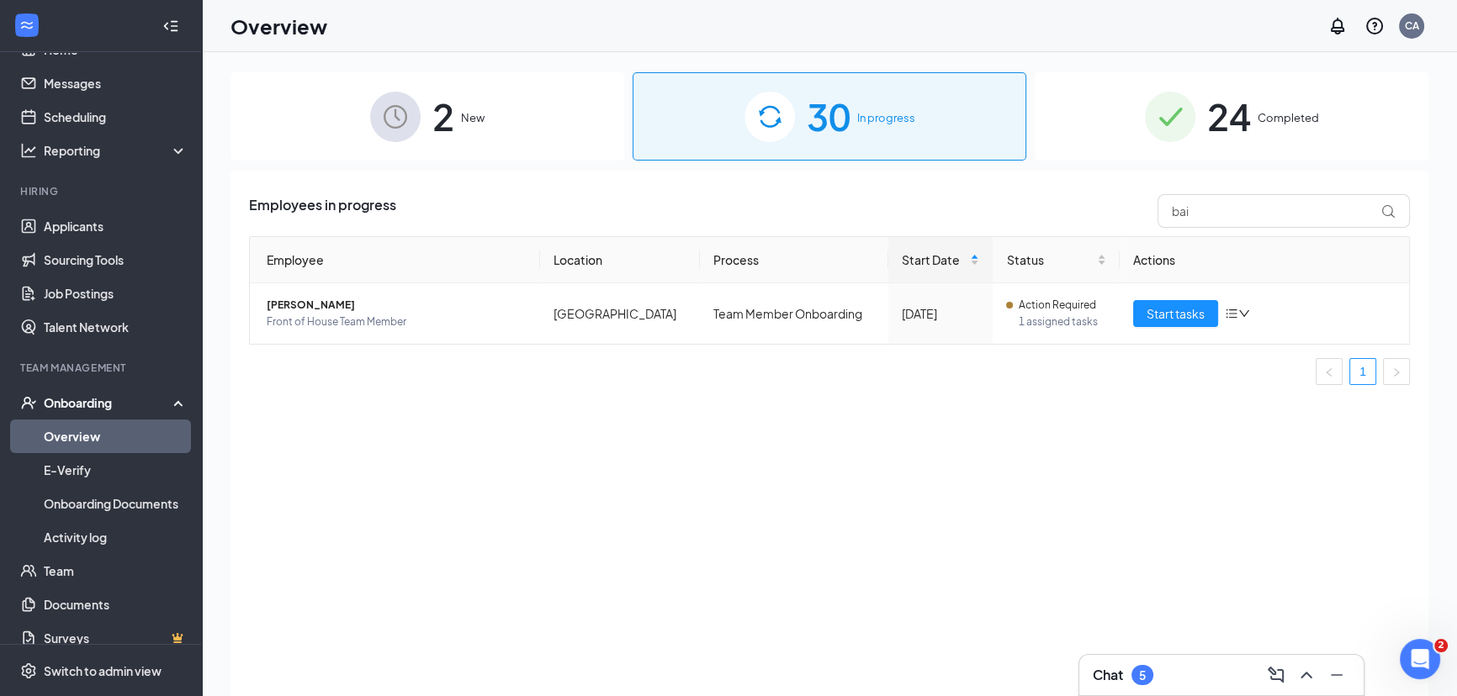
scroll to position [53, 0]
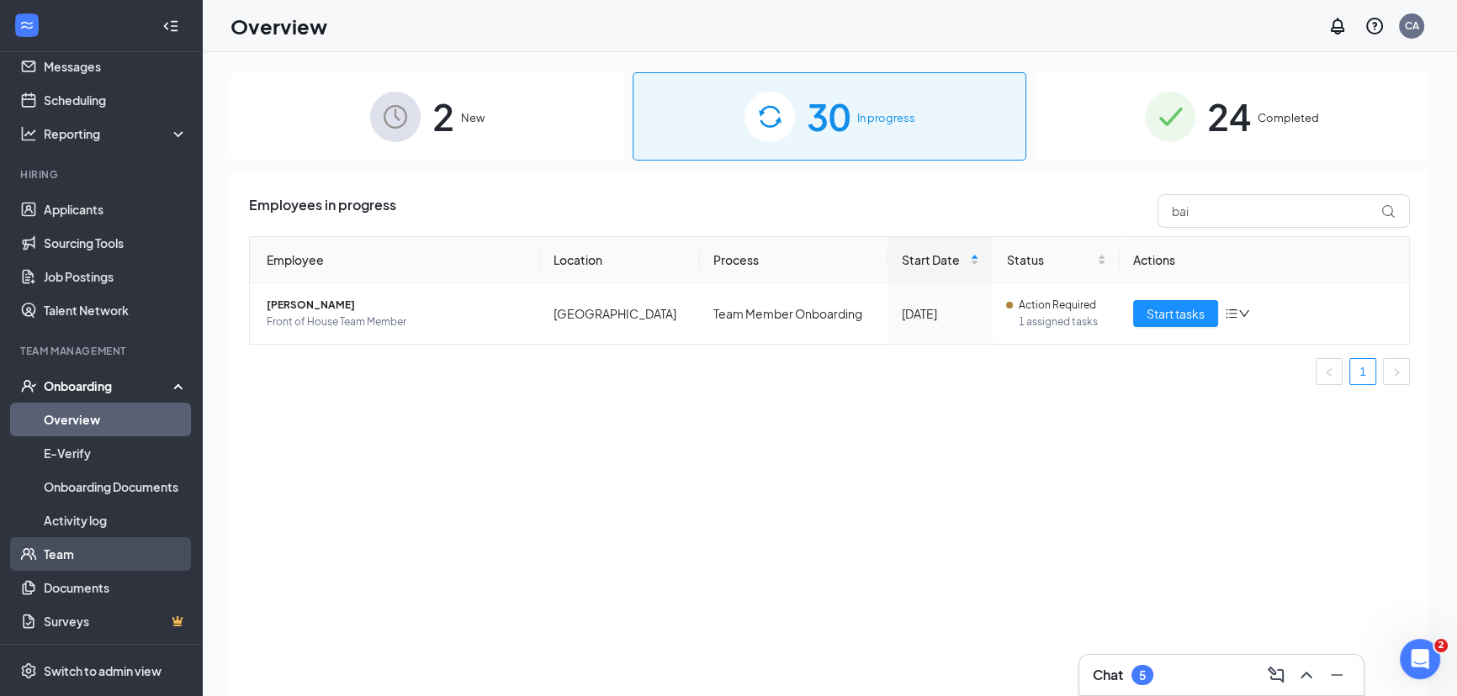
click at [67, 562] on link "Team" at bounding box center [116, 554] width 144 height 34
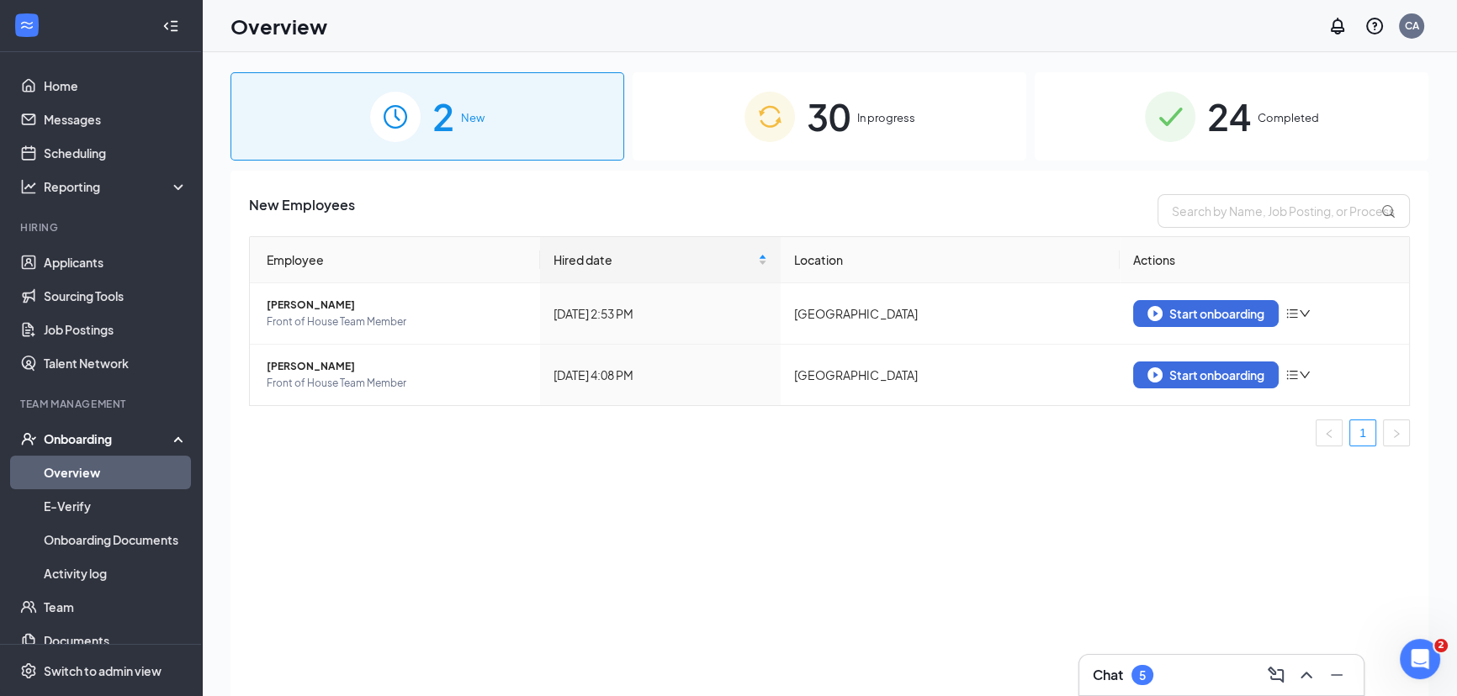
click at [1157, 116] on img at bounding box center [1170, 117] width 50 height 50
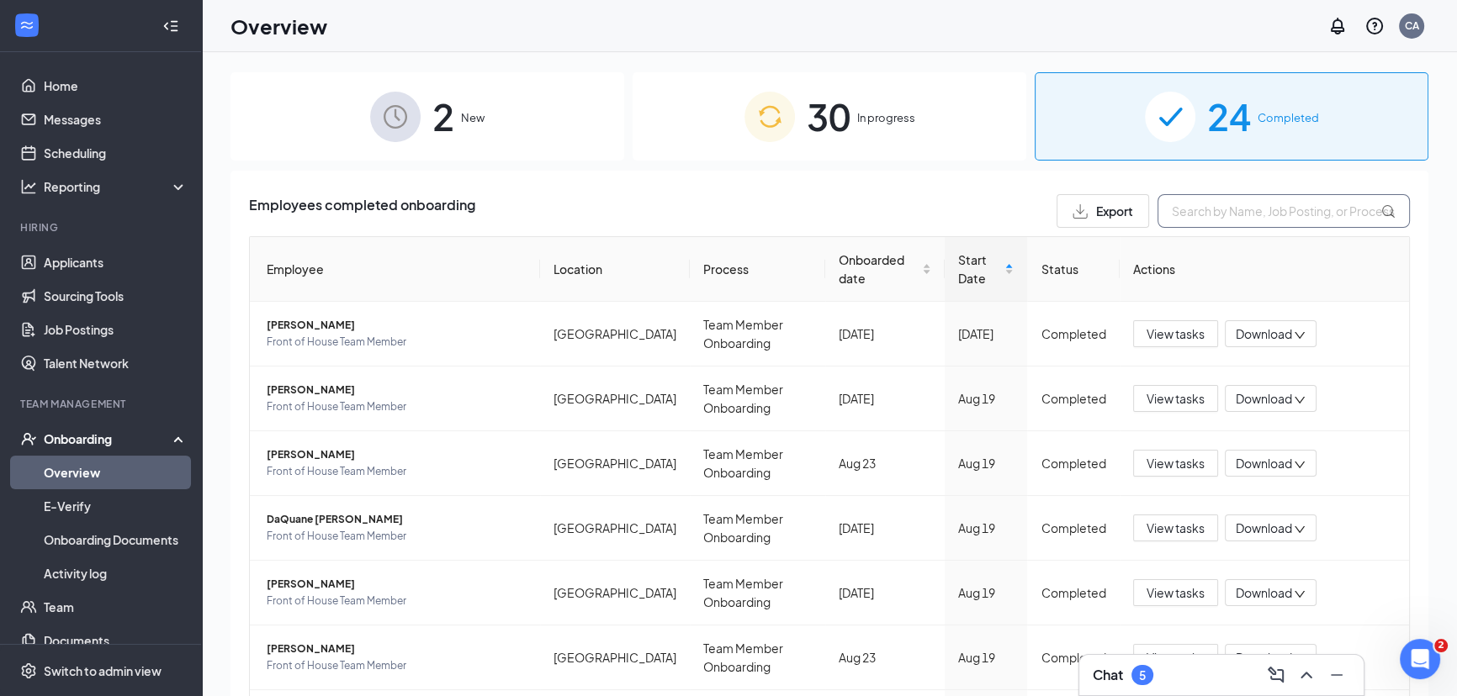
click at [1192, 218] on input "text" at bounding box center [1283, 211] width 252 height 34
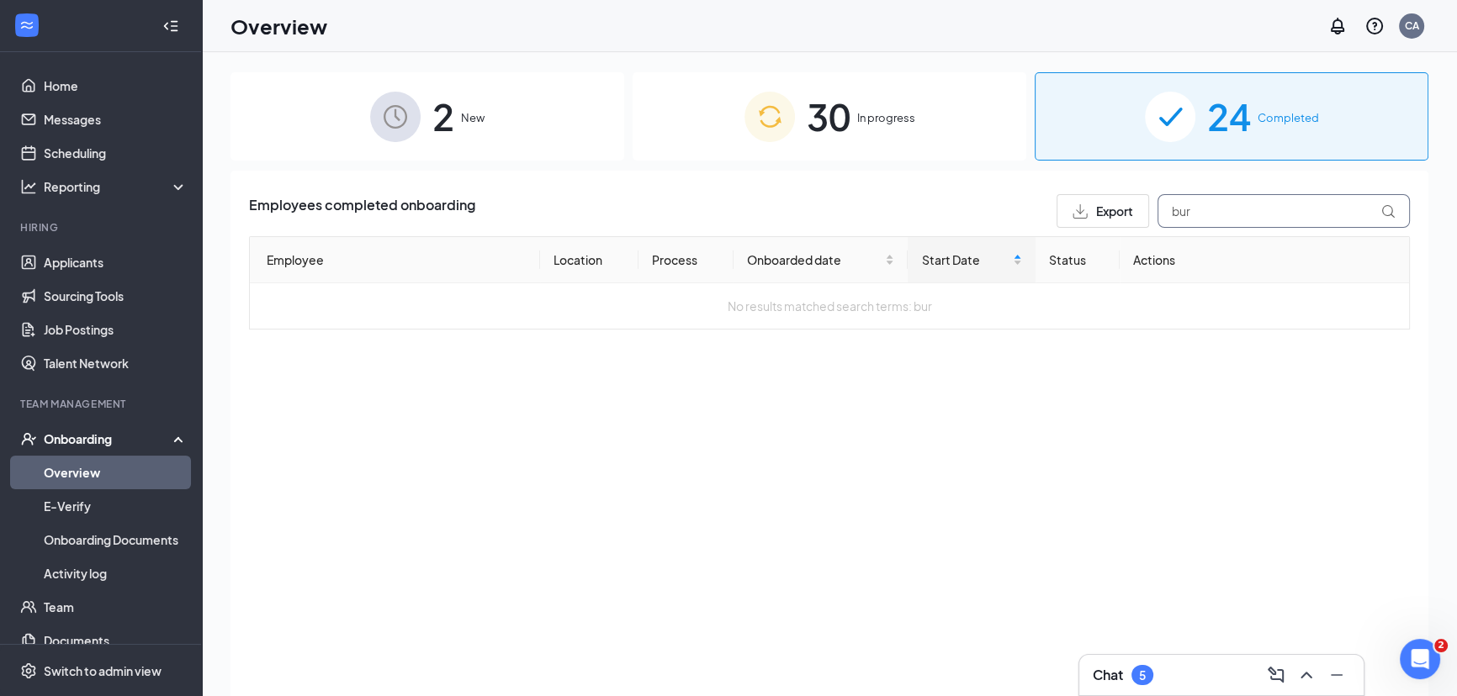
type input "bur"
click at [861, 132] on div "30 In progress" at bounding box center [830, 116] width 394 height 88
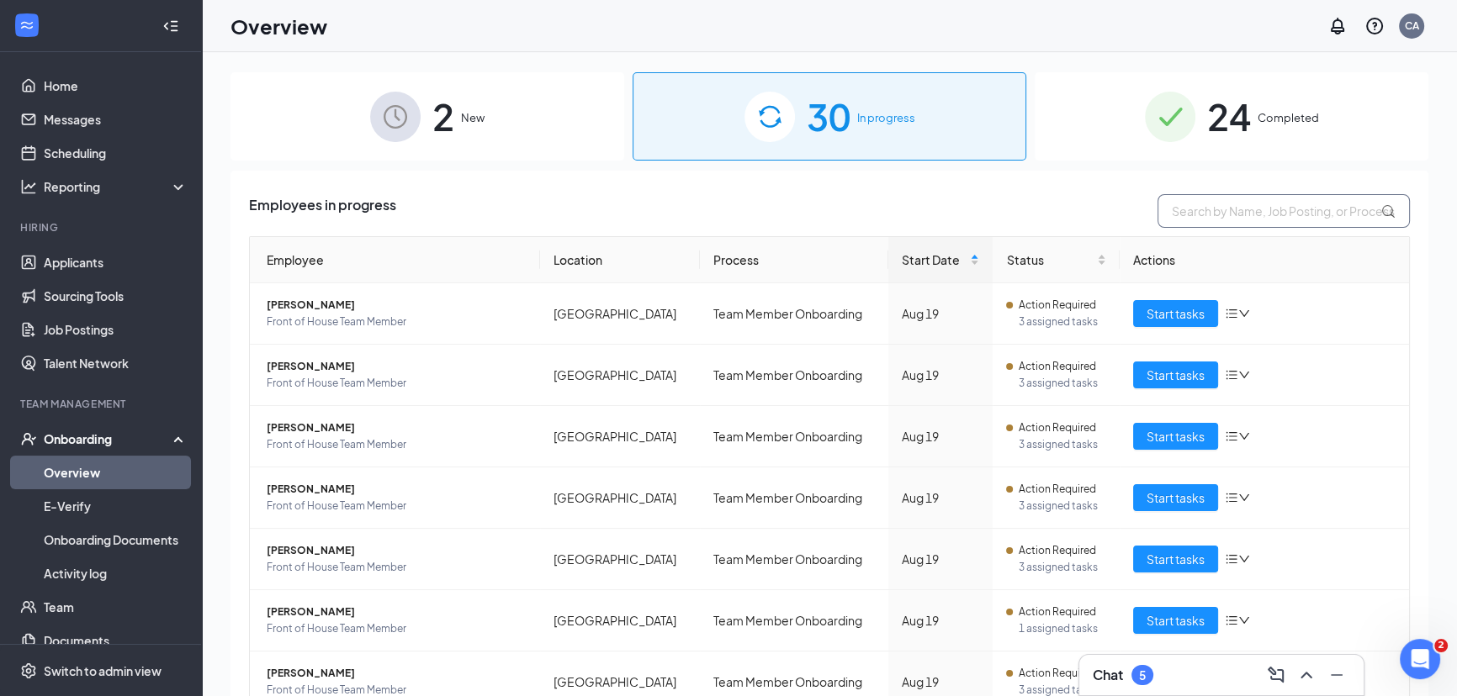
click at [1207, 206] on input "text" at bounding box center [1283, 211] width 252 height 34
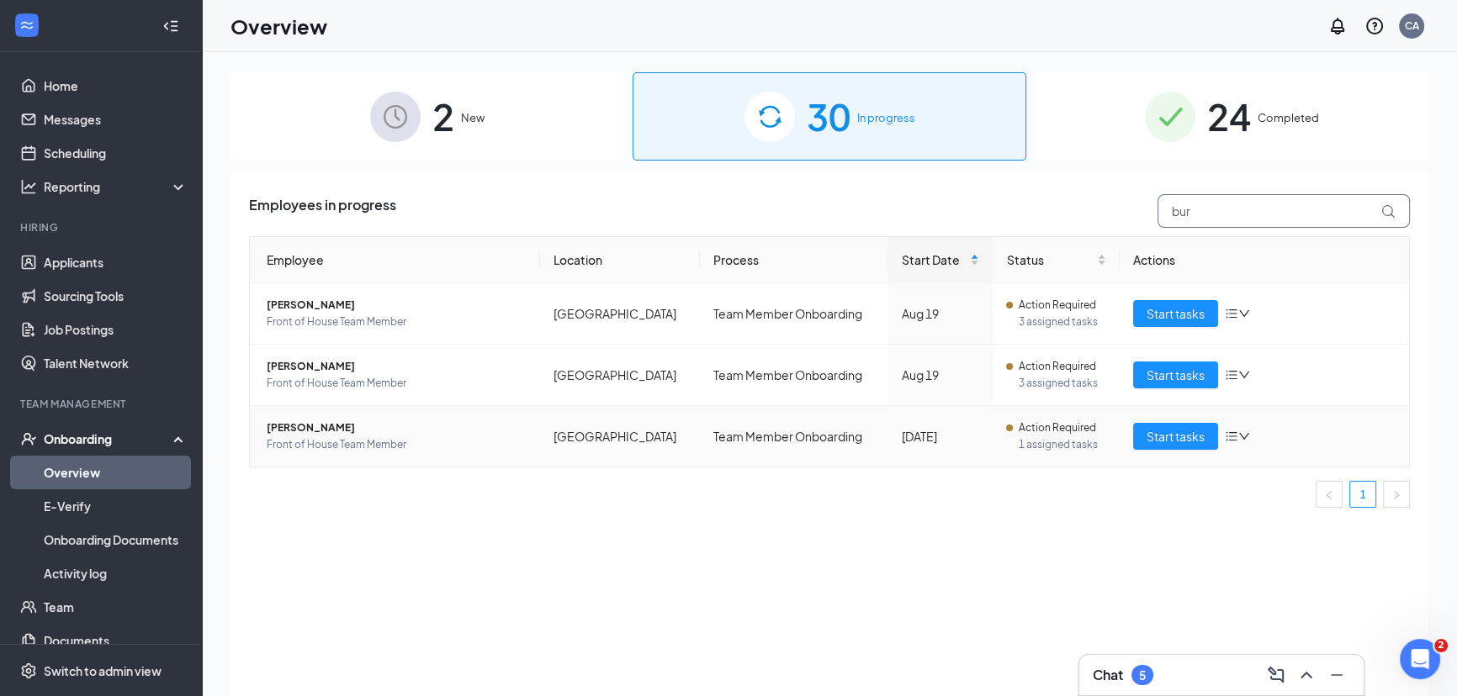
type input "bur"
click at [1247, 433] on icon "down" at bounding box center [1244, 437] width 12 height 12
click at [1228, 434] on icon "bars" at bounding box center [1231, 436] width 13 height 13
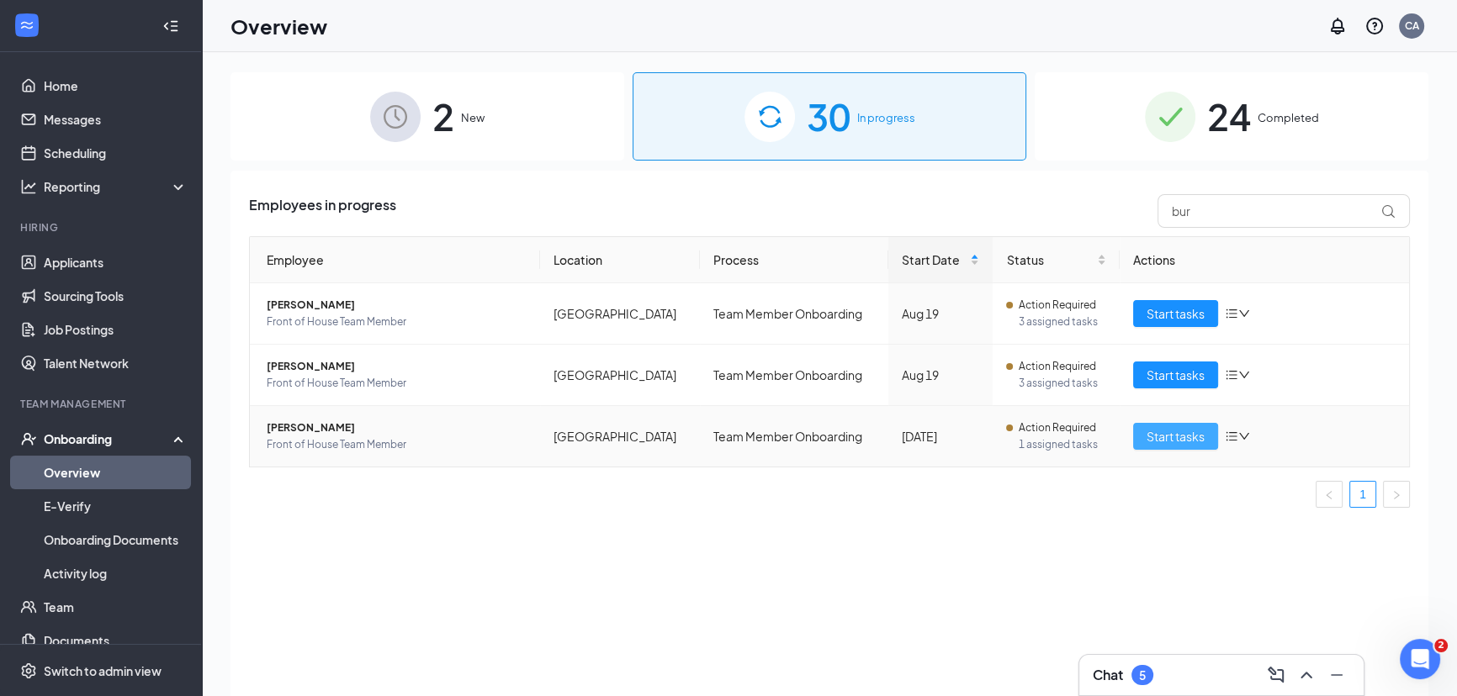
click at [1171, 426] on button "Start tasks" at bounding box center [1175, 436] width 85 height 27
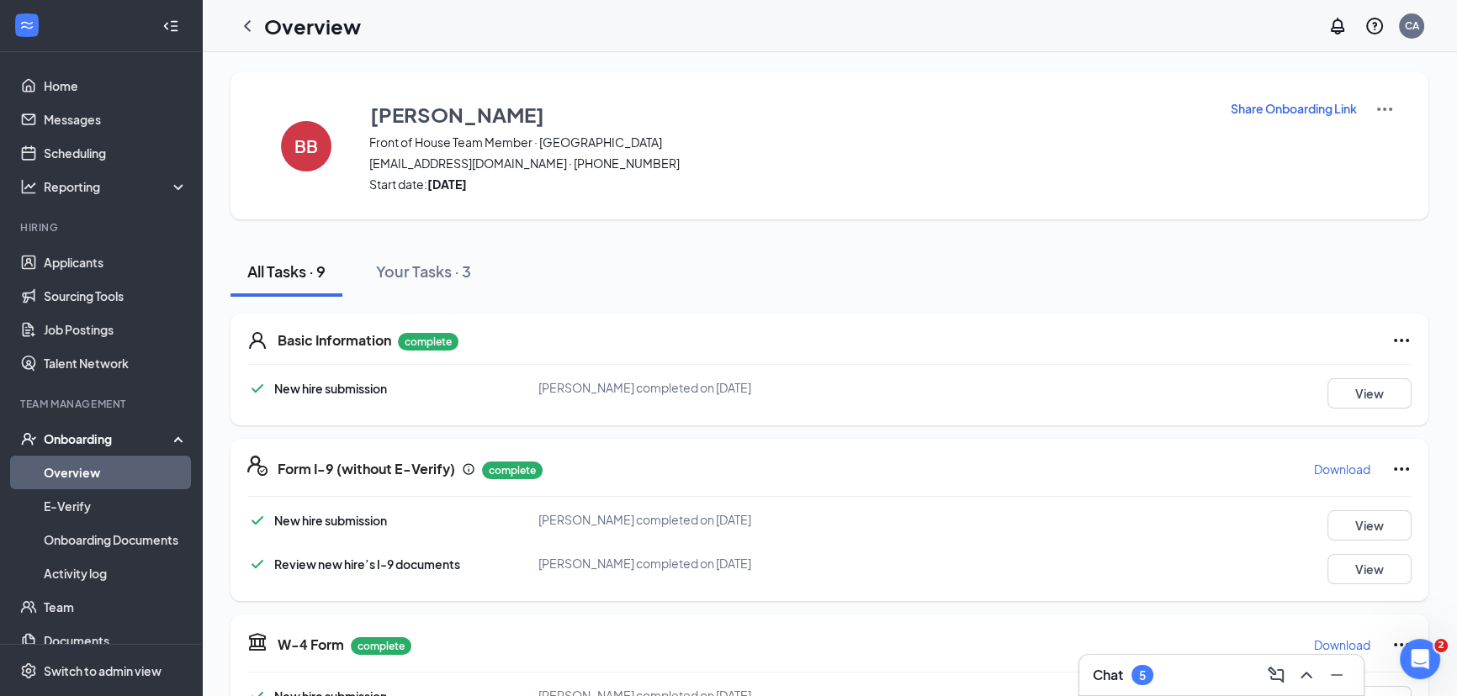
drag, startPoint x: 1109, startPoint y: 421, endPoint x: 913, endPoint y: 269, distance: 248.2
click at [913, 269] on div "All Tasks · 9 Your Tasks · 3" at bounding box center [829, 271] width 1198 height 50
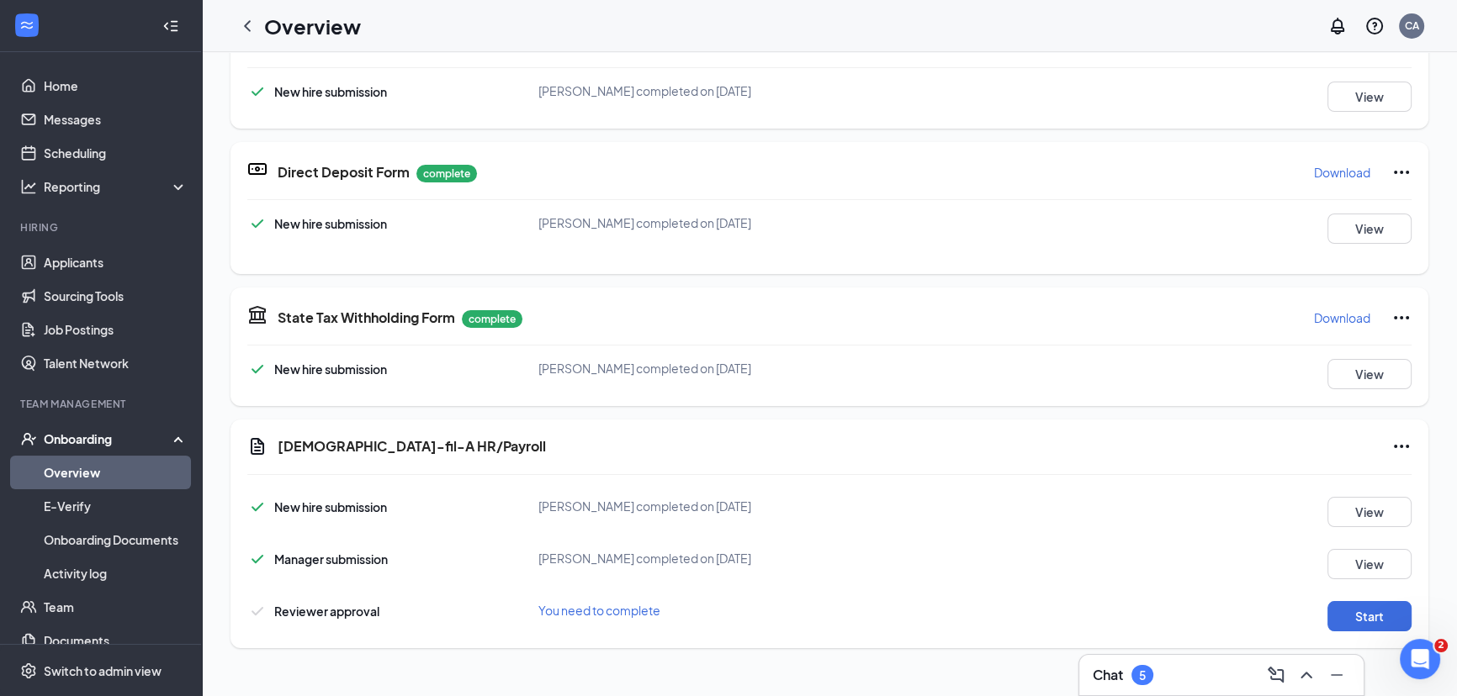
scroll to position [607, 0]
click at [1354, 611] on button "Start" at bounding box center [1369, 614] width 84 height 30
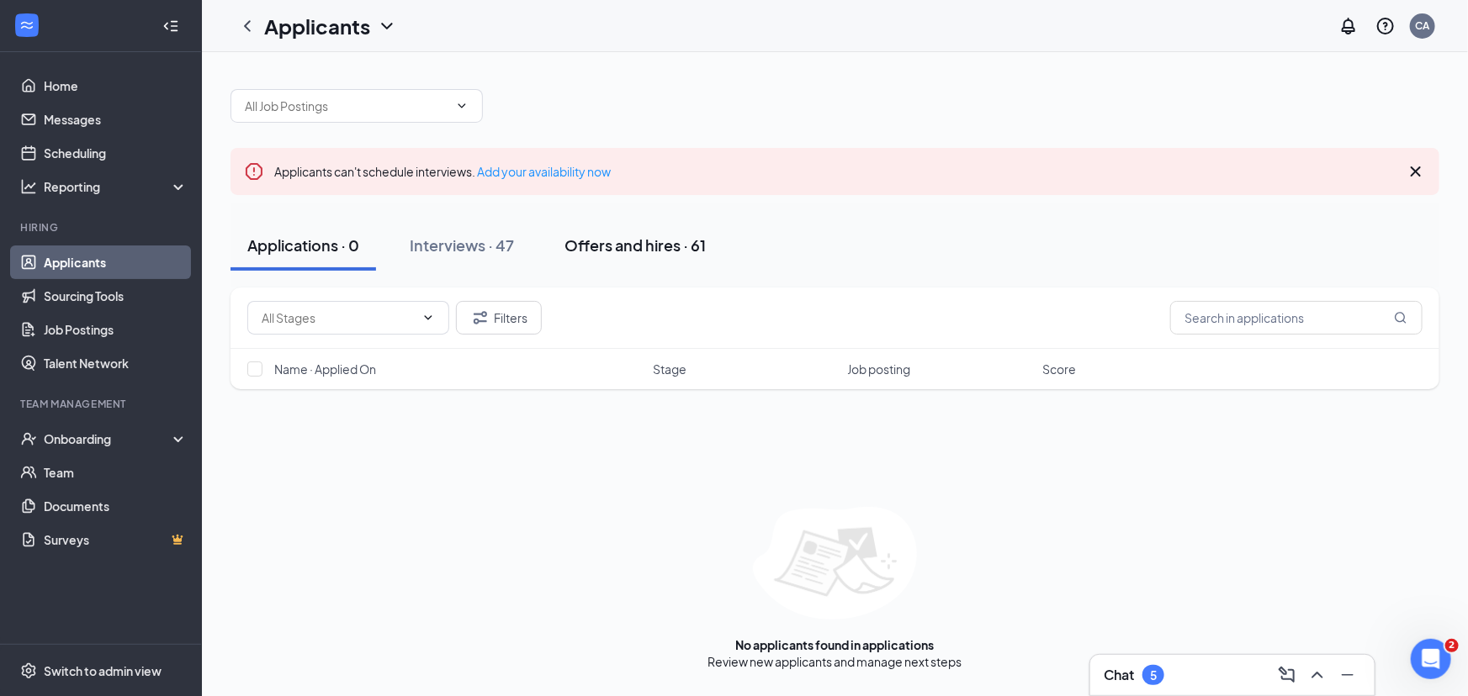
click at [623, 251] on div "Offers and hires · 61" at bounding box center [634, 245] width 141 height 21
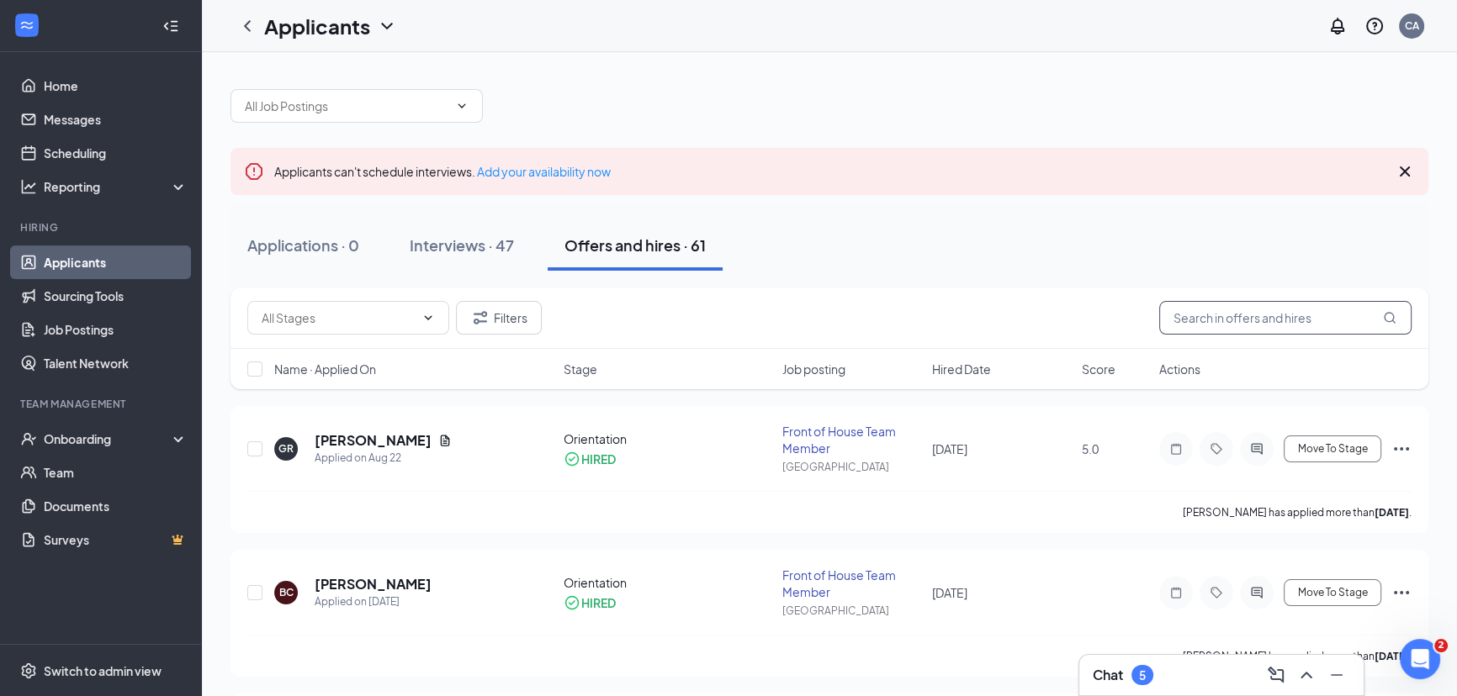
click at [1316, 320] on input "text" at bounding box center [1285, 318] width 252 height 34
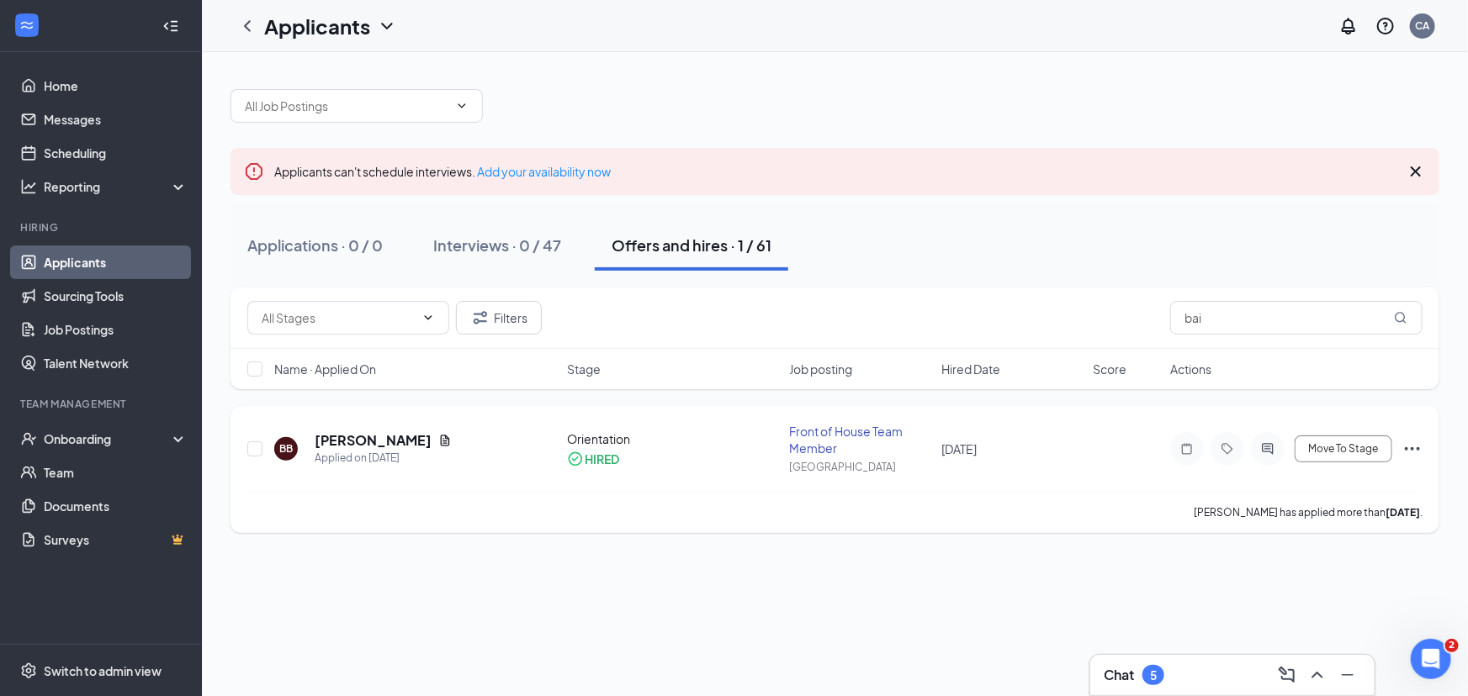
click at [1409, 445] on icon "Ellipses" at bounding box center [1412, 449] width 20 height 20
click at [1151, 214] on div "Applications · 0 / 0 Interviews · 0 / 47 Offers and hires · 1 / 61" at bounding box center [834, 246] width 1209 height 84
click at [344, 444] on h5 "[PERSON_NAME]" at bounding box center [373, 440] width 117 height 19
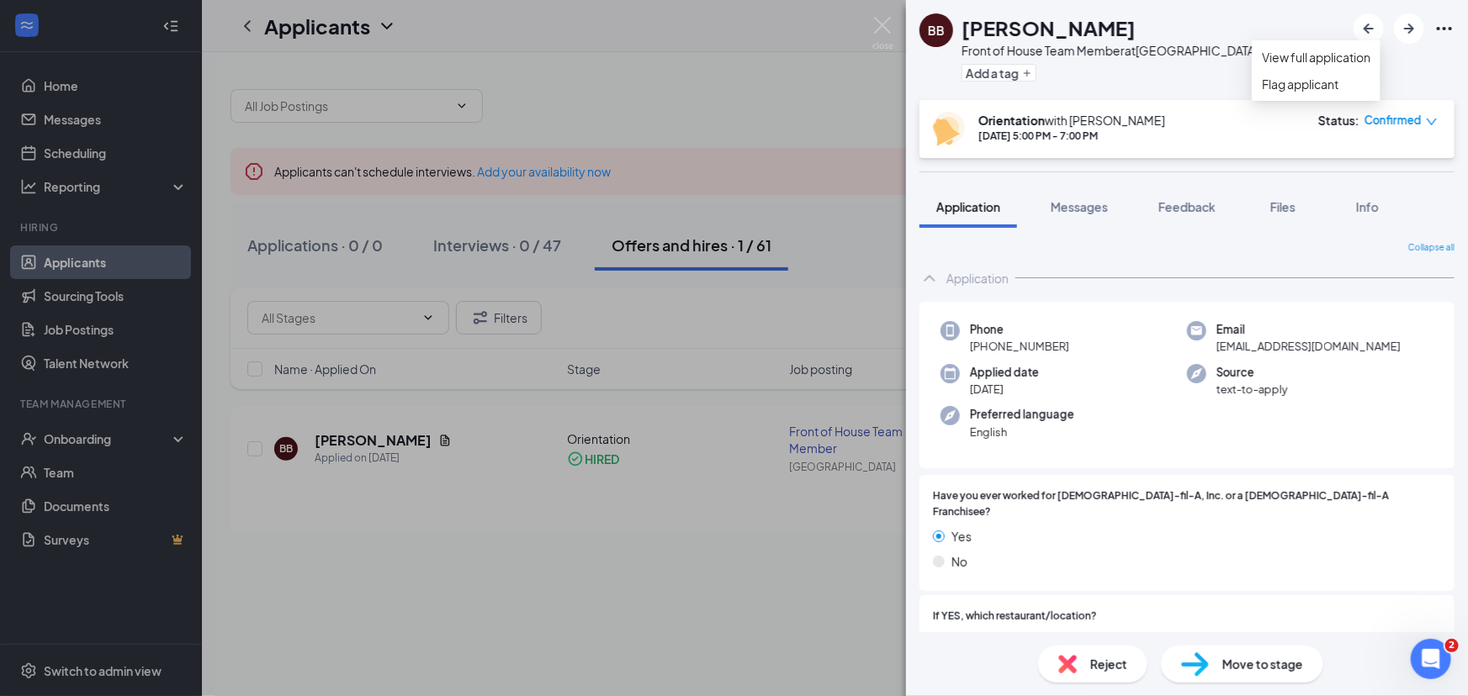
click at [1443, 22] on icon "Ellipses" at bounding box center [1444, 29] width 20 height 20
click at [1314, 29] on div "[PERSON_NAME] Front of House Team Member at [GEOGRAPHIC_DATA] Add a tag" at bounding box center [1187, 50] width 562 height 100
click at [1430, 125] on icon "down" at bounding box center [1432, 122] width 12 height 12
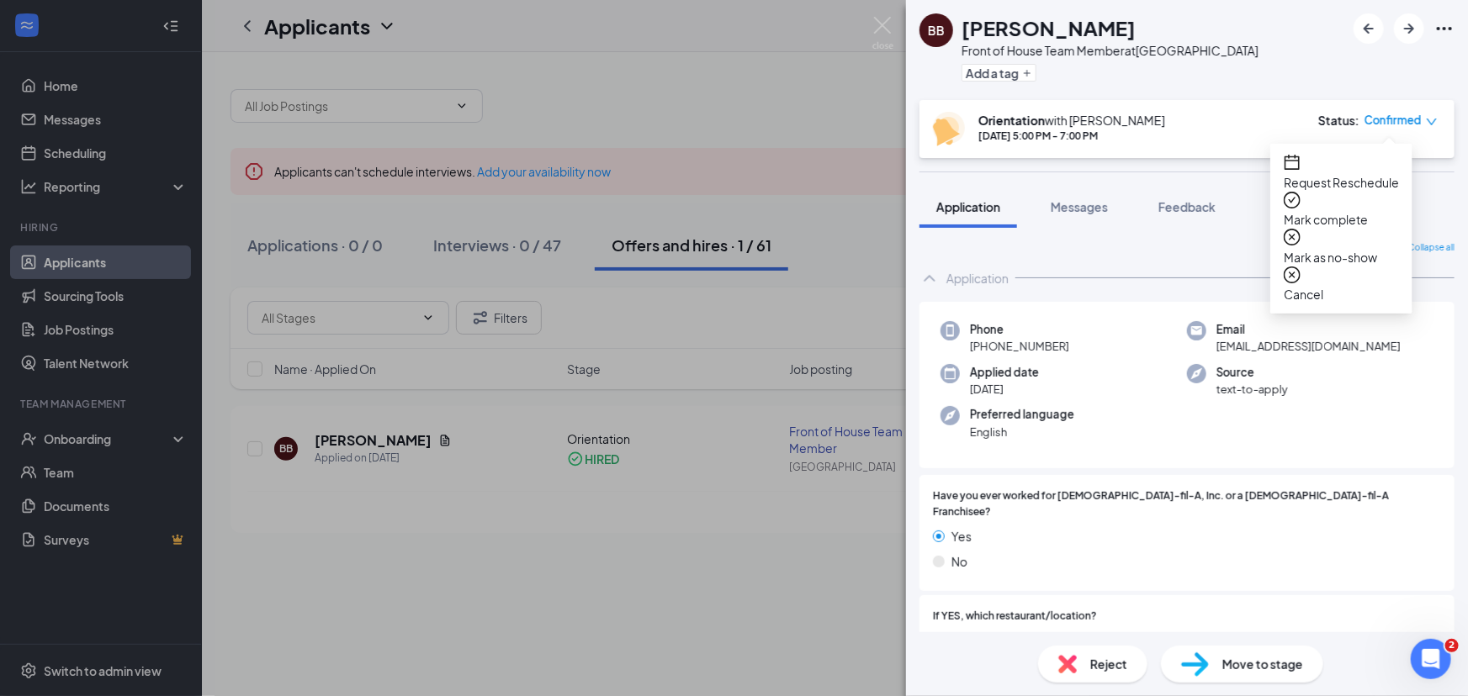
click at [1179, 173] on div "BB Bailey Burton Front of House Team Member at Independence Center Add a tag Or…" at bounding box center [1187, 348] width 562 height 696
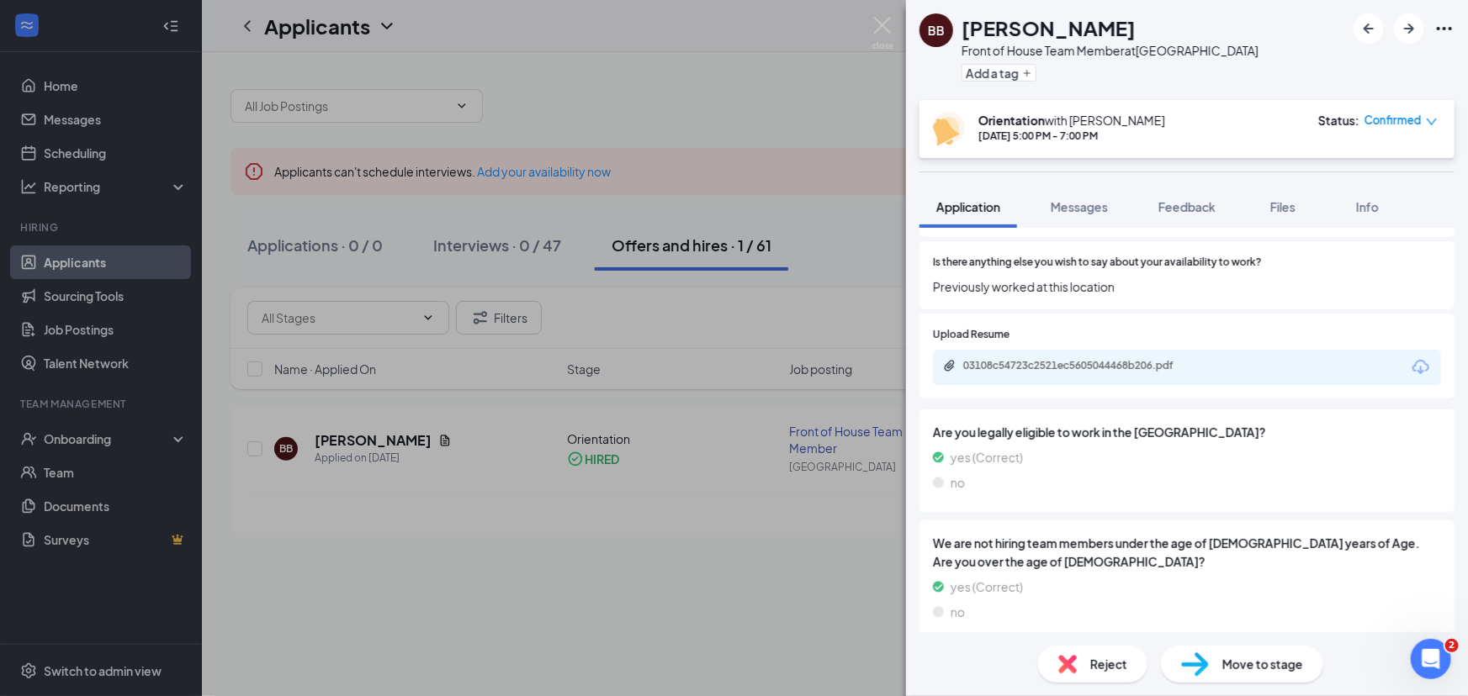
scroll to position [1615, 0]
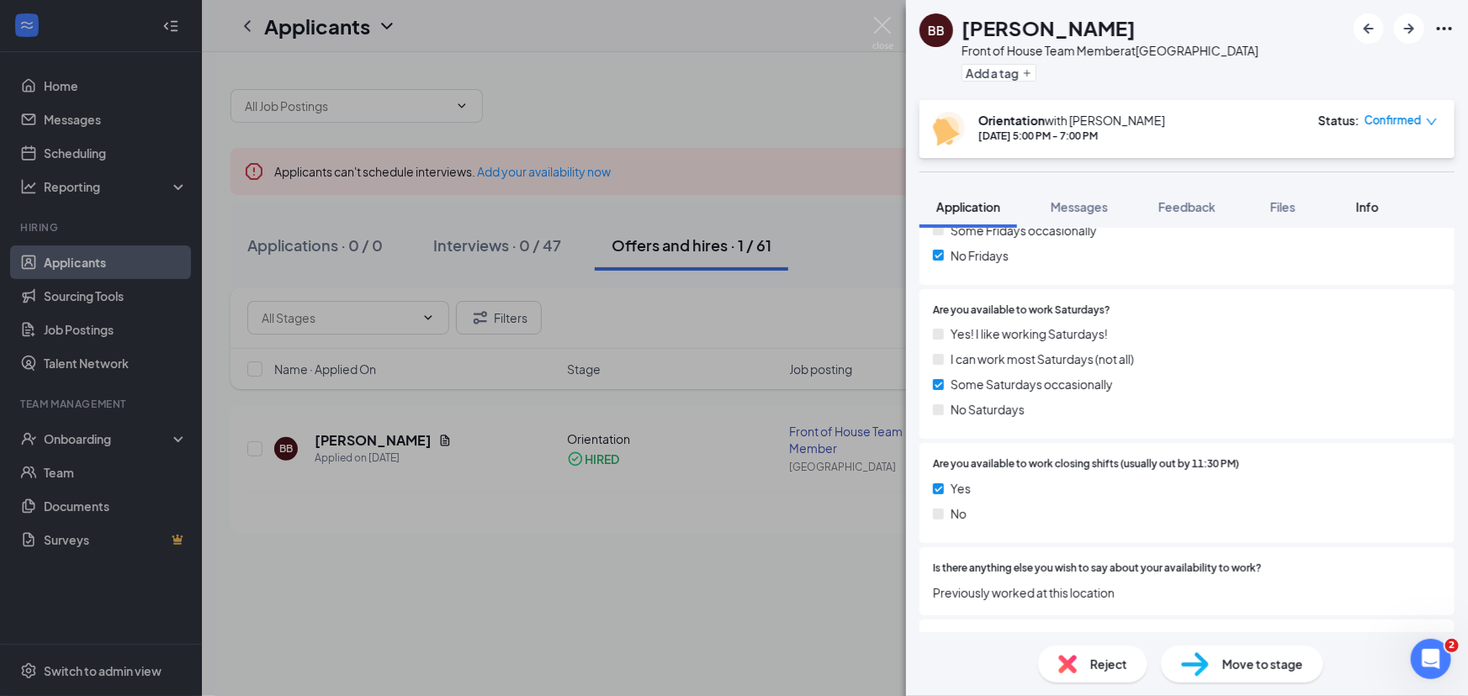
click at [1363, 206] on span "Info" at bounding box center [1367, 206] width 23 height 15
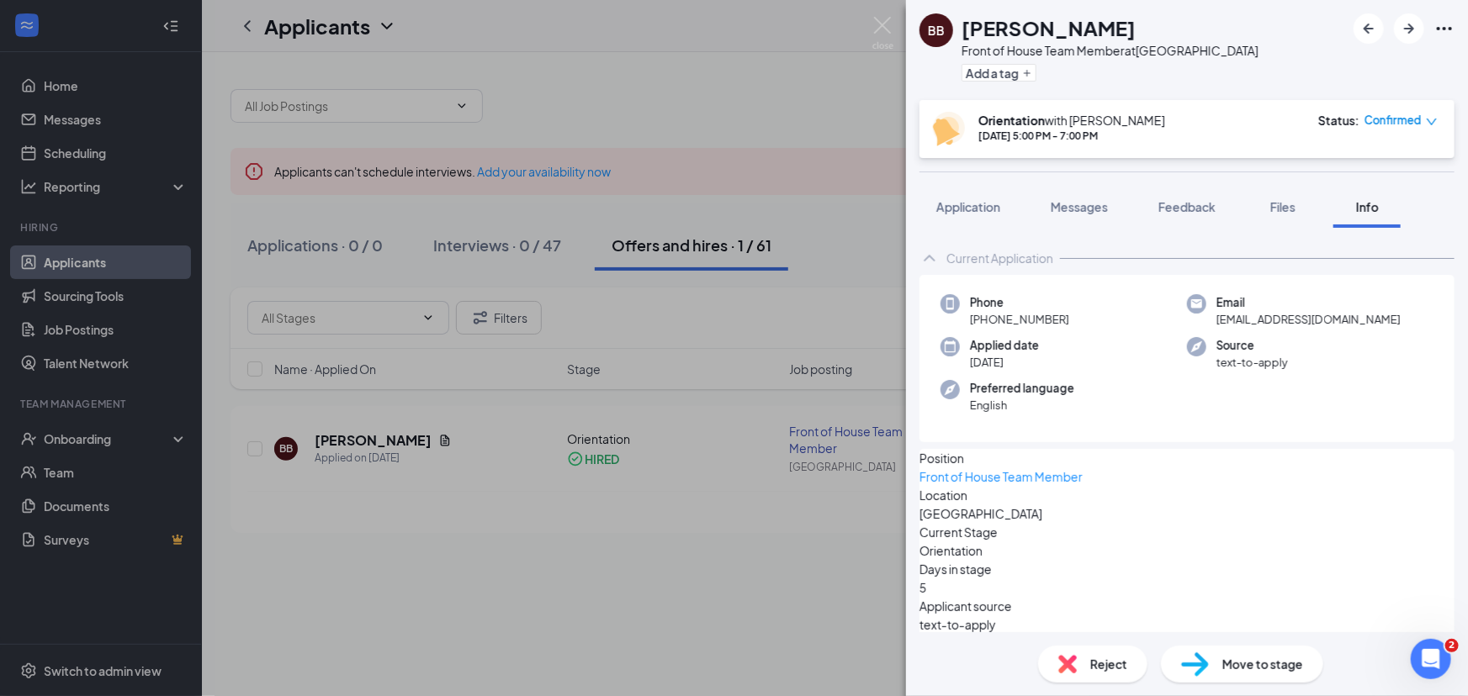
click at [1418, 125] on span "Confirmed" at bounding box center [1392, 120] width 57 height 17
click at [1318, 210] on span "Mark complete" at bounding box center [1341, 219] width 115 height 19
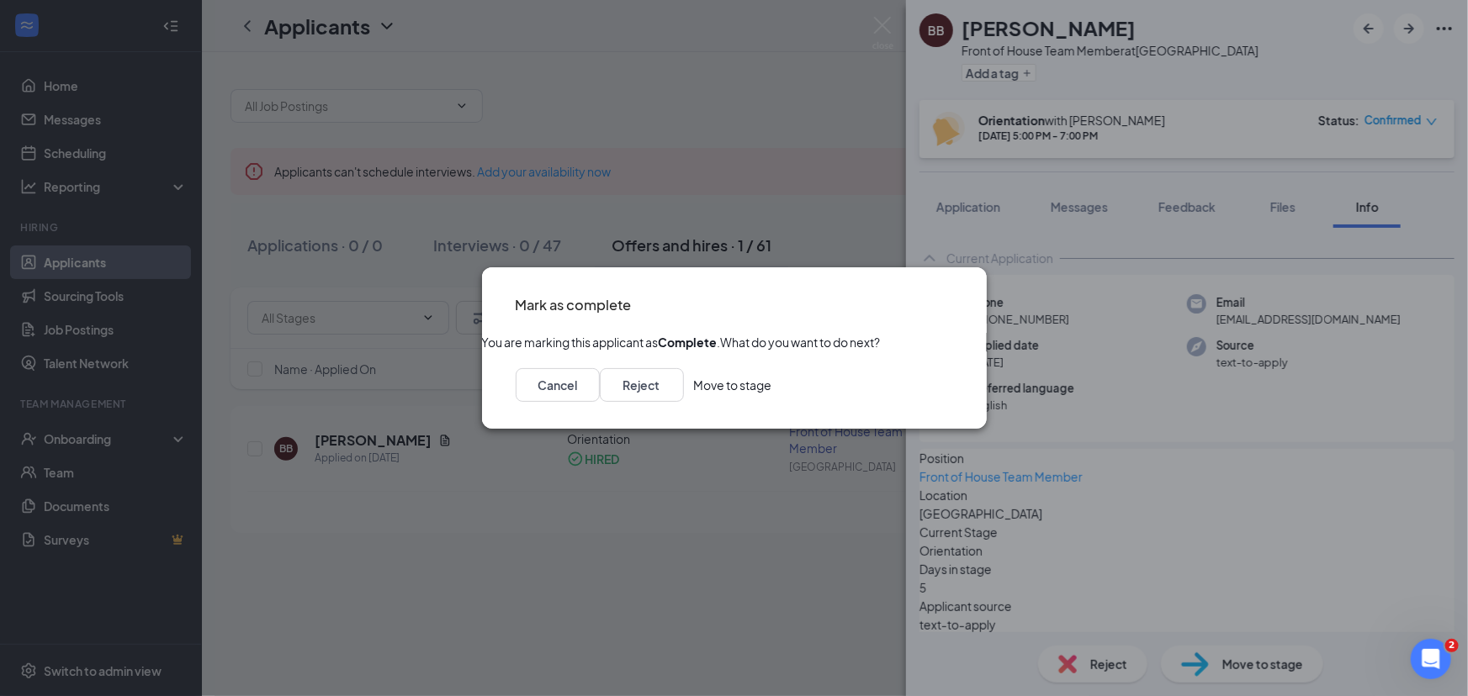
click at [953, 294] on icon "Cross" at bounding box center [953, 294] width 0 height 0
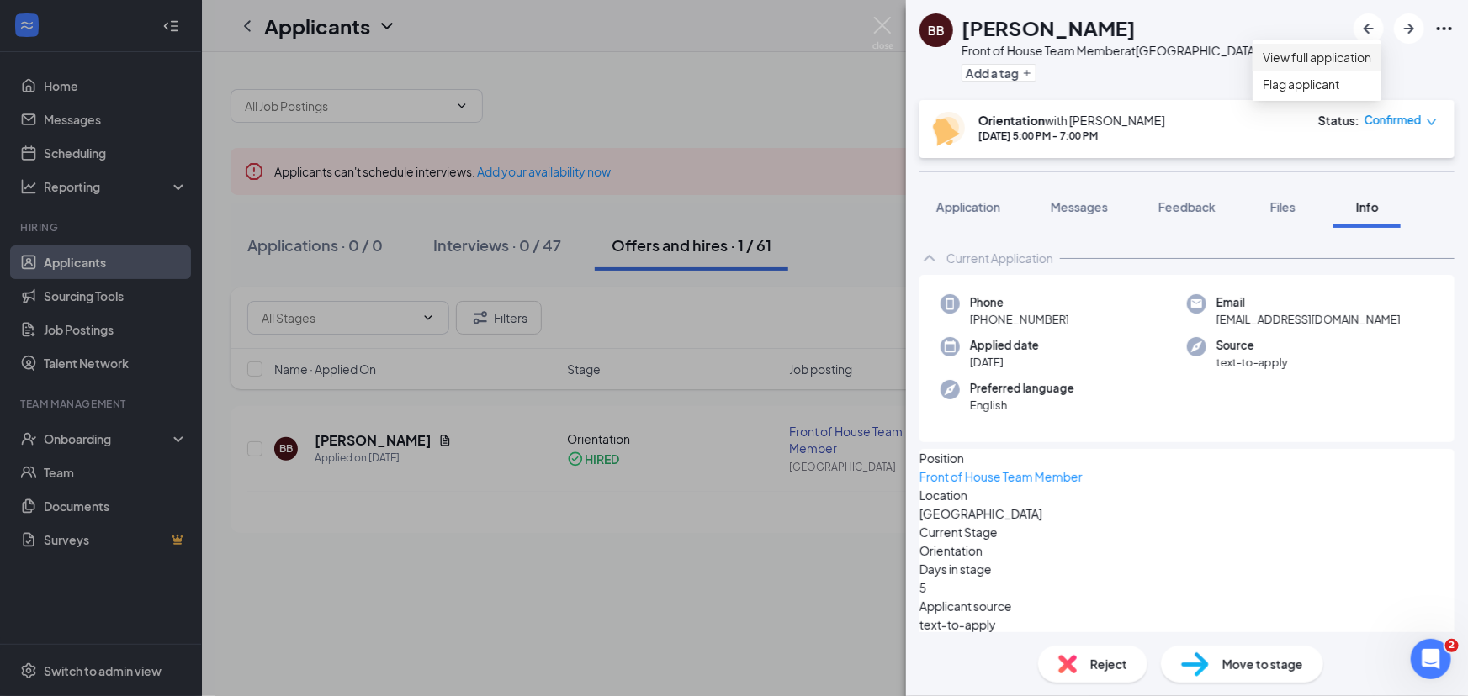
click at [1347, 57] on link "View full application" at bounding box center [1317, 57] width 109 height 19
click at [883, 31] on img at bounding box center [882, 33] width 21 height 33
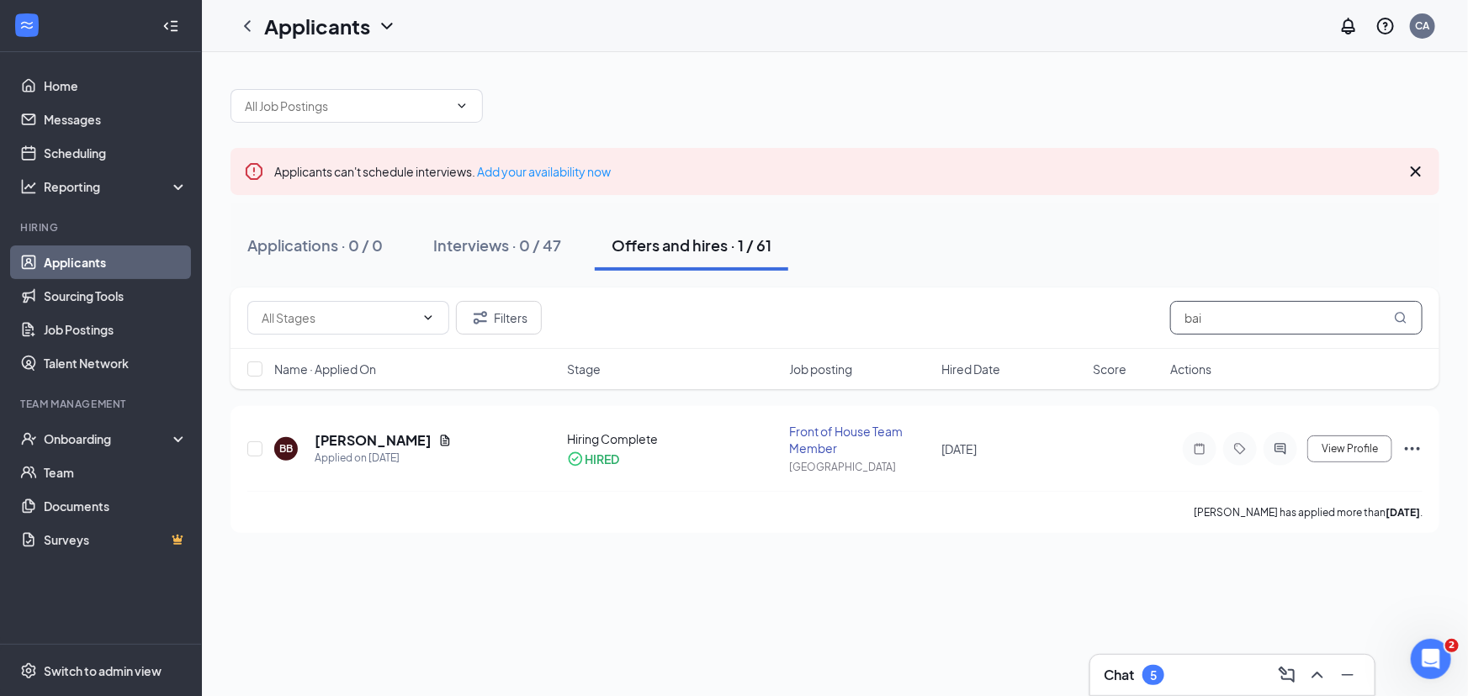
drag, startPoint x: 1210, startPoint y: 316, endPoint x: 1128, endPoint y: 316, distance: 82.4
click at [1128, 316] on div "Filters bai" at bounding box center [834, 318] width 1175 height 34
type input "tris"
click at [378, 437] on h5 "Tristan Huey" at bounding box center [373, 440] width 117 height 19
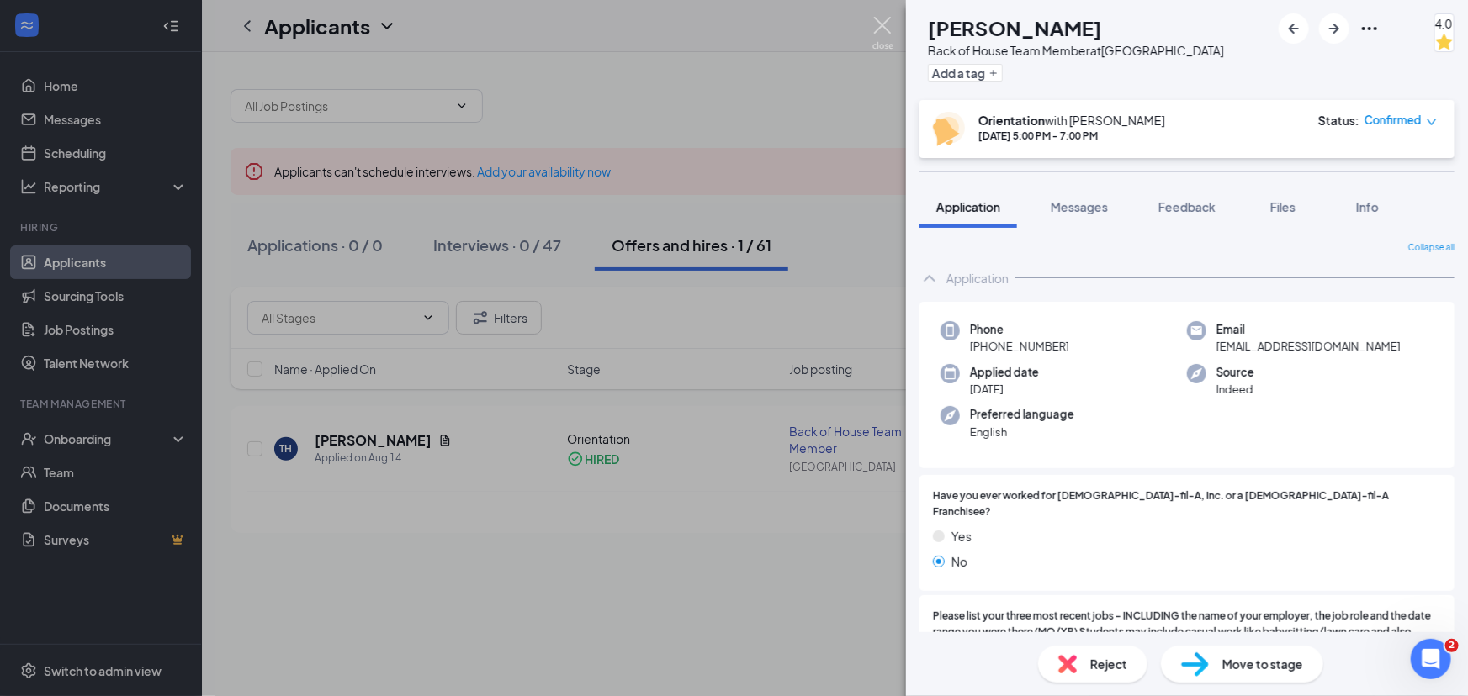
click at [879, 22] on img at bounding box center [882, 33] width 21 height 33
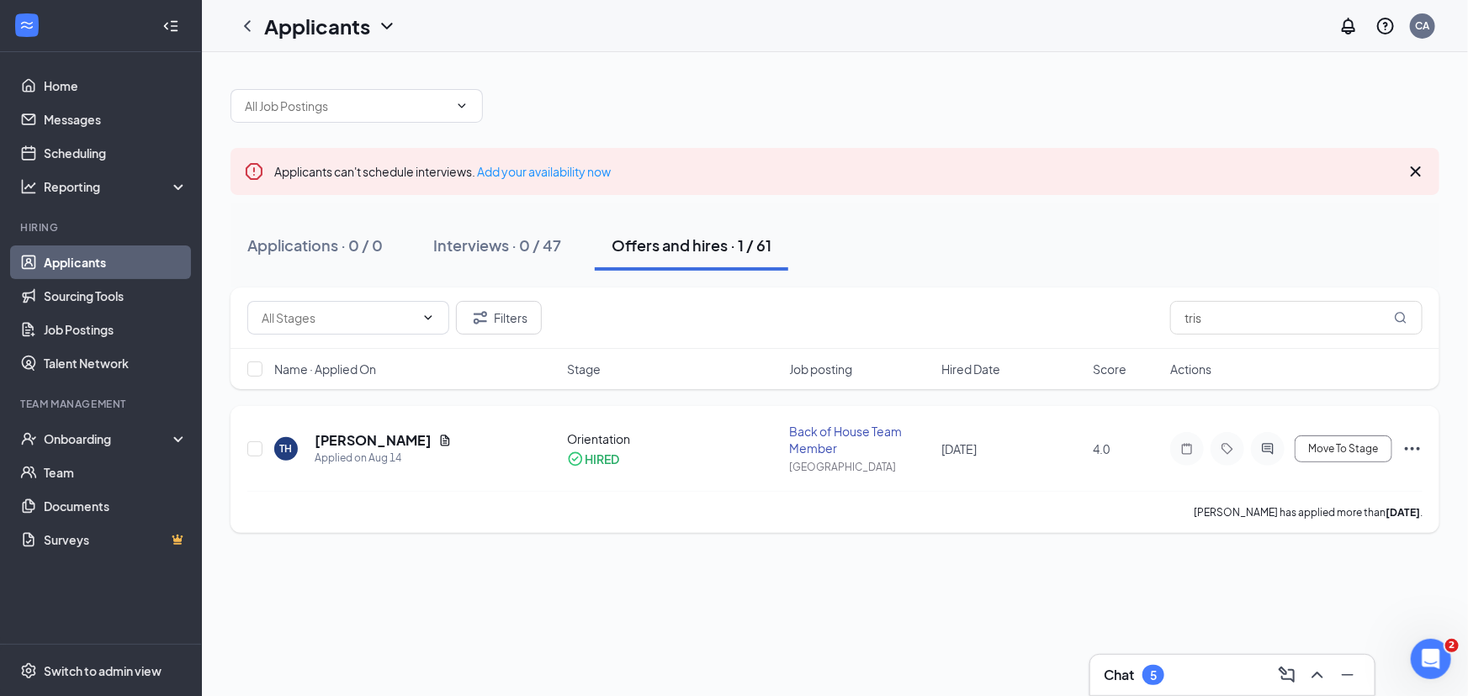
click at [1403, 447] on icon "Ellipses" at bounding box center [1412, 449] width 20 height 20
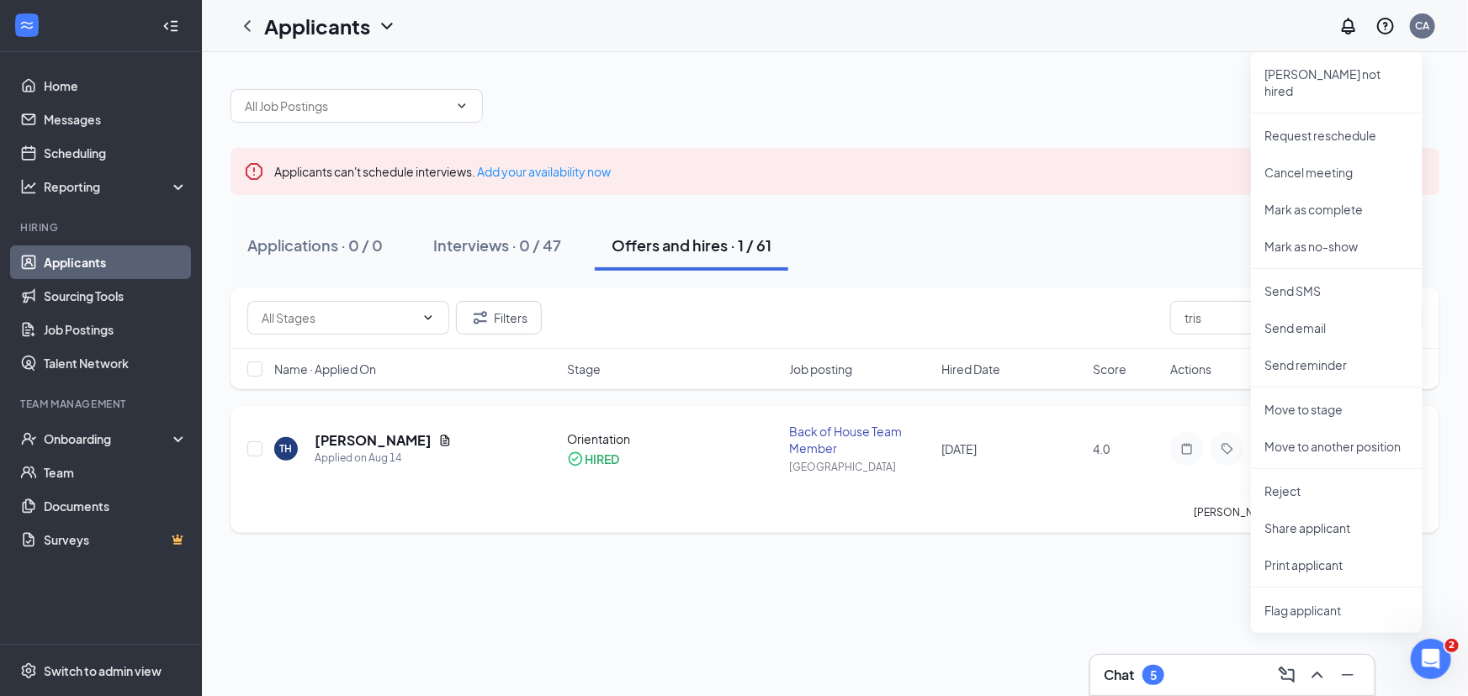
click at [1092, 491] on div "Tristan Huey has applied more than 12 days ago ." at bounding box center [834, 512] width 1175 height 42
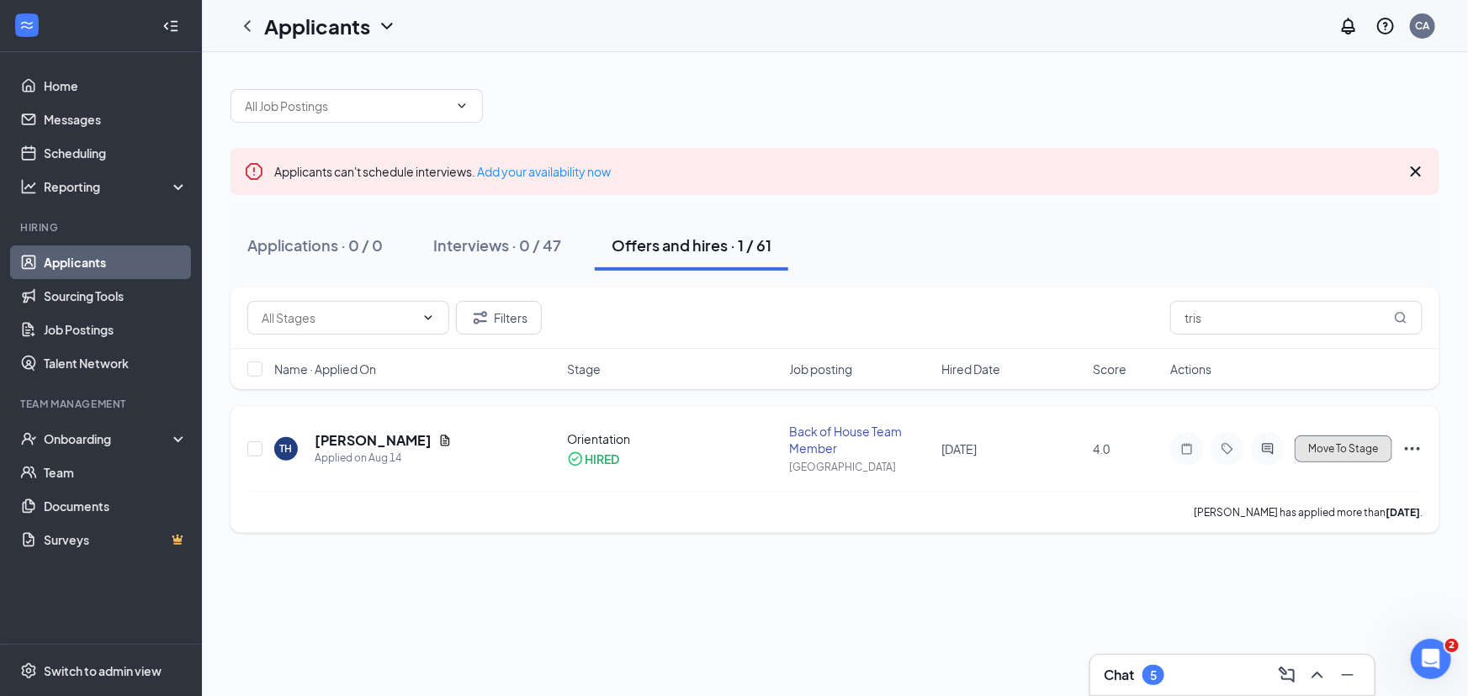
click at [1309, 447] on span "Move To Stage" at bounding box center [1344, 449] width 70 height 12
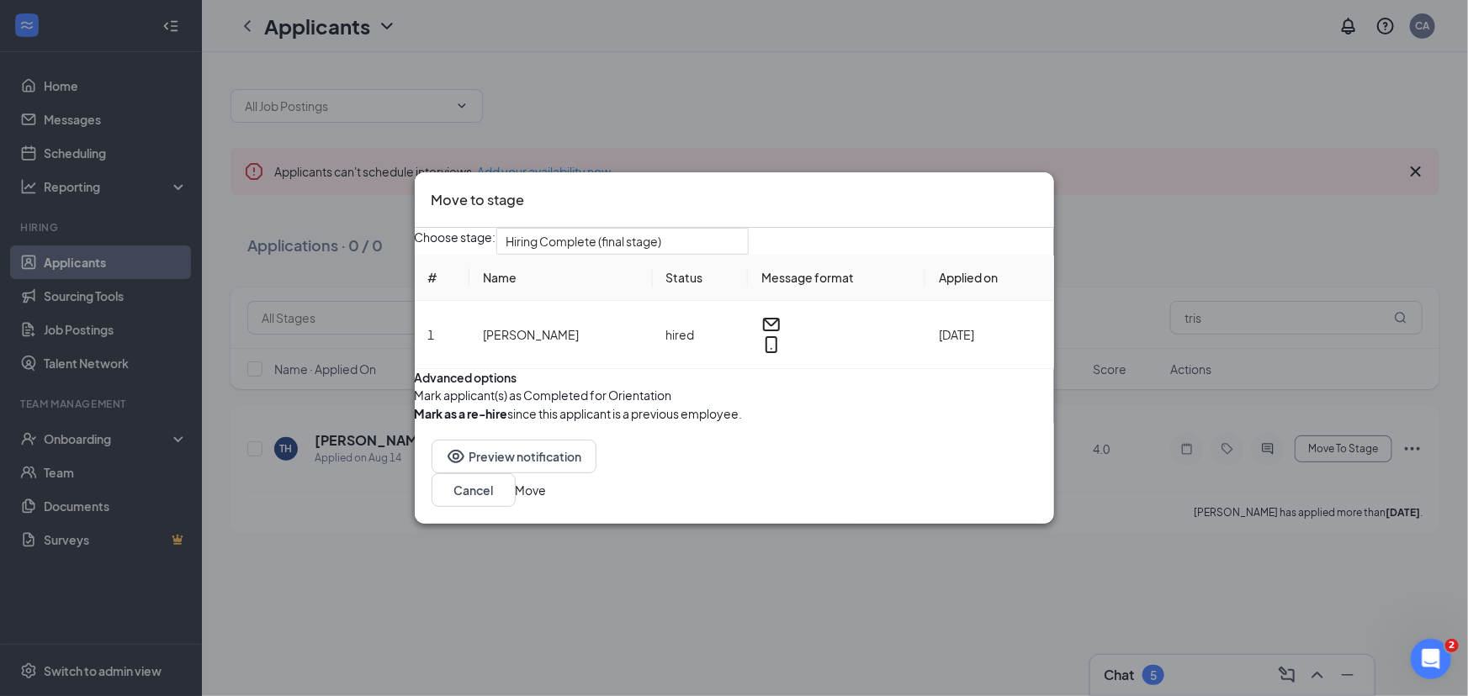
click at [1039, 172] on div "Move to stage" at bounding box center [734, 200] width 639 height 56
click at [1037, 189] on icon "Cross" at bounding box center [1037, 189] width 0 height 0
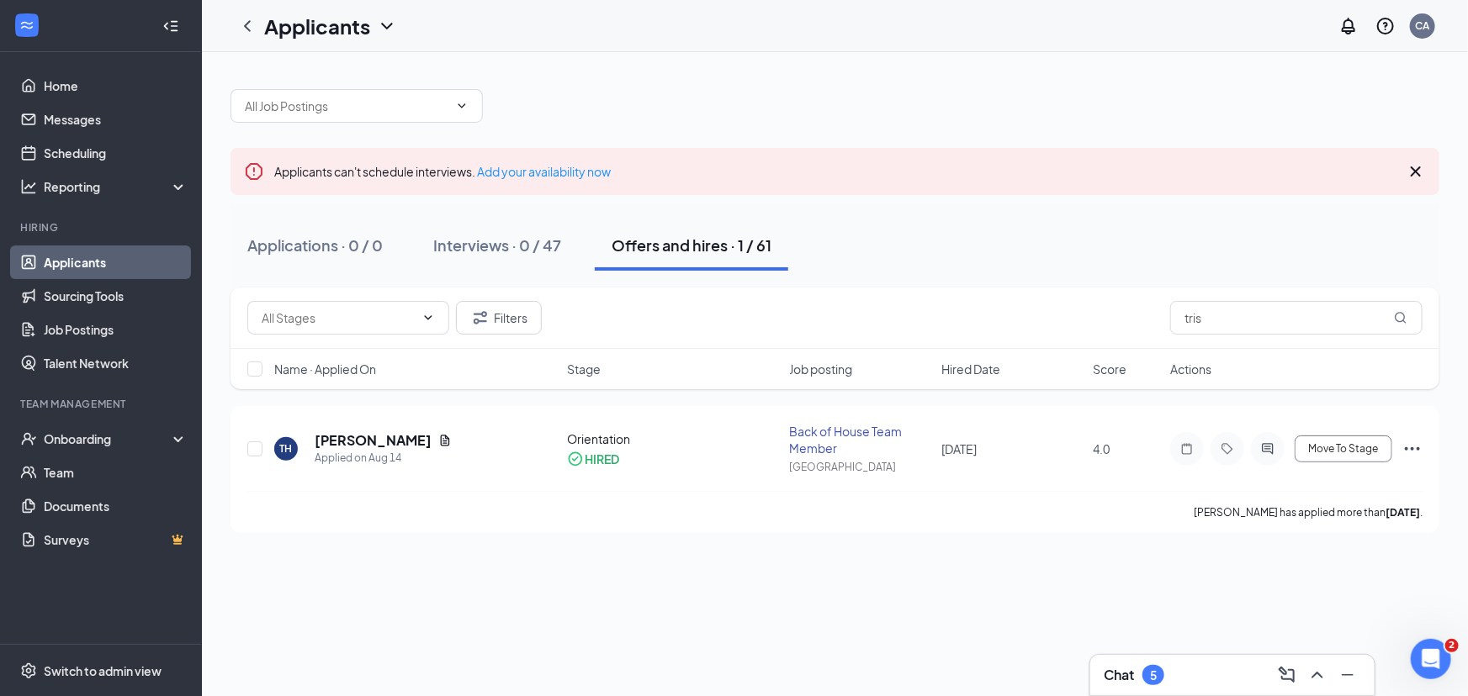
click at [118, 269] on link "Applicants" at bounding box center [116, 263] width 144 height 34
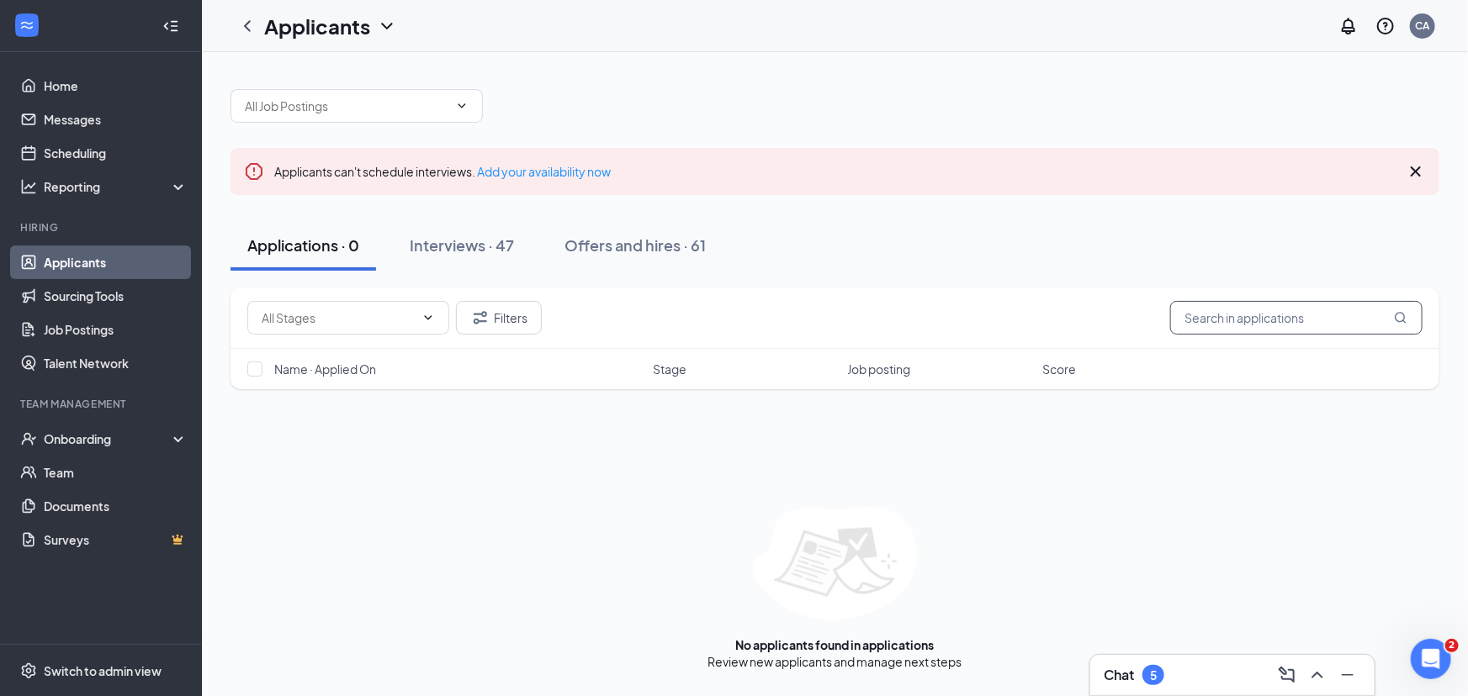
click at [1278, 303] on input "text" at bounding box center [1296, 318] width 252 height 34
type input "owen"
click at [721, 256] on button "Offers and hires · 2 / 61" at bounding box center [693, 245] width 197 height 50
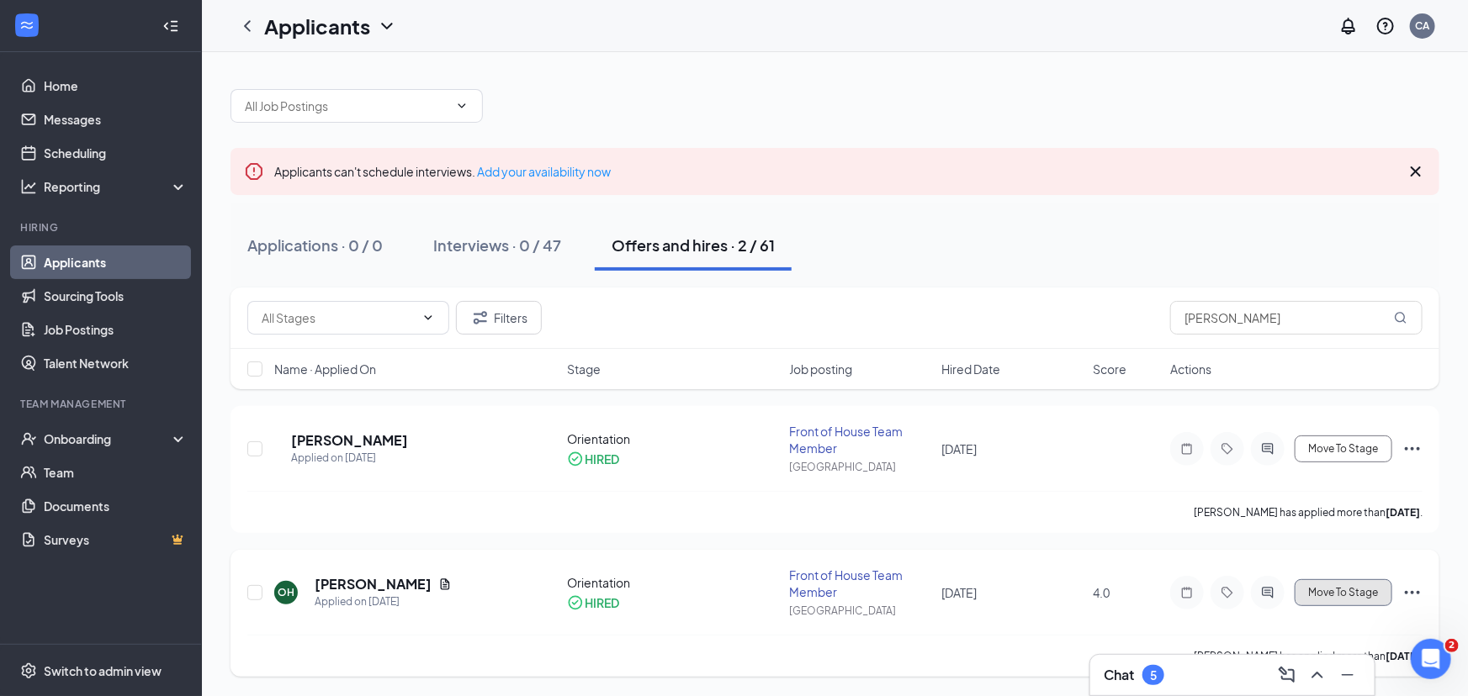
click at [1313, 587] on span "Move To Stage" at bounding box center [1344, 593] width 70 height 12
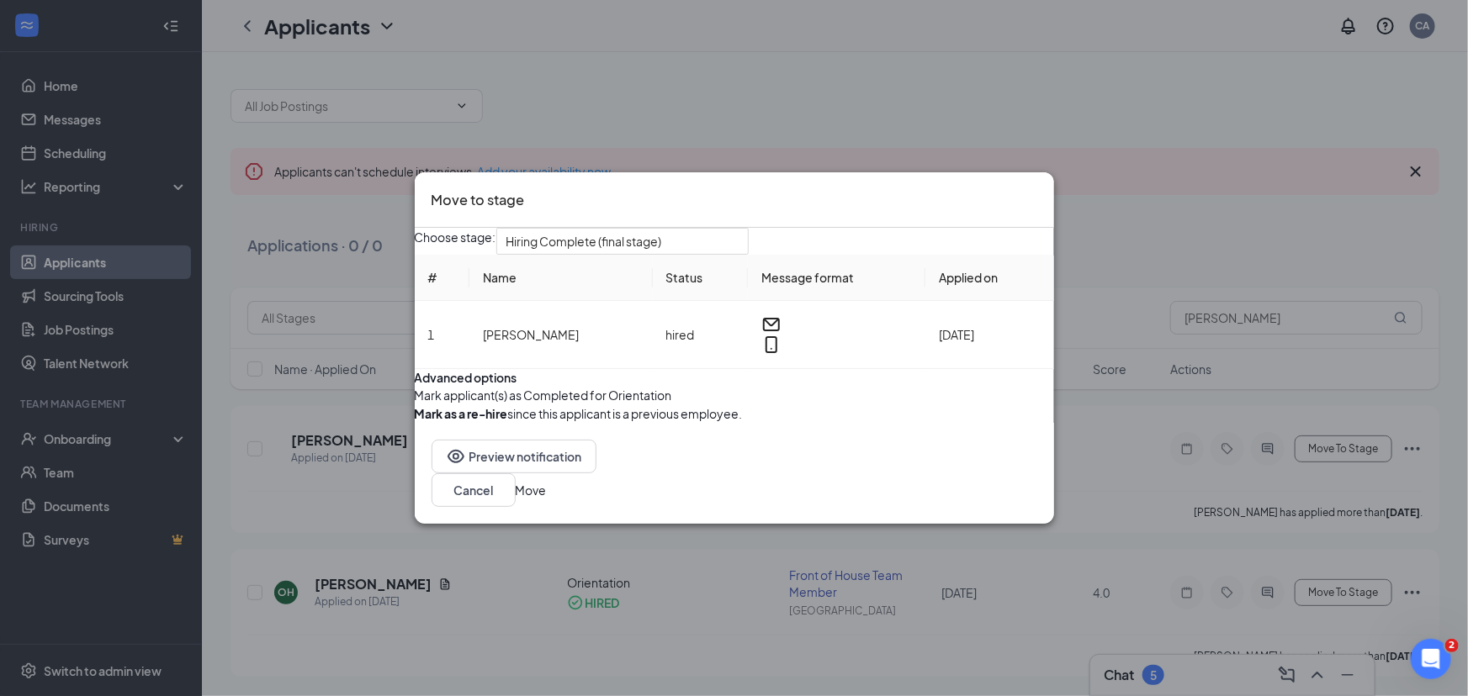
click at [415, 405] on button "button" at bounding box center [415, 395] width 0 height 19
drag, startPoint x: 986, startPoint y: 538, endPoint x: 1006, endPoint y: 538, distance: 20.2
click at [547, 500] on button "Move" at bounding box center [531, 490] width 31 height 19
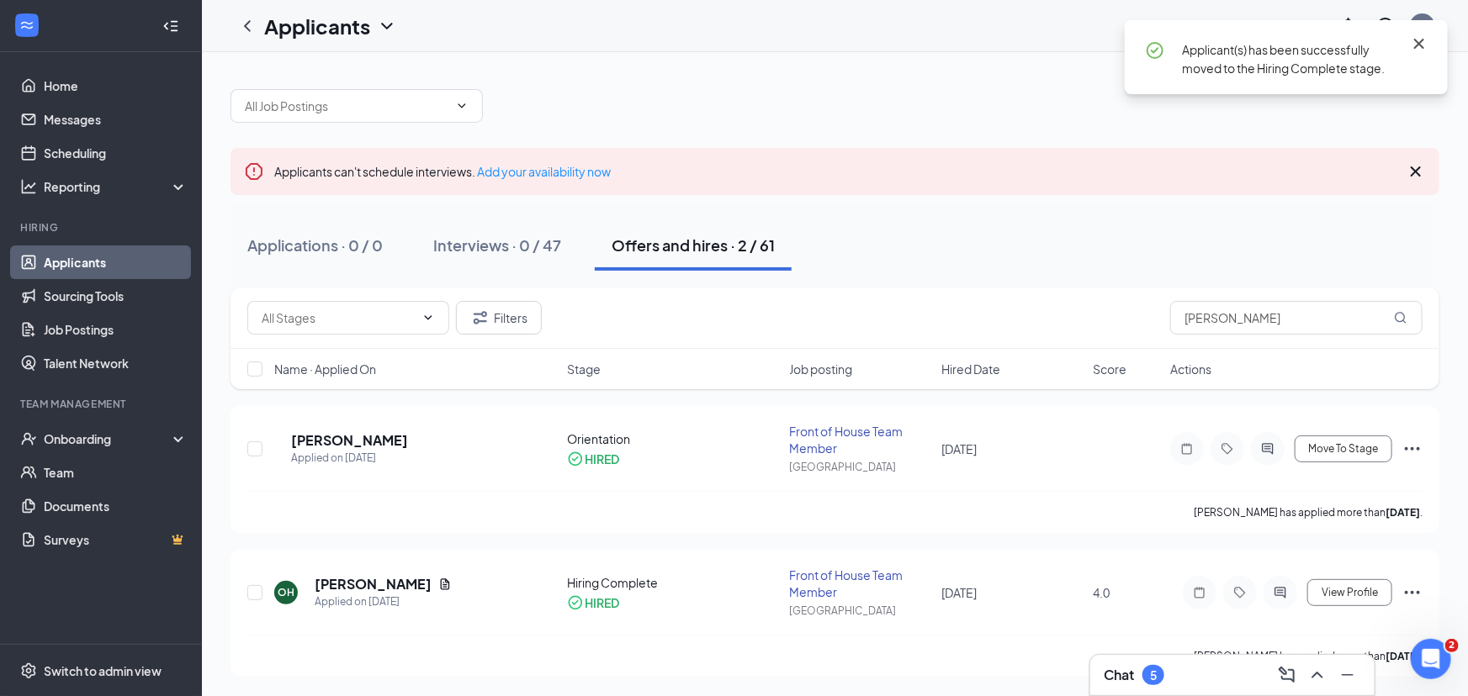
click at [1412, 37] on icon "Cross" at bounding box center [1419, 44] width 20 height 20
click at [638, 248] on div "Offers and hires · 2 / 61" at bounding box center [692, 245] width 163 height 21
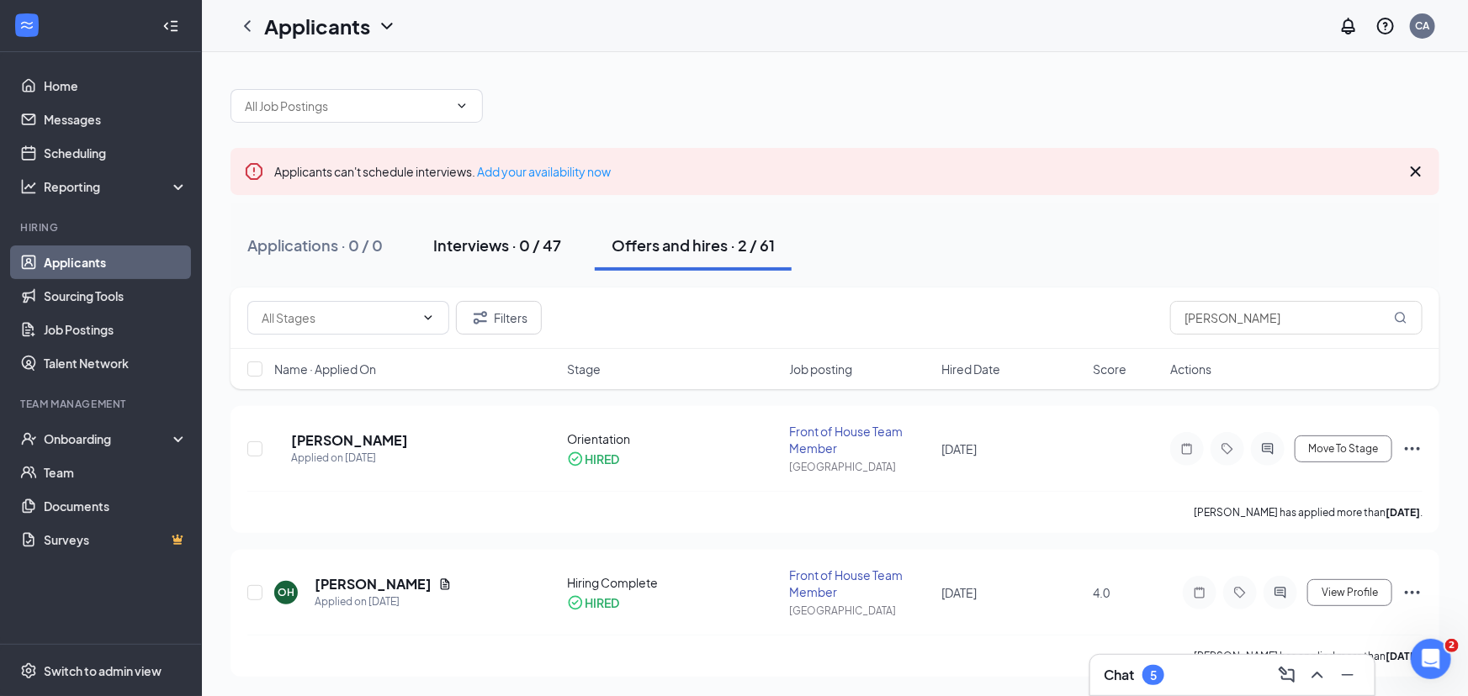
click at [495, 244] on div "Interviews · 0 / 47" at bounding box center [497, 245] width 128 height 21
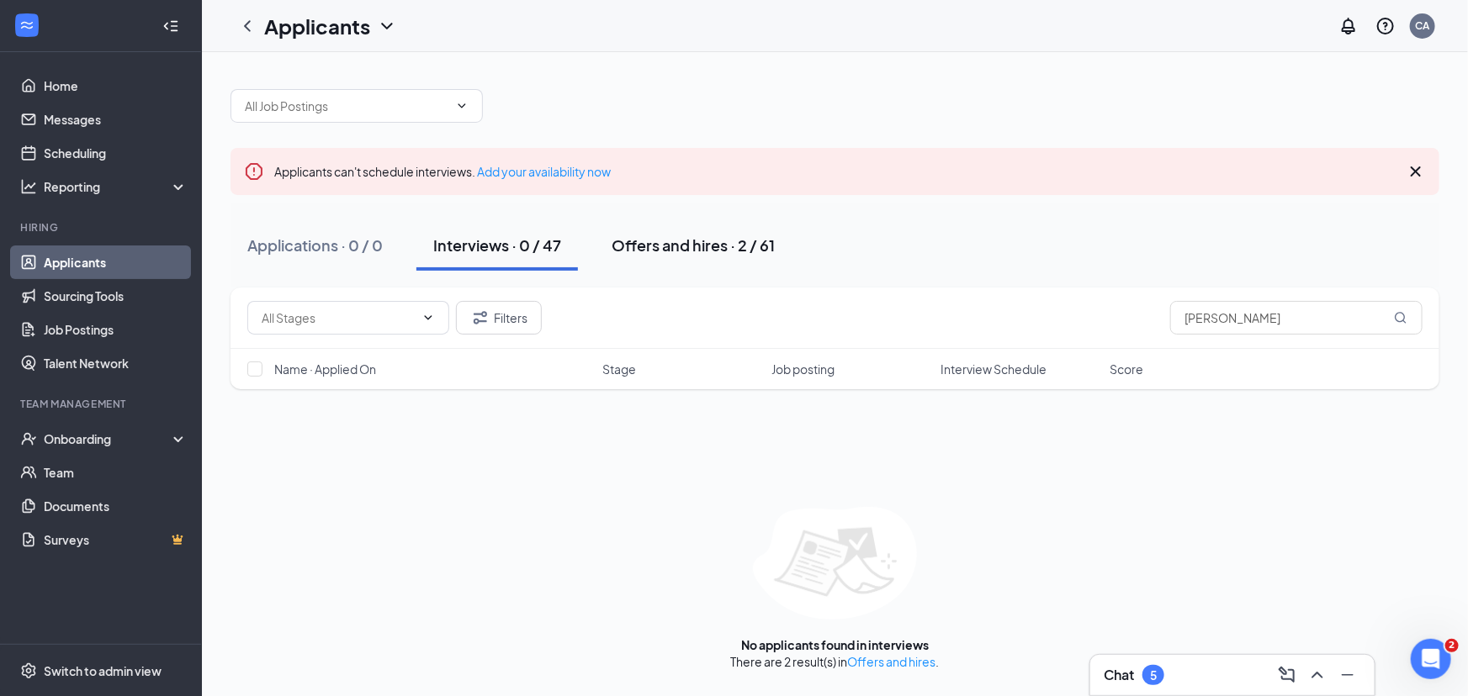
click at [666, 248] on div "Offers and hires · 2 / 61" at bounding box center [692, 245] width 163 height 21
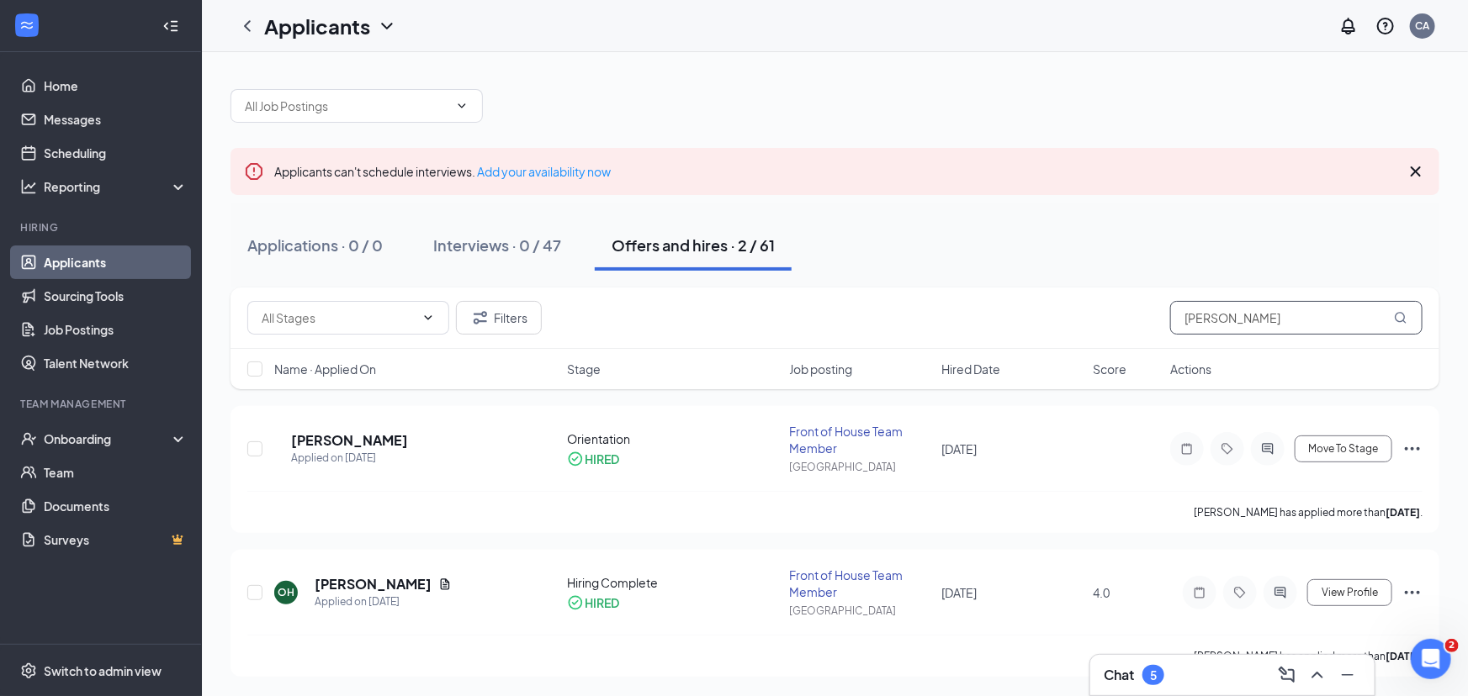
drag, startPoint x: 1231, startPoint y: 320, endPoint x: 1118, endPoint y: 320, distance: 113.6
click at [1118, 320] on div "Filters owen" at bounding box center [834, 318] width 1175 height 34
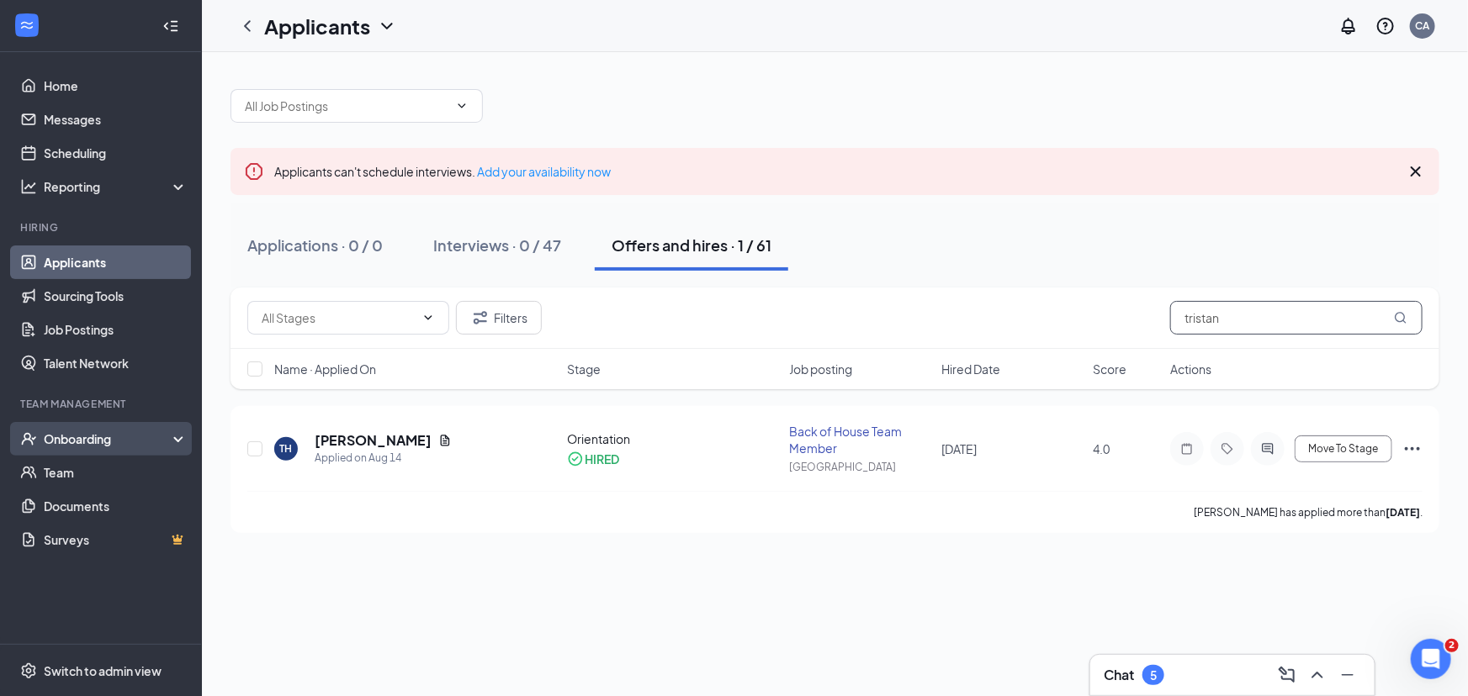
type input "tristan"
click at [103, 447] on div "Onboarding" at bounding box center [101, 439] width 202 height 34
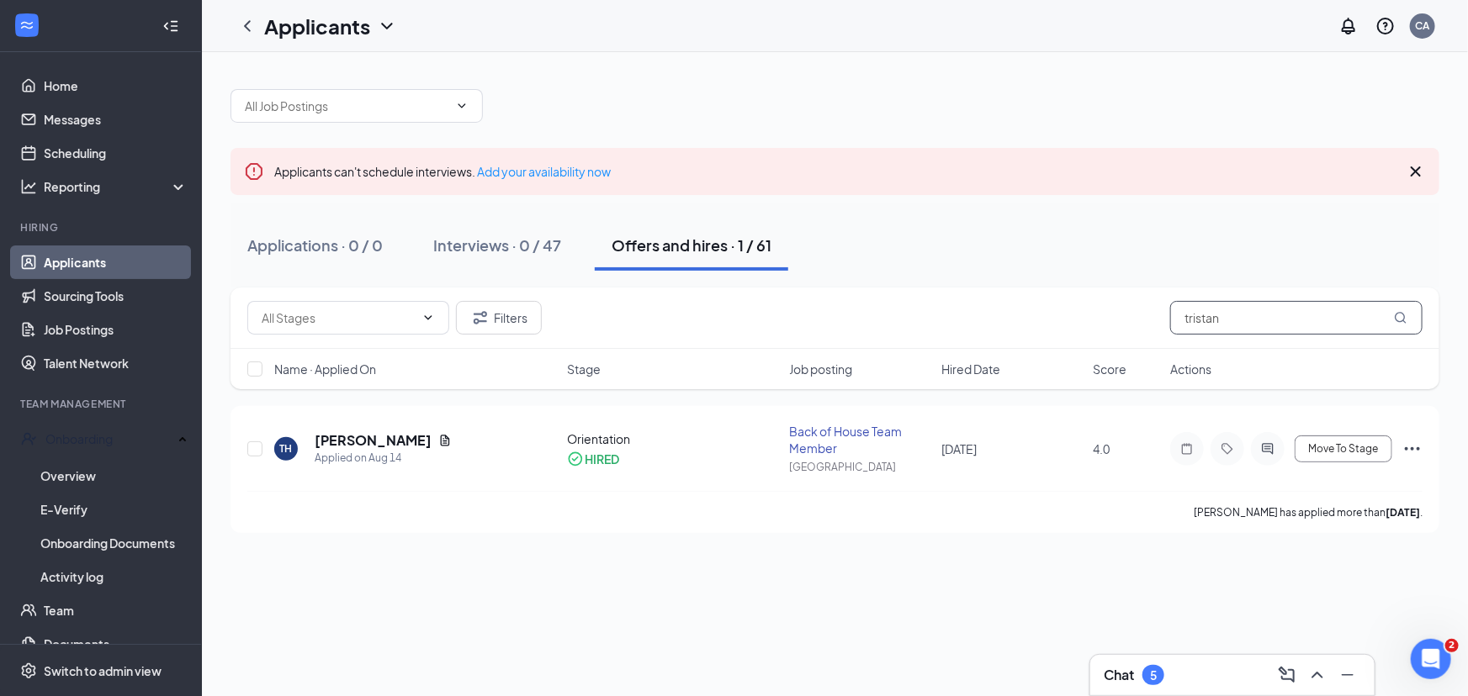
drag, startPoint x: 1224, startPoint y: 323, endPoint x: 707, endPoint y: 364, distance: 518.9
click at [793, 364] on div "Filters tristan Name · Applied On Stage Job posting Hired Date Score Actions" at bounding box center [834, 339] width 1209 height 102
click at [66, 465] on link "Overview" at bounding box center [113, 476] width 147 height 34
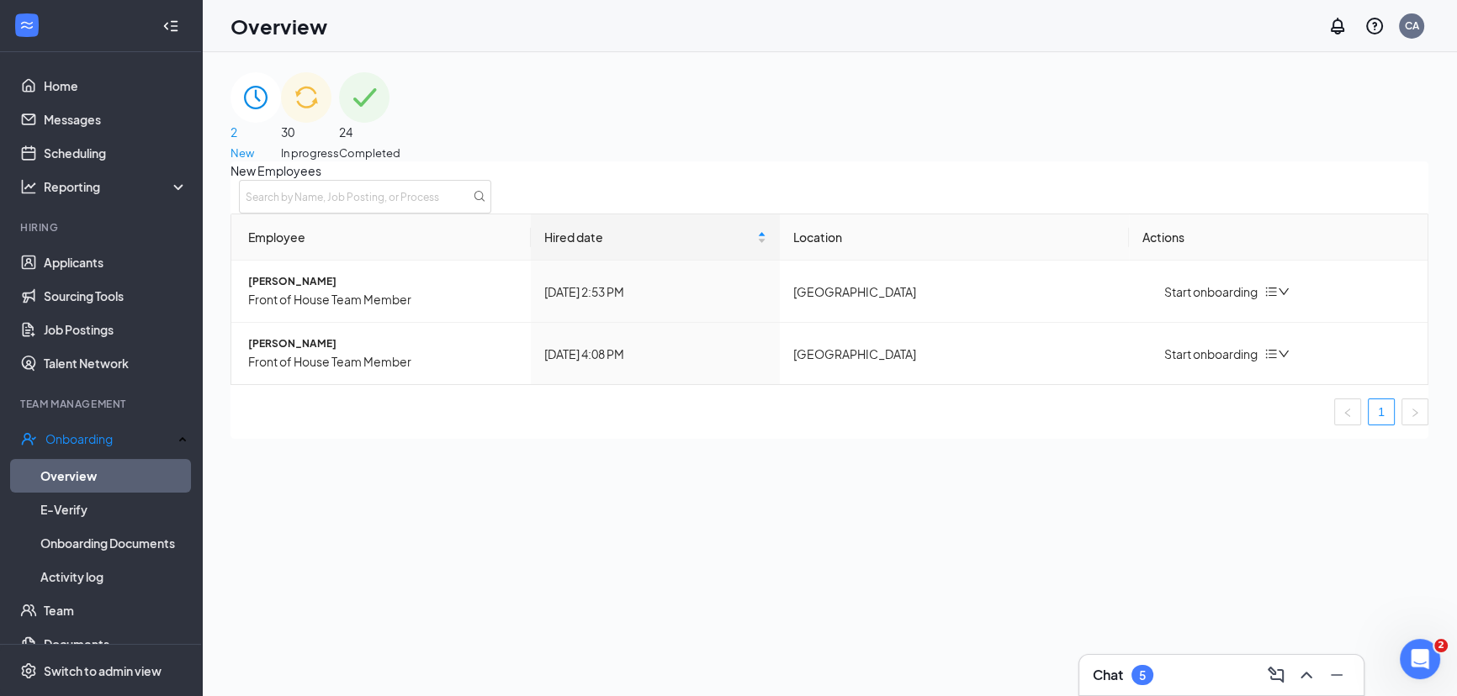
click at [339, 123] on span "30" at bounding box center [310, 132] width 58 height 19
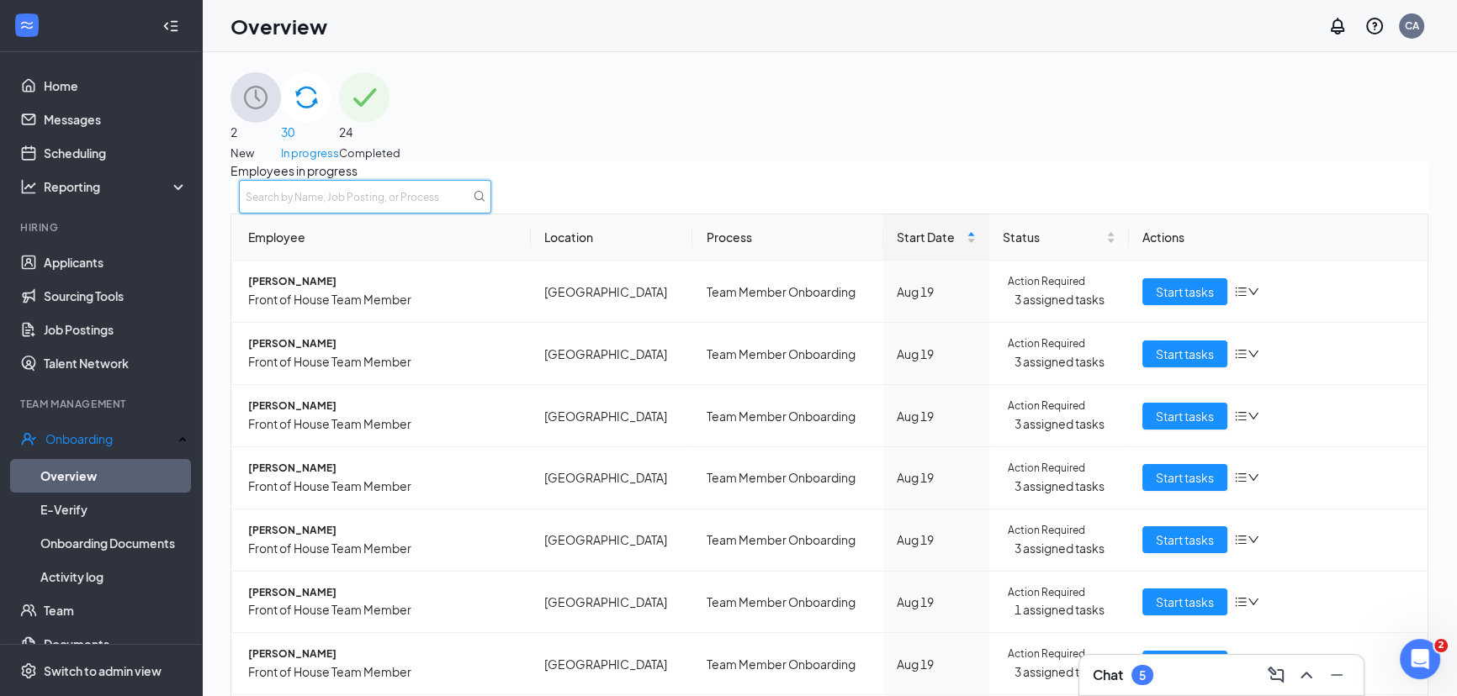
click at [491, 214] on input "text" at bounding box center [365, 197] width 252 height 34
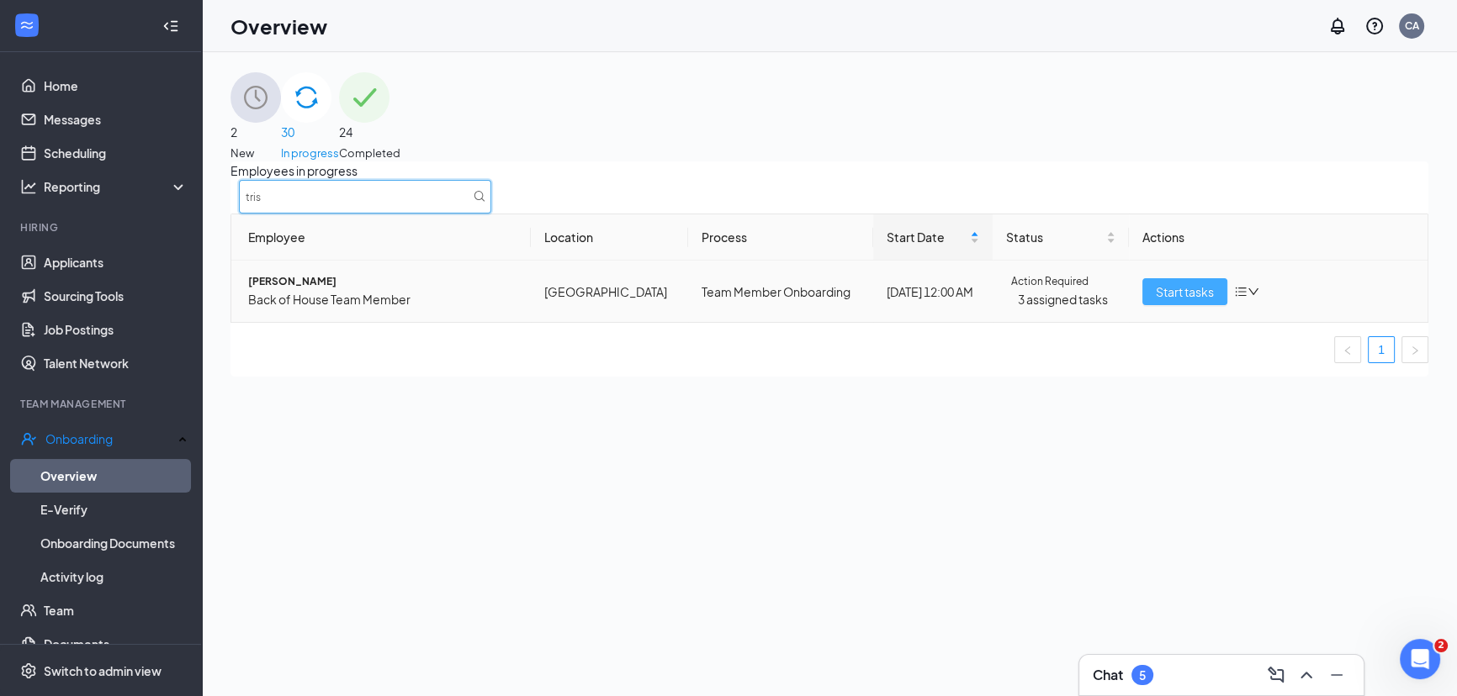
type input "tris"
click at [1183, 301] on span "Start tasks" at bounding box center [1185, 292] width 58 height 19
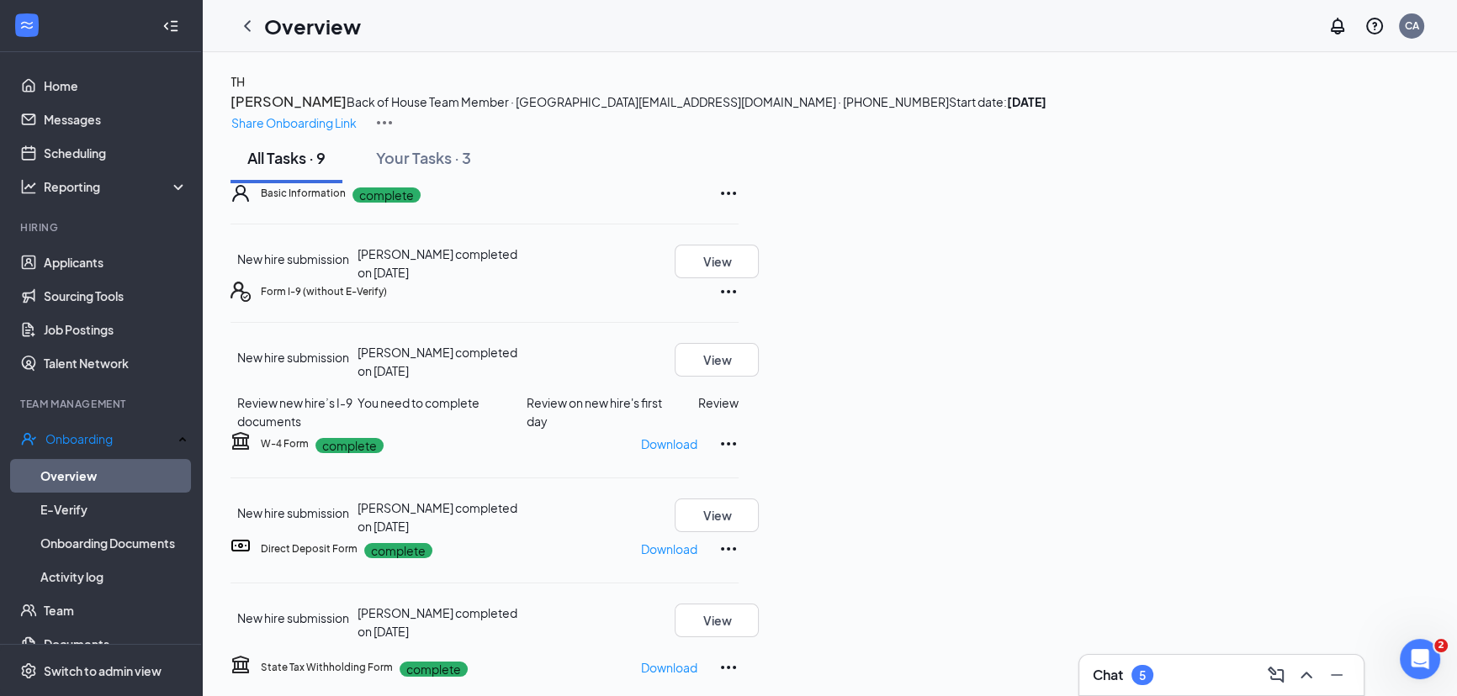
click at [551, 183] on div "All Tasks · 9 Your Tasks · 3" at bounding box center [829, 158] width 1198 height 50
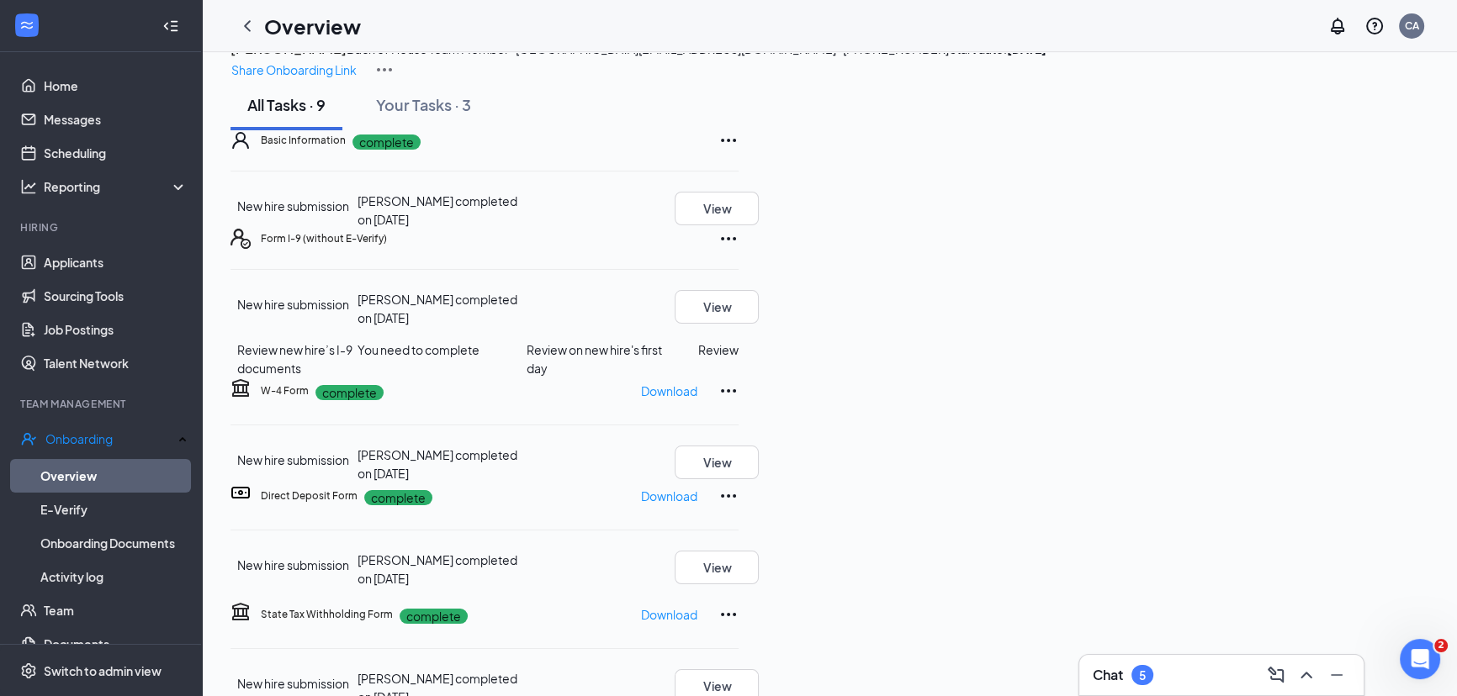
scroll to position [152, 0]
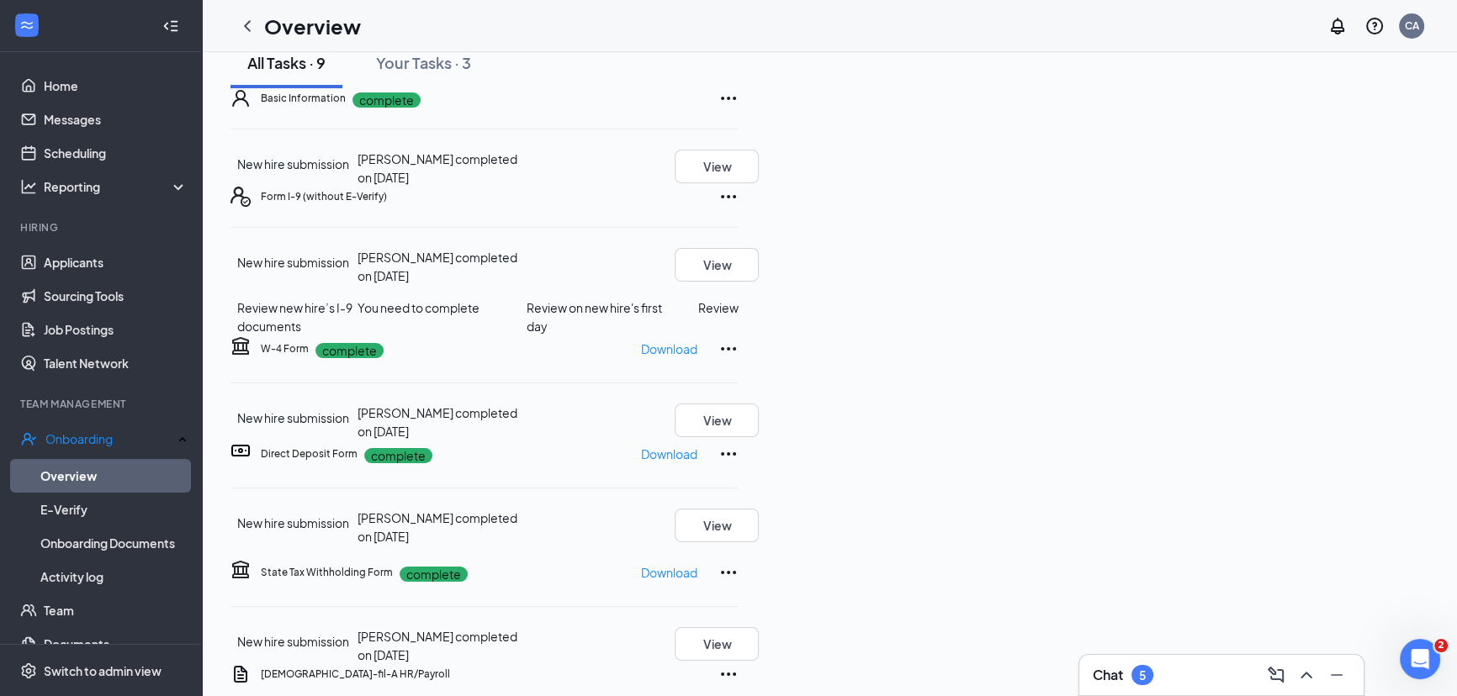
click at [738, 317] on button "Review" at bounding box center [718, 308] width 40 height 19
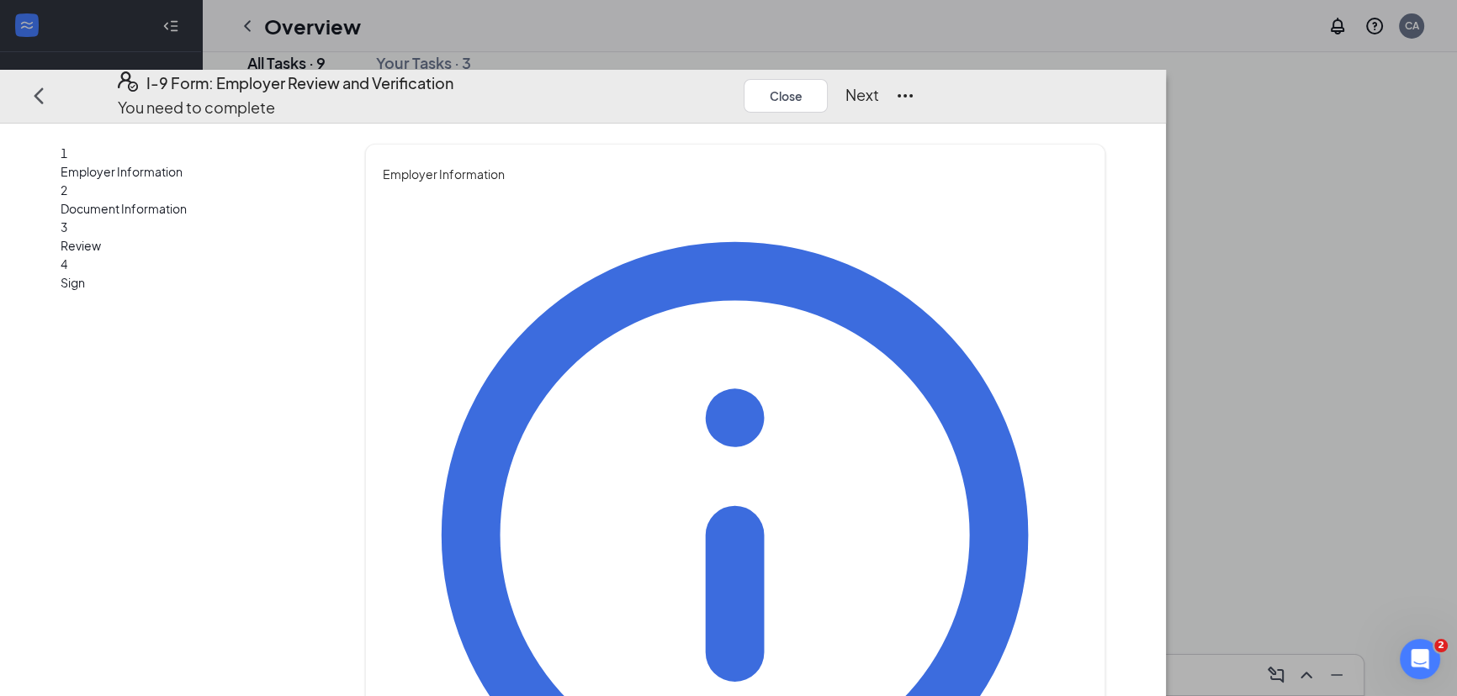
type input "Chrystal"
type input "Andersen"
type input "human resources"
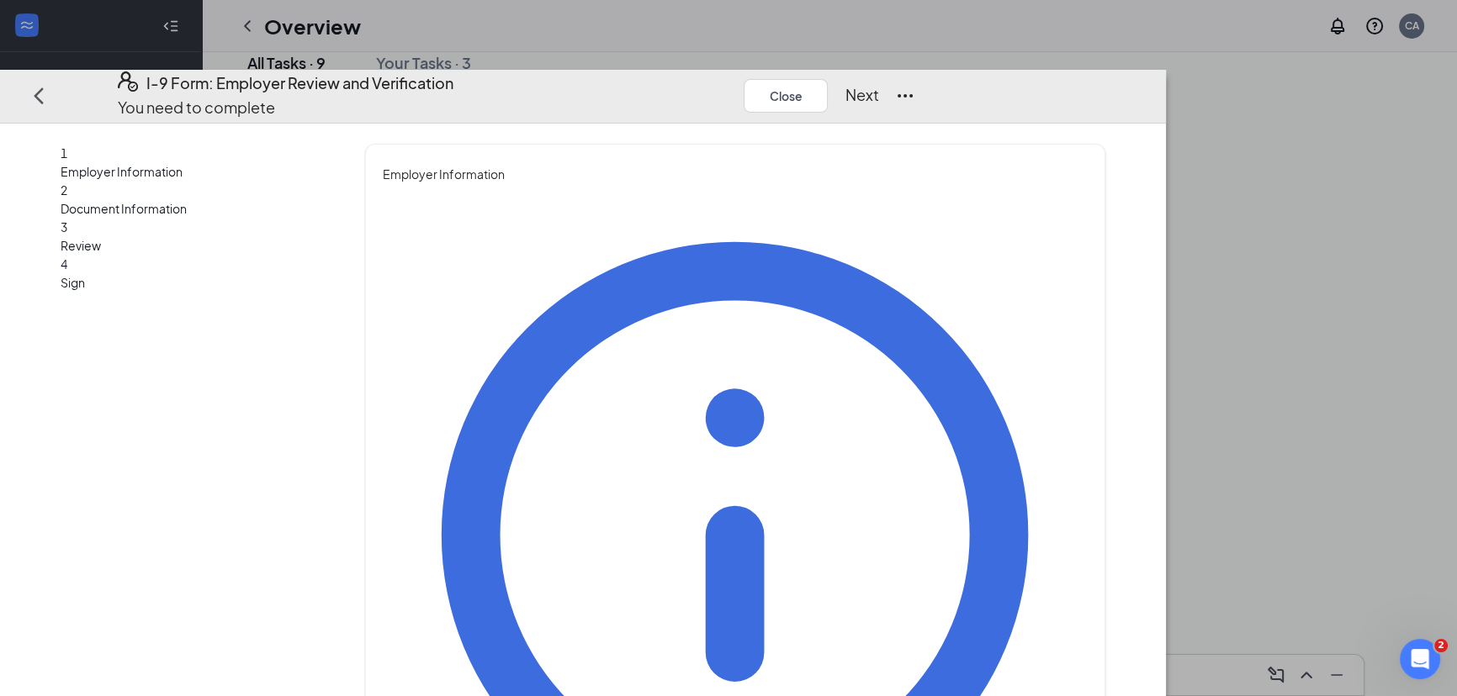
click at [878, 83] on button "Next" at bounding box center [861, 95] width 34 height 24
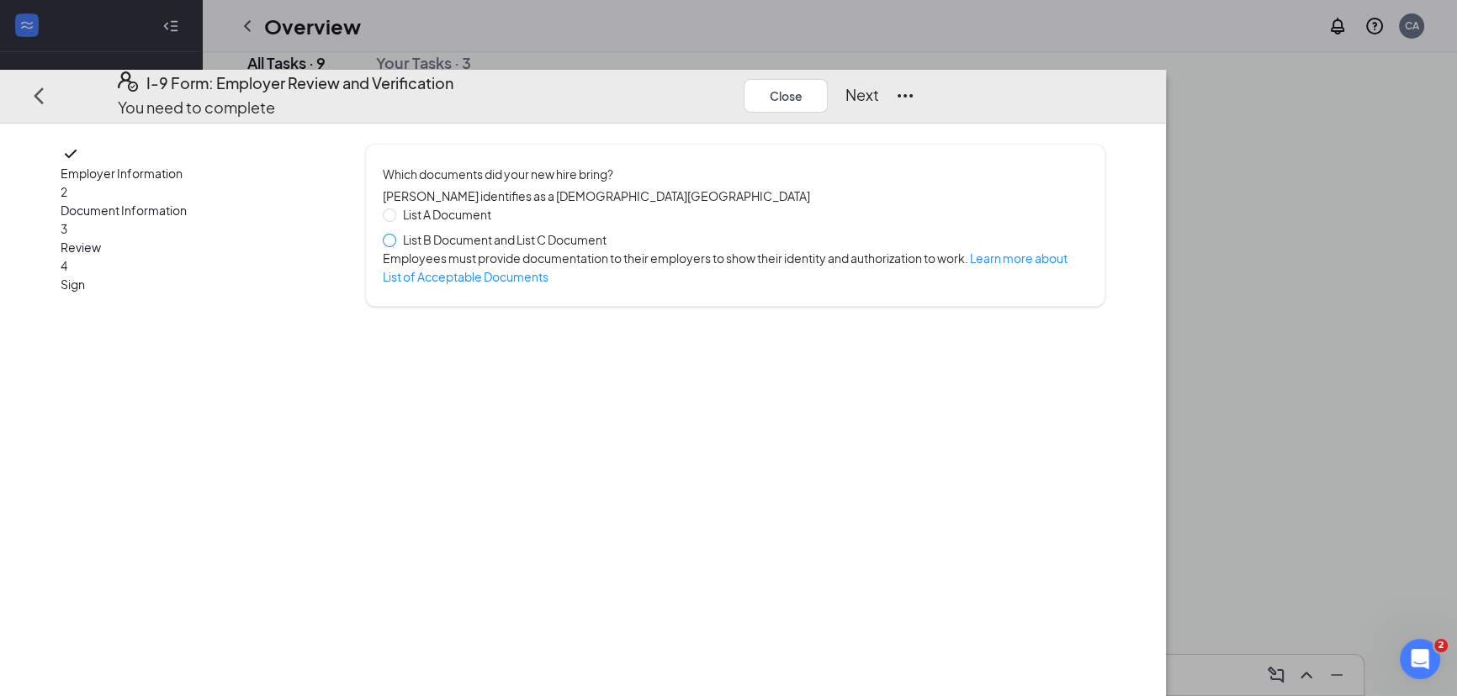
click at [396, 234] on span at bounding box center [389, 240] width 13 height 13
click at [394, 234] on input "List B Document and List C Document" at bounding box center [389, 240] width 12 height 12
radio input "true"
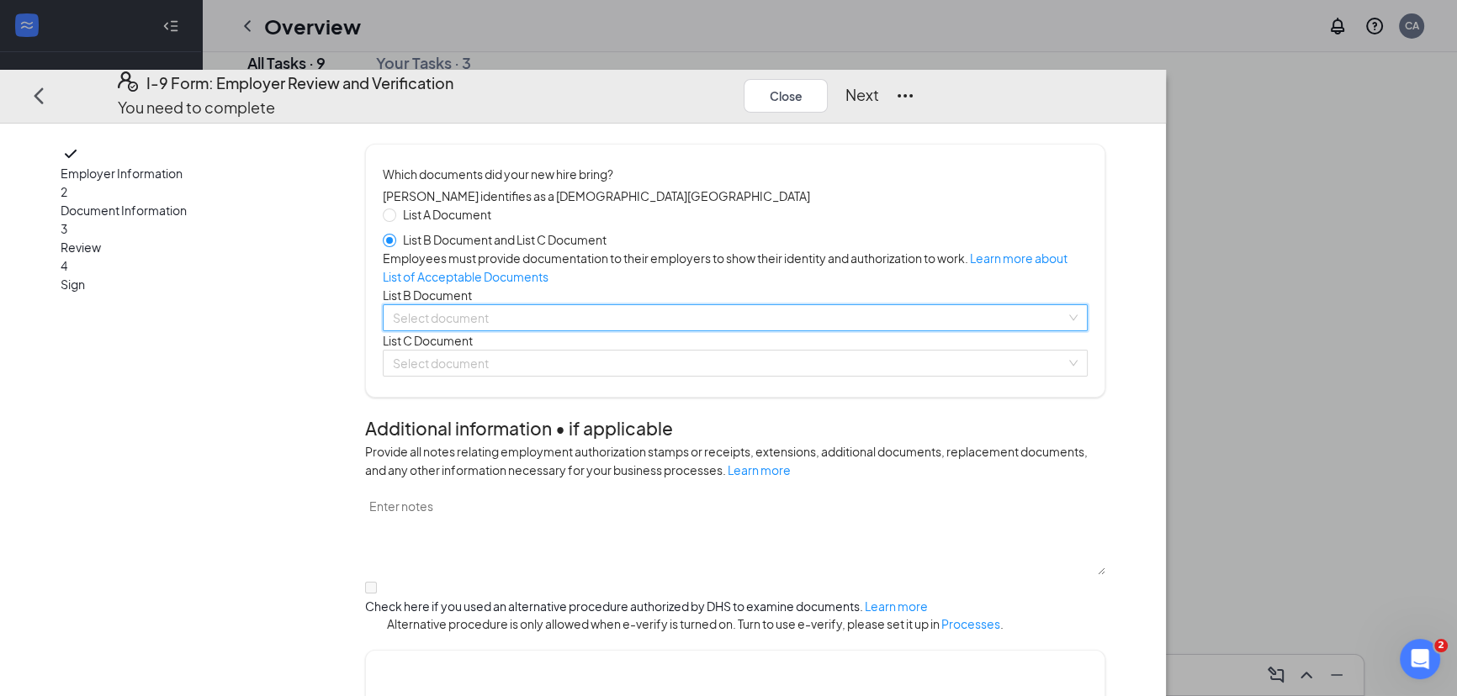
click at [610, 331] on div "Select document List B Documents Driver’s License issued by U.S State or outlyi…" at bounding box center [735, 317] width 704 height 27
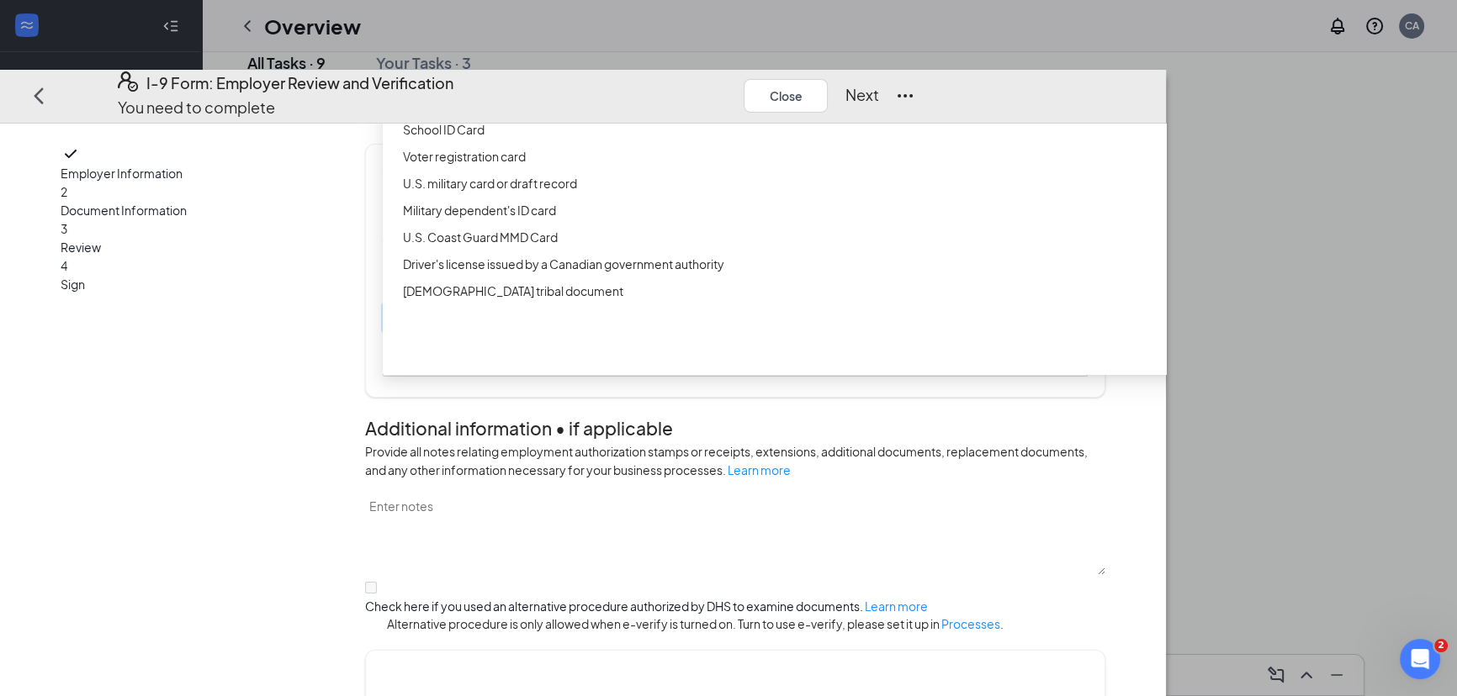
click at [567, 85] on div "Driver’s License issued by U.S State or outlying US possession" at bounding box center [804, 75] width 802 height 19
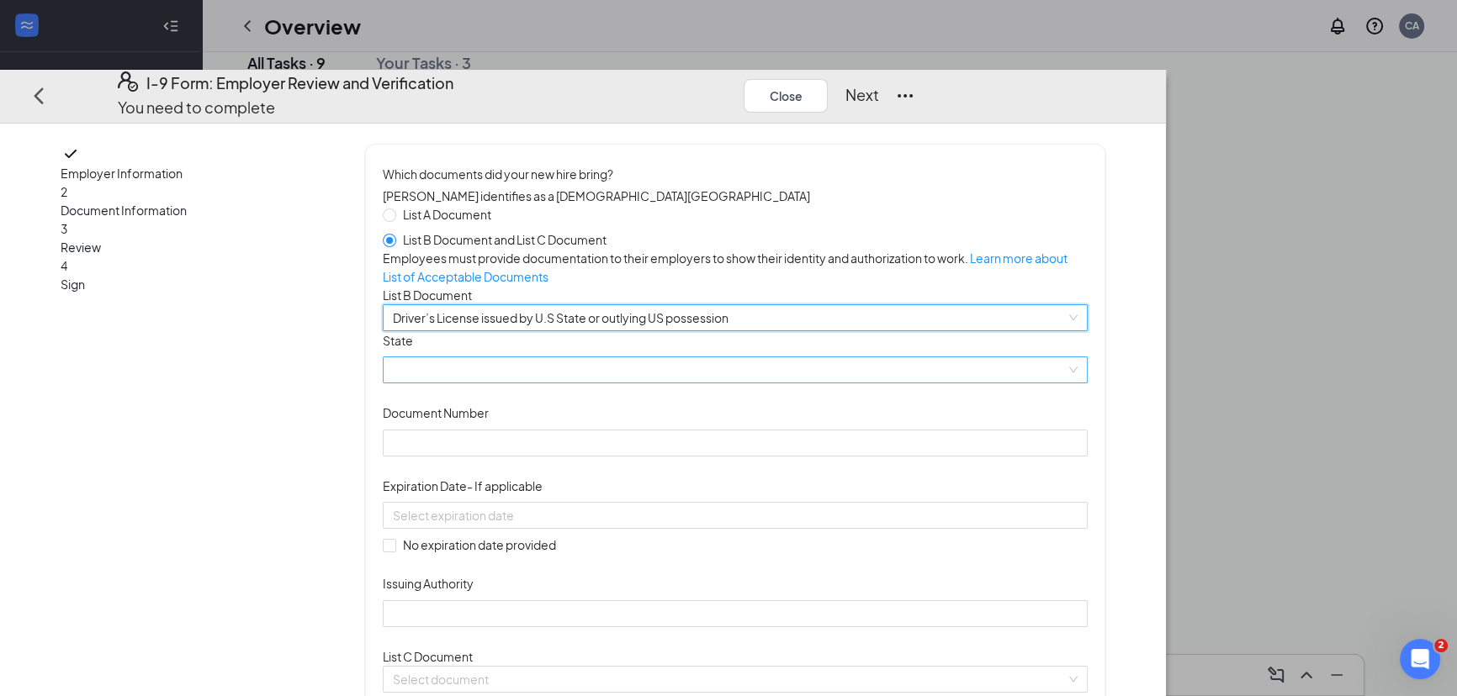
click at [526, 383] on span at bounding box center [735, 369] width 684 height 25
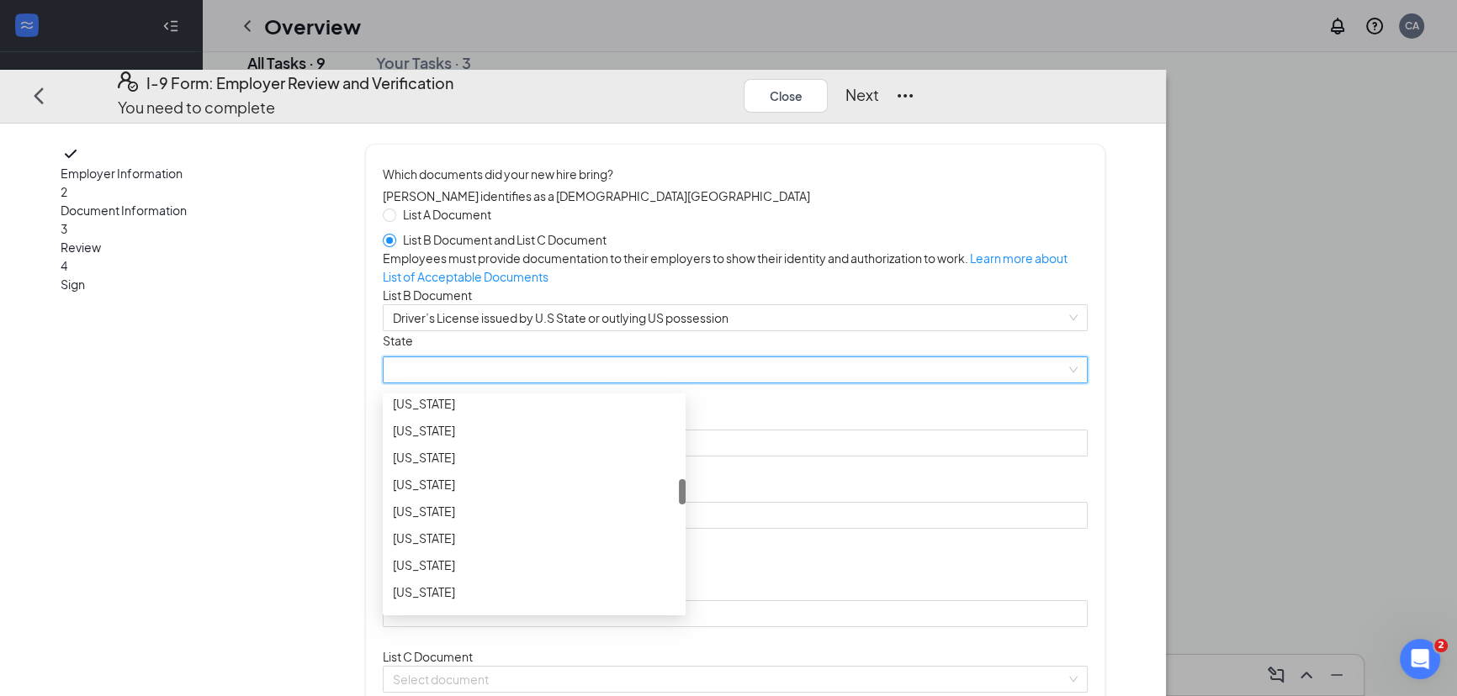
scroll to position [664, 0]
drag, startPoint x: 781, startPoint y: 481, endPoint x: 765, endPoint y: 560, distance: 80.8
click at [686, 560] on div "Iowa Kansas Kentucky Louisiana Maine Maryland Massachusetts" at bounding box center [534, 504] width 303 height 215
click at [585, 440] on div "Kansas" at bounding box center [534, 430] width 283 height 19
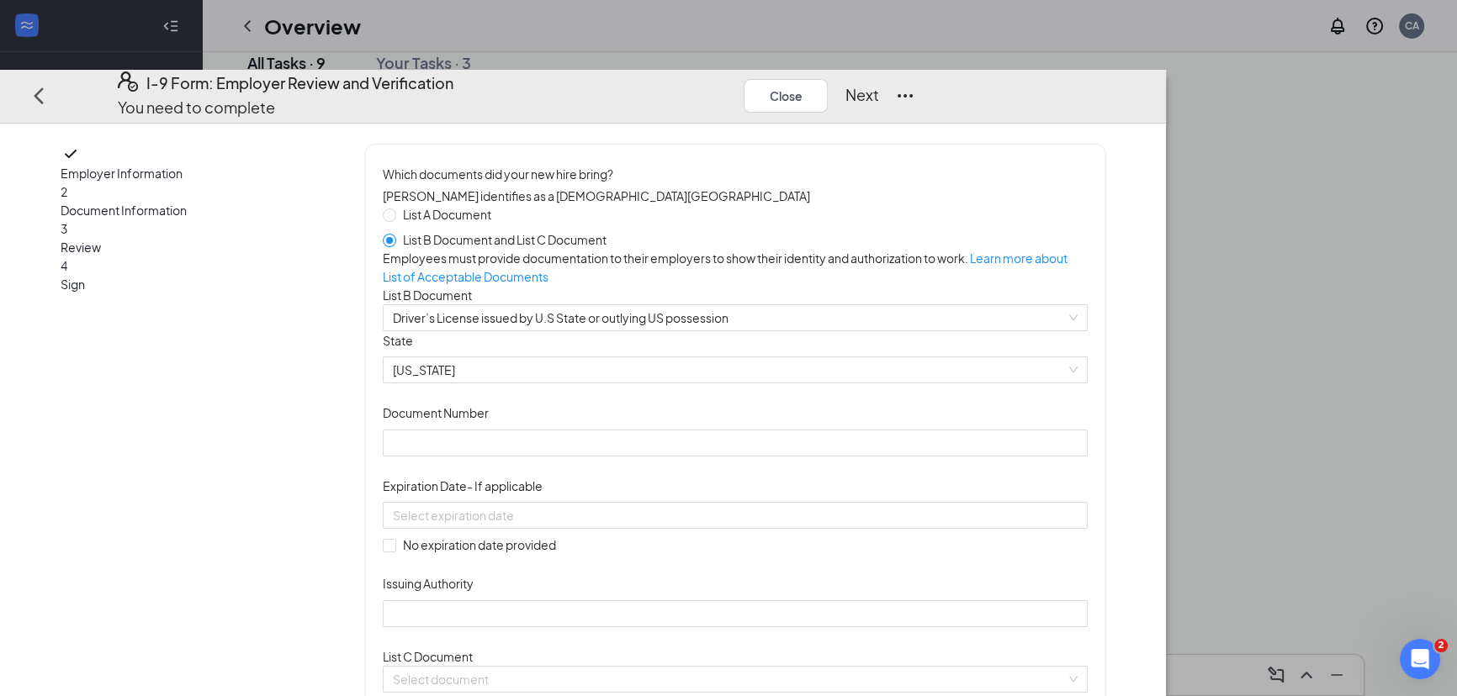
drag, startPoint x: 826, startPoint y: 454, endPoint x: 749, endPoint y: 484, distance: 82.3
click at [825, 454] on div "Document Title Driver’s License issued by U.S State or outlying US possession S…" at bounding box center [735, 479] width 704 height 296
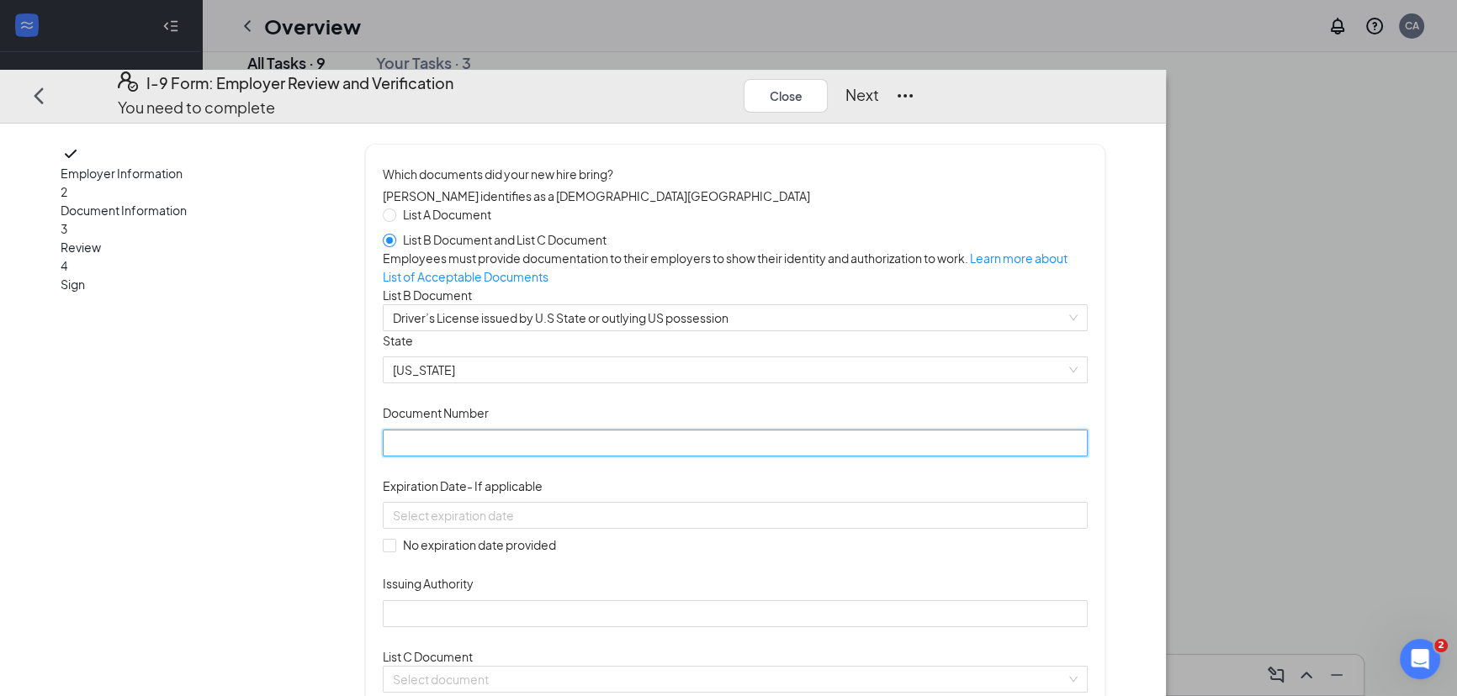
click at [646, 457] on input "Document Number" at bounding box center [735, 443] width 704 height 27
type input "k03-99-7878"
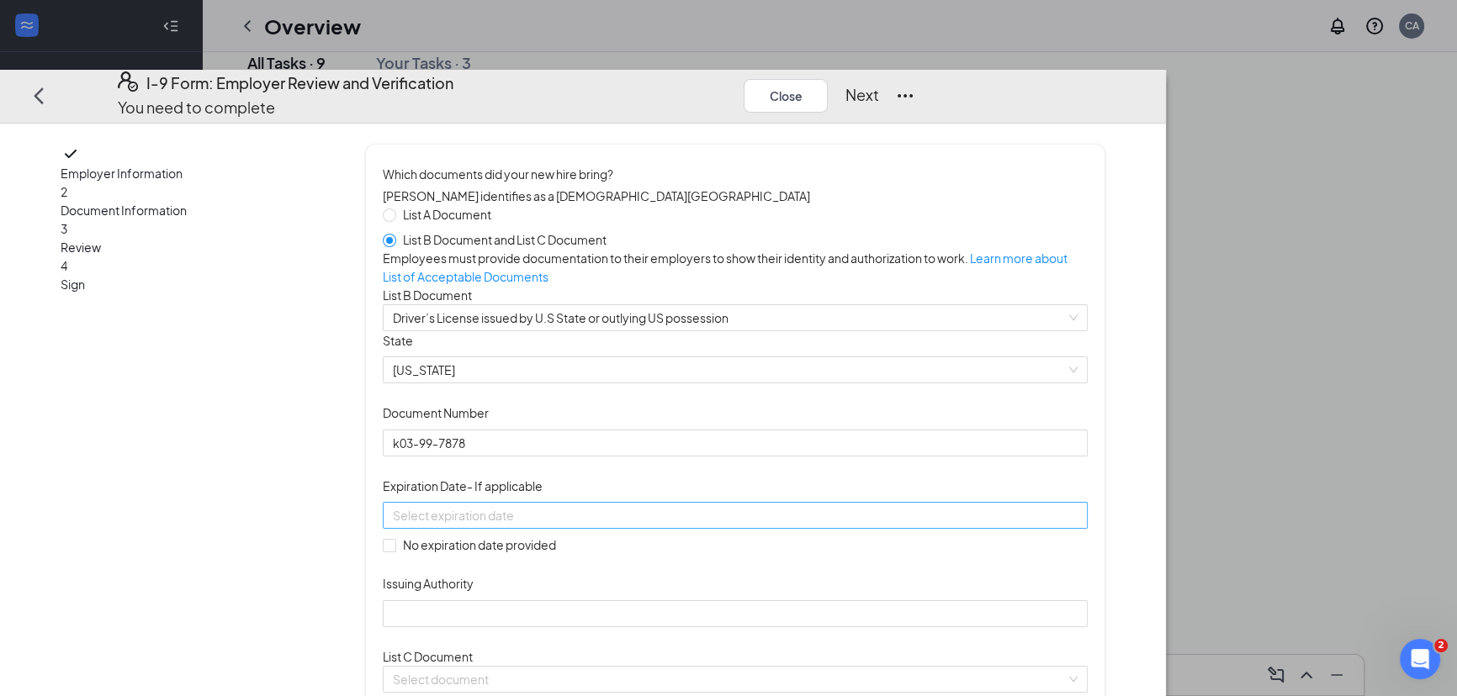
click at [680, 525] on input at bounding box center [733, 515] width 680 height 19
type input "0"
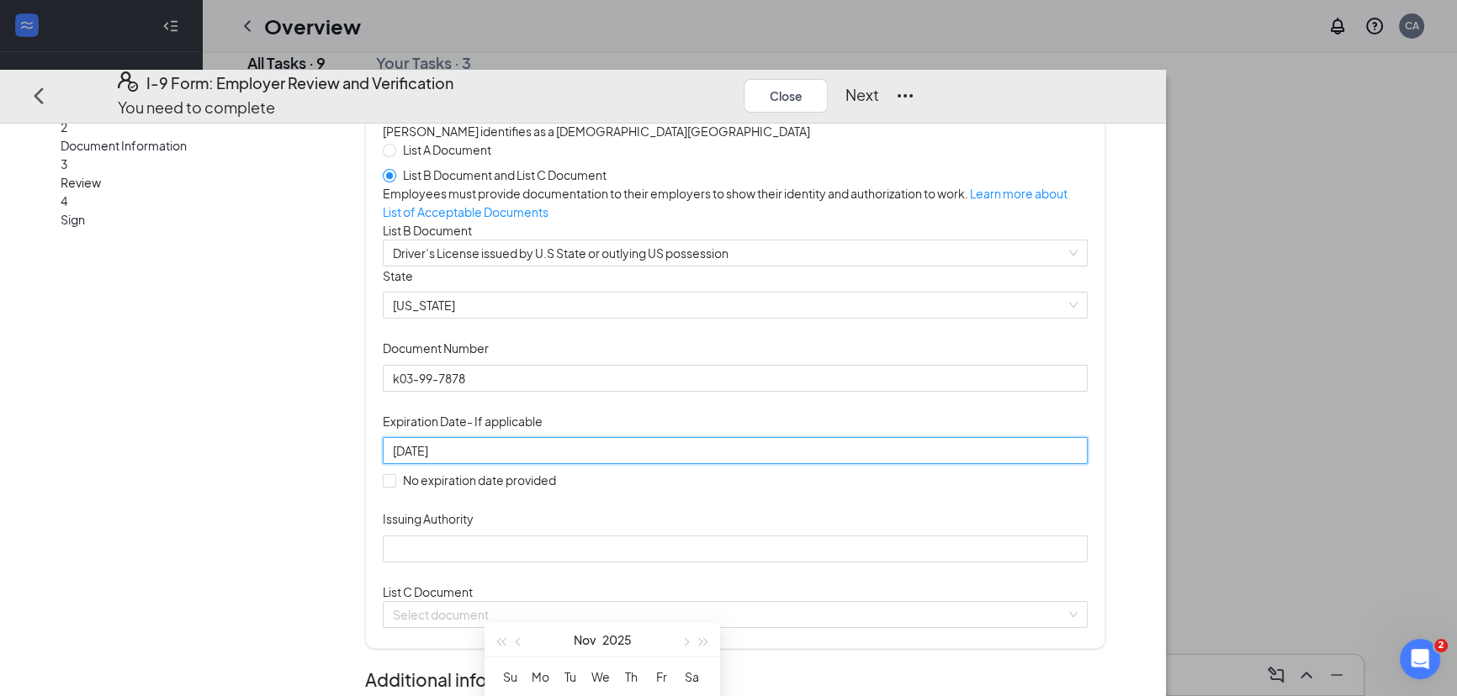
scroll to position [76, 0]
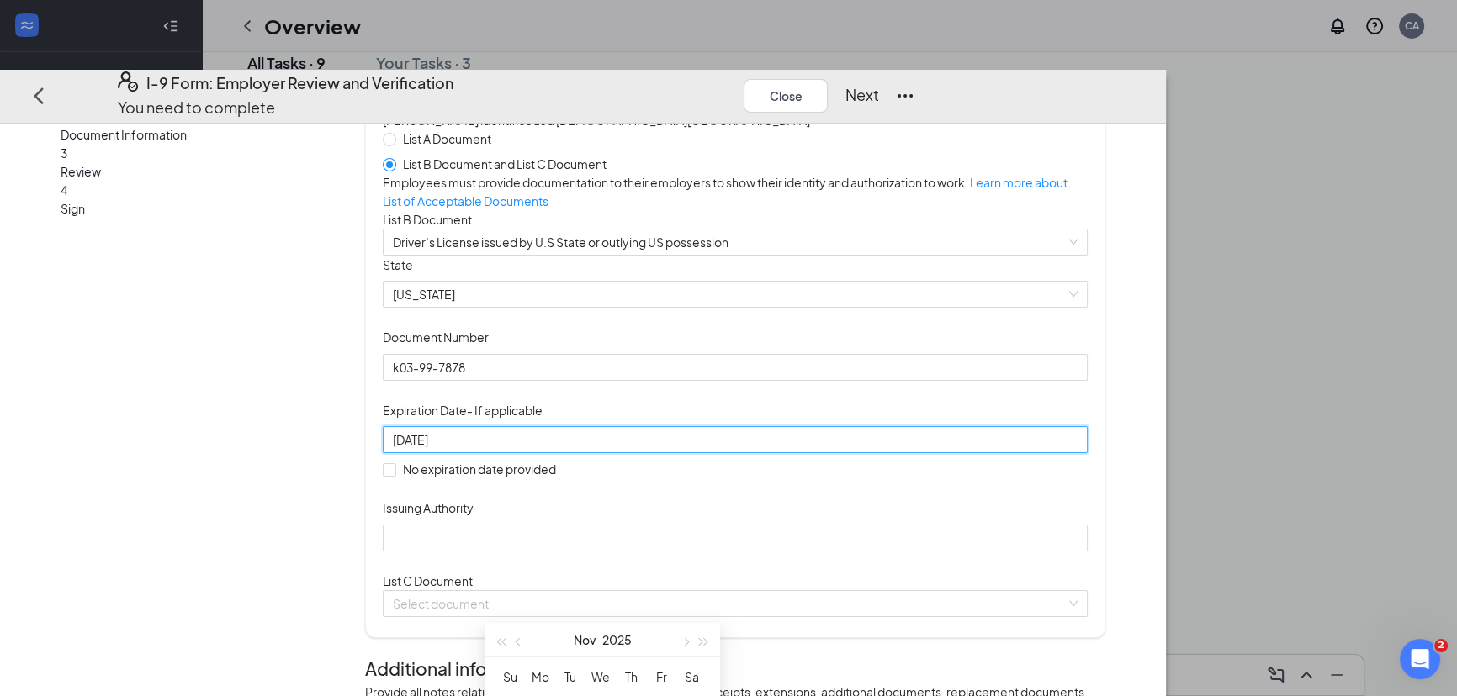
type input "11/25/2025"
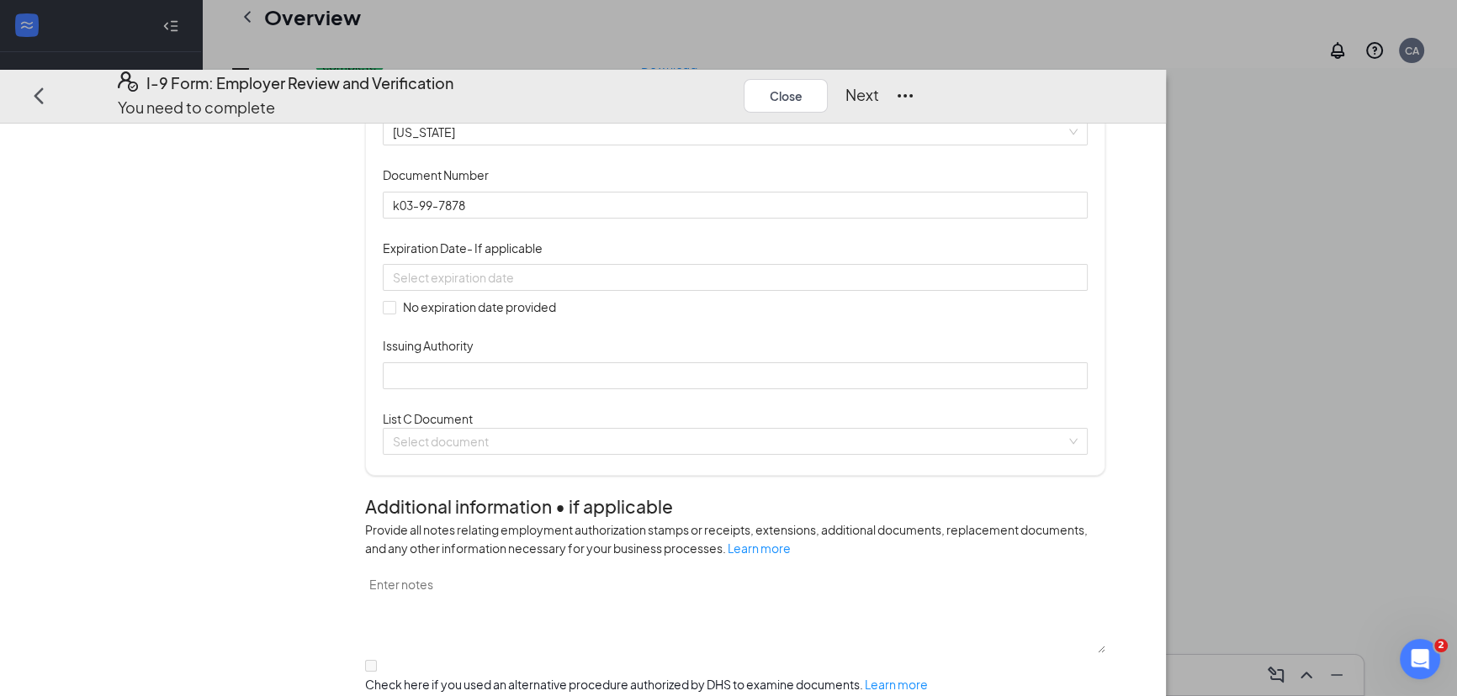
scroll to position [380, 0]
click at [543, 257] on span "Expiration Date - If applicable" at bounding box center [463, 248] width 160 height 19
click at [579, 287] on input at bounding box center [733, 277] width 680 height 19
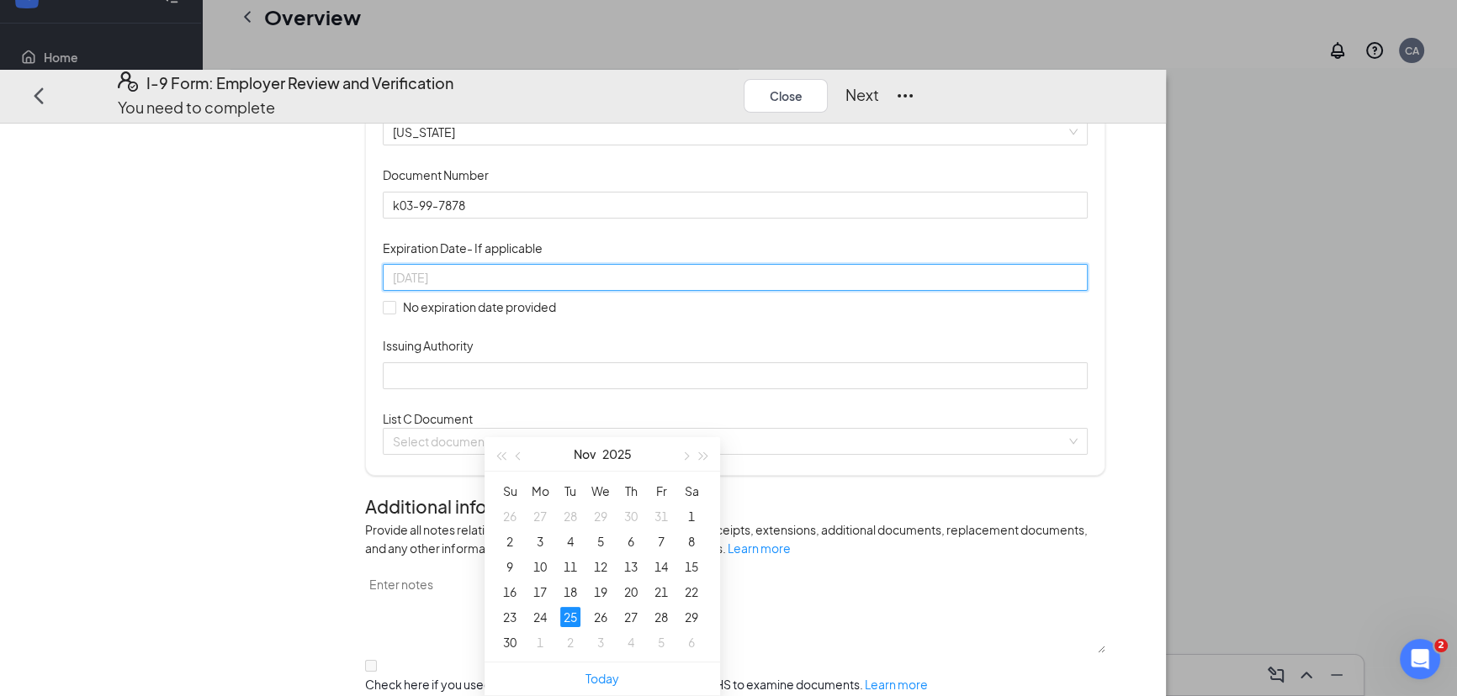
click at [569, 607] on div "25" at bounding box center [570, 617] width 20 height 20
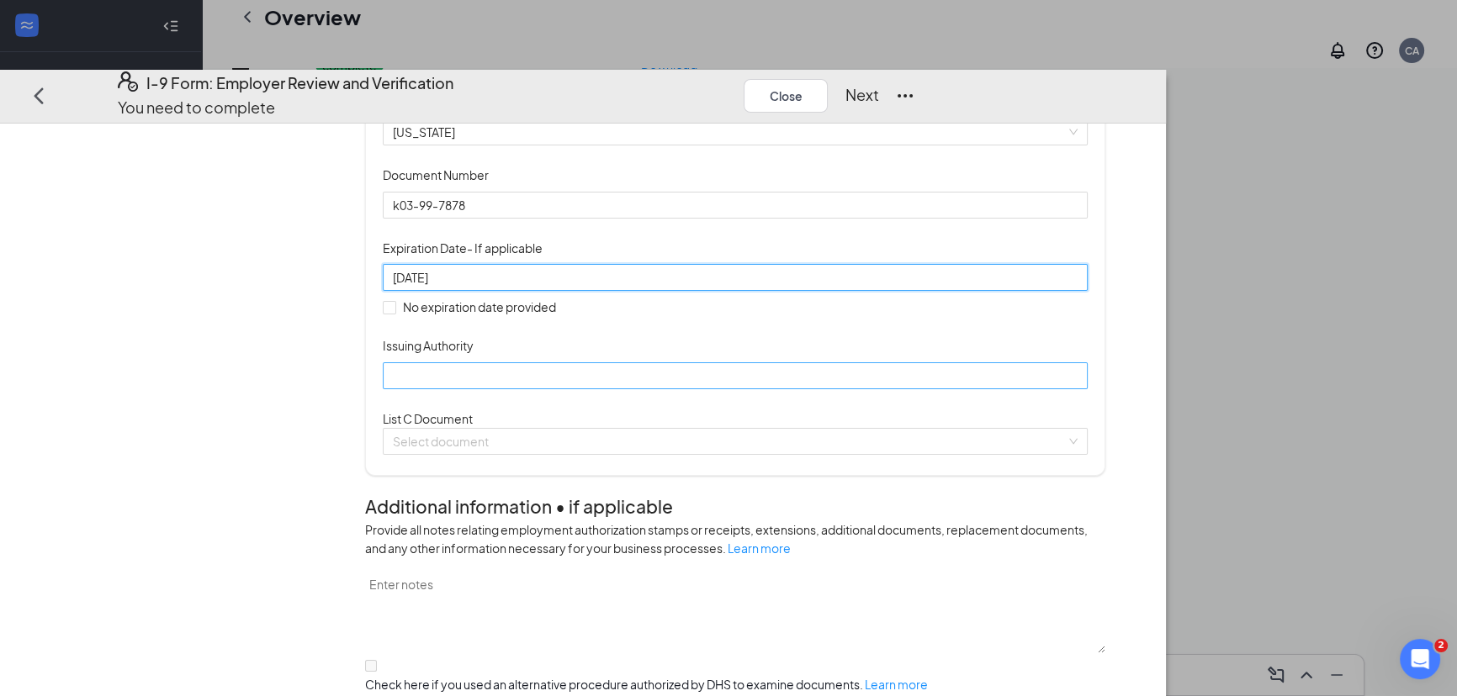
type input "11/25/2025"
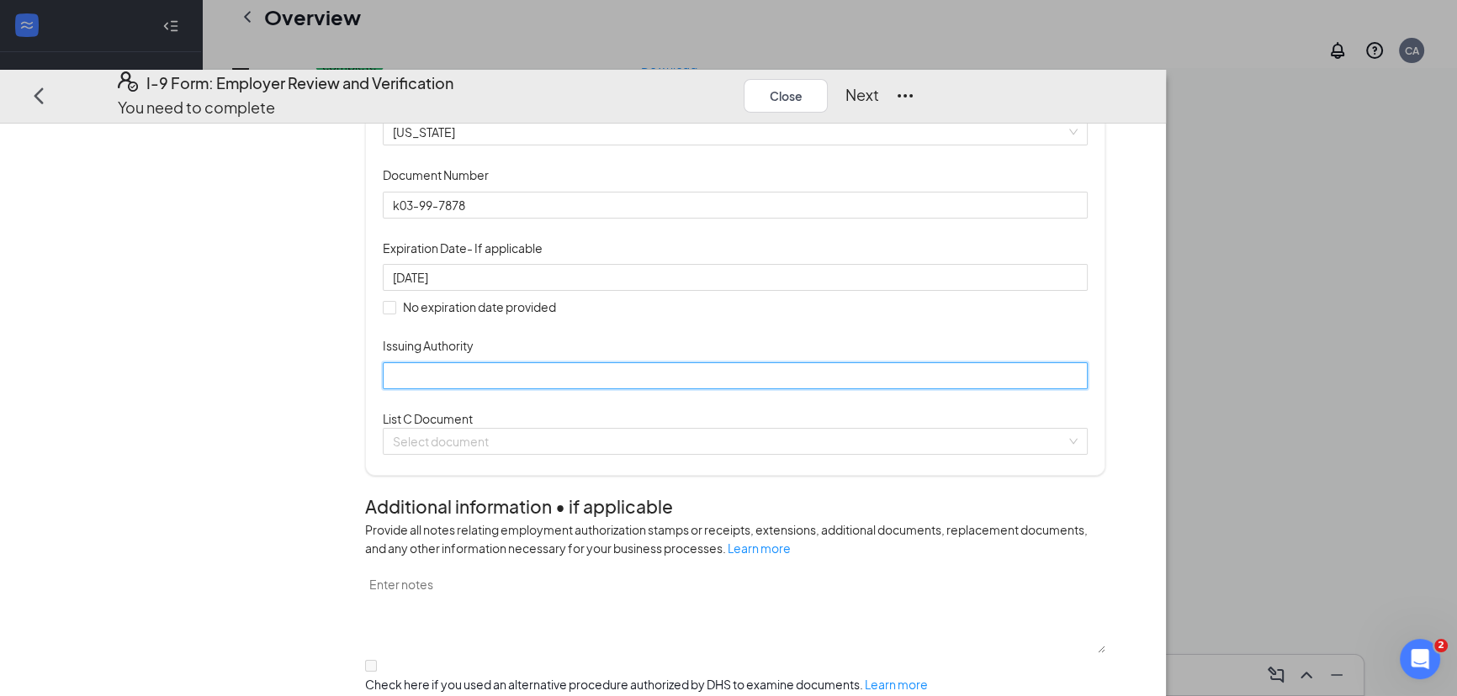
click at [599, 389] on input "Issuing Authority" at bounding box center [735, 375] width 704 height 27
type input "KS"
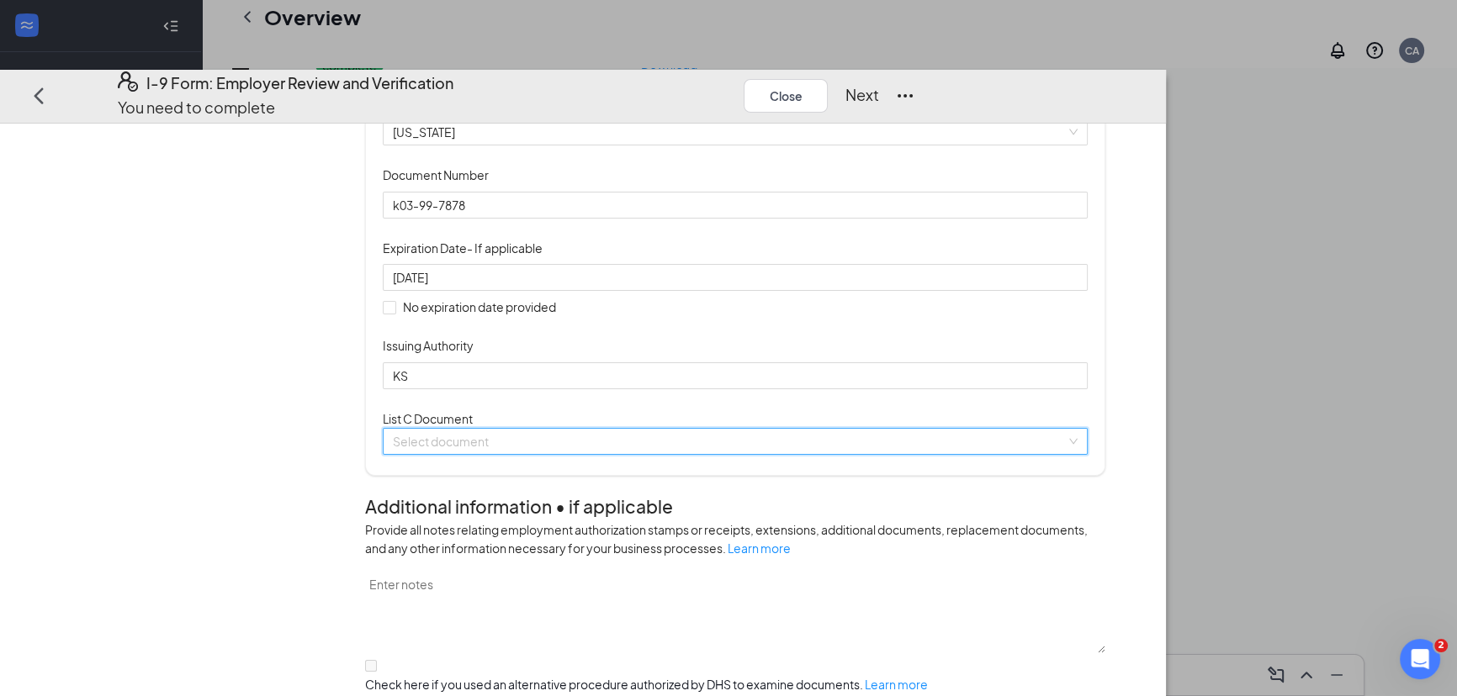
click at [605, 453] on input "search" at bounding box center [729, 440] width 672 height 25
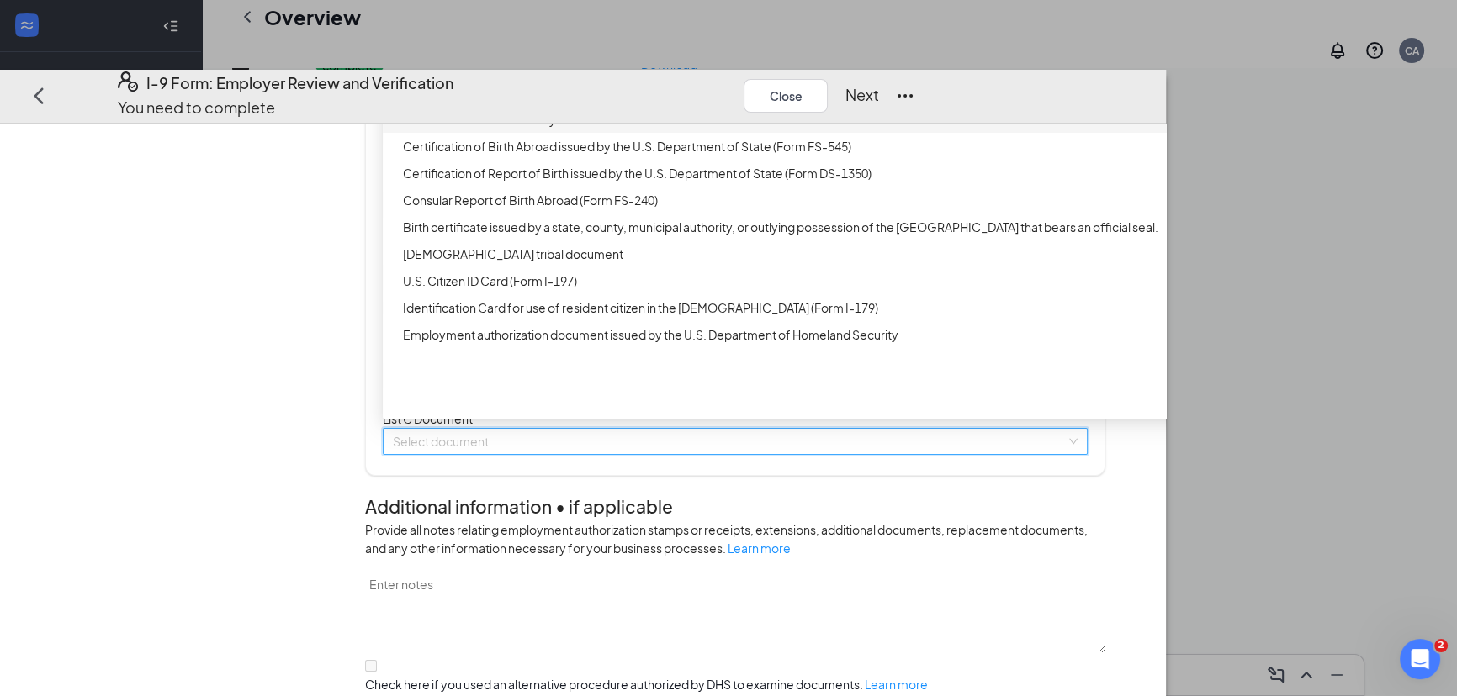
click at [622, 129] on div "Unrestricted Social Security Card" at bounding box center [804, 119] width 802 height 19
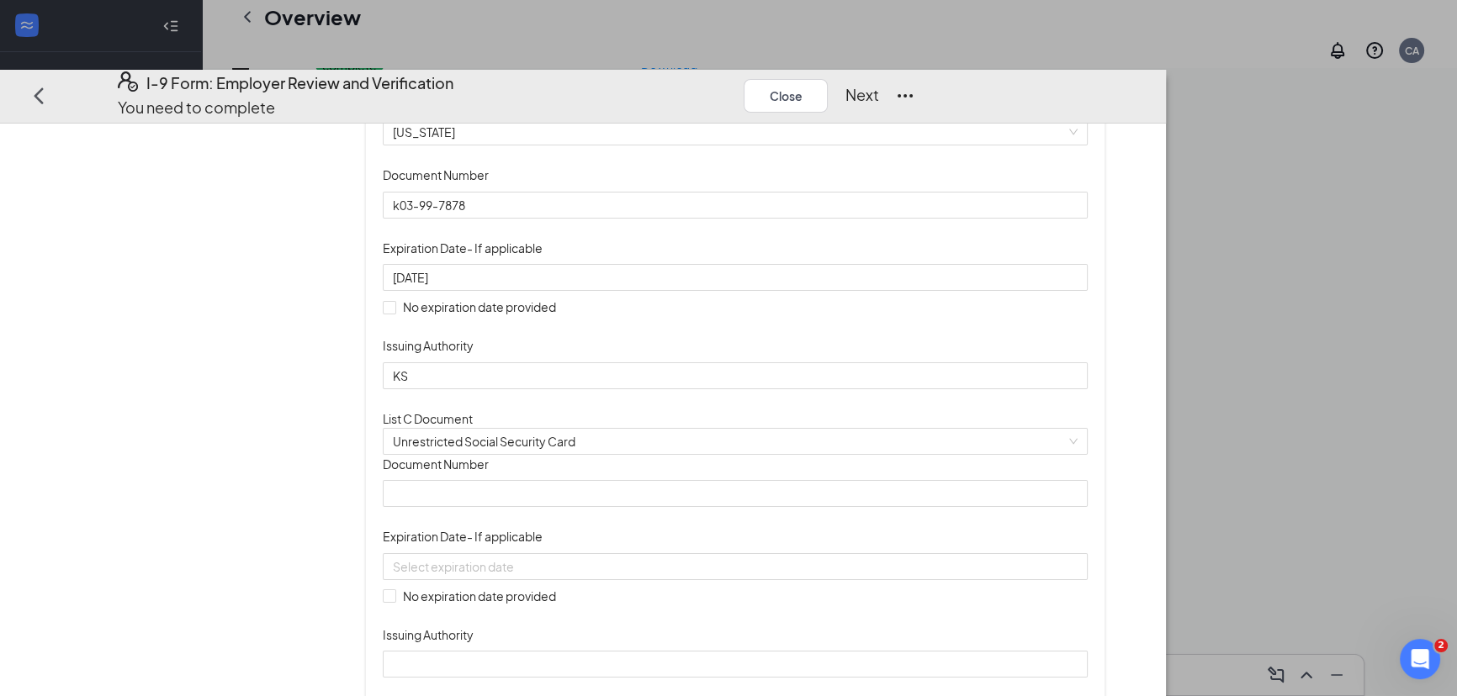
click at [733, 454] on div "List C Document Unrestricted Social Security Card Unrestricted Social Security …" at bounding box center [735, 431] width 704 height 45
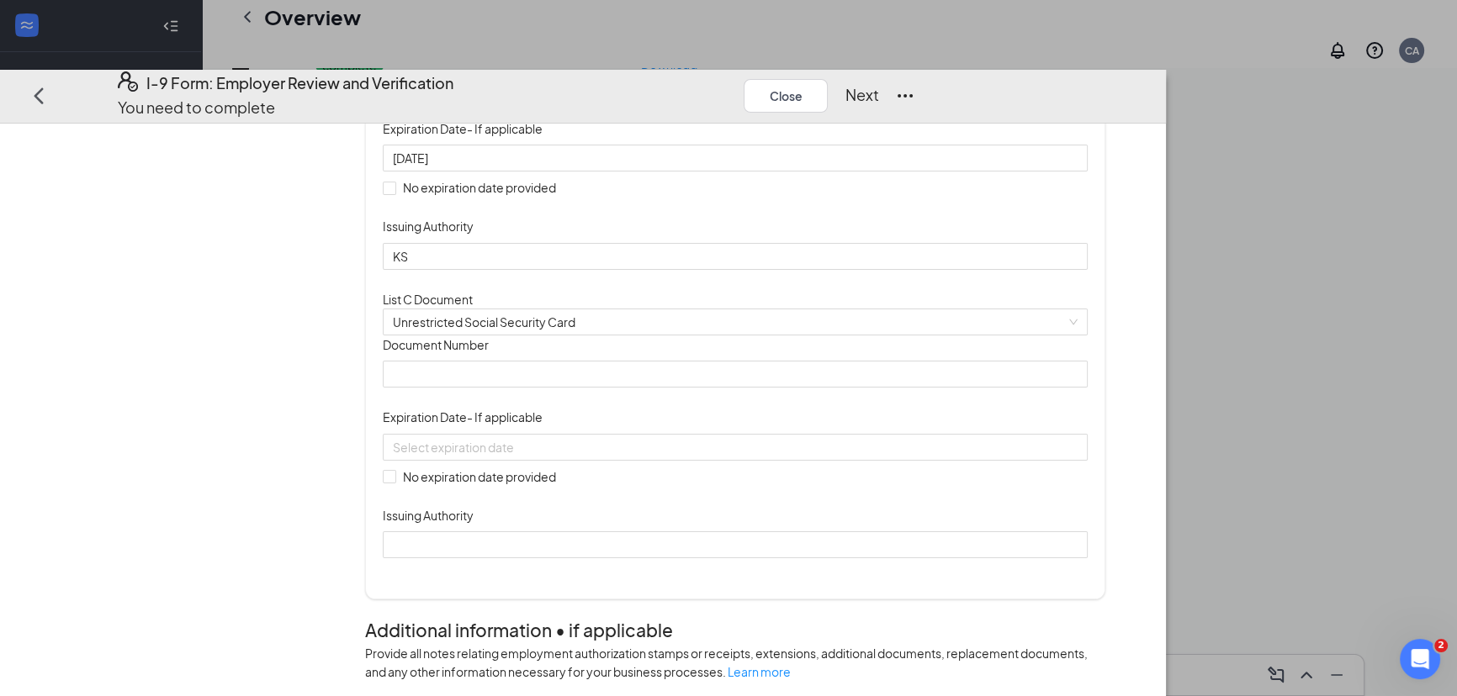
scroll to position [391, 0]
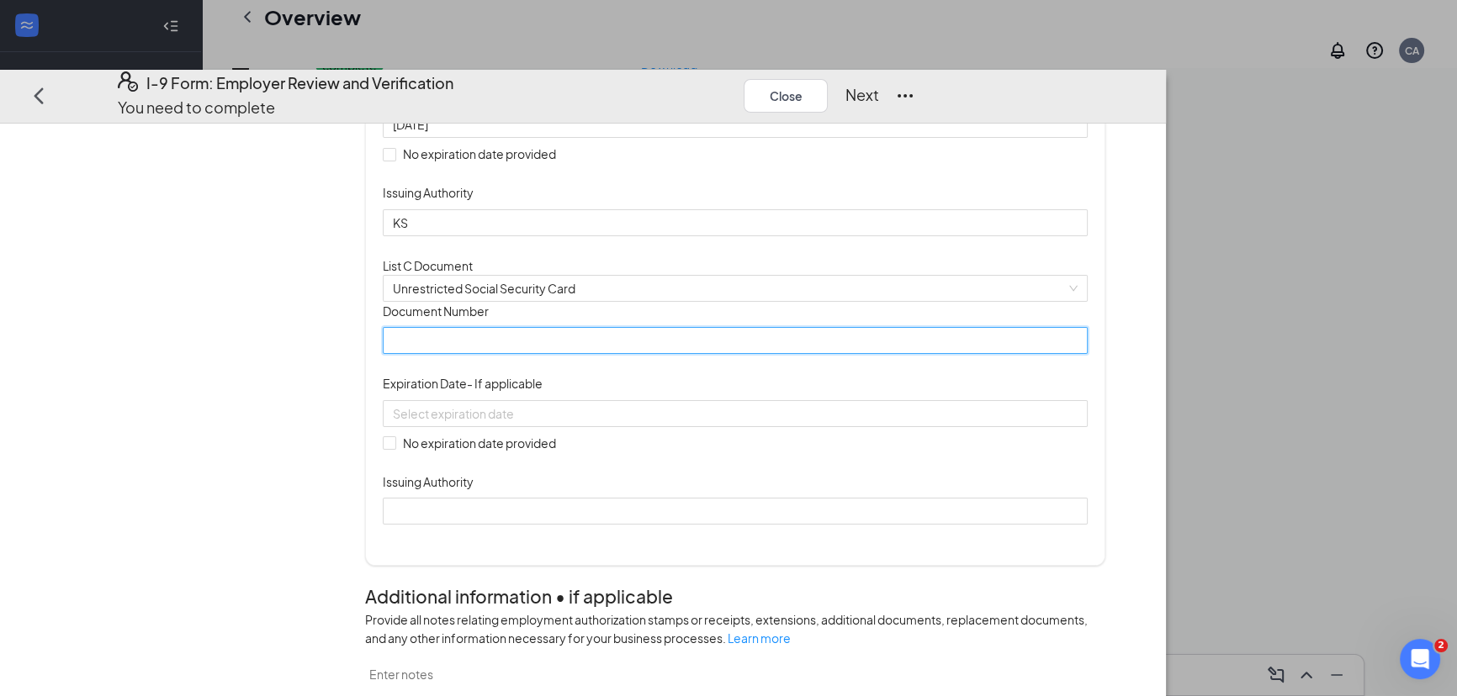
click at [510, 354] on input "Document Number" at bounding box center [735, 340] width 704 height 27
type input "272112800"
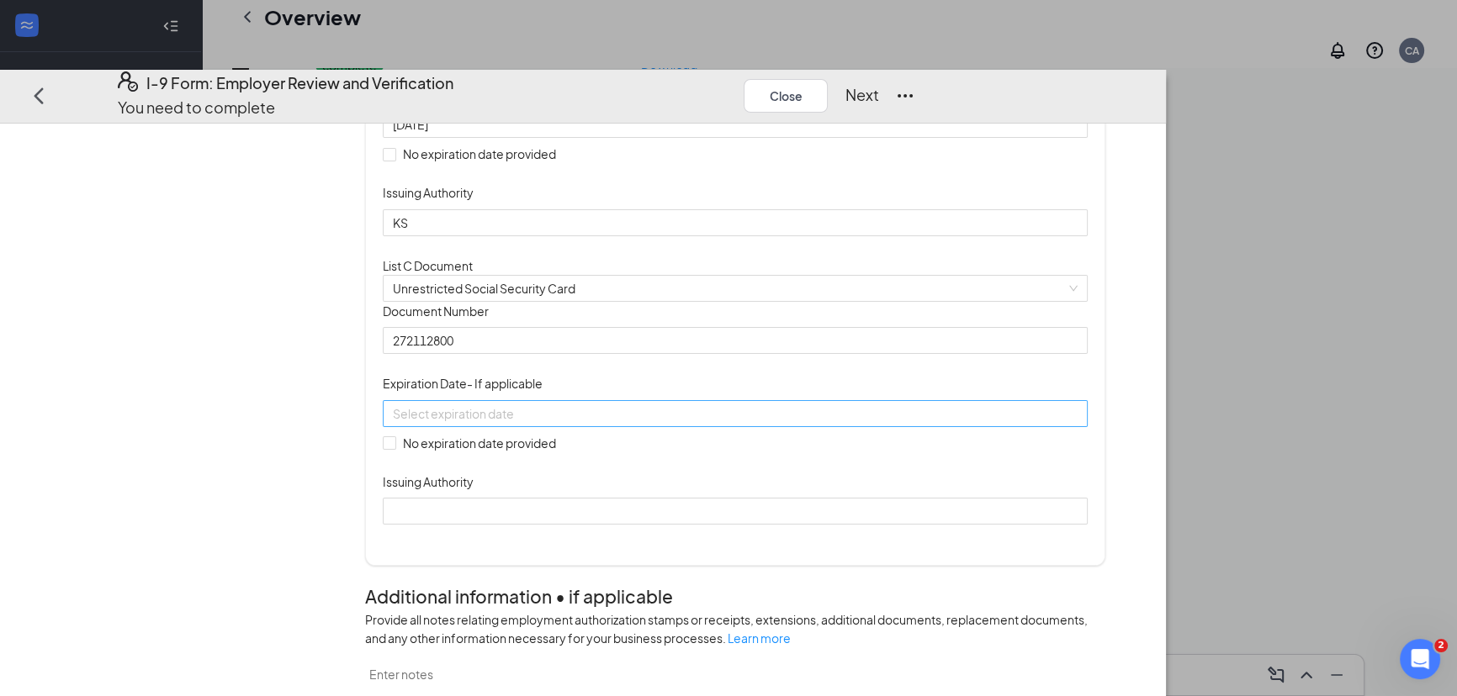
click at [767, 422] on div at bounding box center [735, 413] width 684 height 19
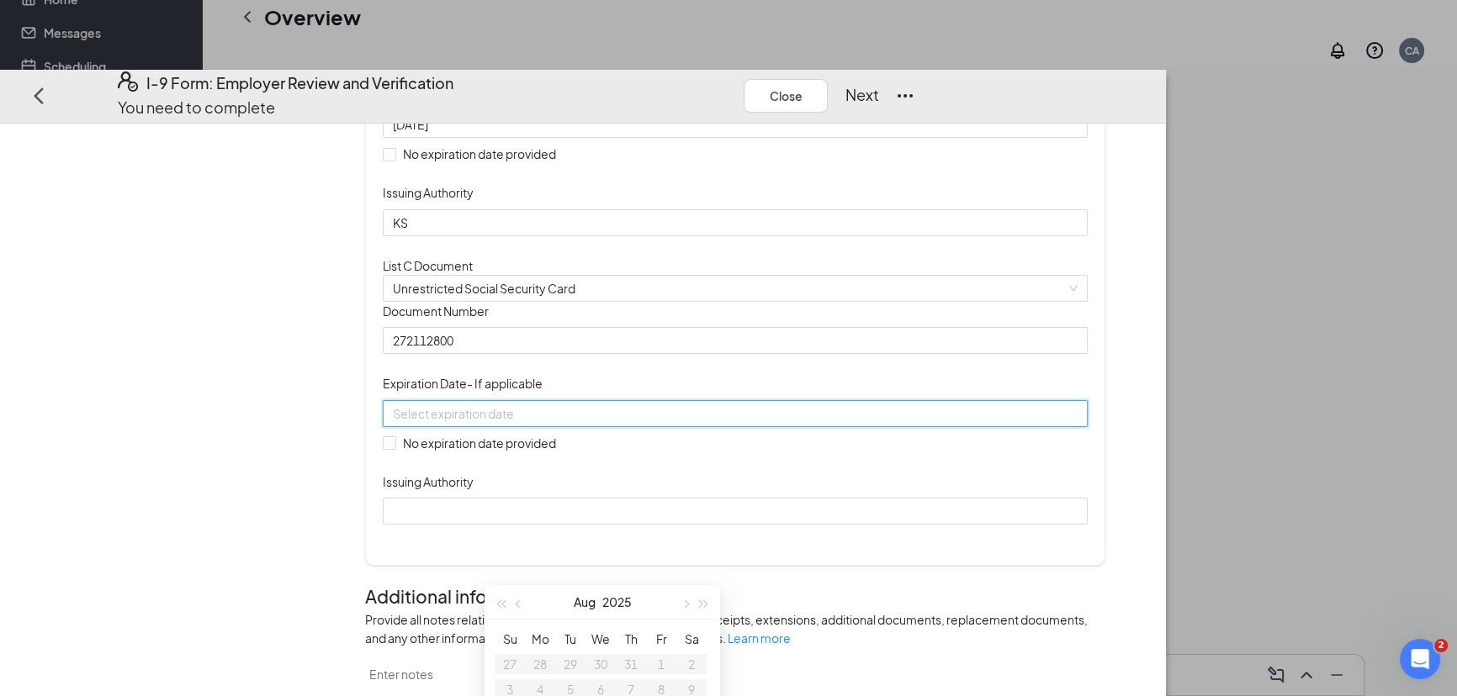
scroll to position [380, 0]
click at [859, 508] on div "Document Title Unrestricted Social Security Card Document Number 272112800 Expi…" at bounding box center [735, 412] width 704 height 223
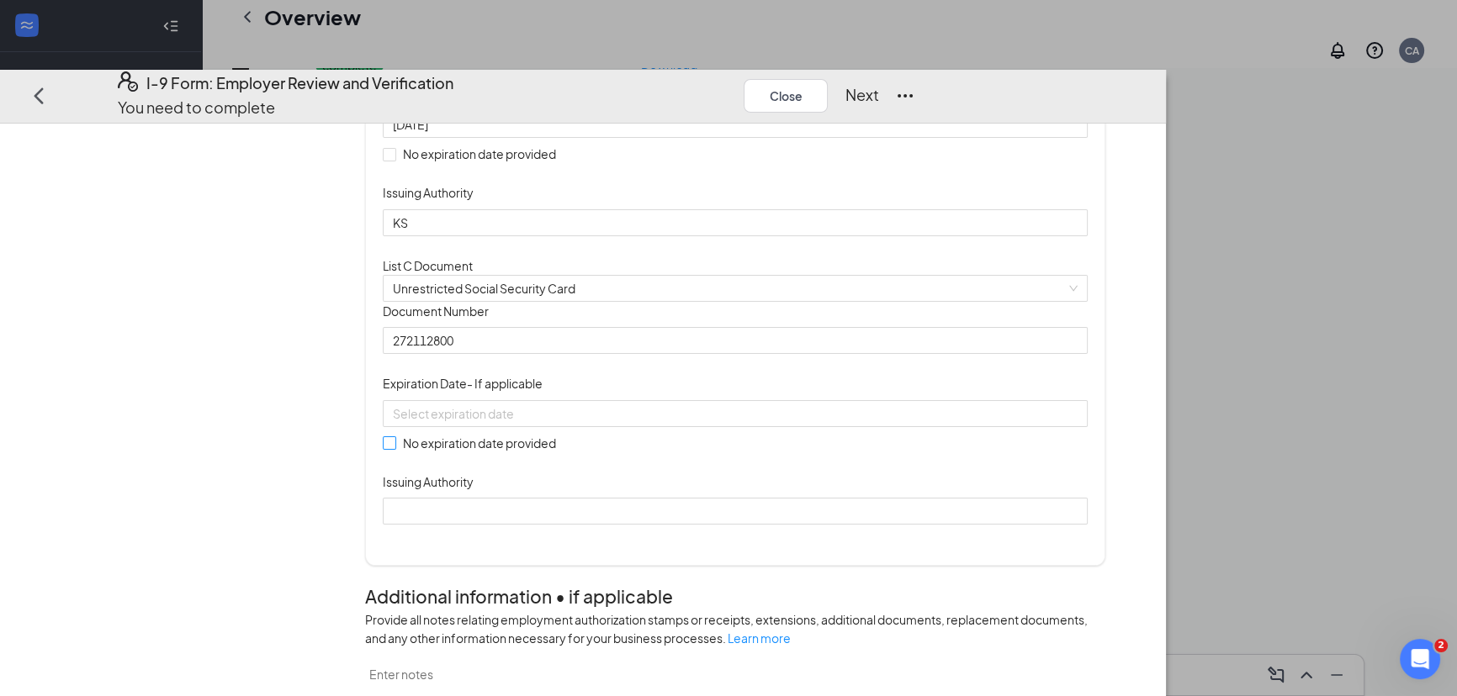
click at [394, 448] on input "No expiration date provided" at bounding box center [389, 443] width 12 height 12
checkbox input "true"
click at [831, 527] on div "Document Title Unrestricted Social Security Card Document Number 272112800 Expi…" at bounding box center [735, 414] width 704 height 226
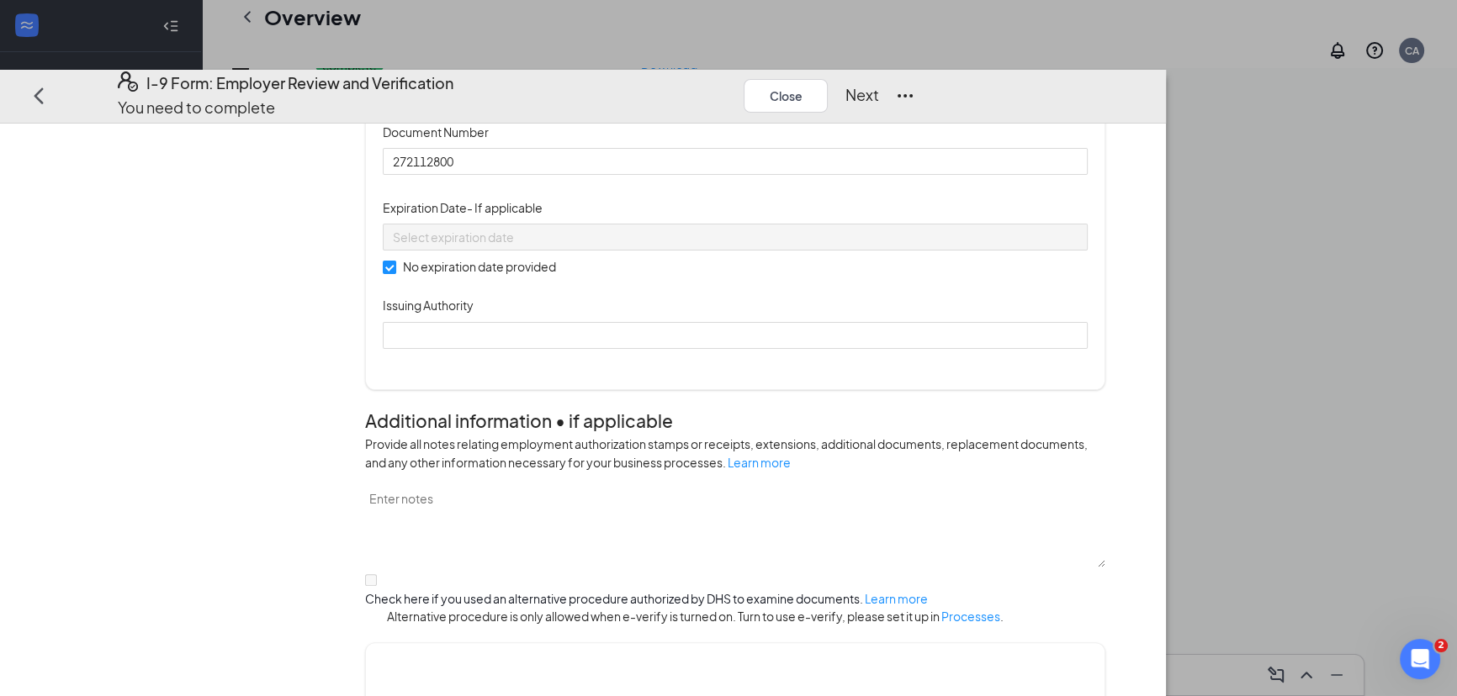
scroll to position [697, 0]
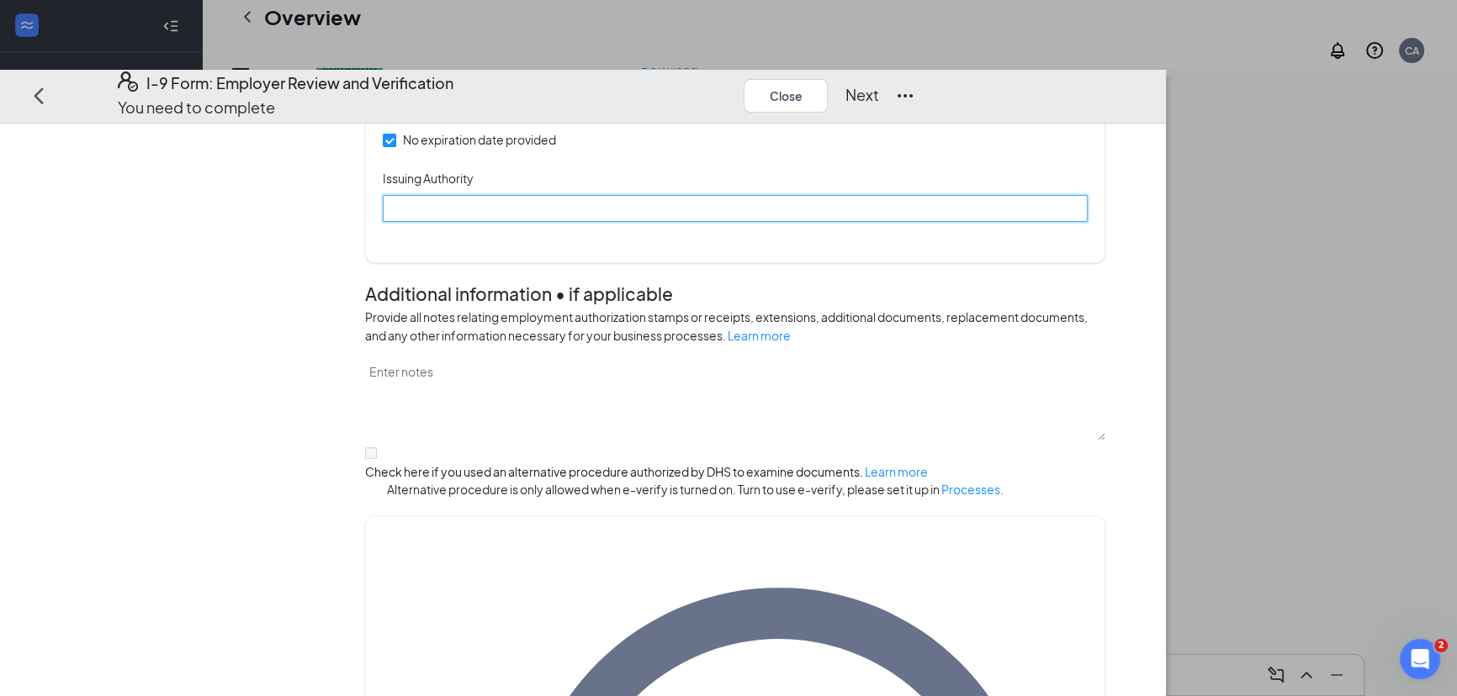
click at [515, 221] on input "Issuing Authority" at bounding box center [735, 207] width 704 height 27
type input "SSA"
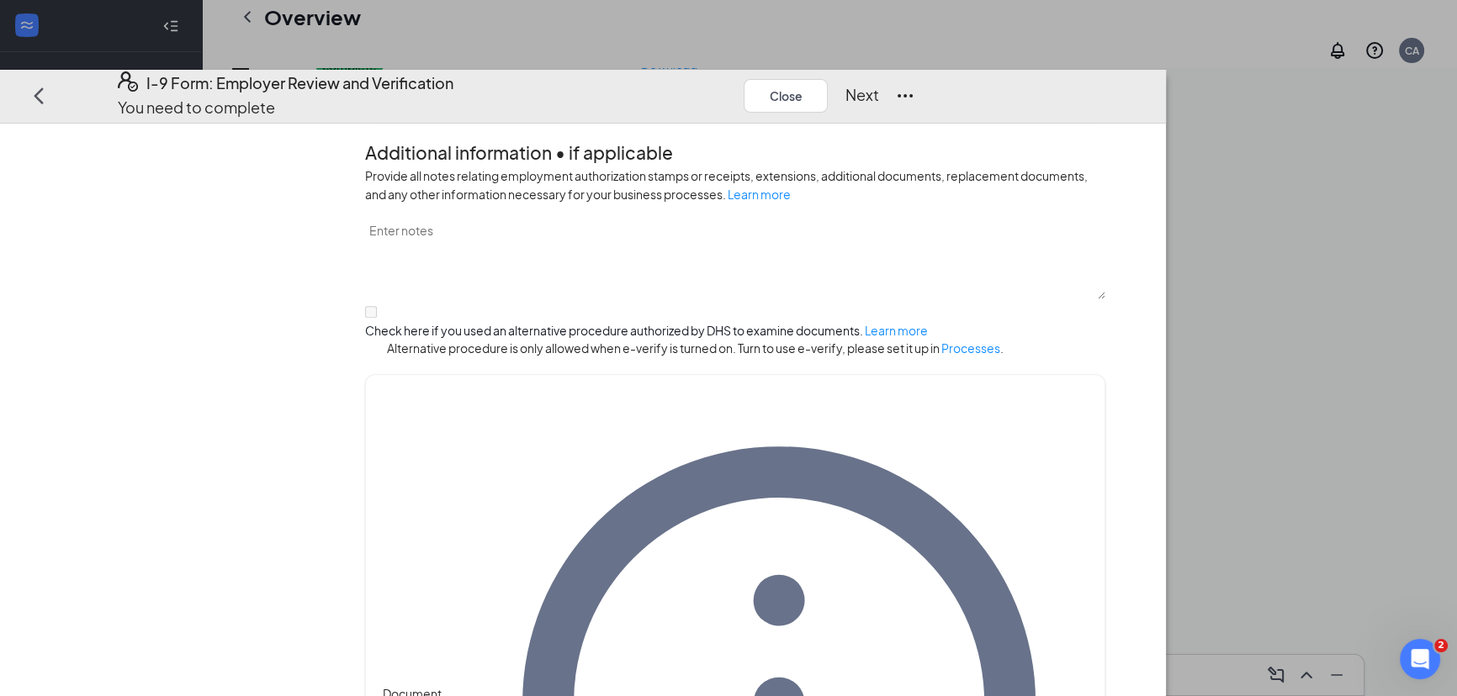
scroll to position [894, 0]
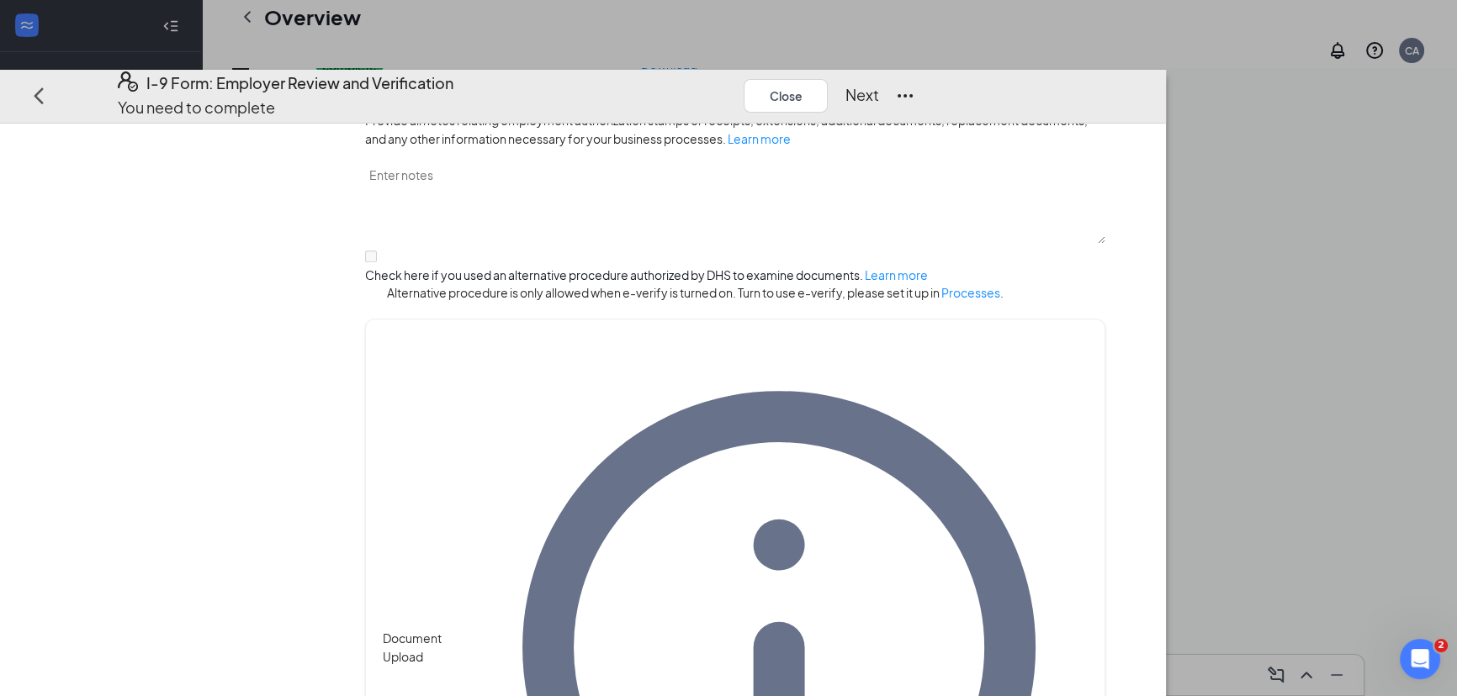
click at [878, 83] on button "Next" at bounding box center [861, 95] width 34 height 24
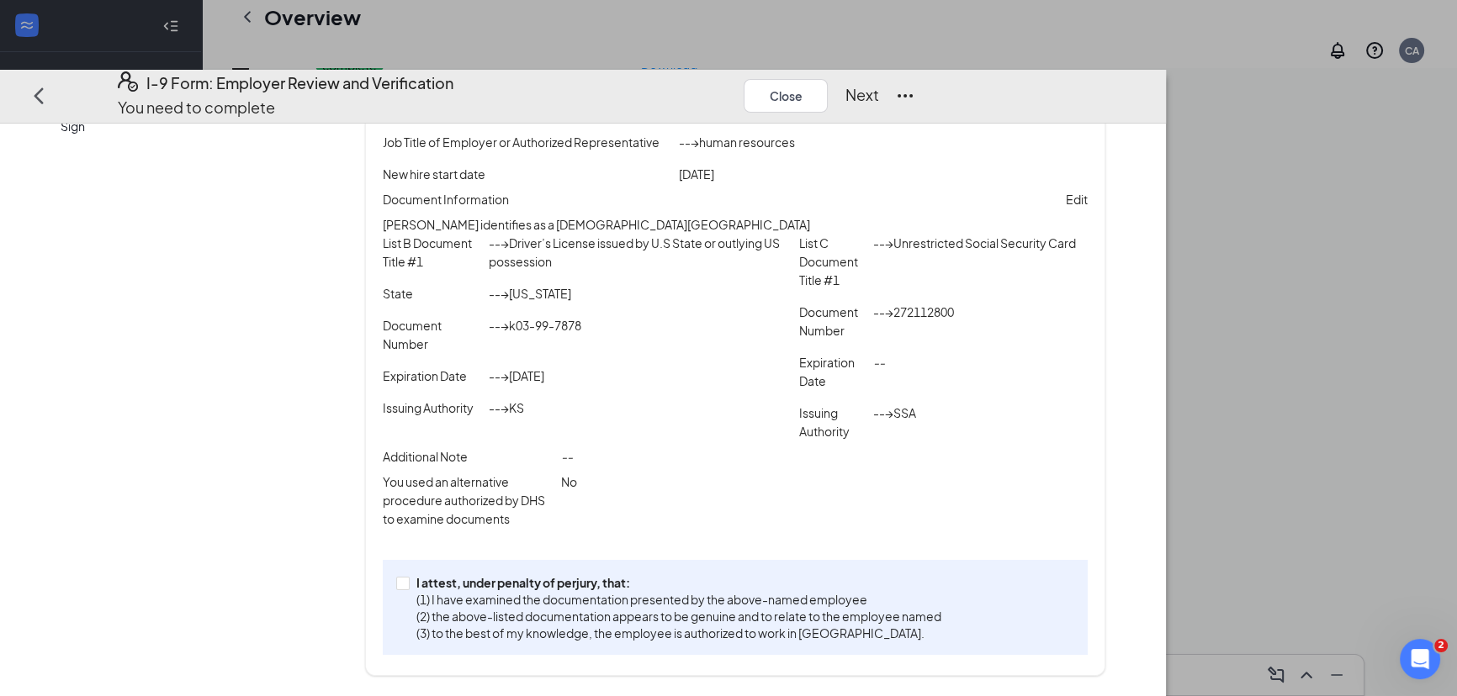
scroll to position [214, 0]
click at [408, 585] on input "I attest, under penalty of perjury, that: (1) I have examined the documentation…" at bounding box center [402, 583] width 12 height 12
checkbox input "true"
click at [878, 83] on button "Next" at bounding box center [861, 95] width 34 height 24
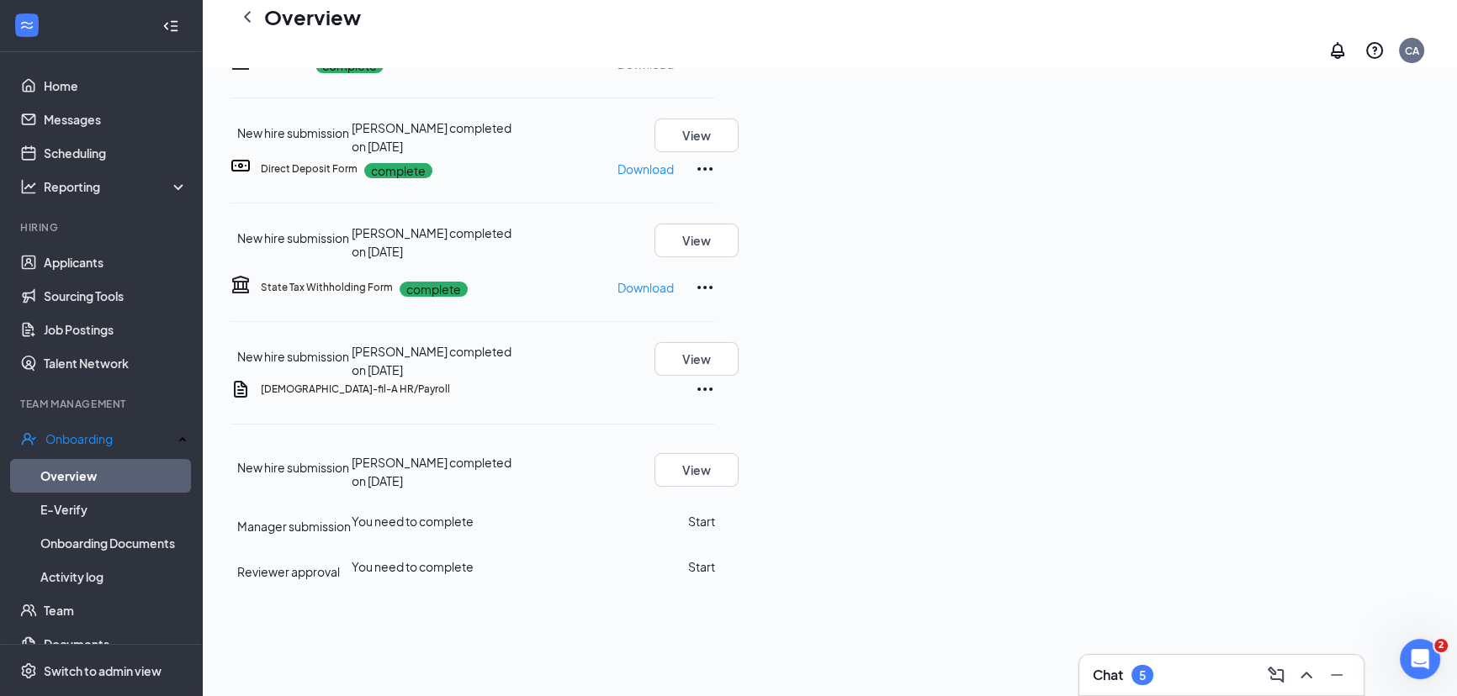
scroll to position [382, 0]
click at [715, 512] on button "Start" at bounding box center [701, 521] width 27 height 19
click at [715, 571] on button "Start" at bounding box center [701, 580] width 27 height 19
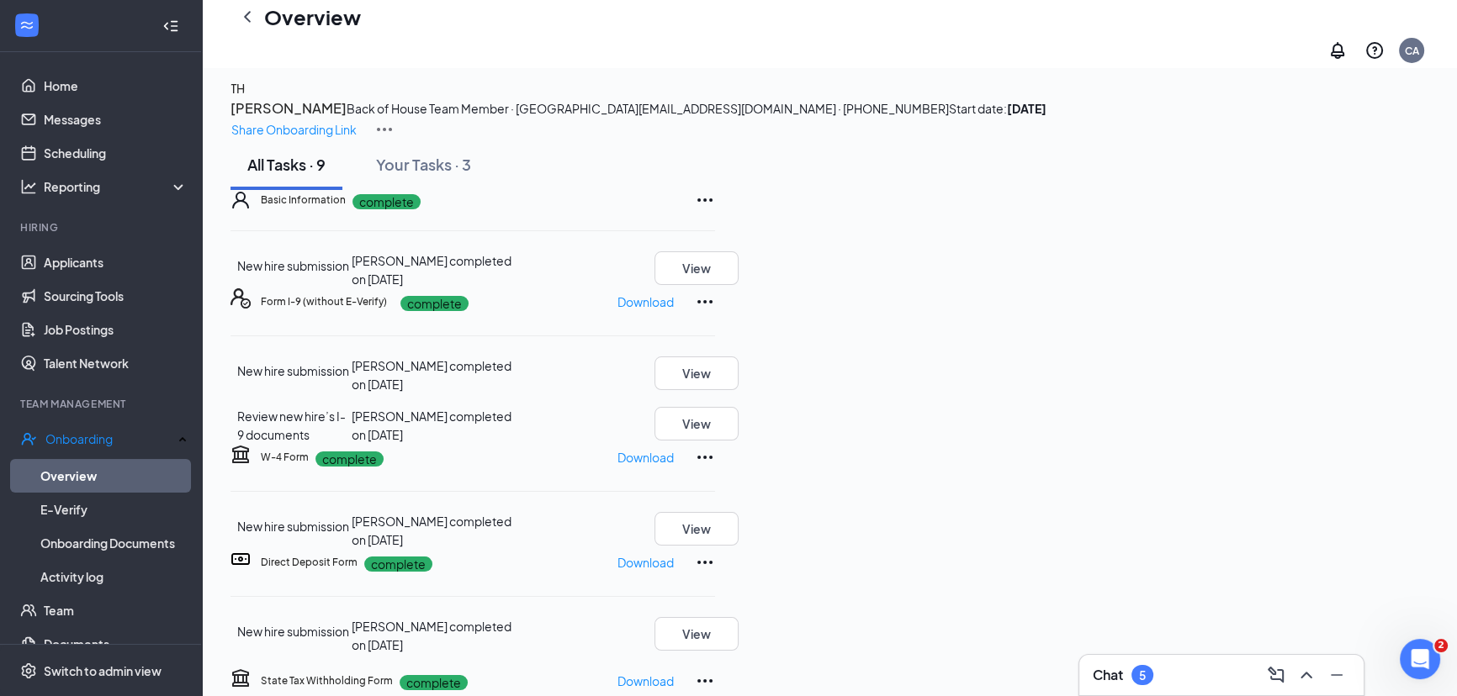
scroll to position [0, 0]
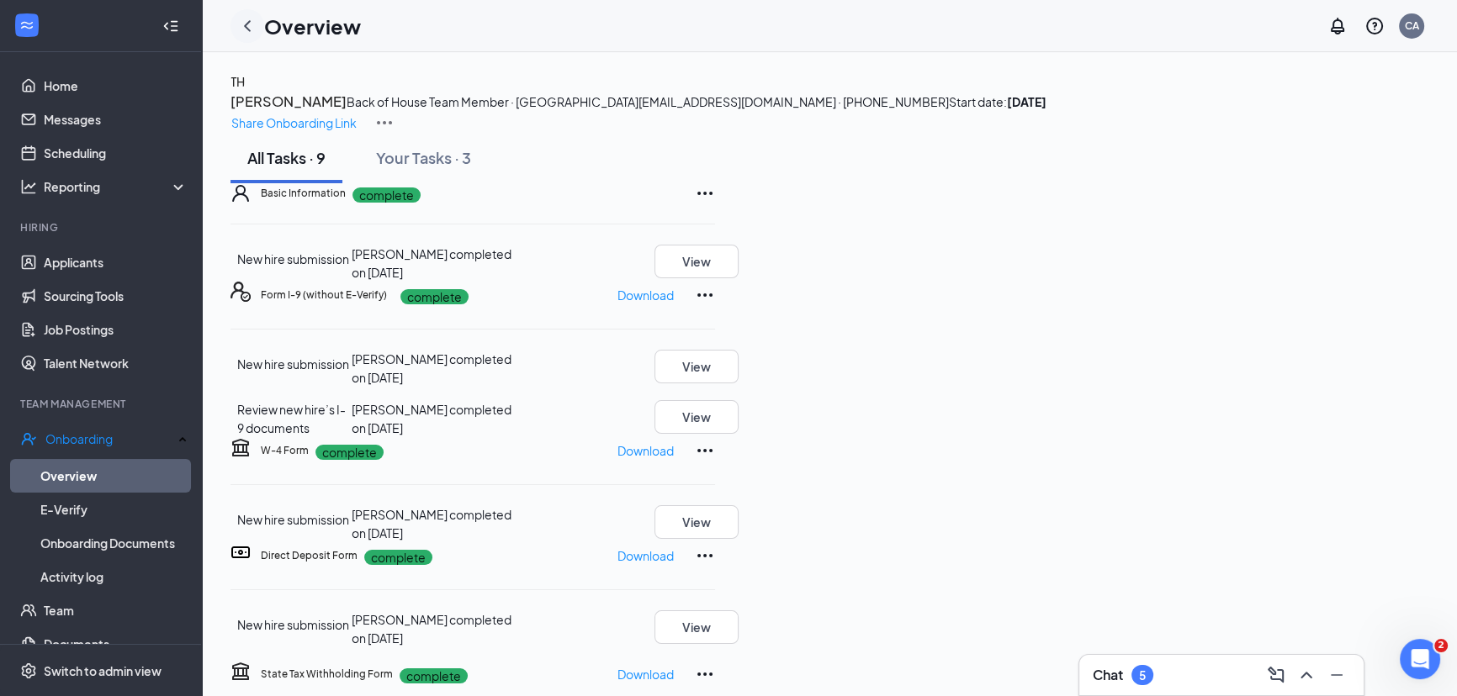
click at [244, 26] on icon "ChevronLeft" at bounding box center [247, 26] width 20 height 20
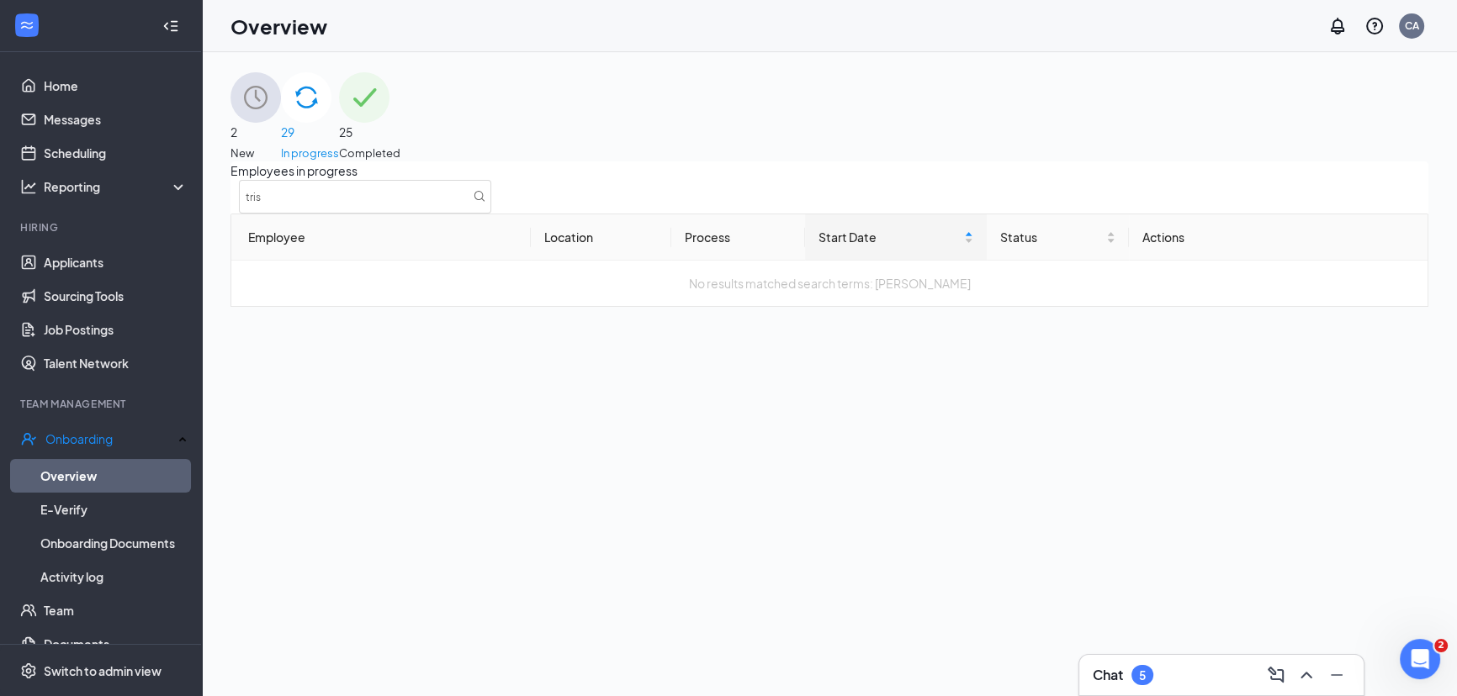
click at [339, 123] on span "29" at bounding box center [310, 132] width 58 height 19
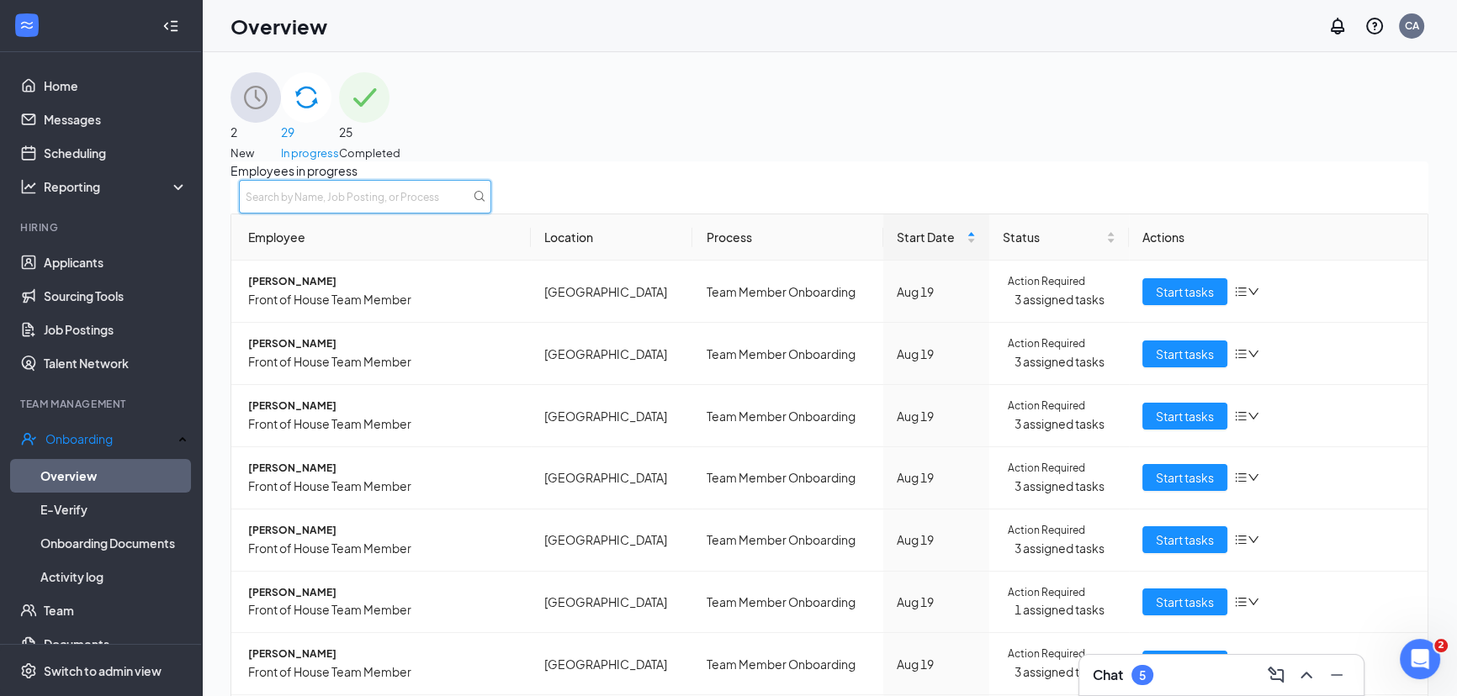
click at [491, 214] on input "text" at bounding box center [365, 197] width 252 height 34
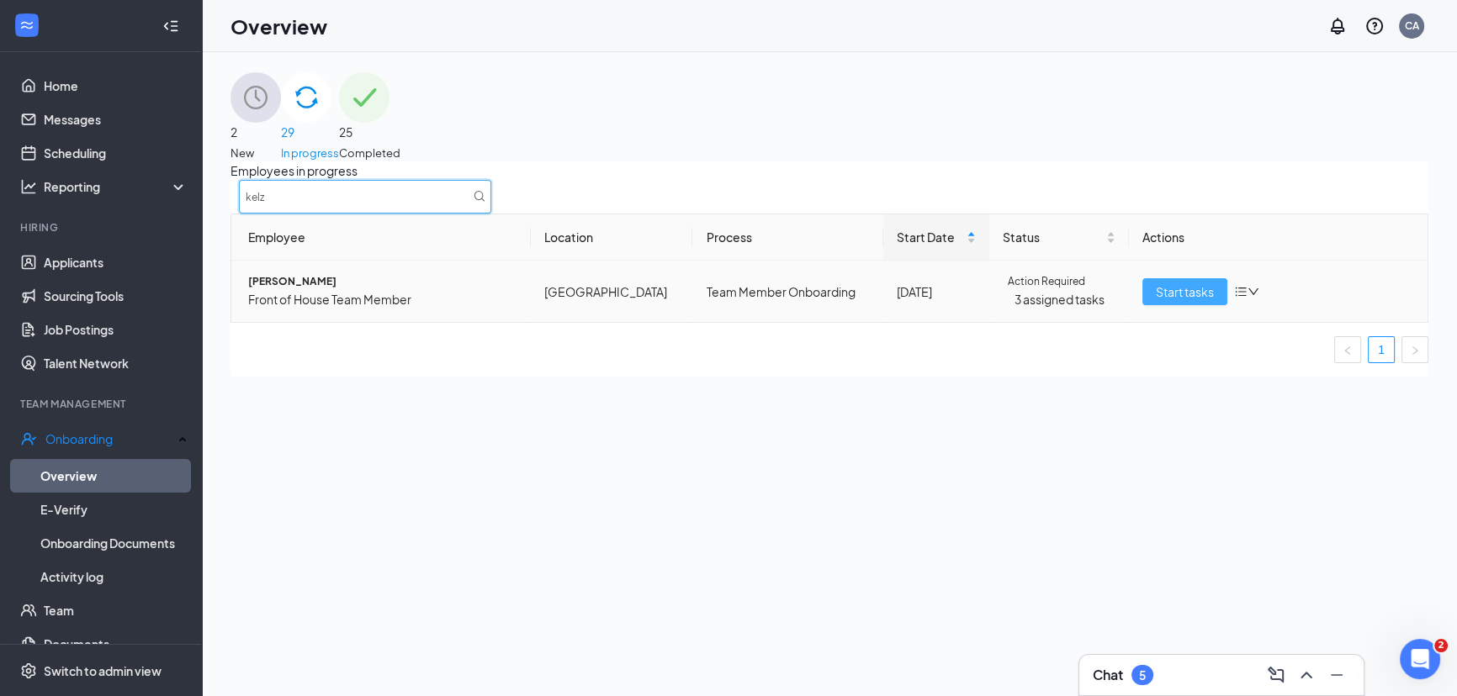
type input "kelz"
click at [1160, 301] on span "Start tasks" at bounding box center [1185, 292] width 58 height 19
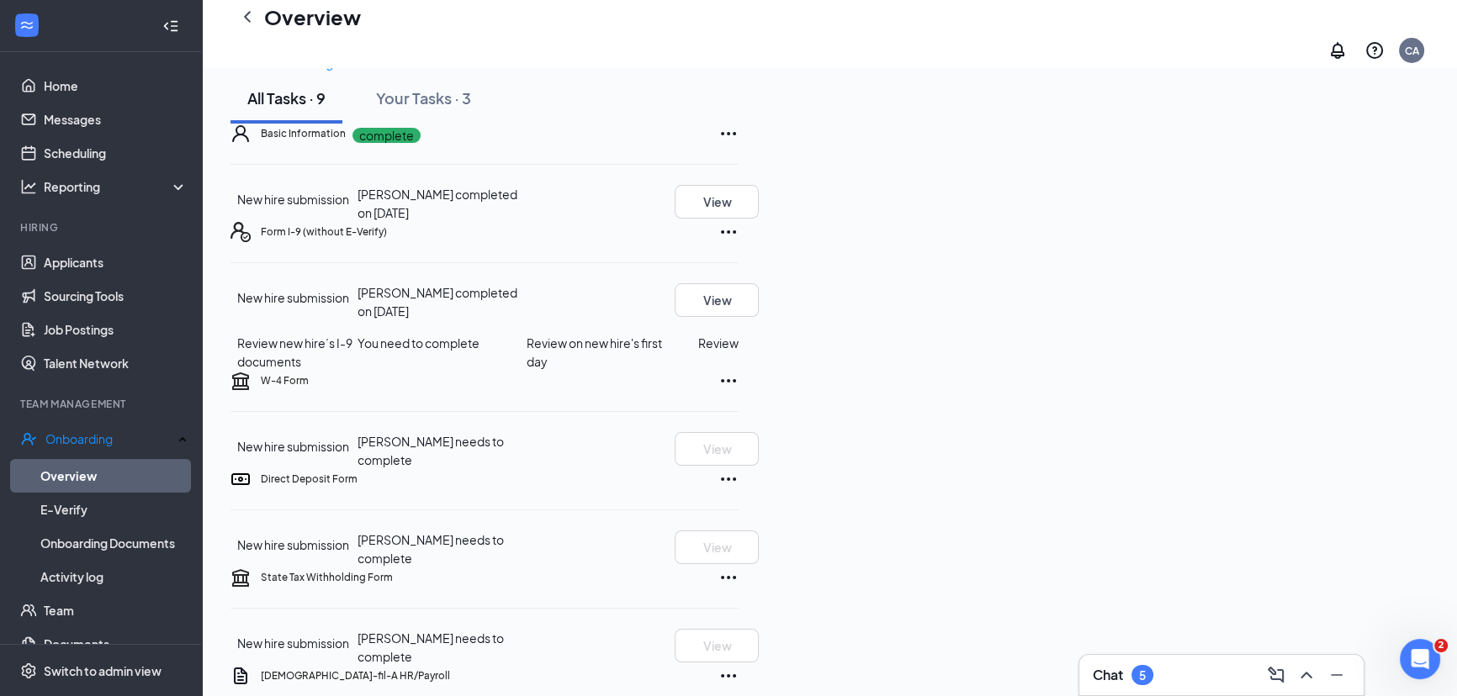
scroll to position [76, 0]
click at [738, 352] on button "Review" at bounding box center [718, 342] width 40 height 19
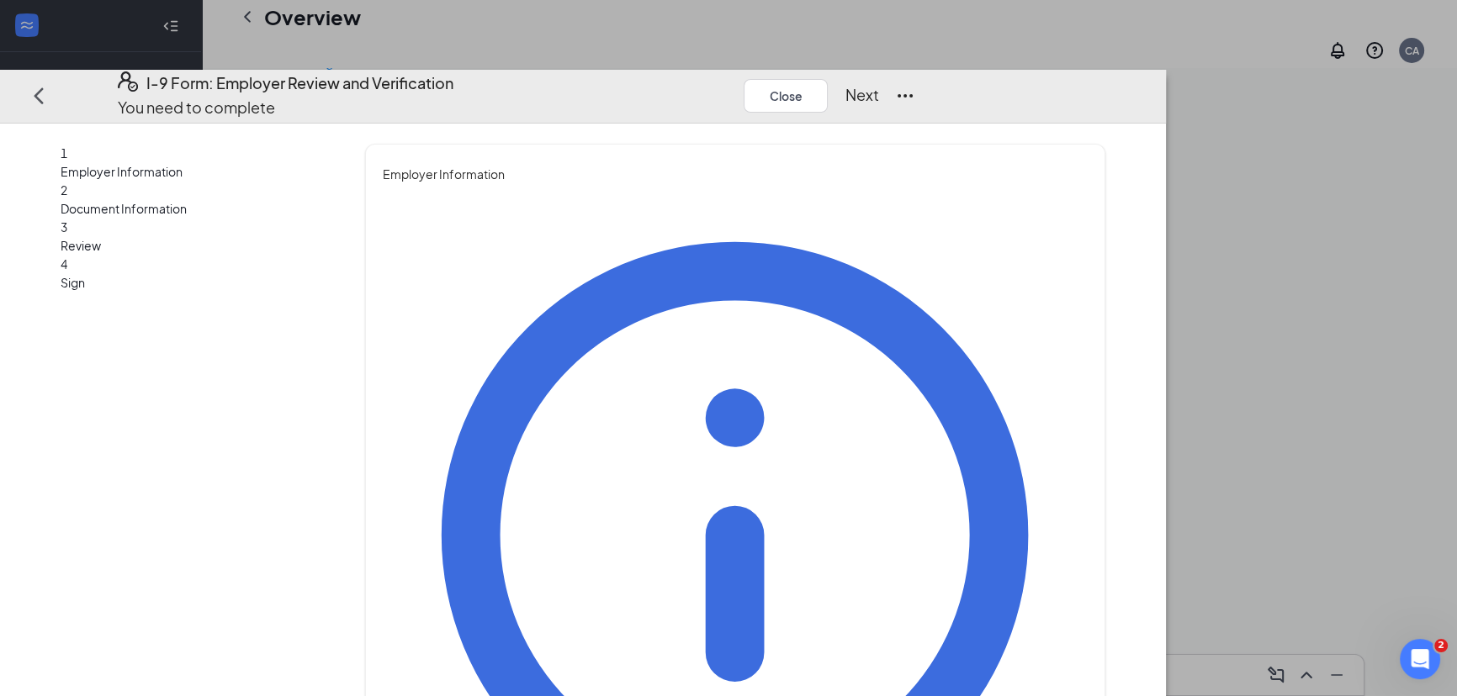
type input "Chrystal"
type input "Andersen"
type input "human resources"
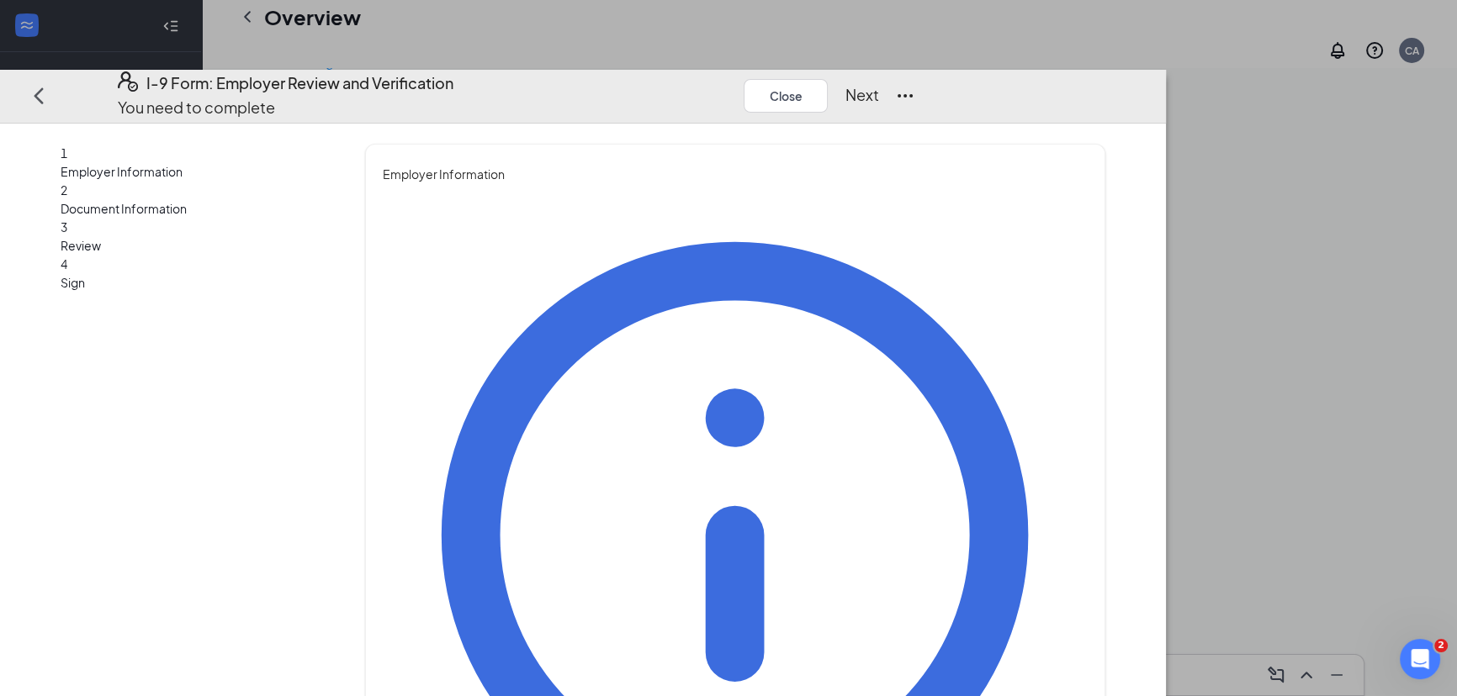
drag, startPoint x: 940, startPoint y: 442, endPoint x: 1039, endPoint y: 312, distance: 163.3
click at [942, 437] on div "You must be a representative of the employer who is authorized to examine the n…" at bounding box center [735, 643] width 704 height 921
drag, startPoint x: 1261, startPoint y: 52, endPoint x: 1253, endPoint y: 58, distance: 9.6
click at [878, 83] on button "Next" at bounding box center [861, 95] width 34 height 24
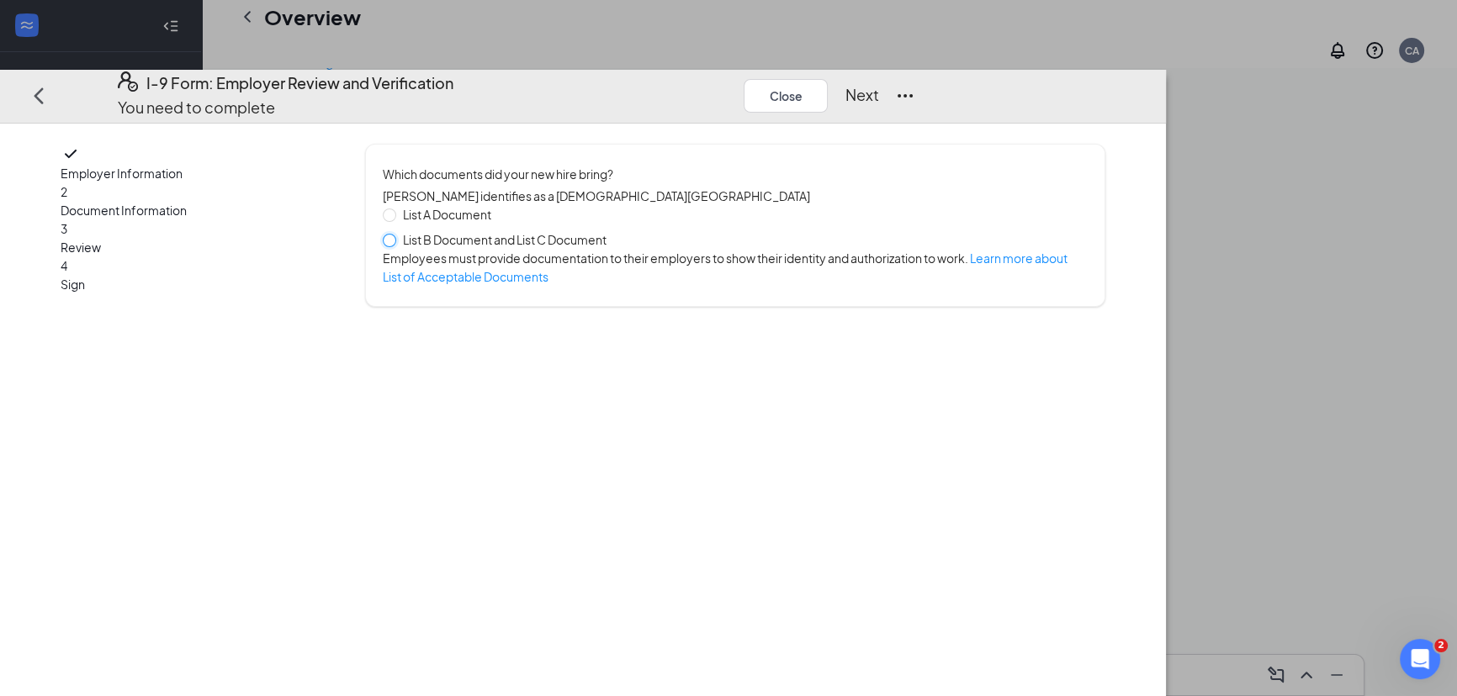
click at [394, 234] on input "List B Document and List C Document" at bounding box center [389, 240] width 12 height 12
radio input "true"
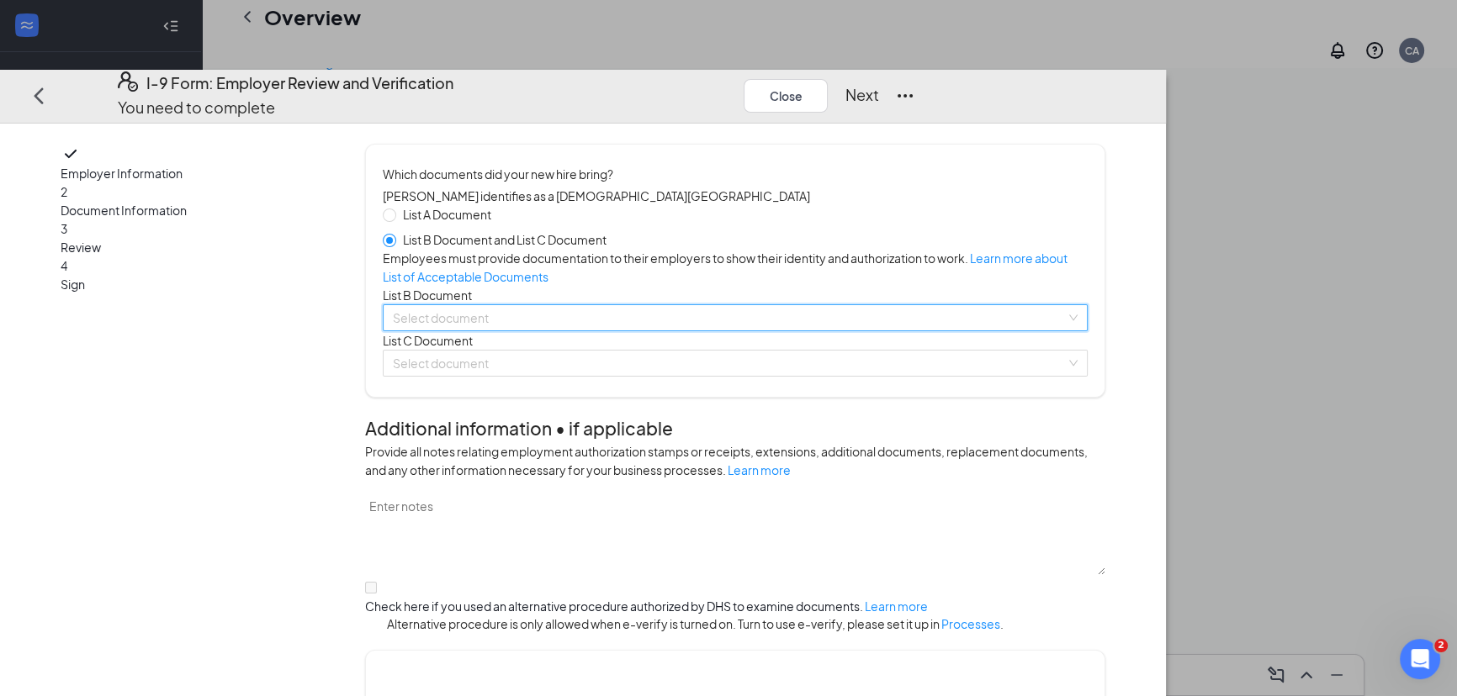
click at [649, 331] on input "search" at bounding box center [729, 317] width 672 height 25
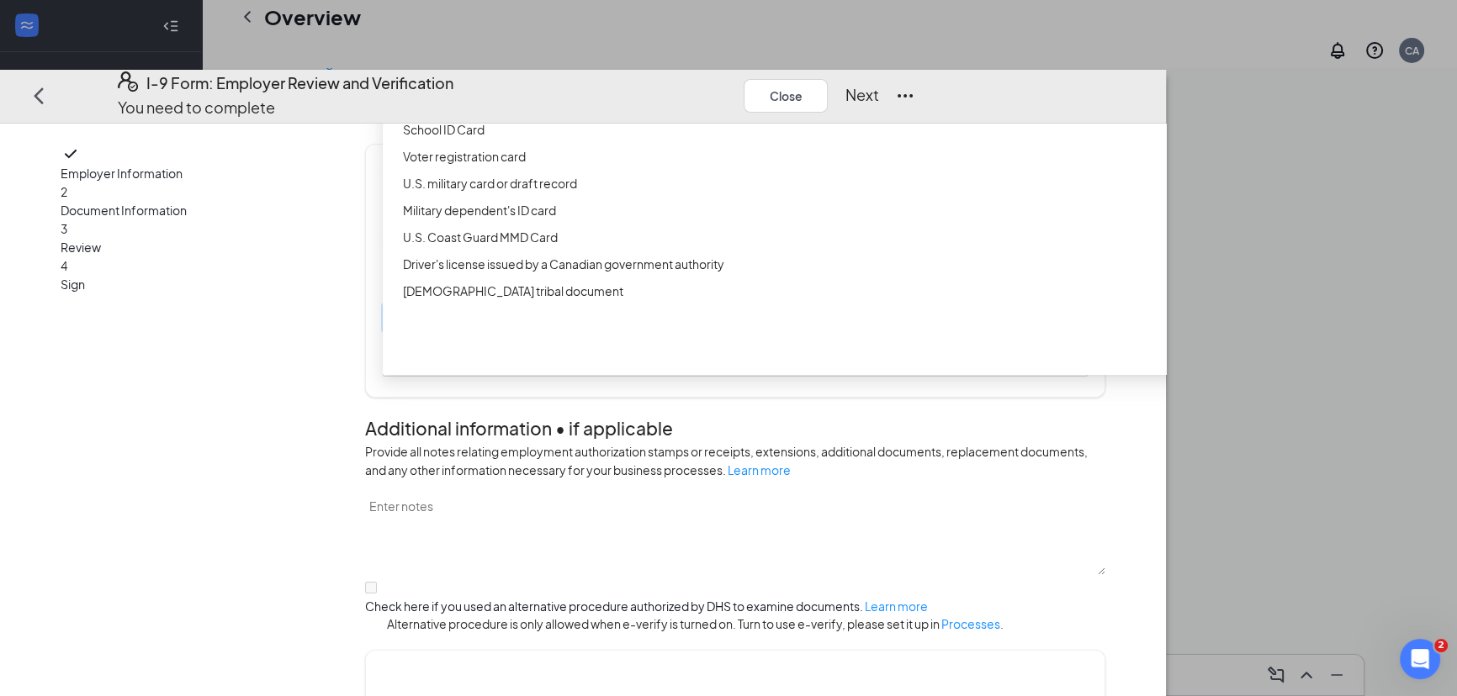
click at [659, 85] on div "Driver’s License issued by U.S State or outlying US possession" at bounding box center [804, 75] width 802 height 19
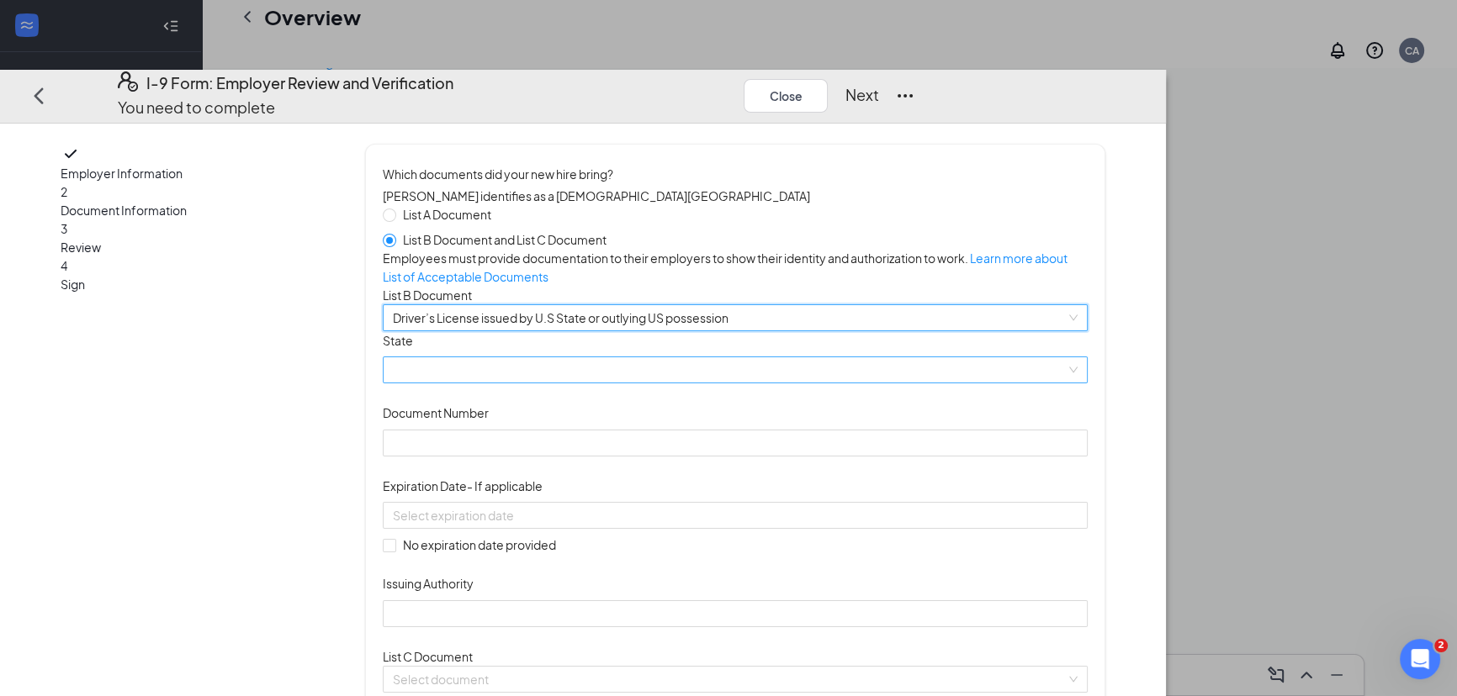
click at [648, 383] on span at bounding box center [735, 369] width 684 height 25
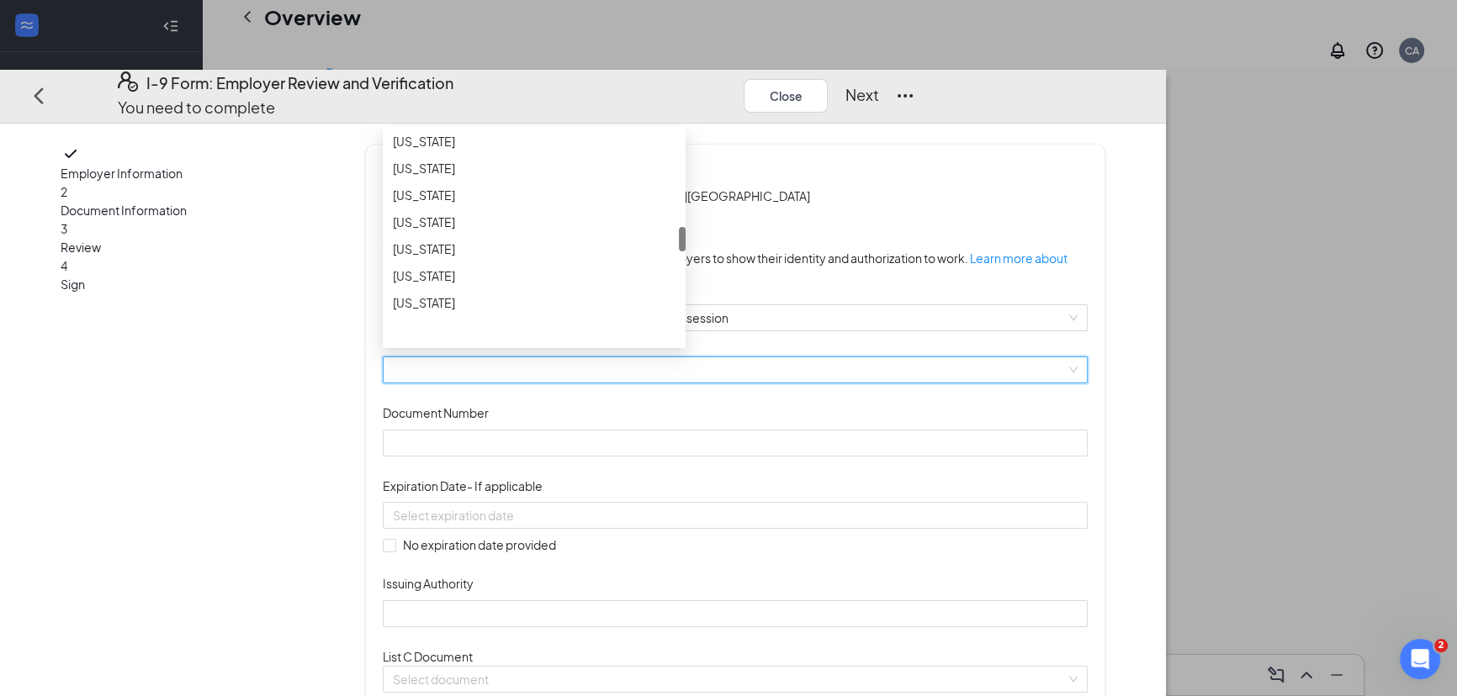
scroll to position [917, 0]
click at [645, 232] on div "Missouri" at bounding box center [534, 223] width 283 height 19
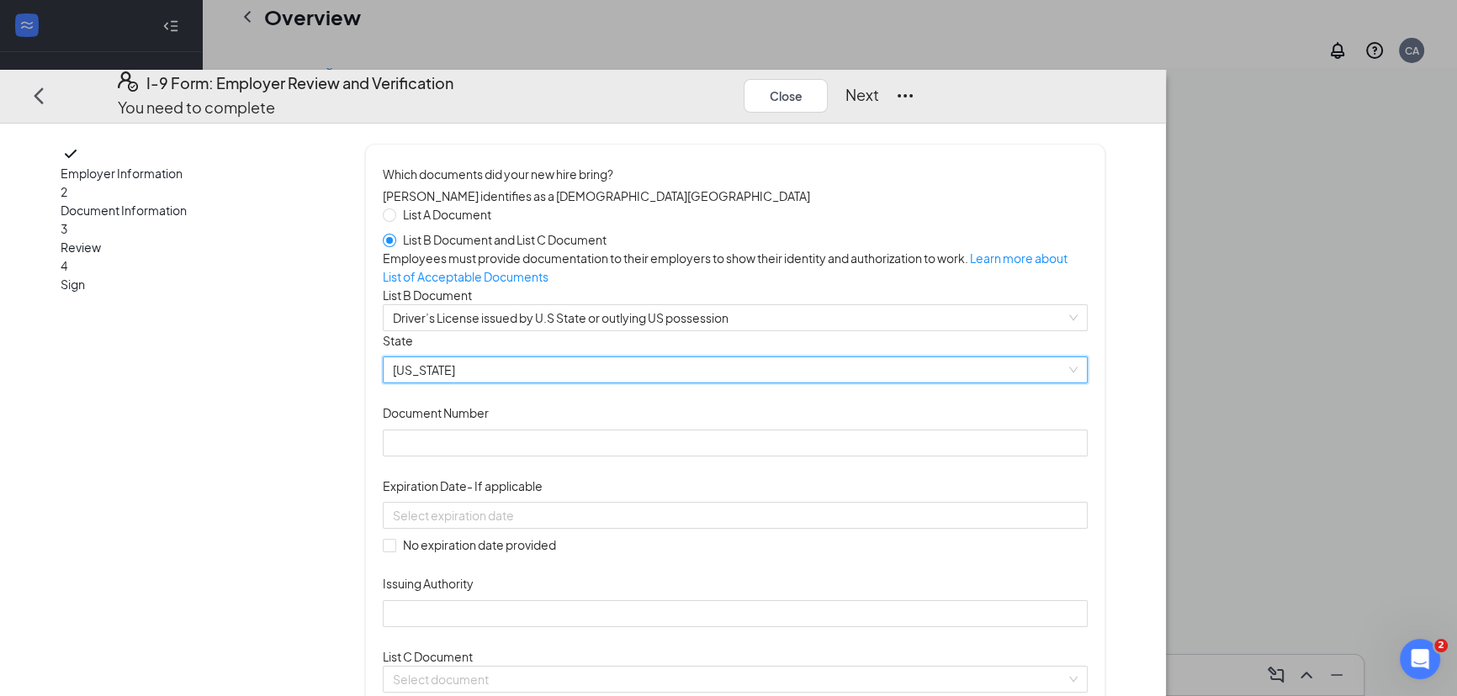
drag, startPoint x: 901, startPoint y: 454, endPoint x: 811, endPoint y: 479, distance: 93.5
click at [898, 455] on div "Document Title Driver’s License issued by U.S State or outlying US possession S…" at bounding box center [735, 479] width 704 height 296
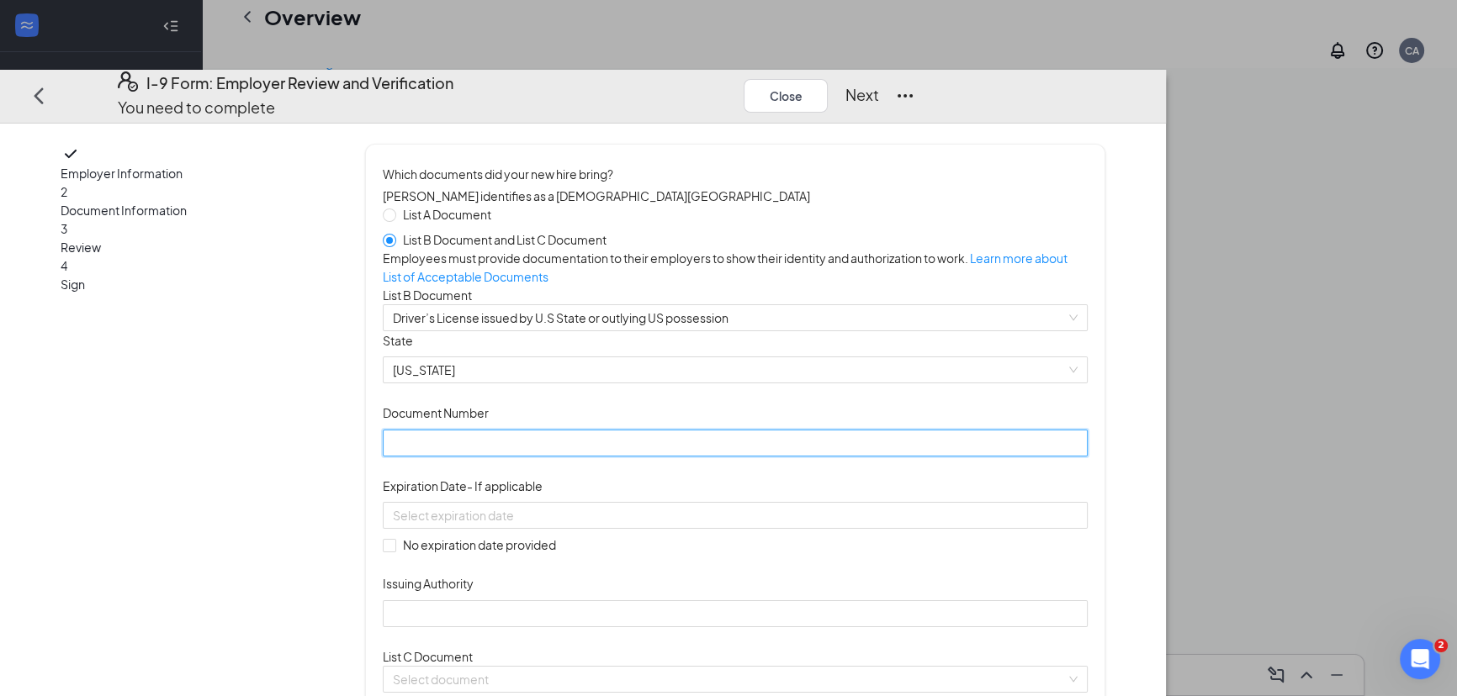
click at [698, 457] on input "Document Number" at bounding box center [735, 443] width 704 height 27
type input "201F222019"
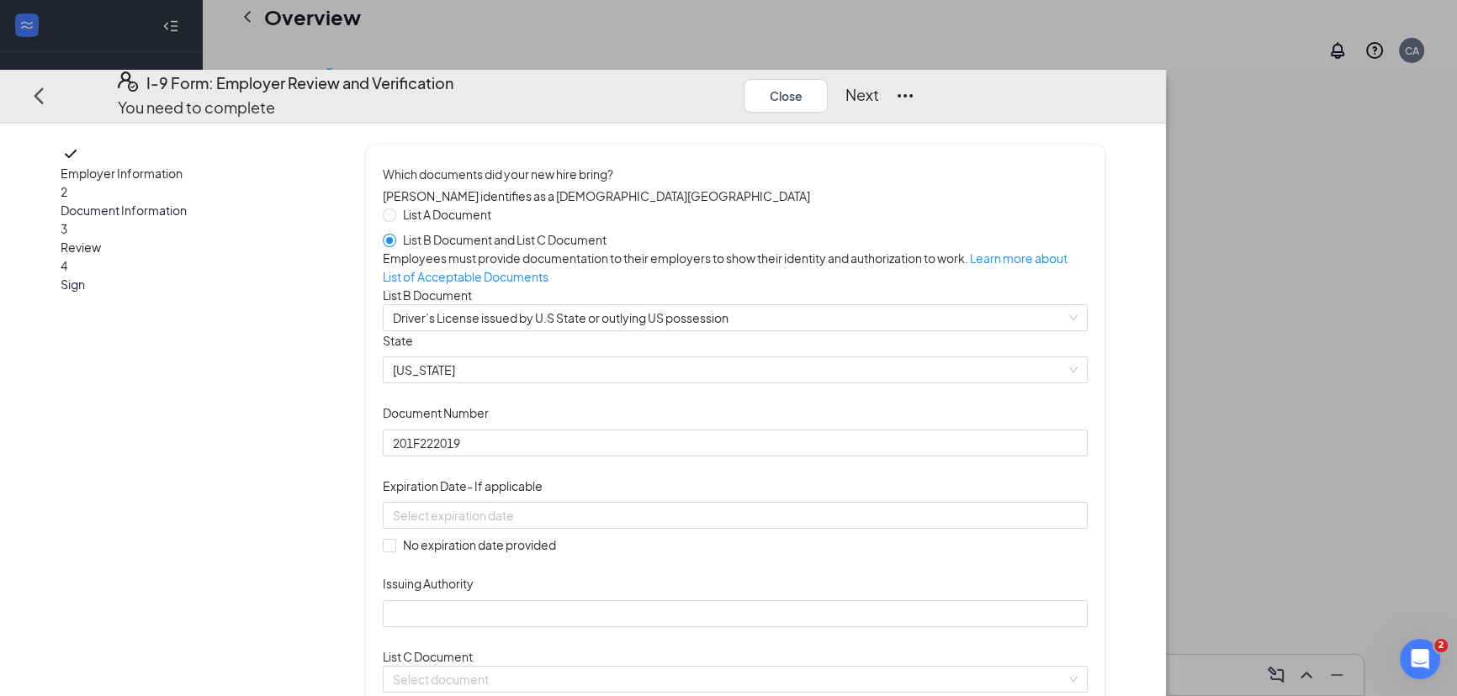
click at [840, 458] on div "Document Title Driver’s License issued by U.S State or outlying US possession S…" at bounding box center [735, 479] width 704 height 296
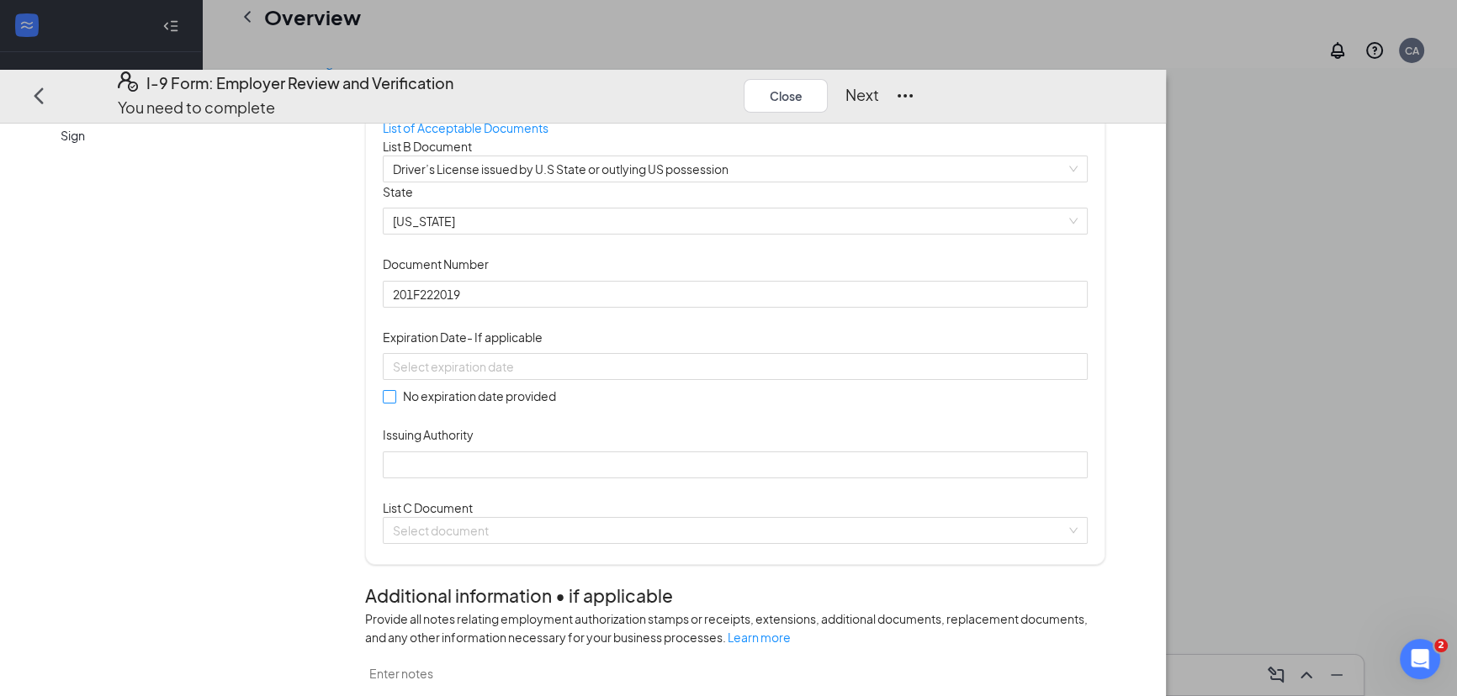
scroll to position [152, 0]
click at [527, 373] on input at bounding box center [733, 363] width 680 height 19
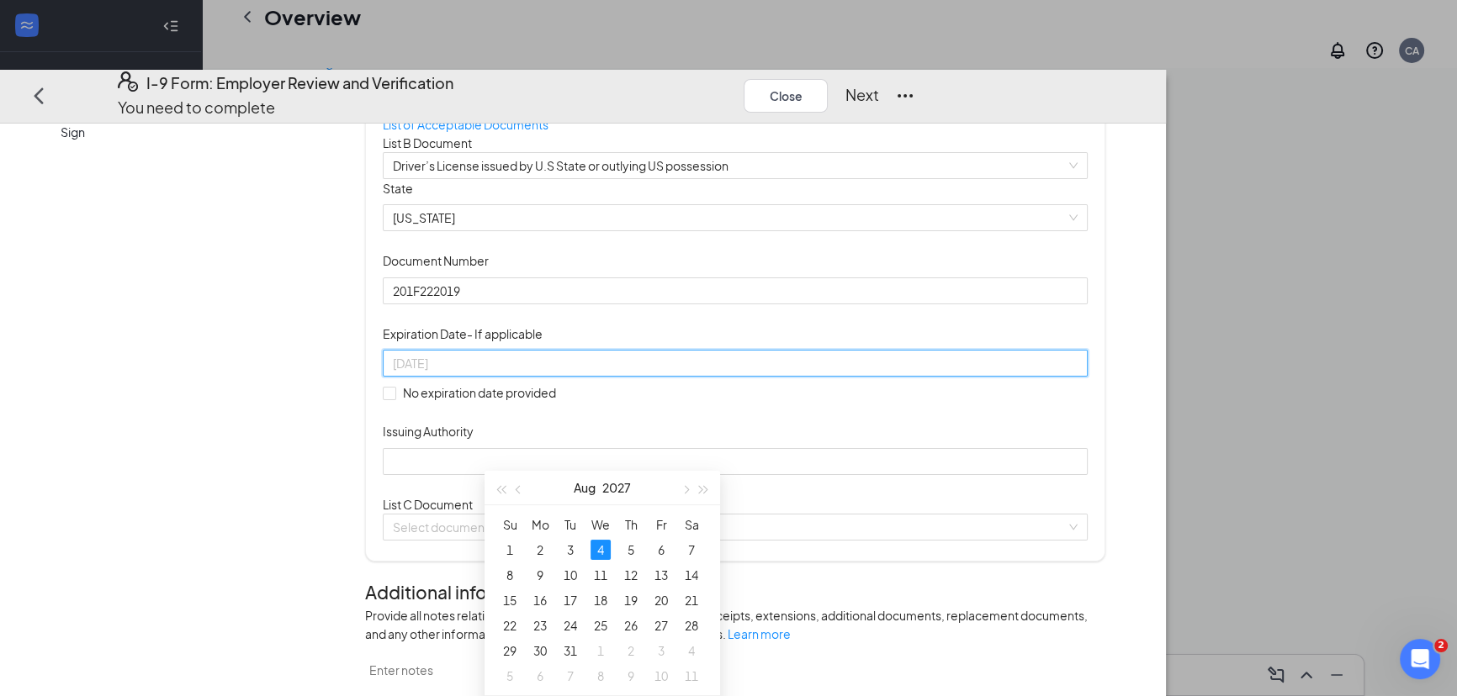
click at [598, 548] on div "4" at bounding box center [600, 550] width 20 height 20
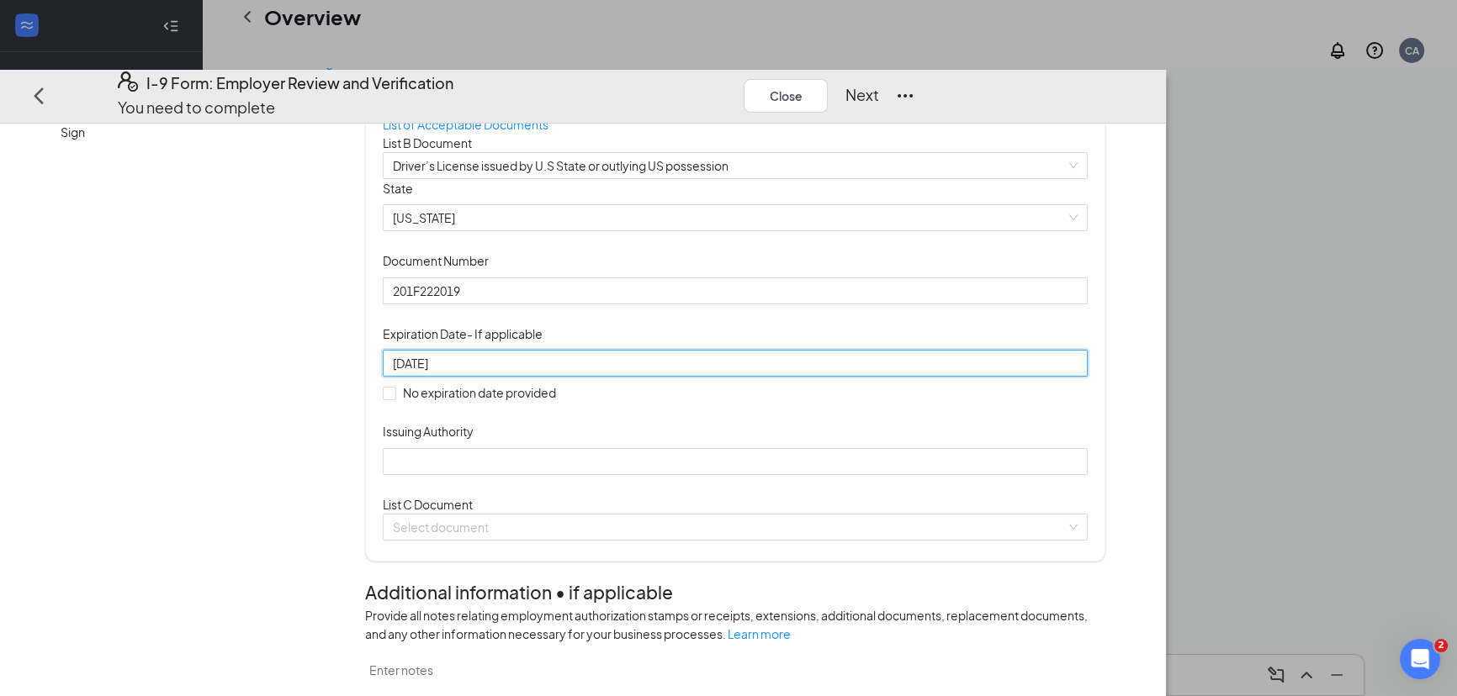
type input "08/04/2027"
click at [855, 475] on div "Document Title Driver’s License issued by U.S State or outlying US possession S…" at bounding box center [735, 327] width 704 height 296
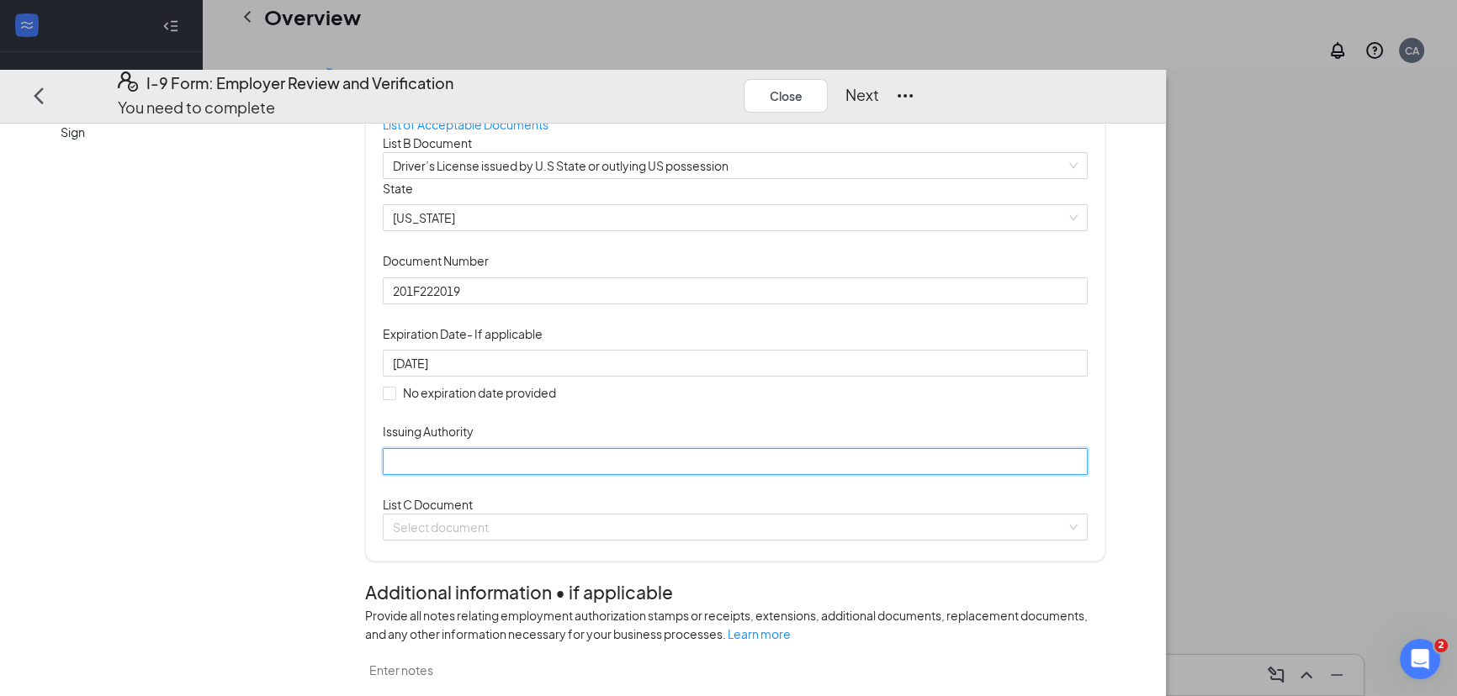
click at [551, 474] on input "Issuing Authority" at bounding box center [735, 460] width 704 height 27
type input "MO"
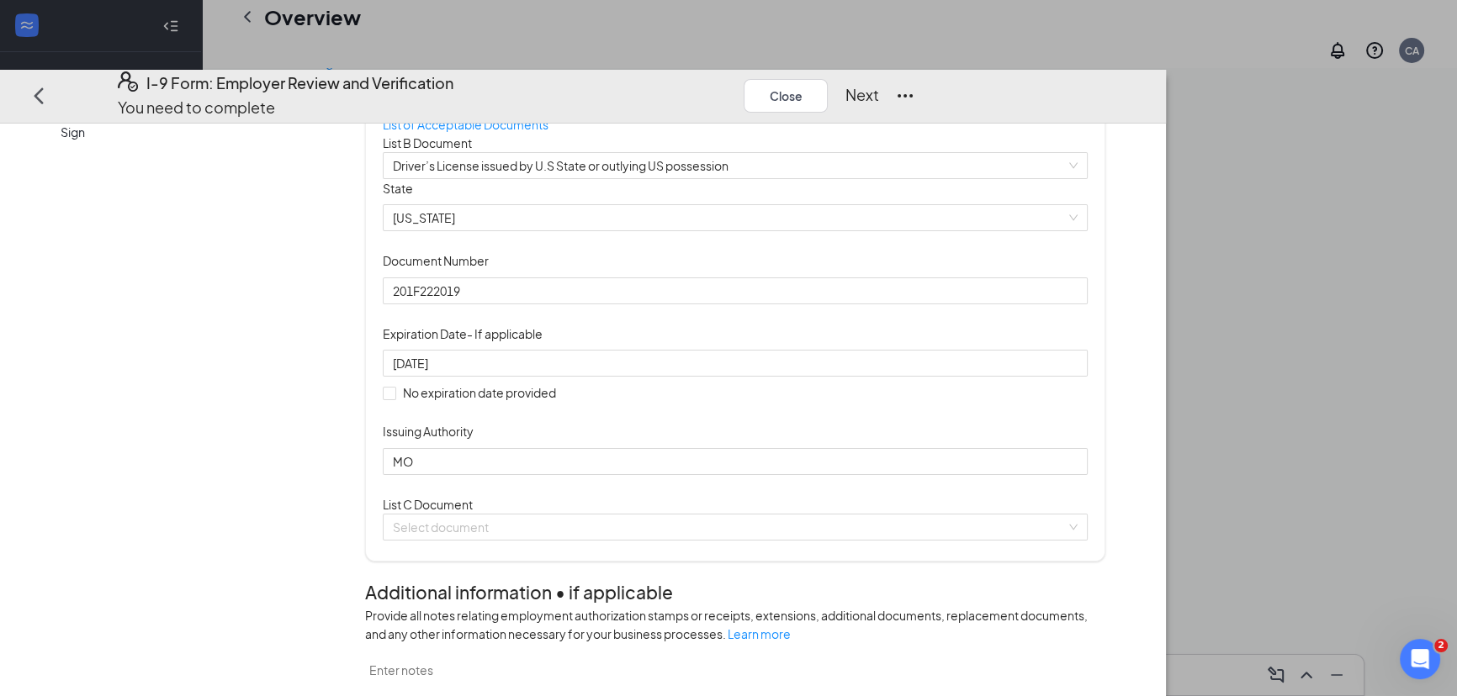
click at [900, 475] on div "Document Title Driver’s License issued by U.S State or outlying US possession S…" at bounding box center [735, 327] width 704 height 296
click at [631, 539] on span at bounding box center [729, 526] width 672 height 25
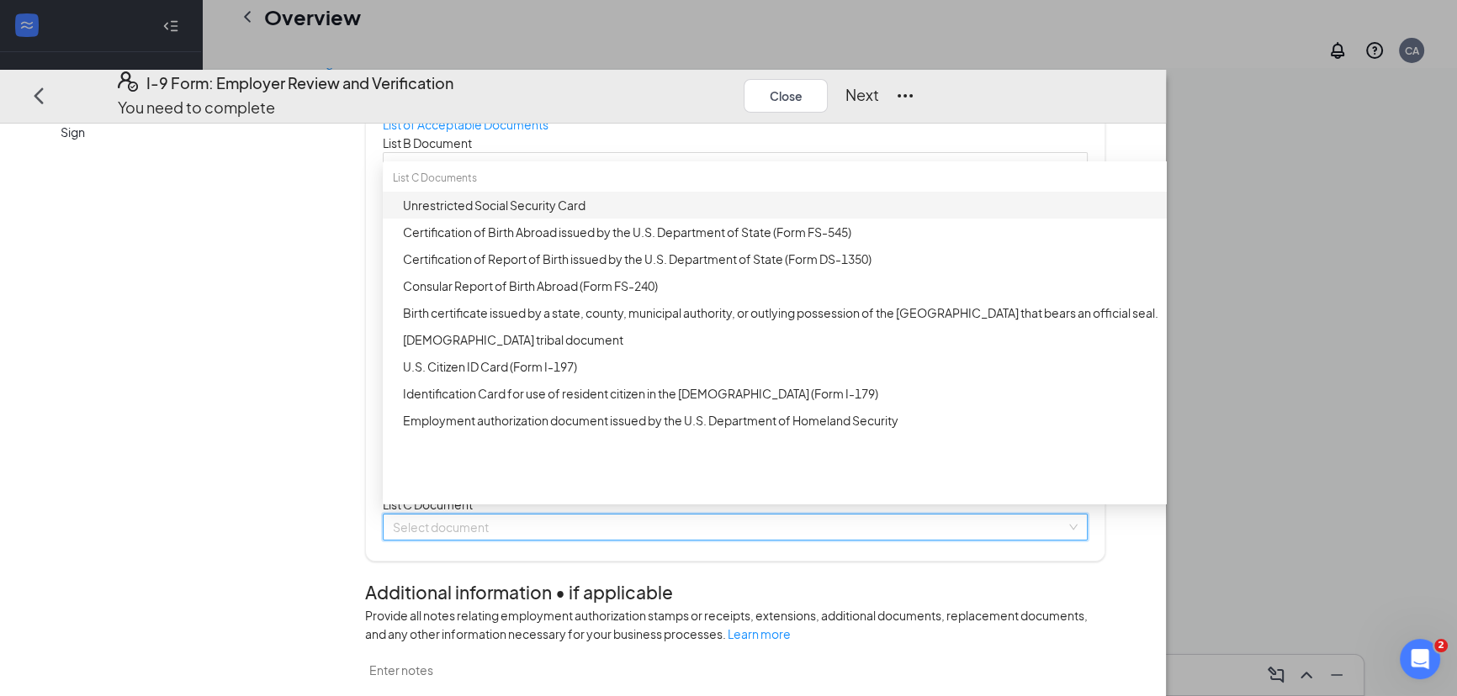
click at [662, 219] on div "Unrestricted Social Security Card" at bounding box center [799, 205] width 833 height 27
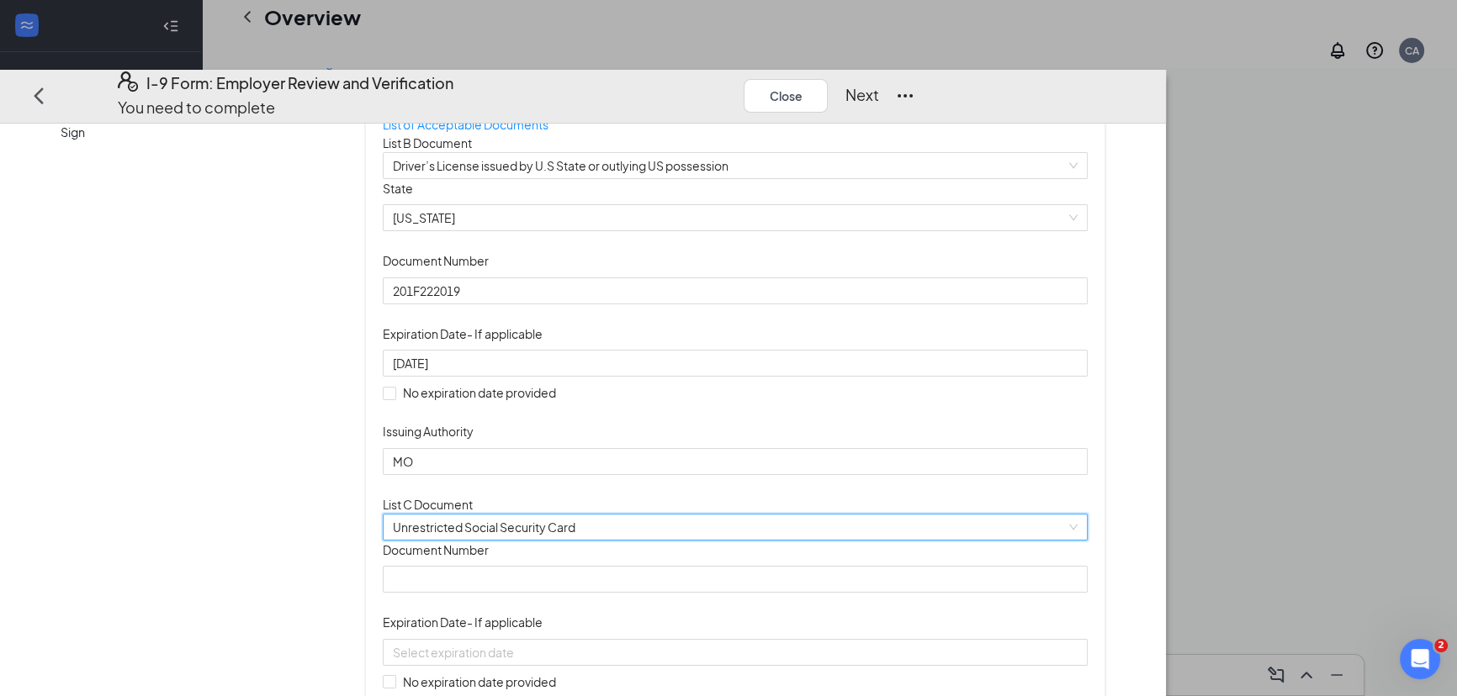
click at [480, 592] on div "Which documents did your new hire bring? mason kelz identifies as a citizen of …" at bounding box center [734, 398] width 739 height 813
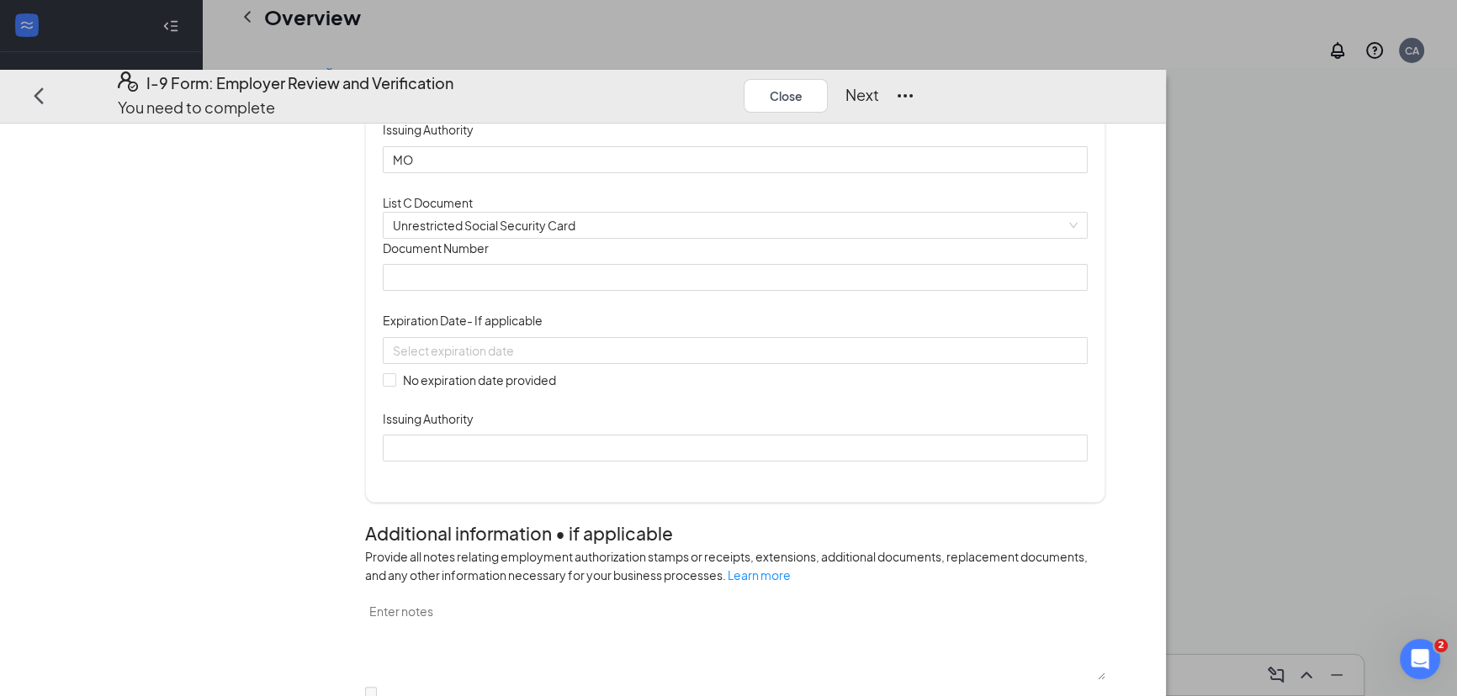
scroll to position [458, 0]
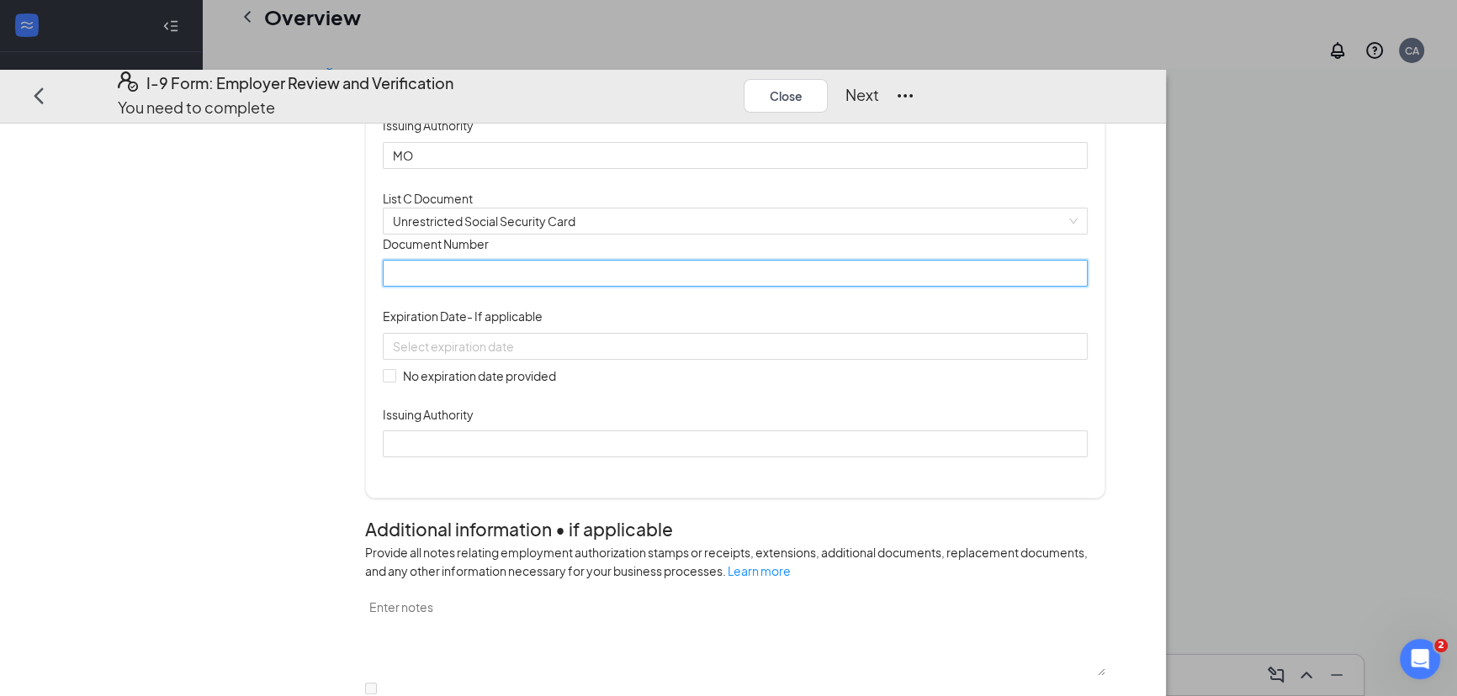
click at [589, 287] on input "Document Number" at bounding box center [735, 273] width 704 height 27
type input "498278150"
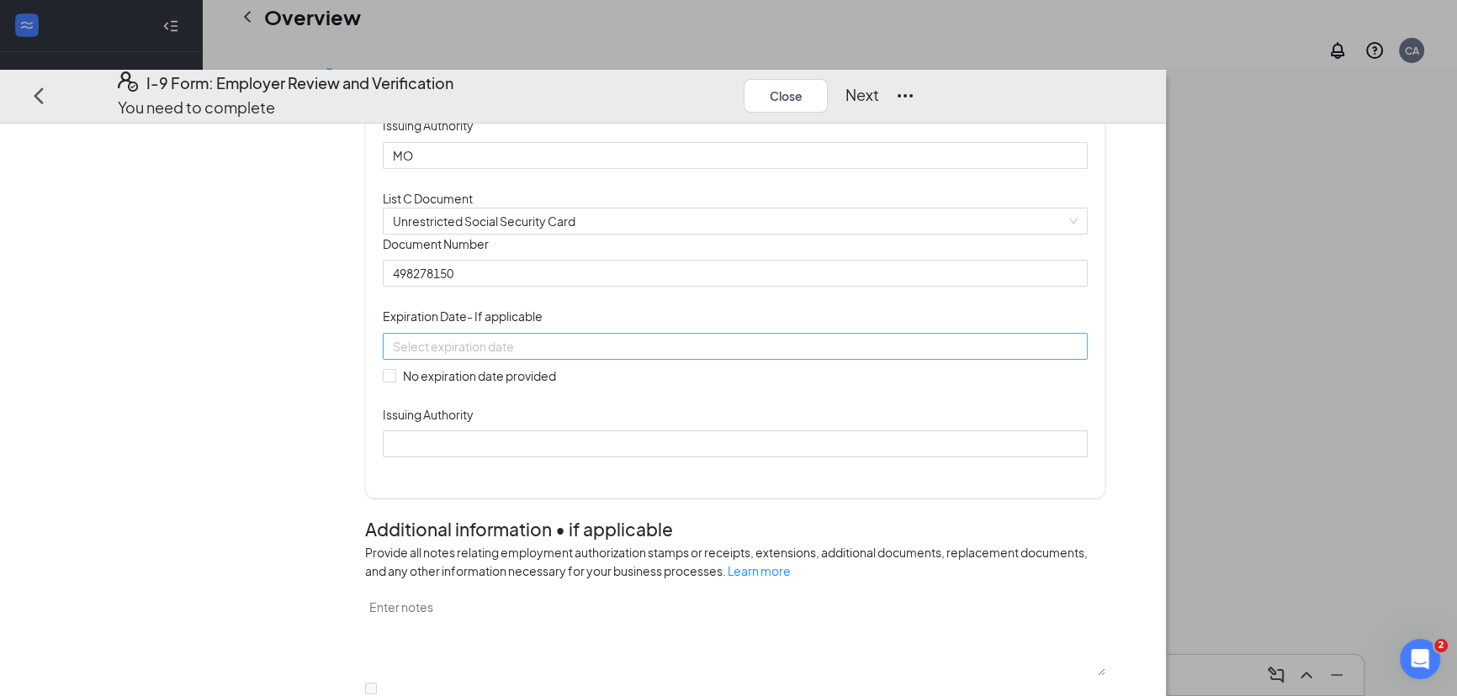
click at [597, 359] on div at bounding box center [735, 345] width 704 height 27
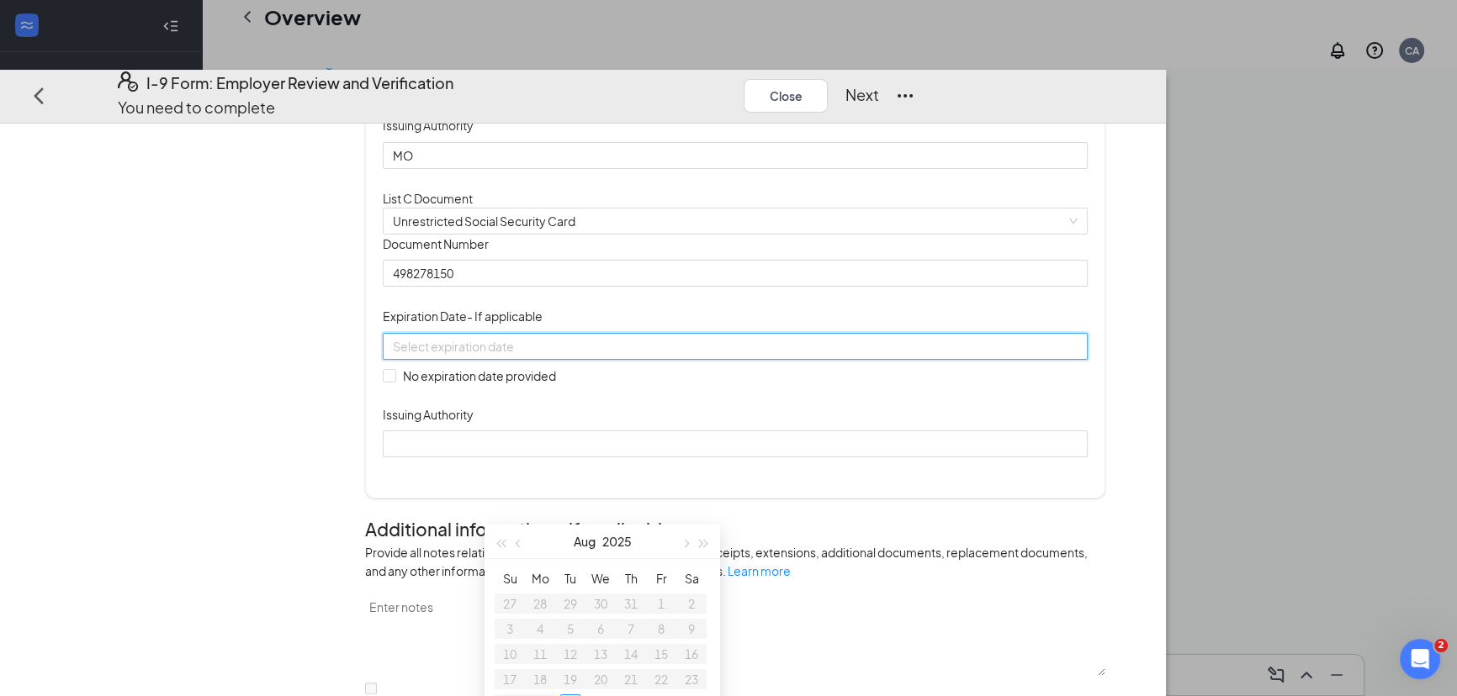
click at [869, 457] on div "Document Title Unrestricted Social Security Card Document Number 498278150 Expi…" at bounding box center [735, 345] width 704 height 223
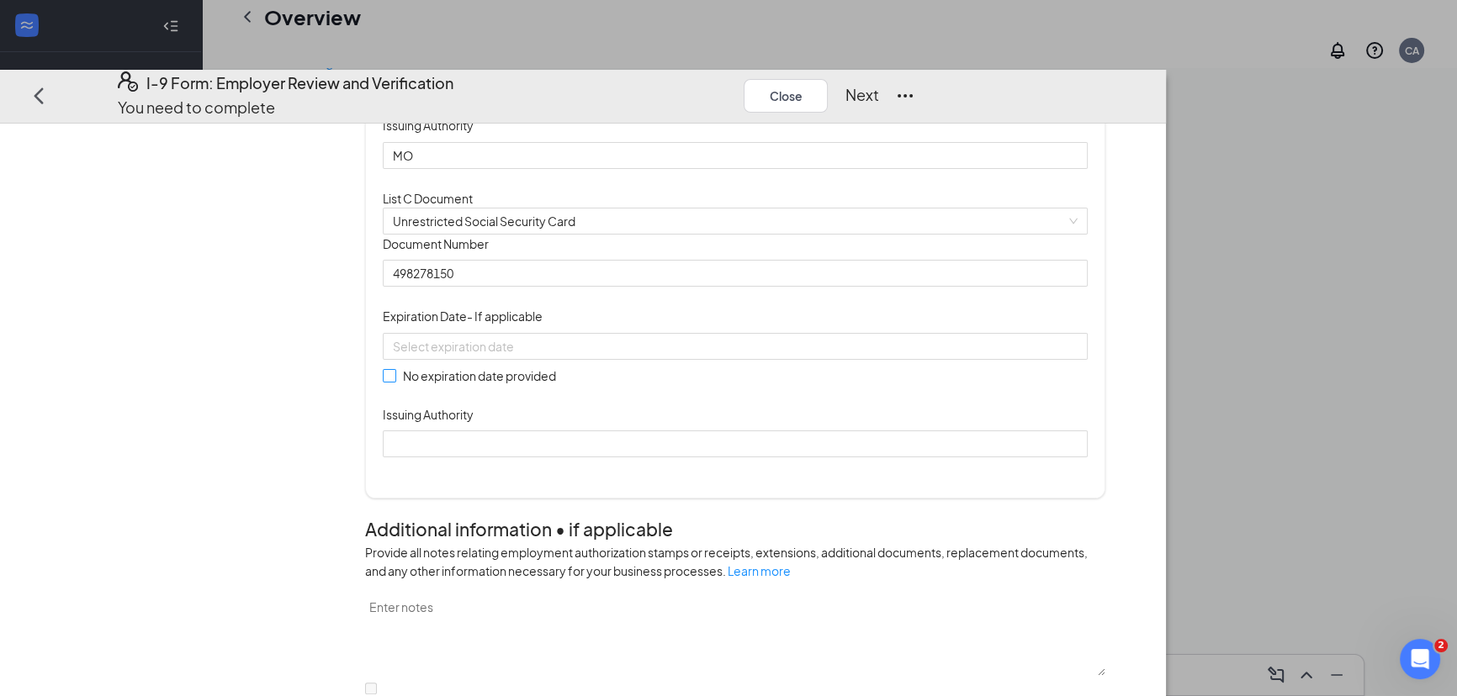
click at [394, 381] on input "No expiration date provided" at bounding box center [389, 375] width 12 height 12
checkbox input "true"
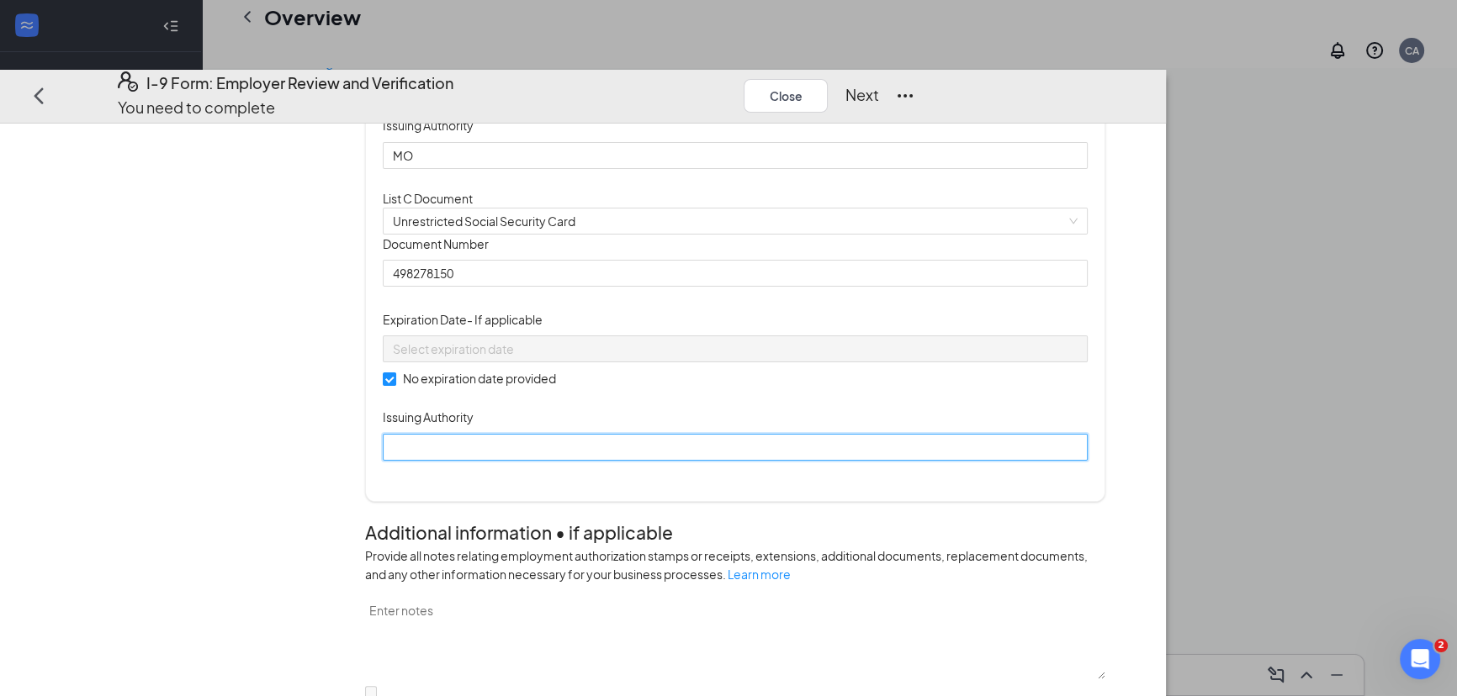
click at [593, 460] on input "Issuing Authority" at bounding box center [735, 446] width 704 height 27
type input "SSA"
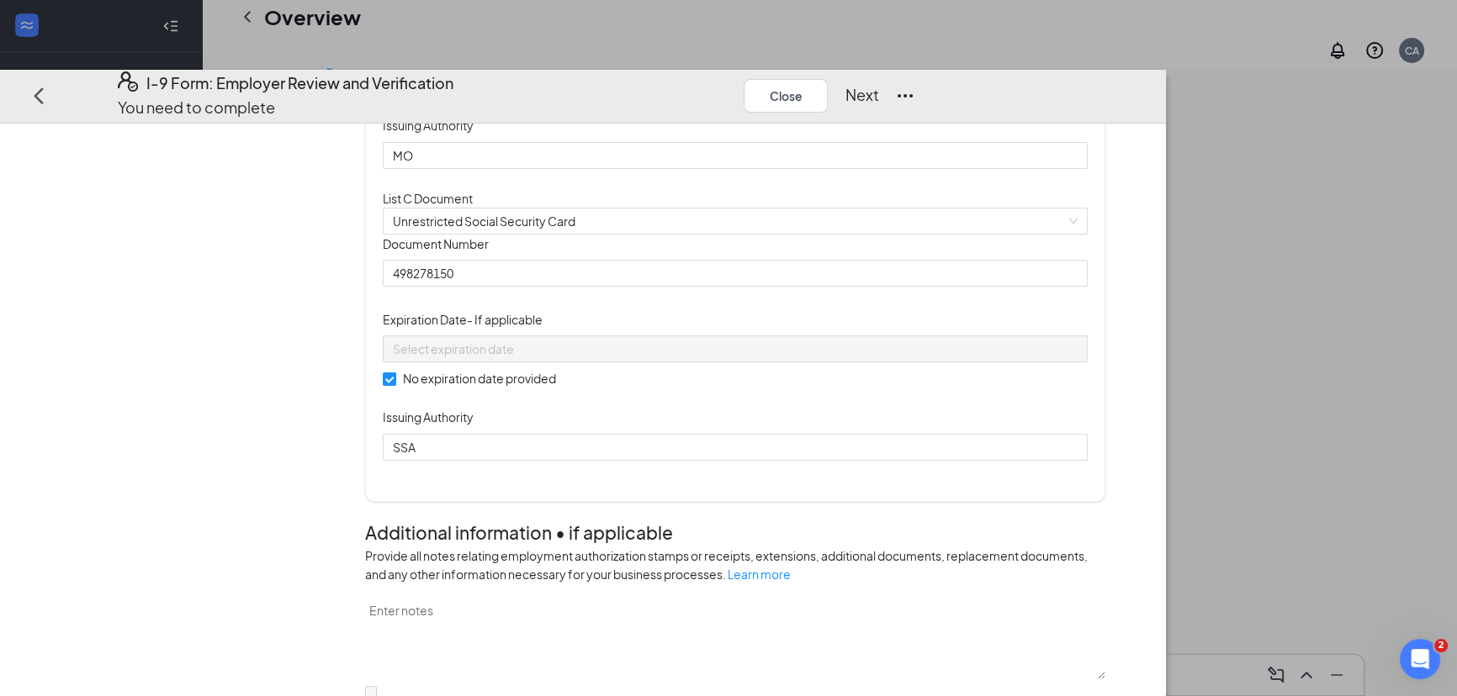
click at [818, 460] on div "Document Title Unrestricted Social Security Card Document Number 498278150 Expi…" at bounding box center [735, 347] width 704 height 226
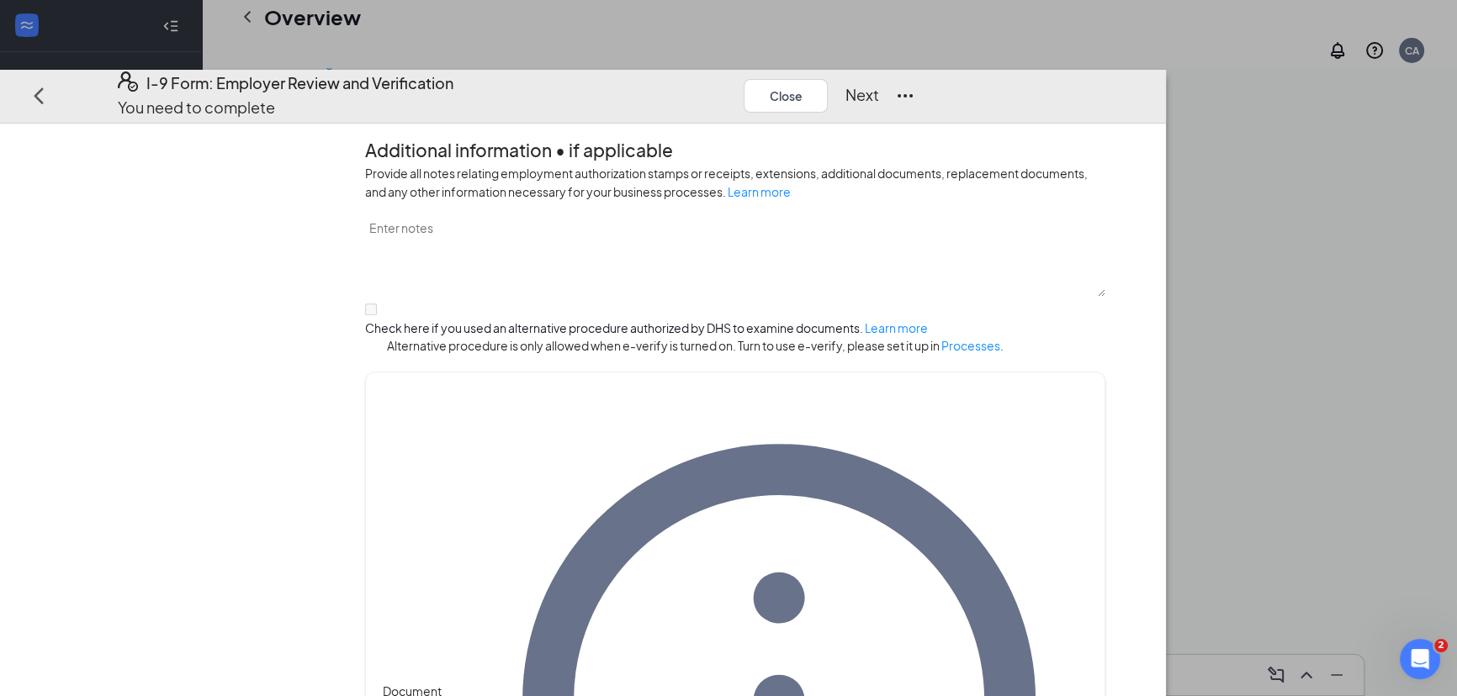
scroll to position [894, 0]
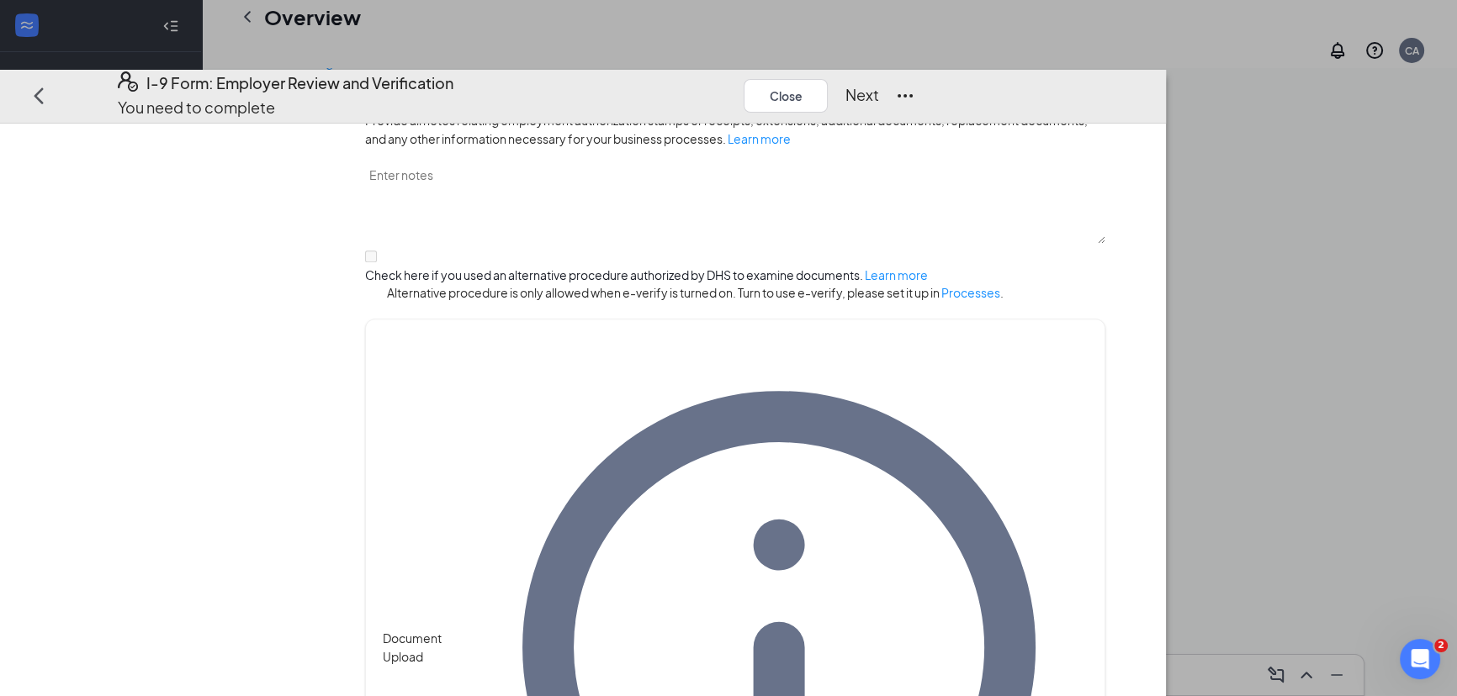
click at [878, 83] on button "Next" at bounding box center [861, 95] width 34 height 24
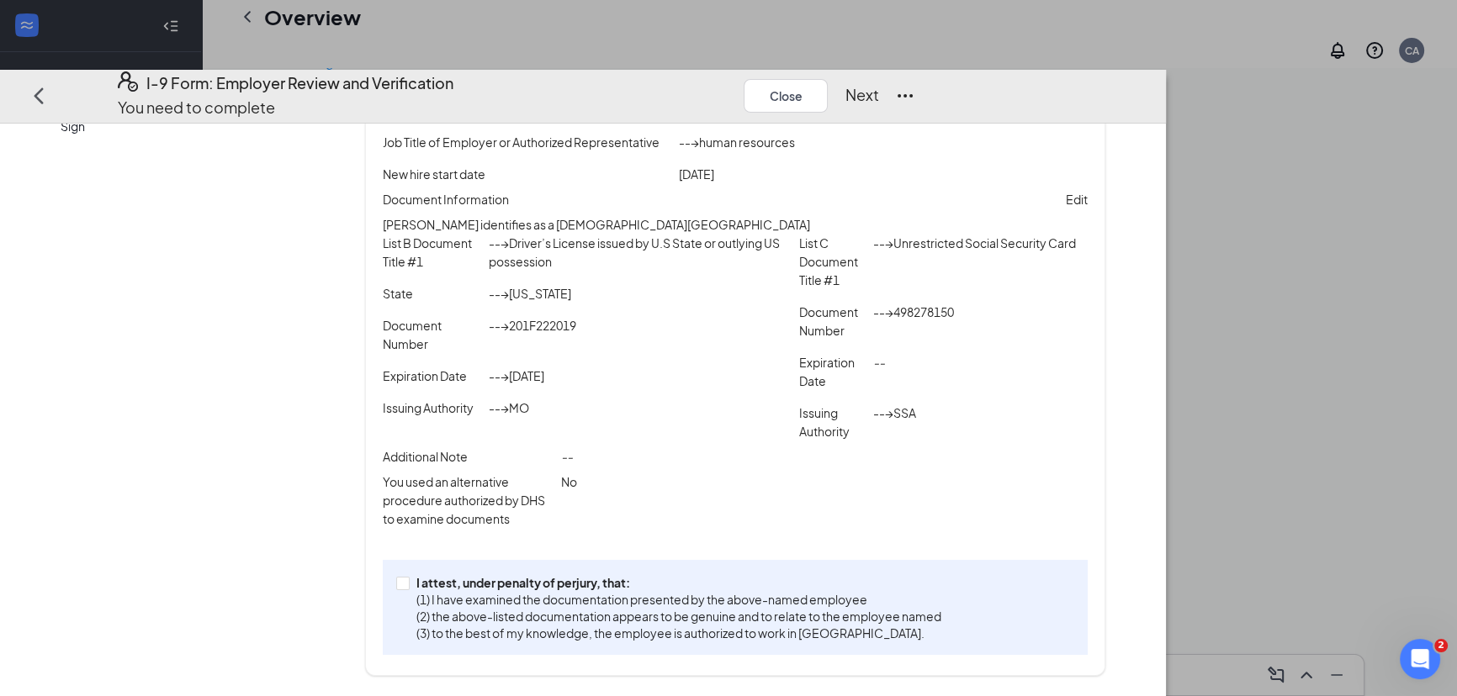
scroll to position [214, 0]
click at [408, 589] on input "I attest, under penalty of perjury, that: (1) I have examined the documentation…" at bounding box center [402, 583] width 12 height 12
checkbox input "true"
click at [878, 83] on button "Next" at bounding box center [861, 95] width 34 height 24
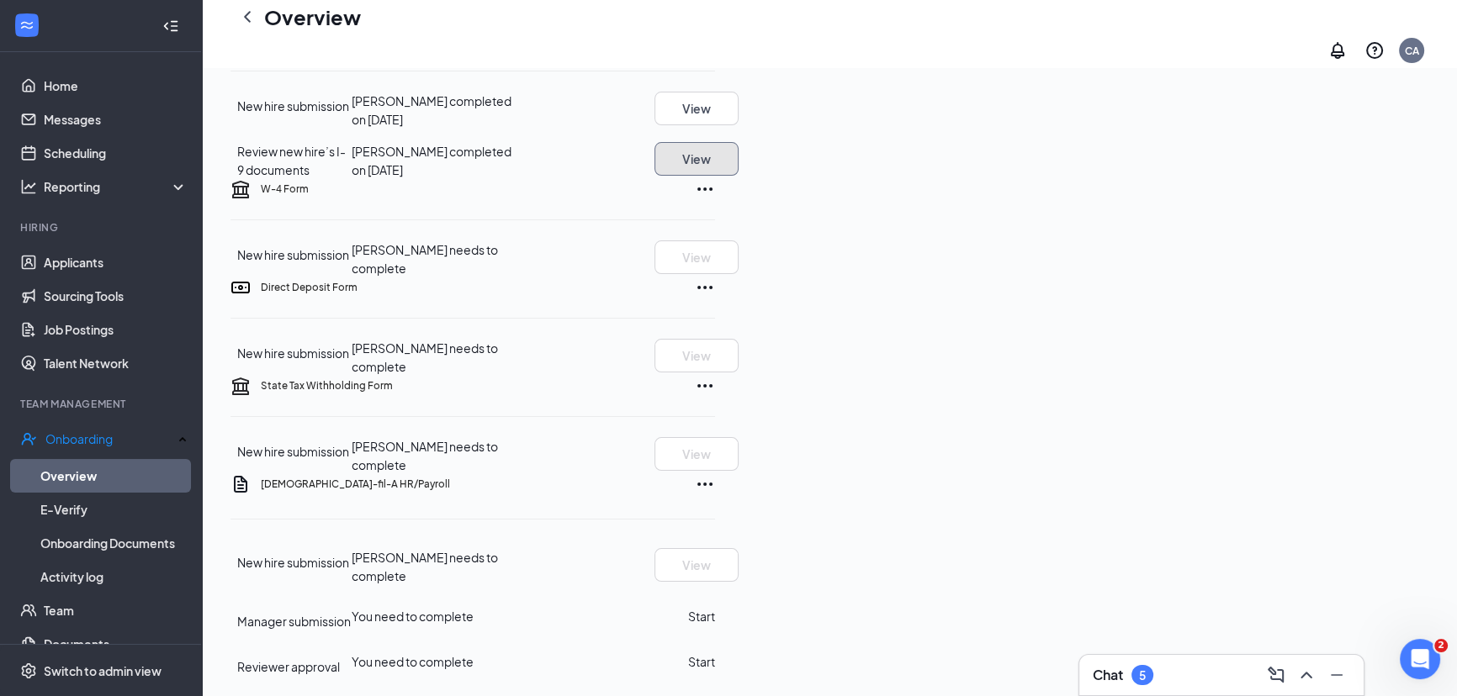
scroll to position [548, 0]
click at [715, 607] on button "Start" at bounding box center [701, 616] width 27 height 19
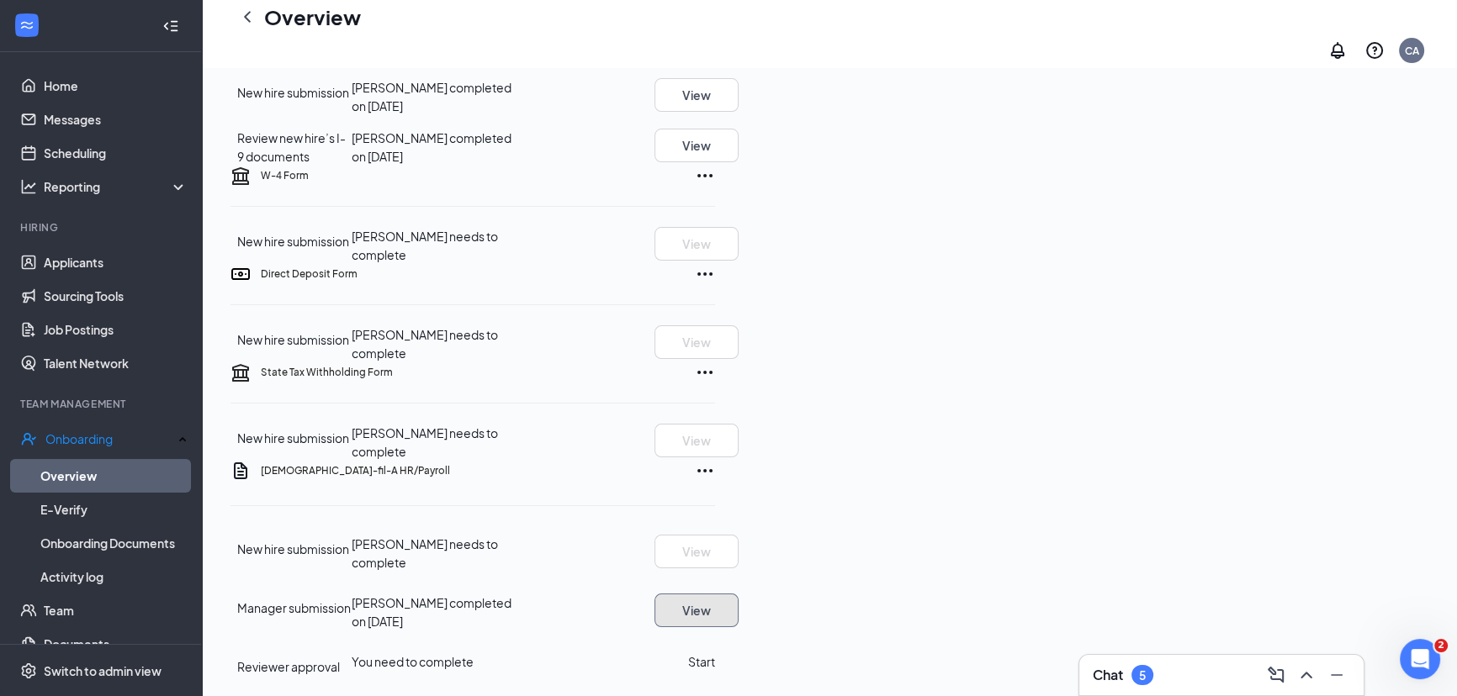
scroll to position [555, 0]
click at [715, 653] on button "Start" at bounding box center [701, 662] width 27 height 19
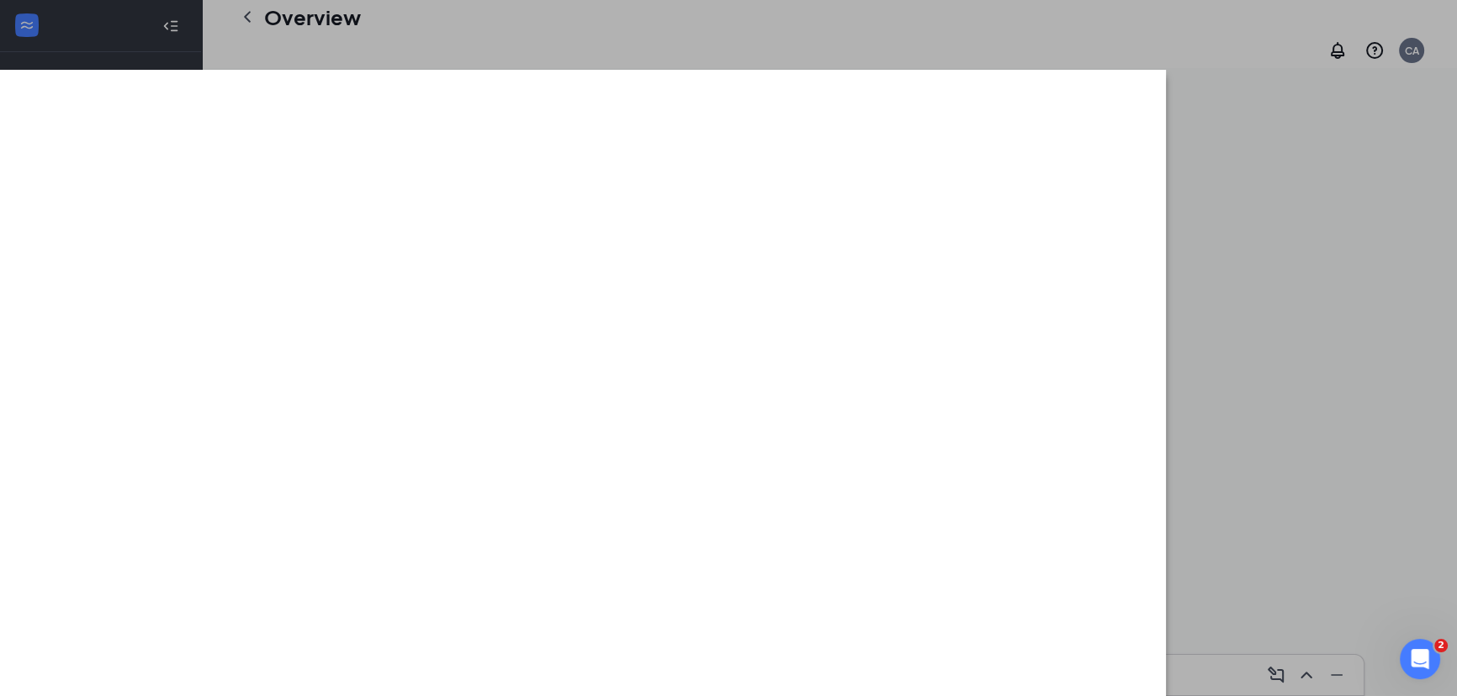
click at [1035, 11] on div at bounding box center [728, 348] width 1457 height 696
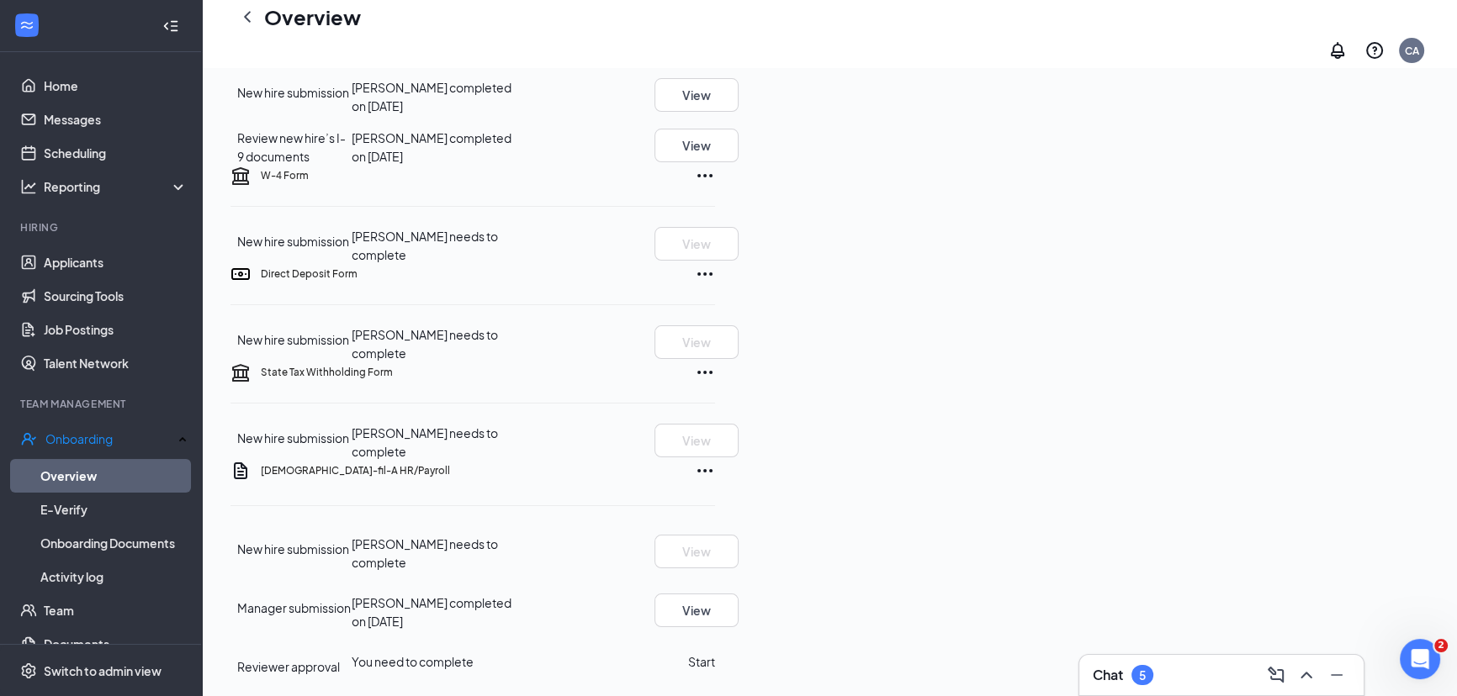
click at [213, 100] on div "mk mason kelz Front of House Team Member · Independence Center masonkelz345@gma…" at bounding box center [829, 238] width 1255 height 916
click at [253, 27] on icon "ChevronLeft" at bounding box center [247, 17] width 20 height 20
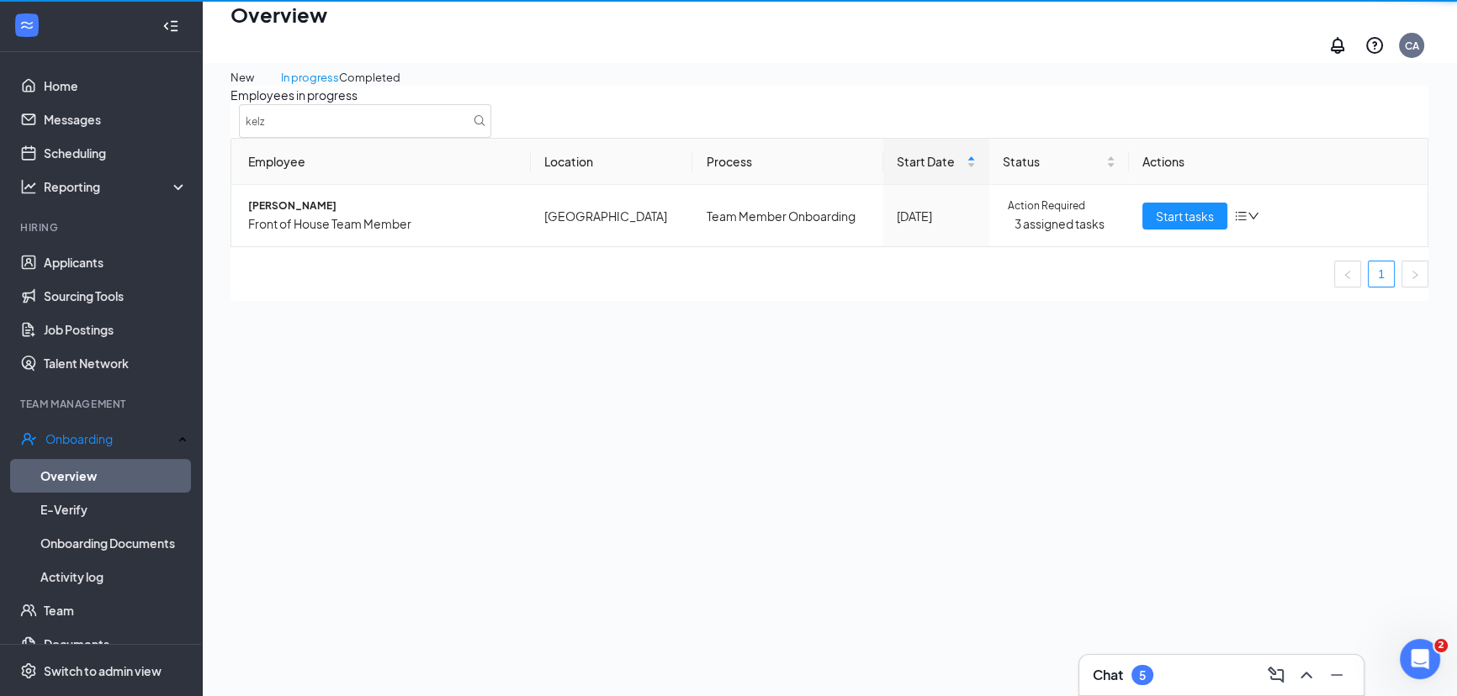
scroll to position [76, 0]
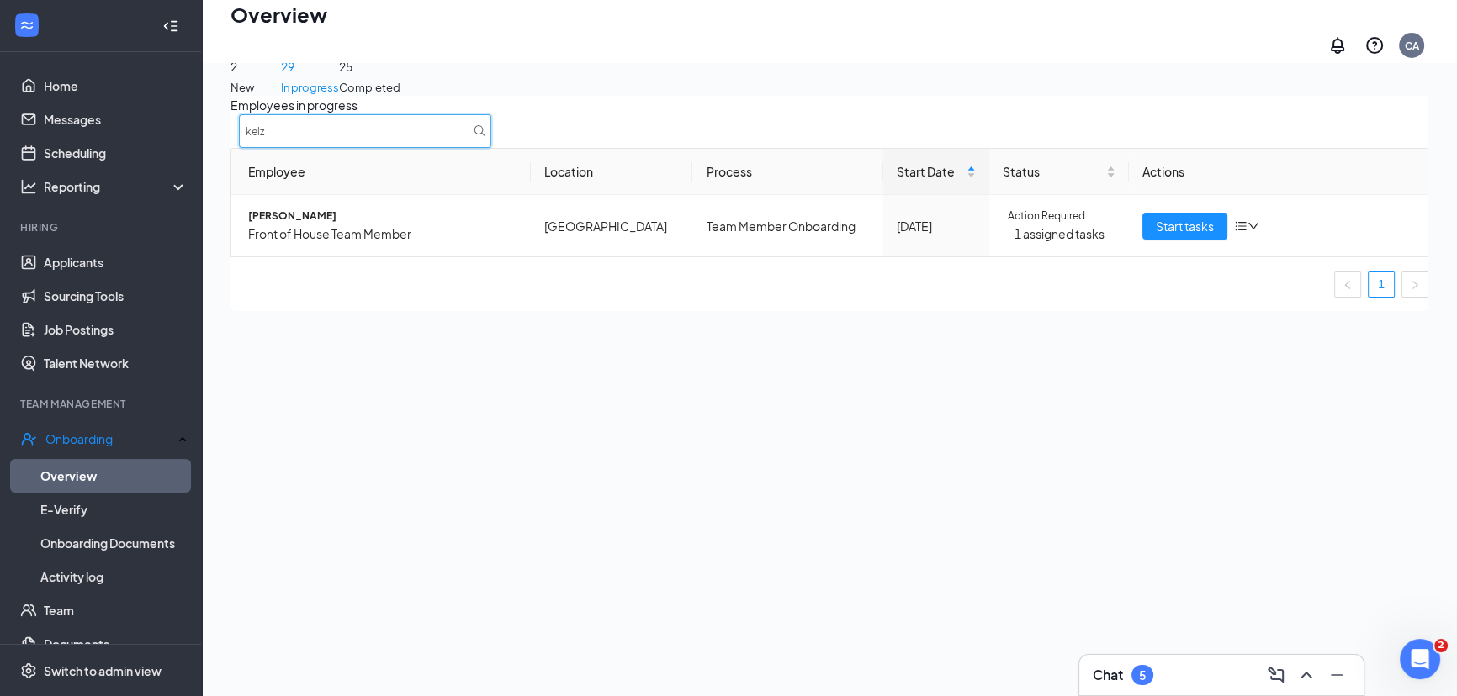
drag, startPoint x: 1220, startPoint y: 138, endPoint x: 1109, endPoint y: 138, distance: 111.0
click at [1109, 138] on div "Employees in progress kelz" at bounding box center [829, 122] width 1198 height 52
type input "owen"
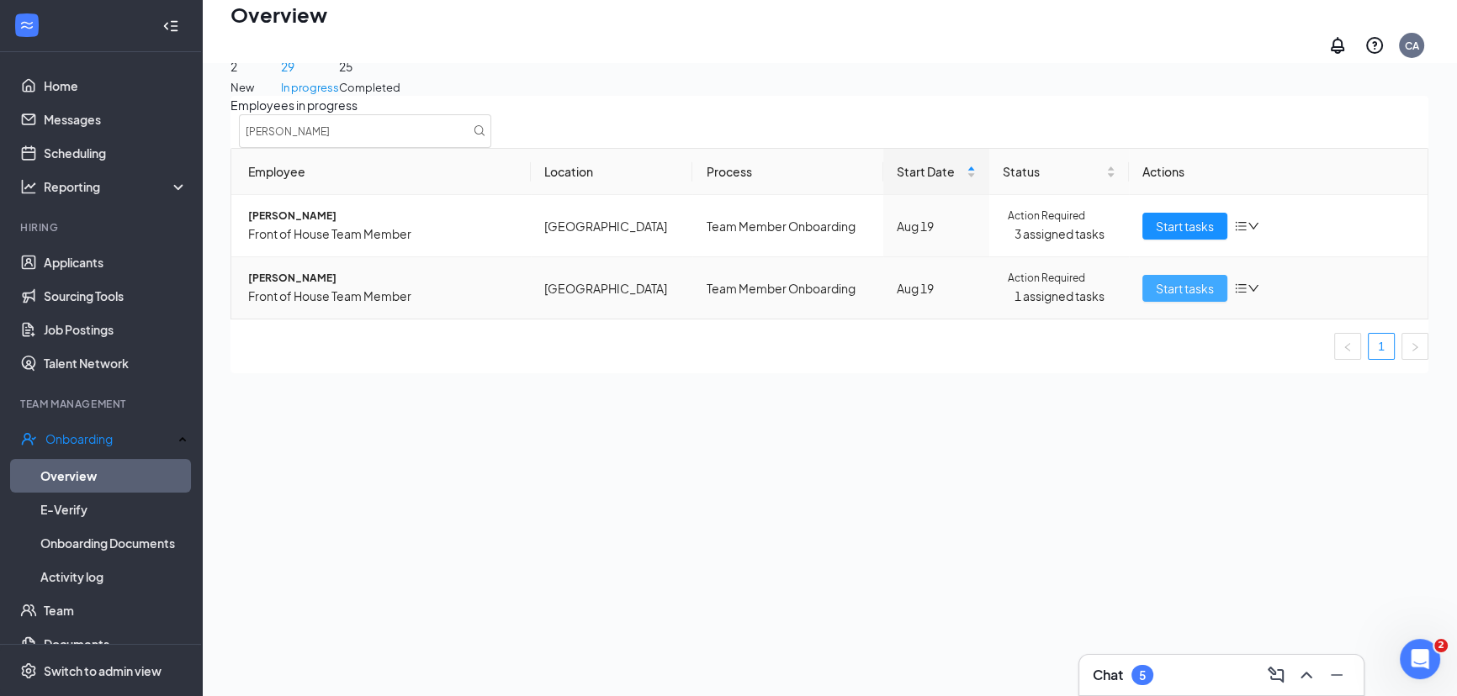
click at [1157, 295] on span "Start tasks" at bounding box center [1185, 288] width 58 height 19
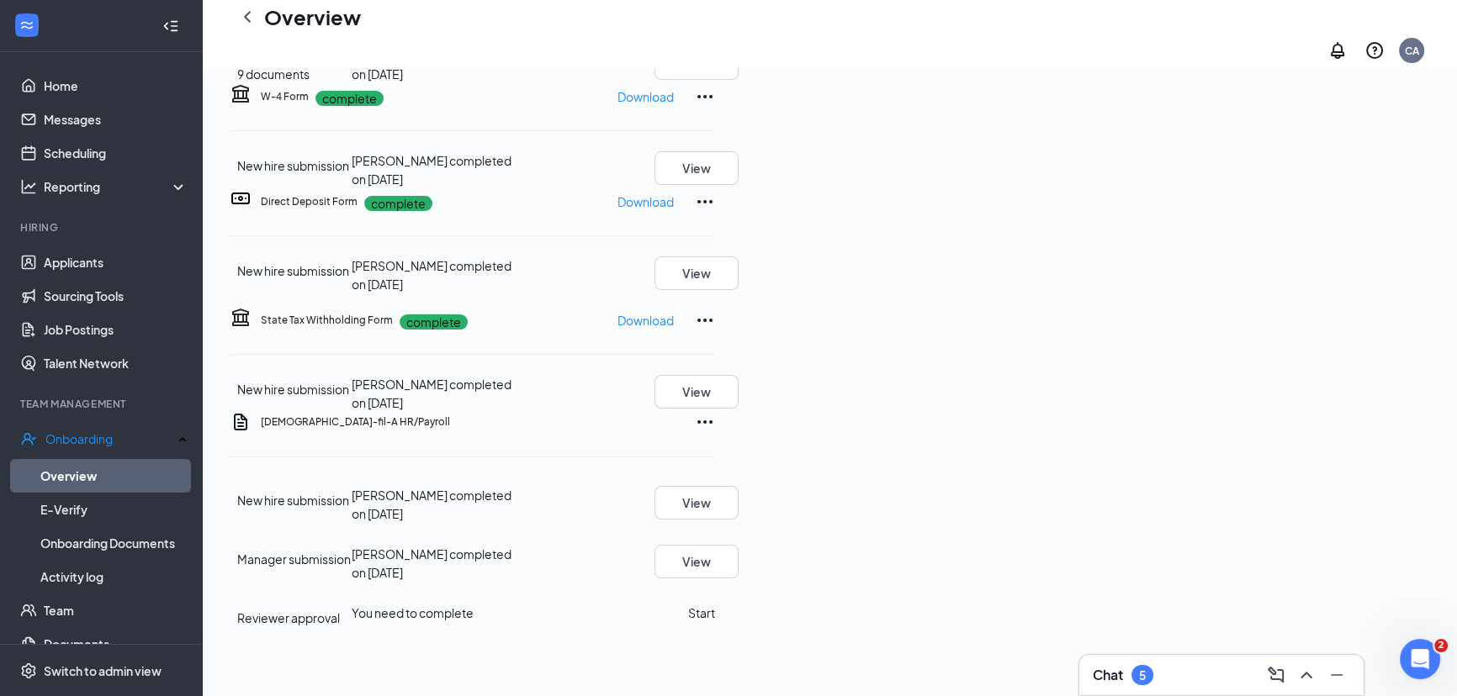
scroll to position [382, 0]
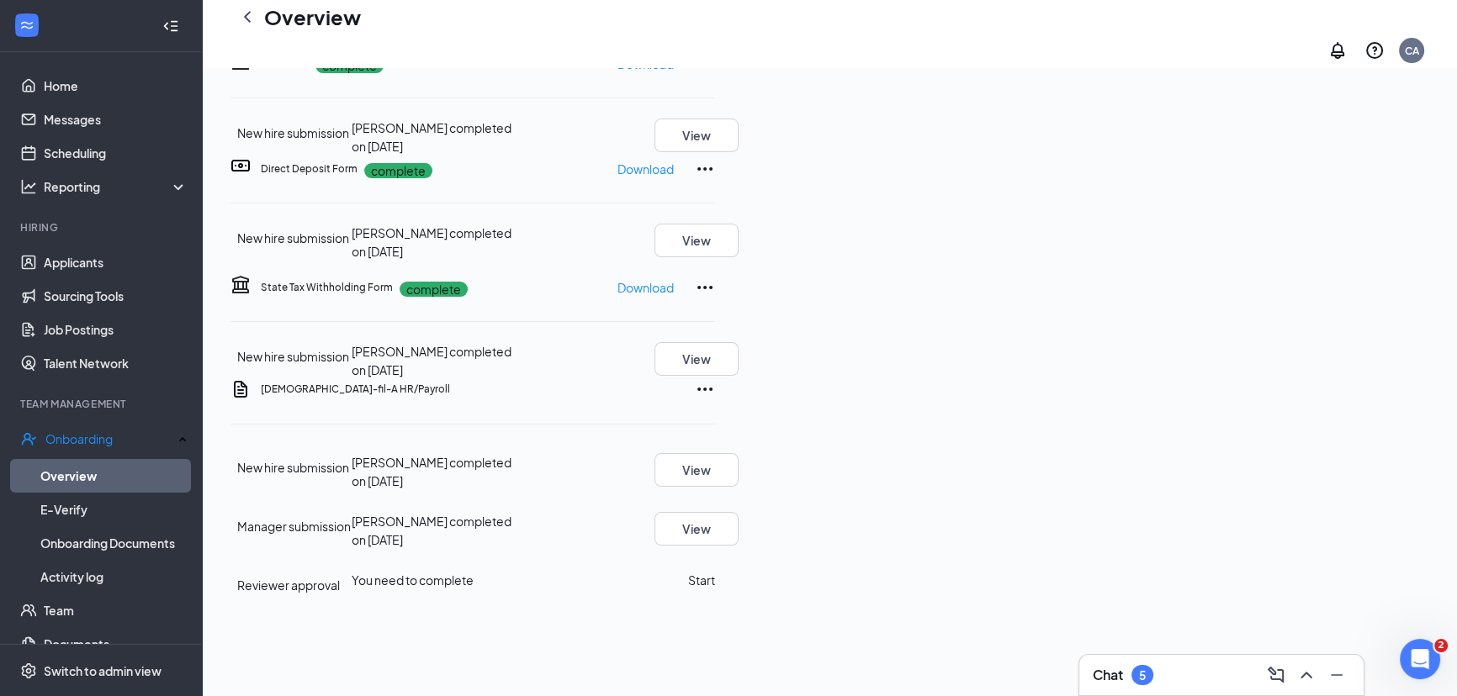
click at [715, 571] on button "Start" at bounding box center [701, 580] width 27 height 19
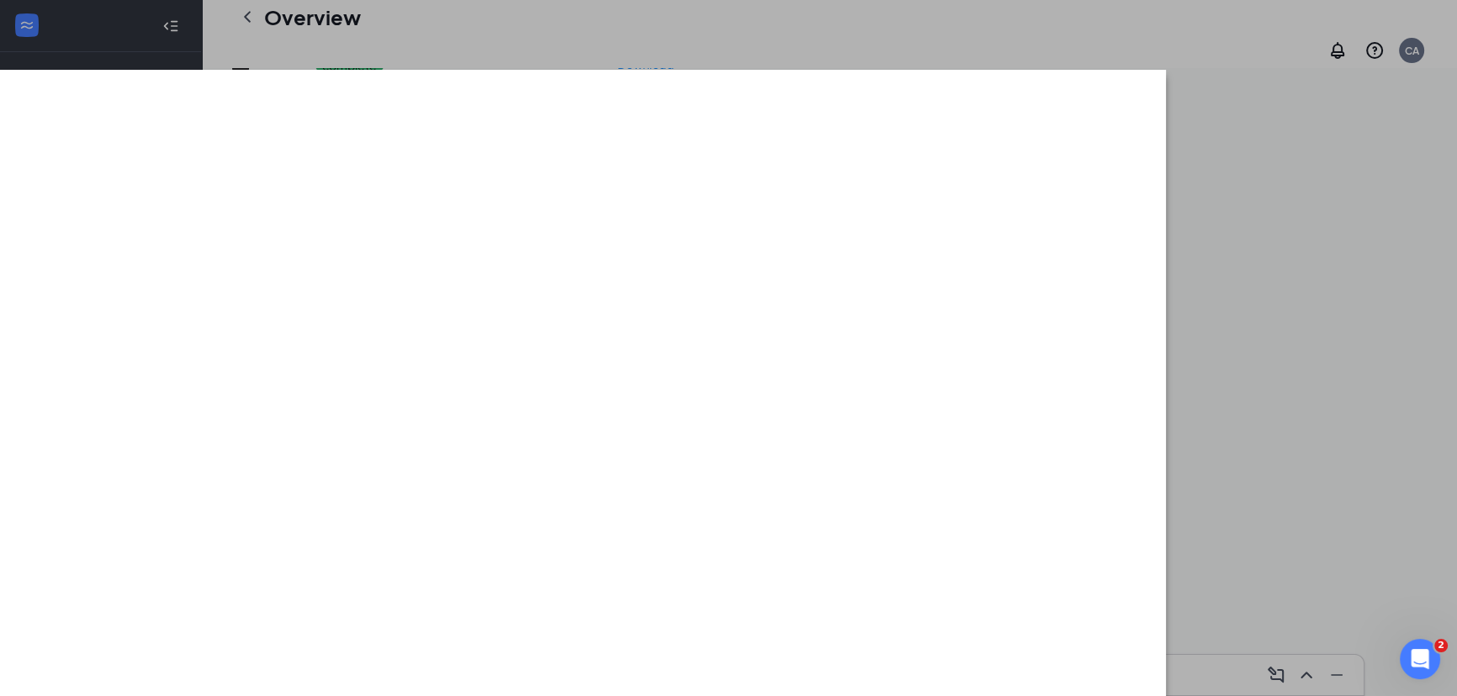
scroll to position [76, 0]
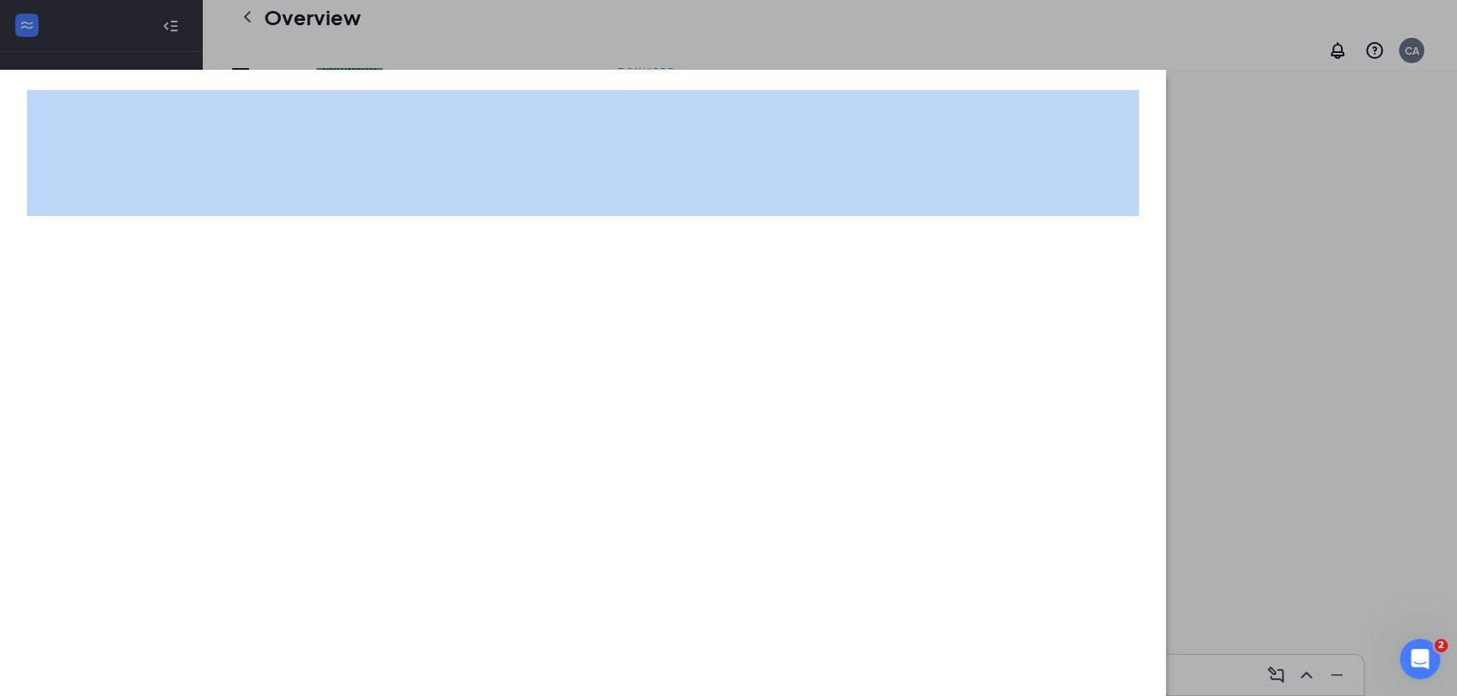
scroll to position [294, 0]
drag, startPoint x: 1103, startPoint y: 24, endPoint x: 1103, endPoint y: -6, distance: 30.3
click at [1103, 0] on html "Home Messages Scheduling Reporting Hiring Applicants Sourcing Tools Job Posting…" at bounding box center [728, 41] width 1457 height 696
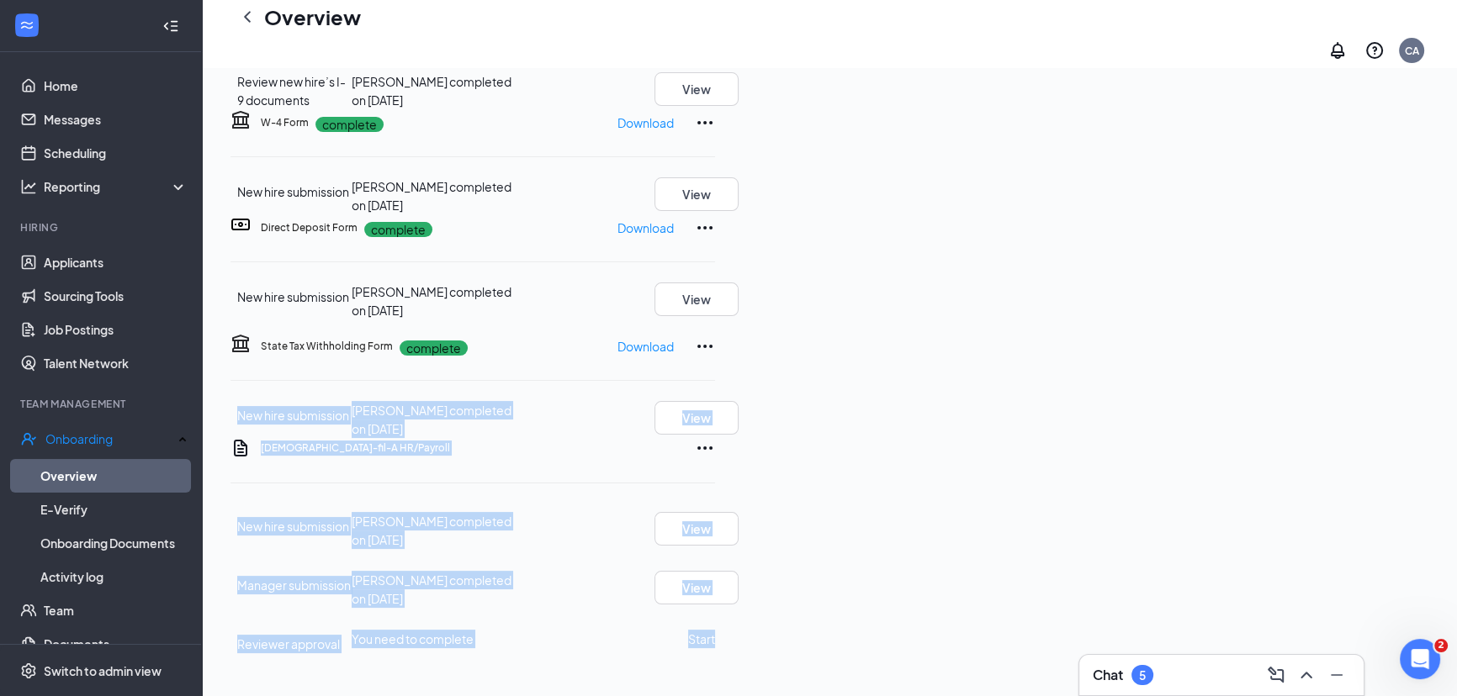
scroll to position [0, 0]
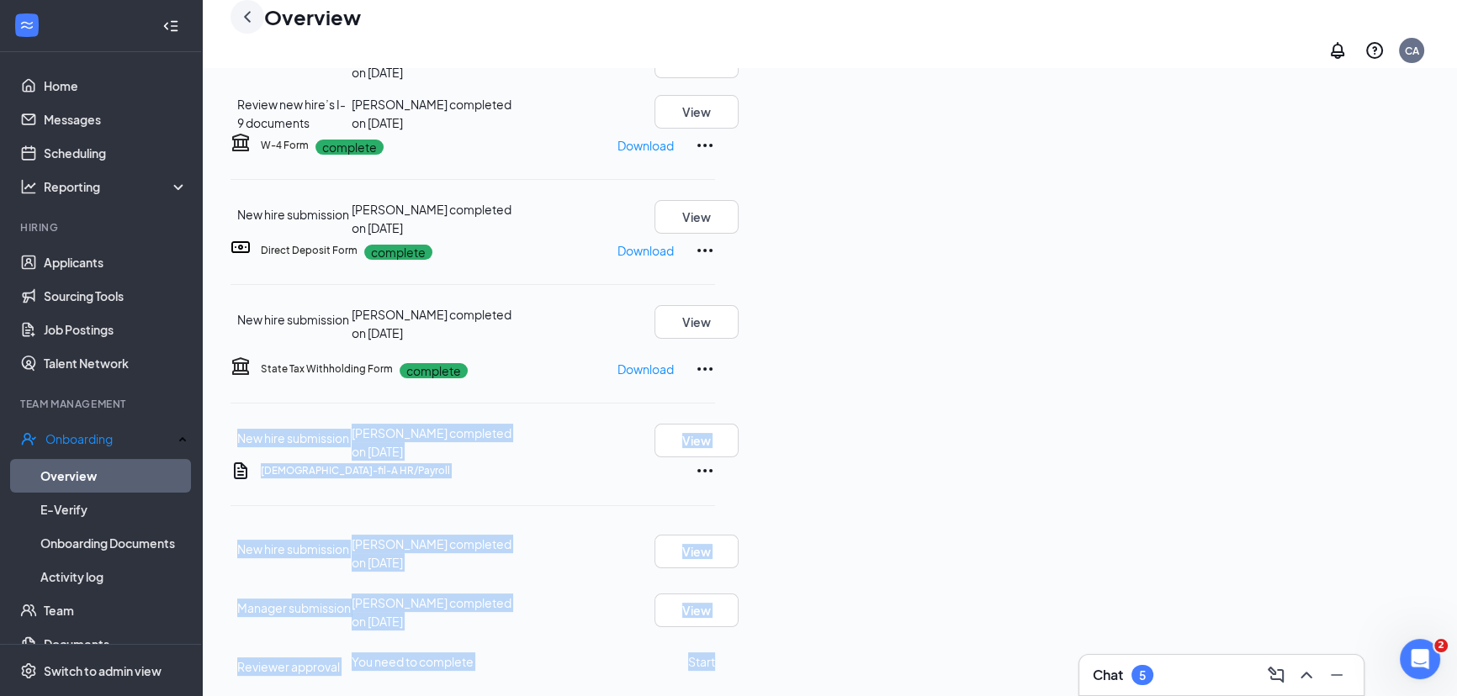
click at [249, 27] on icon "ChevronLeft" at bounding box center [247, 17] width 20 height 20
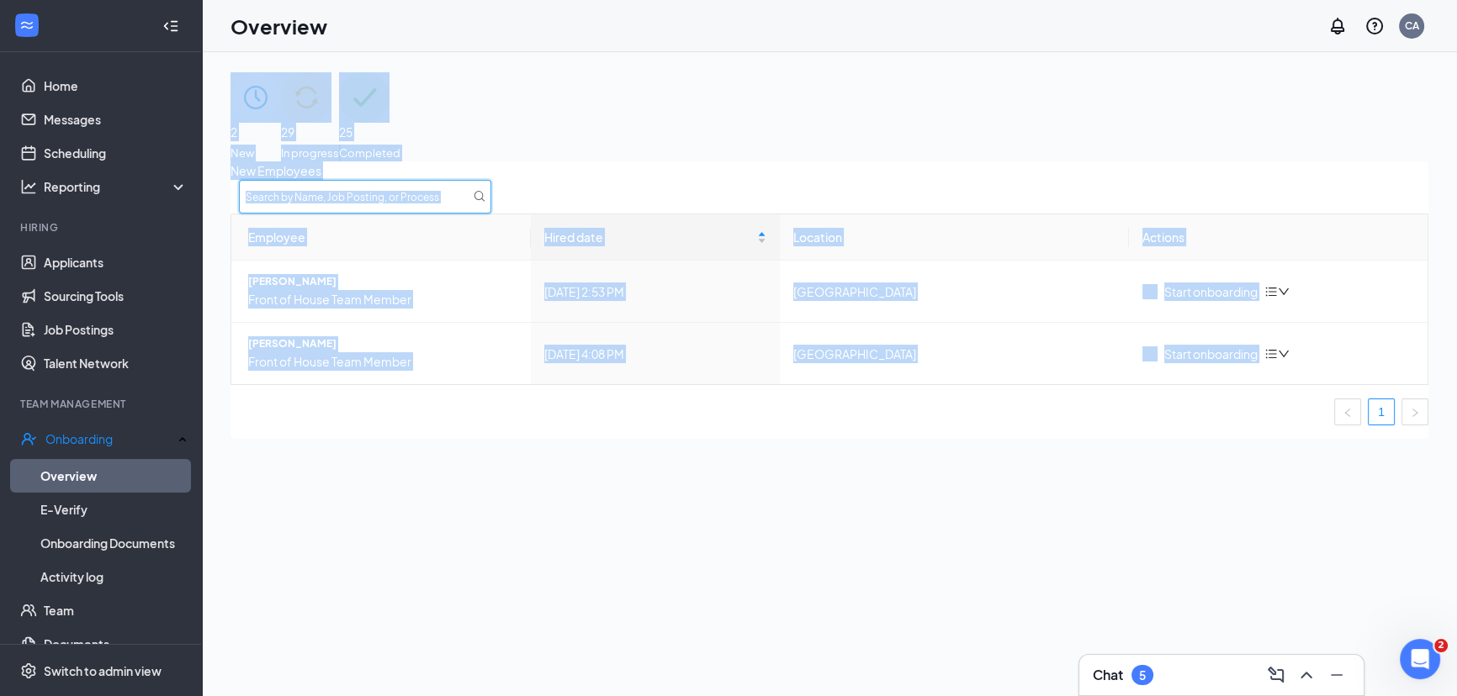
click at [491, 214] on input "text" at bounding box center [365, 197] width 252 height 34
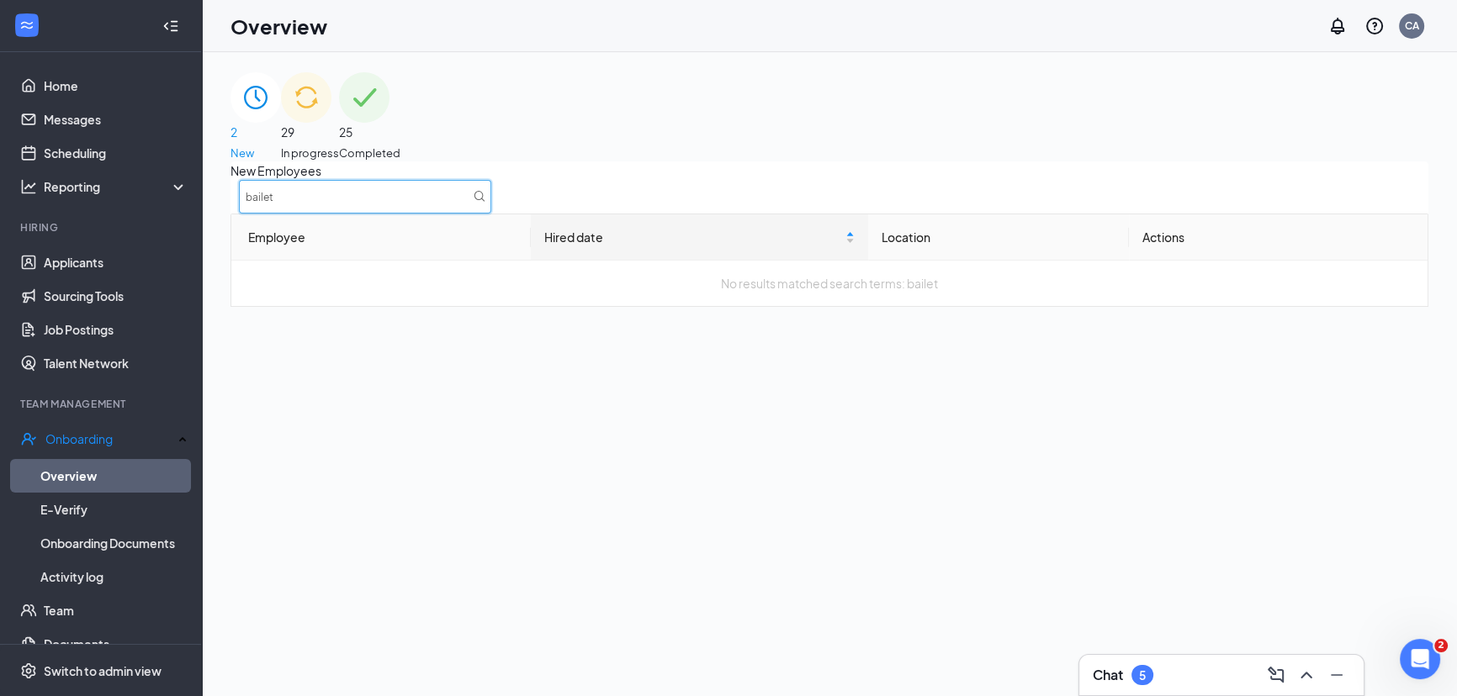
type input "bailet"
click at [400, 123] on span "25" at bounding box center [369, 132] width 61 height 19
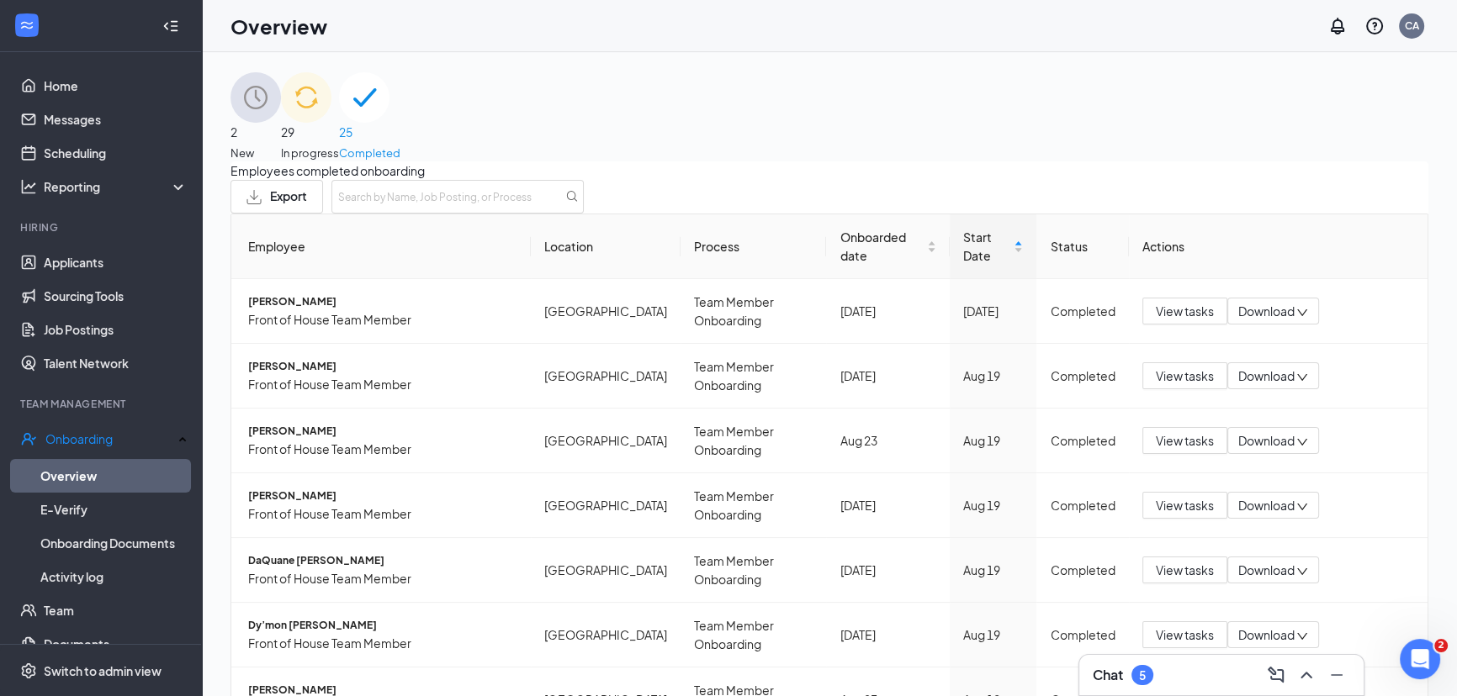
scroll to position [80, 0]
click at [584, 180] on input "text" at bounding box center [457, 197] width 252 height 34
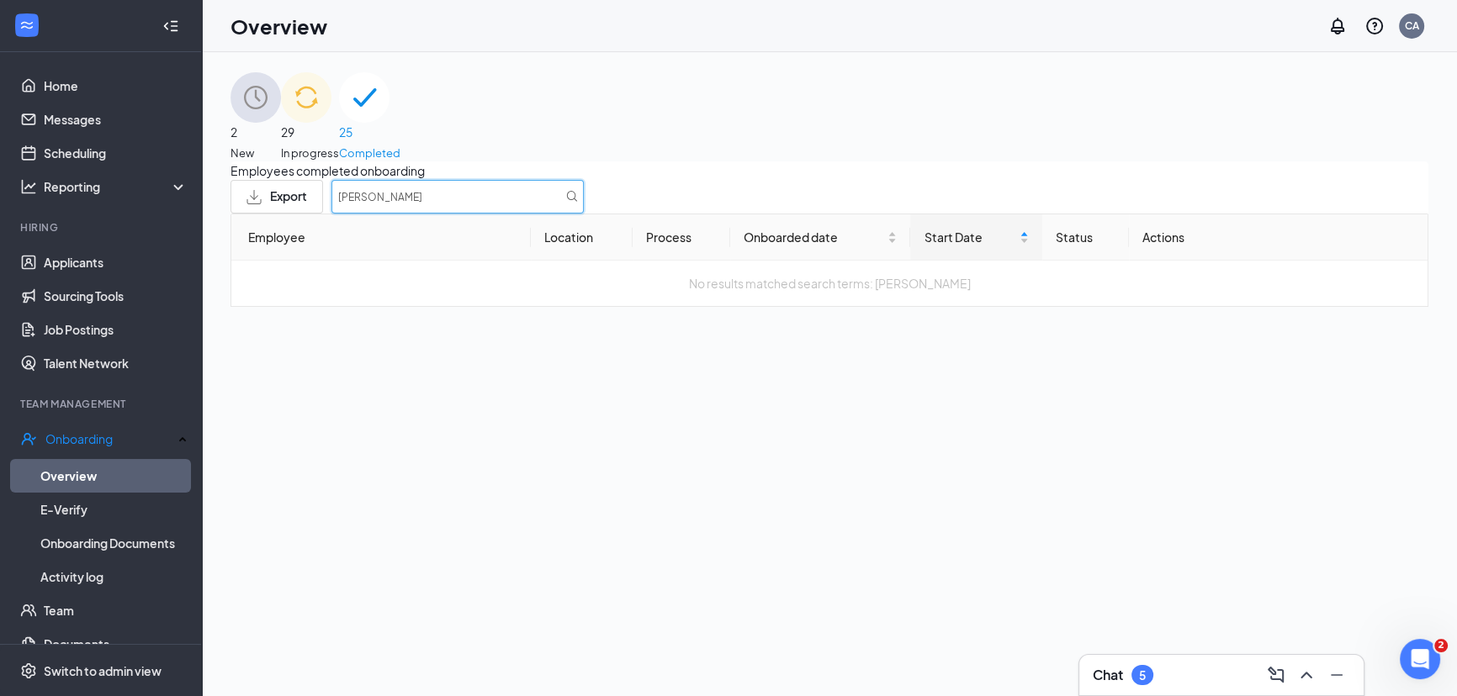
type input "burt"
click at [339, 140] on span "29" at bounding box center [310, 132] width 58 height 19
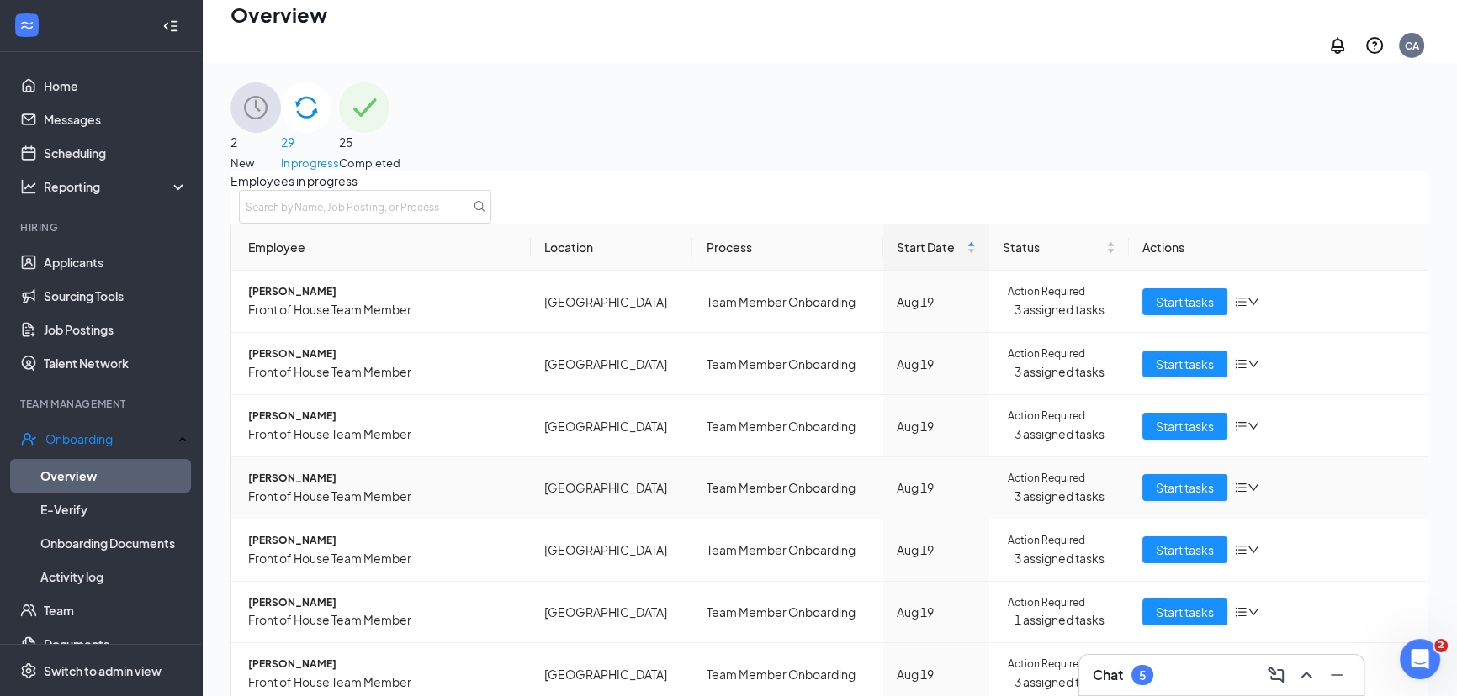
scroll to position [76, 0]
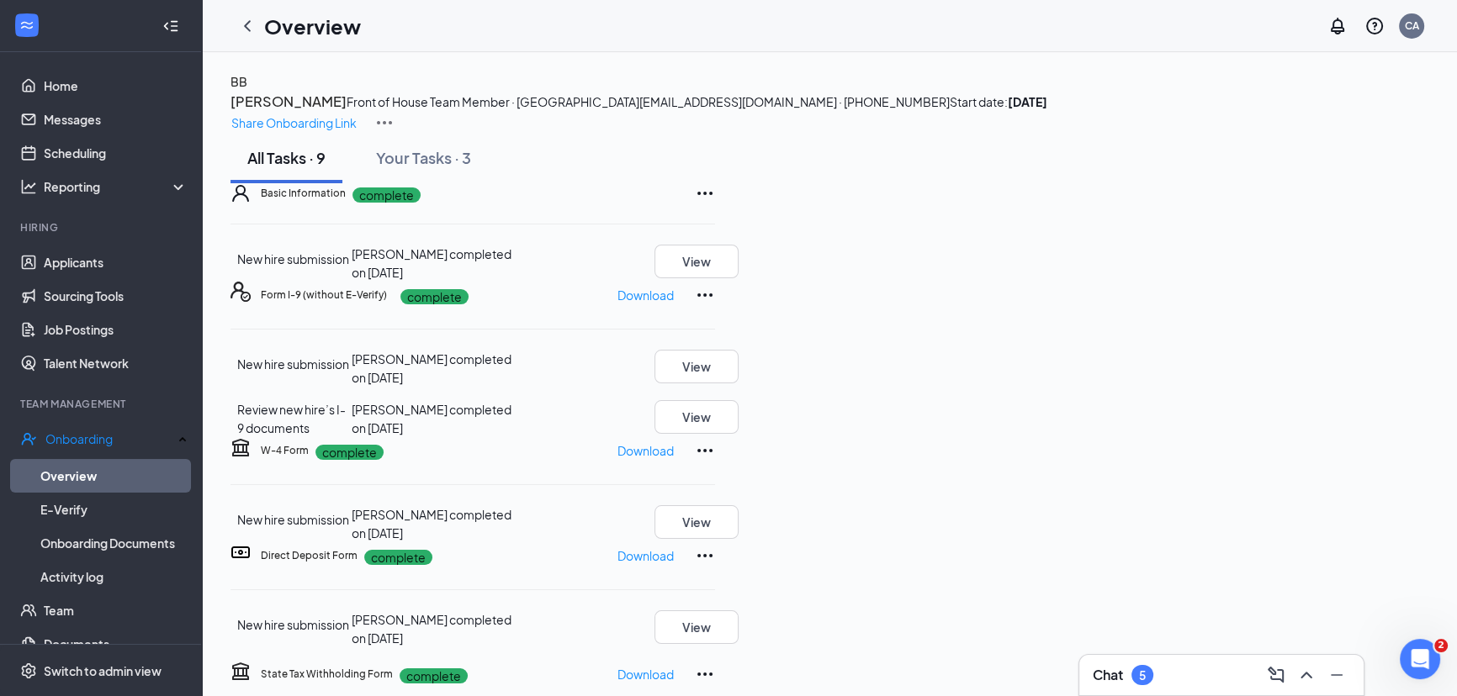
click at [885, 240] on div "BB Bailey Burton Front of House Team Member · Independence Center bnh0827@gmail…" at bounding box center [829, 526] width 1198 height 909
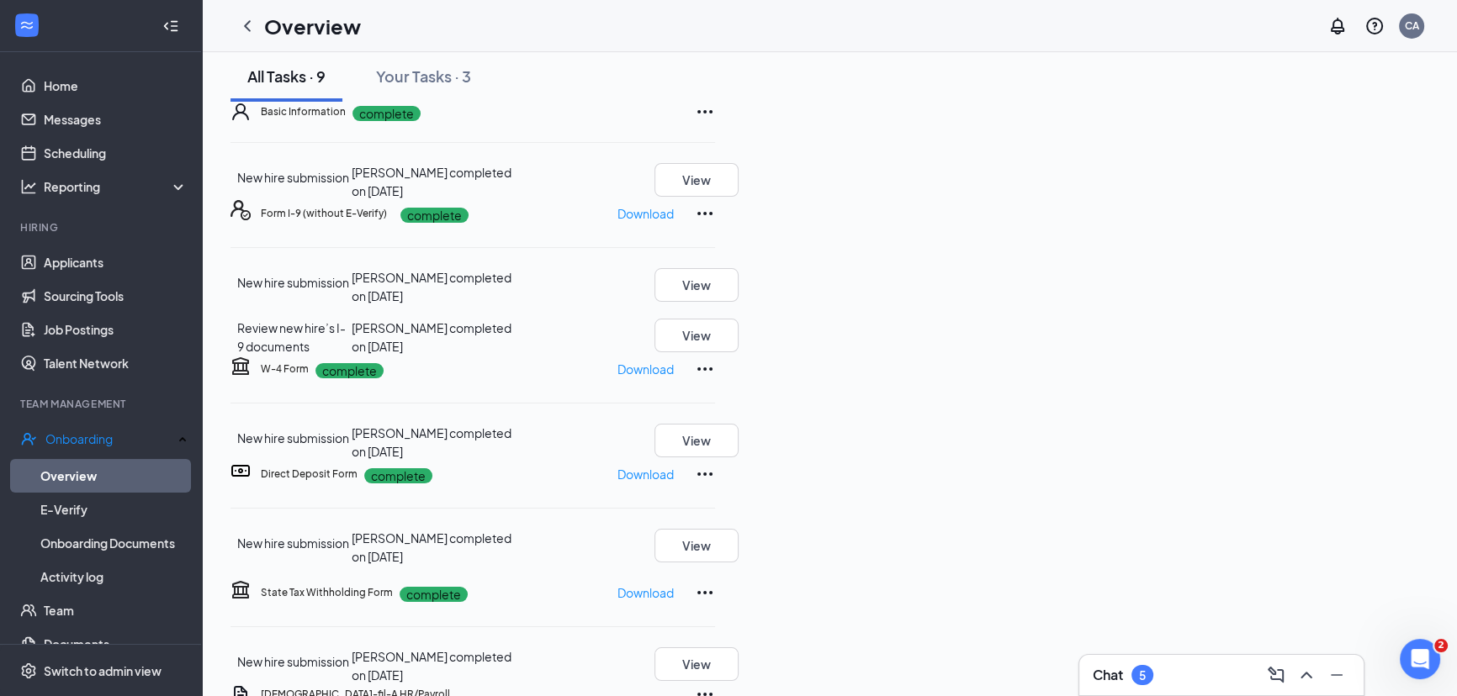
scroll to position [607, 0]
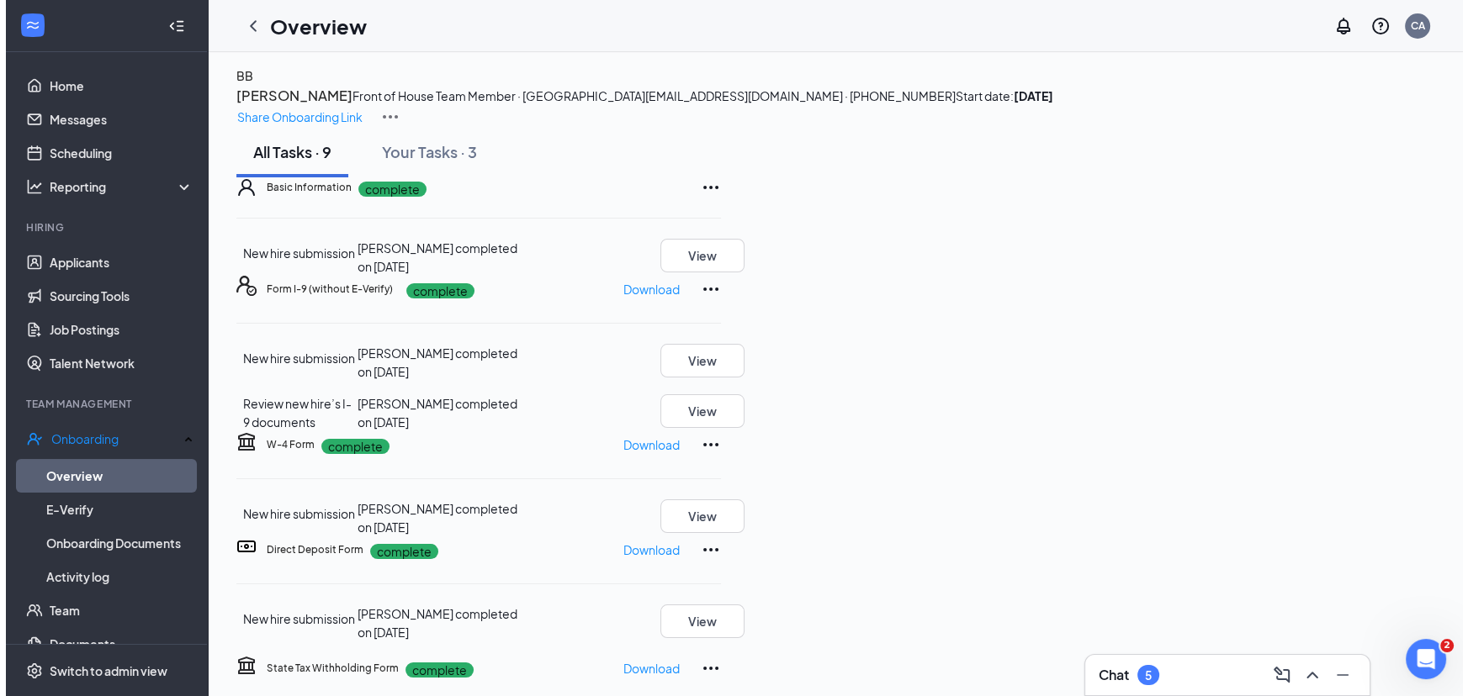
scroll to position [0, 0]
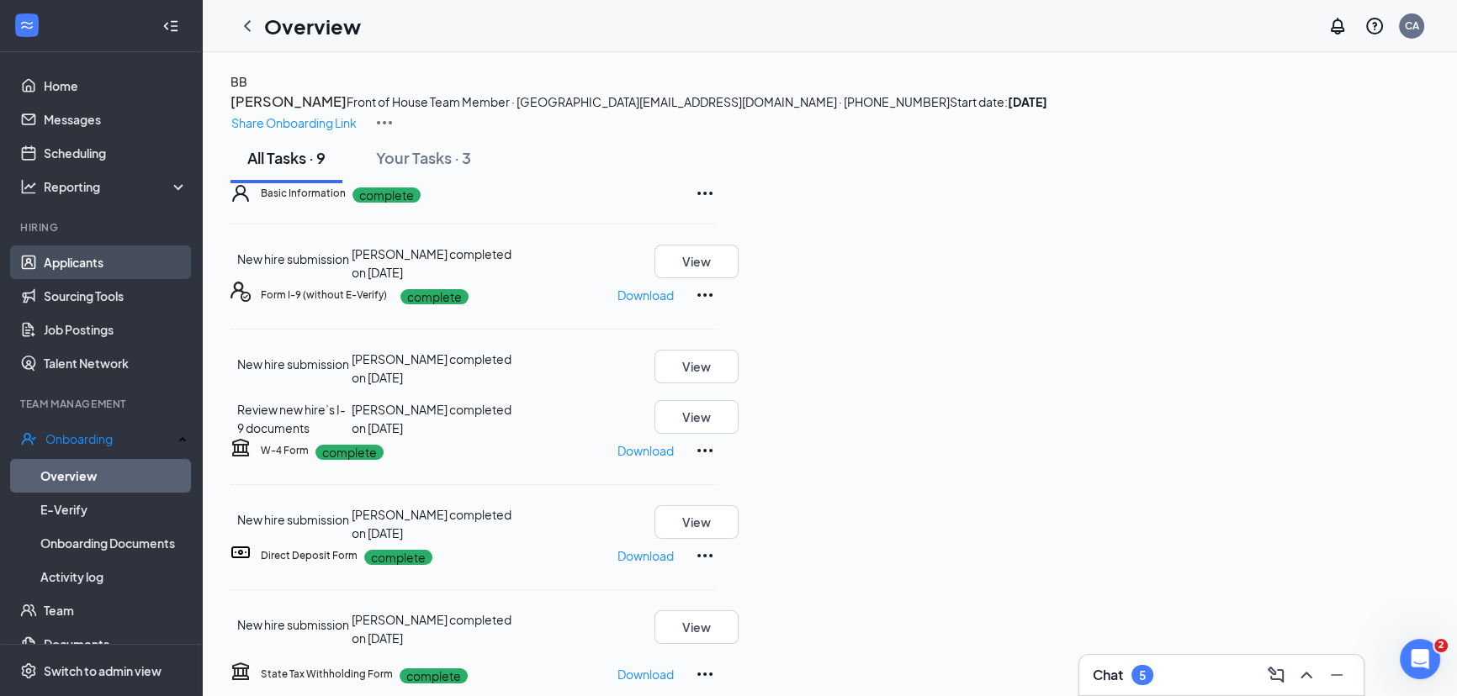
click at [91, 261] on link "Applicants" at bounding box center [116, 263] width 144 height 34
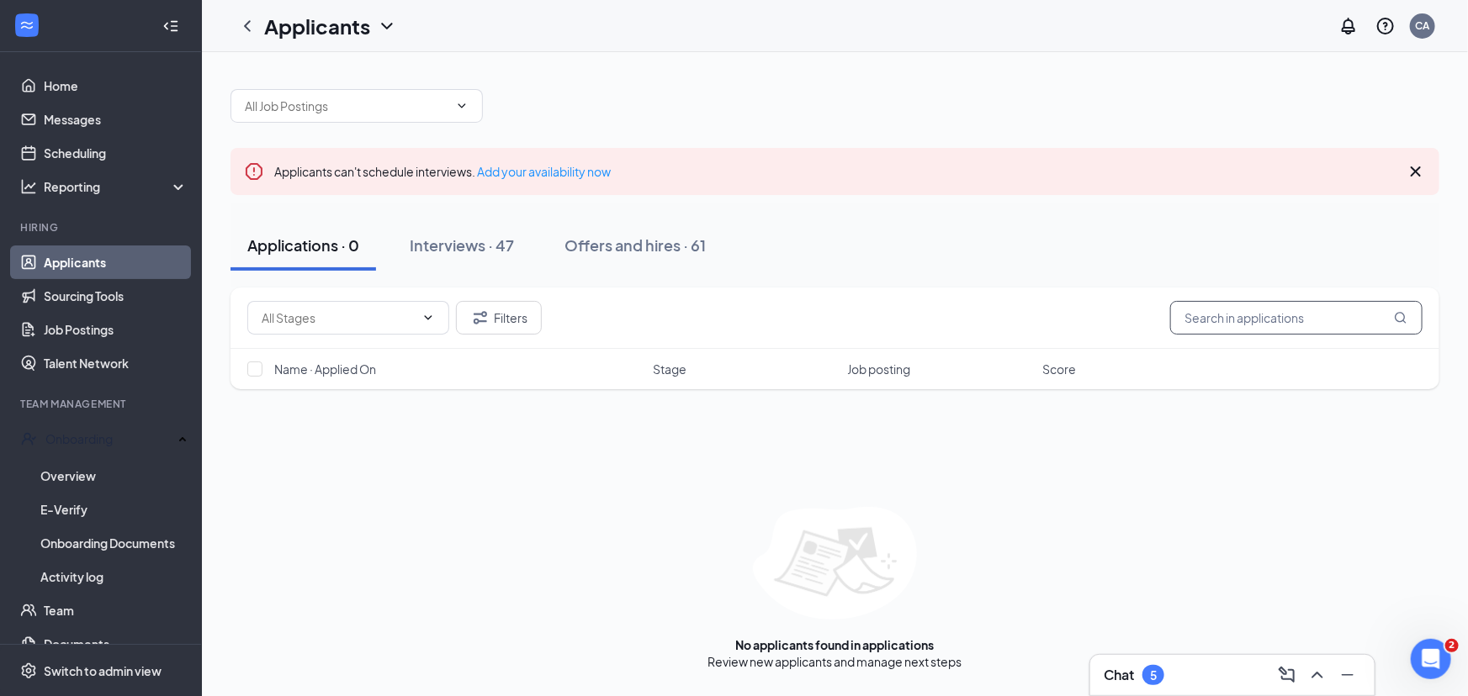
click at [1284, 309] on input "text" at bounding box center [1296, 318] width 252 height 34
type input "ruth"
click at [662, 248] on div "Offers and hires · 1 / 61" at bounding box center [691, 245] width 160 height 21
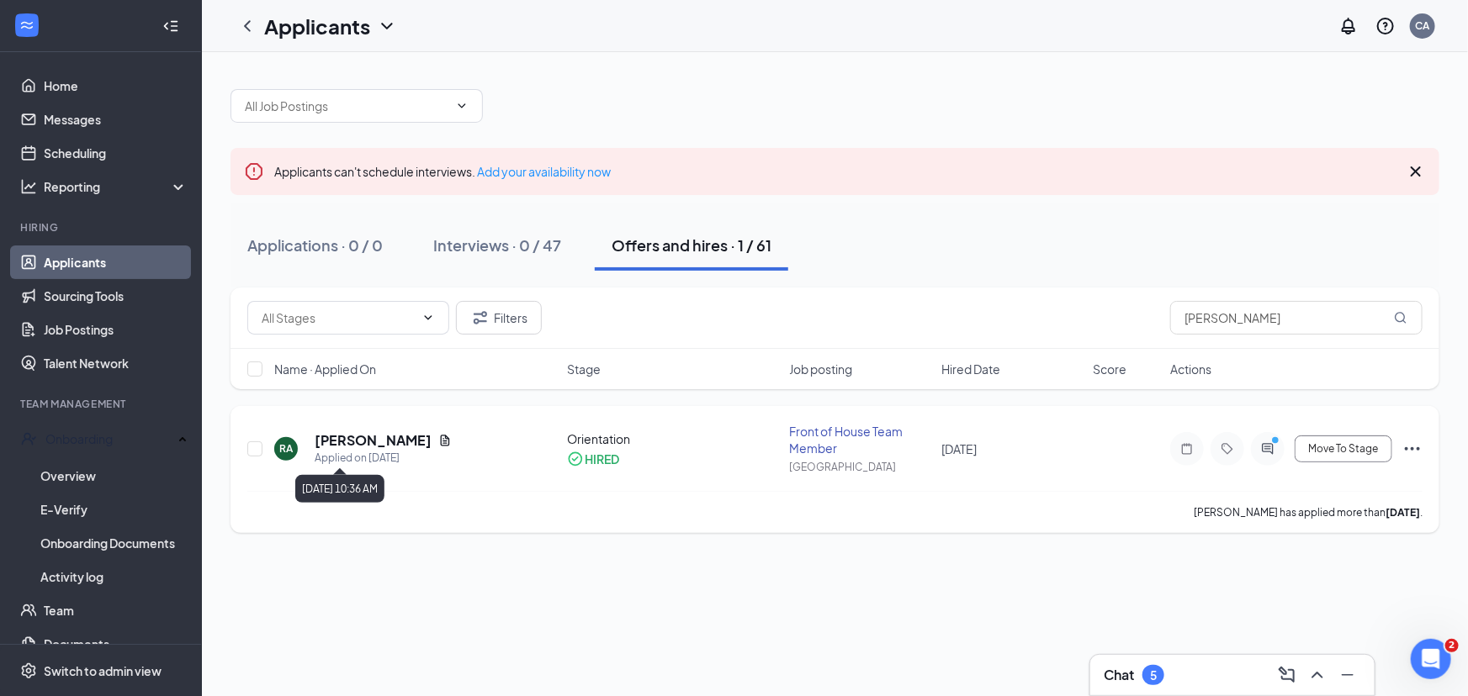
click at [347, 436] on h5 "Ruth Arnold" at bounding box center [373, 440] width 117 height 19
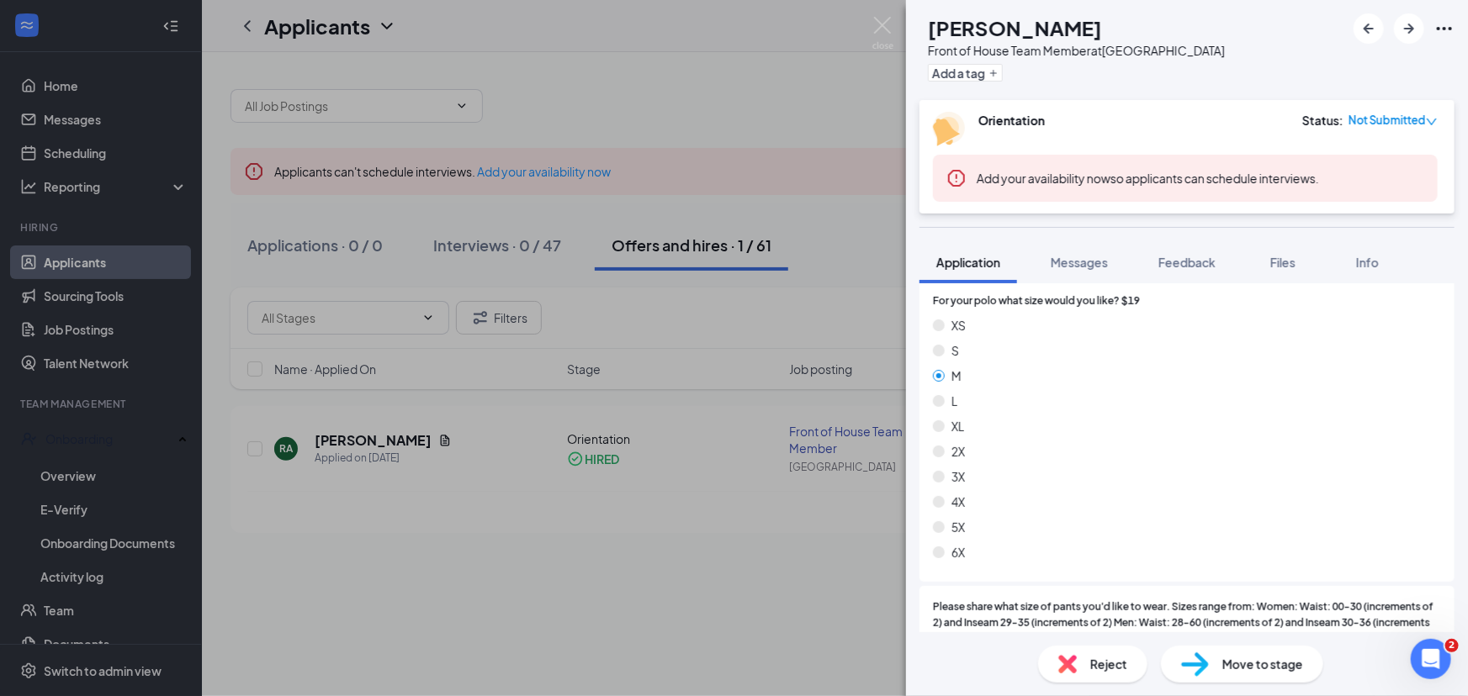
scroll to position [2406, 0]
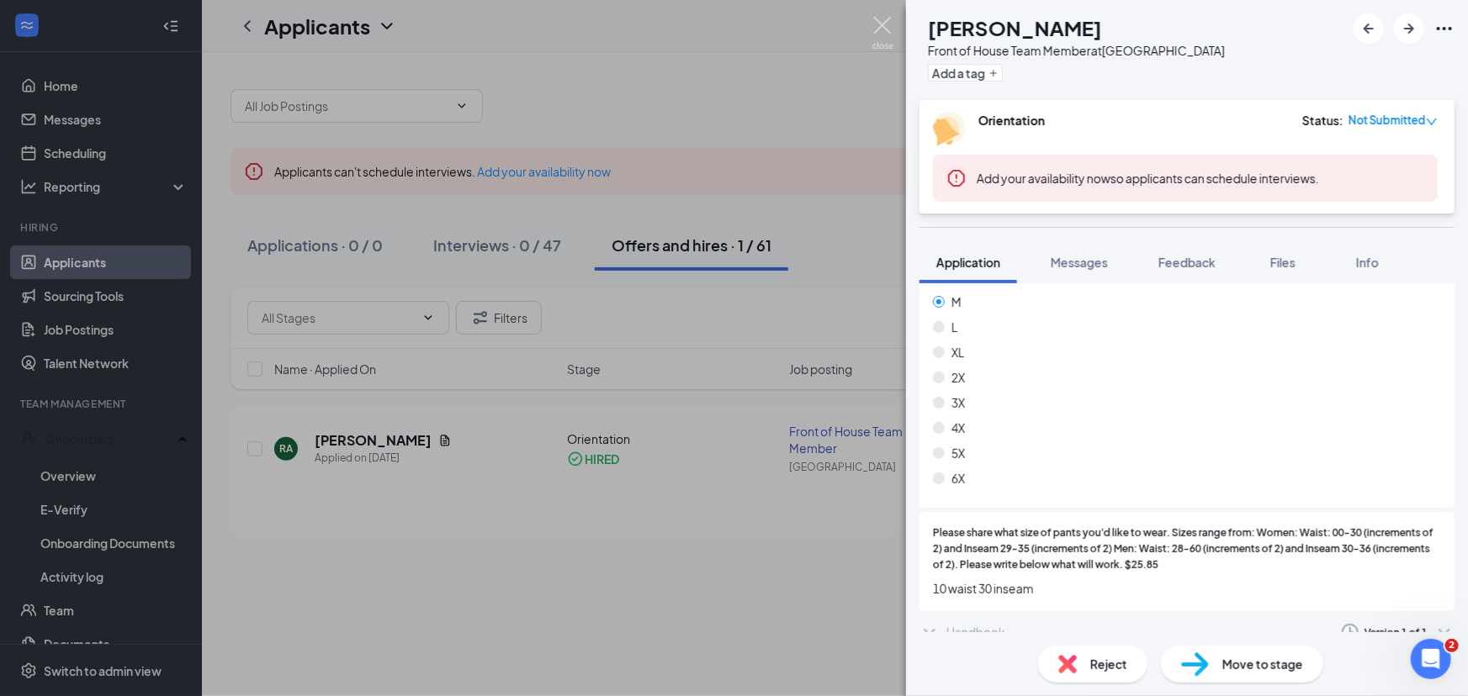
click at [881, 19] on img at bounding box center [882, 33] width 21 height 33
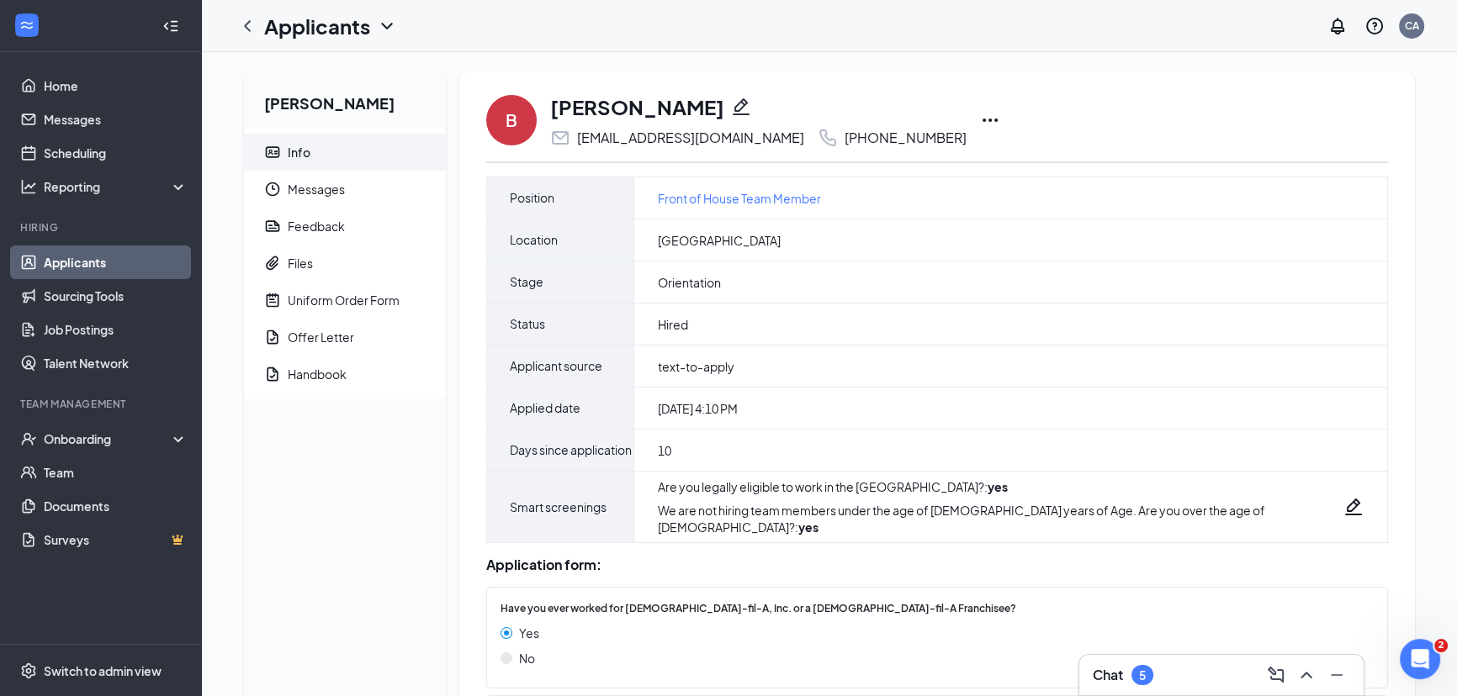
click at [982, 119] on icon "Ellipses" at bounding box center [989, 120] width 15 height 3
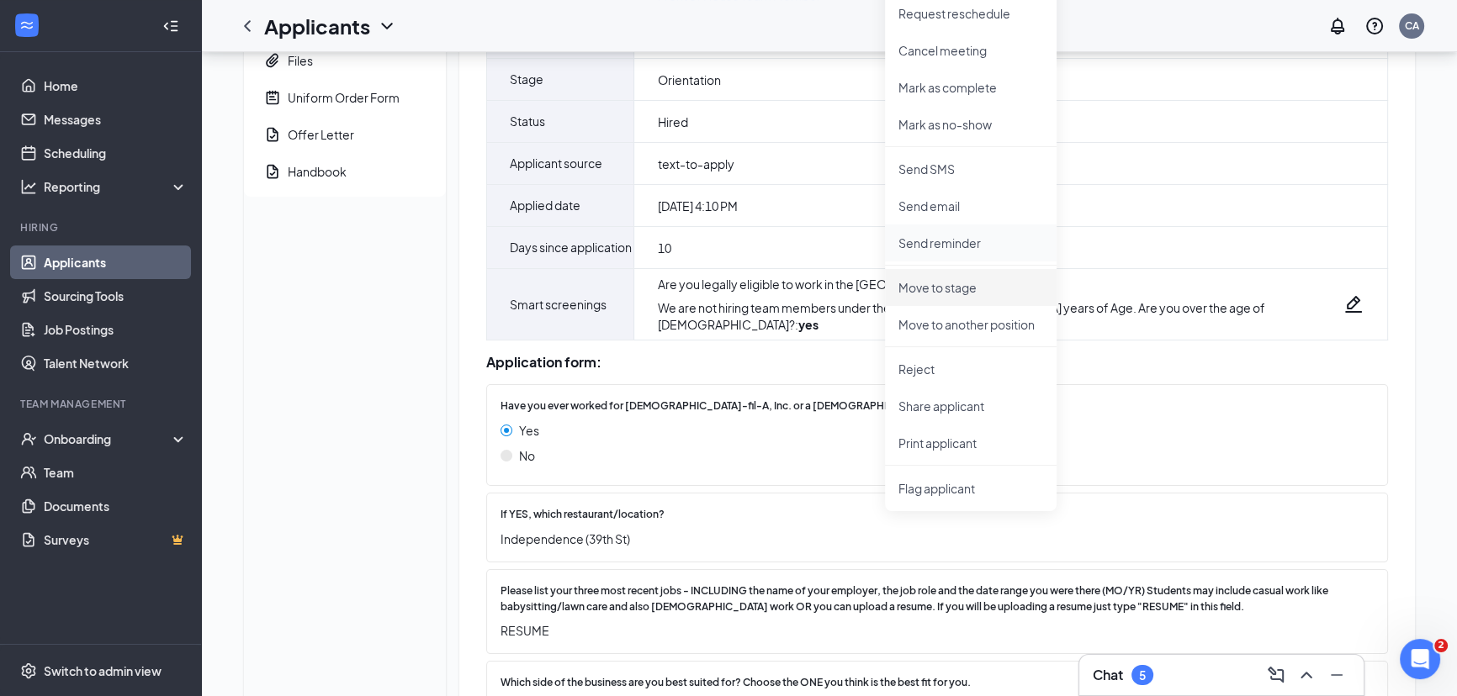
scroll to position [229, 0]
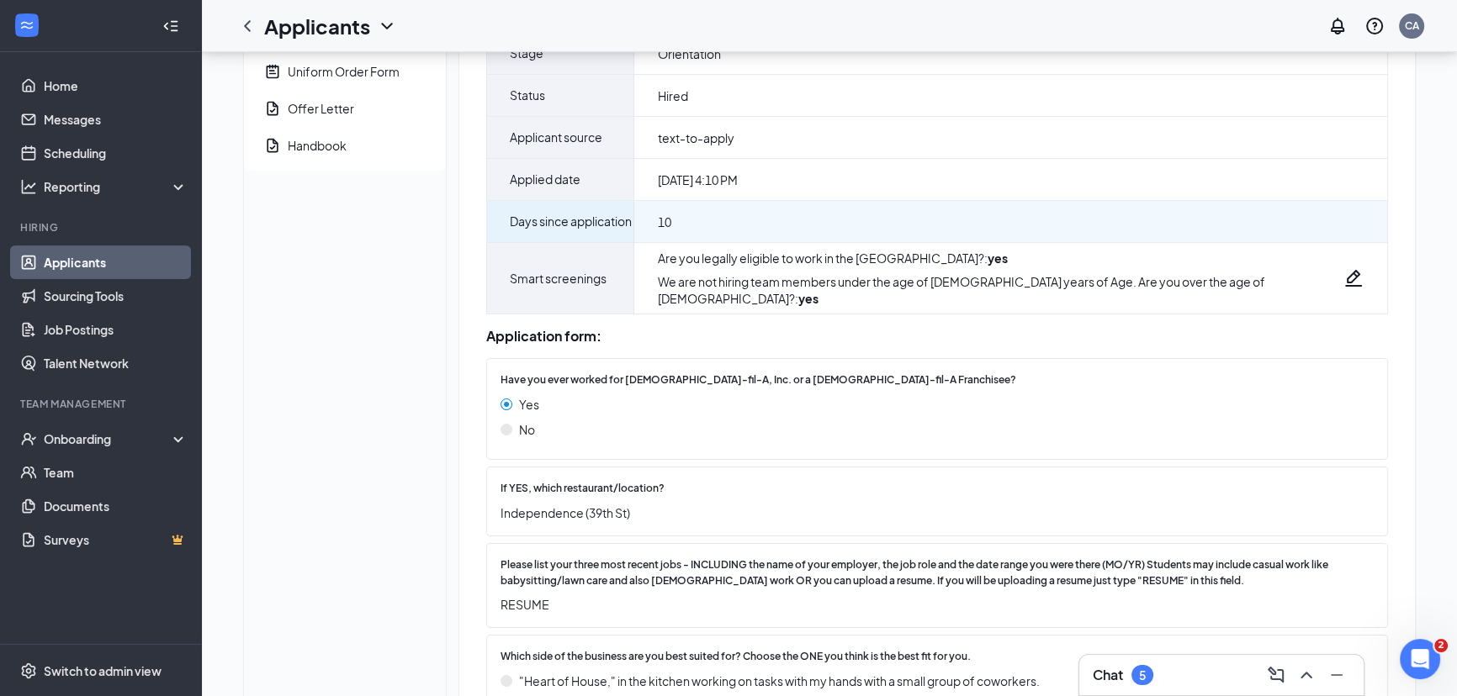
click at [1248, 209] on div "10" at bounding box center [1010, 221] width 753 height 41
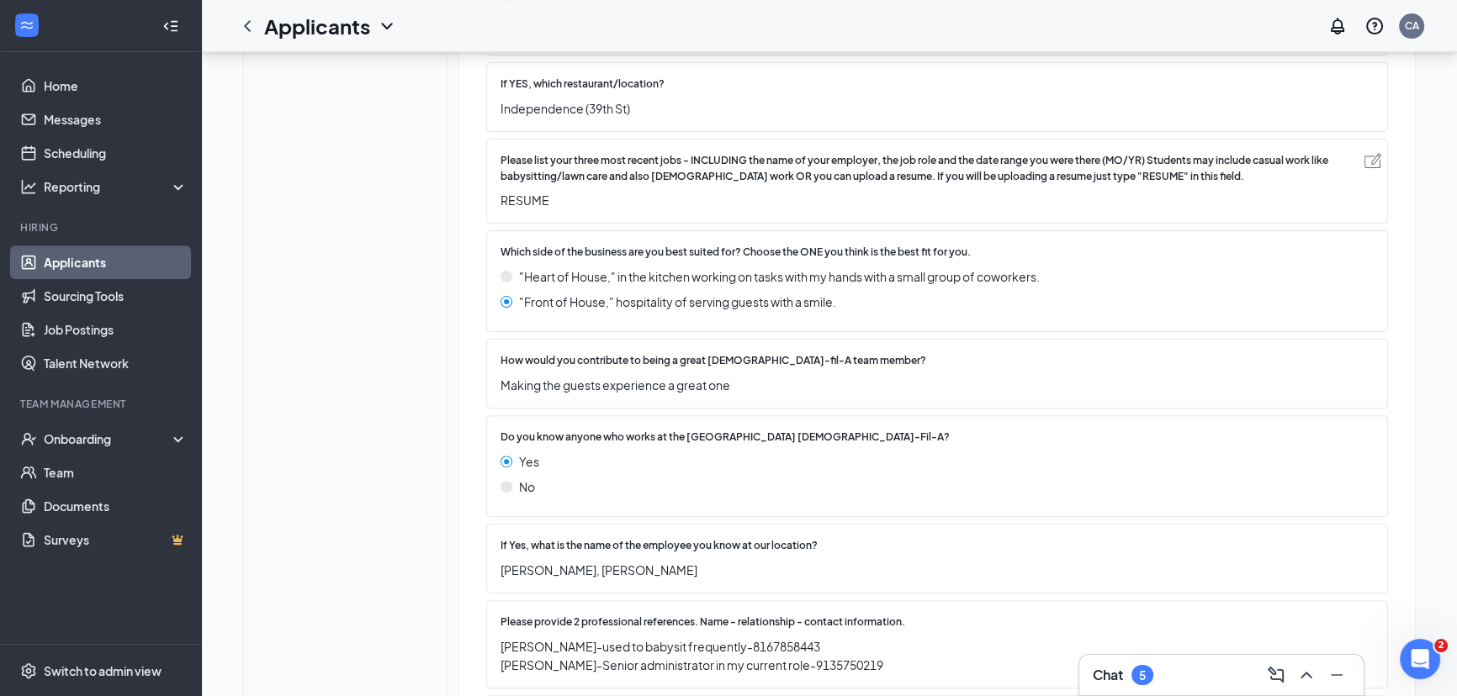
scroll to position [502, 0]
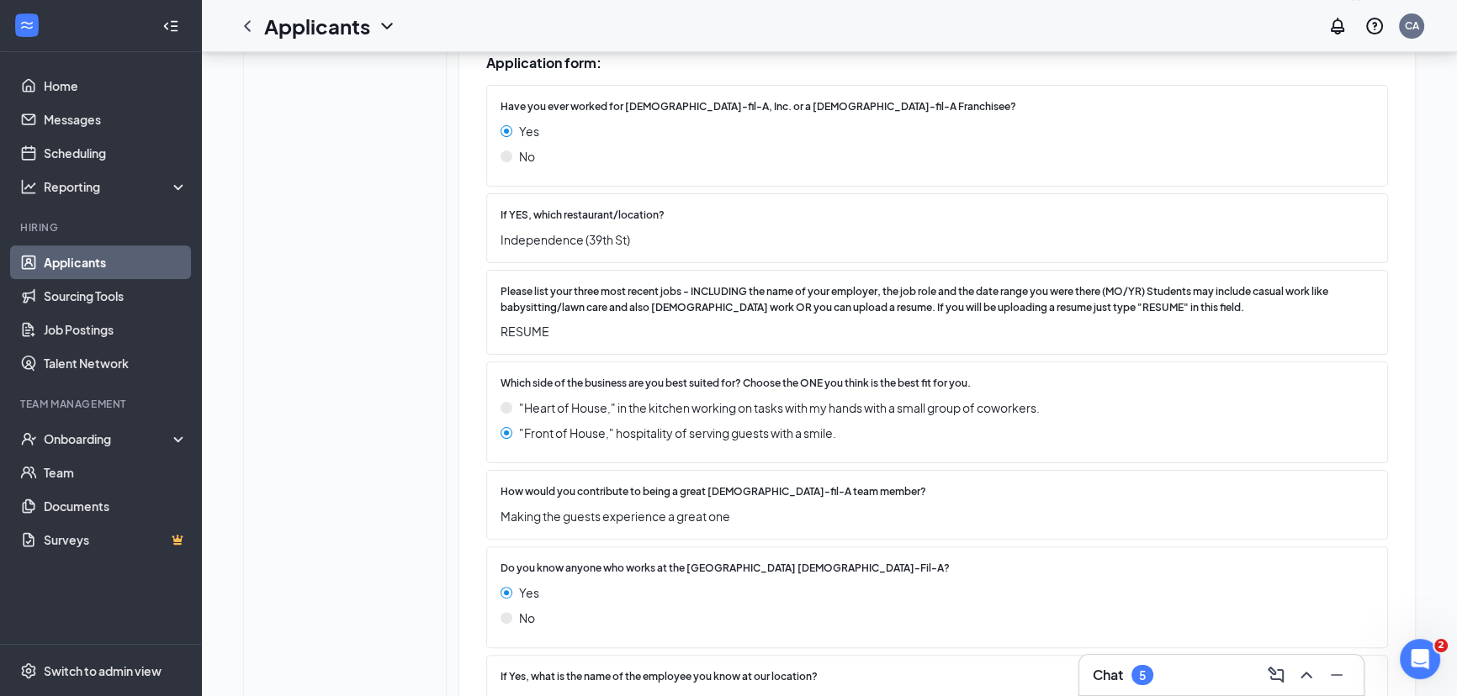
click at [1139, 667] on div "5" at bounding box center [1142, 675] width 22 height 20
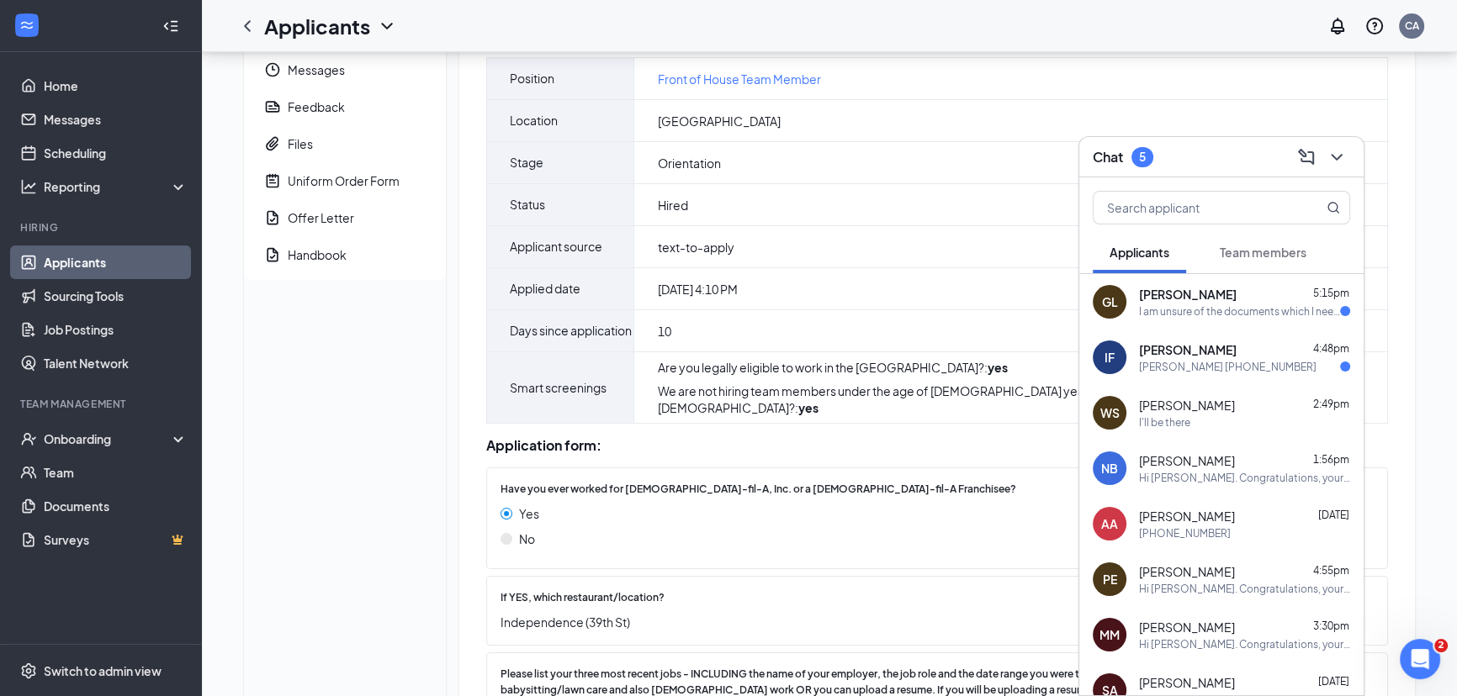
scroll to position [43, 0]
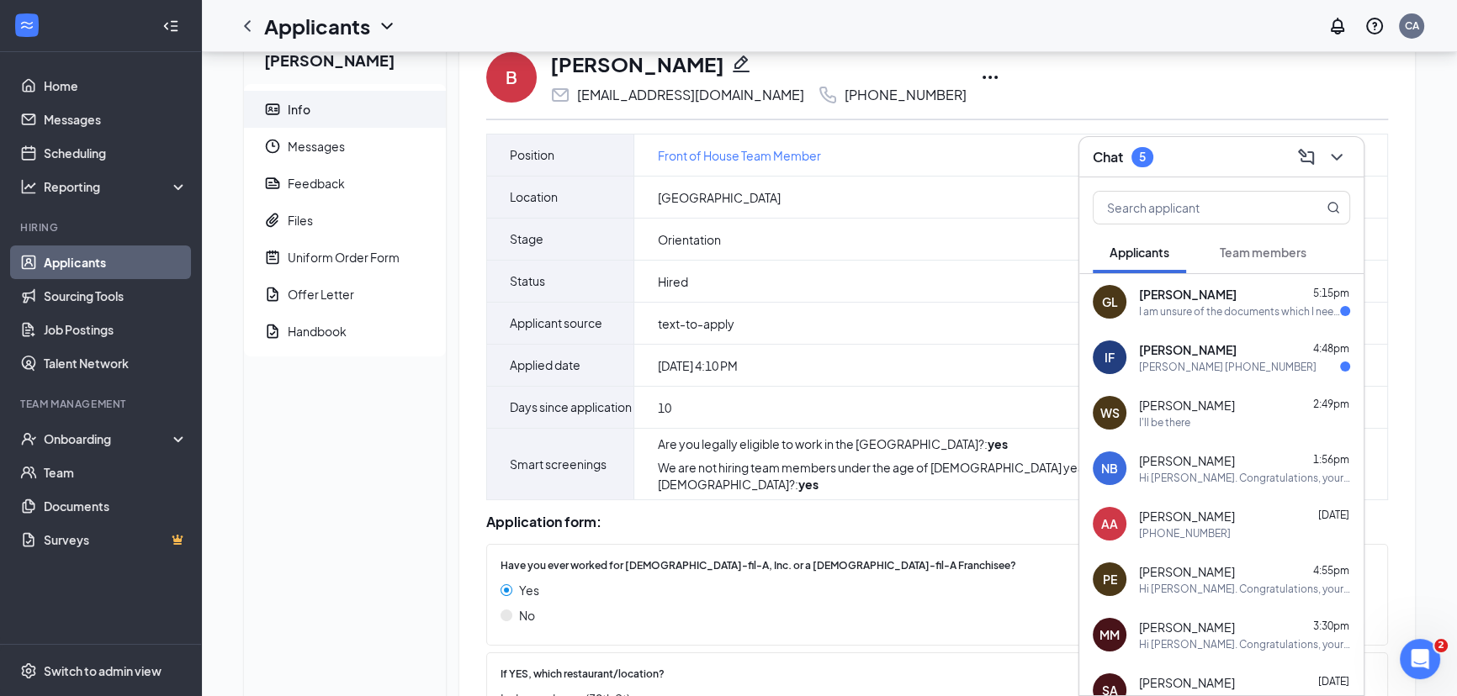
click at [1298, 257] on span "Team members" at bounding box center [1263, 252] width 87 height 15
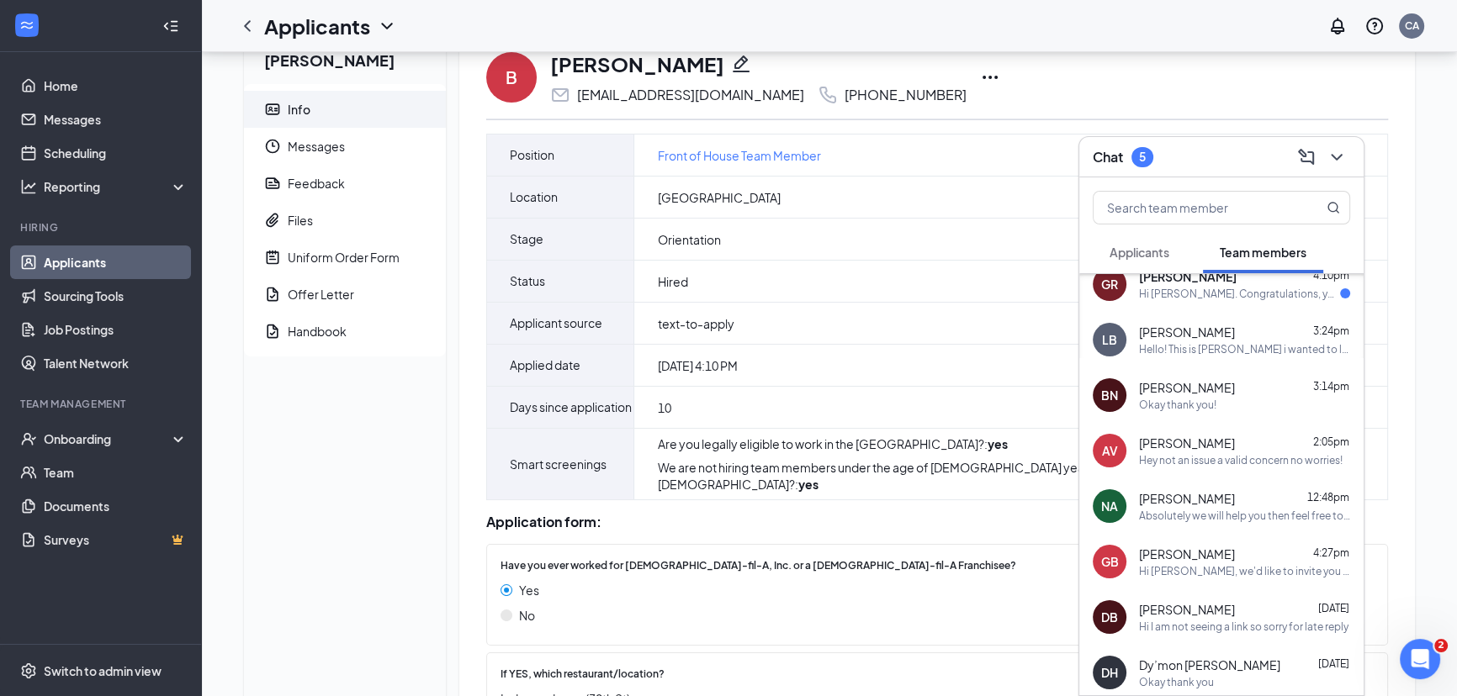
scroll to position [152, 0]
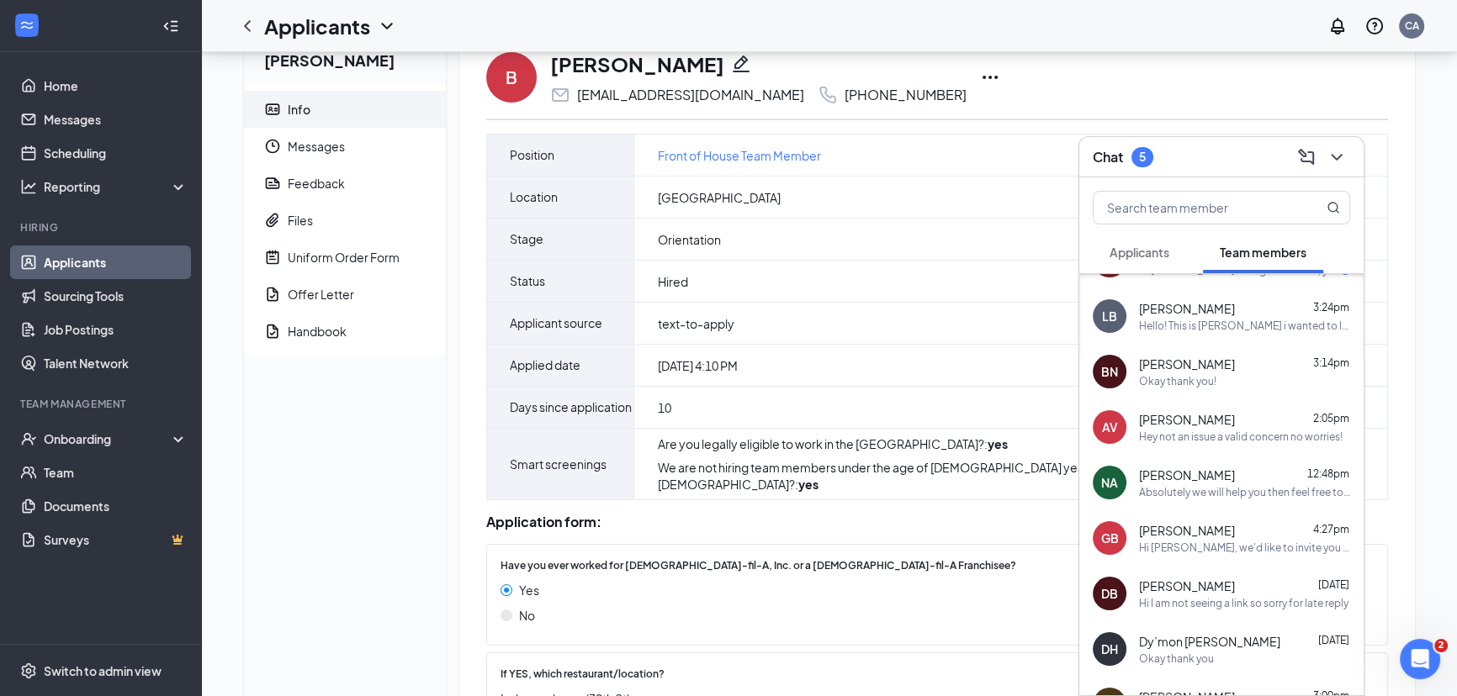
click at [1203, 445] on div "AV Abraham Vickery 2:05pm Hey not an issue a valid concern no worries!" at bounding box center [1221, 428] width 284 height 56
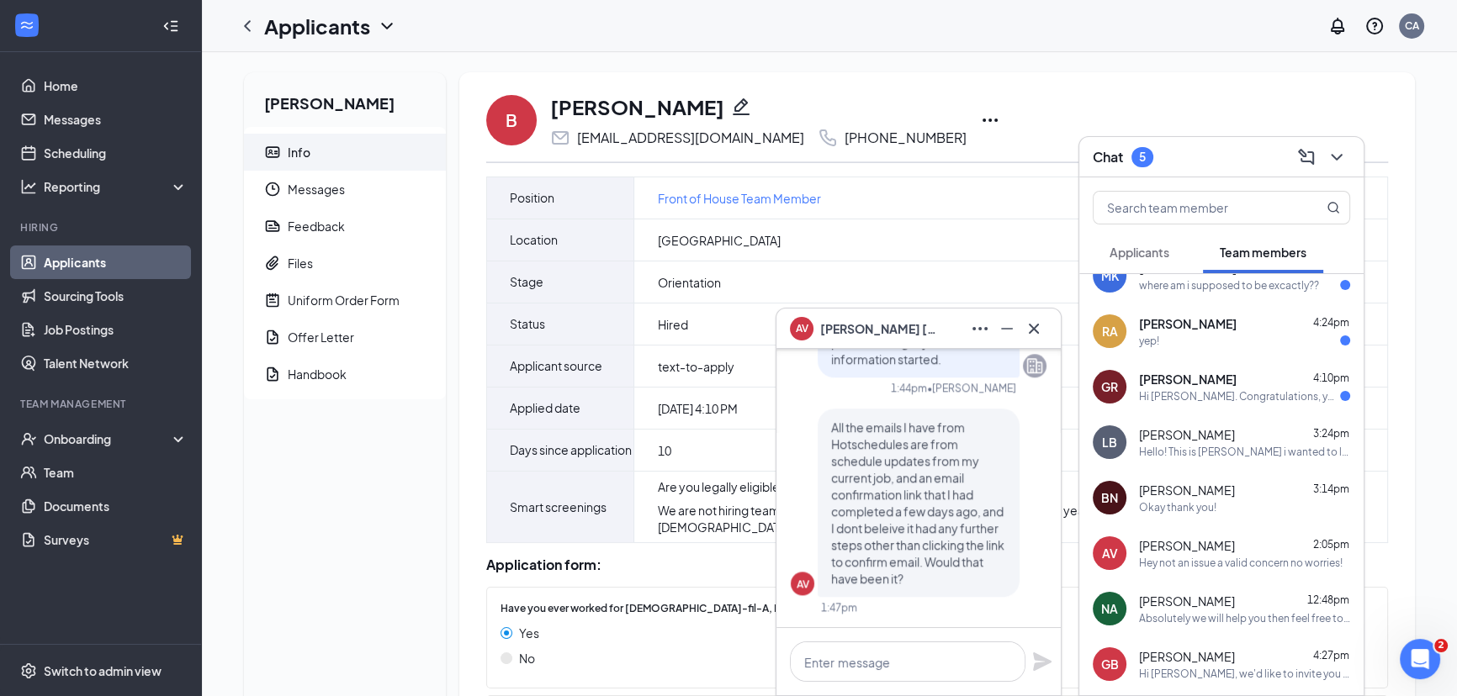
scroll to position [0, 0]
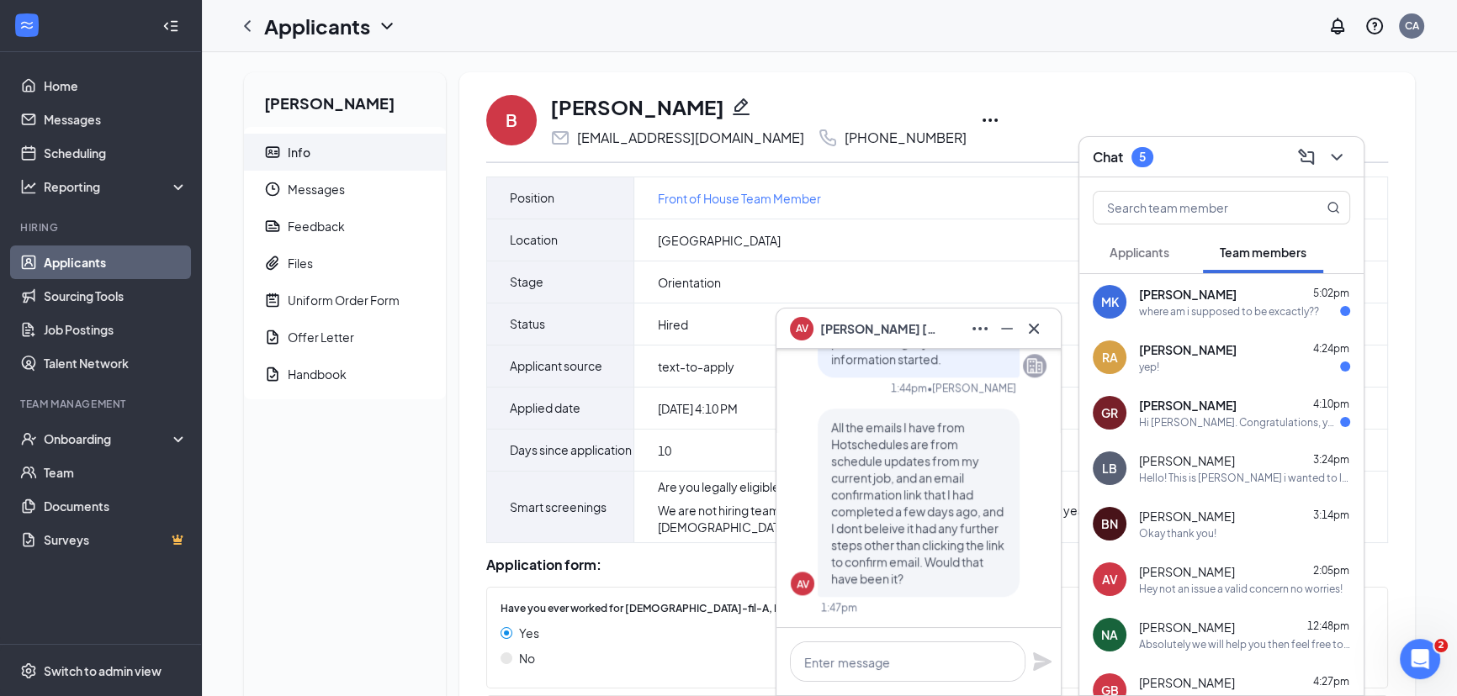
click at [1117, 247] on span "Applicants" at bounding box center [1139, 252] width 60 height 15
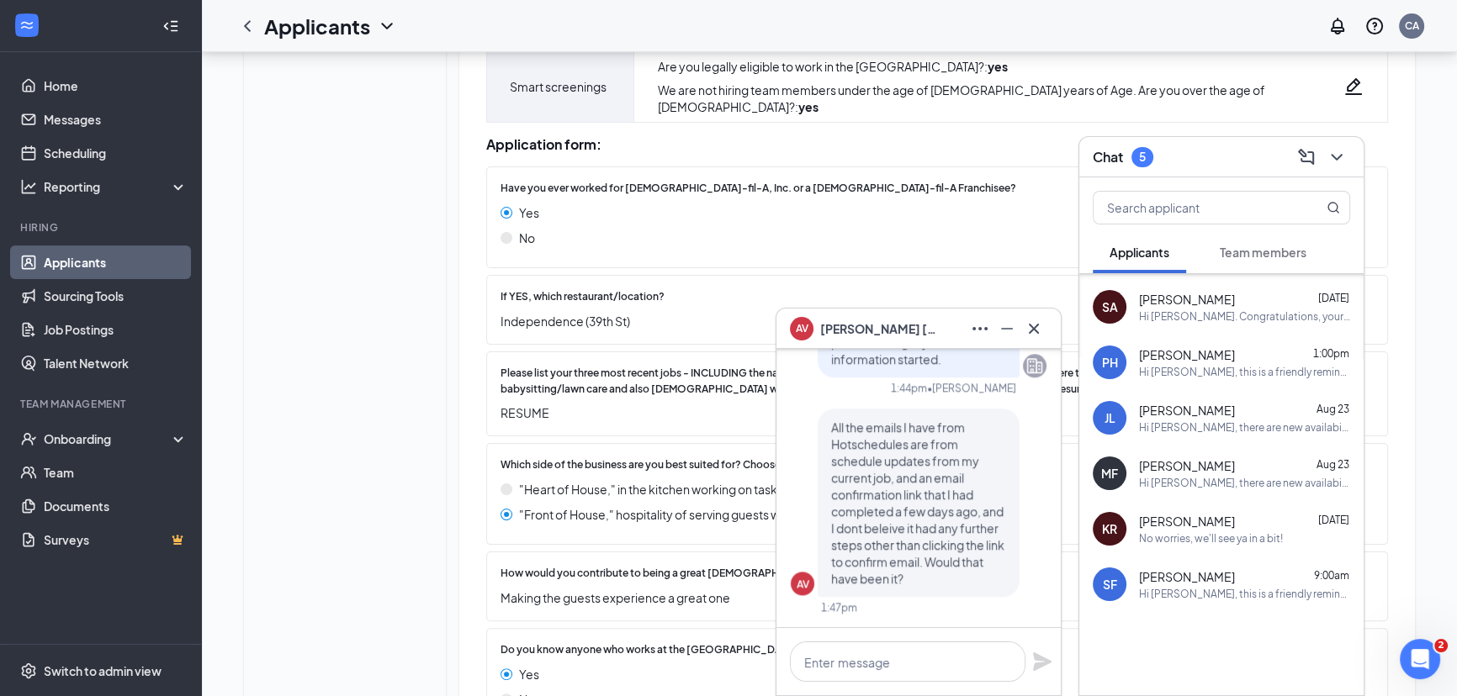
scroll to position [458, 0]
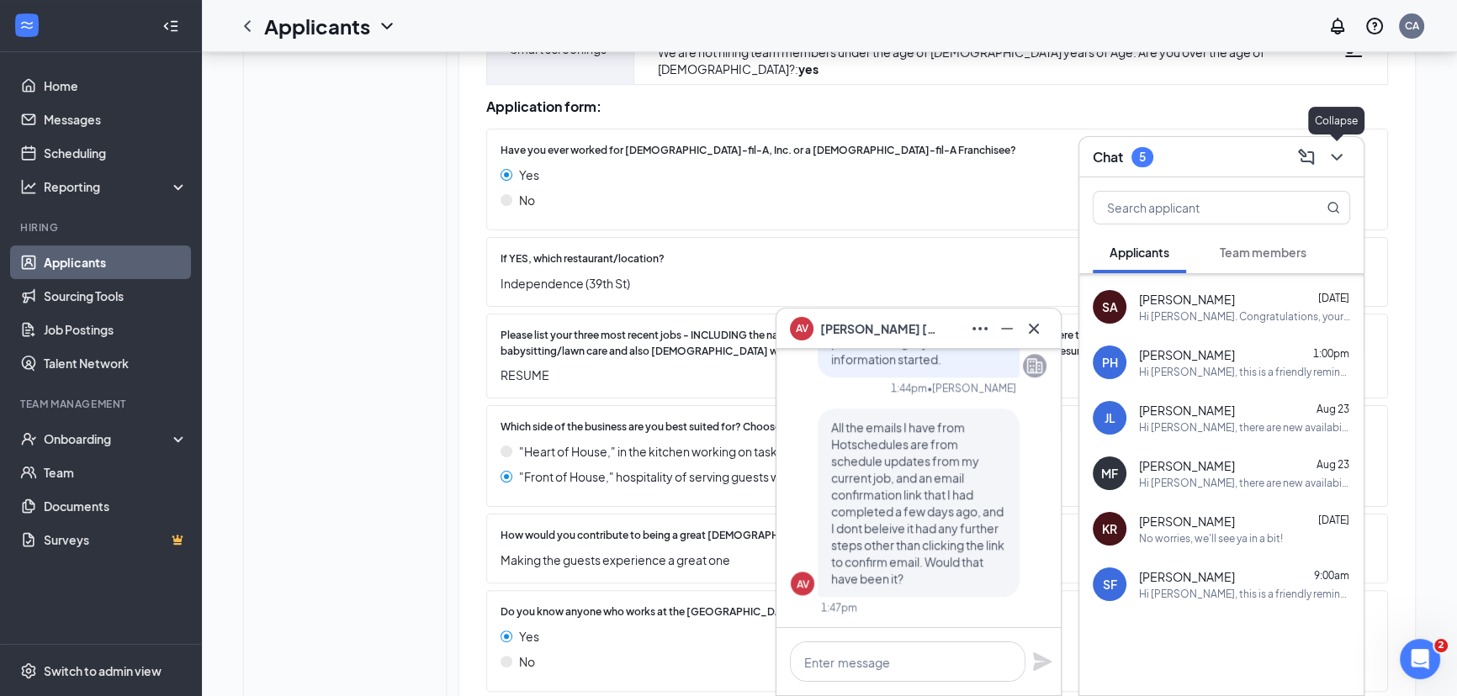
click at [1347, 156] on button at bounding box center [1336, 157] width 27 height 27
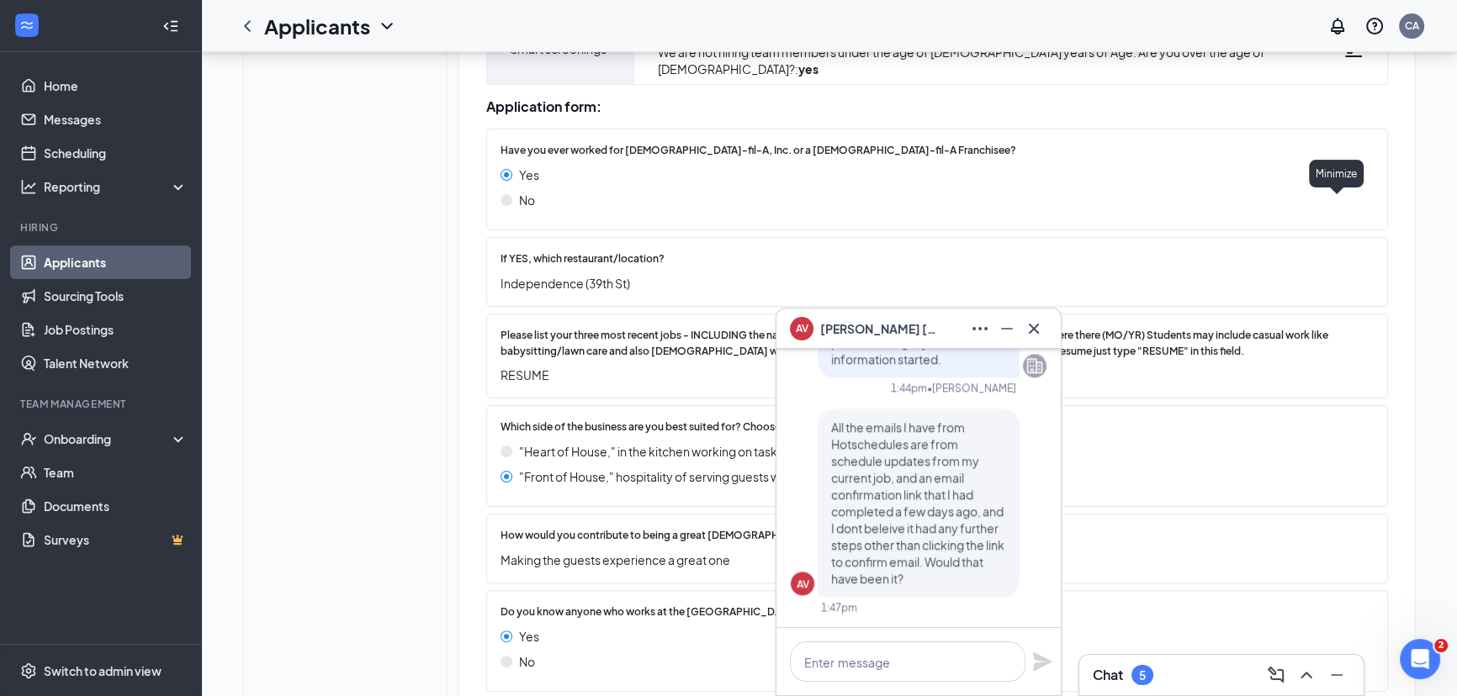
scroll to position [0, 0]
click at [1148, 216] on div "Yes No" at bounding box center [928, 191] width 856 height 50
click at [1034, 333] on icon "Cross" at bounding box center [1034, 329] width 20 height 20
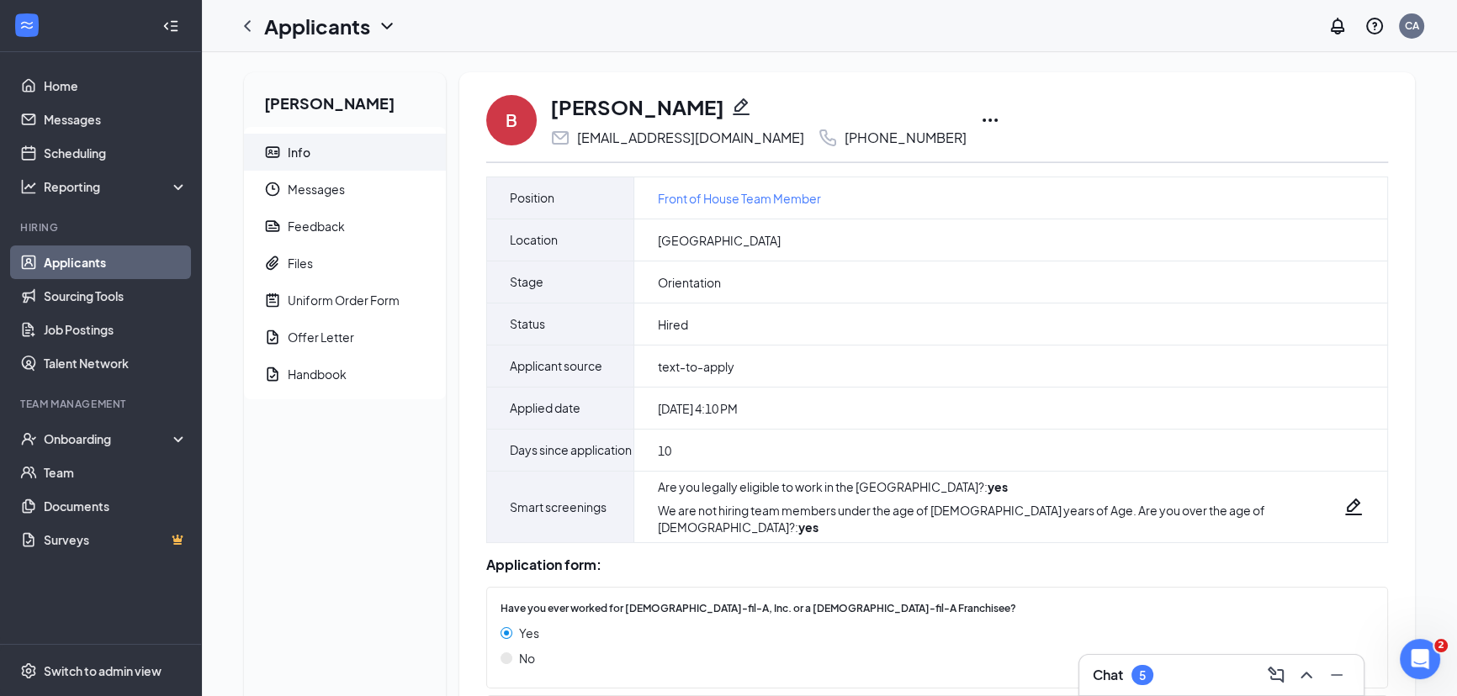
click at [980, 118] on icon "Ellipses" at bounding box center [990, 120] width 20 height 20
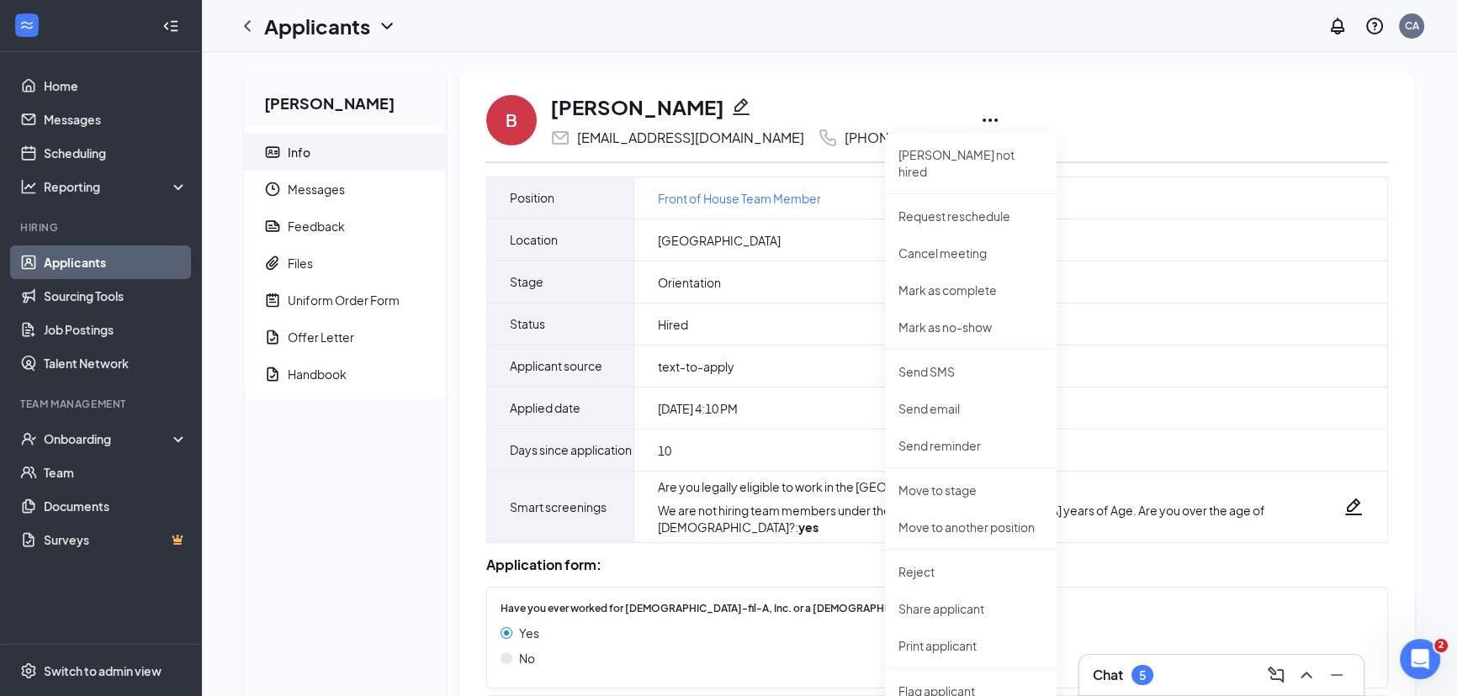
drag, startPoint x: 241, startPoint y: 470, endPoint x: 236, endPoint y: 462, distance: 9.8
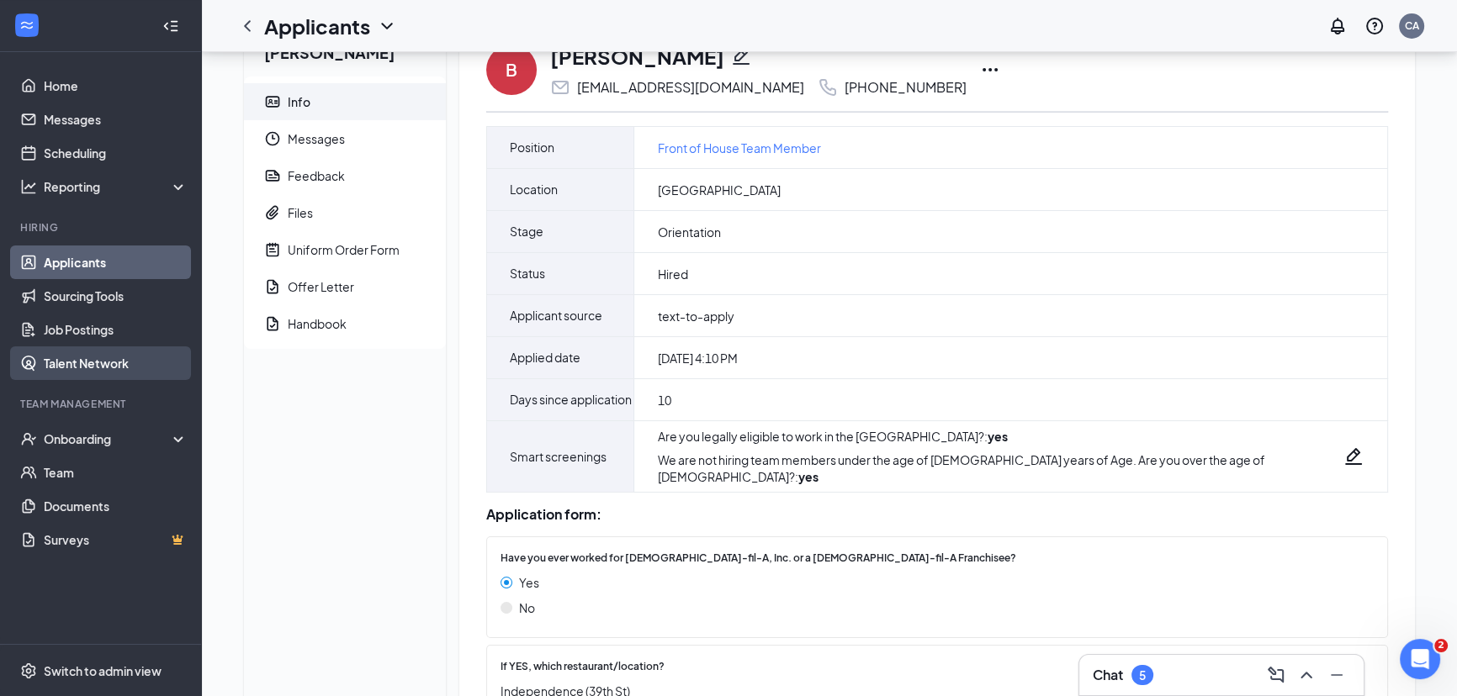
scroll to position [76, 0]
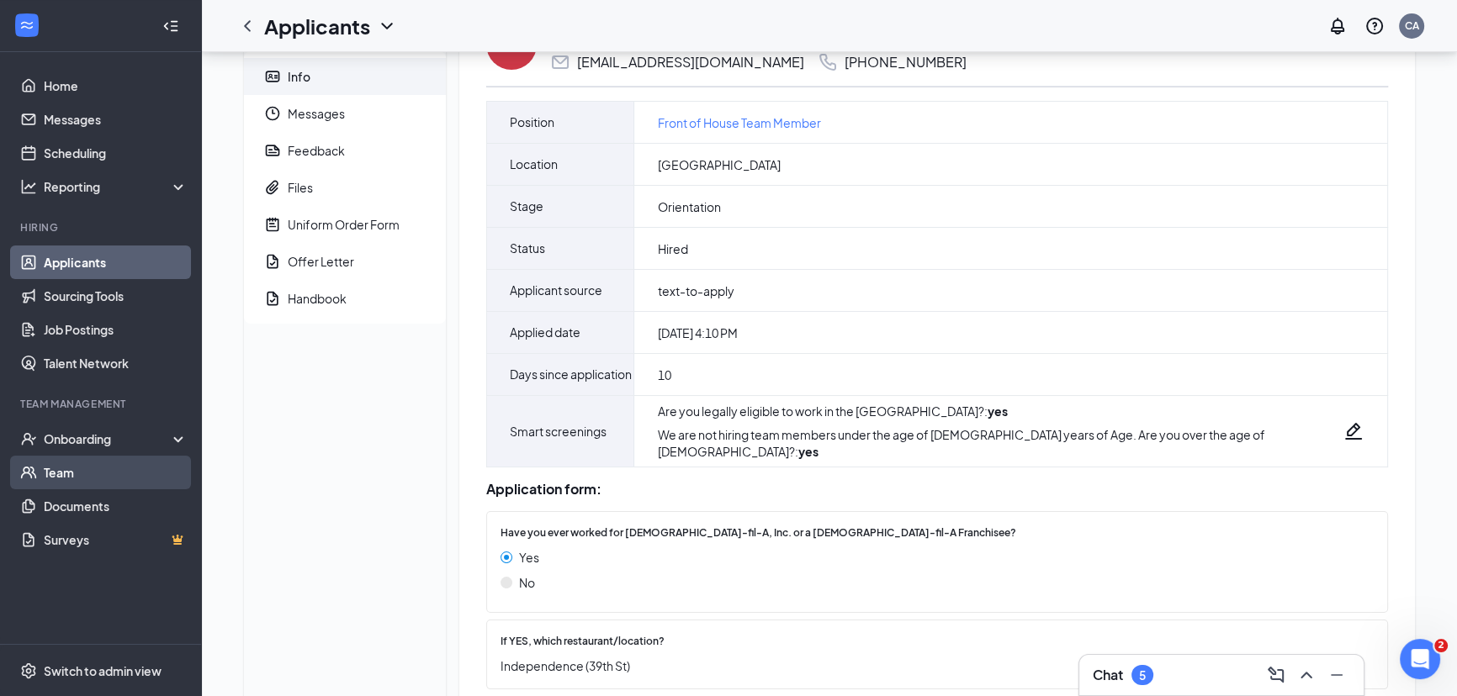
click at [46, 470] on link "Team" at bounding box center [116, 473] width 144 height 34
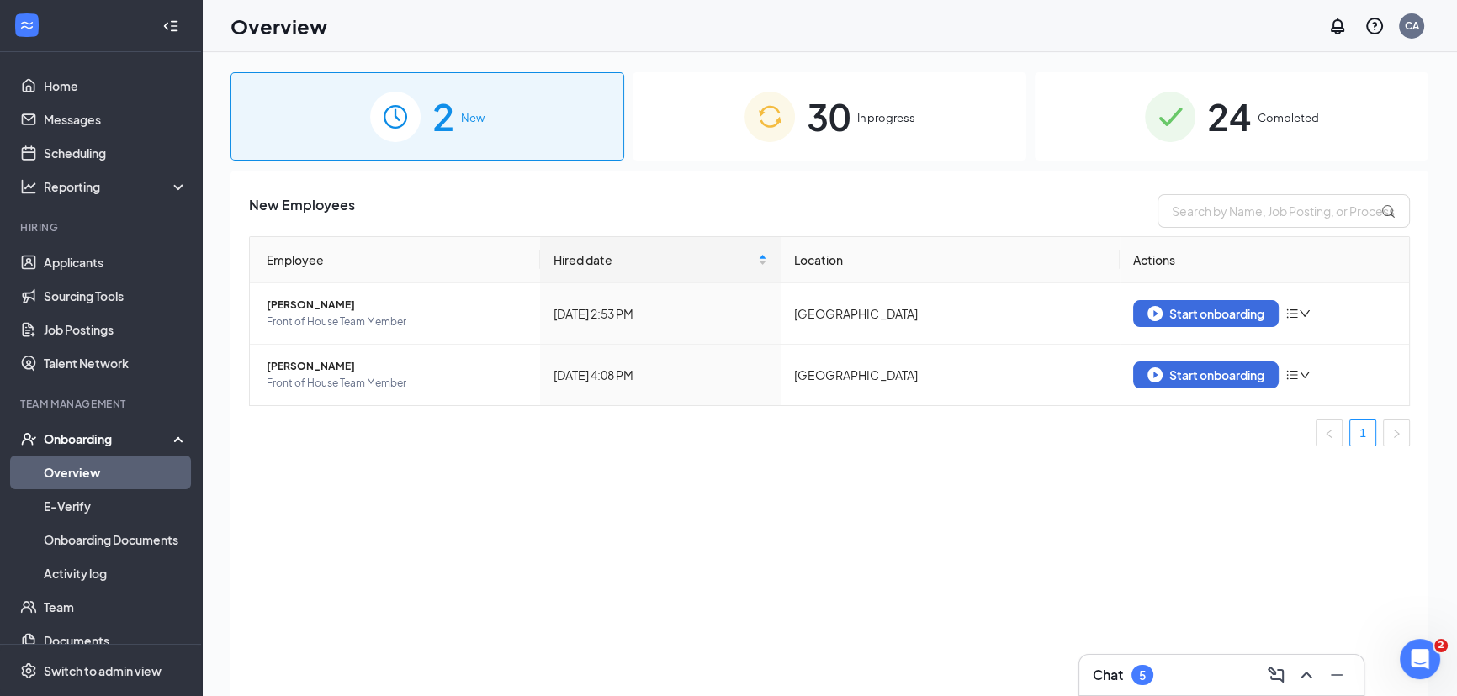
click at [1224, 107] on span "24" at bounding box center [1229, 116] width 44 height 58
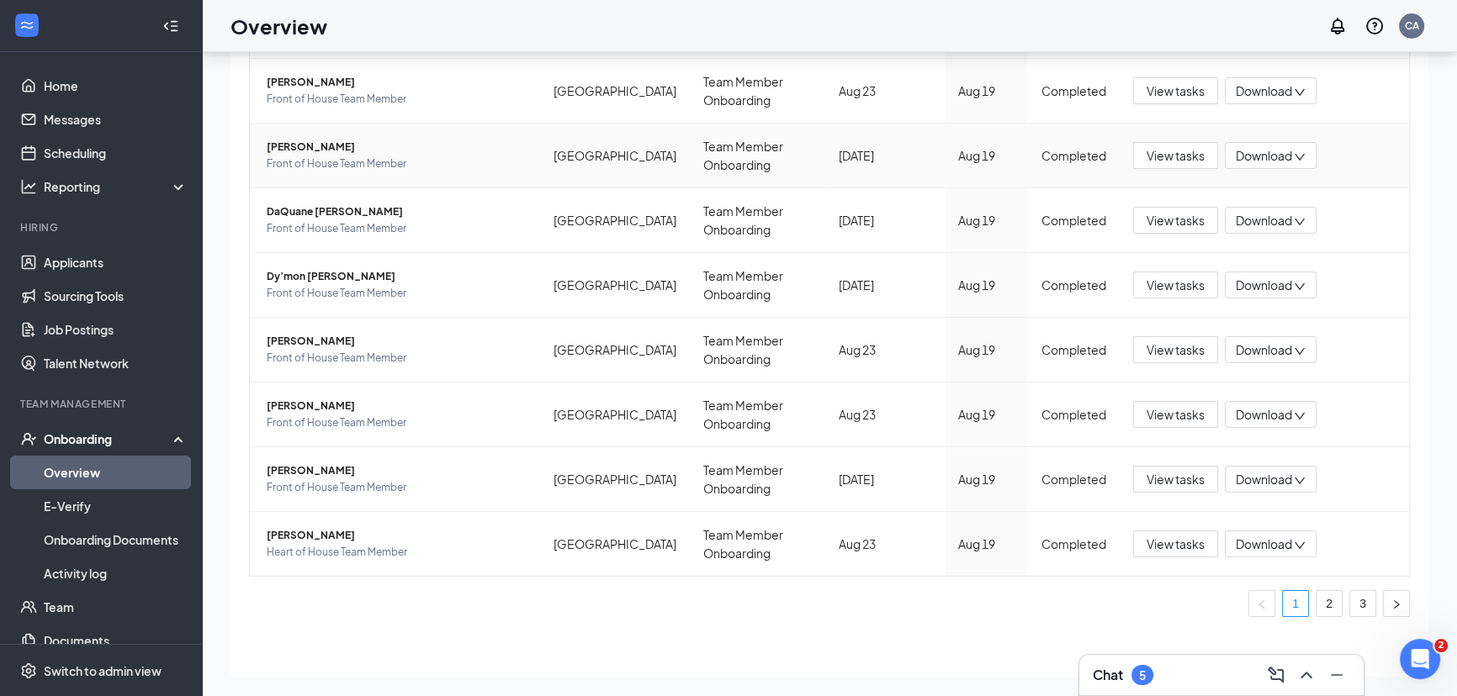
scroll to position [76, 0]
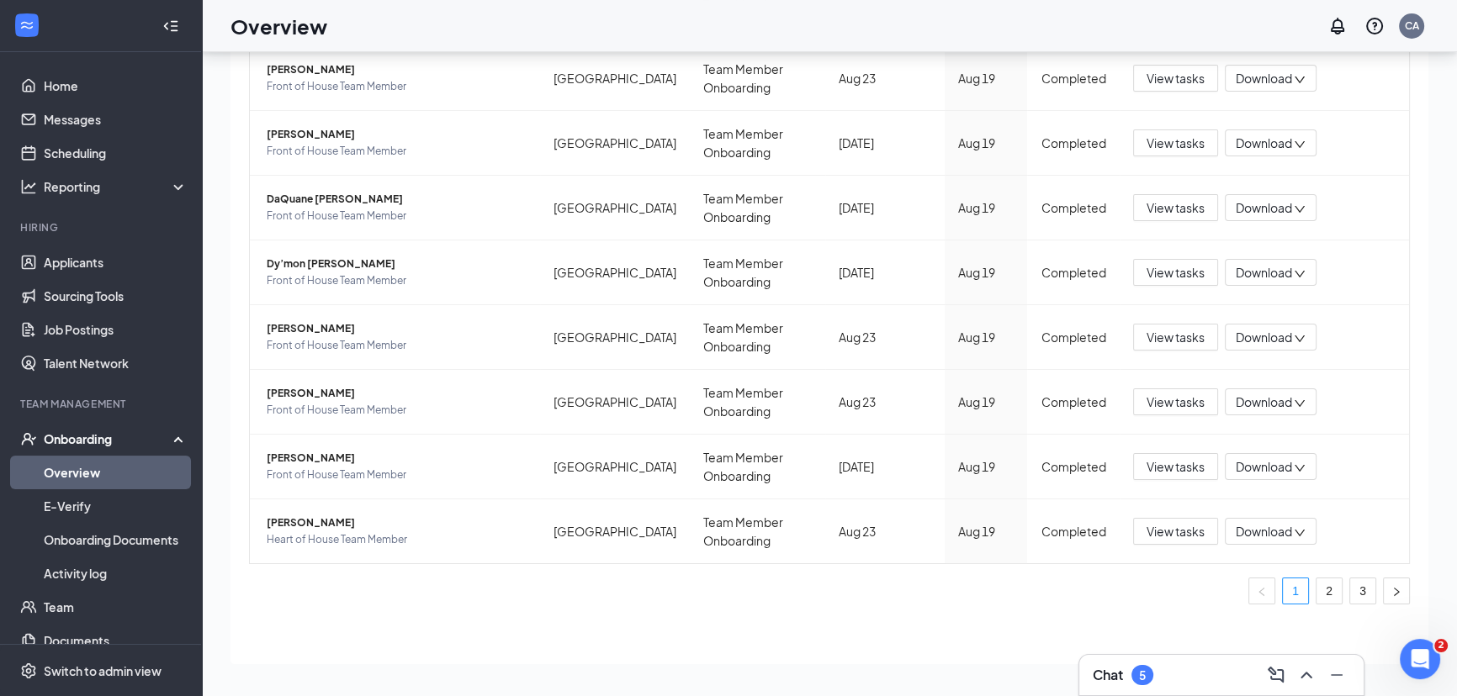
click at [56, 477] on link "Overview" at bounding box center [116, 473] width 144 height 34
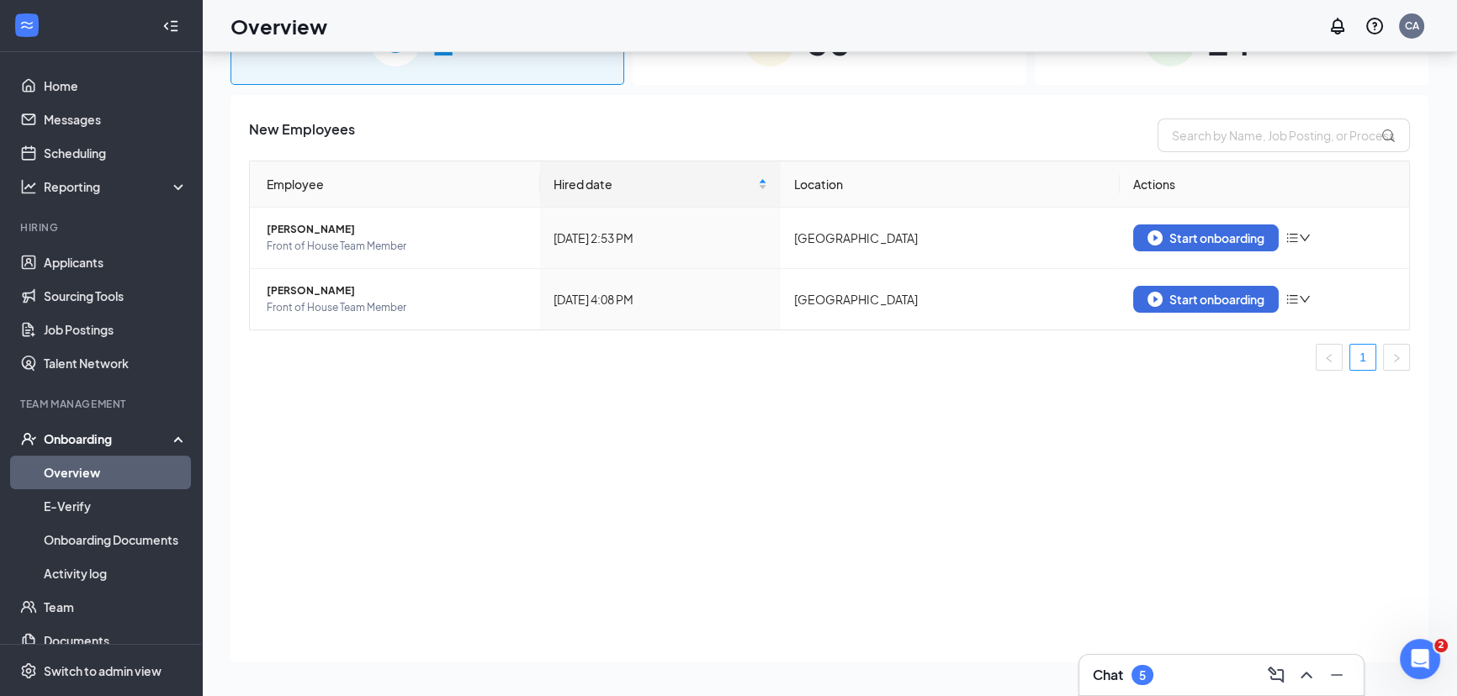
click at [69, 441] on div "Onboarding" at bounding box center [109, 439] width 130 height 17
click at [71, 463] on link "Team" at bounding box center [116, 473] width 144 height 34
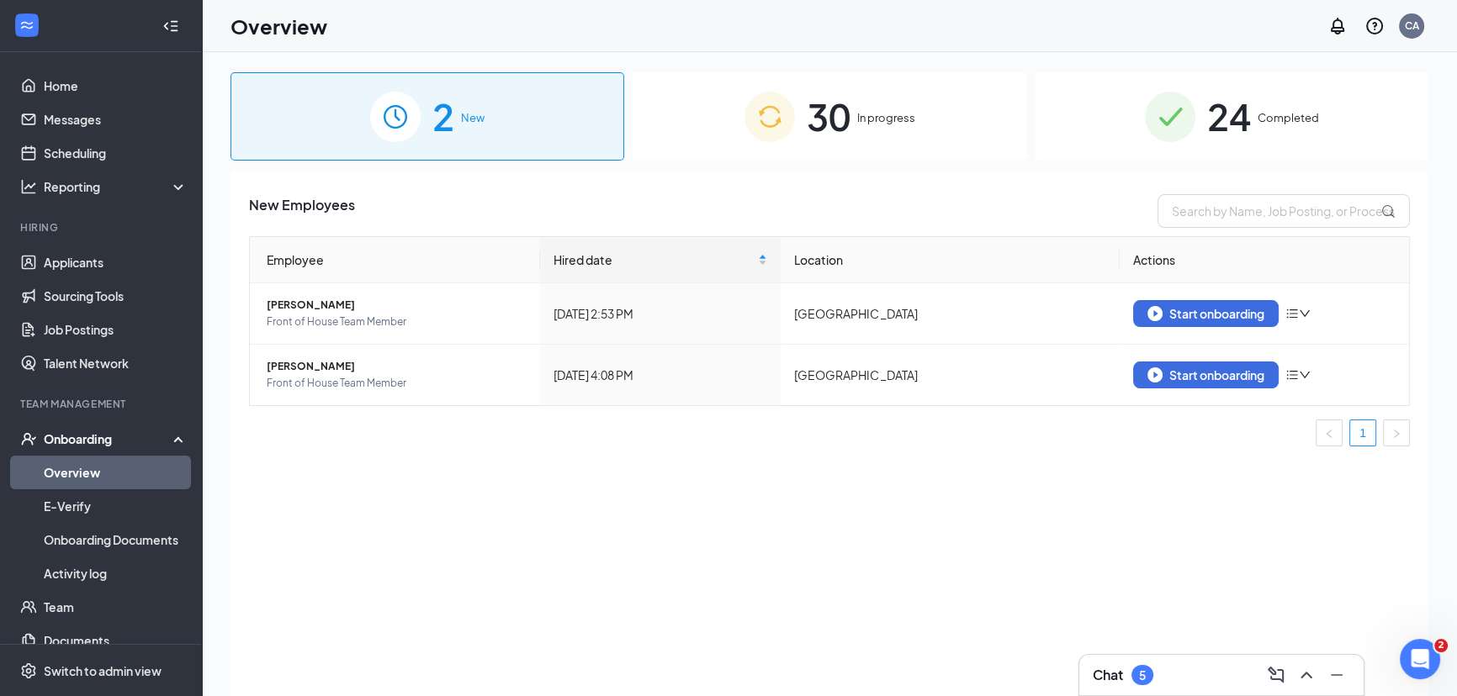
click at [878, 114] on span "In progress" at bounding box center [886, 117] width 58 height 17
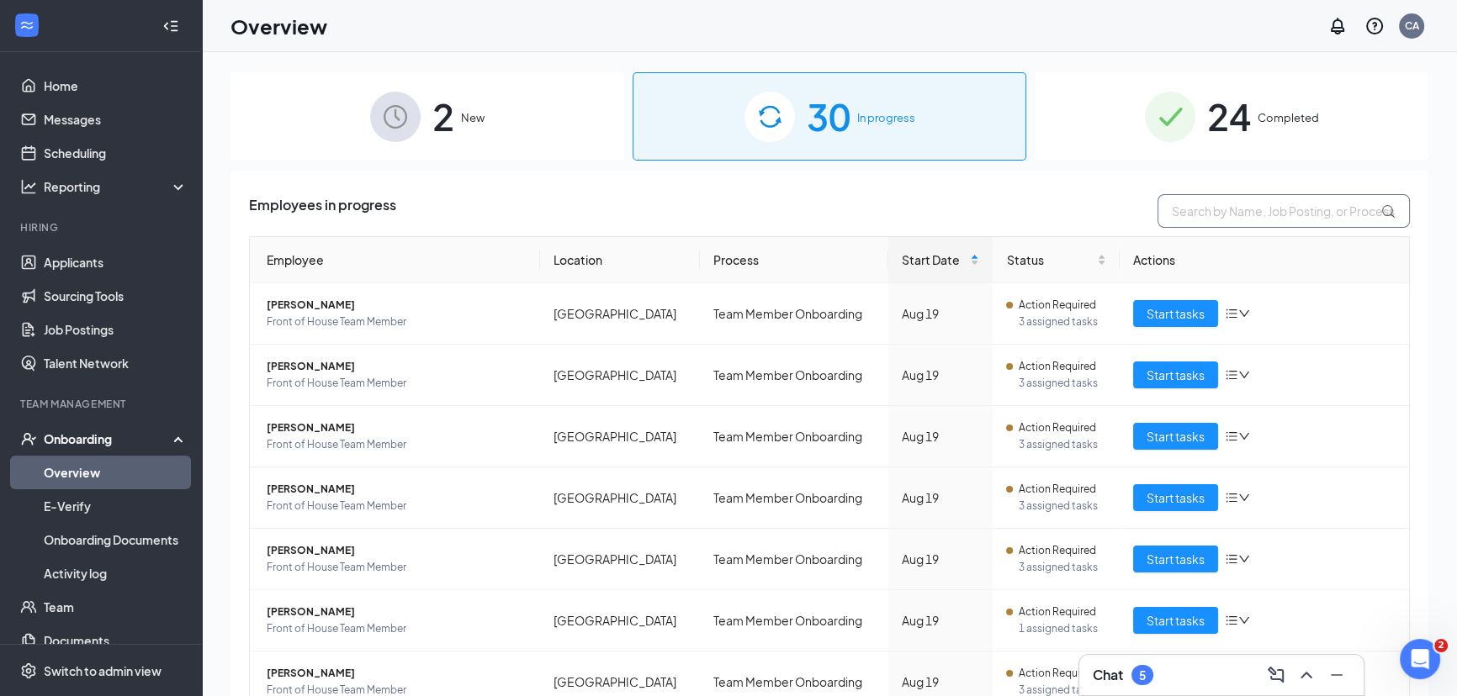
click at [1201, 210] on input "text" at bounding box center [1283, 211] width 252 height 34
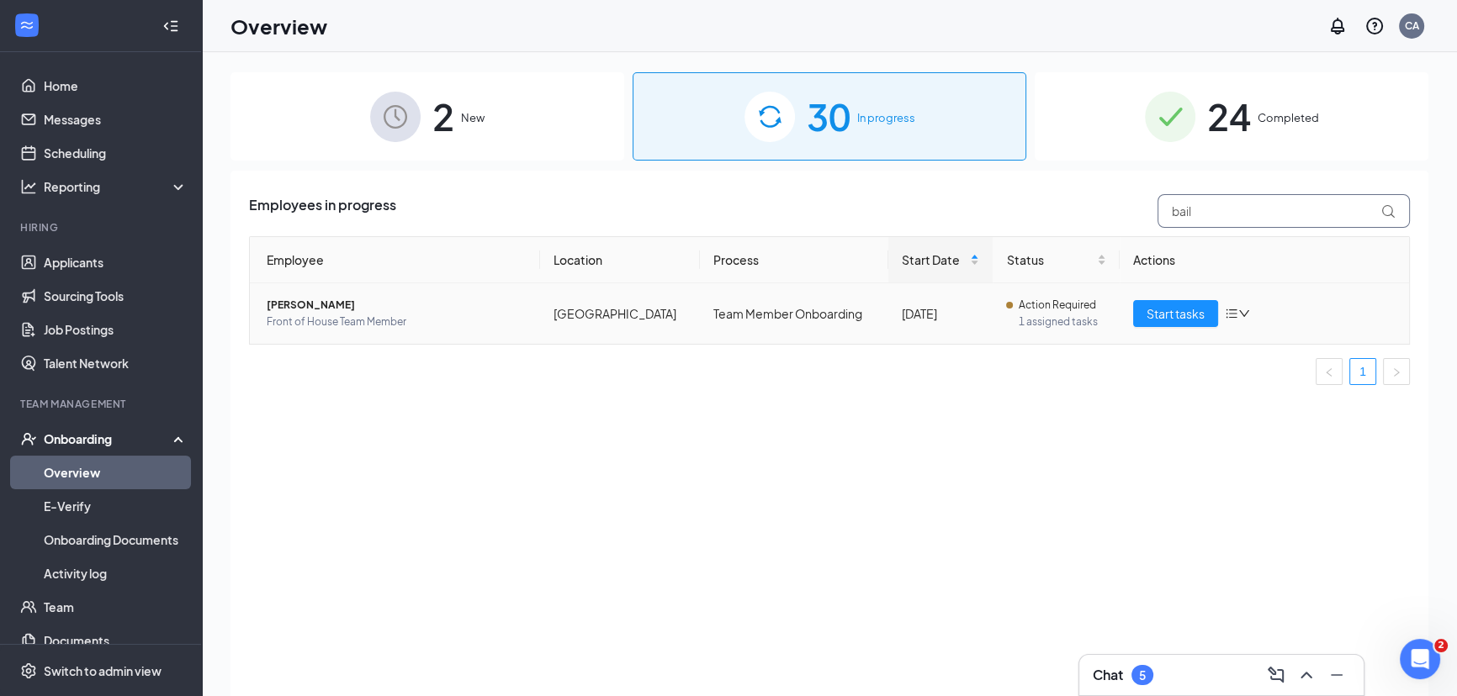
type input "bail"
click at [1227, 311] on icon "bars" at bounding box center [1231, 313] width 13 height 13
click at [1244, 310] on icon "down" at bounding box center [1244, 314] width 12 height 12
click at [1097, 264] on div "Status" at bounding box center [1055, 260] width 99 height 19
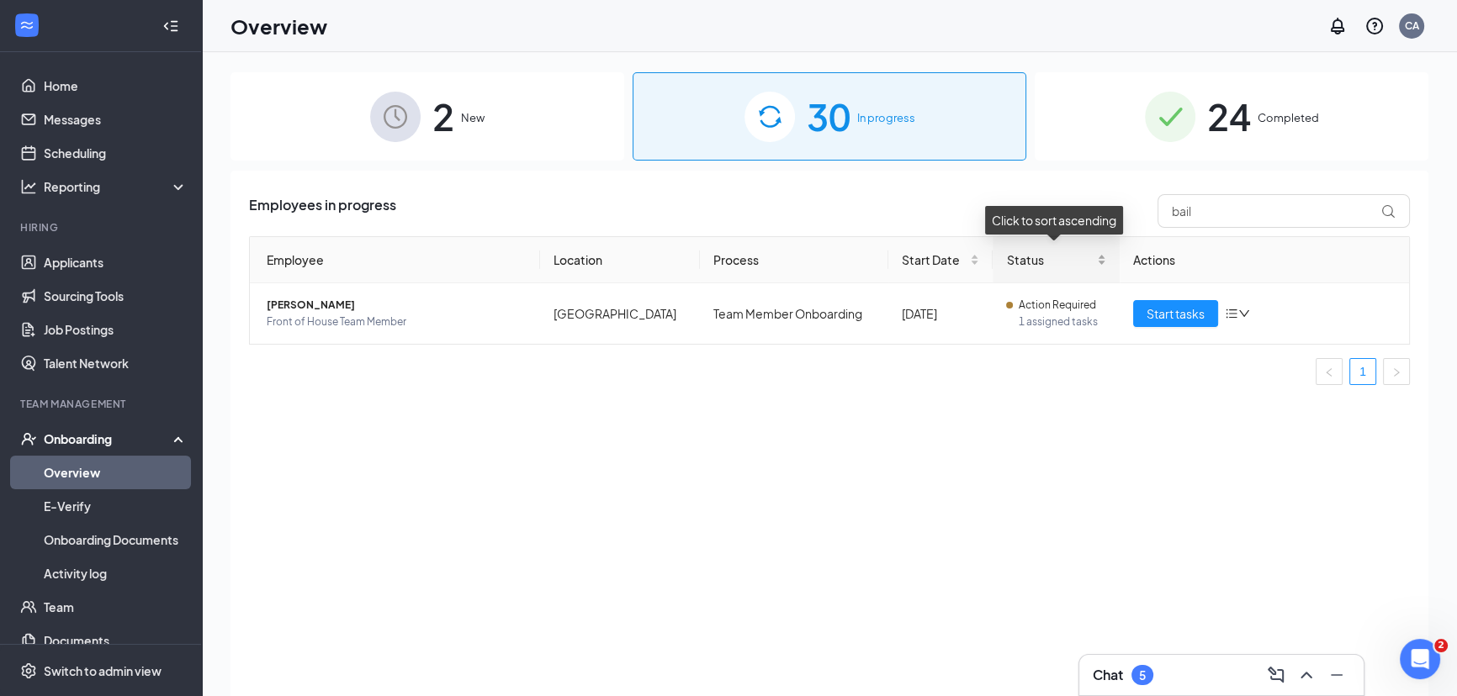
click at [1097, 264] on div "Status" at bounding box center [1055, 260] width 99 height 19
click at [1163, 256] on th "Actions" at bounding box center [1265, 260] width 290 height 46
click at [322, 308] on span "[PERSON_NAME]" at bounding box center [397, 305] width 260 height 17
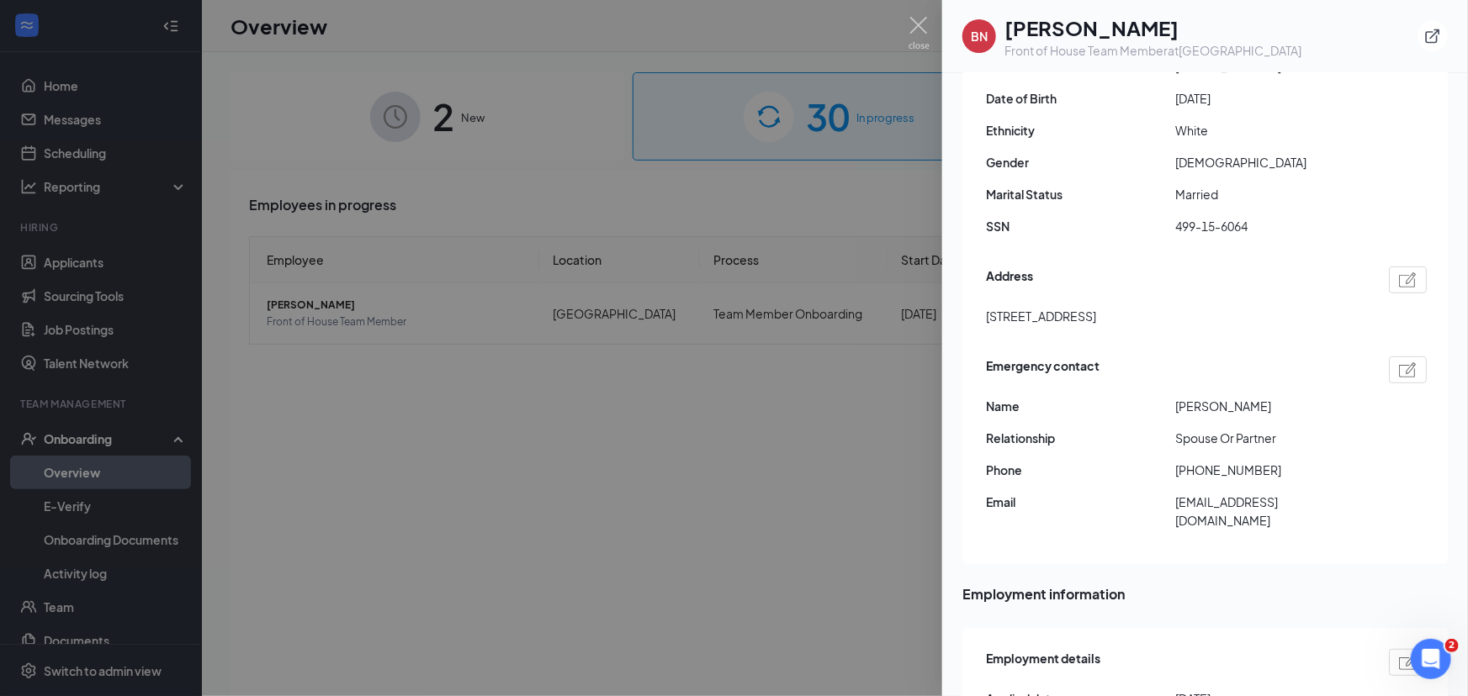
scroll to position [325, 0]
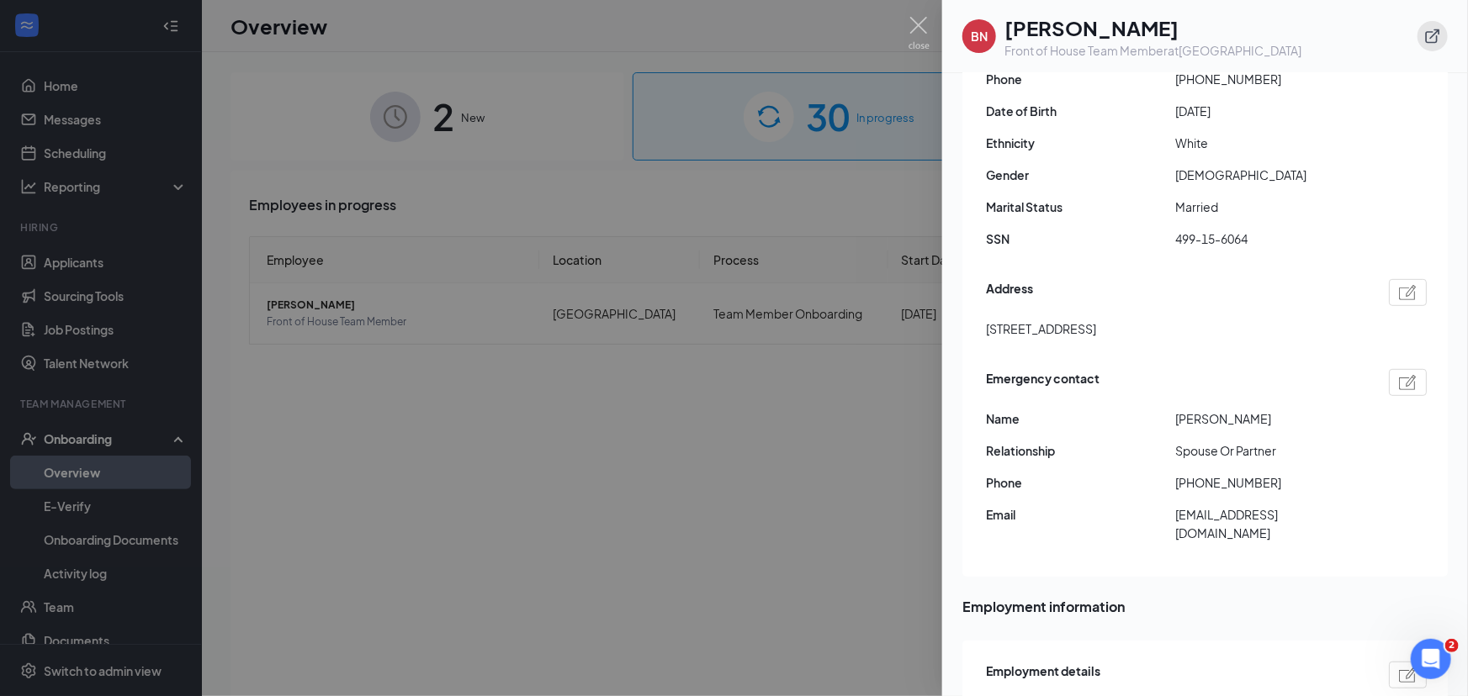
click at [1424, 40] on icon "ExternalLink" at bounding box center [1432, 36] width 17 height 17
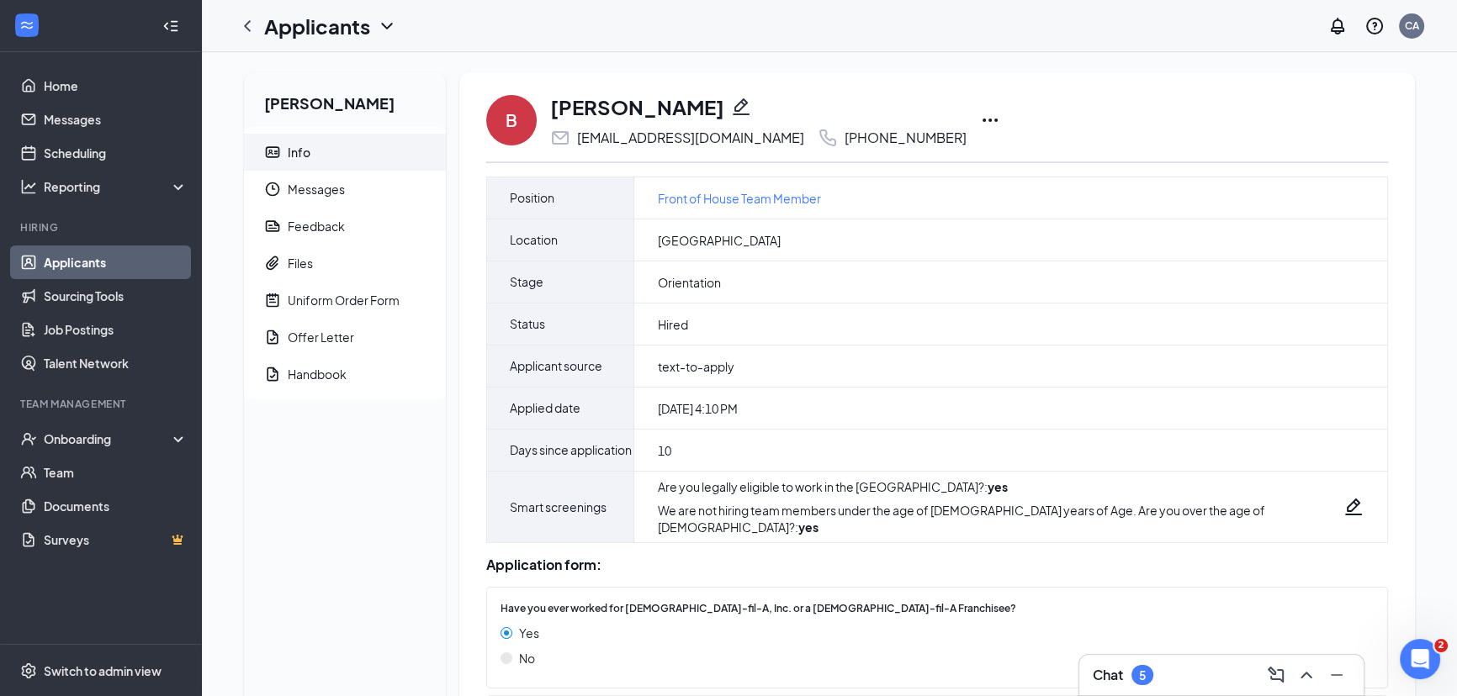
click at [982, 119] on icon "Ellipses" at bounding box center [989, 120] width 15 height 3
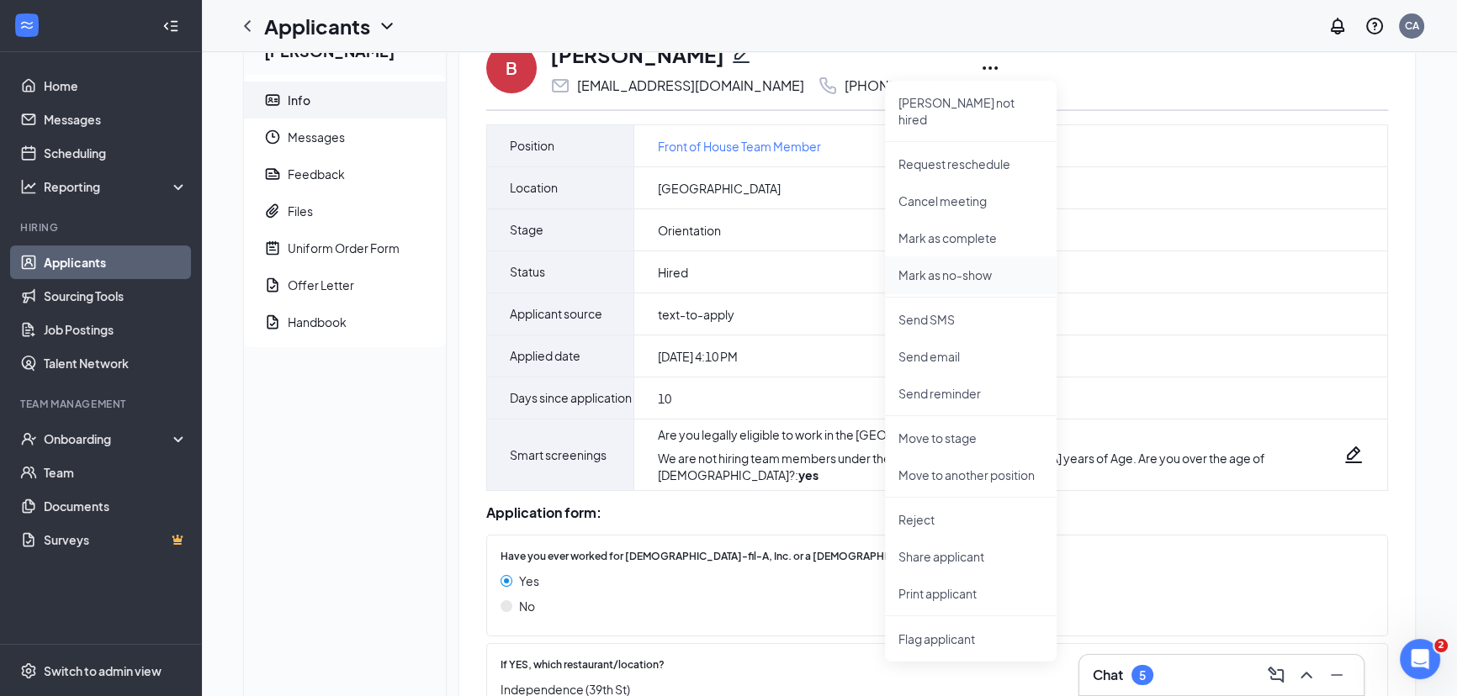
scroll to position [76, 0]
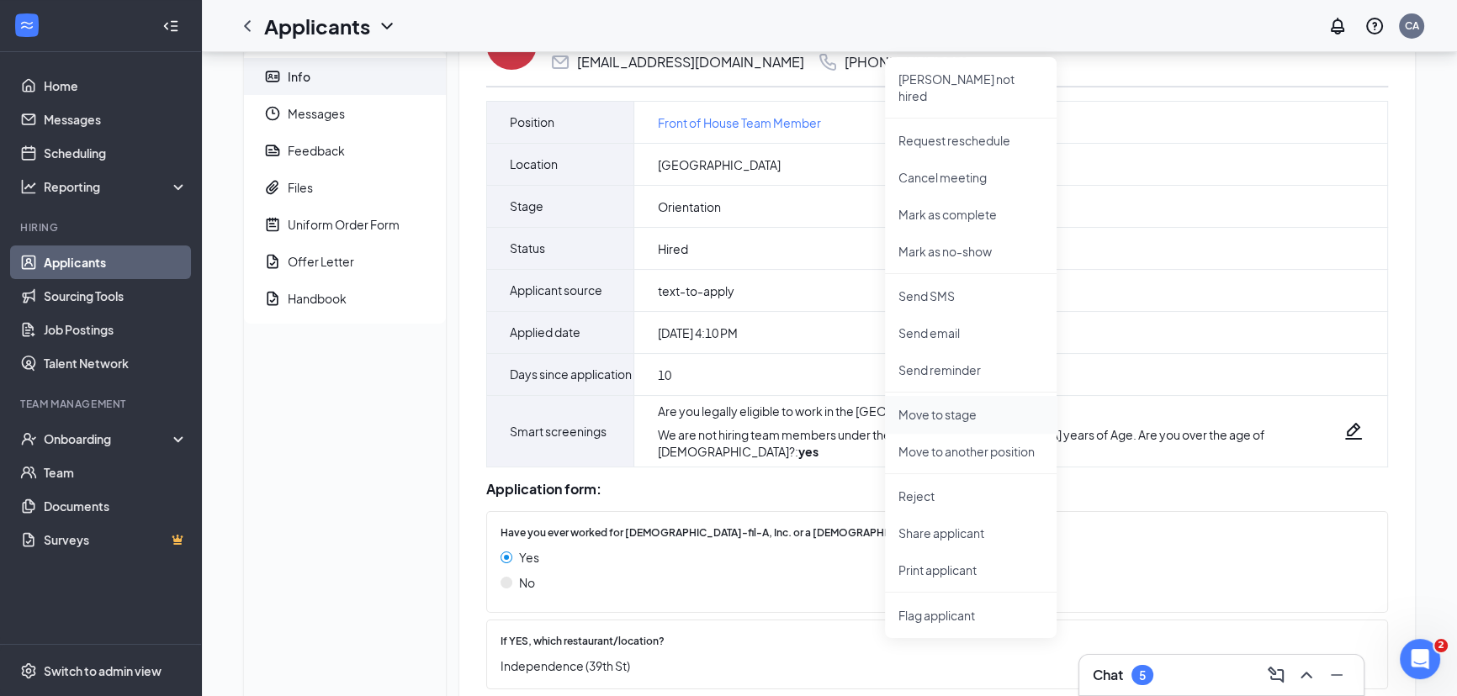
click at [934, 406] on p "Move to stage" at bounding box center [970, 414] width 145 height 17
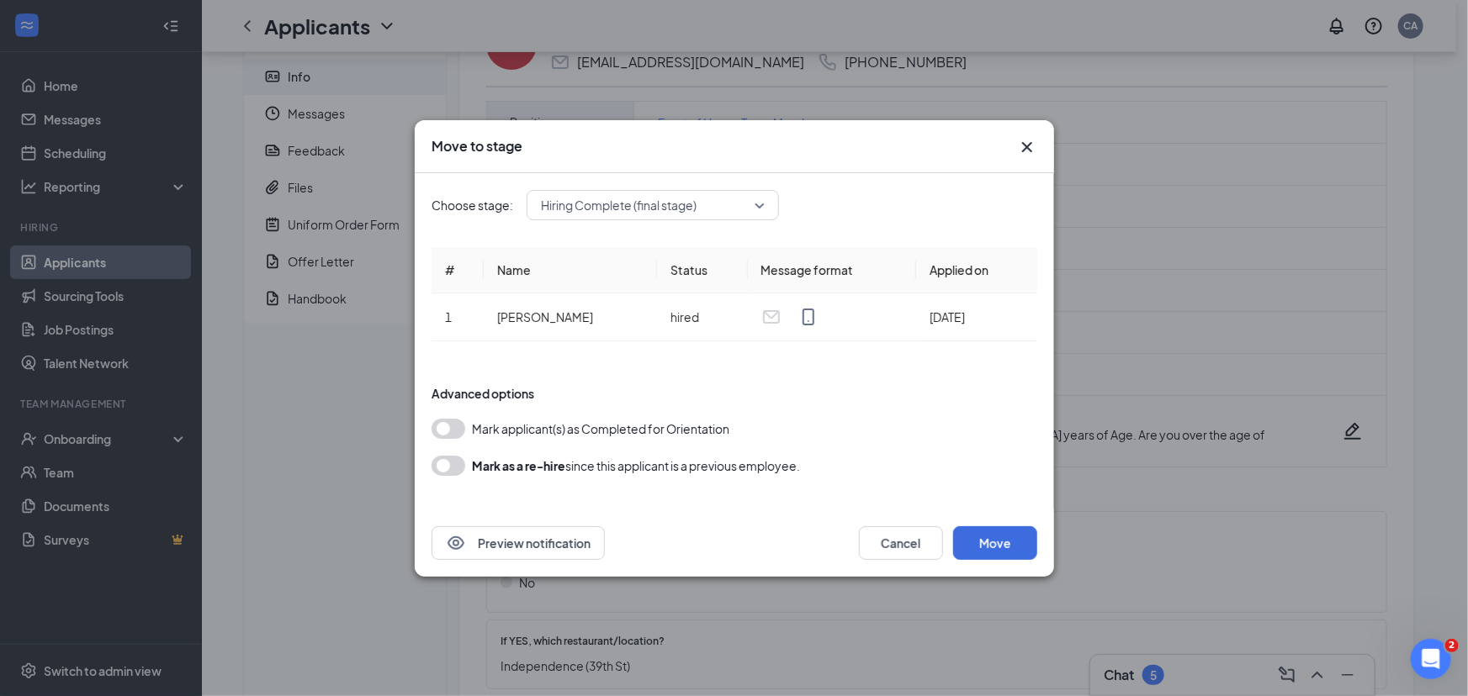
drag, startPoint x: 934, startPoint y: 401, endPoint x: 907, endPoint y: 395, distance: 27.6
click at [907, 395] on div "Advanced options" at bounding box center [734, 393] width 606 height 17
click at [458, 431] on button "button" at bounding box center [448, 429] width 34 height 20
click at [456, 459] on button "button" at bounding box center [448, 466] width 34 height 20
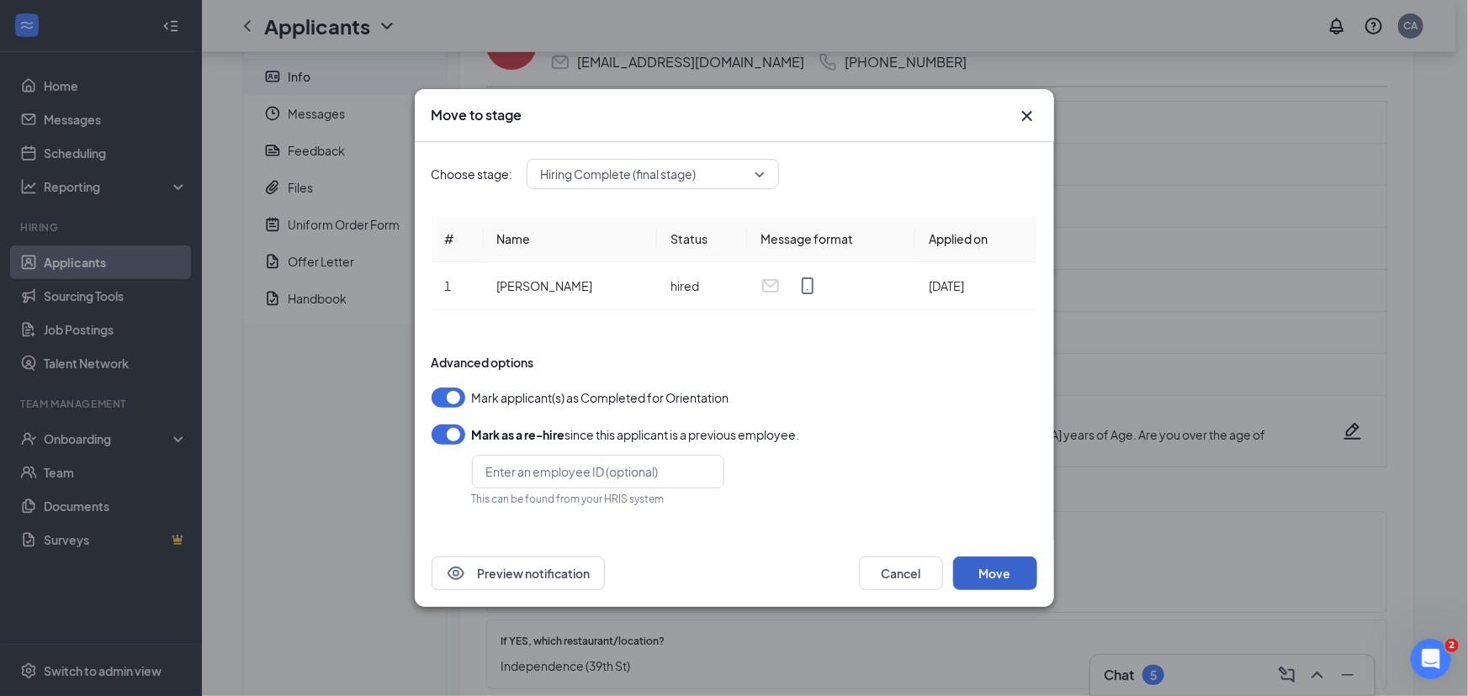
click at [1008, 582] on button "Move" at bounding box center [995, 574] width 84 height 34
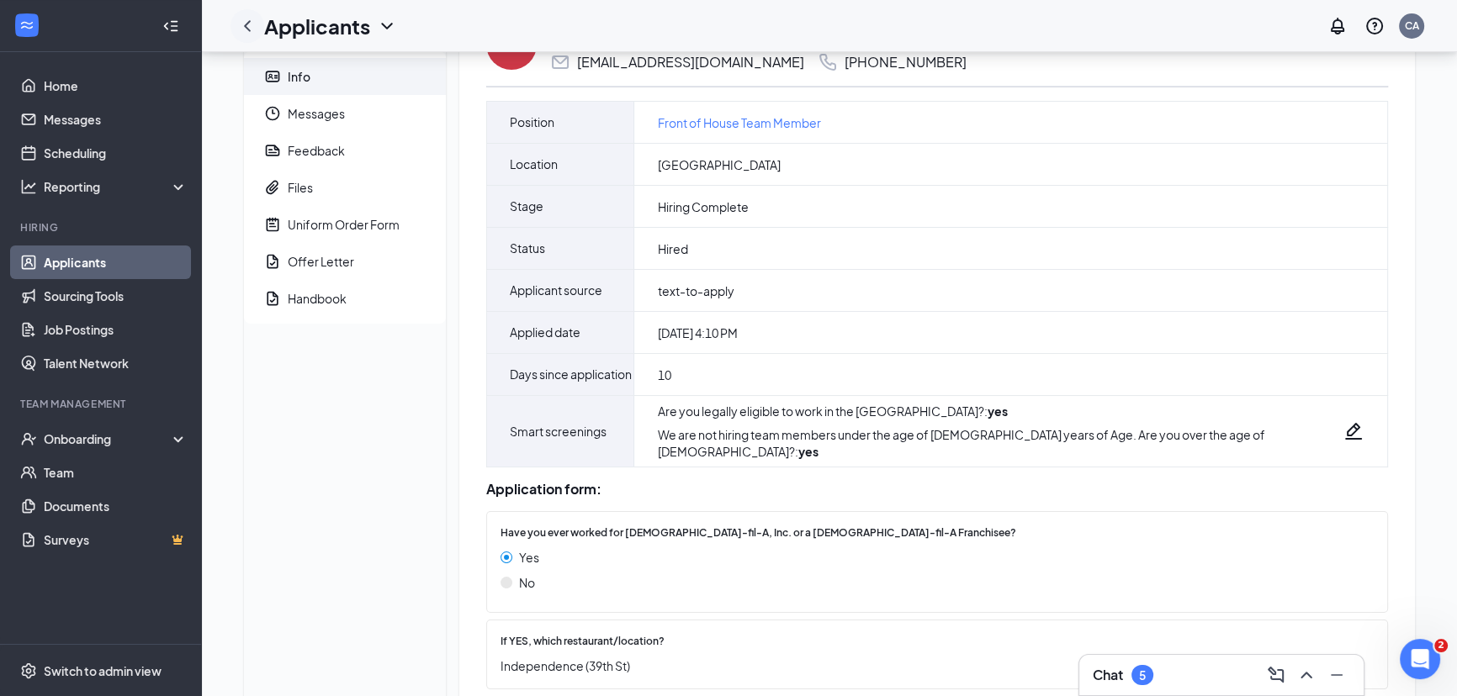
click at [247, 23] on icon "ChevronLeft" at bounding box center [247, 25] width 7 height 11
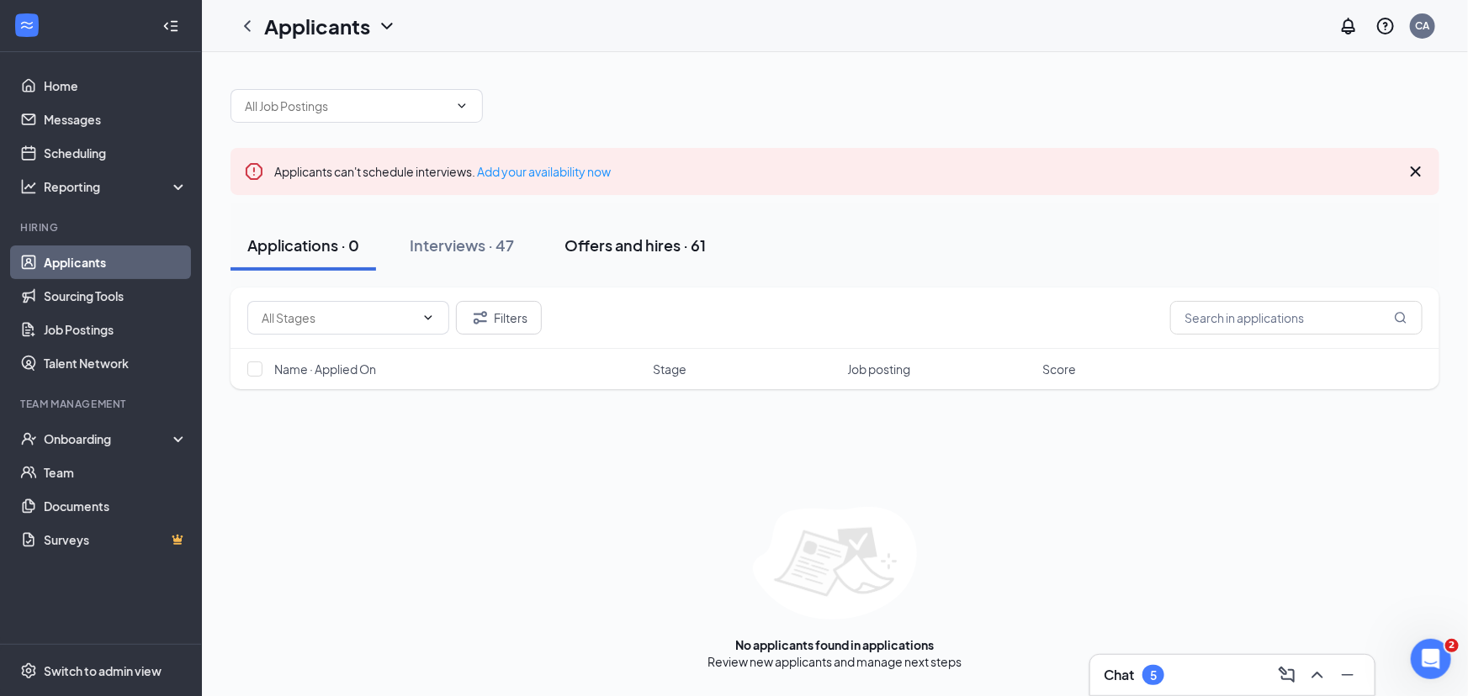
click at [606, 251] on div "Offers and hires · 61" at bounding box center [634, 245] width 141 height 21
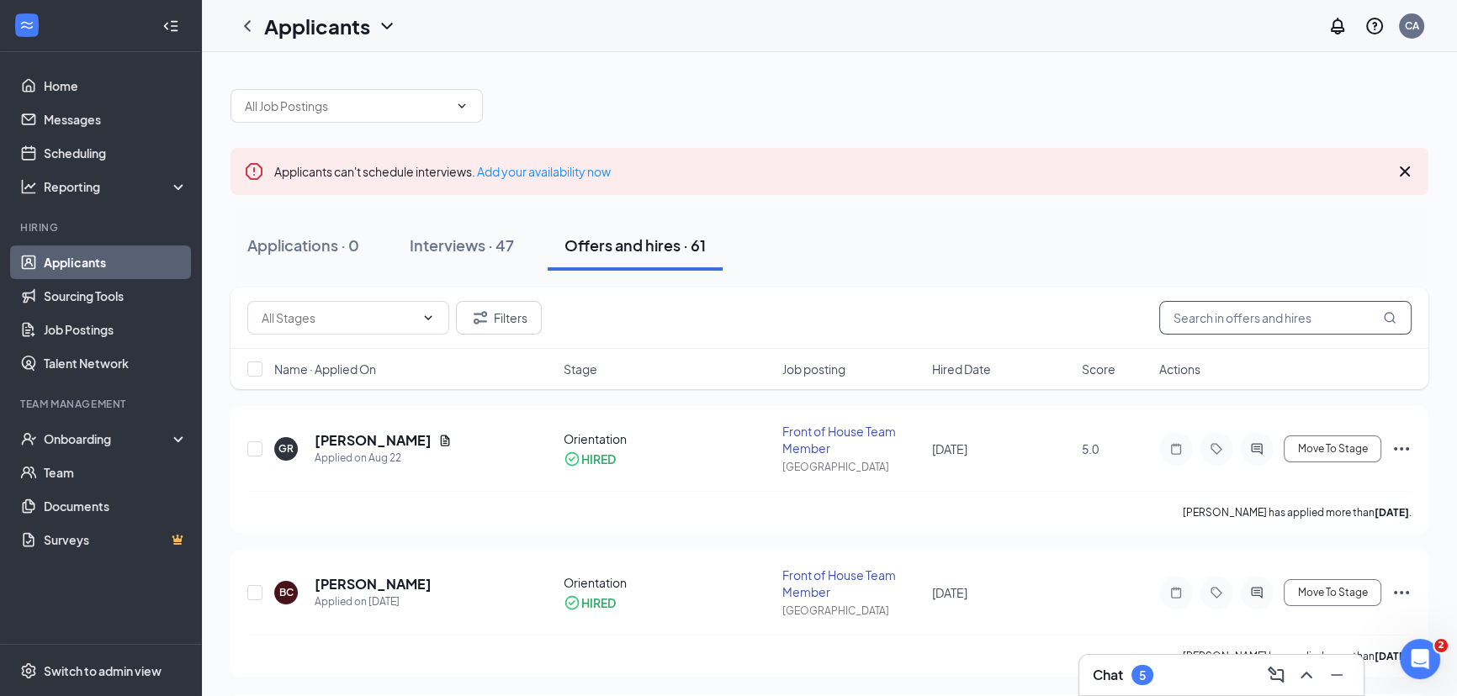
click at [1212, 326] on input "text" at bounding box center [1285, 318] width 252 height 34
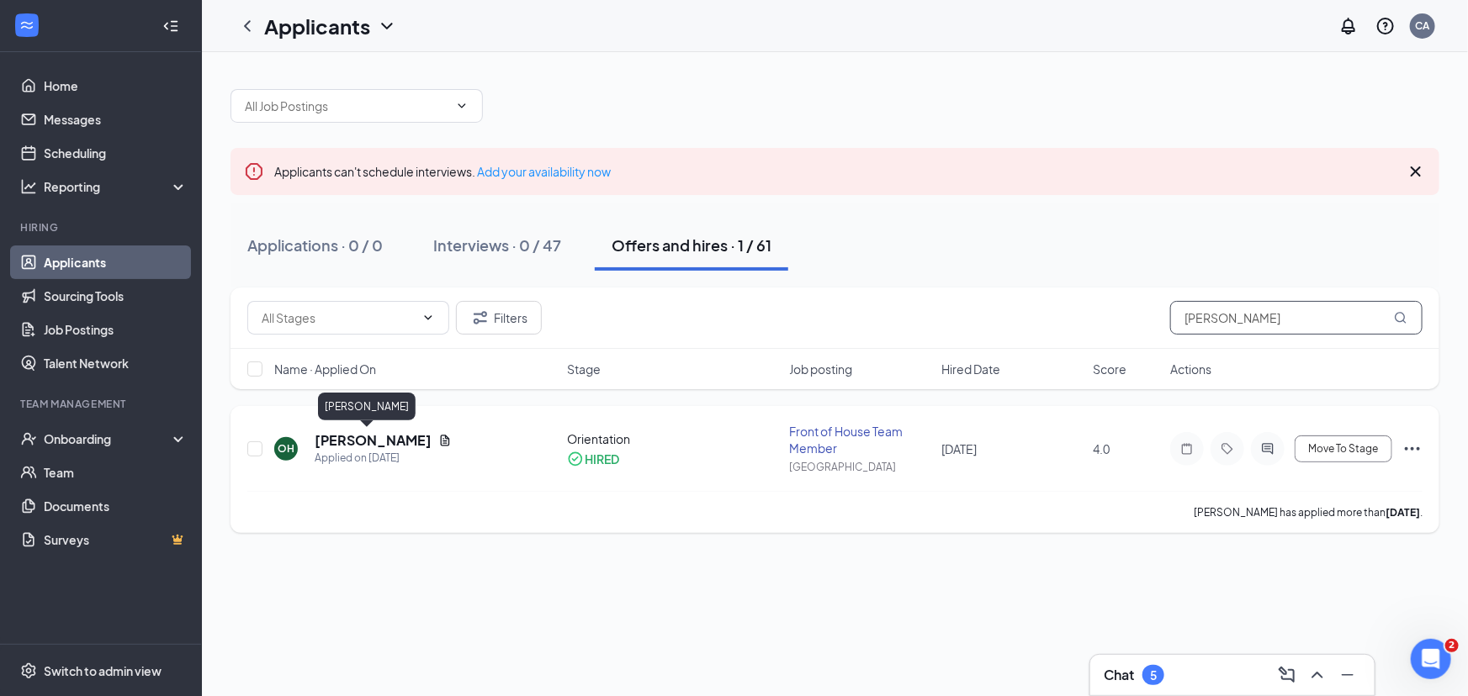
type input "[PERSON_NAME]"
click at [363, 443] on h5 "[PERSON_NAME]" at bounding box center [373, 440] width 117 height 19
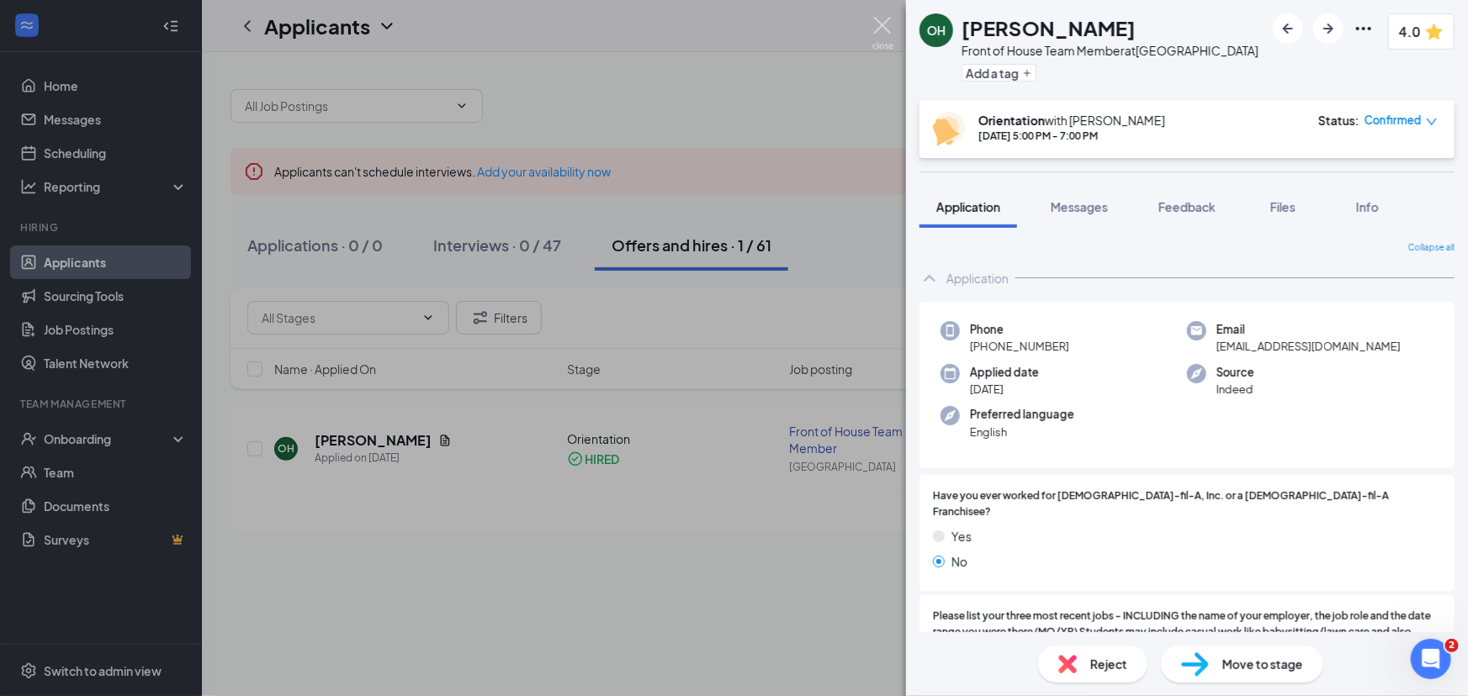
click at [880, 24] on img at bounding box center [882, 33] width 21 height 33
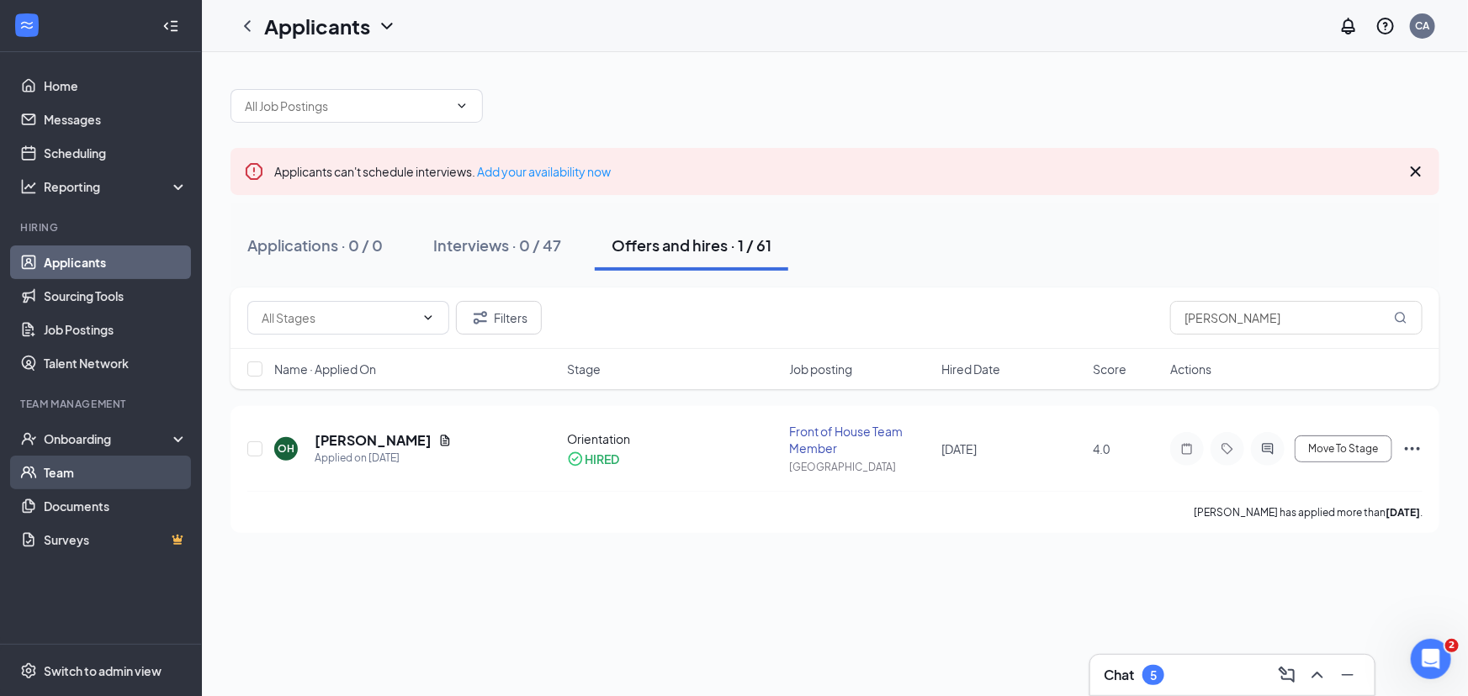
click at [109, 468] on link "Team" at bounding box center [116, 473] width 144 height 34
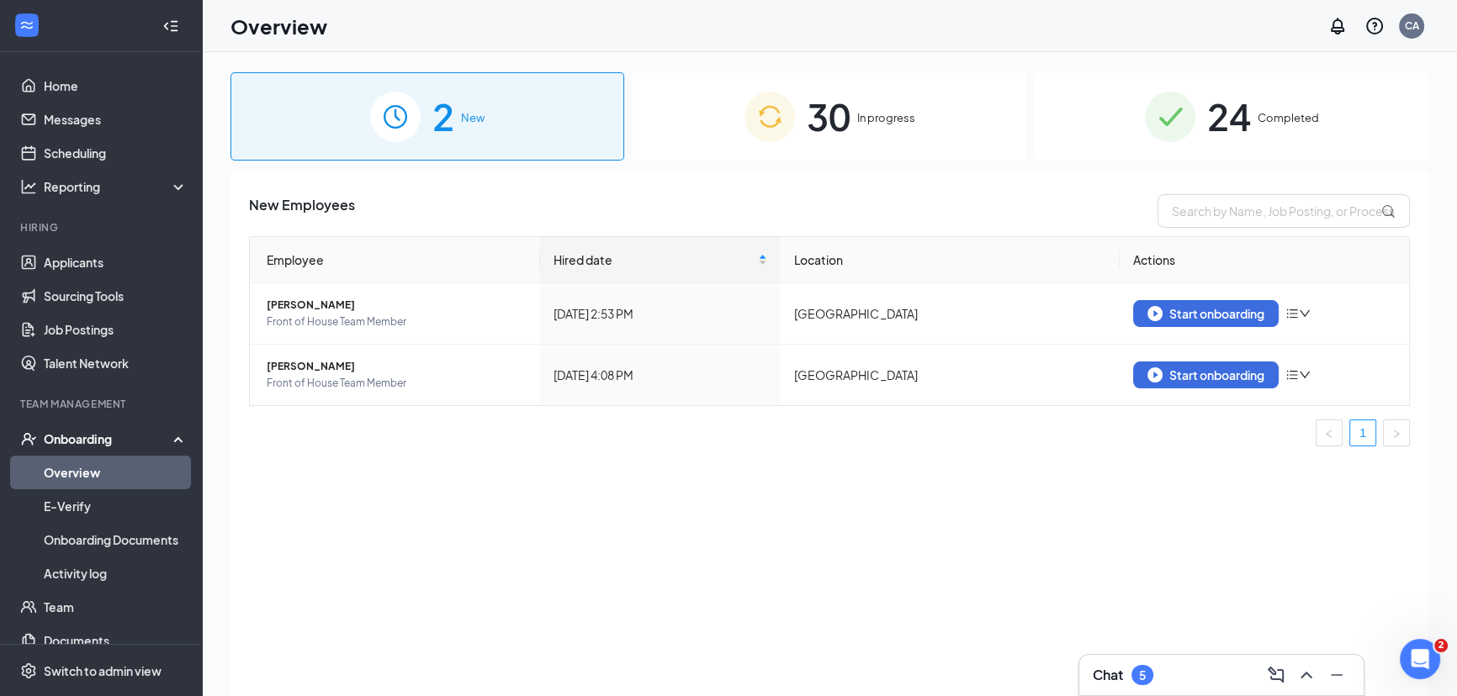
click at [1193, 114] on img at bounding box center [1170, 117] width 50 height 50
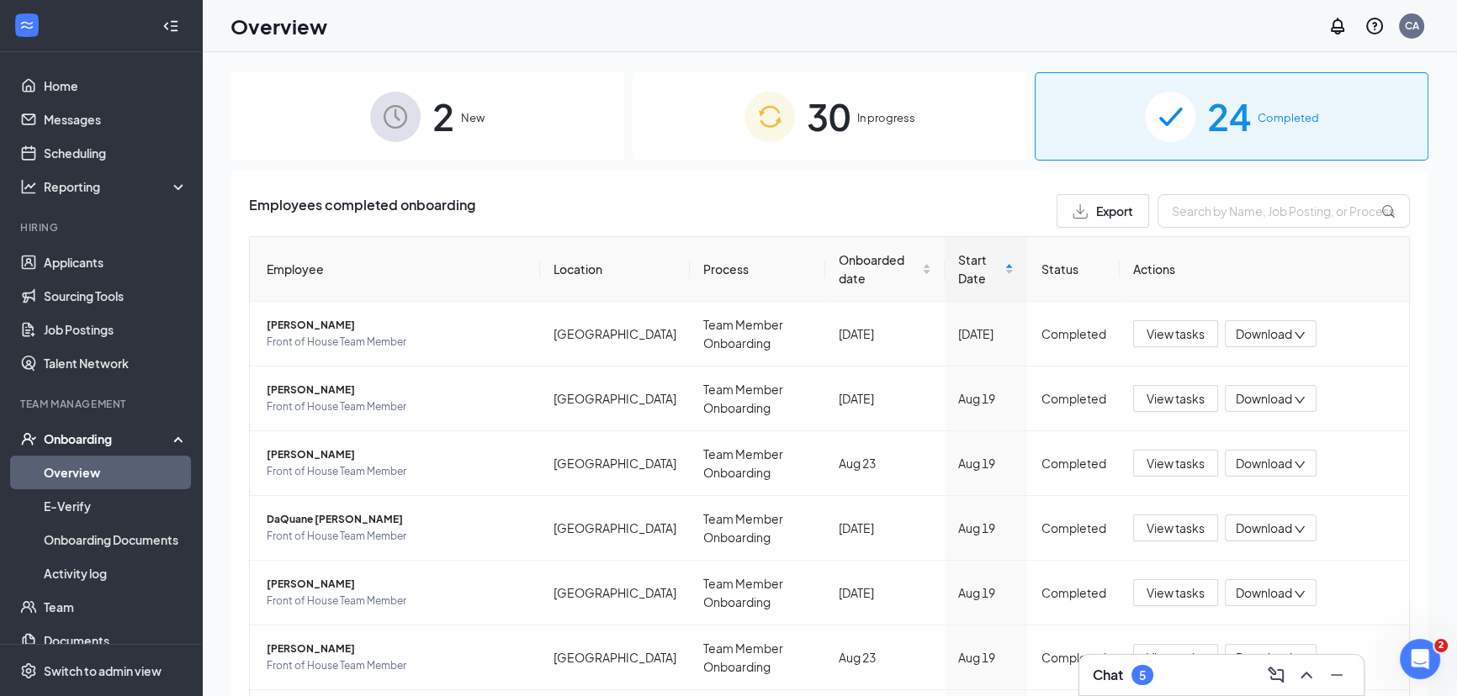
click at [942, 123] on div "30 In progress" at bounding box center [830, 116] width 394 height 88
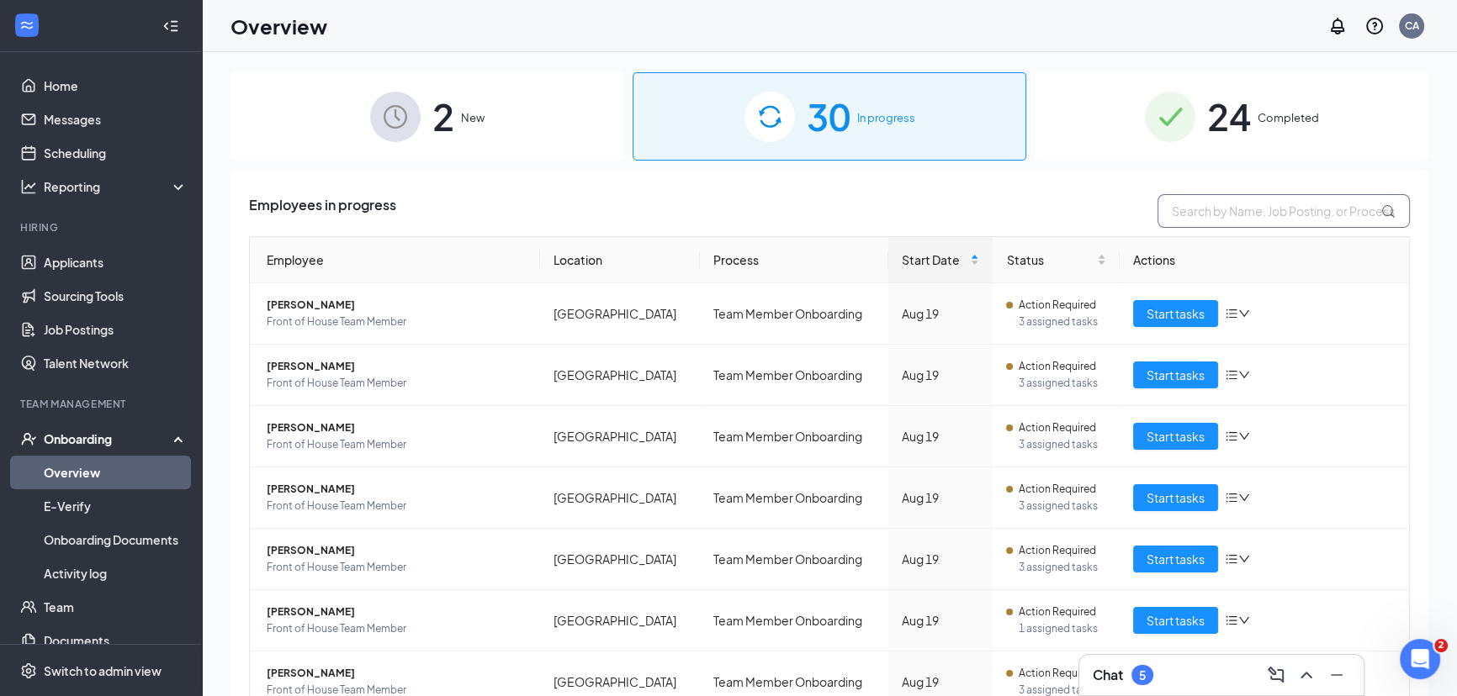
click at [1198, 203] on input "text" at bounding box center [1283, 211] width 252 height 34
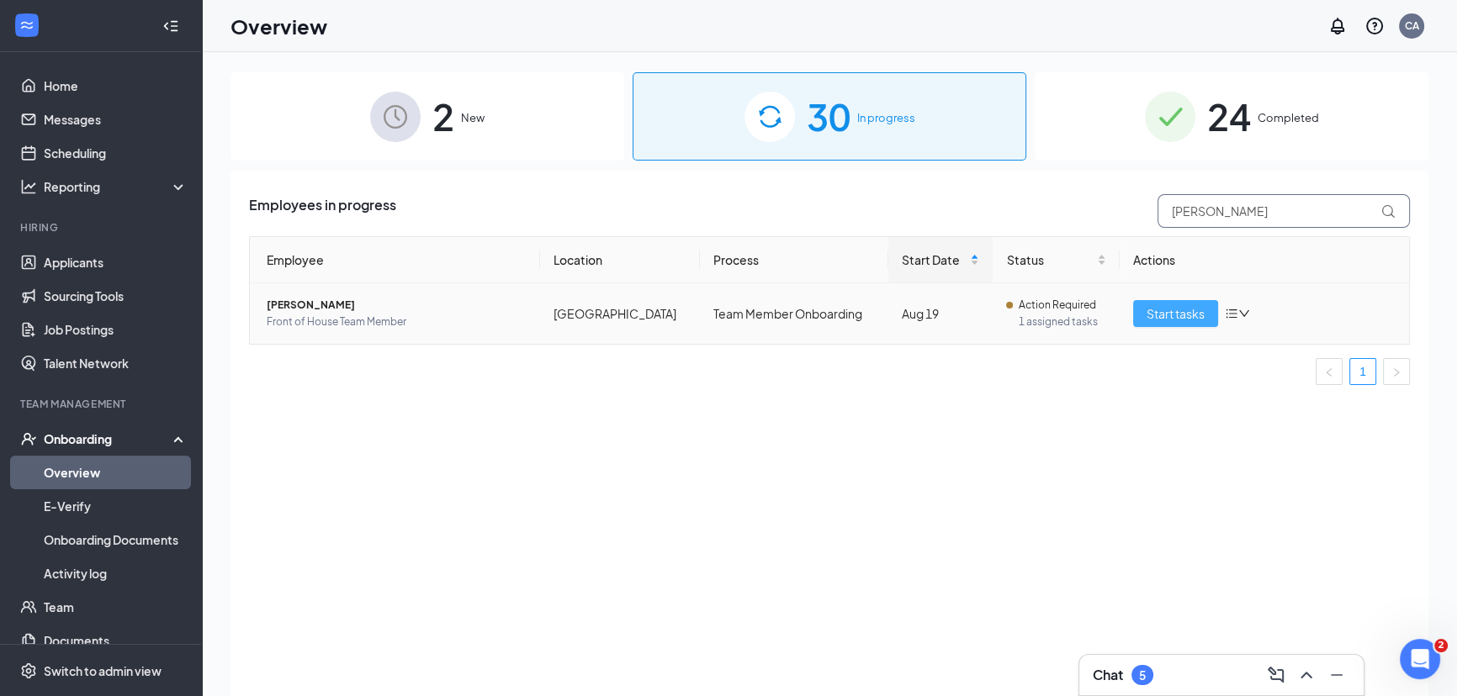
type input "[PERSON_NAME]"
click at [1165, 304] on span "Start tasks" at bounding box center [1175, 313] width 58 height 19
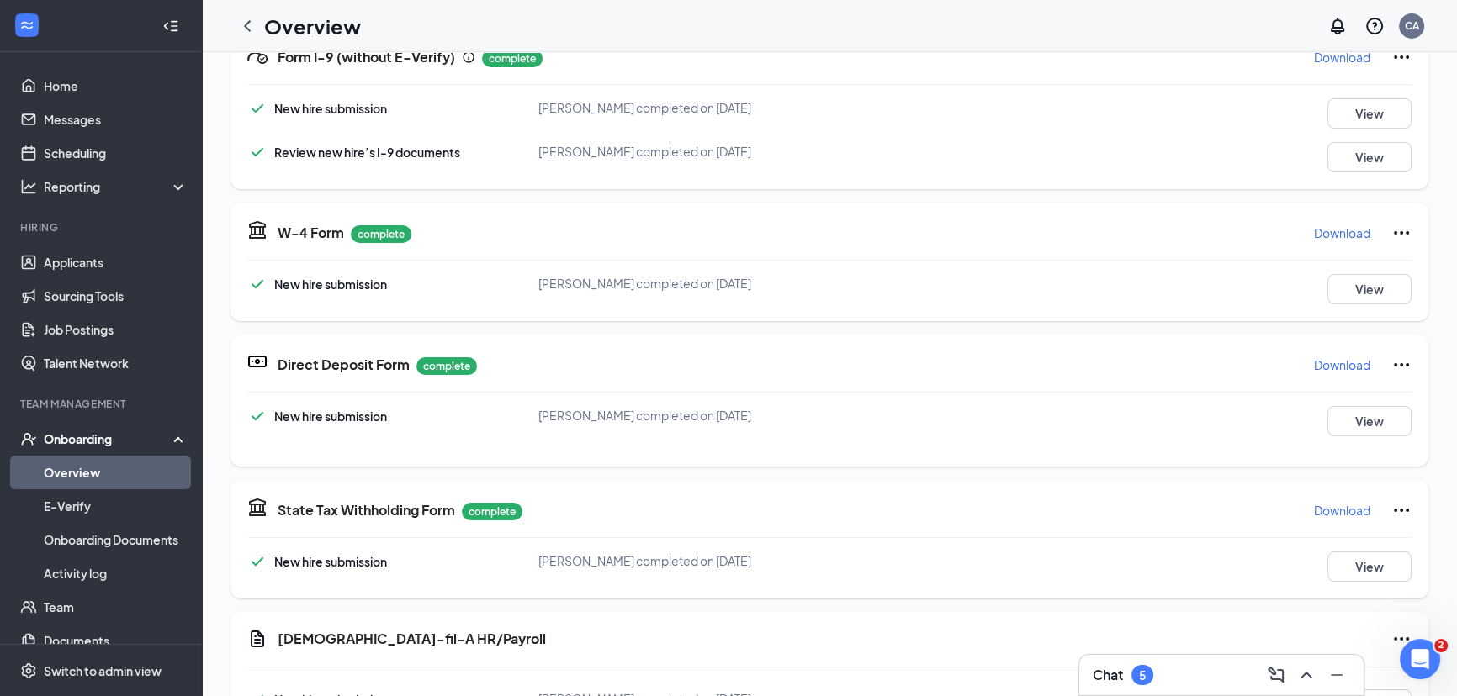
scroll to position [607, 0]
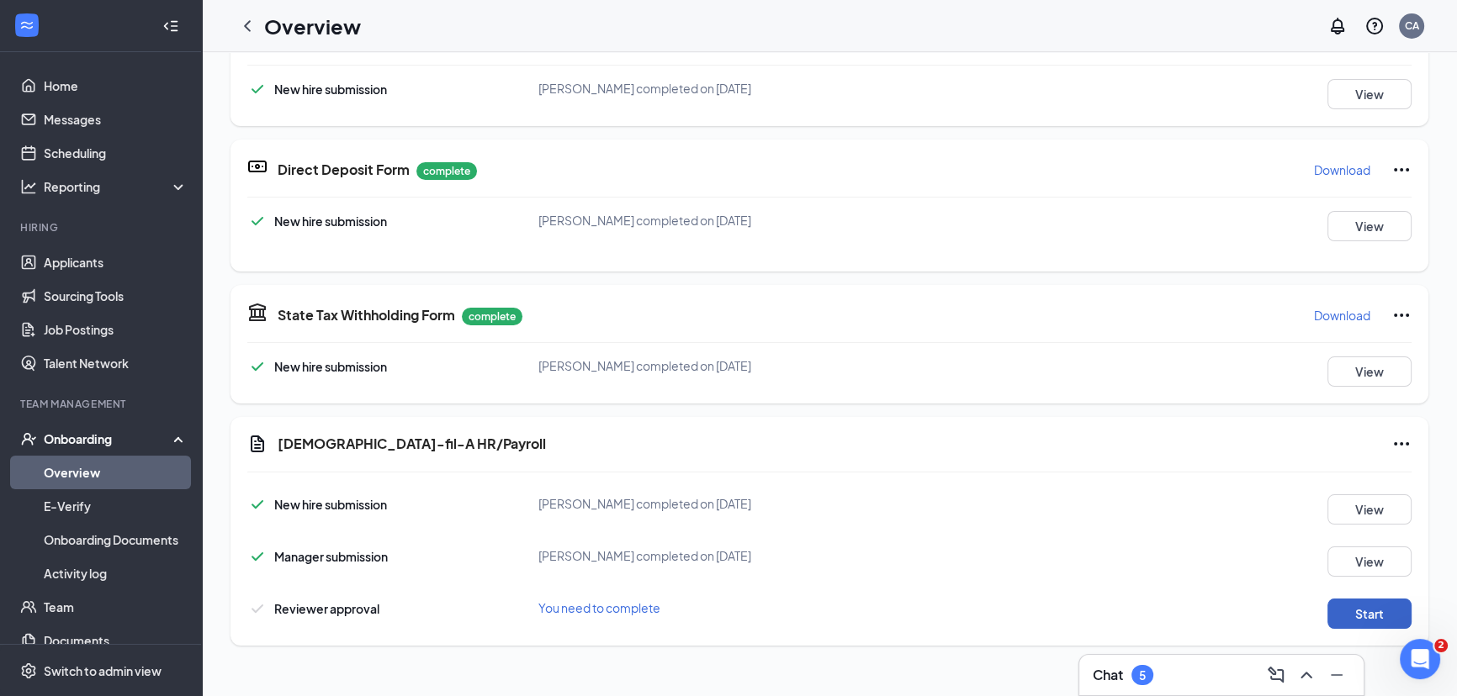
click at [1337, 606] on button "Start" at bounding box center [1369, 614] width 84 height 30
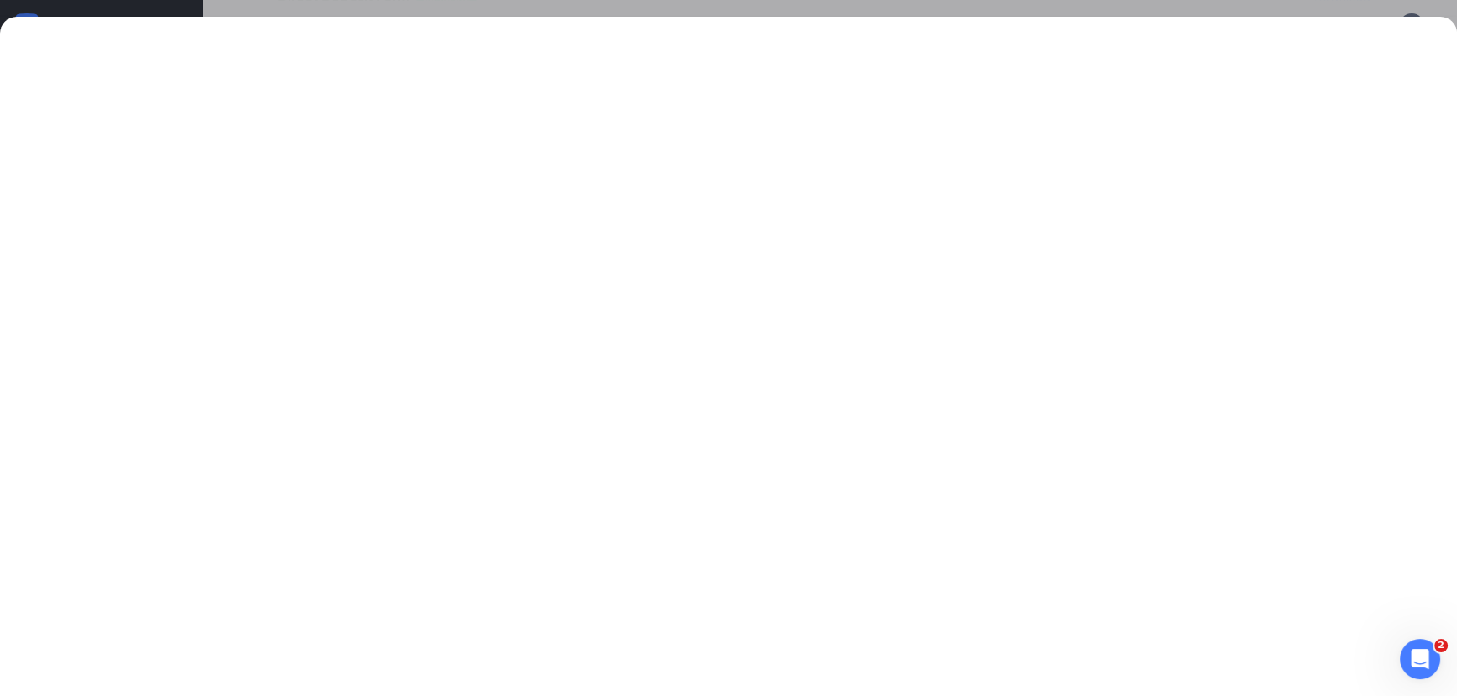
scroll to position [76, 0]
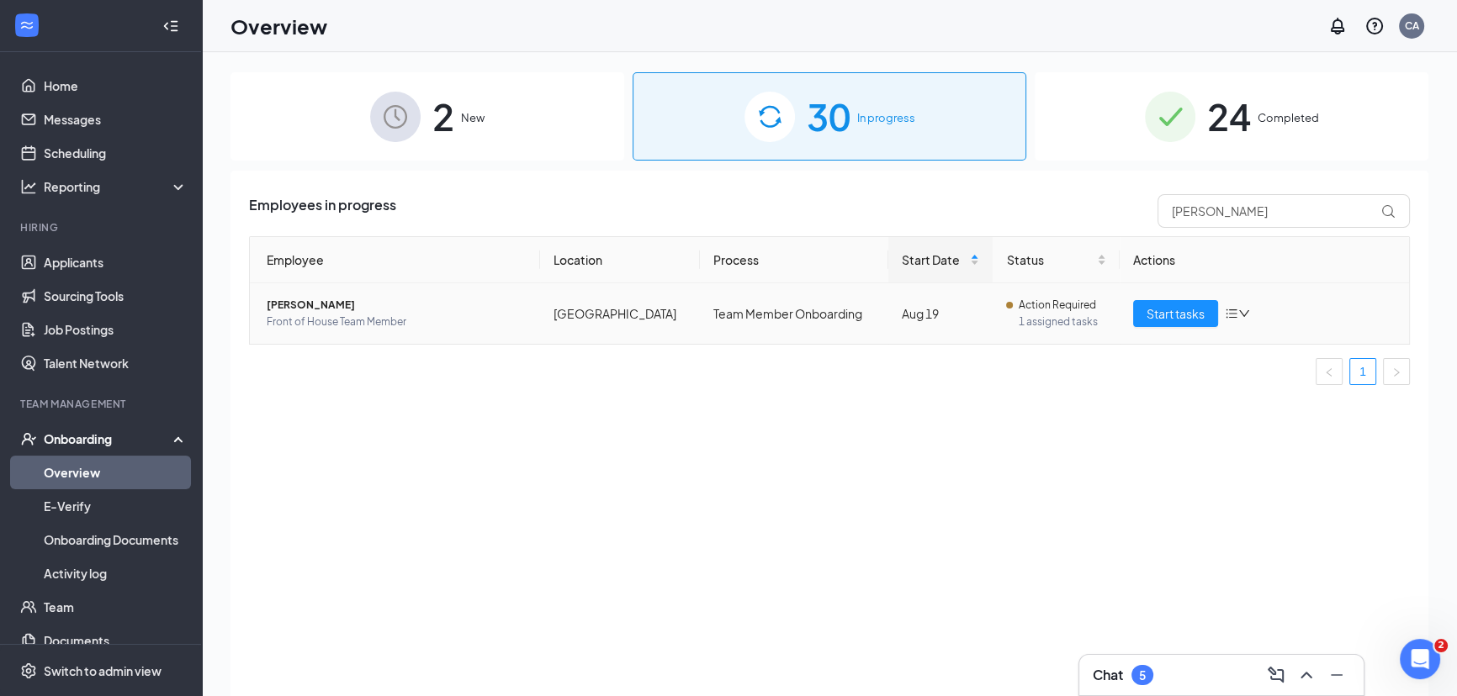
click at [1233, 312] on icon "bars" at bounding box center [1231, 313] width 13 height 13
click at [1252, 389] on div "Change process" at bounding box center [1326, 384] width 182 height 17
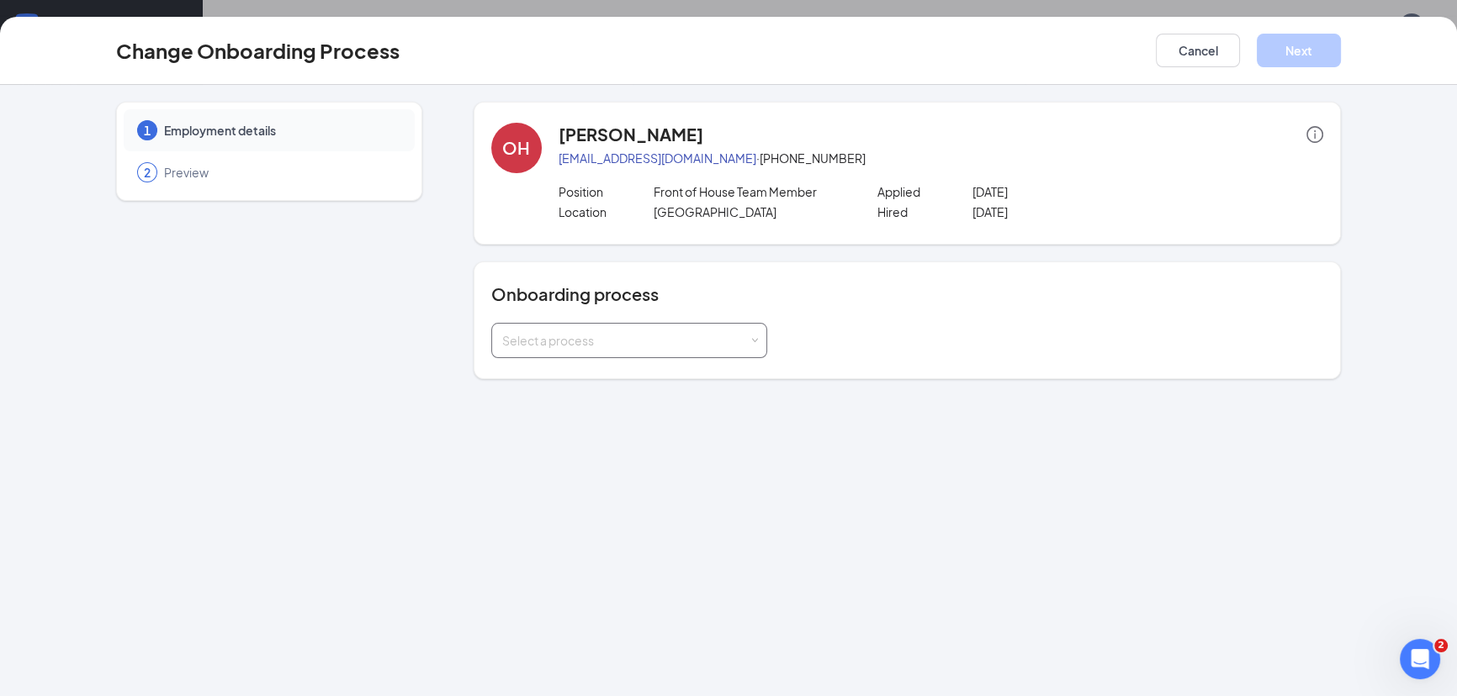
click at [675, 342] on div "Select a process" at bounding box center [625, 340] width 246 height 17
click at [925, 338] on div "Select a process" at bounding box center [907, 340] width 832 height 35
click at [1315, 136] on icon "info-circle" at bounding box center [1315, 134] width 2 height 8
click at [1247, 187] on div "Position Front of House Team Member Applied [DATE]" at bounding box center [940, 193] width 765 height 20
click at [236, 175] on span "Preview" at bounding box center [281, 172] width 234 height 17
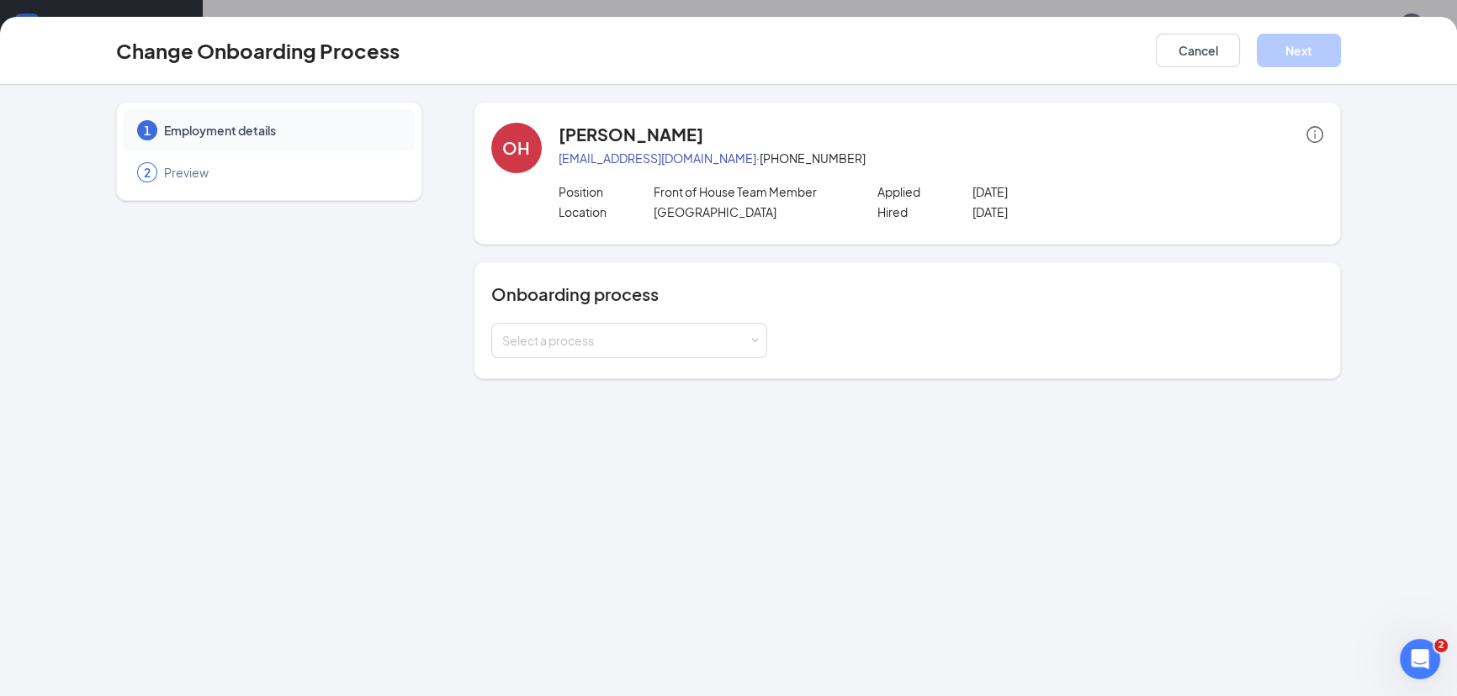
click at [203, 175] on span "Preview" at bounding box center [281, 172] width 234 height 17
click at [560, 351] on div "Select a process" at bounding box center [629, 341] width 254 height 34
click at [549, 373] on span "Team Member Onboarding (current process)" at bounding box center [619, 374] width 245 height 15
click at [845, 345] on div "Select a process" at bounding box center [907, 340] width 832 height 35
click at [1199, 54] on button "Cancel" at bounding box center [1198, 51] width 84 height 34
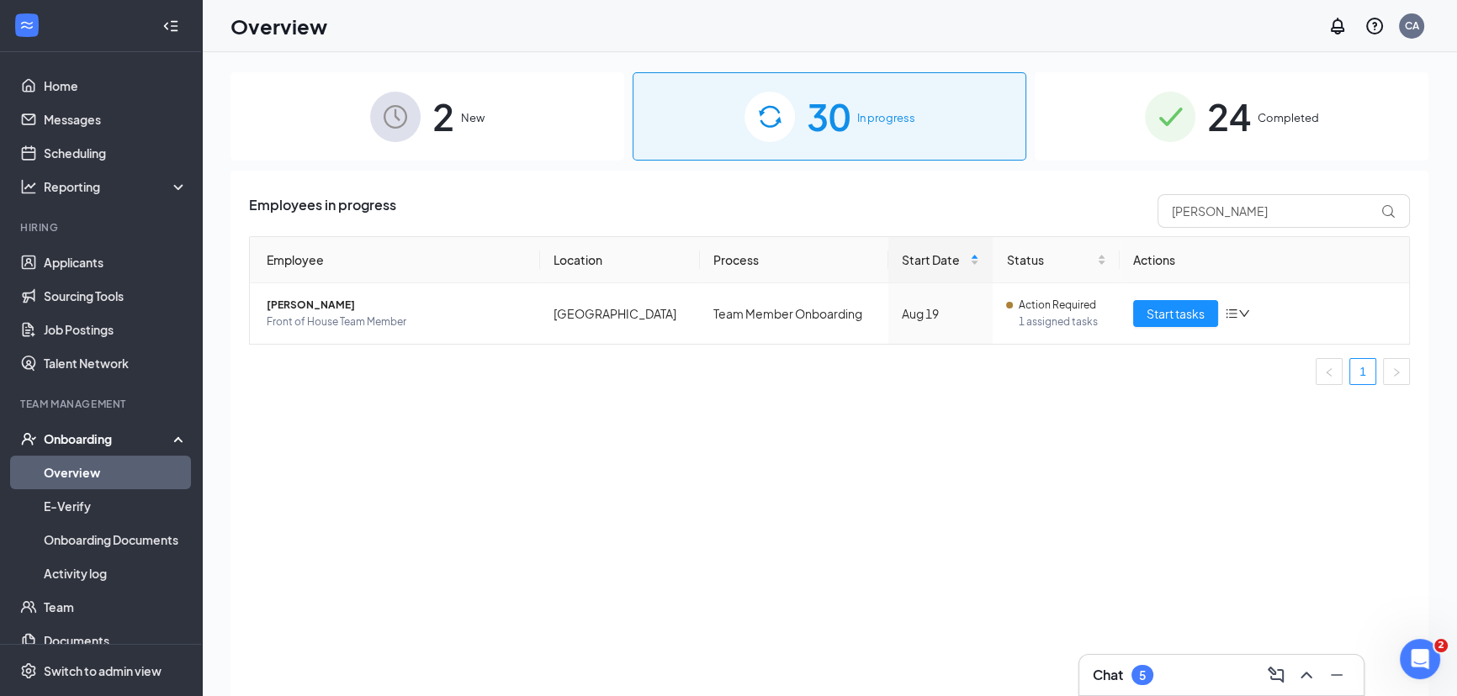
click at [837, 109] on span "30" at bounding box center [829, 116] width 44 height 58
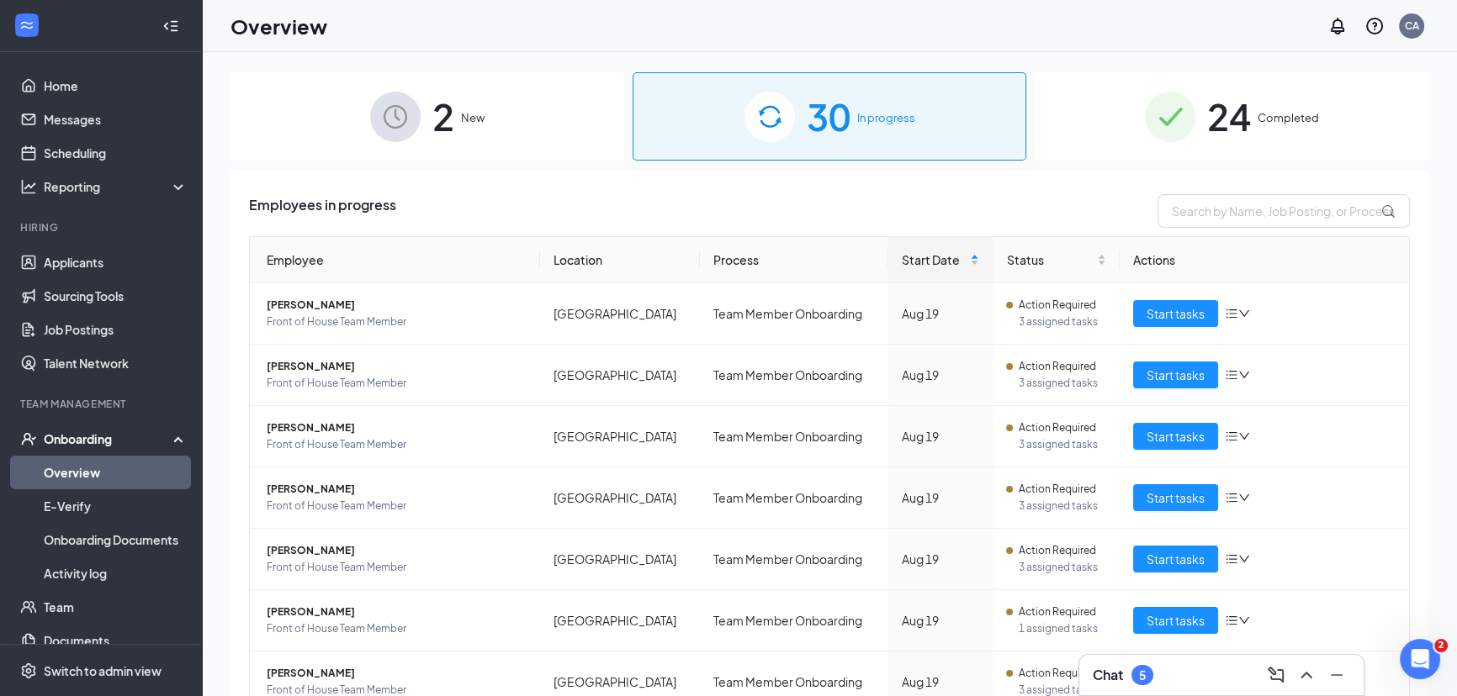
click at [65, 431] on div "Onboarding" at bounding box center [109, 439] width 130 height 17
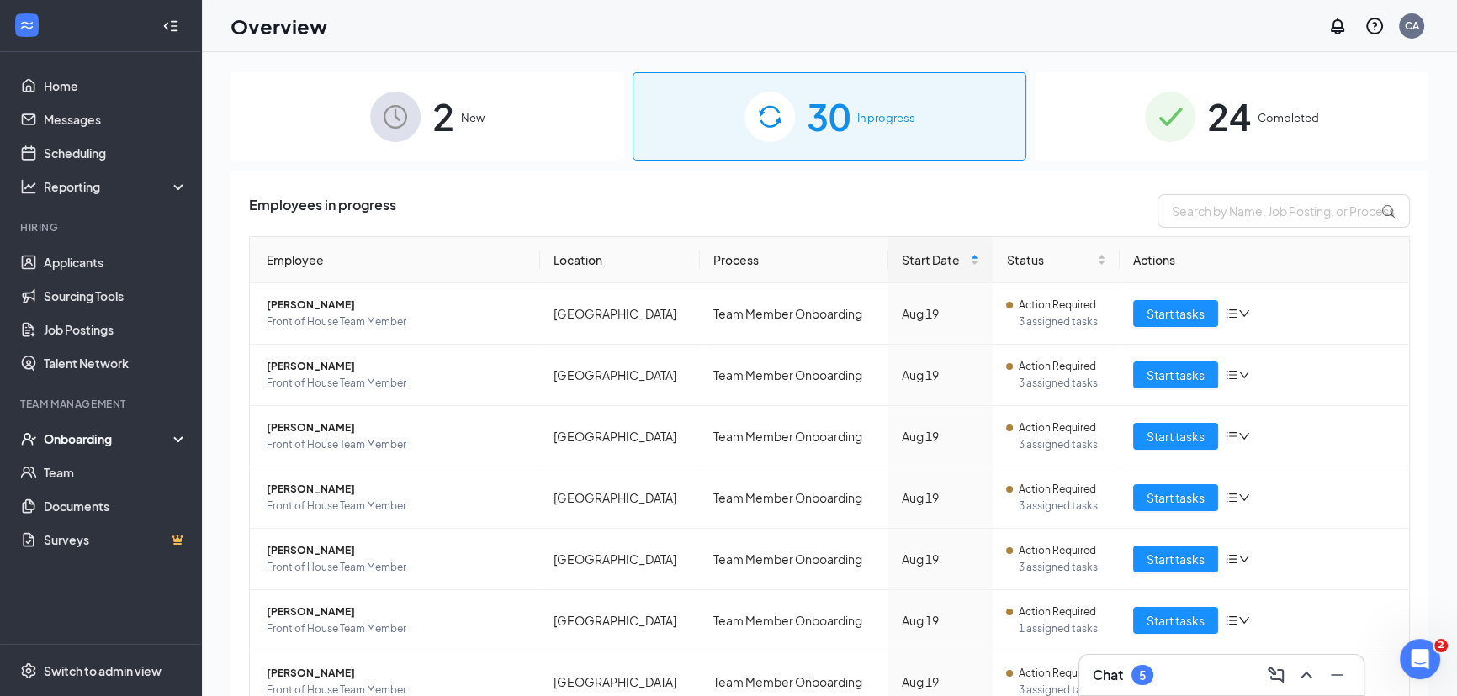
click at [65, 431] on div "Onboarding" at bounding box center [109, 439] width 130 height 17
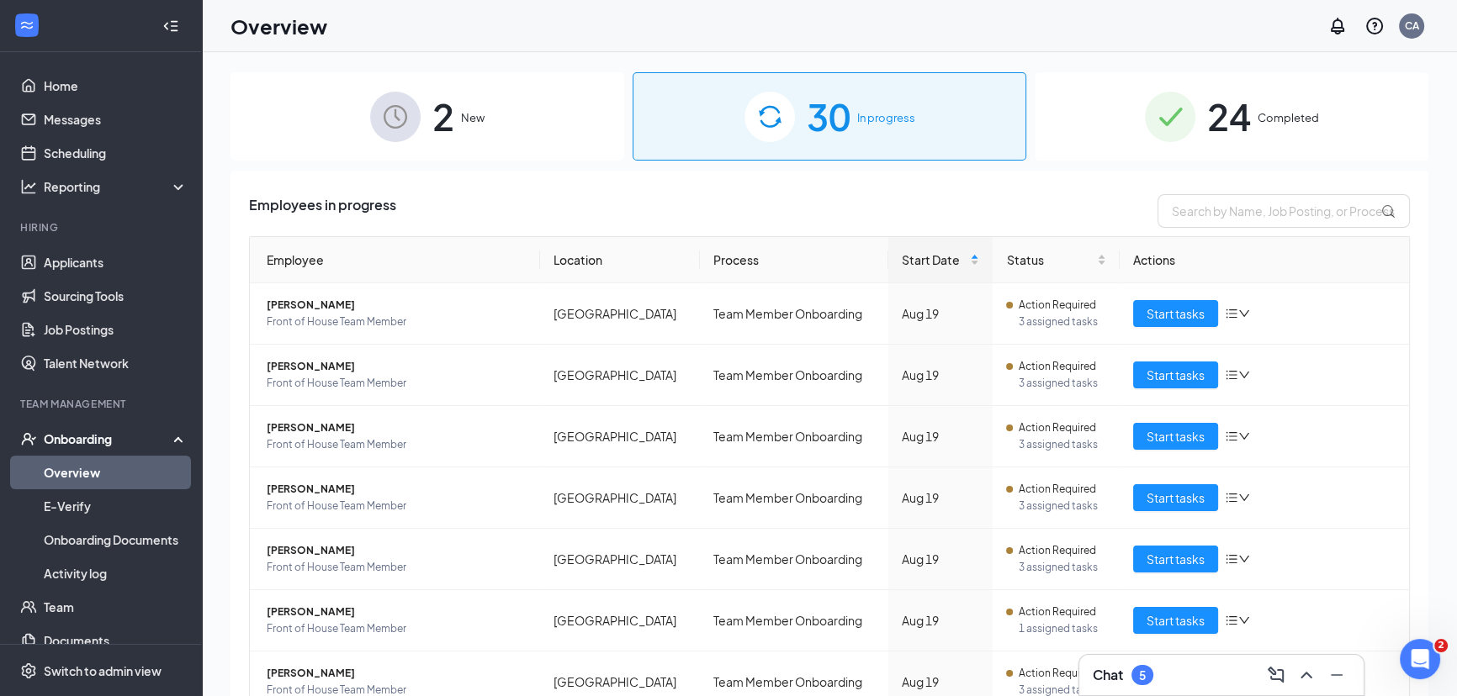
click at [72, 466] on link "Overview" at bounding box center [116, 473] width 144 height 34
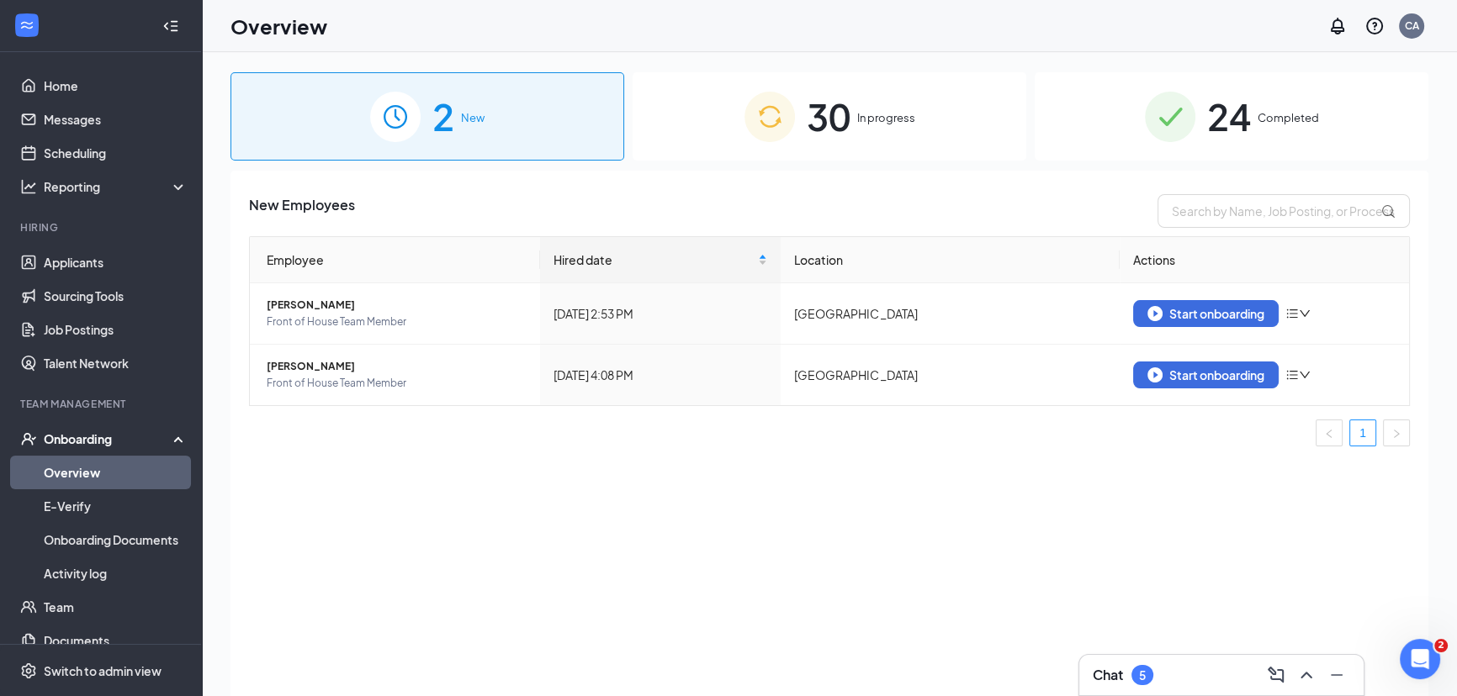
click at [893, 112] on span "In progress" at bounding box center [886, 117] width 58 height 17
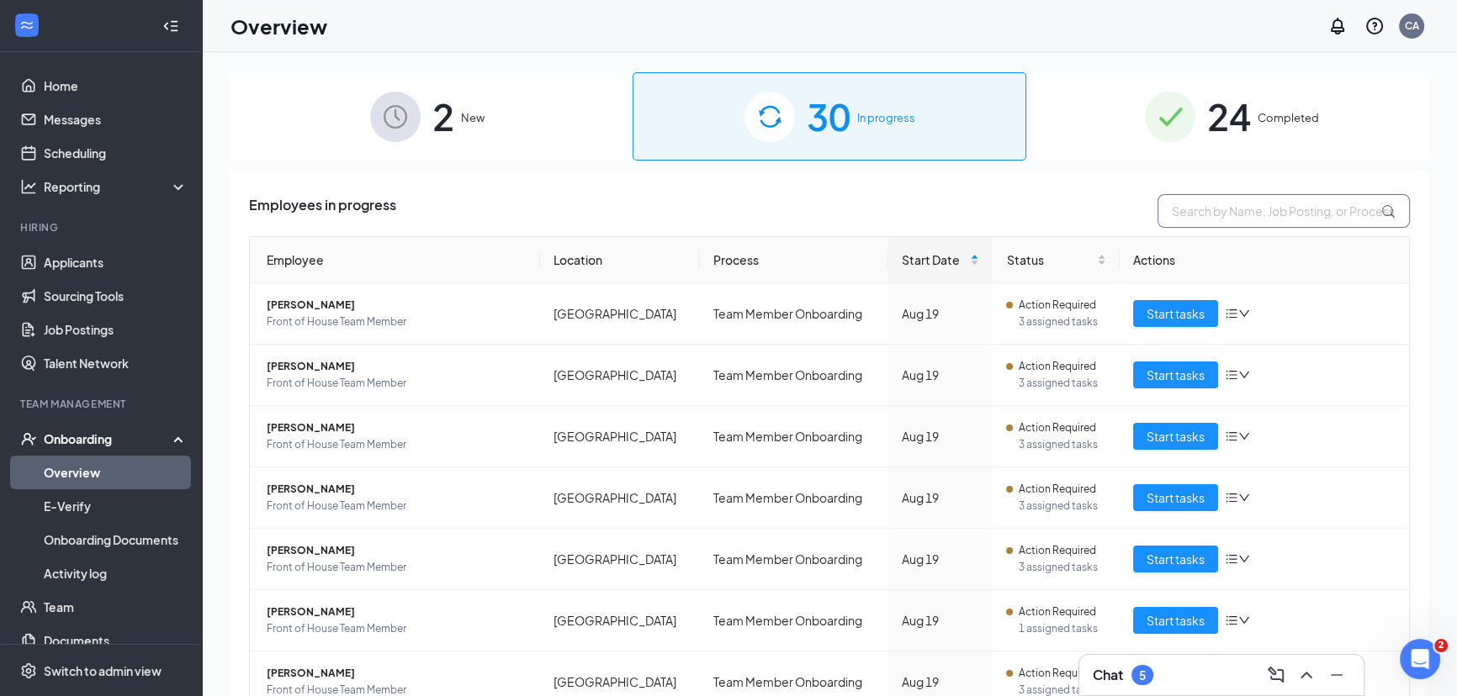
click at [1227, 220] on input "text" at bounding box center [1283, 211] width 252 height 34
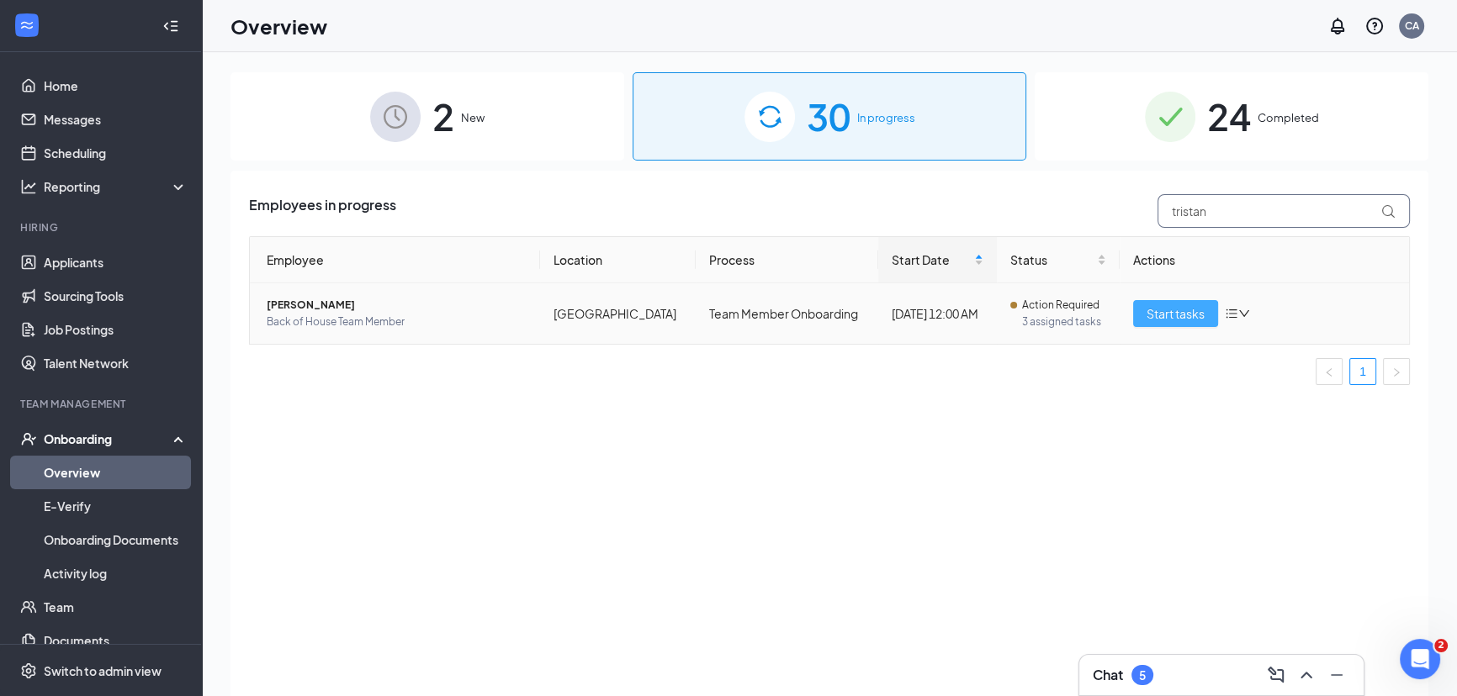
type input "tristan"
click at [1146, 313] on span "Start tasks" at bounding box center [1175, 313] width 58 height 19
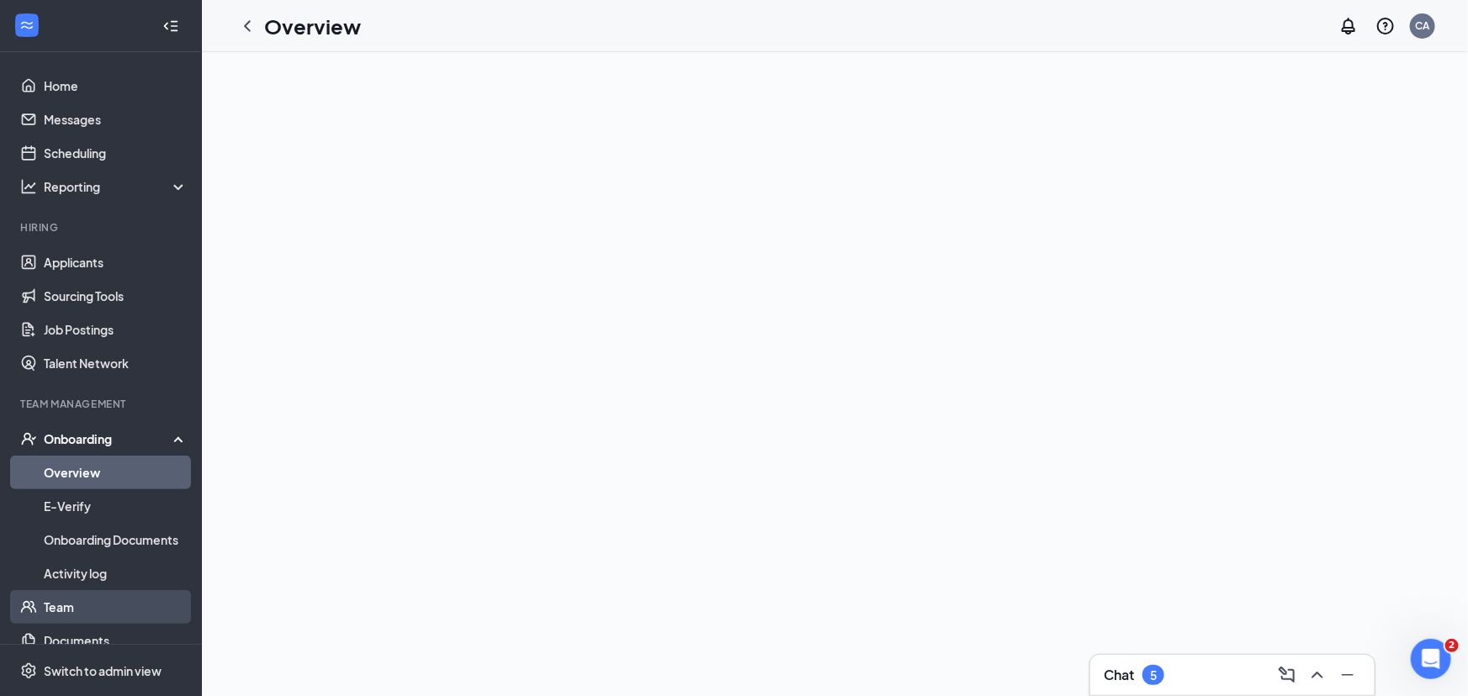
click at [54, 602] on link "Team" at bounding box center [116, 607] width 144 height 34
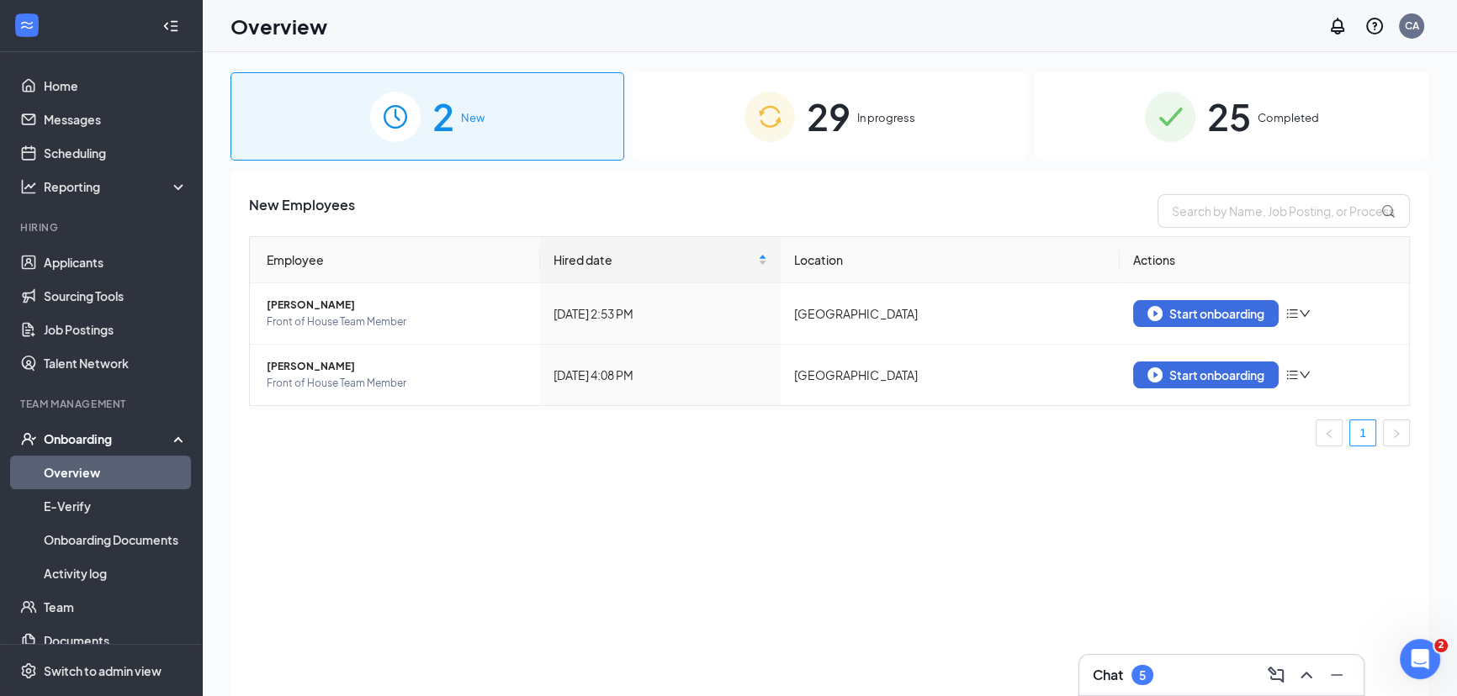
click at [854, 130] on div "29 In progress" at bounding box center [830, 116] width 394 height 88
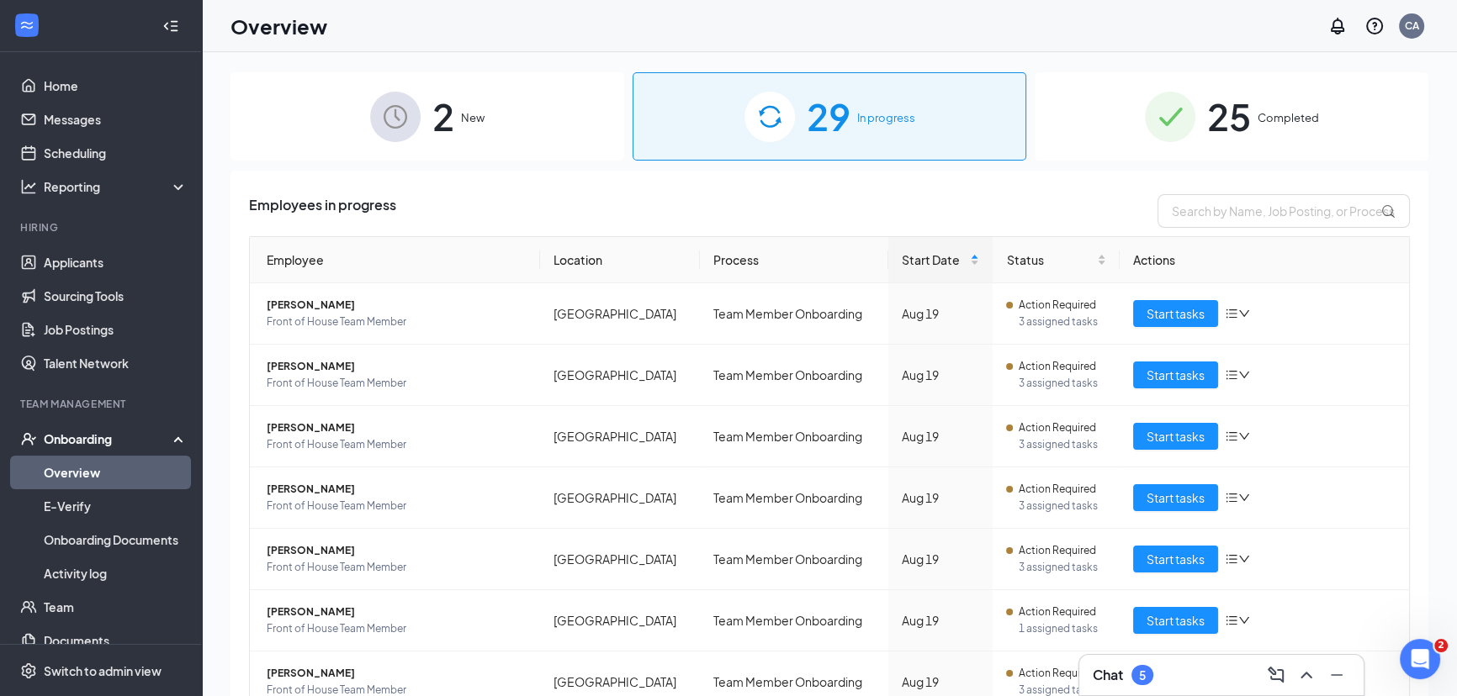
click at [496, 206] on div "Employees in progress" at bounding box center [829, 211] width 1161 height 34
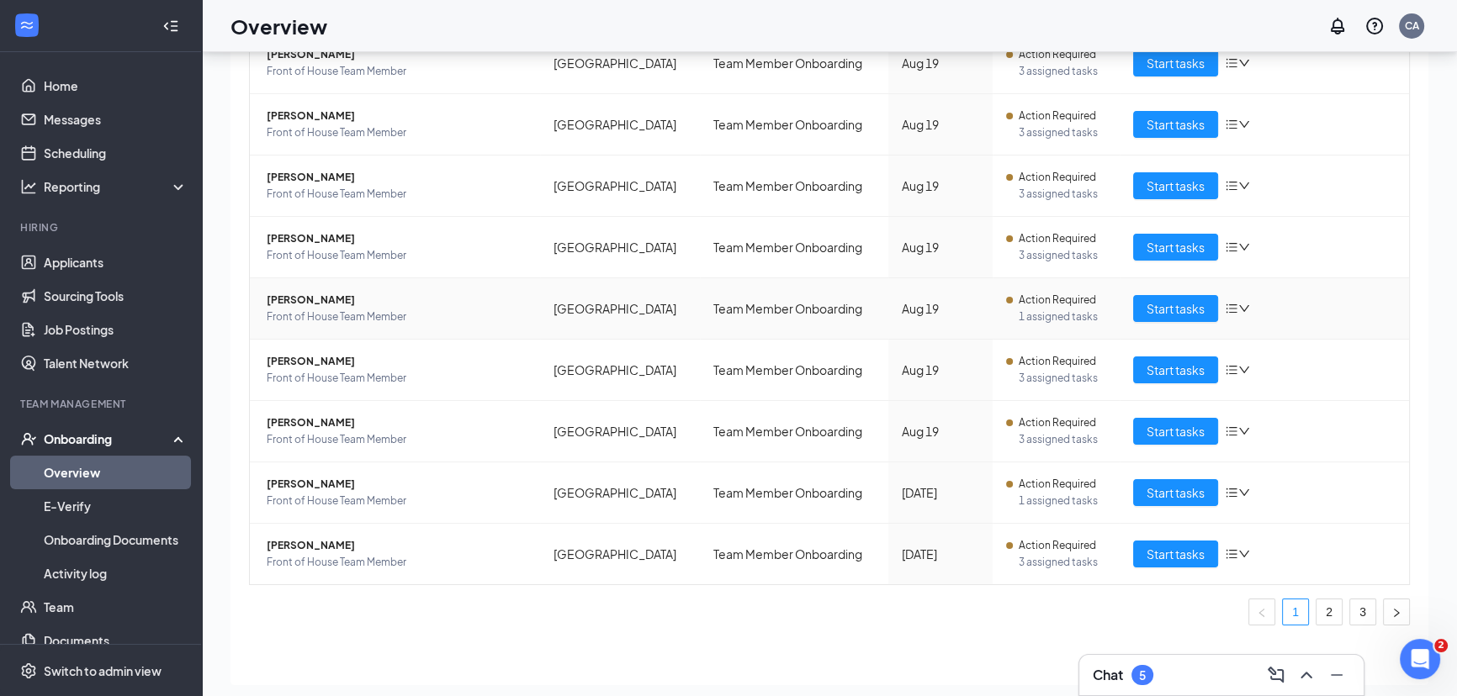
scroll to position [76, 0]
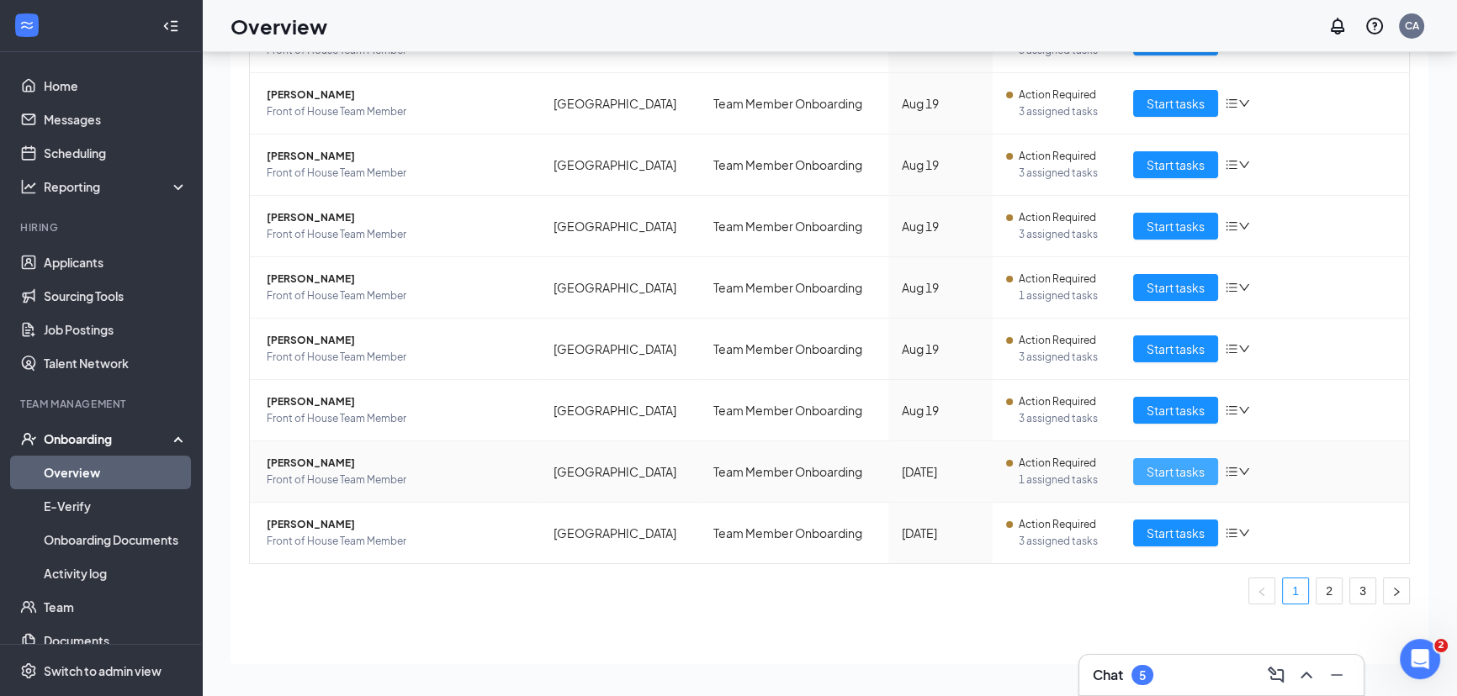
click at [1151, 467] on span "Start tasks" at bounding box center [1175, 472] width 58 height 19
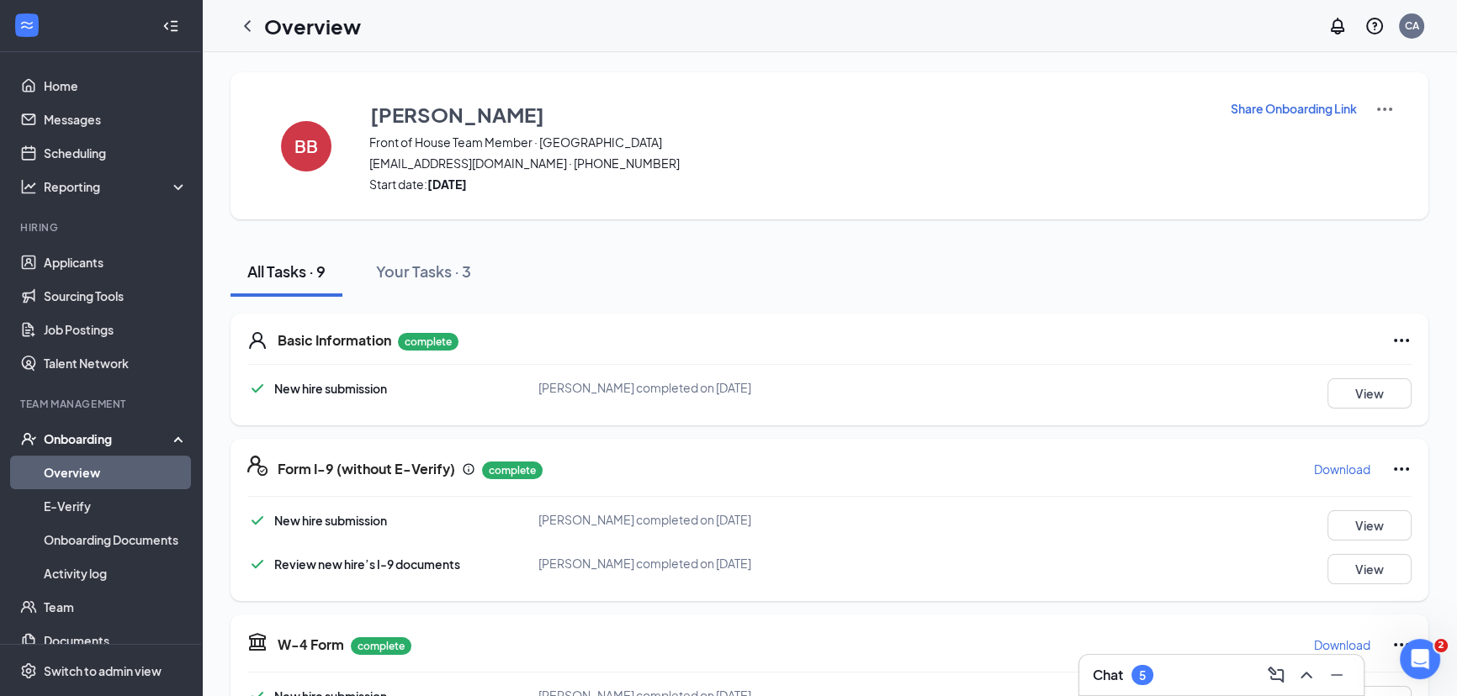
click at [757, 270] on div "All Tasks · 9 Your Tasks · 3" at bounding box center [829, 271] width 1198 height 50
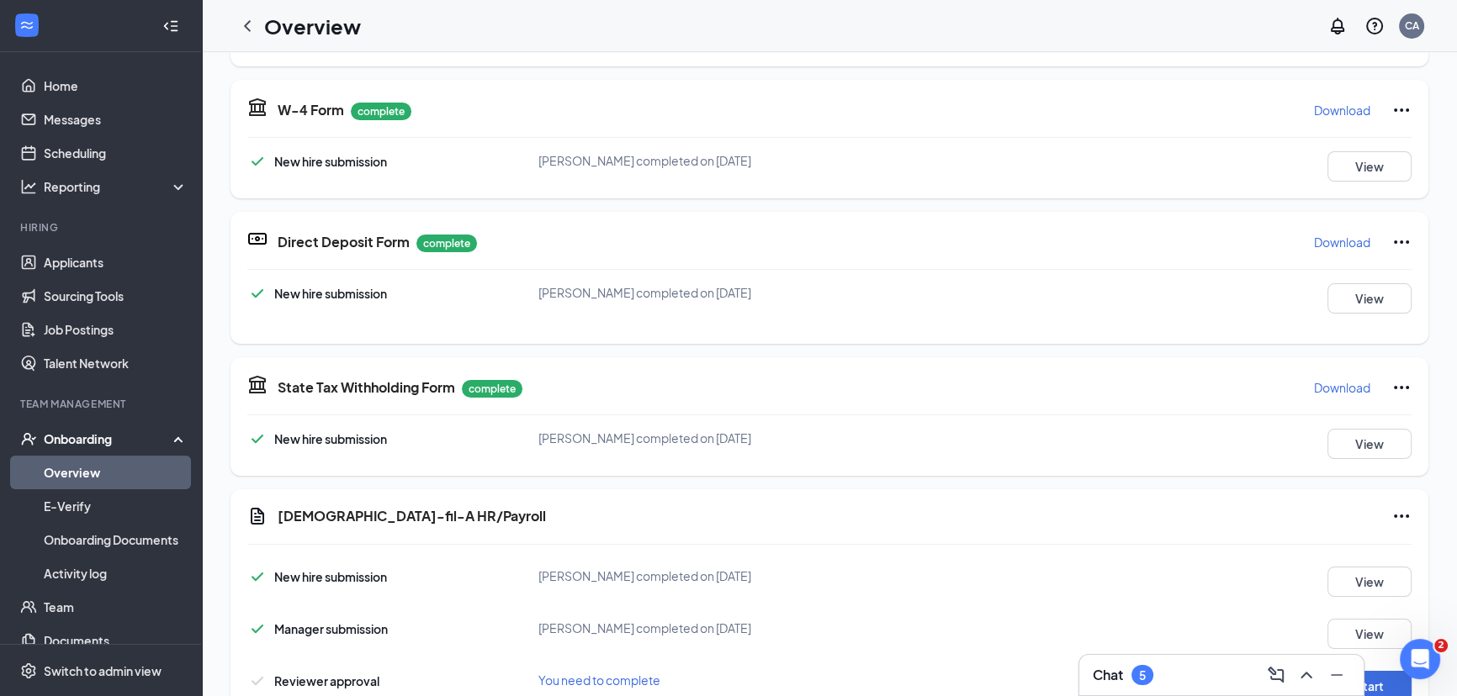
scroll to position [607, 0]
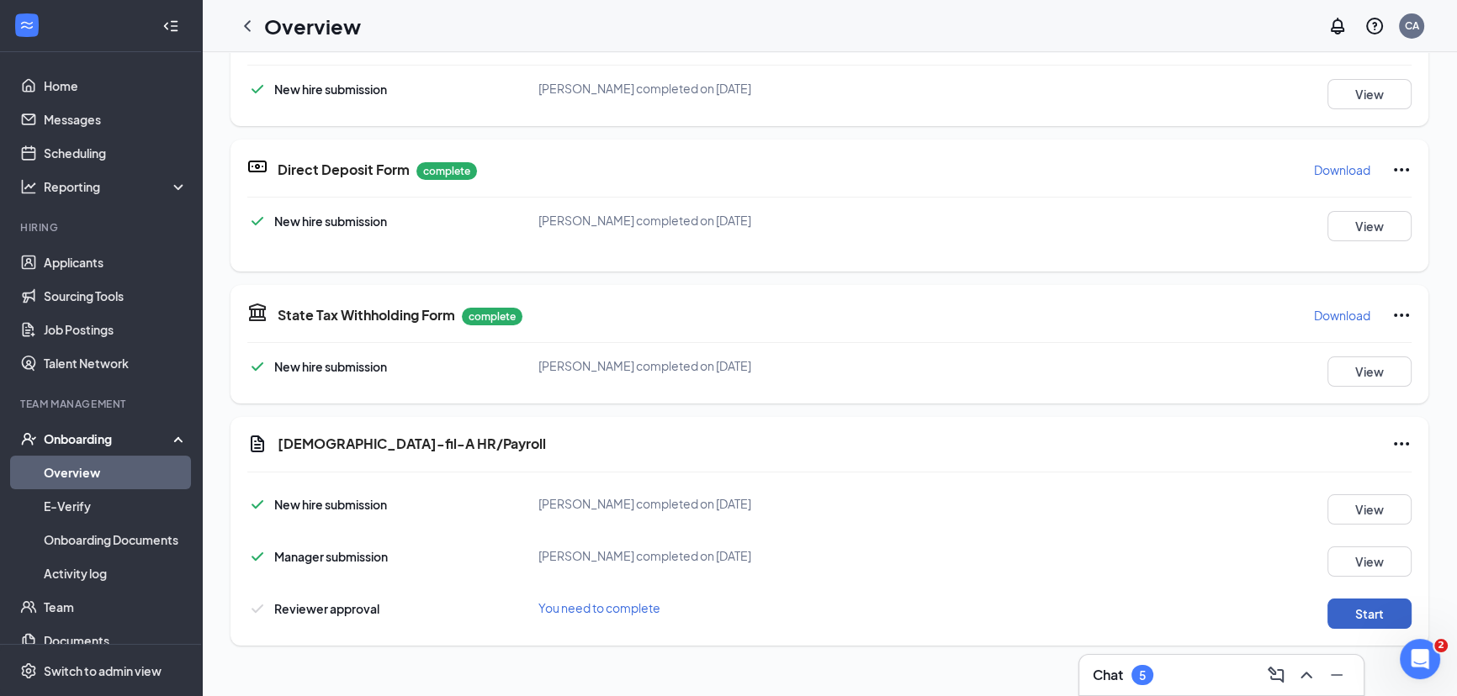
click at [1353, 610] on button "Start" at bounding box center [1369, 614] width 84 height 30
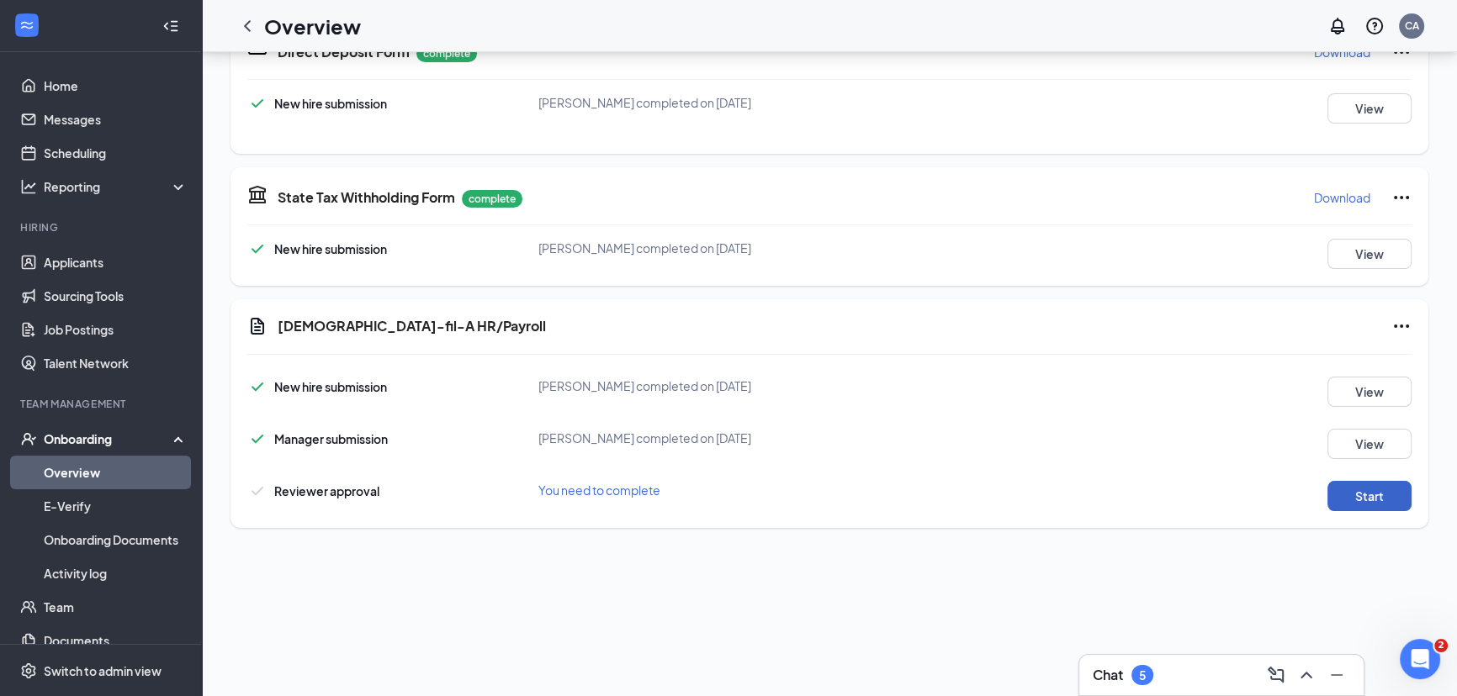
scroll to position [152, 0]
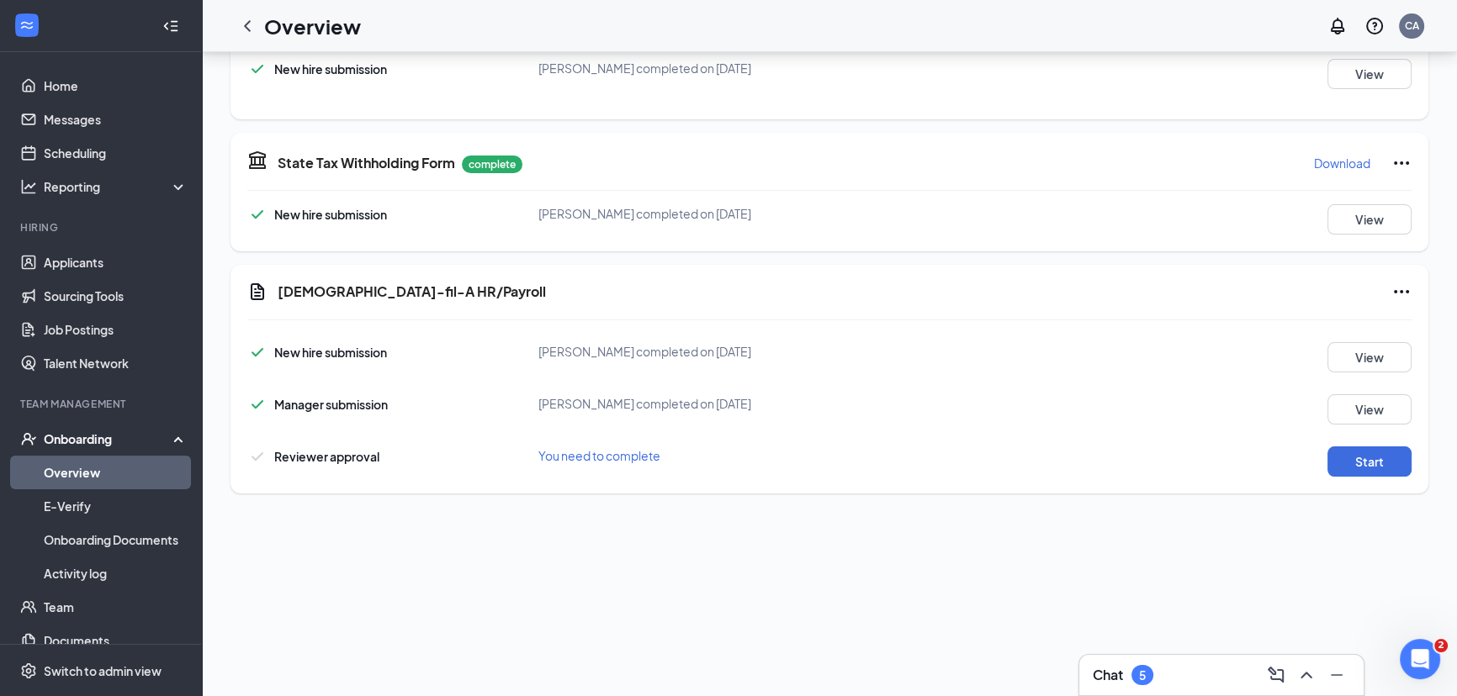
click at [1007, 580] on div "Chat 5 [PERSON_NAME] Front of House Team Member · [GEOGRAPHIC_DATA] [EMAIL_ADDR…" at bounding box center [829, 517] width 1255 height 1235
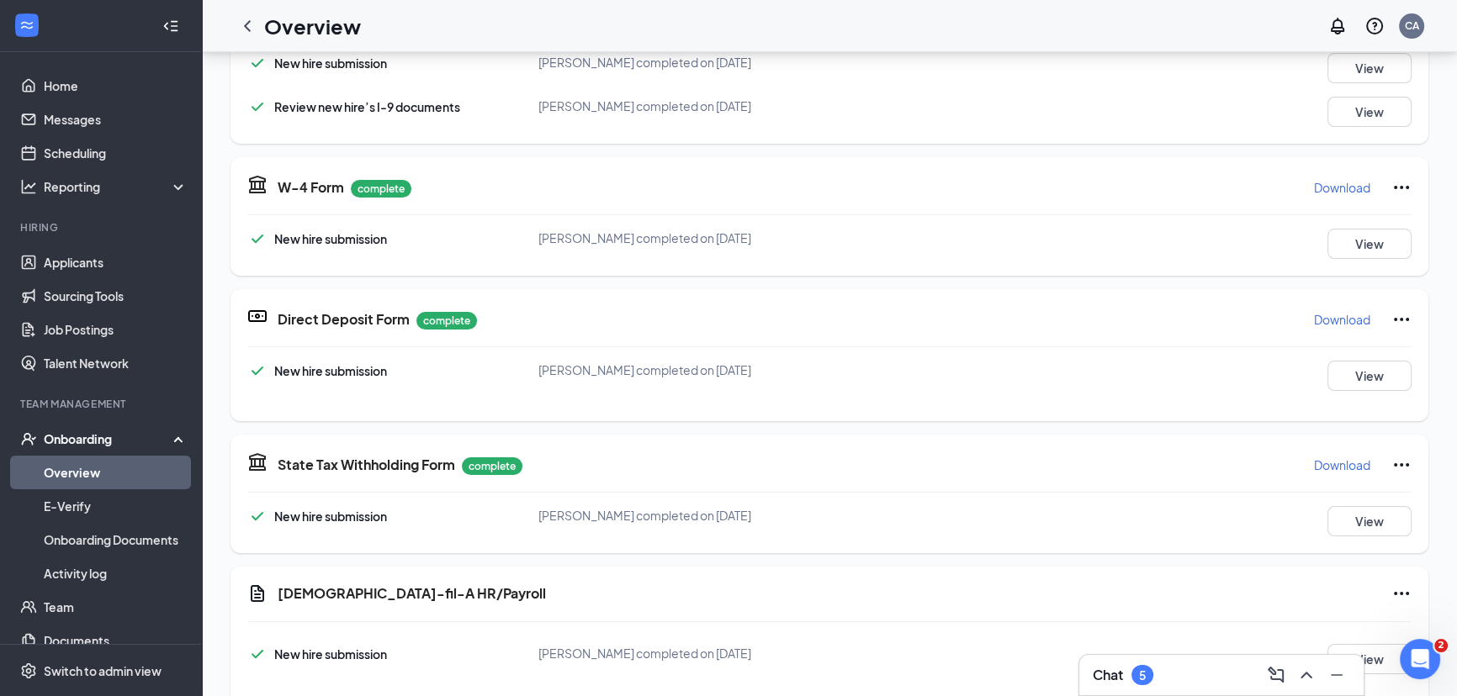
scroll to position [302, 0]
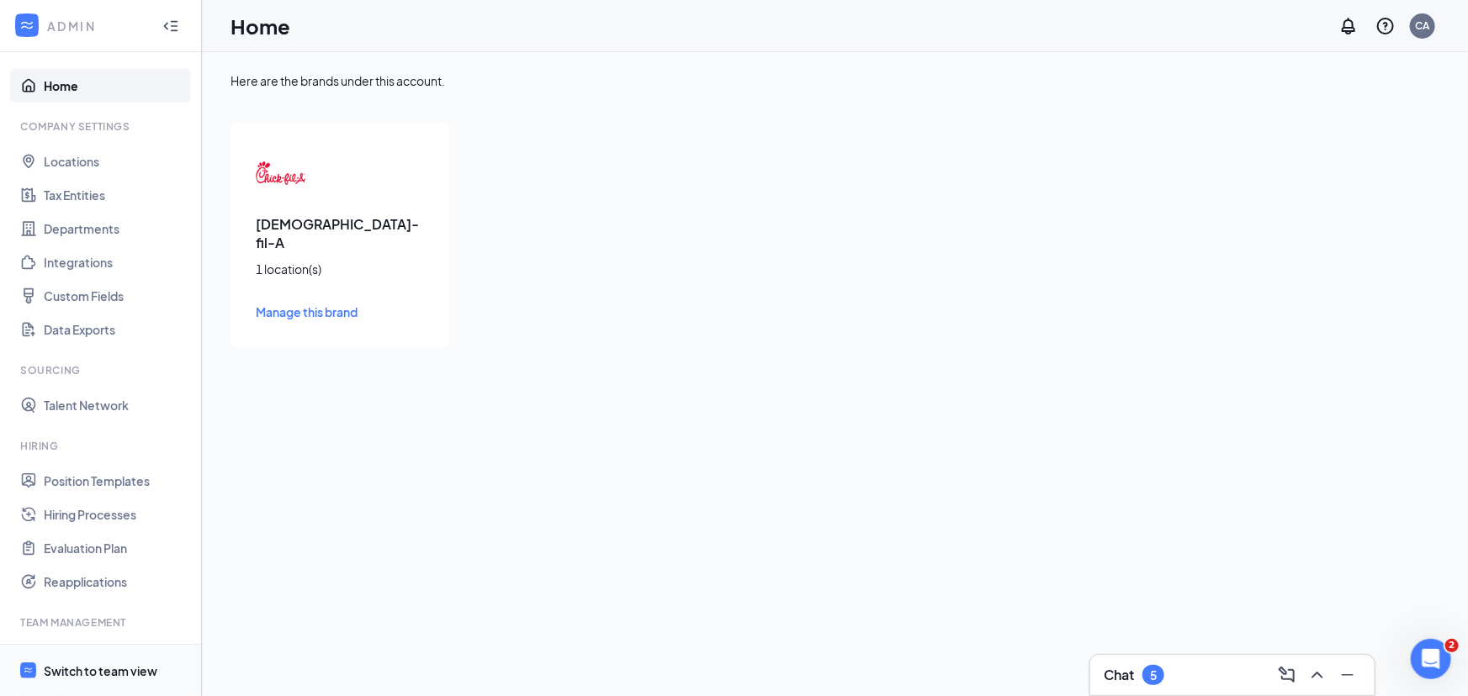
drag, startPoint x: 88, startPoint y: 674, endPoint x: 103, endPoint y: 647, distance: 30.9
click at [88, 673] on div "Switch to team view" at bounding box center [101, 671] width 114 height 17
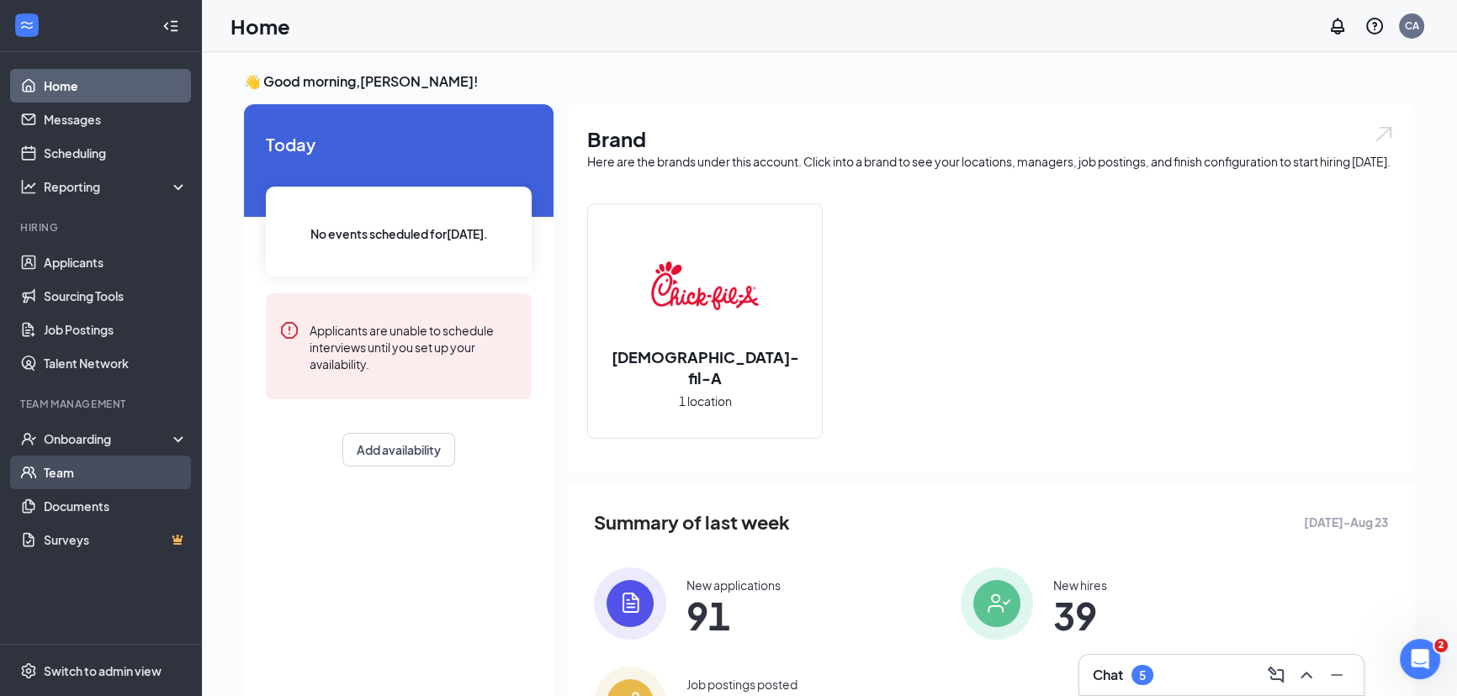
click at [56, 471] on link "Team" at bounding box center [116, 473] width 144 height 34
